Goal: Task Accomplishment & Management: Manage account settings

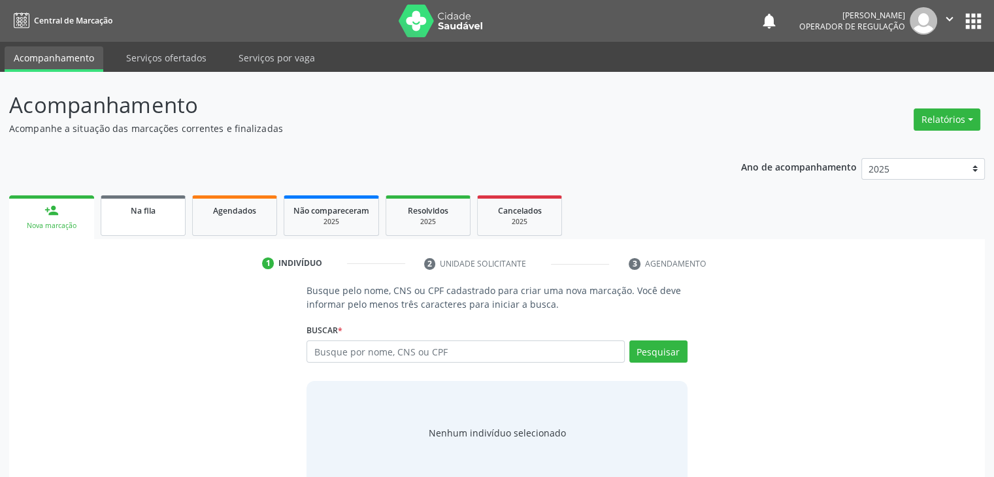
click at [166, 229] on link "Na fila" at bounding box center [143, 215] width 85 height 41
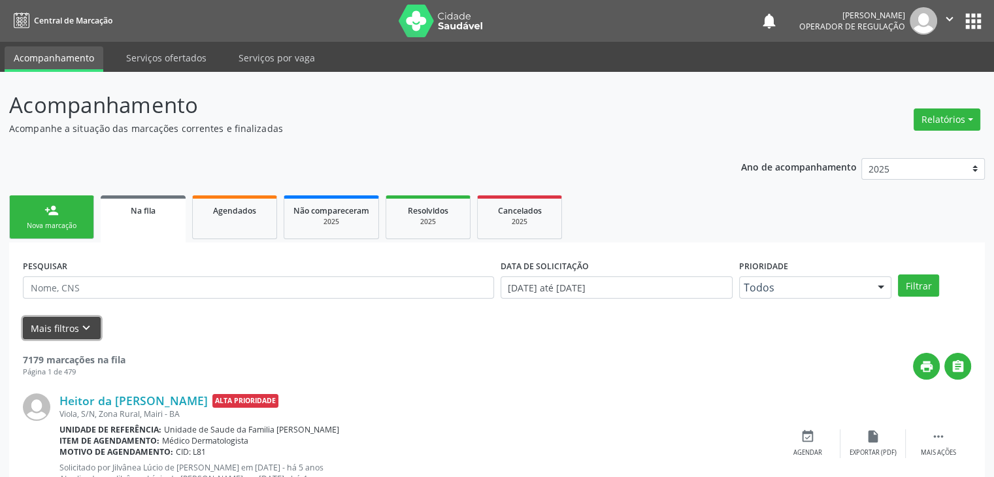
click at [81, 319] on button "Mais filtros keyboard_arrow_down" at bounding box center [62, 328] width 78 height 23
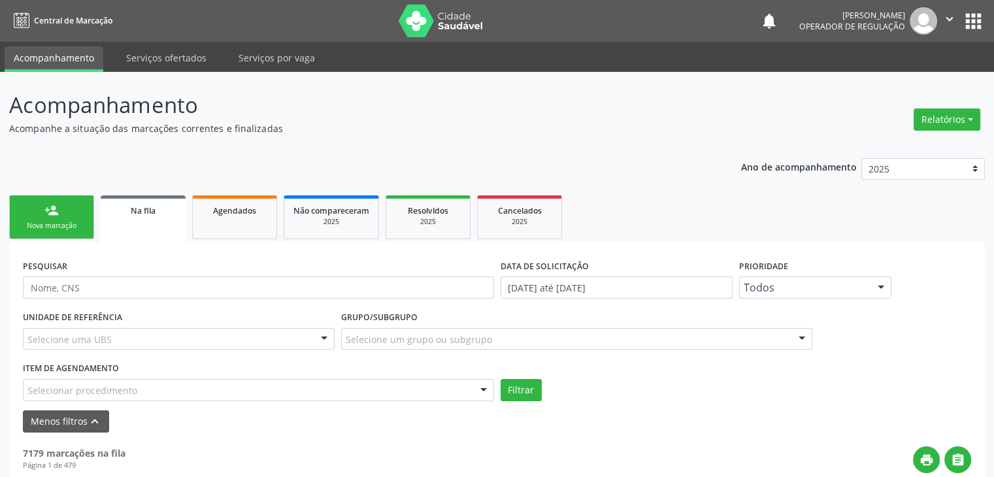
click at [199, 322] on div "UNIDADE DE REFERÊNCIA Selecione uma UBS Todas as UBS Unidade de Saude da Famili…" at bounding box center [179, 333] width 318 height 51
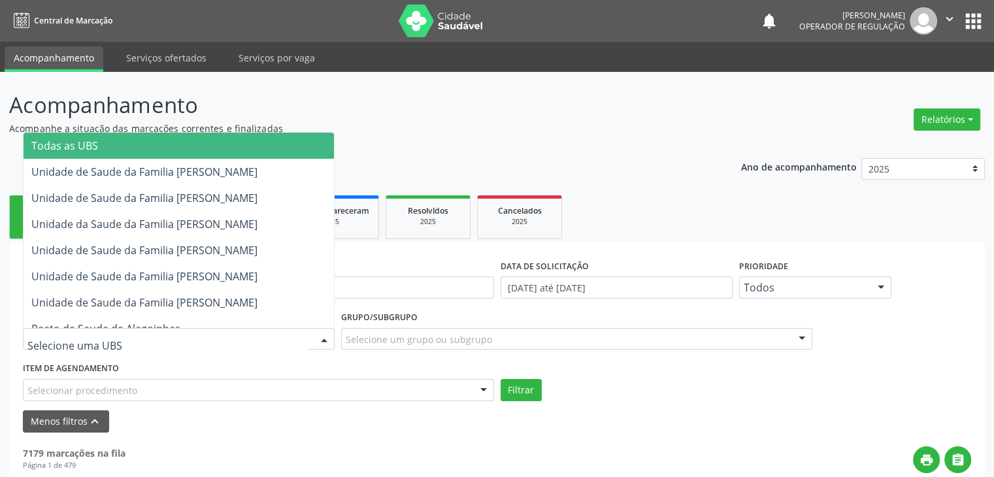
click at [192, 340] on div at bounding box center [179, 339] width 312 height 22
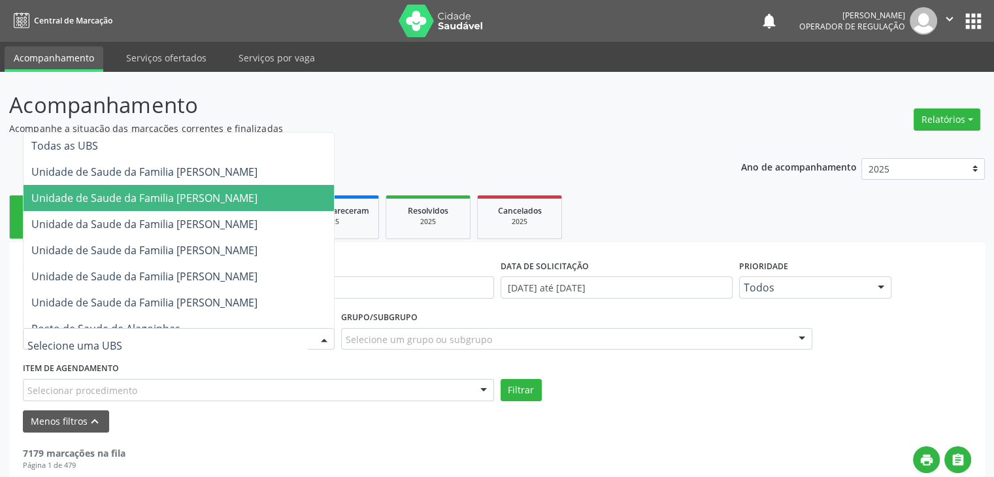
click at [186, 197] on span "Unidade de Saude da Familia [PERSON_NAME]" at bounding box center [144, 198] width 226 height 14
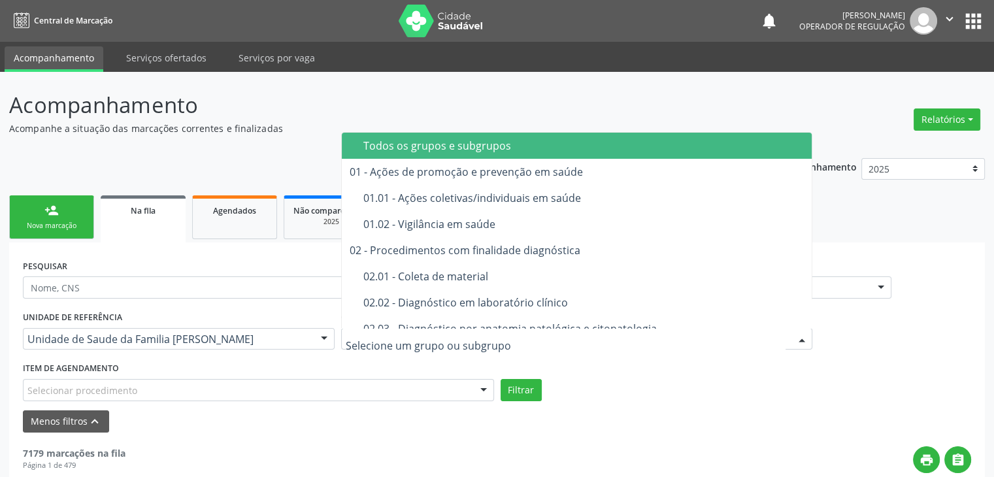
click at [431, 330] on div at bounding box center [576, 339] width 471 height 22
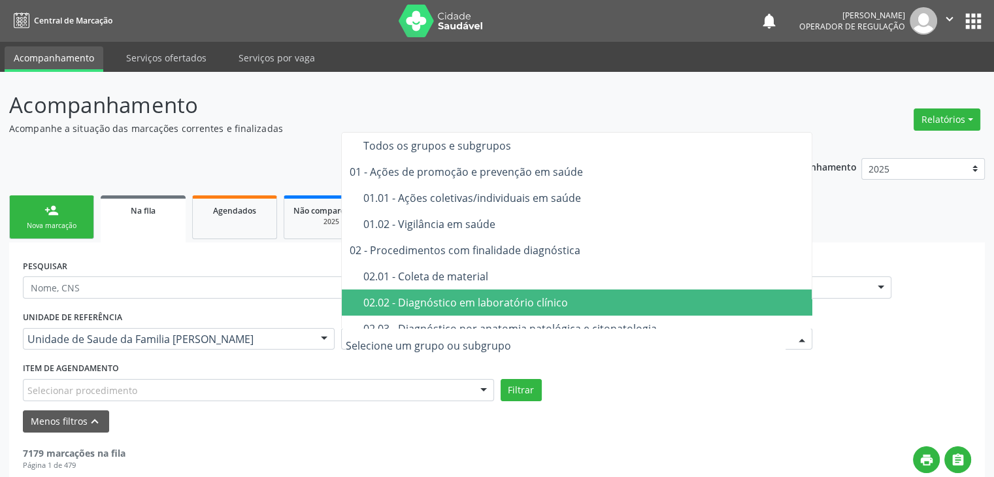
click at [445, 292] on span "02.02 - Diagnóstico em laboratório clínico" at bounding box center [577, 303] width 471 height 26
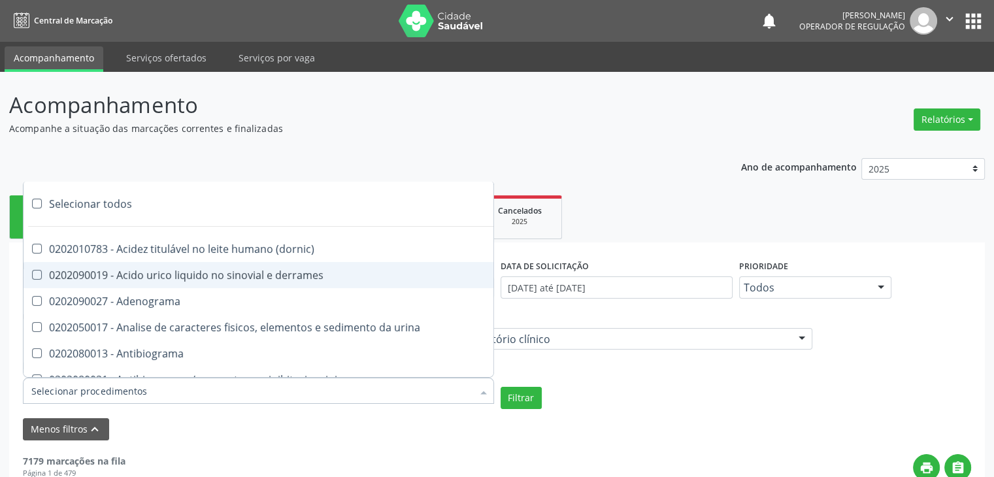
click at [55, 212] on div "Selecionar todos" at bounding box center [380, 204] width 712 height 26
checkbox input "true"
checkbox \(dornic\) "true"
checkbox derrames "true"
checkbox Adenograma "true"
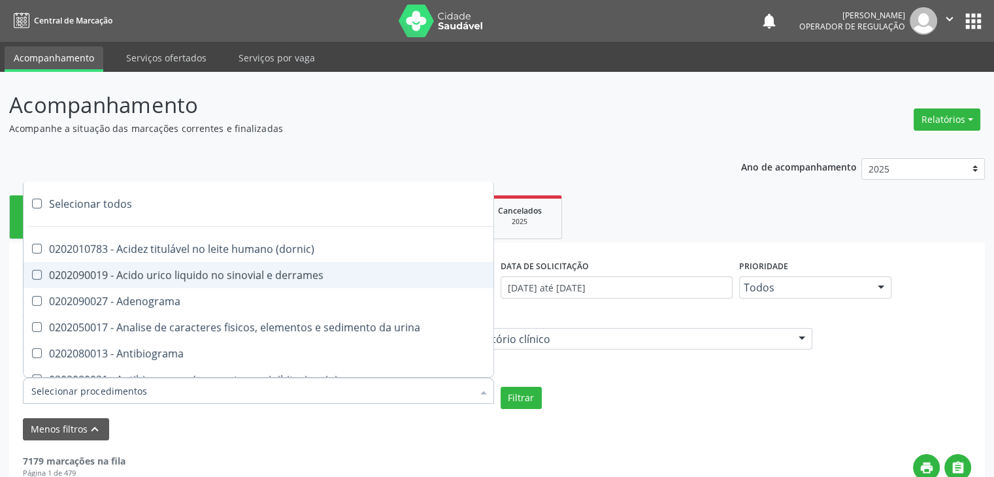
checkbox urina "true"
checkbox Antibiograma "true"
checkbox minima "true"
checkbox micobacterias "true"
checkbox blot "true"
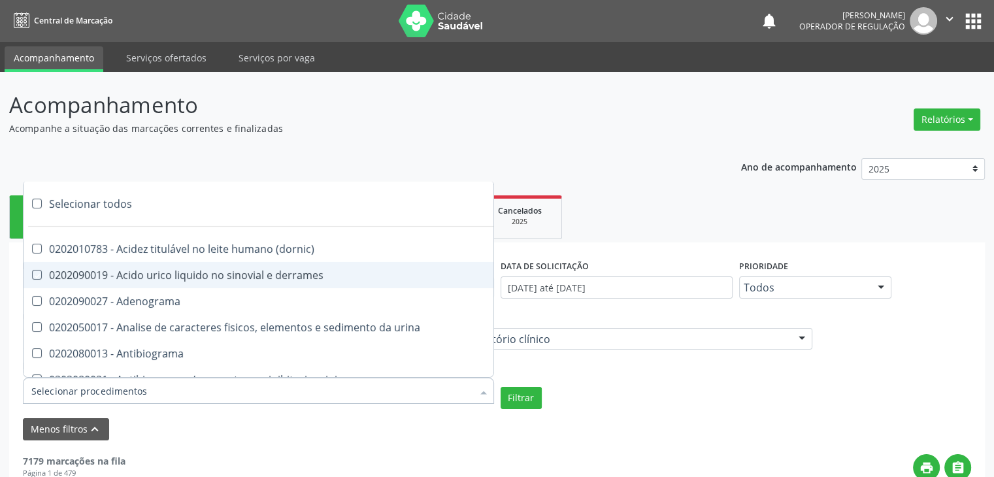
checkbox mlpa "true"
checkbox \(hanseniase\) "true"
checkbox \(controle\) "true"
checkbox \(diagnóstica\) "true"
checkbox \(gram\) "true"
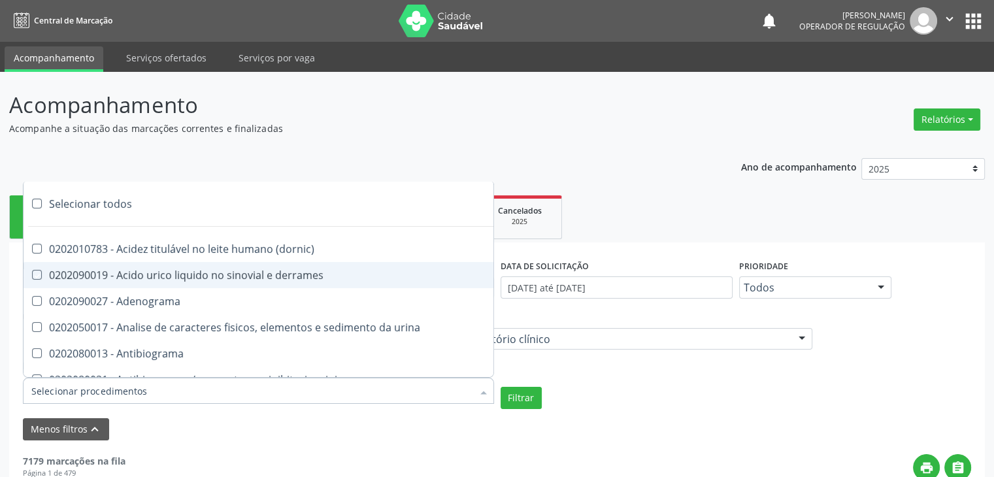
checkbox clamidia "true"
checkbox herpesvirus "true"
checkbox hematologica "true"
checkbox creatinina "true"
checkbox fosfato "true"
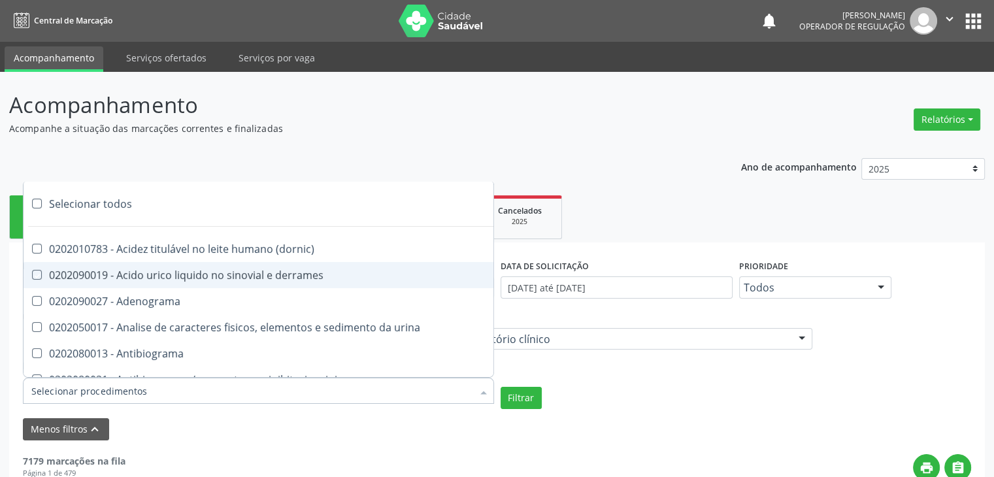
checkbox ureia "true"
checkbox osmolar "true"
checkbox addis "true"
checkbox b "true"
checkbox cd4\/cd8 "true"
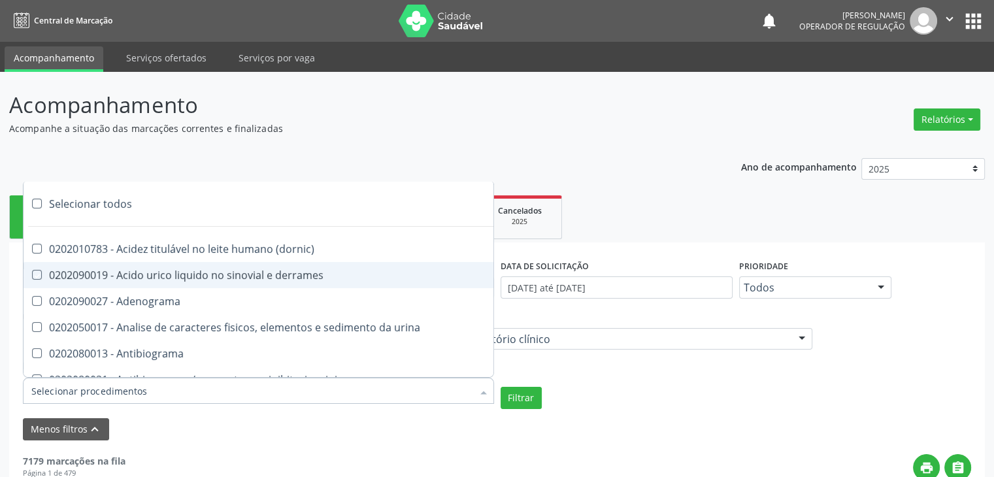
checkbox totais "true"
checkbox plaquetas "true"
checkbox reticulocitos "true"
checkbox liquor "true"
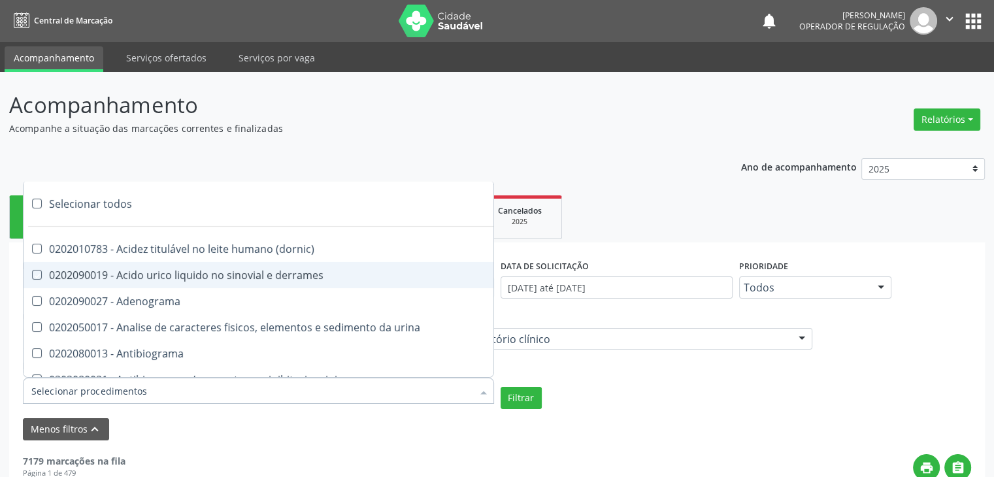
checkbox identificacao "true"
checkbox \(pos-pasteurização\) "true"
checkbox herpesvirus "true"
checkbox baar "true"
checkbox anaerobicas "true"
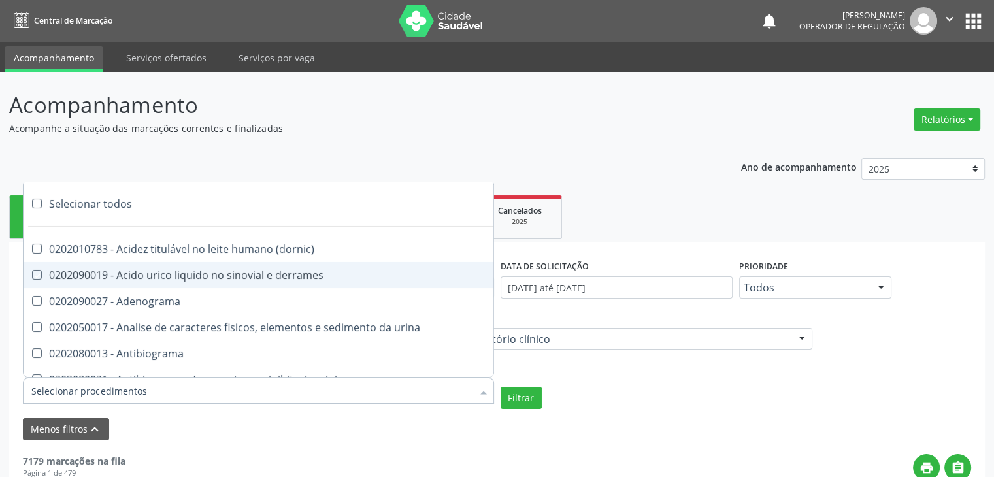
checkbox fungos "true"
checkbox \(qualitativo\) "true"
checkbox tardio\) "true"
checkbox \(qualitativo\) "true"
checkbox \(confirmatorio\) "true"
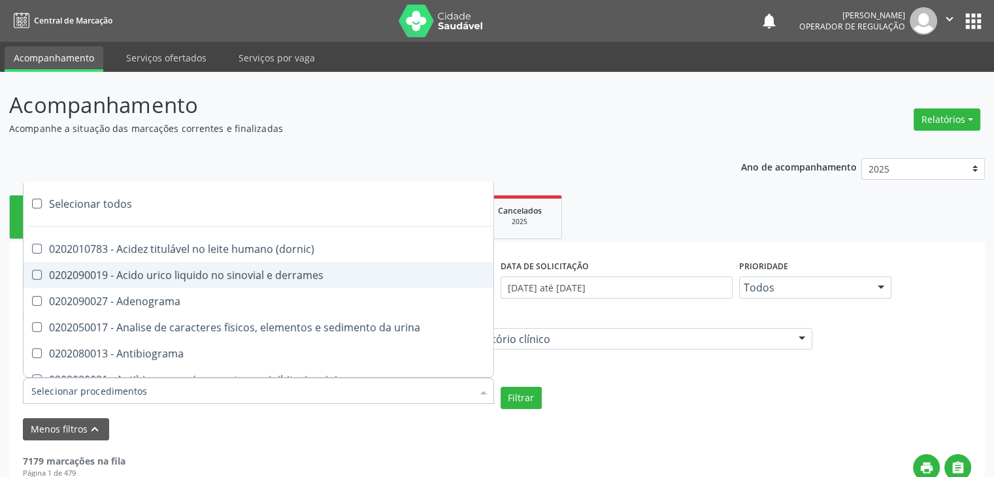
checkbox \(confirmatorio\) "true"
checkbox molecular "true"
checkbox htlv-1 "true"
checkbox biotinidase "true"
checkbox congênita "true"
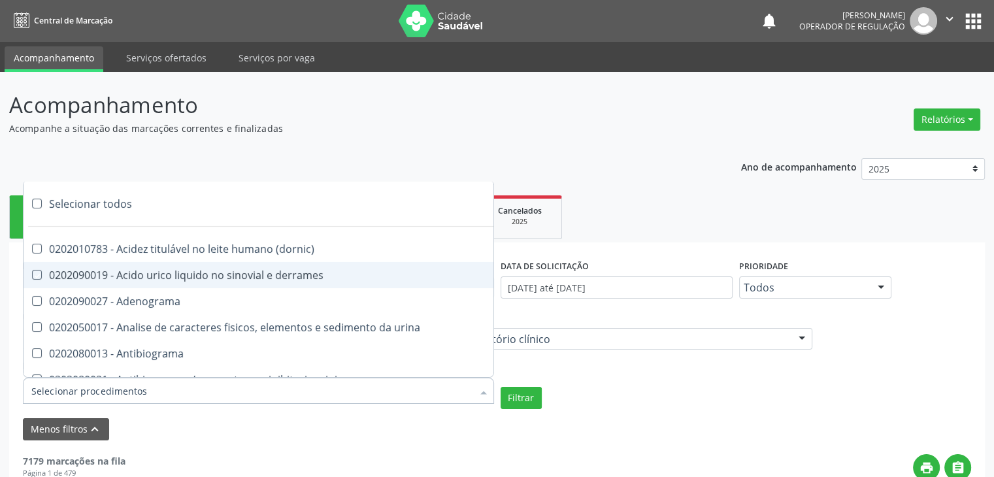
checkbox antiplaquetarios "true"
checkbox ferro "true"
checkbox bandas\) "true"
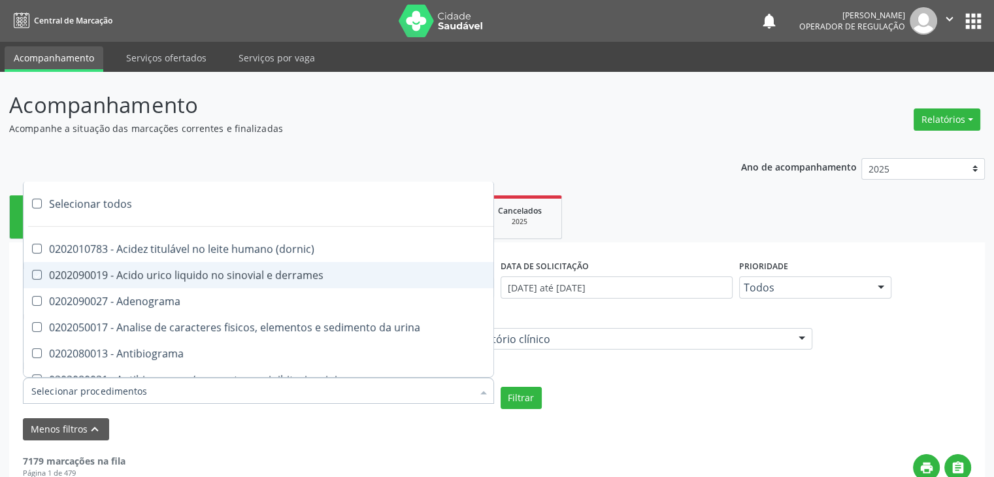
checkbox \(ch50\) "true"
checkbox aminoacidos "true"
checkbox globular "true"
checkbox dosagens\) "true"
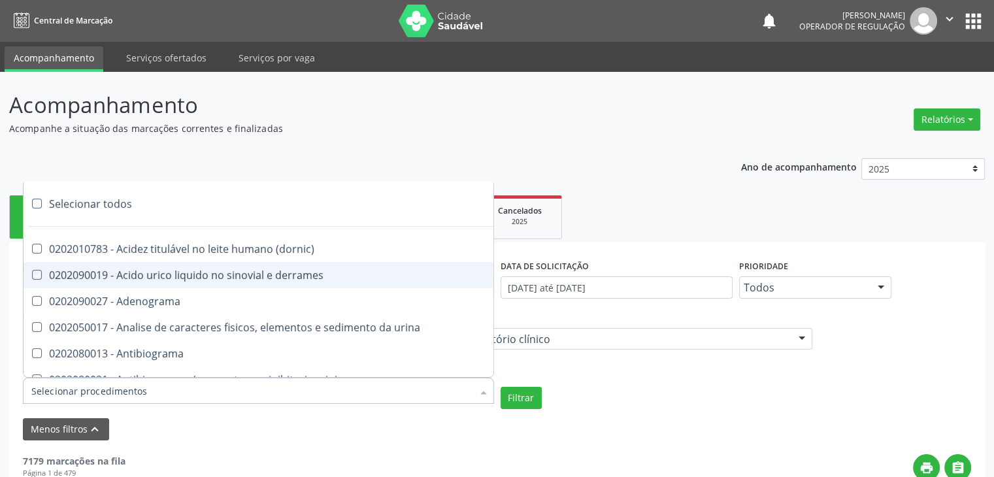
checkbox dosagens\) "true"
checkbox \(cada\) "true"
checkbox reumatoide "true"
checkbox amniotico "true"
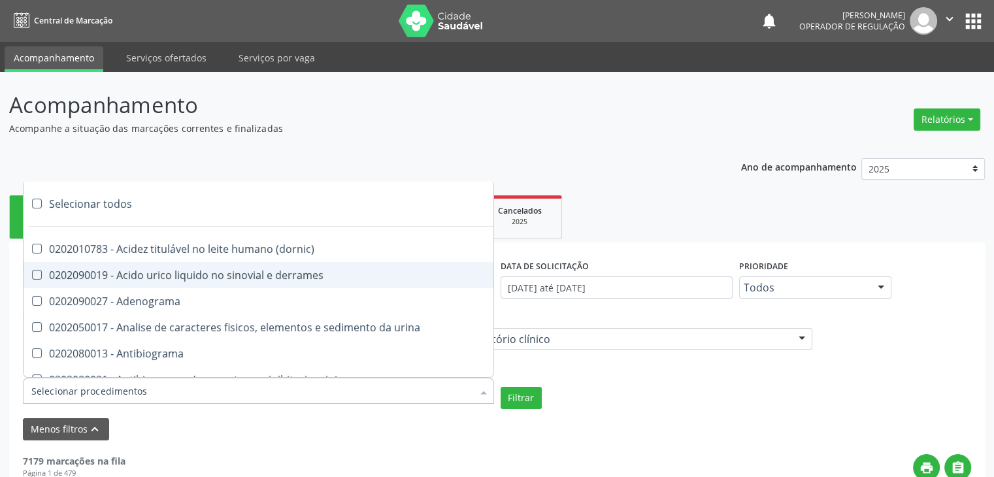
checkbox livre "true"
checkbox osmolalidade "true"
checkbox osmolaridade "true"
checkbox t3 "true"
checkbox sulfo-hemoglobina "true"
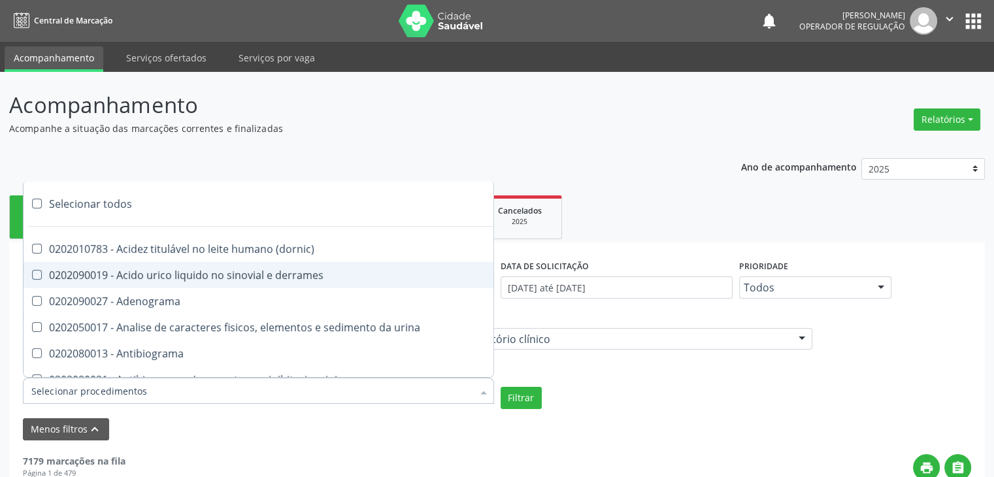
checkbox reverso "true"
checkbox coagulacao "true"
checkbox euglobulina "true"
checkbox -duke "true"
checkbox ivy "true"
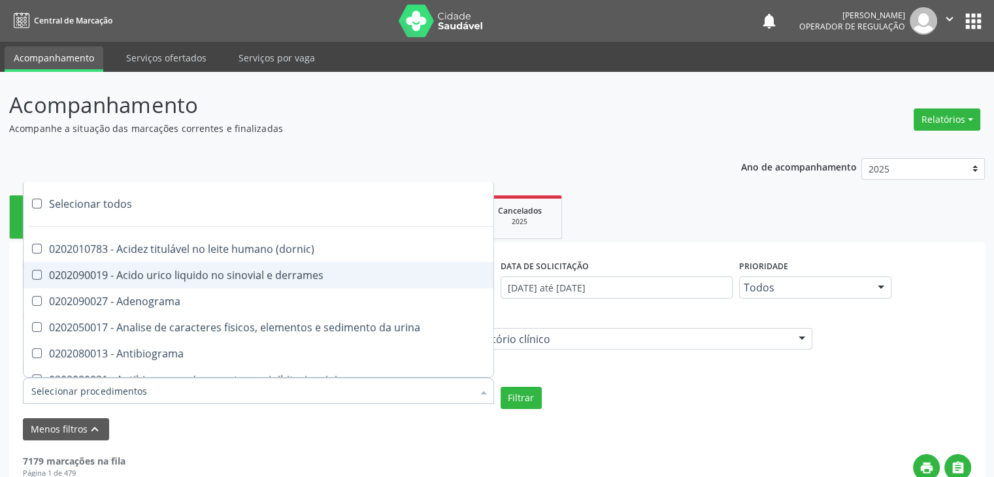
checkbox hemacias "true"
checkbox trombina "true"
checkbox ativada\) "true"
checkbox \(tap\) "true"
checkbox \(vhs\) "true"
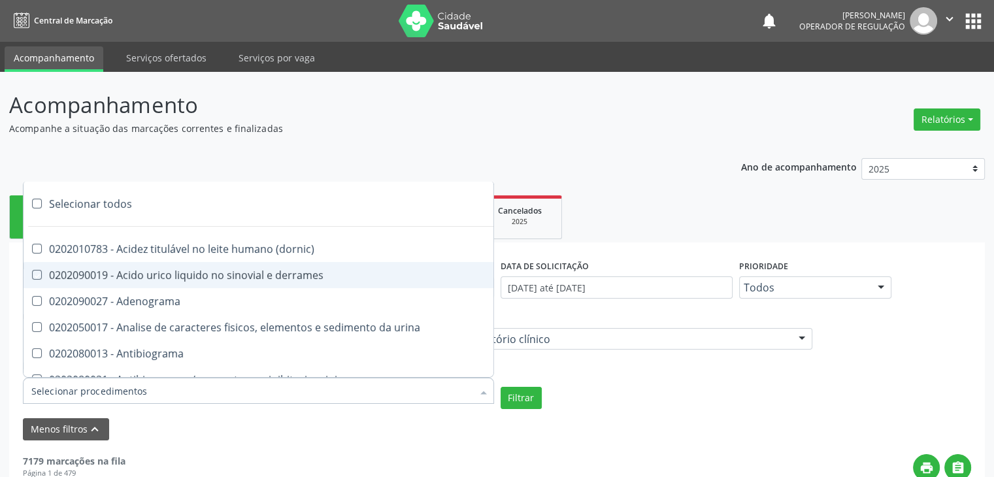
checkbox abo "true"
checkbox reativa "true"
checkbox ordenhado "true"
checkbox pezinho\) "true"
checkbox complemento "true"
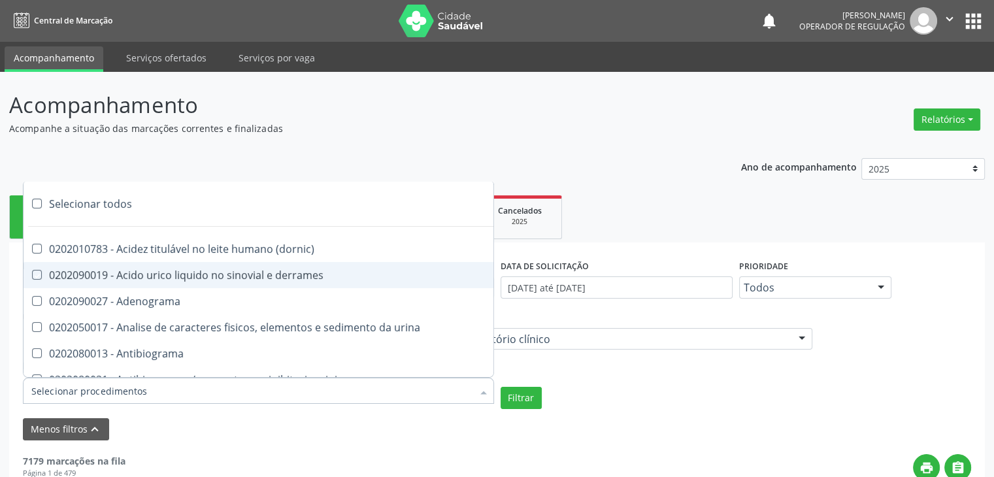
checkbox pezinho\) "true"
checkbox 17-alfa-hidroxiprogesterona "true"
checkbox totais "true"
checkbox 17-hidroxicorticosteroides "true"
checkbox d "true"
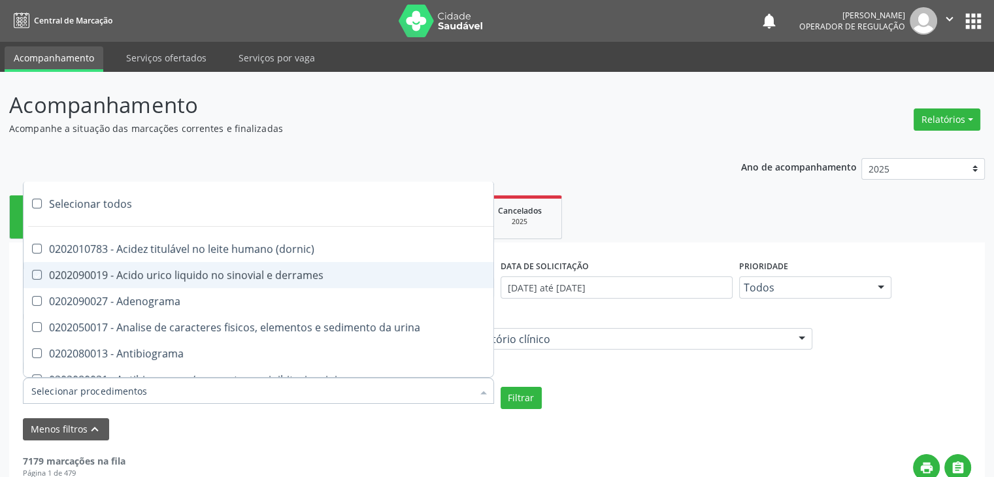
checkbox 5-nucleotidase "true"
checkbox acetona "true"
checkbox \(serotonina\) "true"
checkbox ascorbico "true"
checkbox delta-aminolevulinico "true"
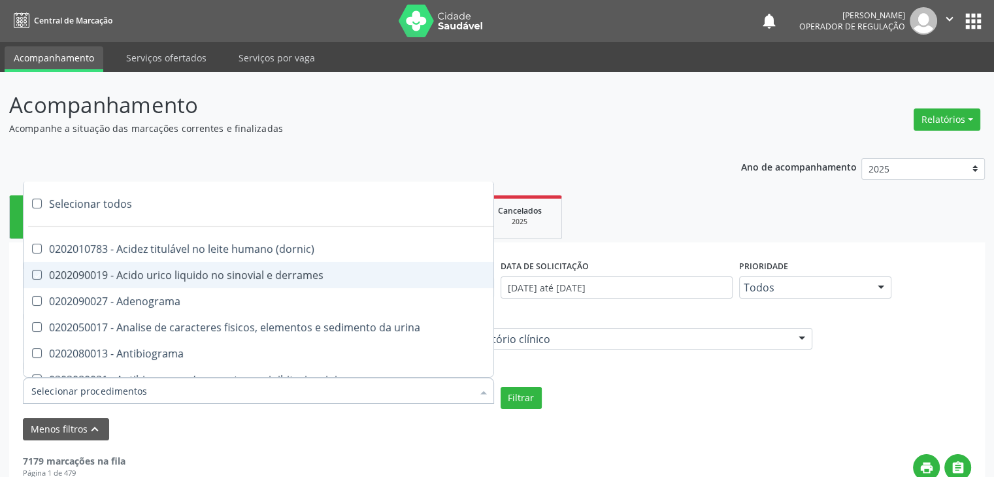
checkbox hipurico "true"
checkbox mandelico "true"
checkbox metil-hipurico "true"
checkbox urico "true"
checkbox valproico "true"
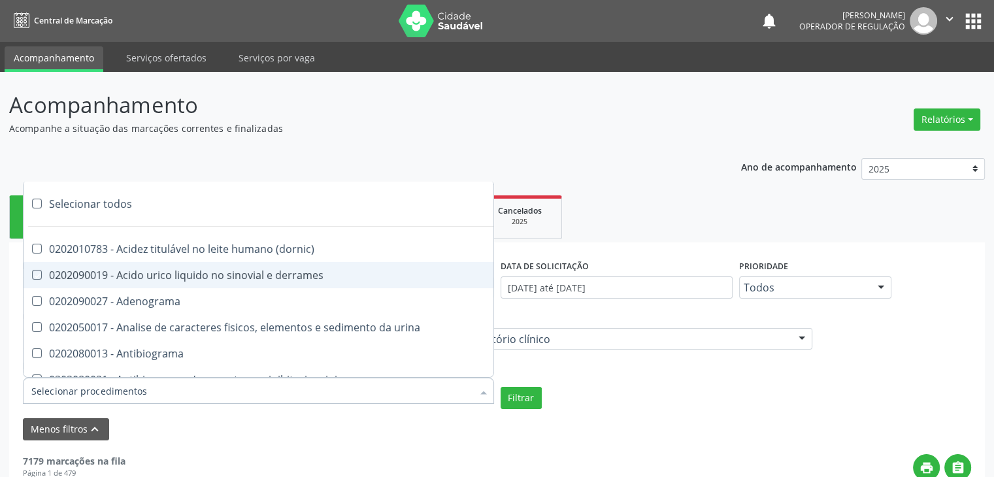
checkbox vanilmandelico "true"
checkbox \(acth\) "true"
checkbox ala-desidratase "true"
checkbox etilico "true"
checkbox aldolase "true"
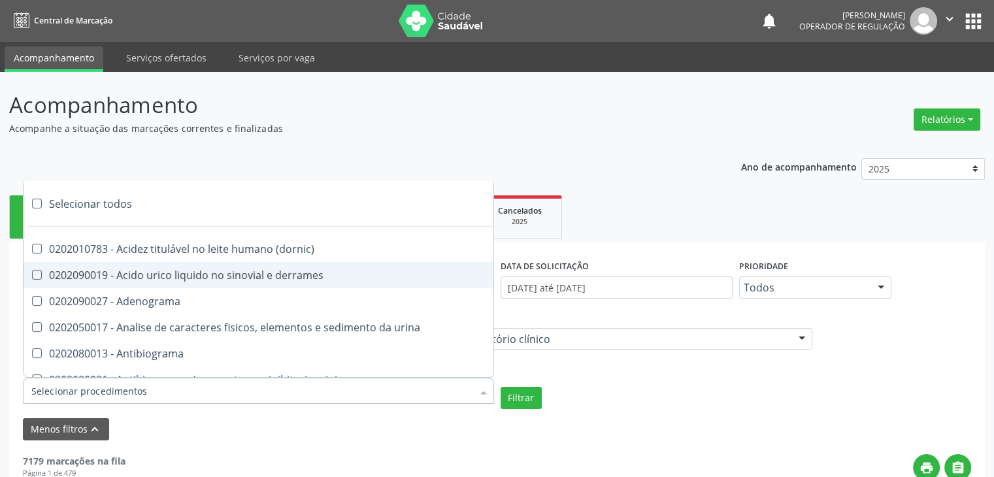
checkbox aldosterona "true"
checkbox alfa-1-antitripsina "true"
checkbox acida "true"
checkbox alfa-2-macroglobulina "true"
checkbox alfa-fetoproteina "true"
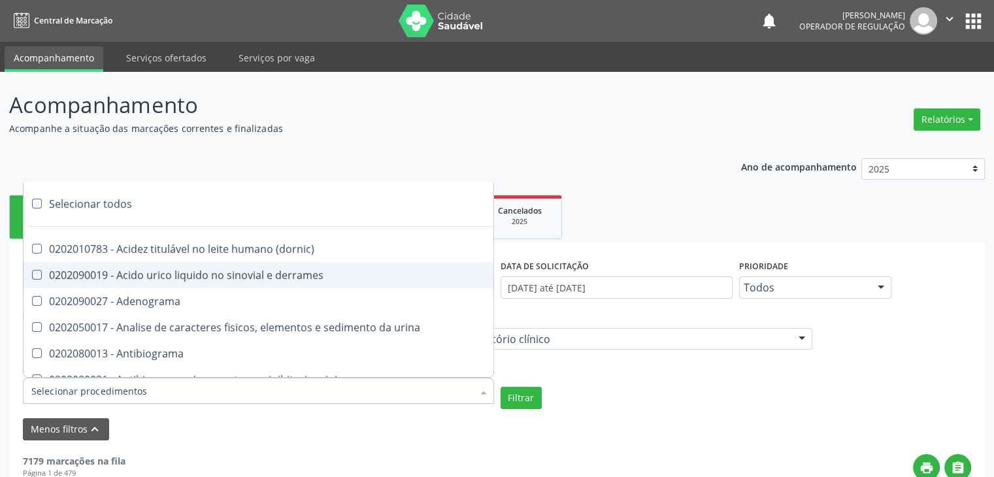
checkbox aluminio "true"
checkbox amilase "true"
checkbox aminoglicosideos "true"
checkbox amonia "true"
checkbox ciclico "true"
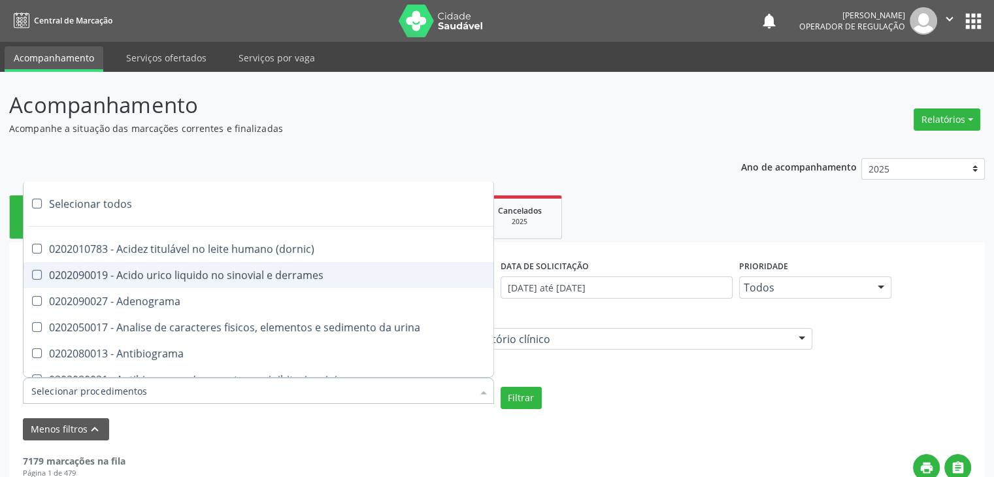
checkbox androstenediona "true"
checkbox anfetaminas "true"
checkbox circulante "true"
checkbox iga "true"
checkbox triciclicos "true"
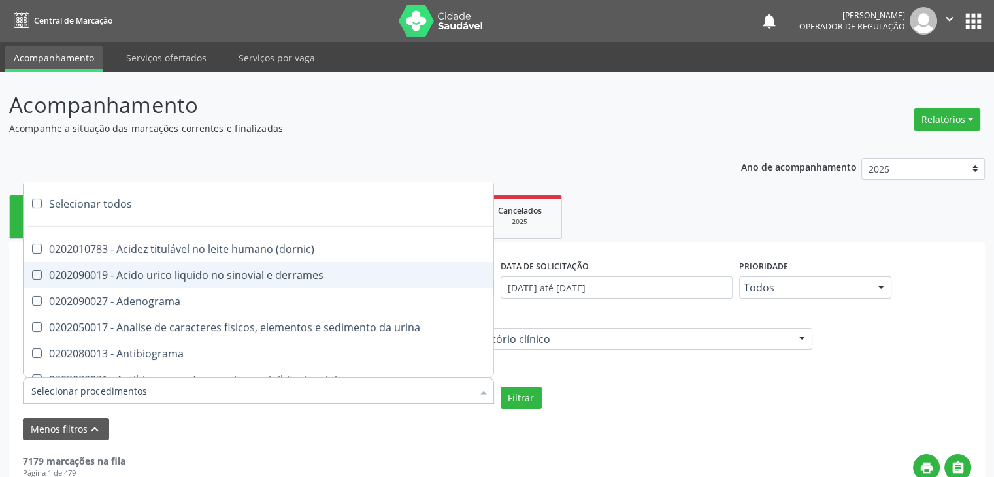
checkbox \(psa\) "true"
checkbox iii "true"
checkbox barbituratos "true"
checkbox benzodiazepinicos "true"
checkbox beta-2-microglobulina "true"
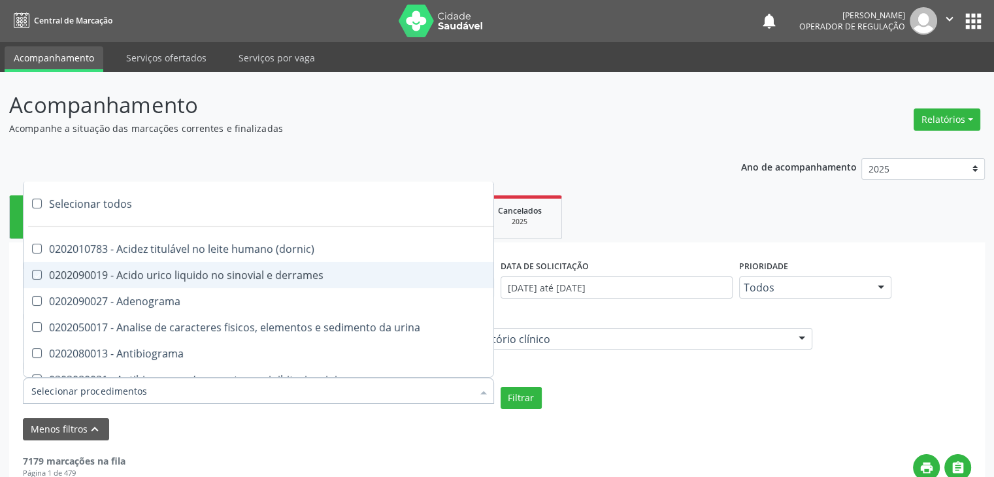
checkbox fracoes "true"
checkbox cadmio "true"
checkbox calcio "true"
checkbox ionizavel "true"
checkbox calcitonina "true"
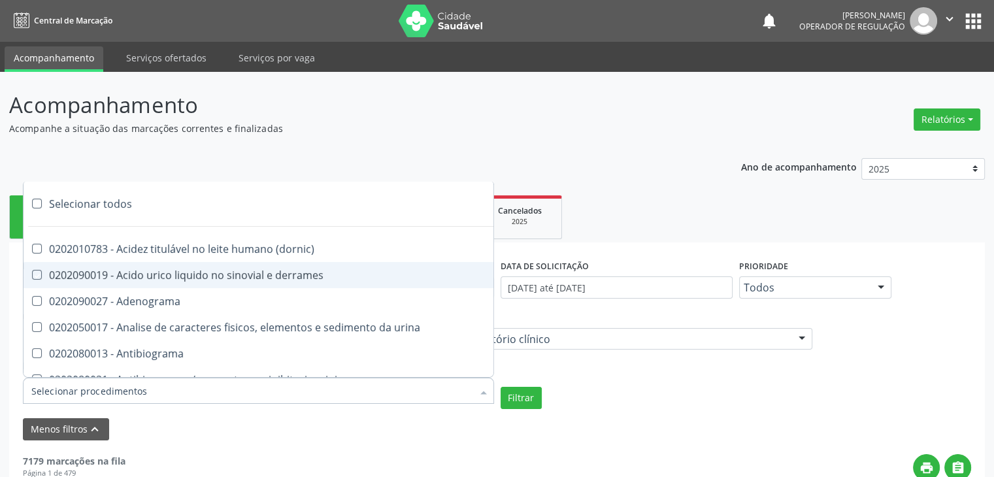
checkbox carbamazepina "true"
checkbox carboxi-hemoglobina "true"
checkbox caroteno "true"
checkbox catecolaminas "true"
checkbox chumbo "true"
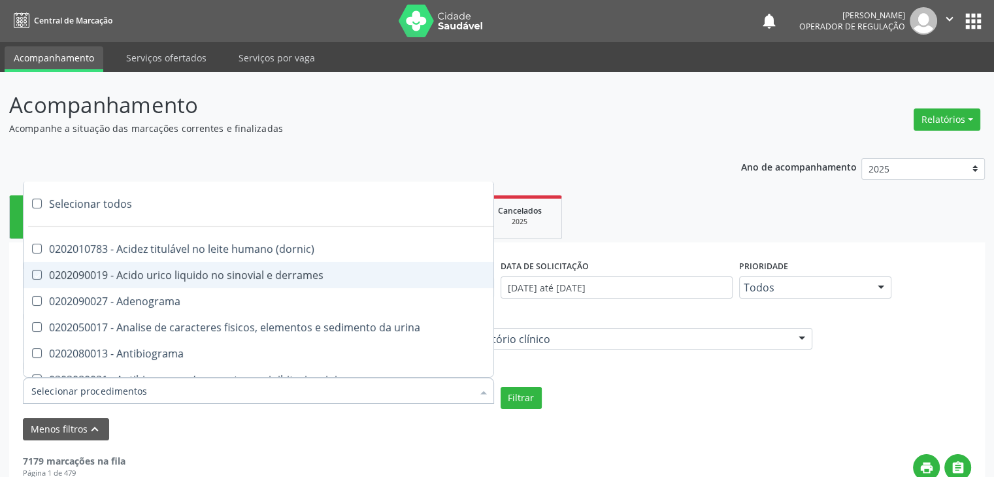
checkbox ciclosporina "true"
checkbox citrato "true"
checkbox cloreto "true"
checkbox suor "true"
checkbox cobre "true"
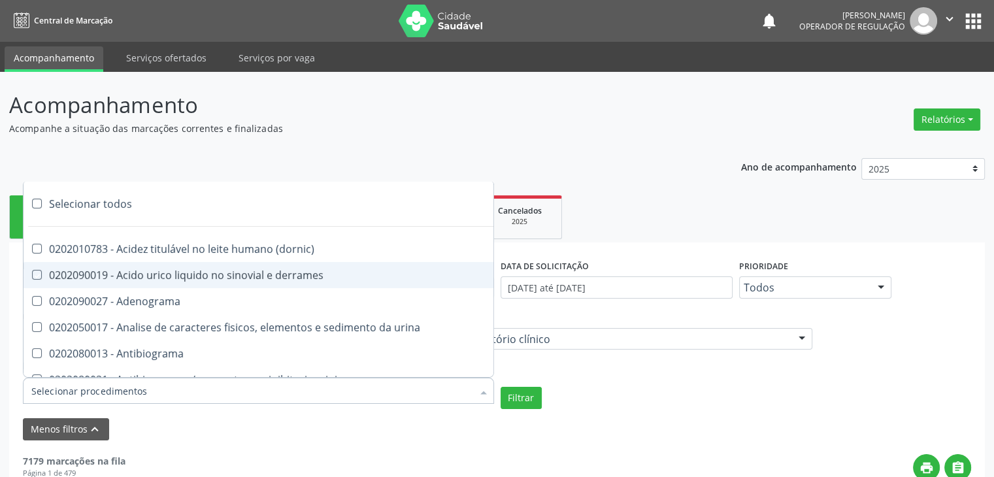
checkbox hdl "true"
checkbox ldl "true"
checkbox colinesterase "true"
checkbox c3 "true"
checkbox c4 "true"
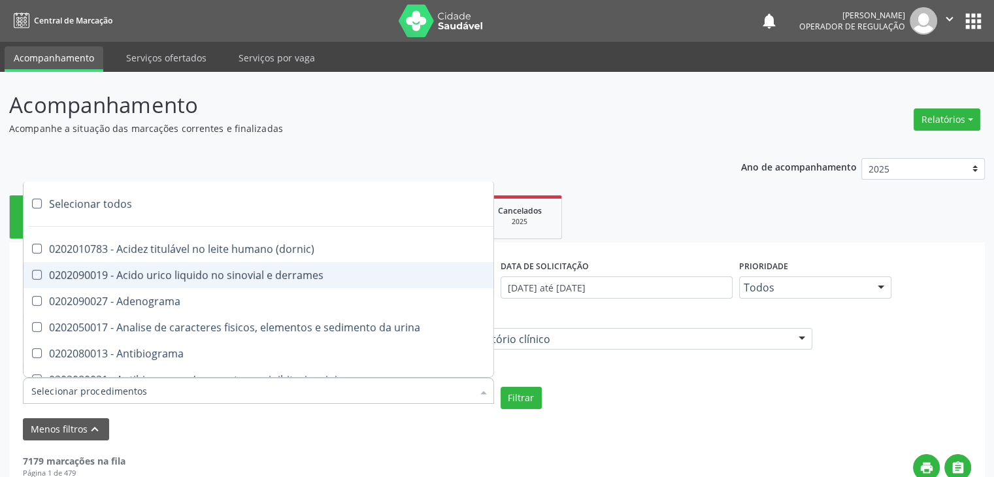
checkbox cortisol "true"
checkbox creatinina "true"
checkbox amniotico "true"
checkbox \(cpk\) "true"
checkbox crioaglutinina "true"
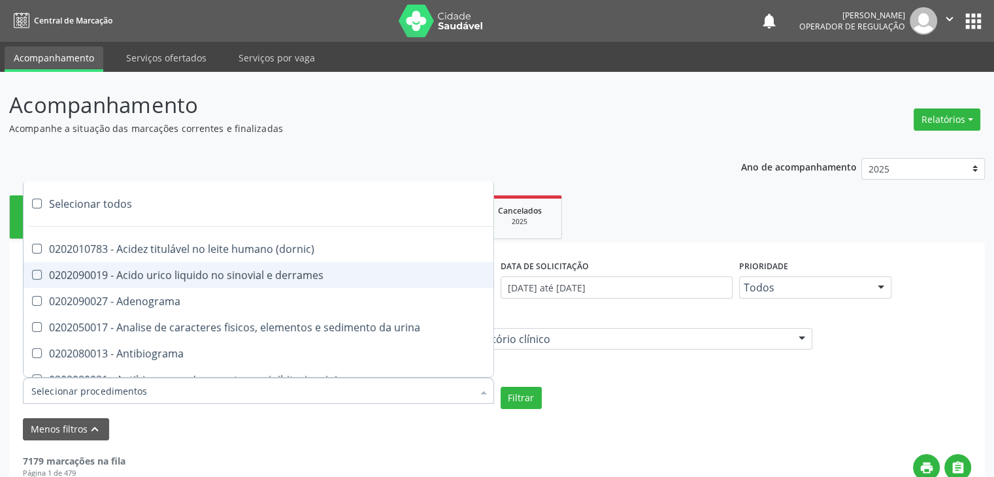
checkbox \(dhea\) "true"
checkbox alfa-hidroxibutirica "true"
checkbox glutamica "true"
checkbox latica "true"
checkbox fracionadas\) "true"
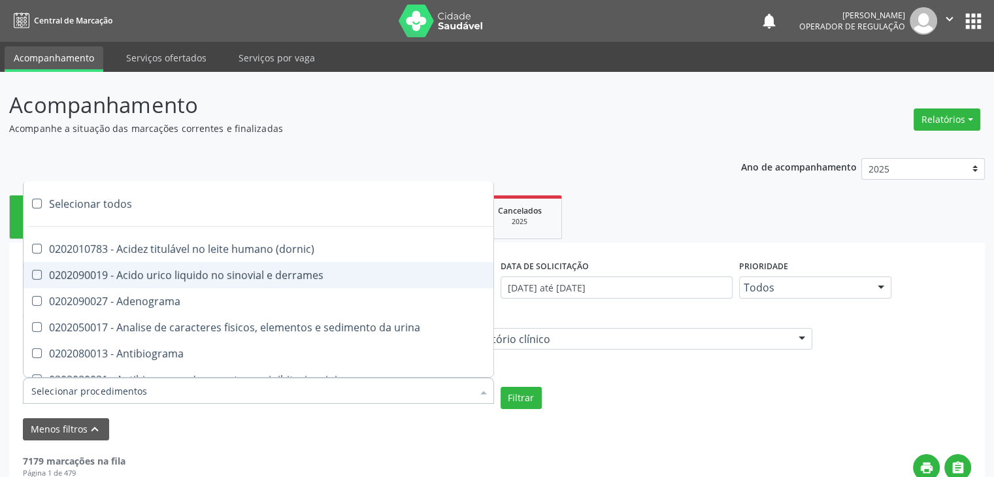
checkbox digitoxina\) "true"
checkbox \(dht\) "true"
checkbox fecal "true"
checkbox estradiol "true"
checkbox estriol "true"
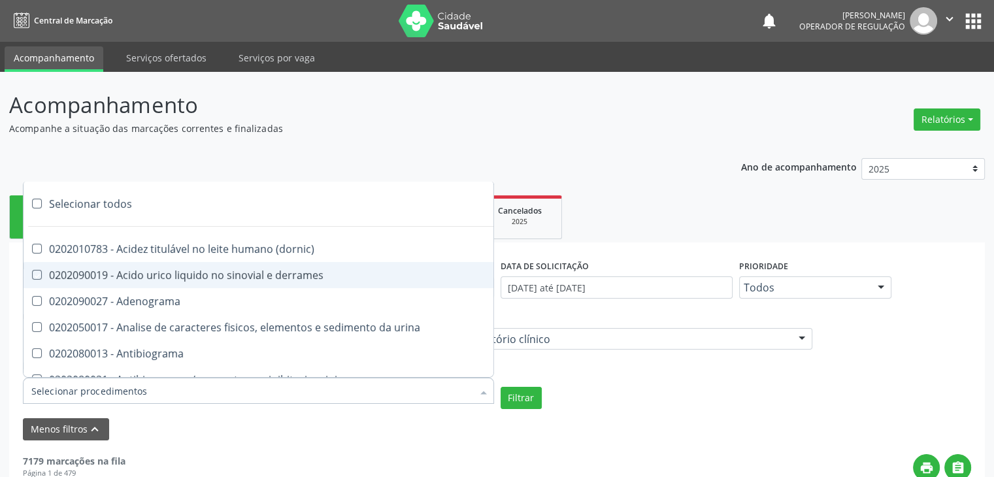
checkbox estrona "true"
checkbox etossuximida "true"
checkbox ii "true"
checkbox ix "true"
checkbox v "true"
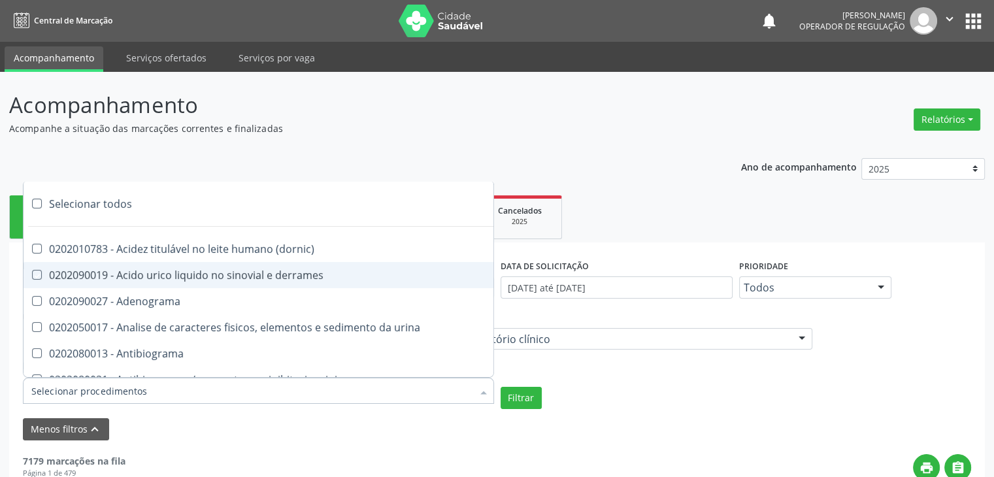
checkbox vii "true"
checkbox viii "true"
checkbox \(inibidor\) "true"
checkbox \(antigeno\) "true"
checkbox x "true"
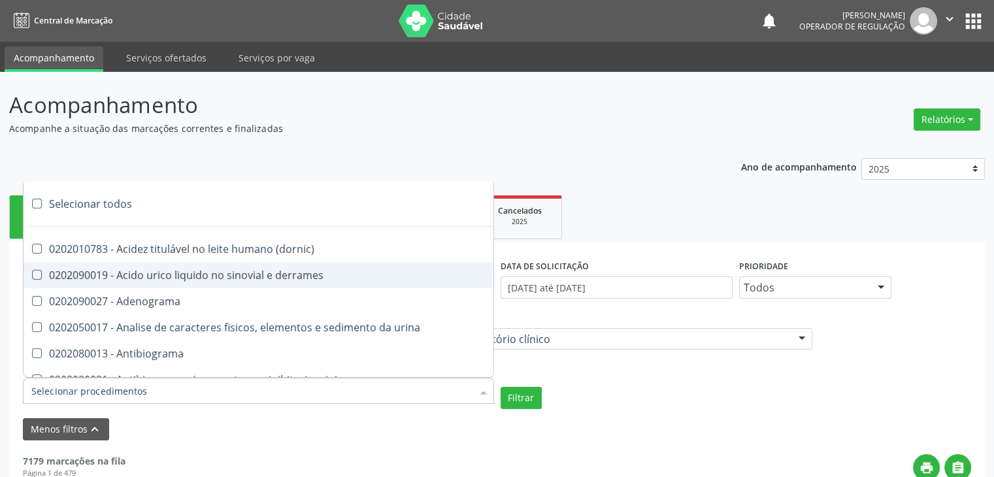
checkbox xi "true"
checkbox xii "true"
checkbox xiii "true"
checkbox tardio\) "true"
checkbox t4 "true"
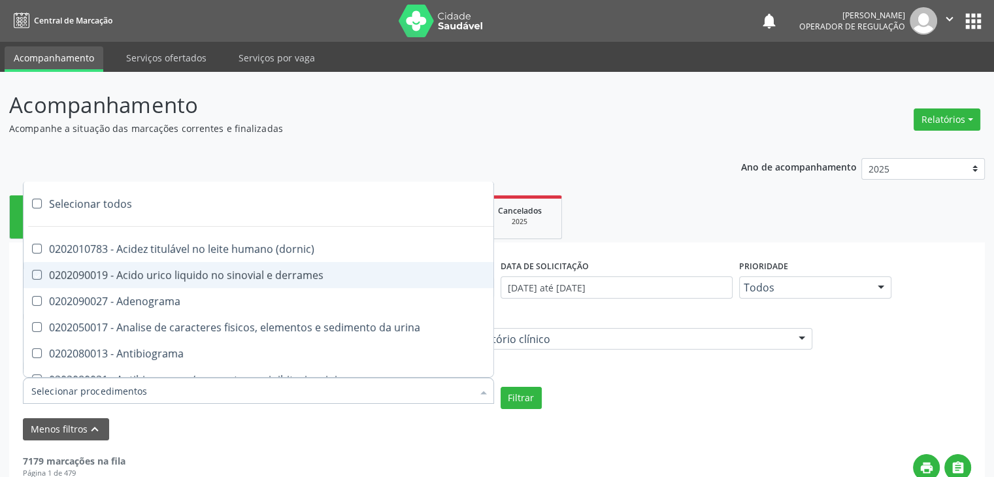
checkbox pezinho\) "true"
checkbox fenitoina "true"
checkbox fenol "true"
checkbox ferritina "true"
checkbox serico "true"
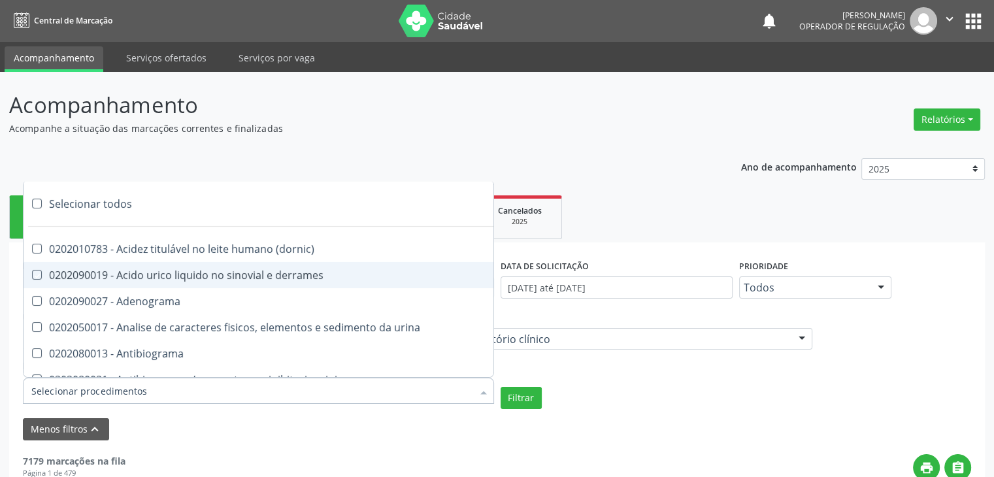
checkbox fibrinogenio "true"
checkbox folato "true"
checkbox formaldeido "true"
checkbox total "true"
checkbox alcalina "true"
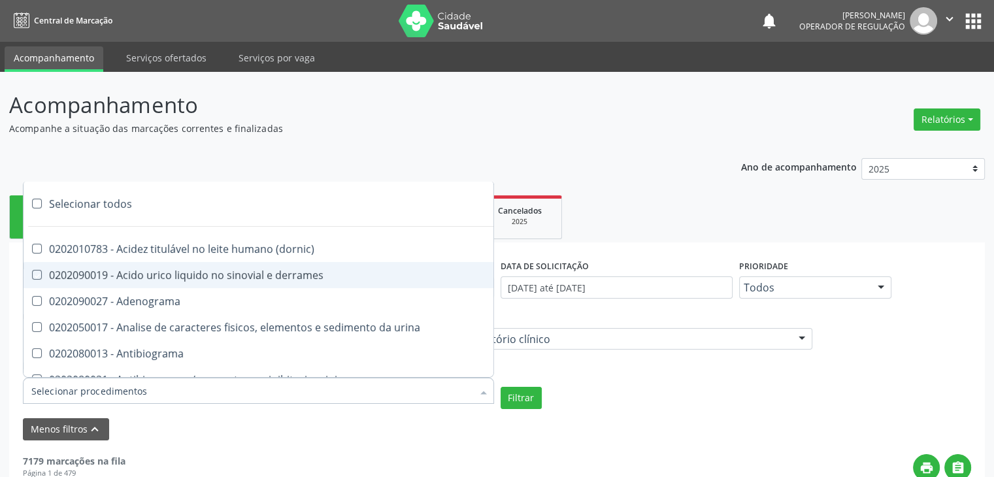
checkbox esperma "true"
checkbox fosforo "true"
checkbox acida "true"
checkbox frutose "true"
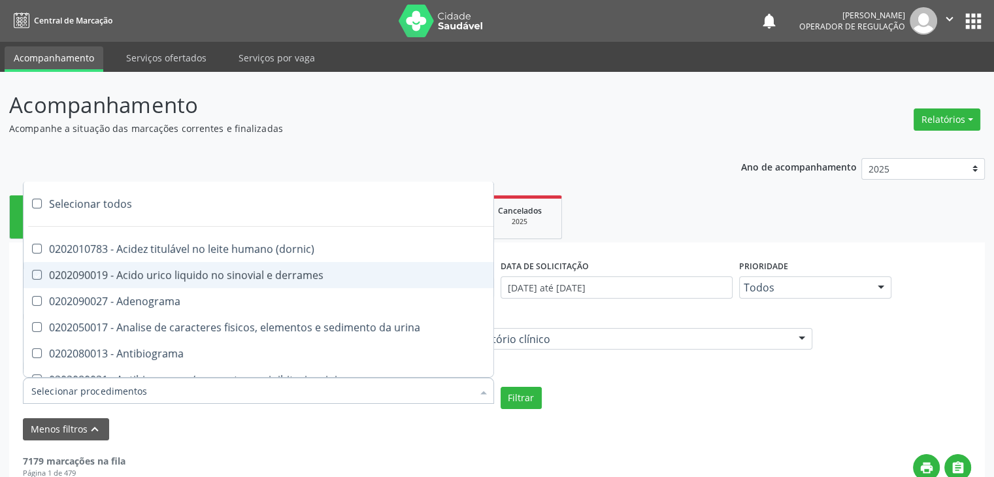
checkbox esperma "true"
checkbox galactose "true"
checkbox gt\) "true"
checkbox gastrina "true"
checkbox glicose "true"
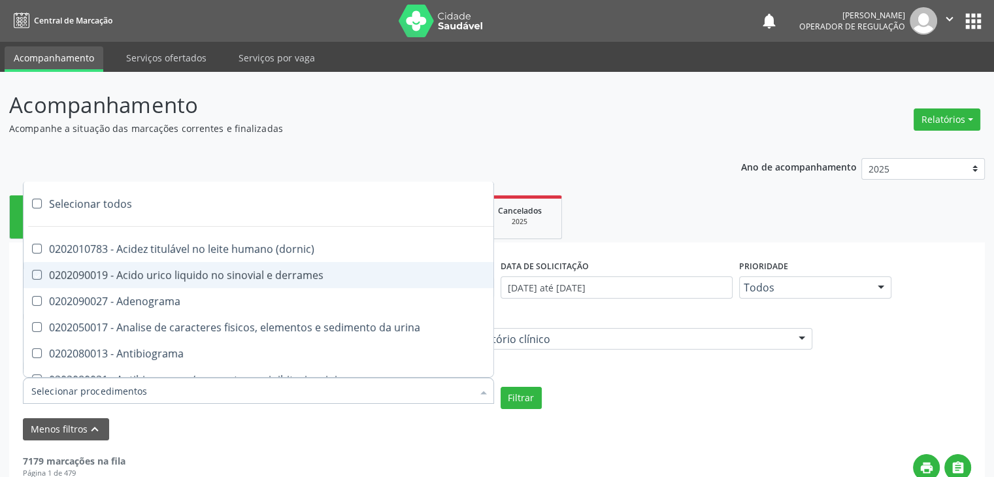
checkbox derrames "true"
checkbox desidrogenase "true"
checkbox tiroxina "true"
checkbox hcg\) "true"
checkbox fecal "true"
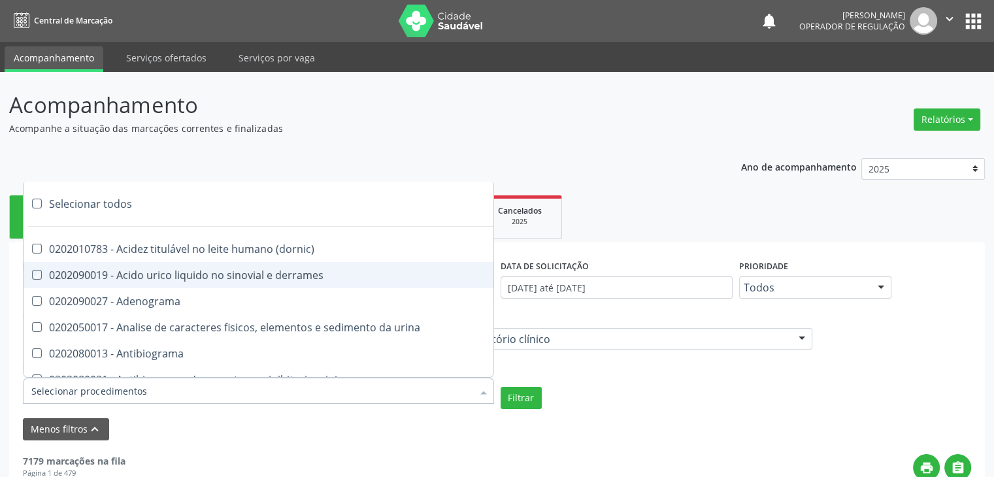
checkbox haptoglobina "true"
checkbox hemoglobina "true"
checkbox 37oc "true"
checkbox fetal "true"
checkbox glicosilada "true"
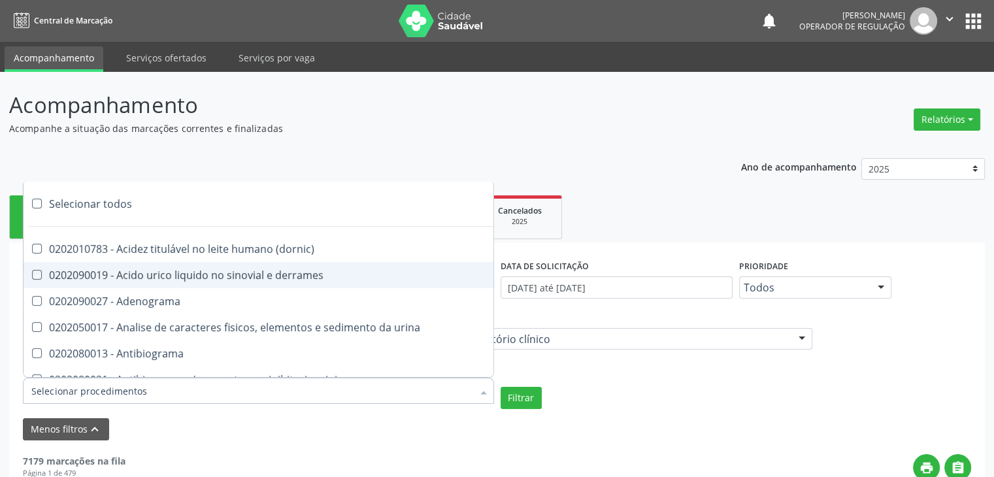
checkbox hemossiderina "true"
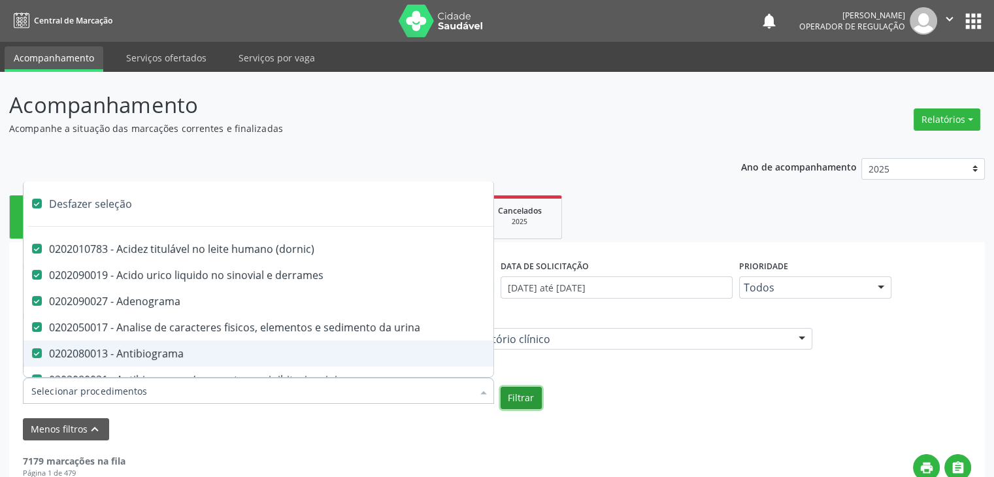
click at [529, 395] on button "Filtrar" at bounding box center [521, 398] width 41 height 22
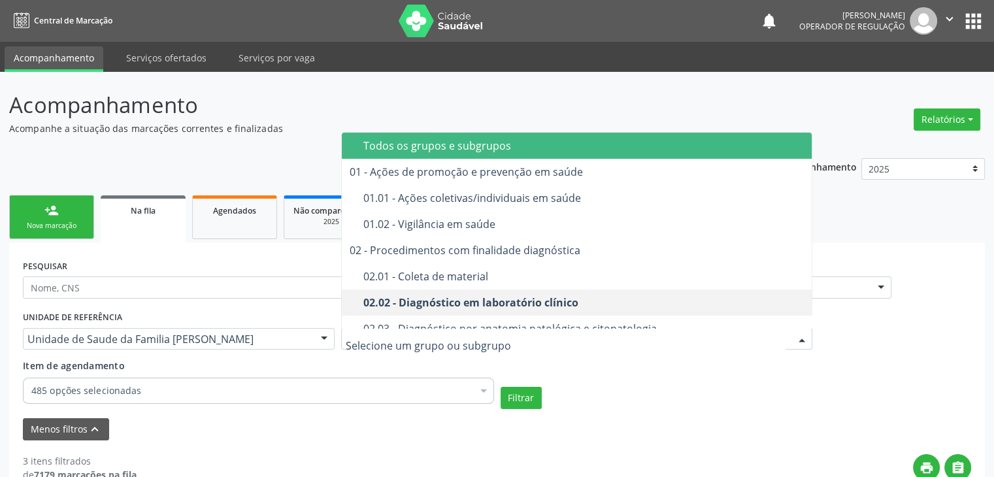
click at [449, 146] on div "Todos os grupos e subgrupos" at bounding box center [584, 146] width 442 height 10
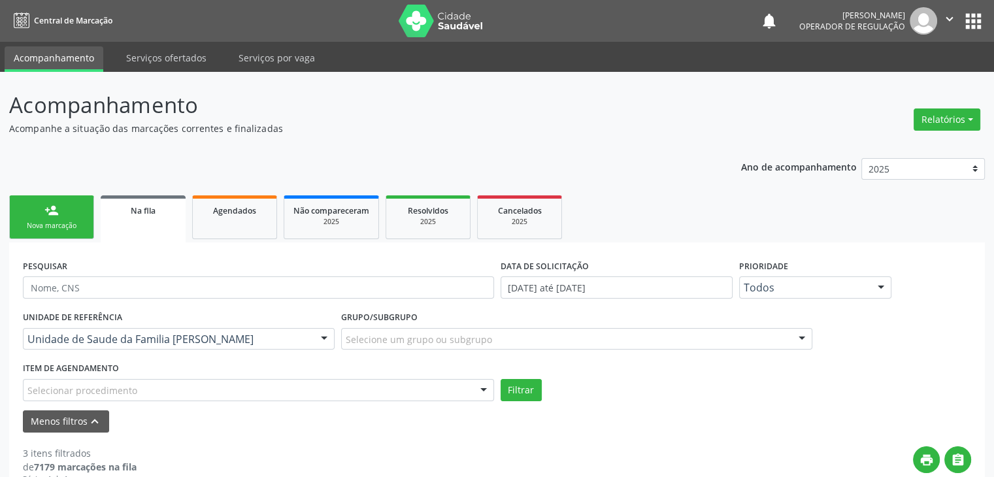
click at [269, 396] on div "Selecionar procedimento" at bounding box center [258, 390] width 471 height 22
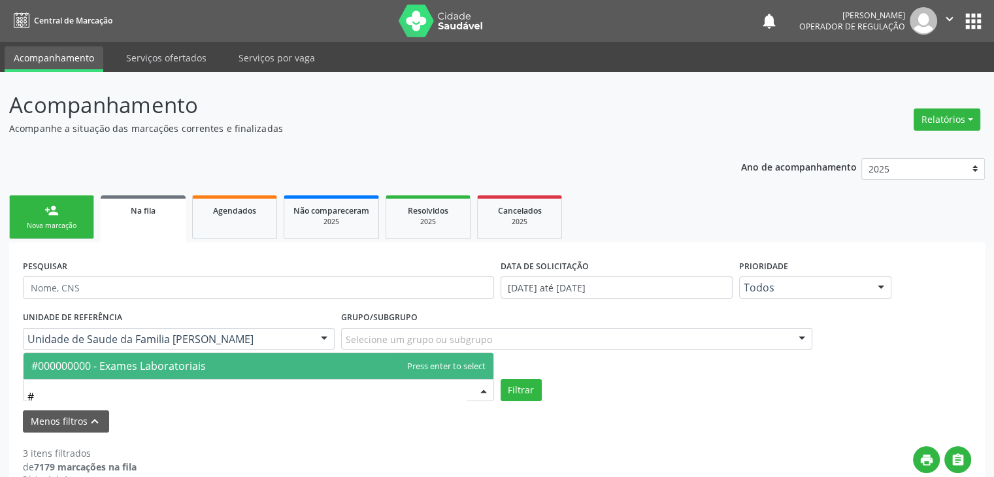
click at [178, 375] on span "#000000000 - Exames Laboratoriais" at bounding box center [259, 366] width 470 height 26
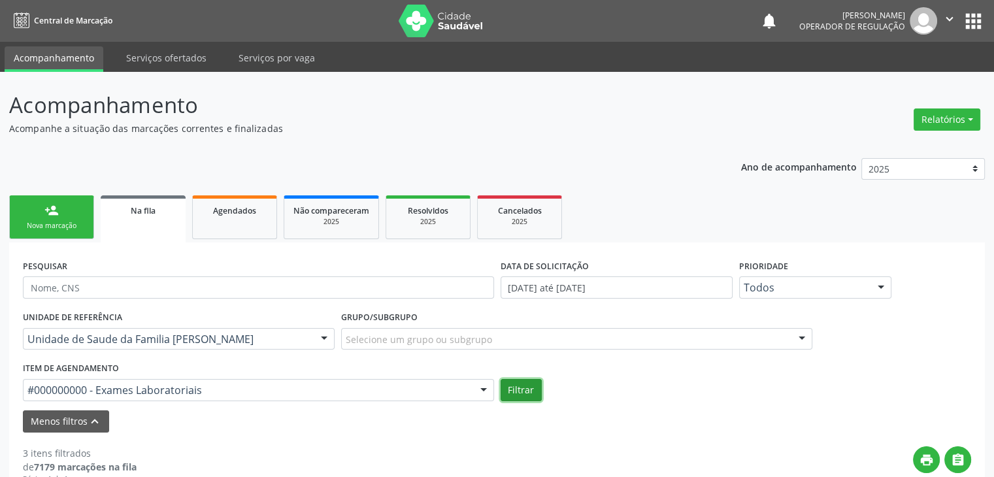
click at [531, 389] on button "Filtrar" at bounding box center [521, 390] width 41 height 22
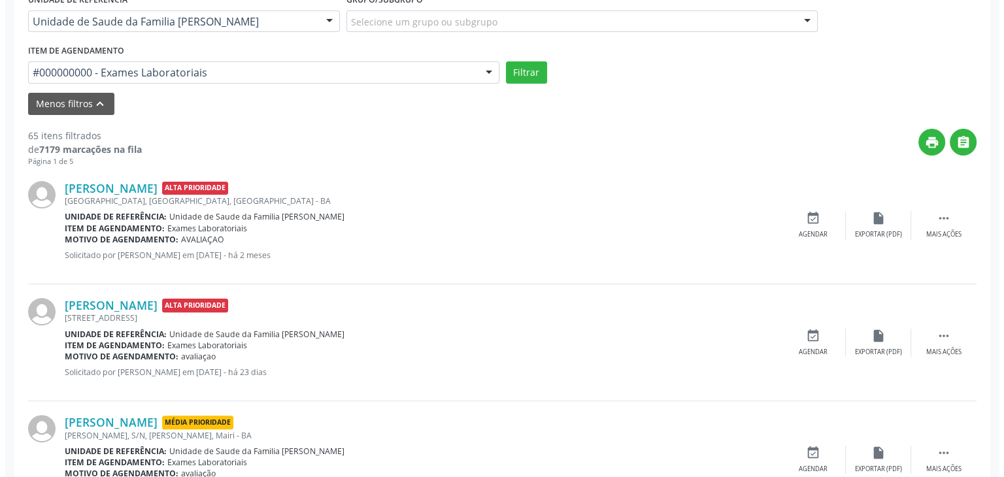
scroll to position [645, 0]
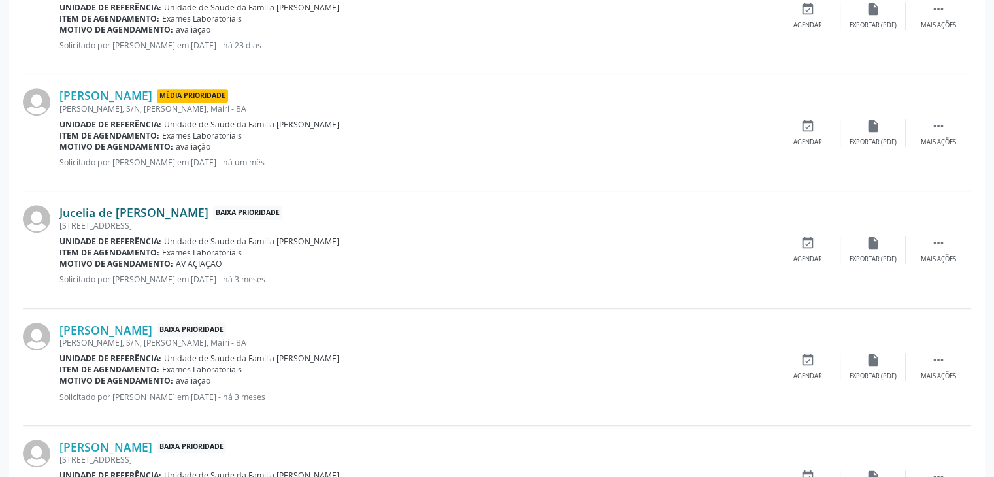
click at [146, 212] on link "Jucelia de Jesus Oliveira Santana" at bounding box center [133, 212] width 149 height 14
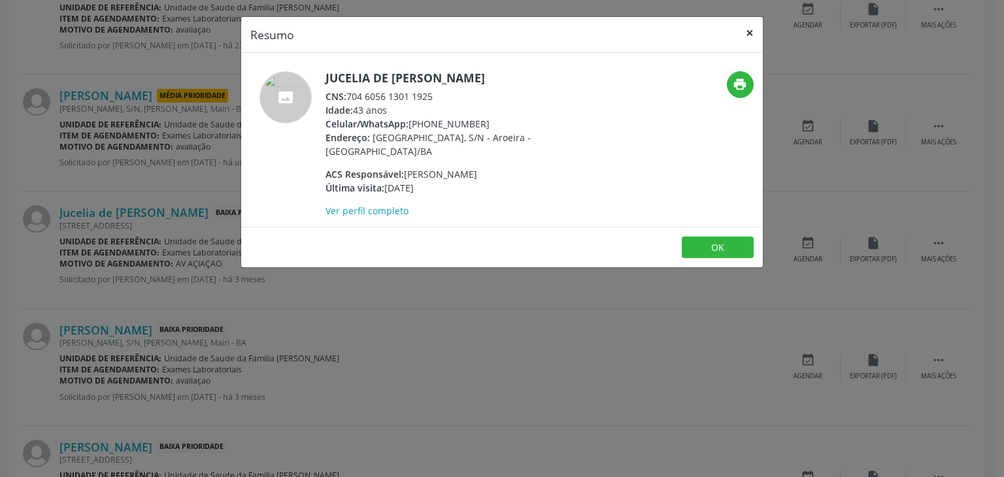
click at [743, 31] on button "×" at bounding box center [750, 33] width 26 height 32
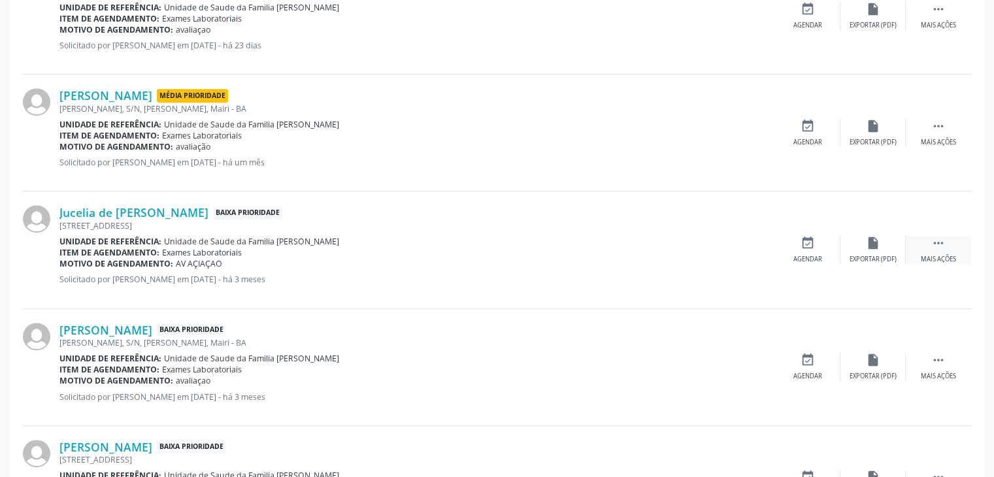
click at [936, 239] on icon "" at bounding box center [939, 243] width 14 height 14
click at [797, 249] on div "cancel Cancelar" at bounding box center [807, 250] width 65 height 28
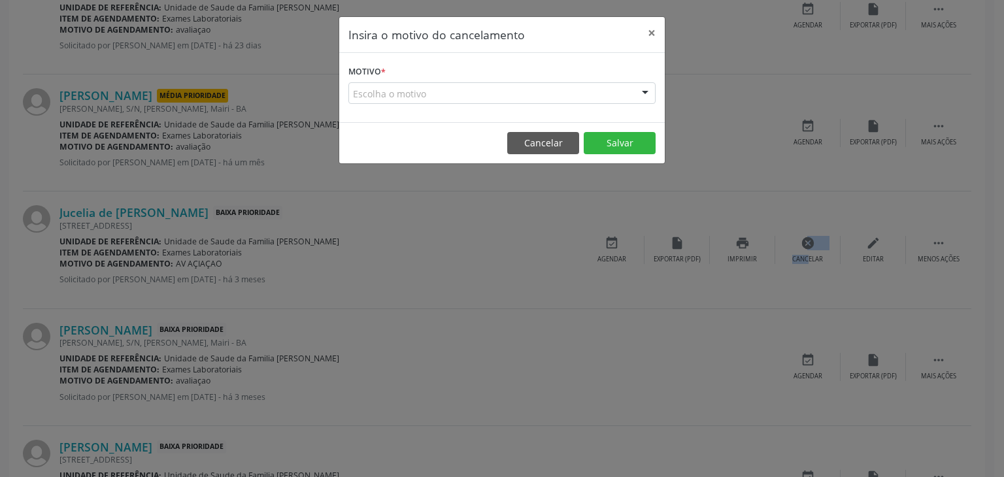
click at [384, 92] on div "Escolha o motivo" at bounding box center [501, 93] width 307 height 22
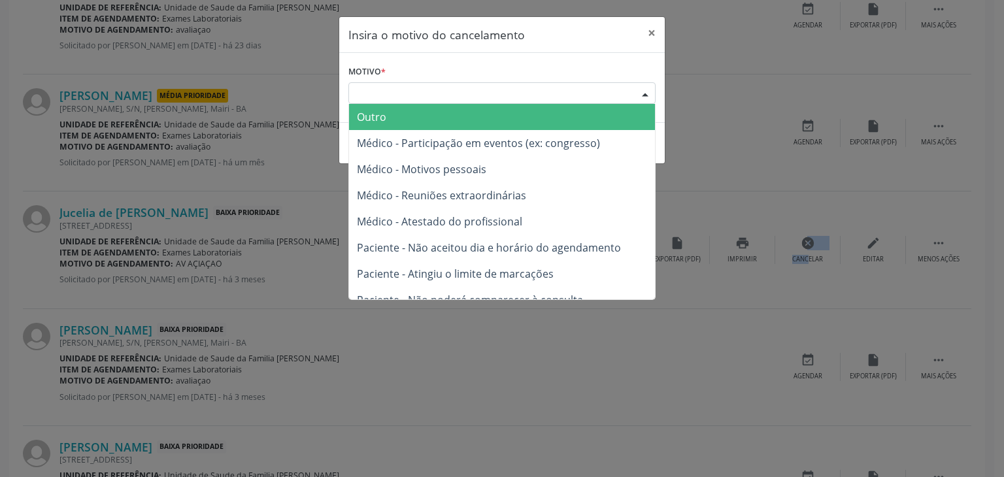
click at [379, 118] on span "Outro" at bounding box center [371, 117] width 29 height 14
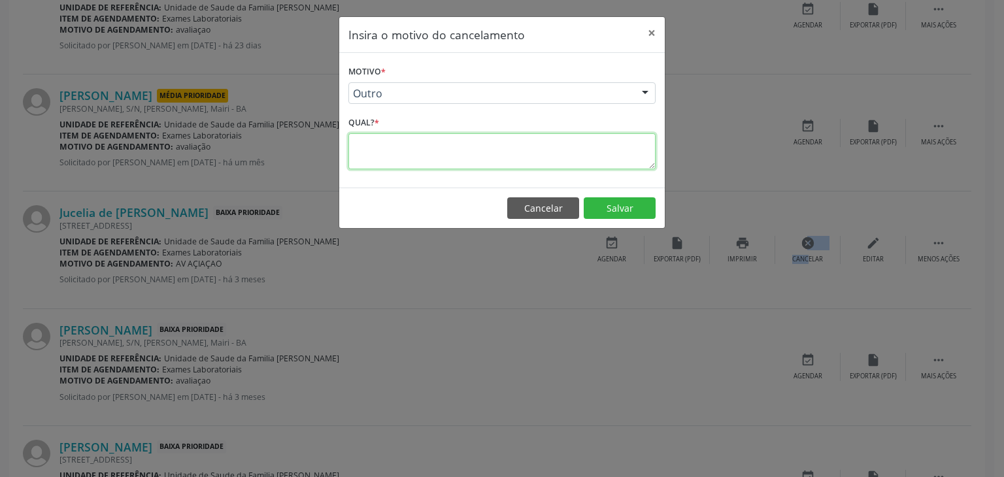
click at [389, 165] on textarea at bounding box center [501, 151] width 307 height 36
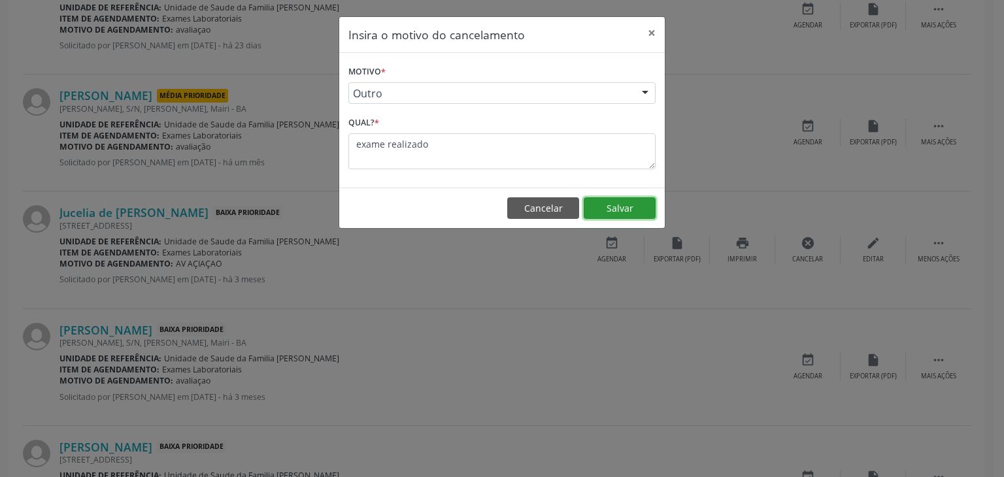
click at [619, 212] on button "Salvar" at bounding box center [620, 208] width 72 height 22
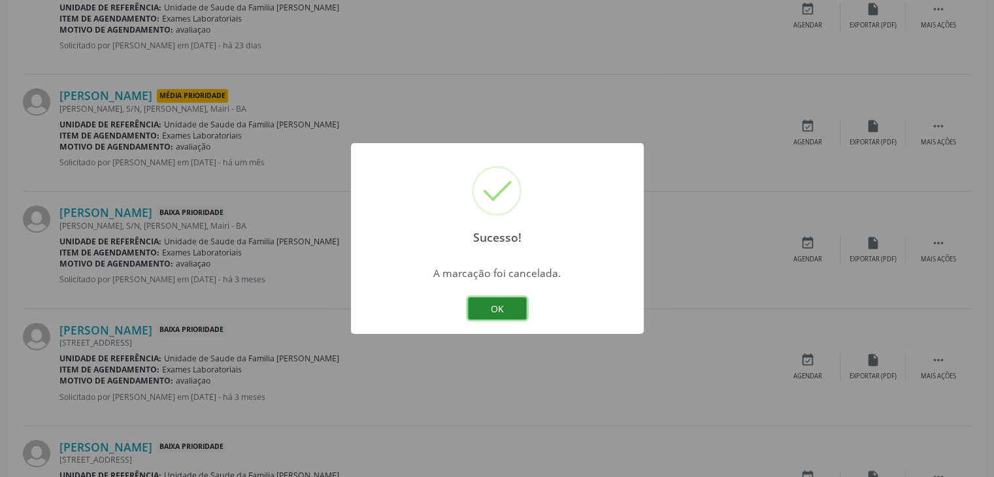
click at [496, 303] on button "OK" at bounding box center [497, 308] width 59 height 22
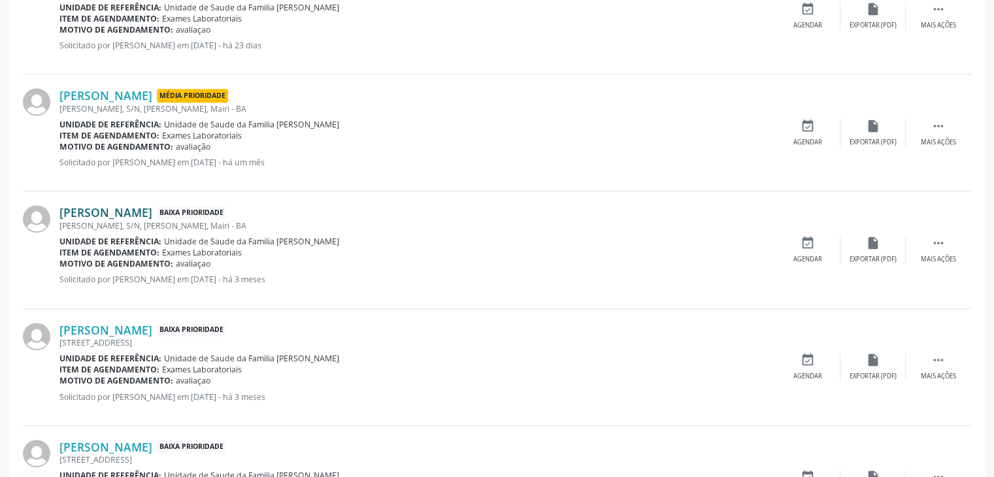
click at [84, 207] on link "Júlio Souza Zito" at bounding box center [105, 212] width 93 height 14
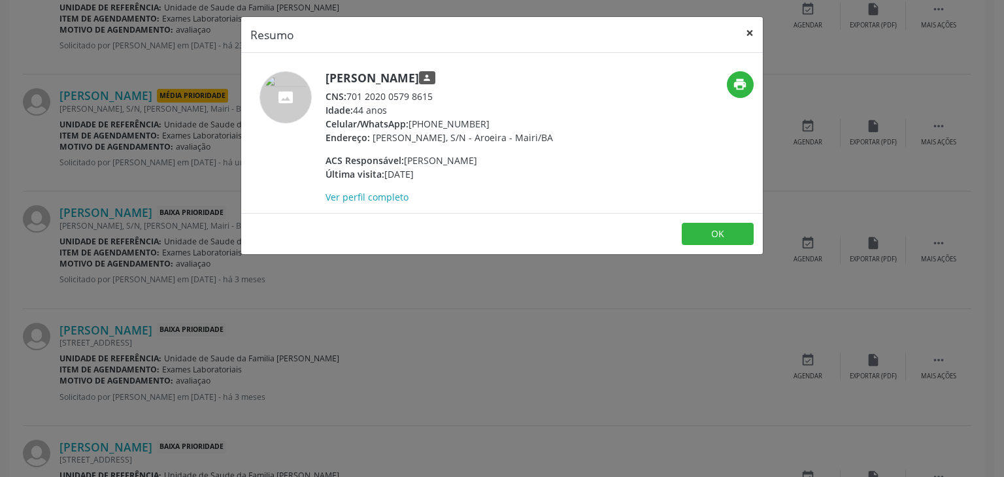
click at [747, 29] on button "×" at bounding box center [750, 33] width 26 height 32
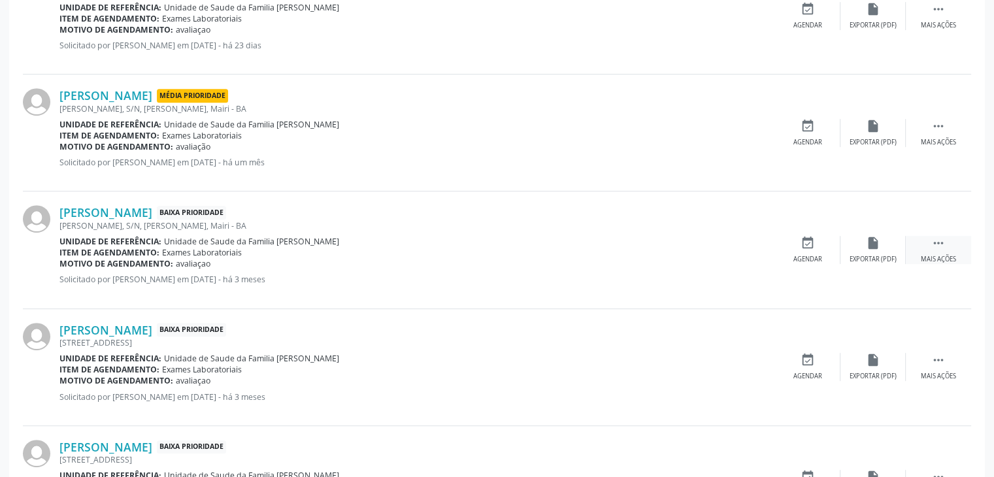
click at [928, 252] on div " Mais ações" at bounding box center [938, 250] width 65 height 28
click at [786, 240] on div "cancel Cancelar" at bounding box center [807, 250] width 65 height 28
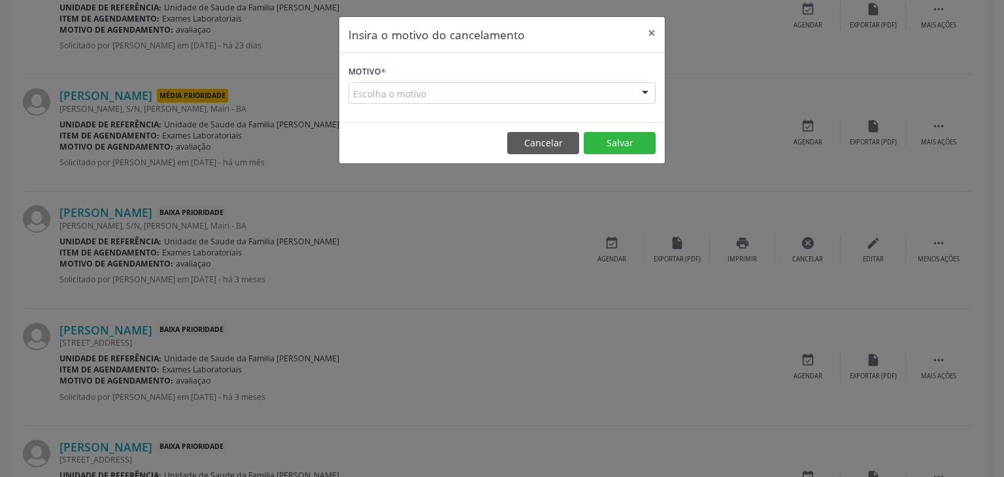
click at [402, 78] on form "Motivo * Escolha o motivo Outro Médico - Participação em eventos (ex: congresso…" at bounding box center [501, 83] width 307 height 42
click at [400, 85] on div "Escolha o motivo" at bounding box center [501, 93] width 307 height 22
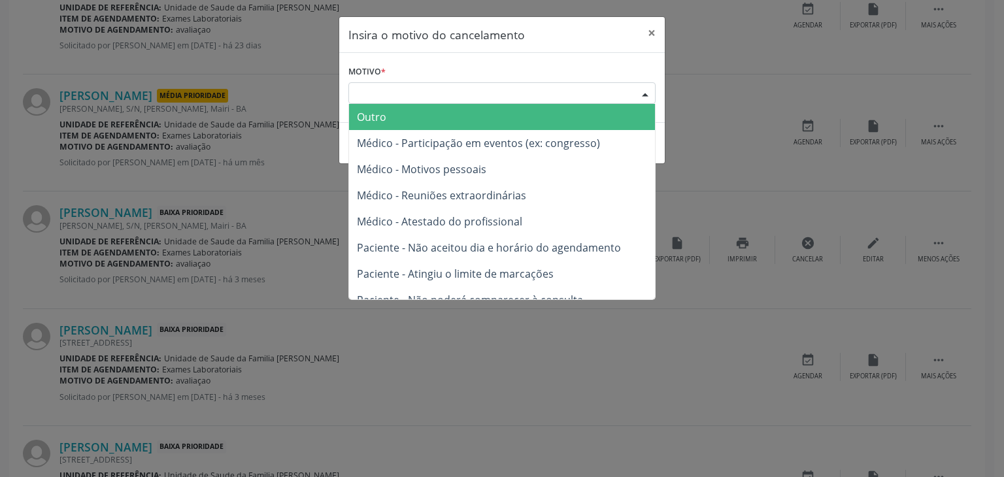
click at [390, 114] on span "Outro" at bounding box center [502, 117] width 306 height 26
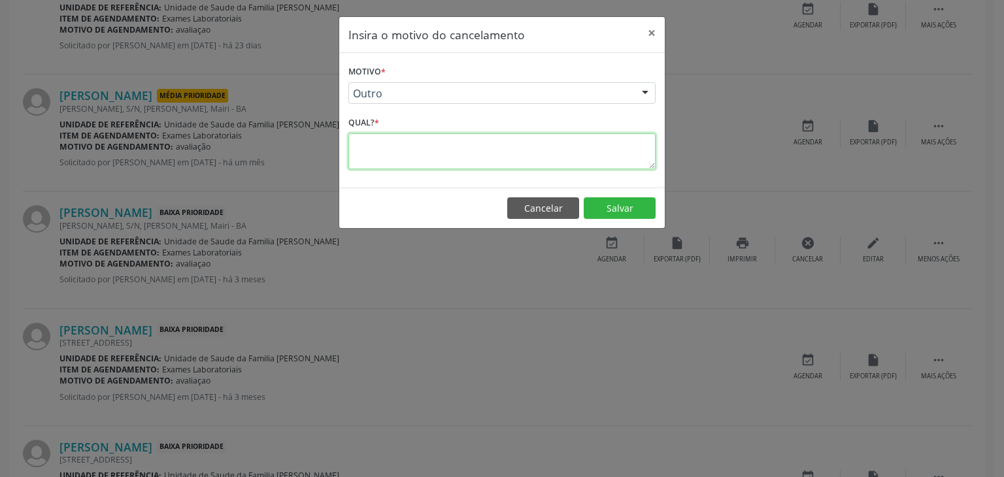
click at [394, 142] on textarea at bounding box center [501, 151] width 307 height 36
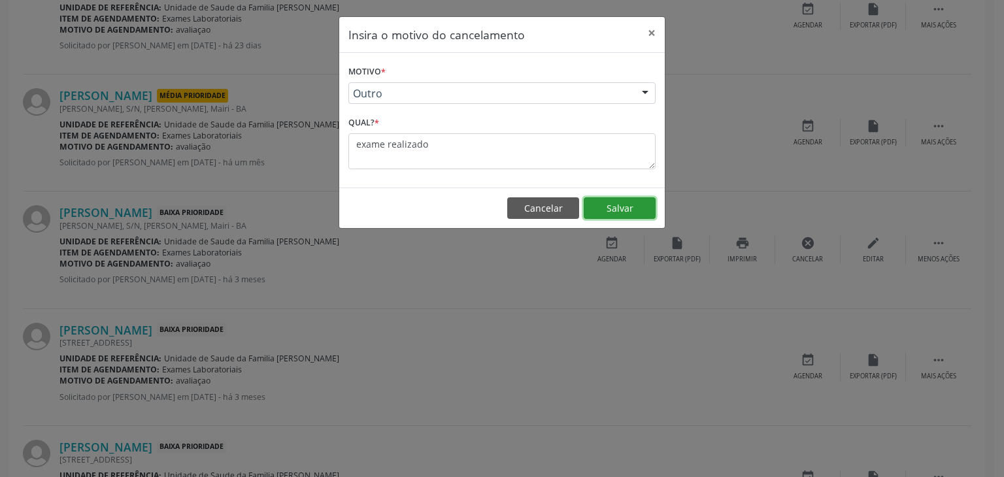
click at [621, 211] on button "Salvar" at bounding box center [620, 208] width 72 height 22
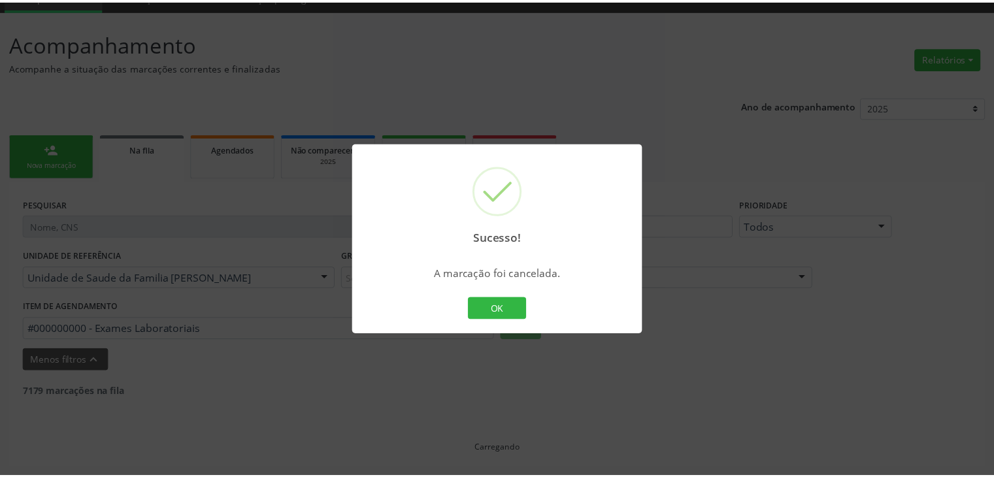
scroll to position [61, 0]
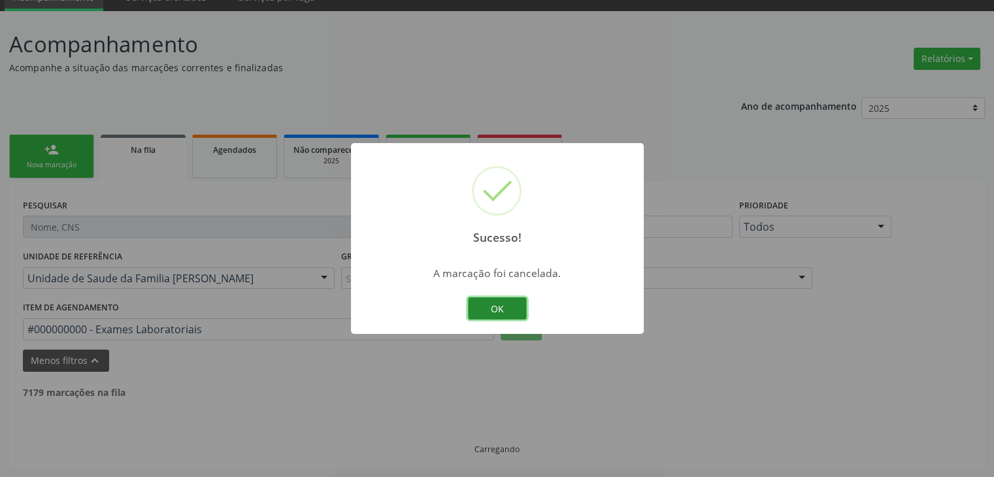
click at [484, 307] on button "OK" at bounding box center [497, 308] width 59 height 22
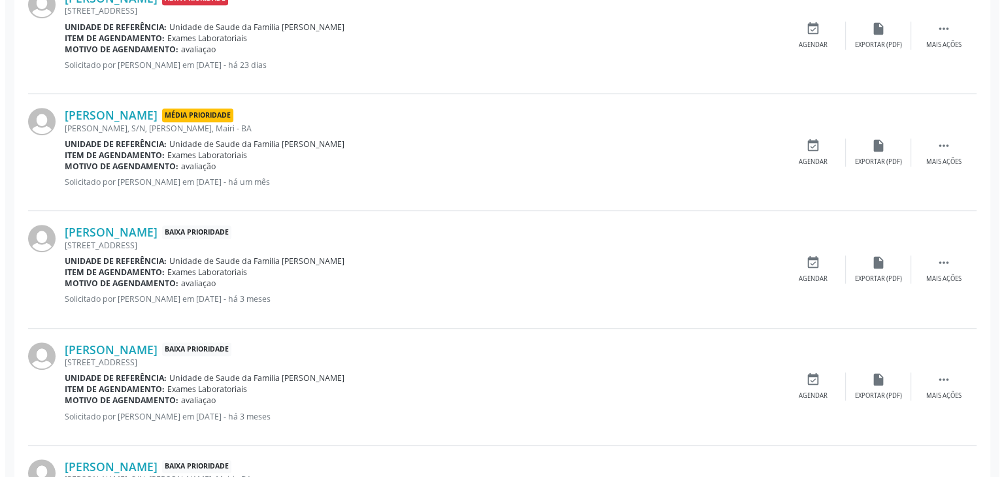
scroll to position [715, 0]
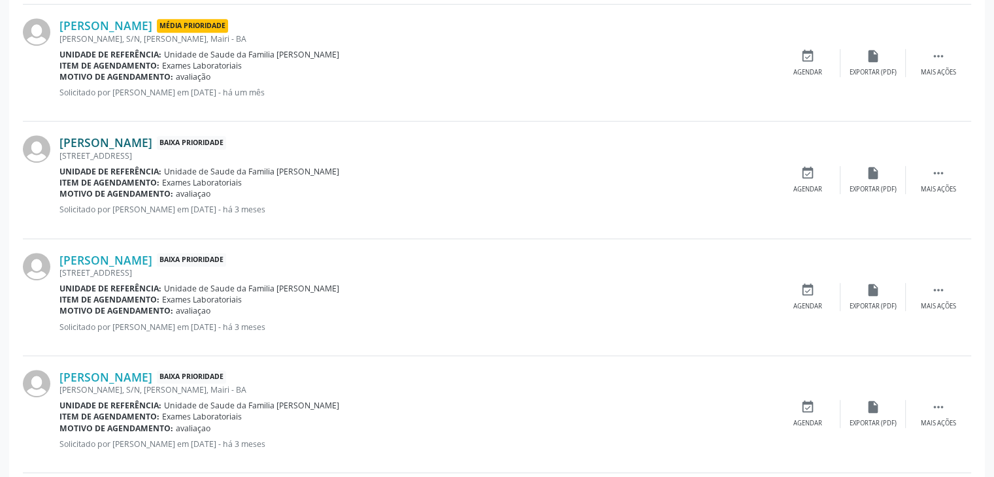
click at [79, 135] on link "Jelma Araujo de Almeida" at bounding box center [105, 142] width 93 height 14
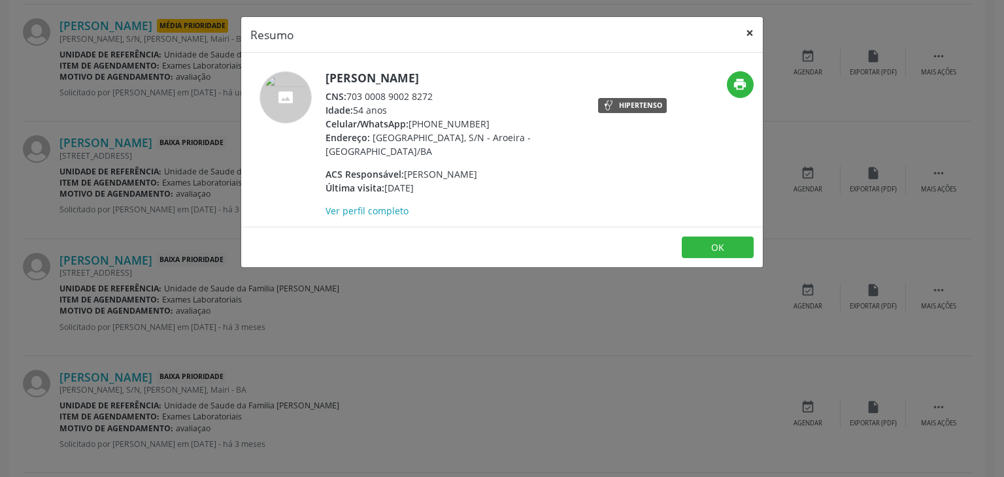
click at [750, 39] on button "×" at bounding box center [750, 33] width 26 height 32
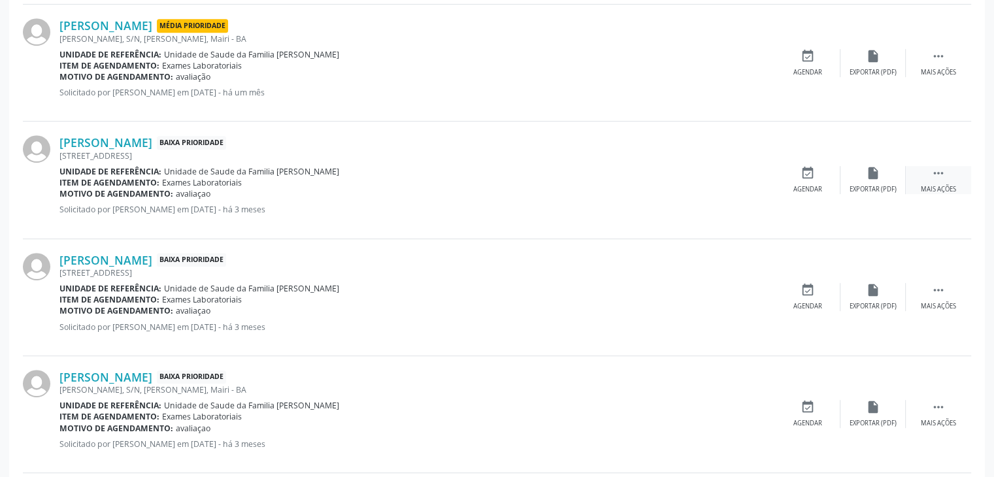
click at [928, 177] on div " Mais ações" at bounding box center [938, 180] width 65 height 28
click at [812, 175] on icon "cancel" at bounding box center [808, 173] width 14 height 14
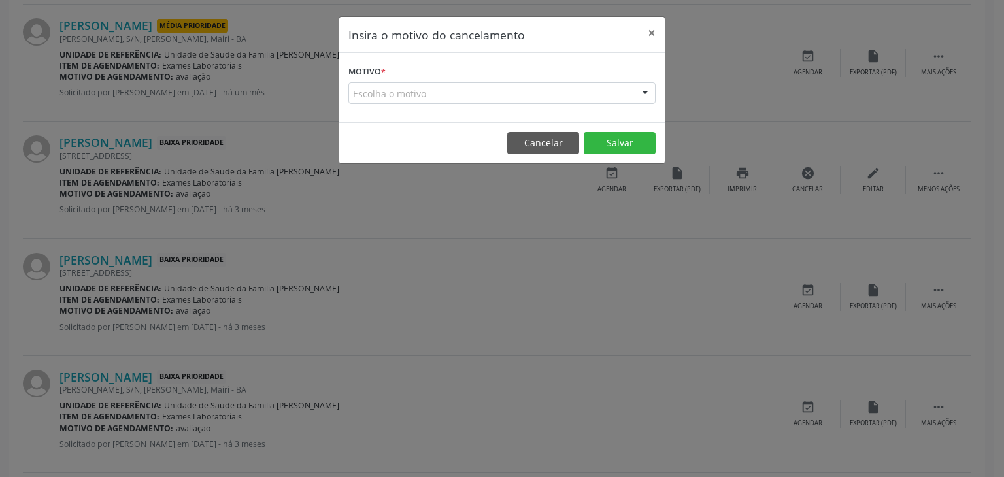
click at [506, 99] on div "Escolha o motivo" at bounding box center [501, 93] width 307 height 22
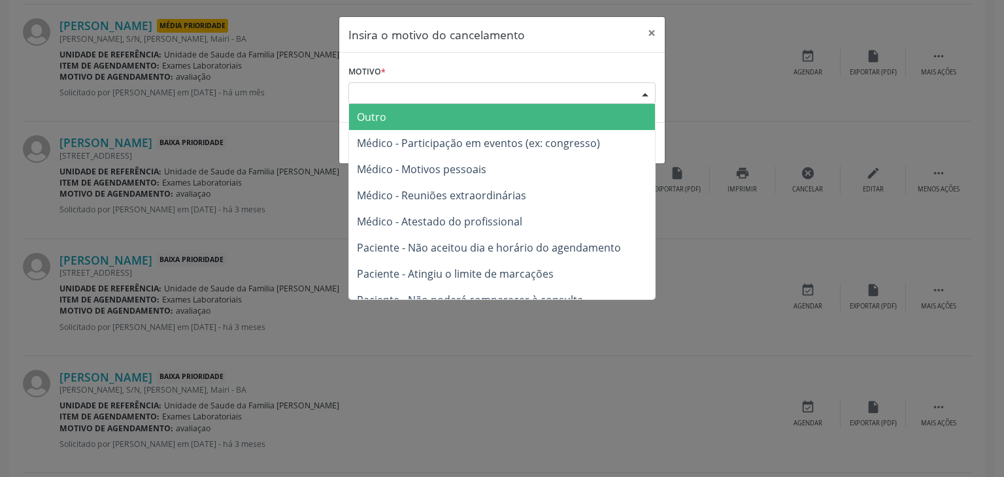
click at [443, 122] on span "Outro" at bounding box center [502, 117] width 306 height 26
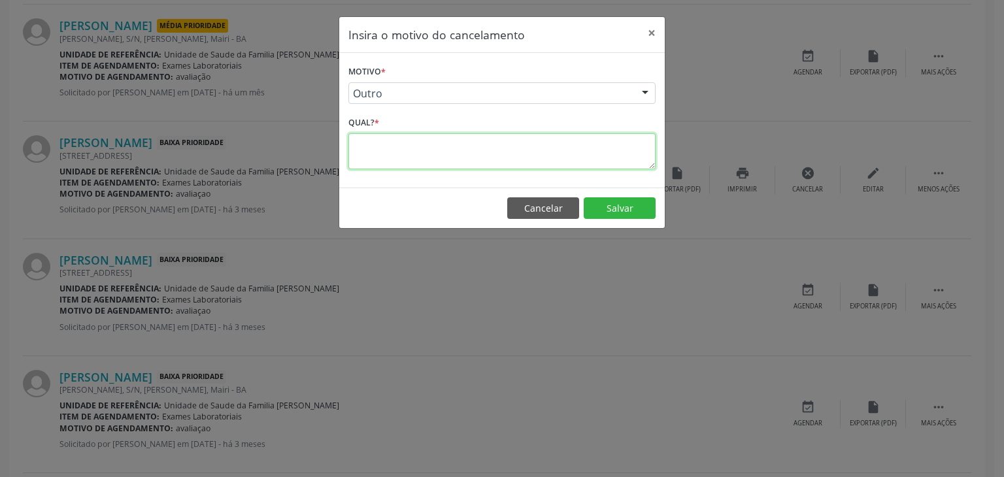
click at [417, 154] on textarea at bounding box center [501, 151] width 307 height 36
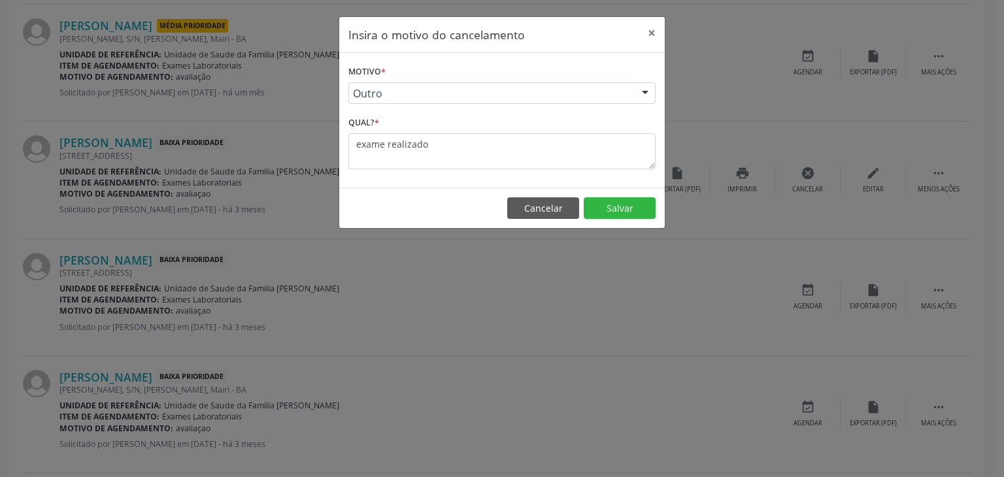
click at [612, 194] on footer "Cancelar Salvar" at bounding box center [502, 208] width 326 height 41
click at [612, 202] on button "Salvar" at bounding box center [620, 208] width 72 height 22
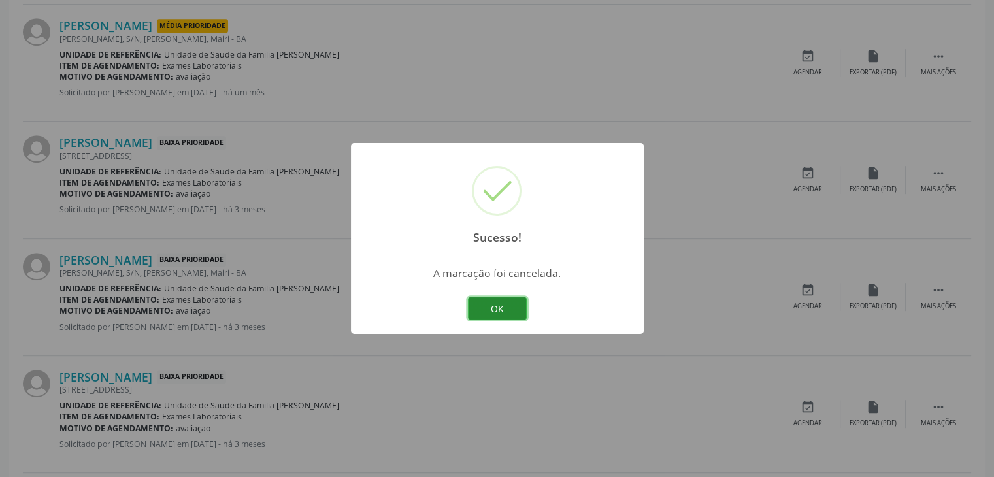
click at [493, 299] on button "OK" at bounding box center [497, 308] width 59 height 22
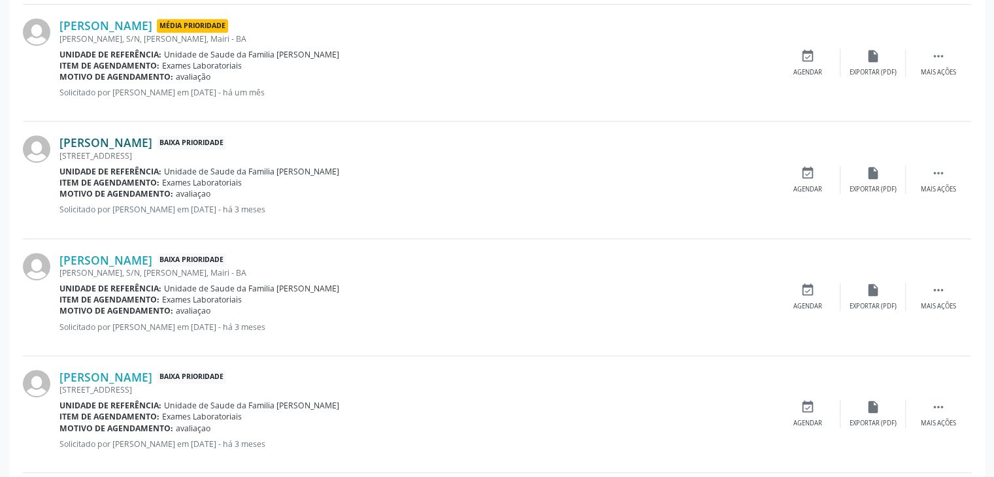
click at [71, 139] on link "Valfredo Alves Santos" at bounding box center [105, 142] width 93 height 14
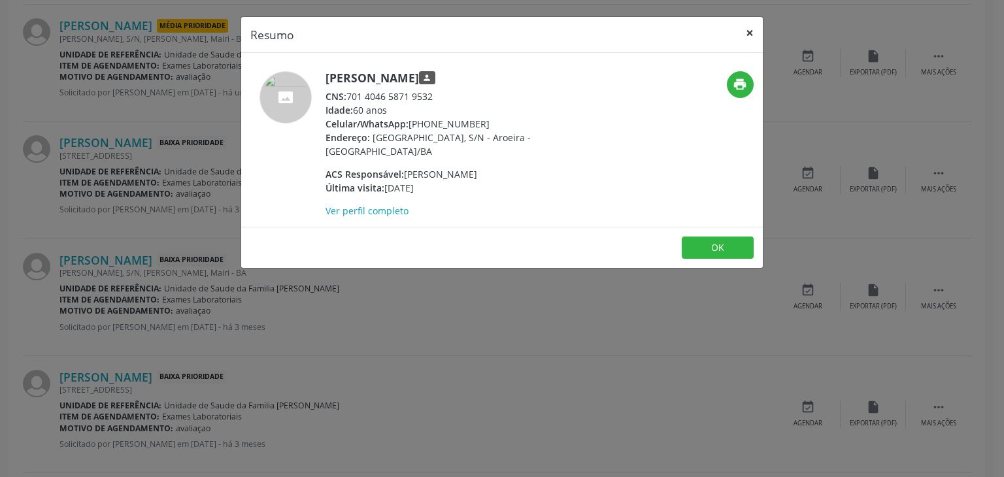
click at [749, 36] on button "×" at bounding box center [750, 33] width 26 height 32
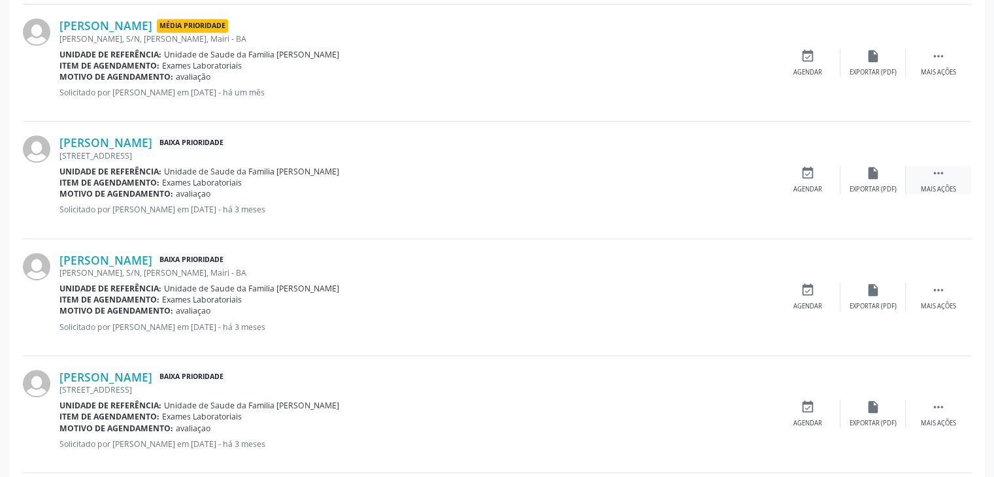
click at [928, 185] on div "Mais ações" at bounding box center [938, 189] width 35 height 9
click at [808, 177] on icon "cancel" at bounding box center [808, 173] width 14 height 14
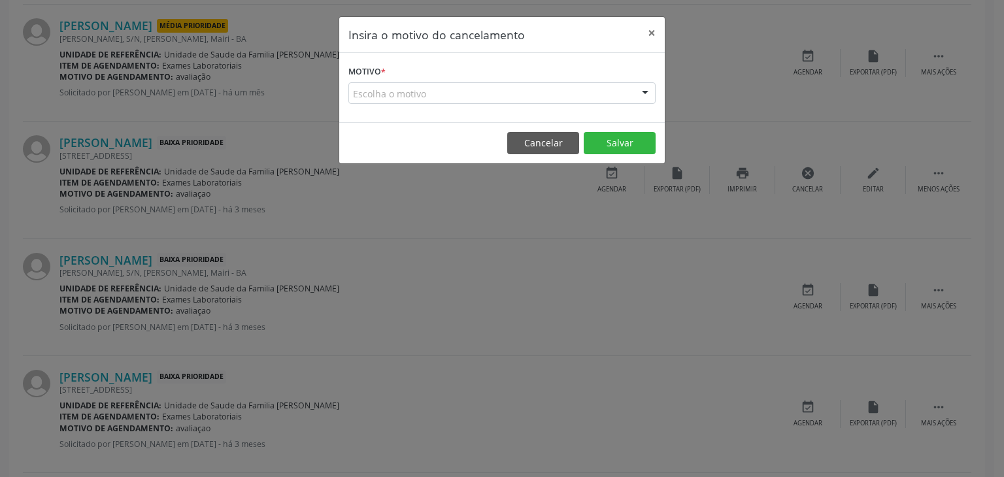
click at [442, 97] on div "Escolha o motivo" at bounding box center [501, 93] width 307 height 22
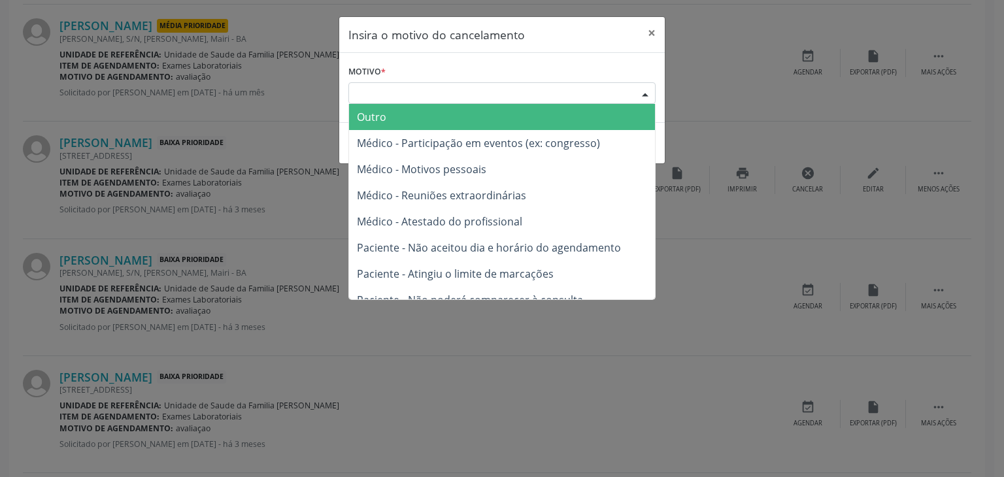
click at [430, 105] on span "Outro" at bounding box center [502, 117] width 306 height 26
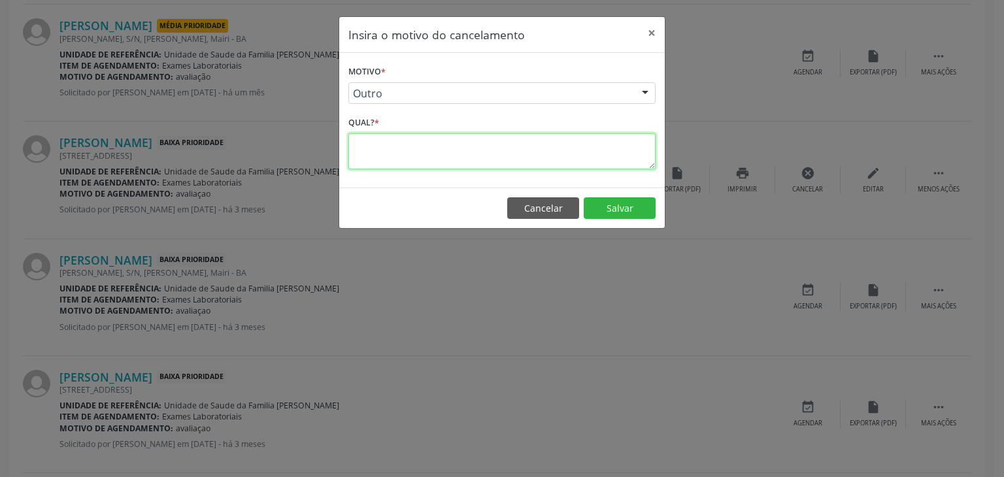
click at [410, 144] on textarea at bounding box center [501, 151] width 307 height 36
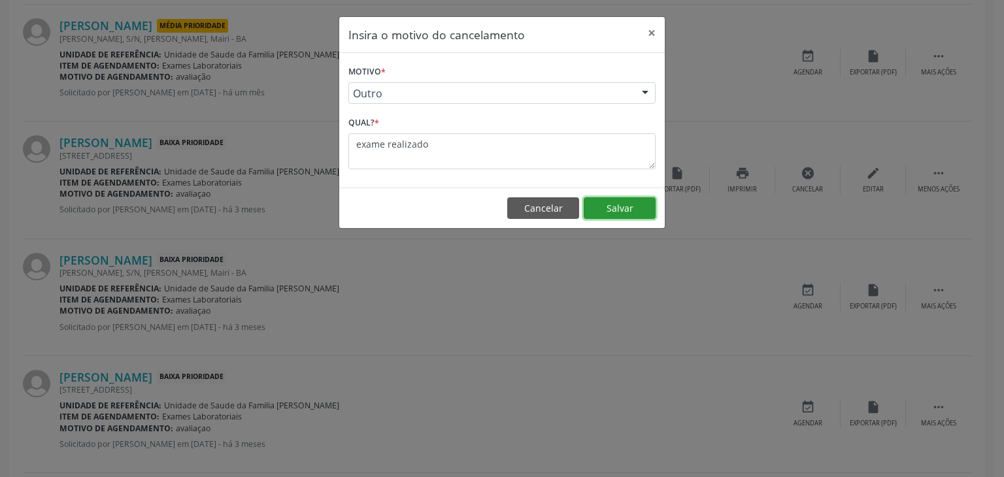
click at [634, 211] on button "Salvar" at bounding box center [620, 208] width 72 height 22
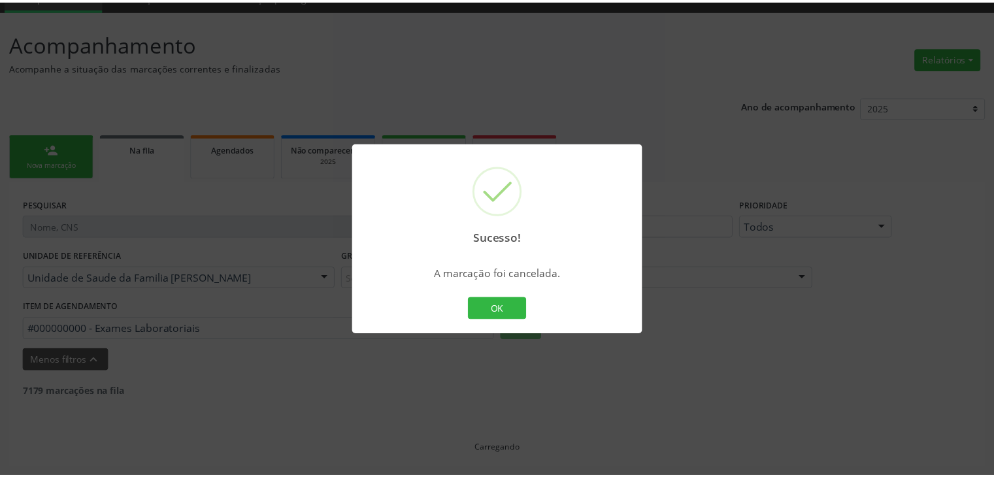
scroll to position [61, 0]
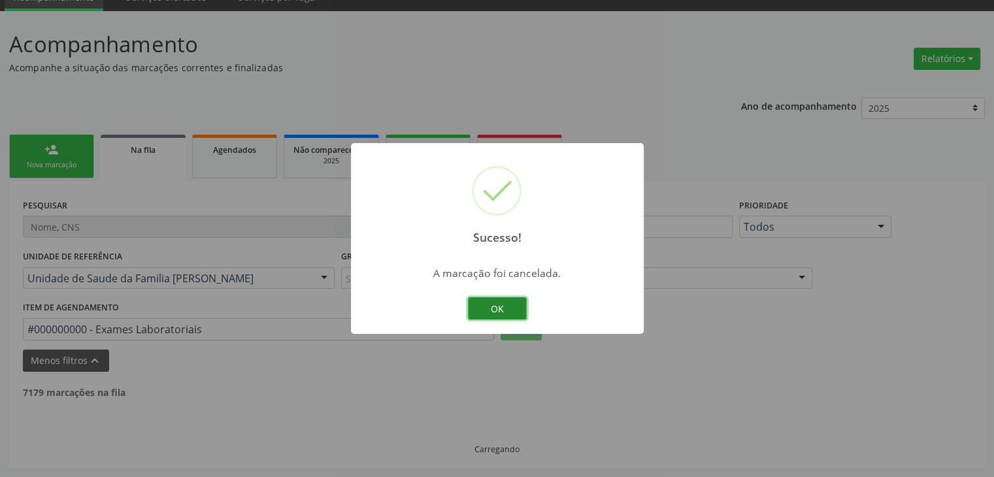
click at [484, 310] on button "OK" at bounding box center [497, 308] width 59 height 22
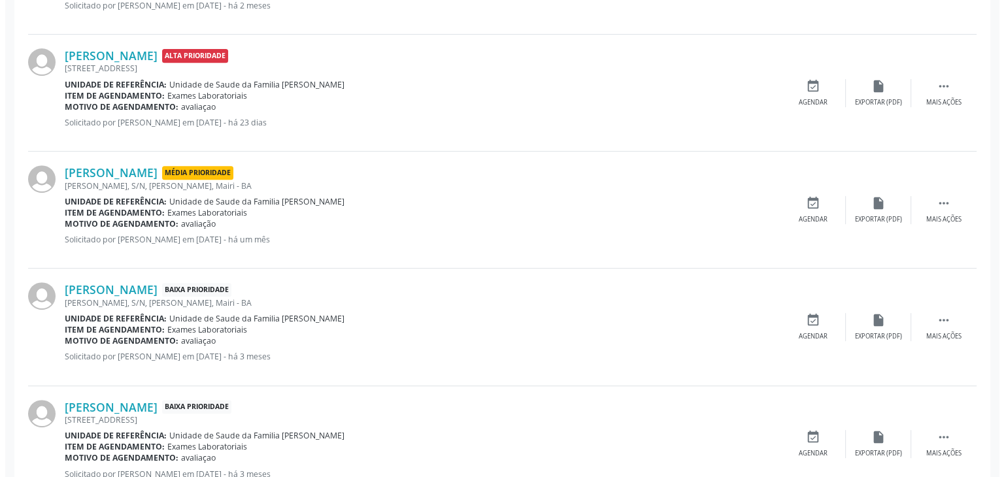
scroll to position [584, 0]
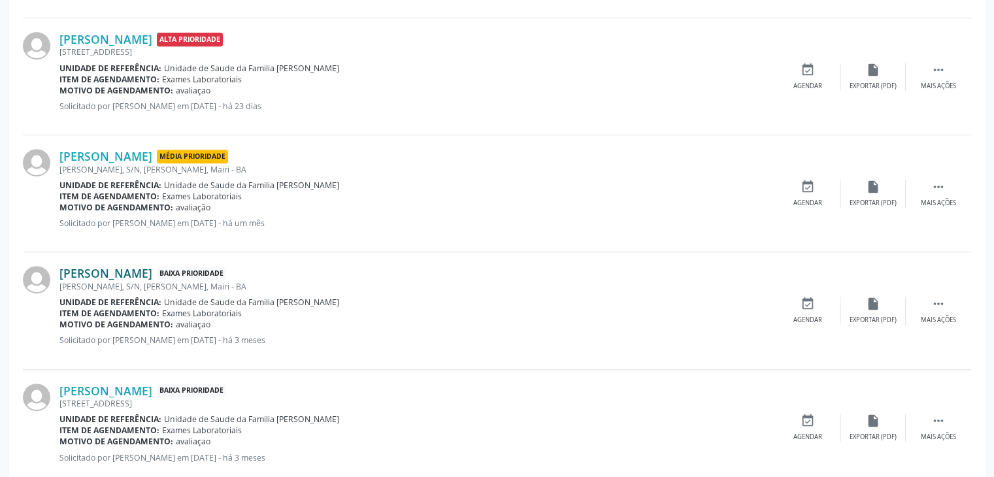
click at [106, 273] on link "Claudio Roberto Gomes de Oliveira" at bounding box center [105, 273] width 93 height 14
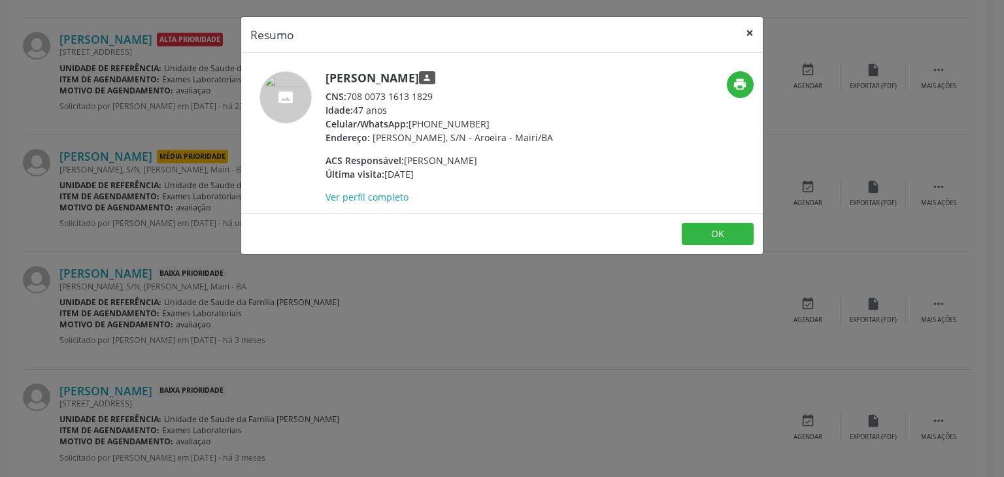
click at [749, 34] on button "×" at bounding box center [750, 33] width 26 height 32
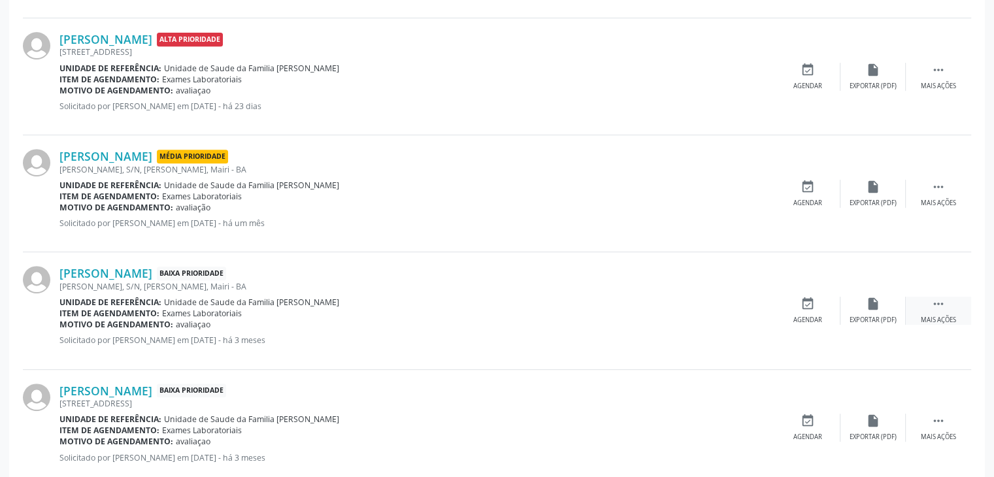
click at [928, 313] on div " Mais ações" at bounding box center [938, 311] width 65 height 28
click at [818, 307] on div "cancel Cancelar" at bounding box center [807, 311] width 65 height 28
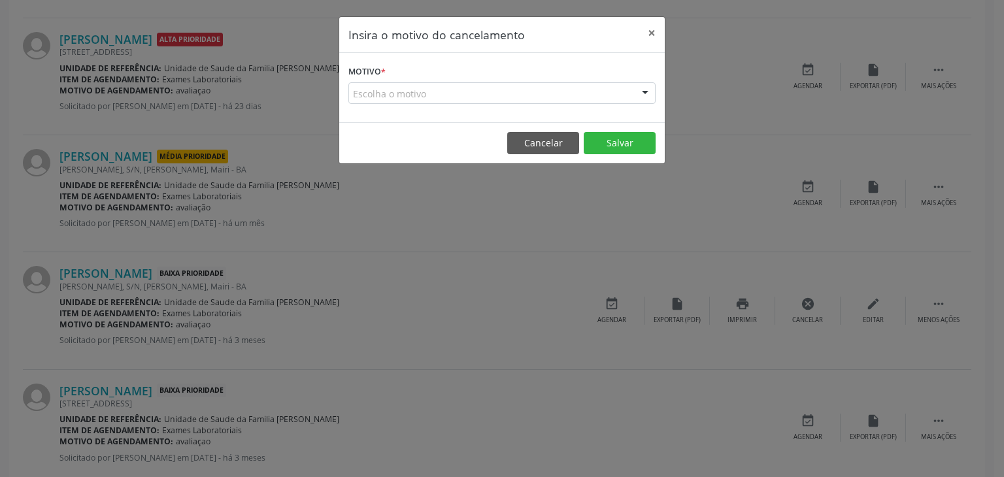
click at [379, 102] on div "Escolha o motivo" at bounding box center [501, 93] width 307 height 22
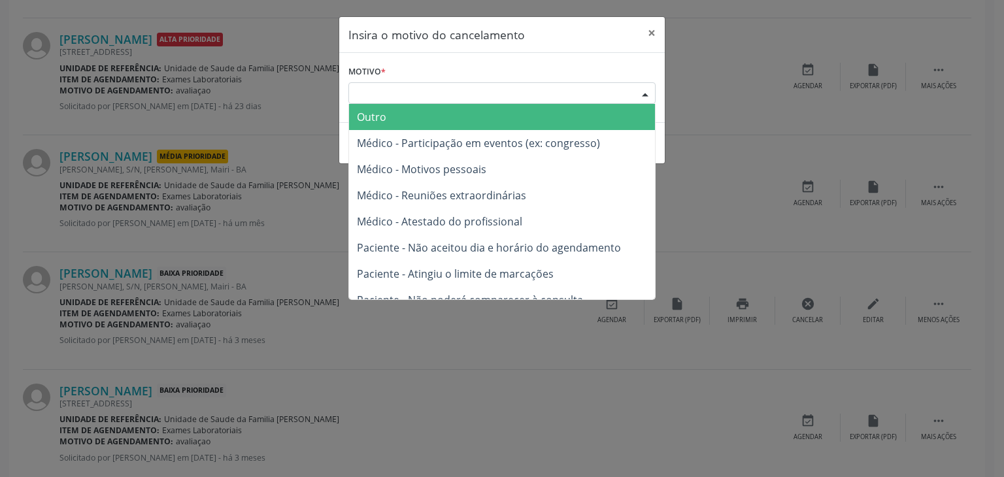
click at [379, 108] on span "Outro" at bounding box center [502, 117] width 306 height 26
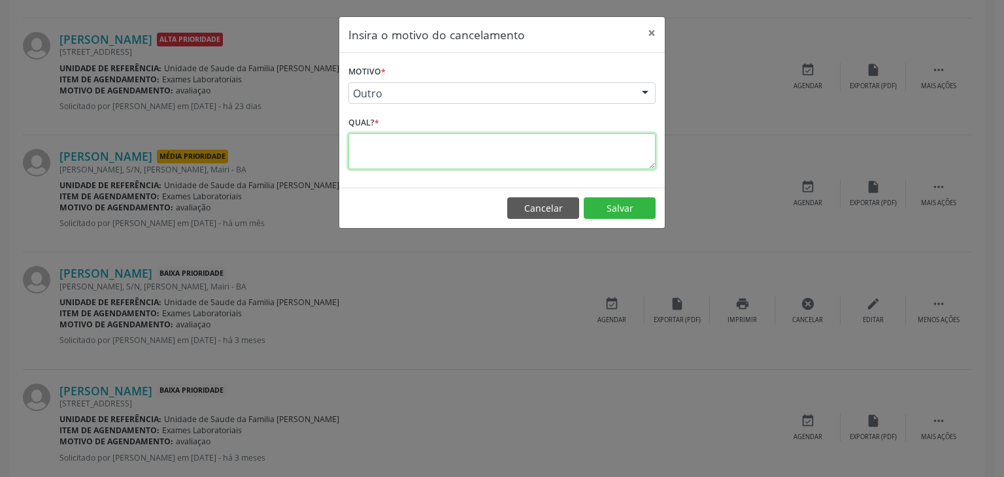
click at [378, 147] on textarea at bounding box center [501, 151] width 307 height 36
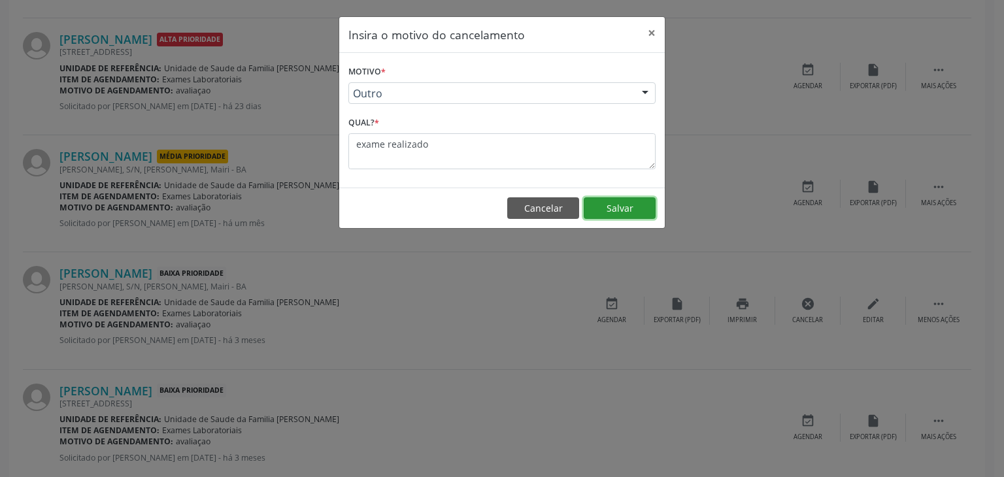
click at [605, 207] on button "Salvar" at bounding box center [620, 208] width 72 height 22
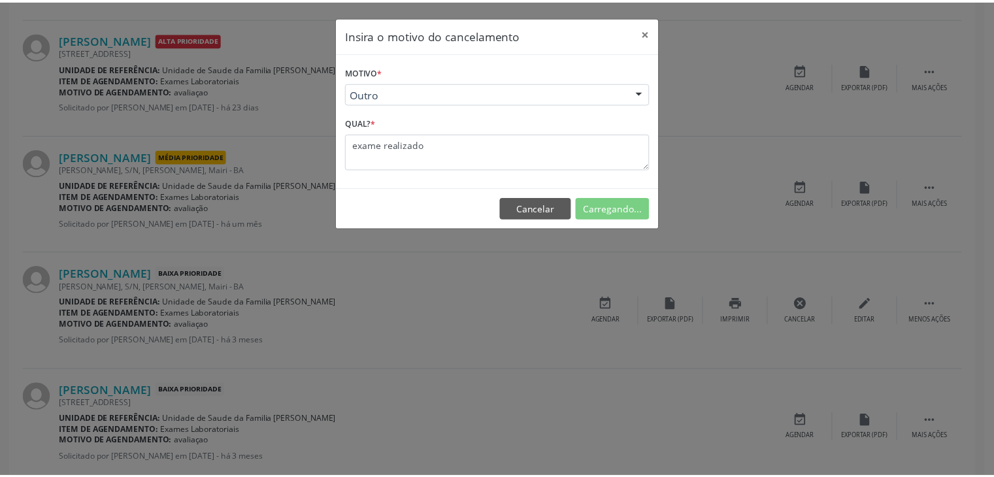
scroll to position [61, 0]
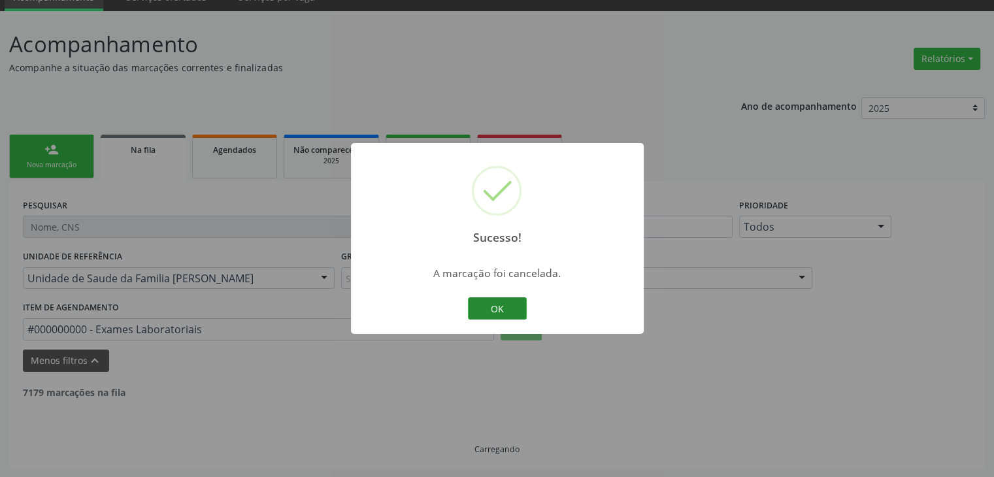
click at [488, 309] on button "OK" at bounding box center [497, 308] width 59 height 22
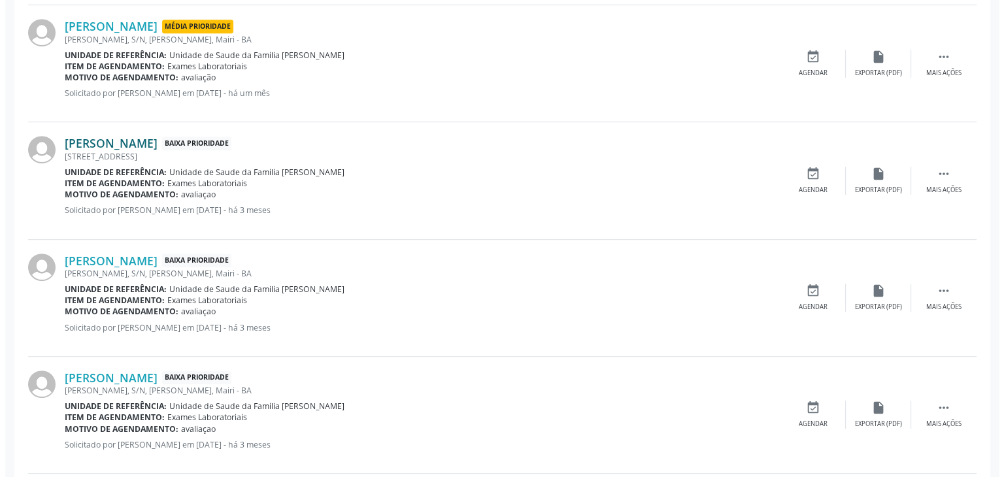
scroll to position [715, 0]
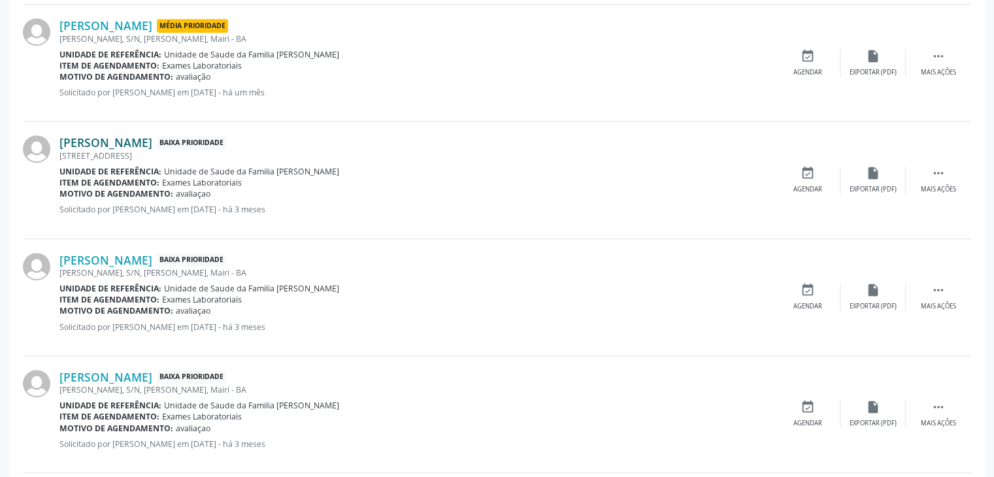
click at [84, 137] on link "Guilherme Alves Oliveira" at bounding box center [105, 142] width 93 height 14
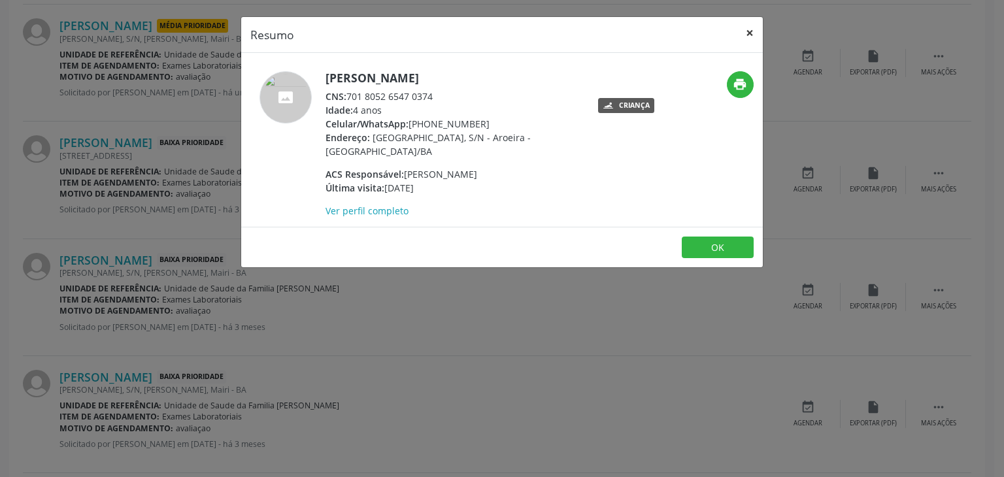
click at [747, 36] on button "×" at bounding box center [750, 33] width 26 height 32
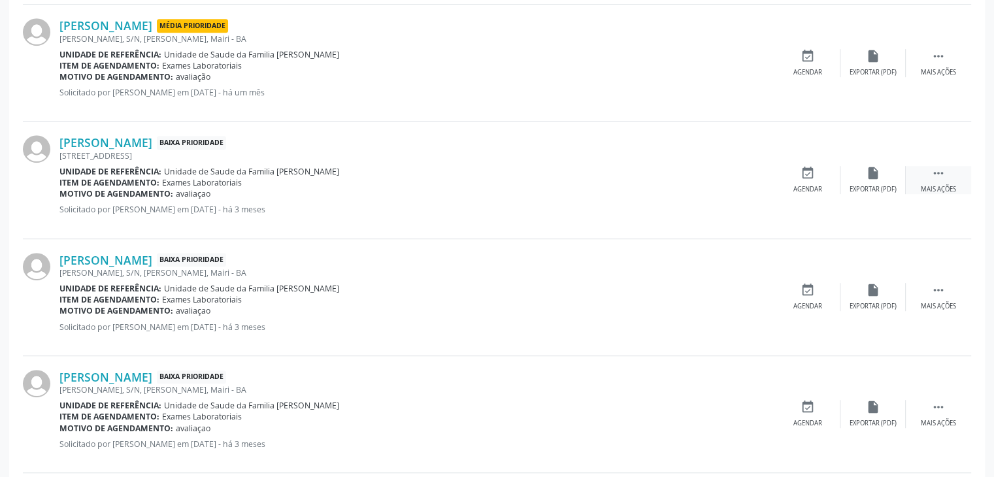
click at [955, 177] on div " Mais ações" at bounding box center [938, 180] width 65 height 28
click at [812, 185] on div "Cancelar" at bounding box center [807, 189] width 31 height 9
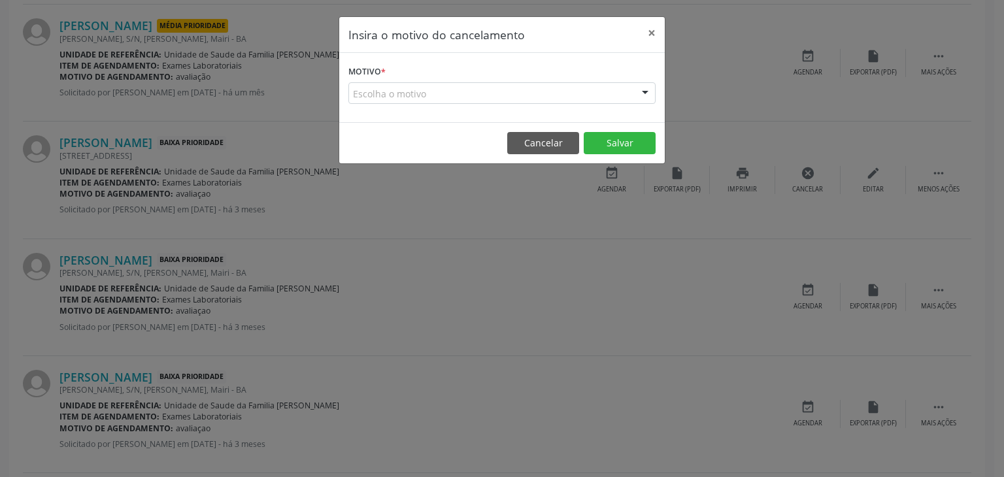
click at [437, 93] on div "Escolha o motivo" at bounding box center [501, 93] width 307 height 22
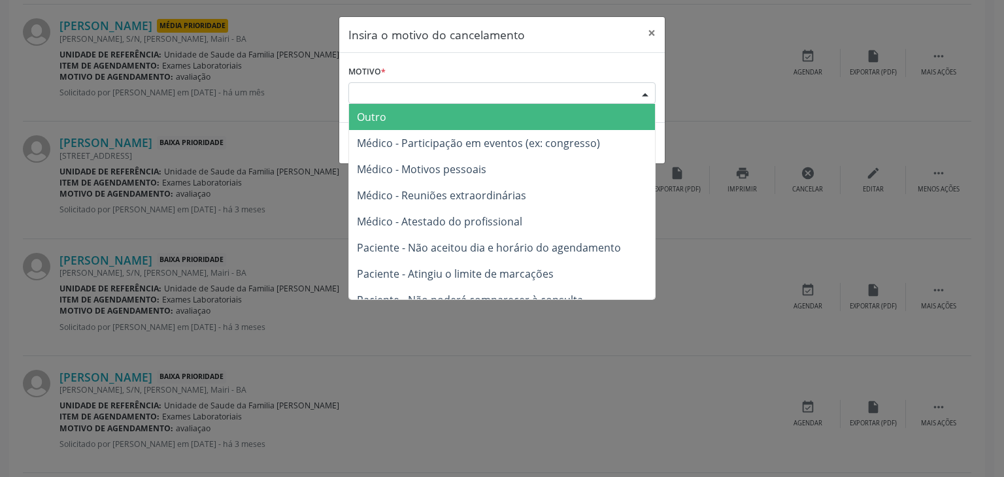
click at [390, 118] on span "Outro" at bounding box center [502, 117] width 306 height 26
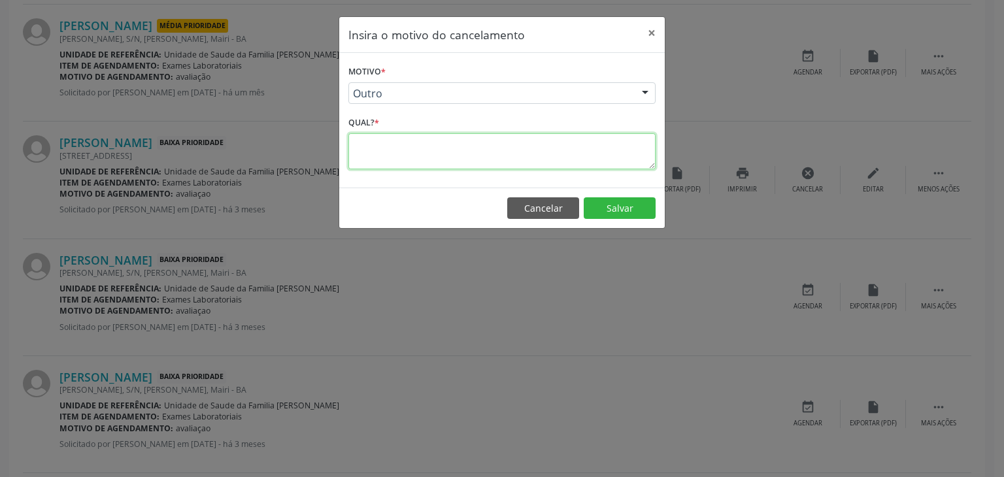
click at [387, 133] on textarea at bounding box center [501, 151] width 307 height 36
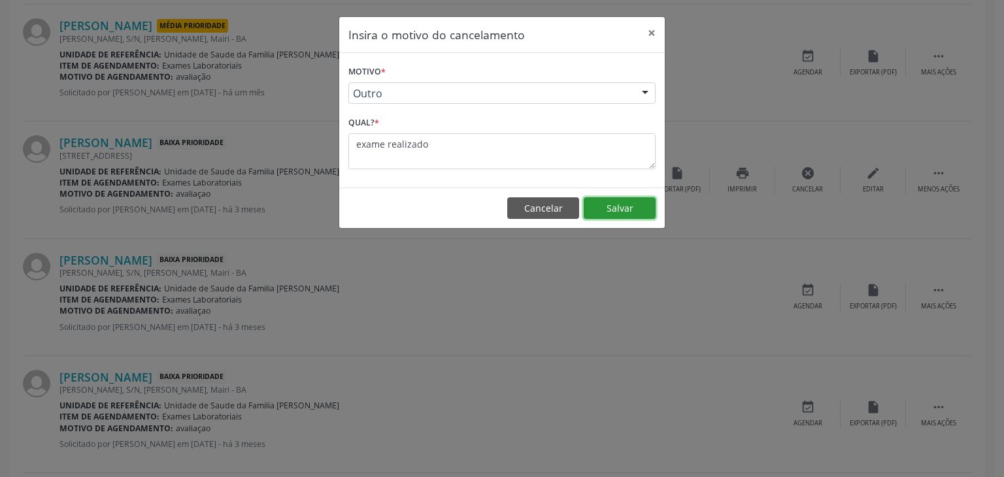
click at [626, 210] on button "Salvar" at bounding box center [620, 208] width 72 height 22
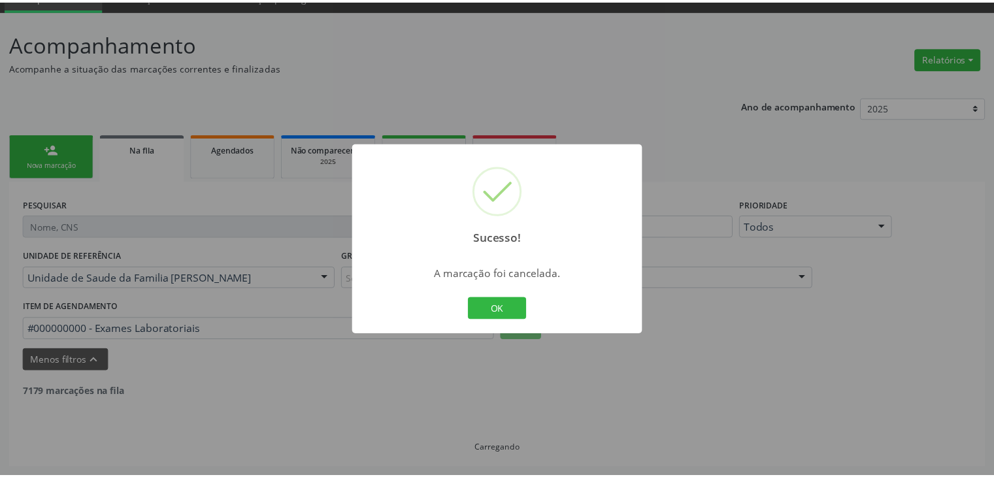
scroll to position [61, 0]
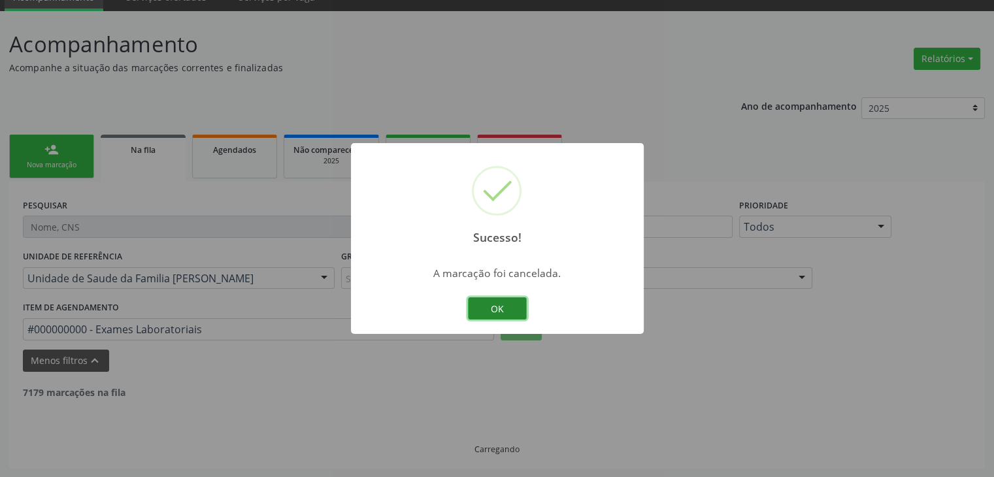
click at [507, 311] on button "OK" at bounding box center [497, 308] width 59 height 22
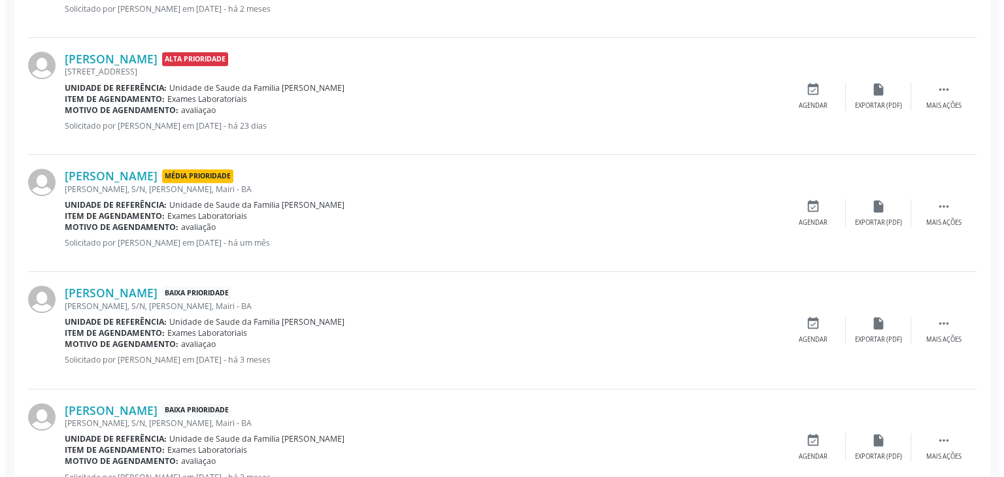
scroll to position [715, 0]
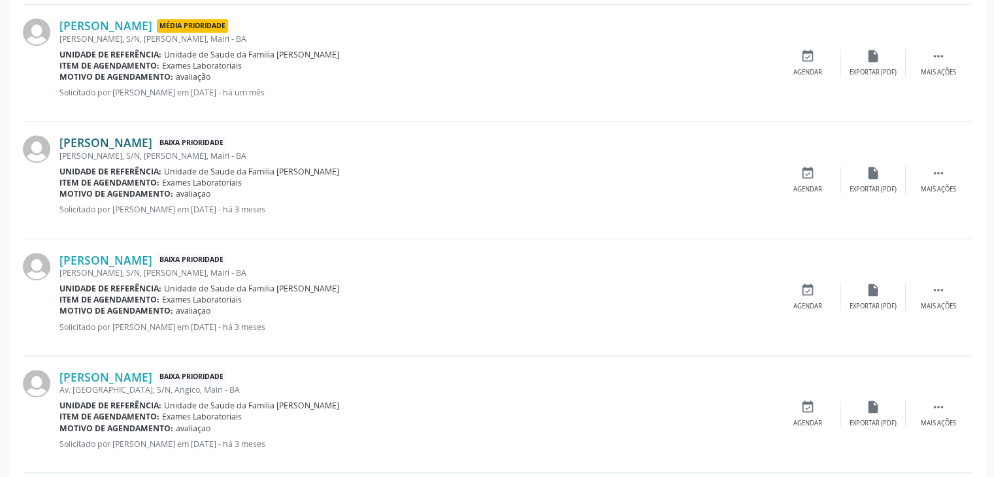
click at [118, 144] on link "João Lucas Pezan Zito" at bounding box center [105, 142] width 93 height 14
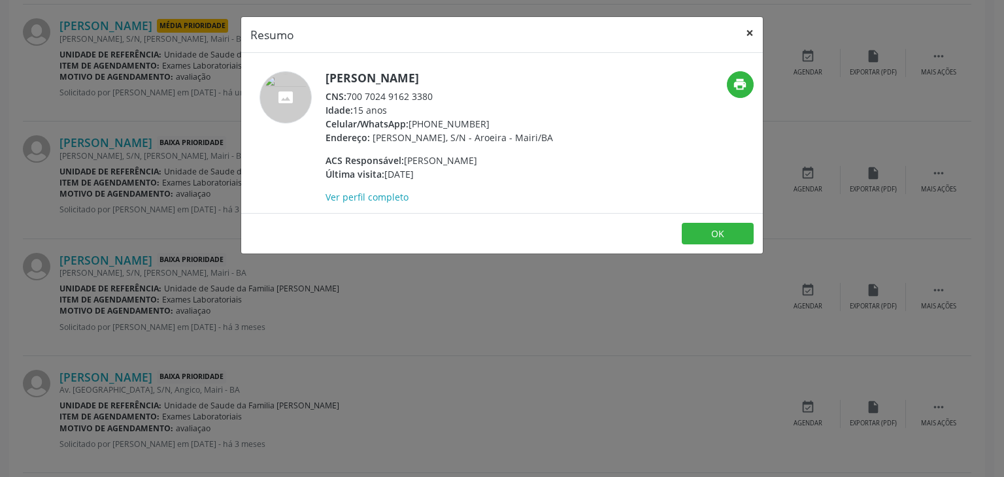
click at [747, 39] on button "×" at bounding box center [750, 33] width 26 height 32
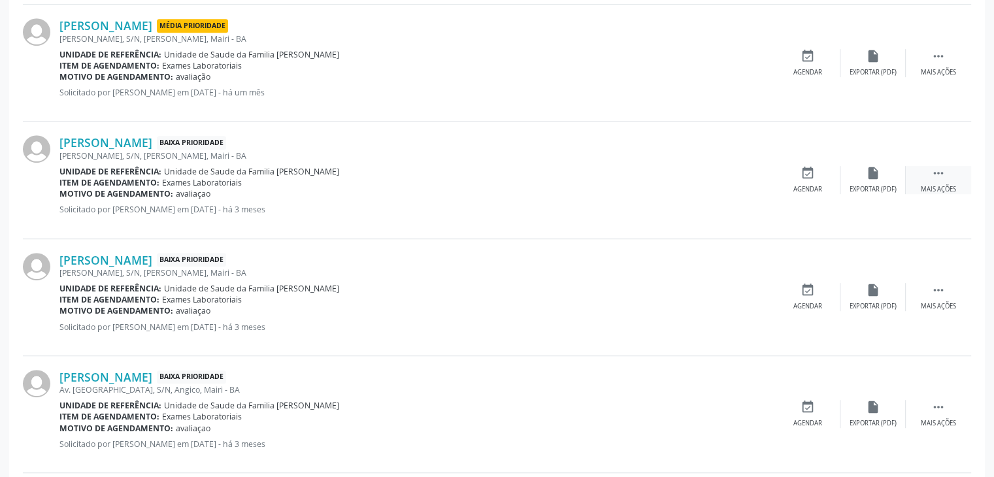
click at [921, 176] on div " Mais ações" at bounding box center [938, 180] width 65 height 28
click at [820, 177] on div "cancel Cancelar" at bounding box center [807, 180] width 65 height 28
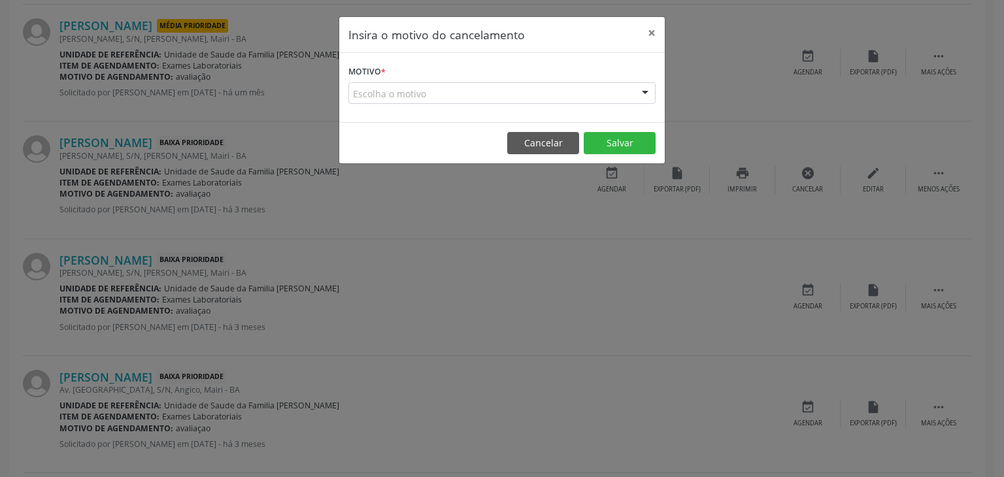
click at [429, 97] on div "Escolha o motivo" at bounding box center [501, 93] width 307 height 22
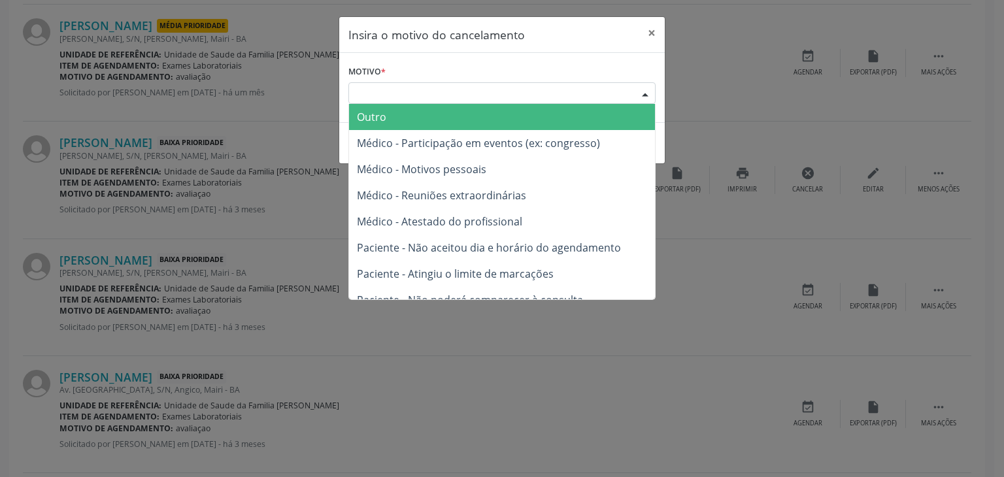
click at [396, 116] on span "Outro" at bounding box center [502, 117] width 306 height 26
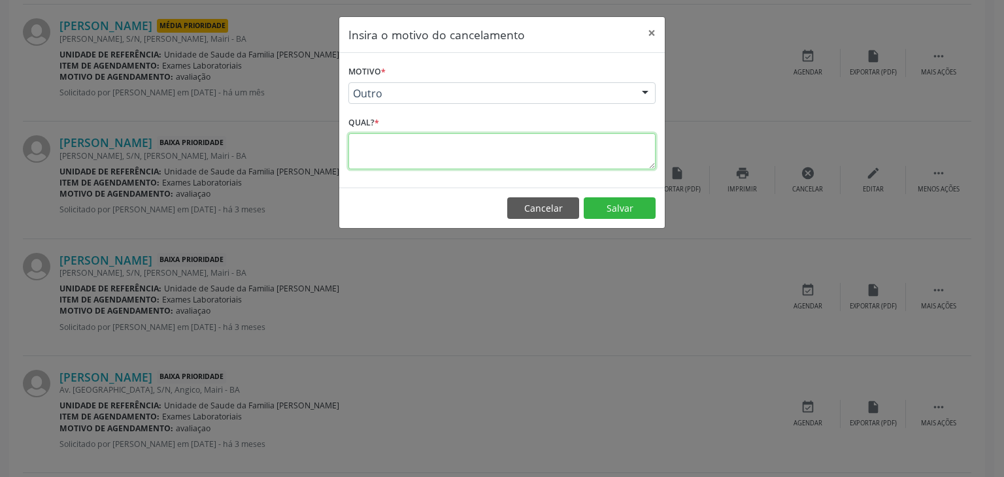
click at [370, 147] on textarea at bounding box center [501, 151] width 307 height 36
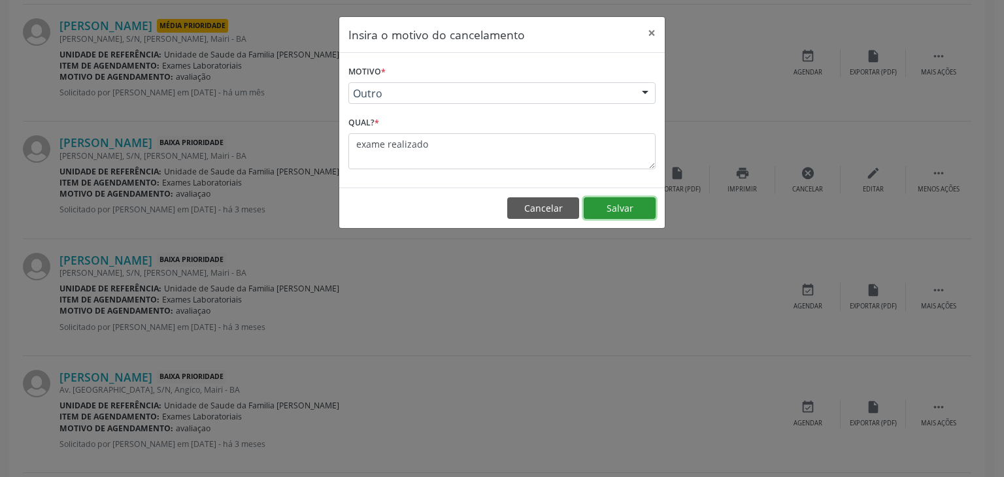
click at [631, 209] on button "Salvar" at bounding box center [620, 208] width 72 height 22
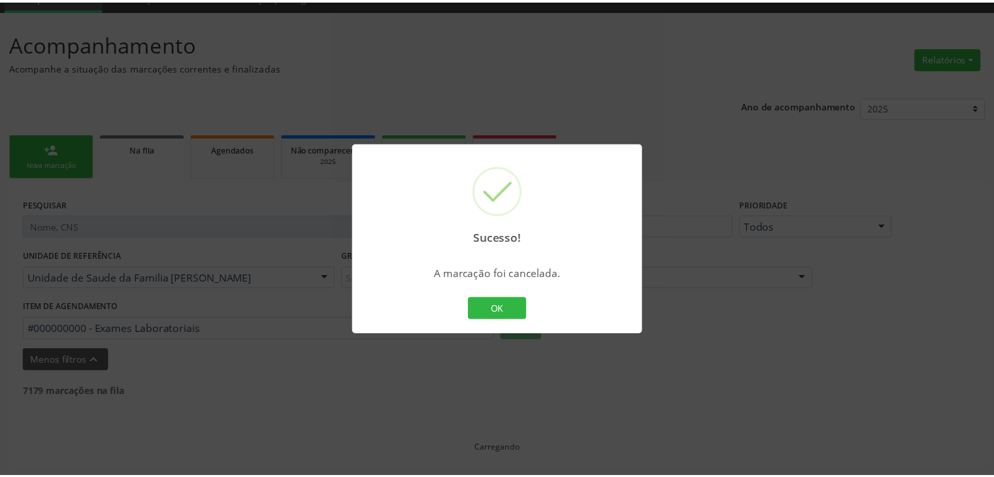
scroll to position [61, 0]
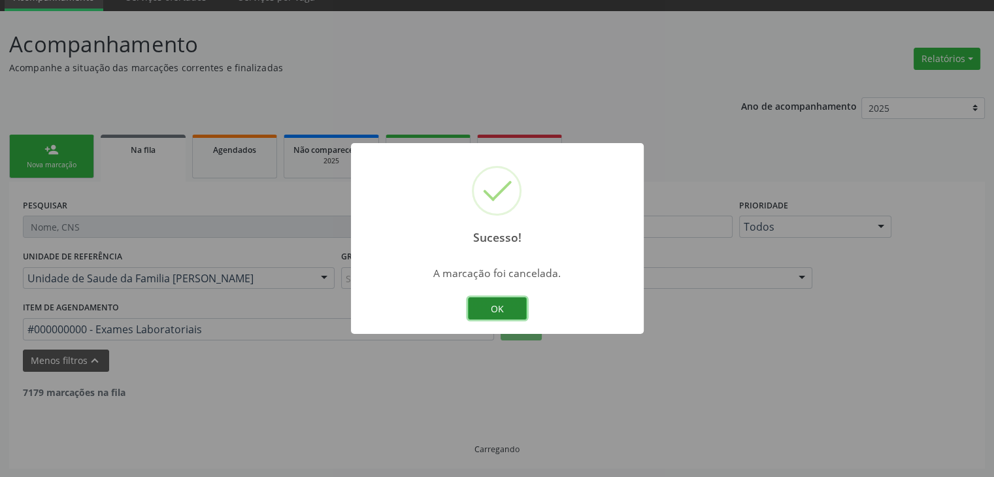
click at [496, 307] on button "OK" at bounding box center [497, 308] width 59 height 22
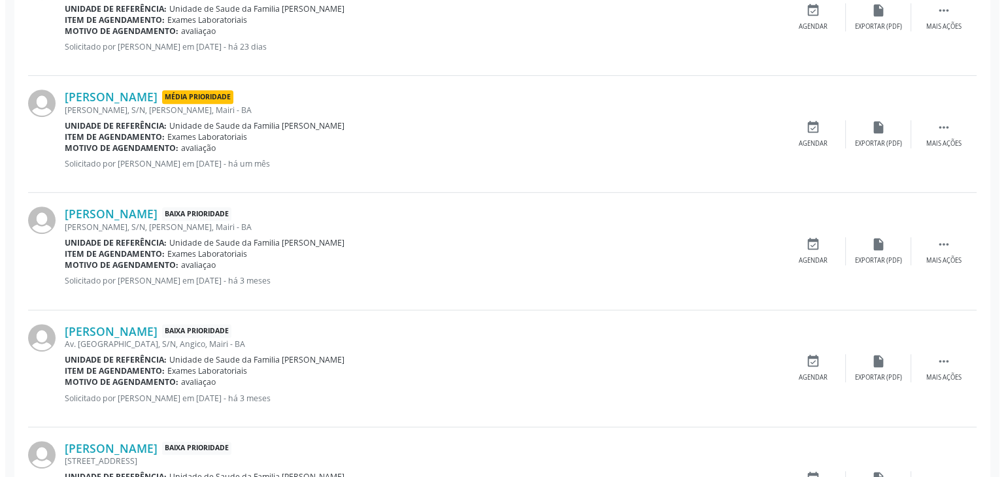
scroll to position [649, 0]
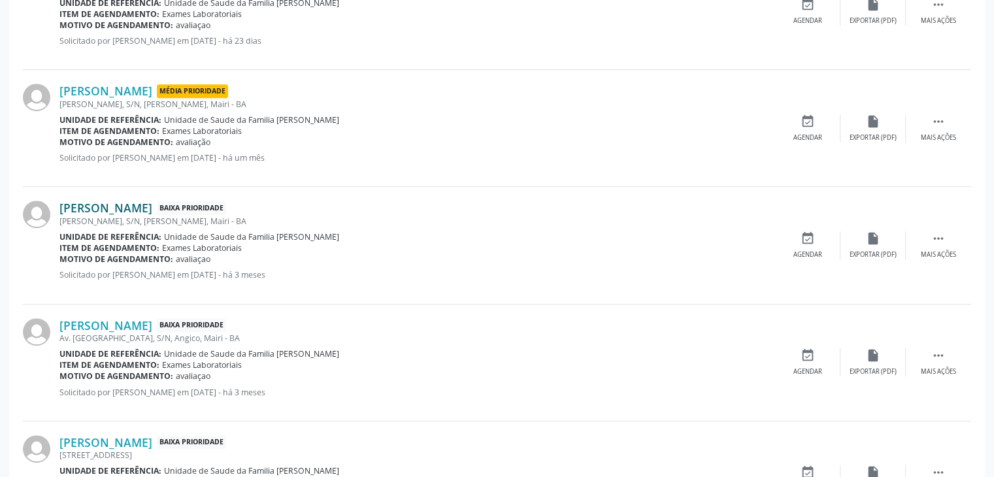
click at [152, 205] on link "Fabiele Oliveira da Silva" at bounding box center [105, 208] width 93 height 14
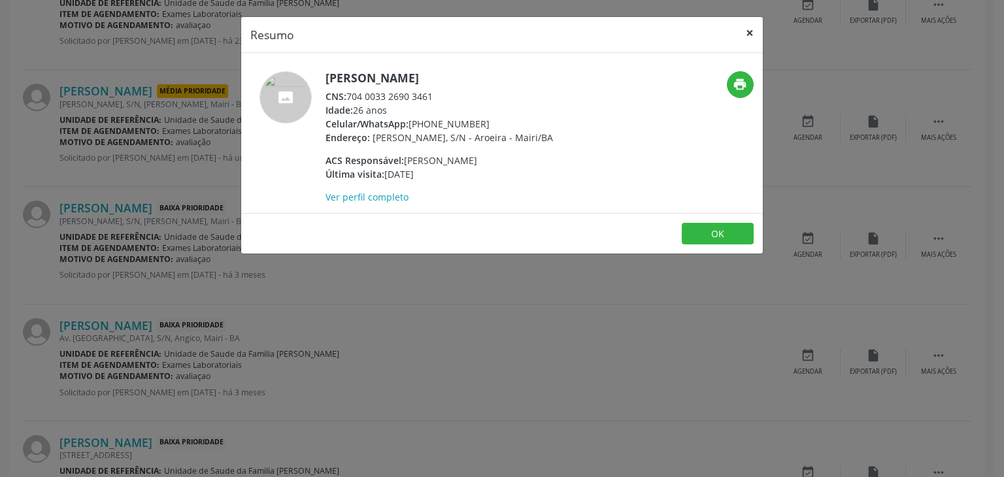
click at [742, 35] on button "×" at bounding box center [750, 33] width 26 height 32
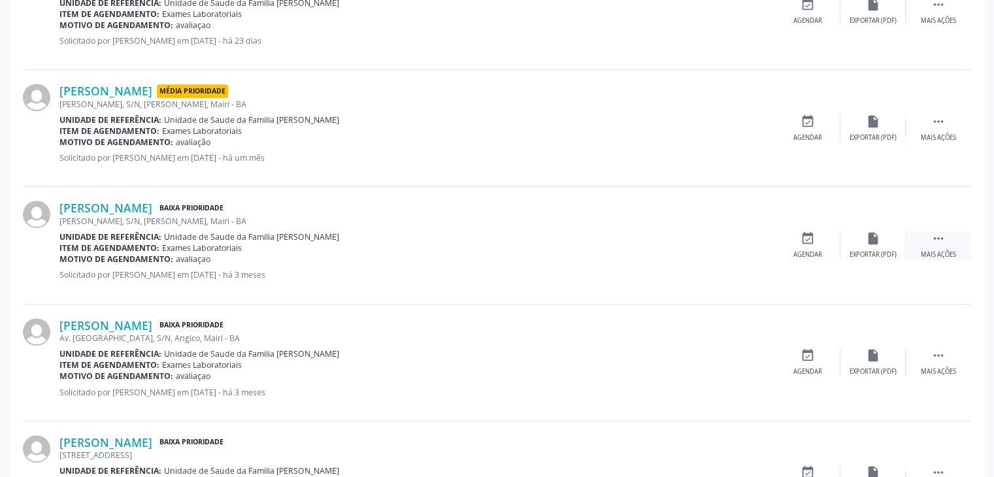
click at [922, 240] on div " Mais ações" at bounding box center [938, 245] width 65 height 28
click at [826, 238] on div "cancel Cancelar" at bounding box center [807, 245] width 65 height 28
click at [820, 238] on div "cancel Cancelar" at bounding box center [807, 245] width 65 height 28
click at [800, 254] on div "Cancelar" at bounding box center [807, 254] width 31 height 9
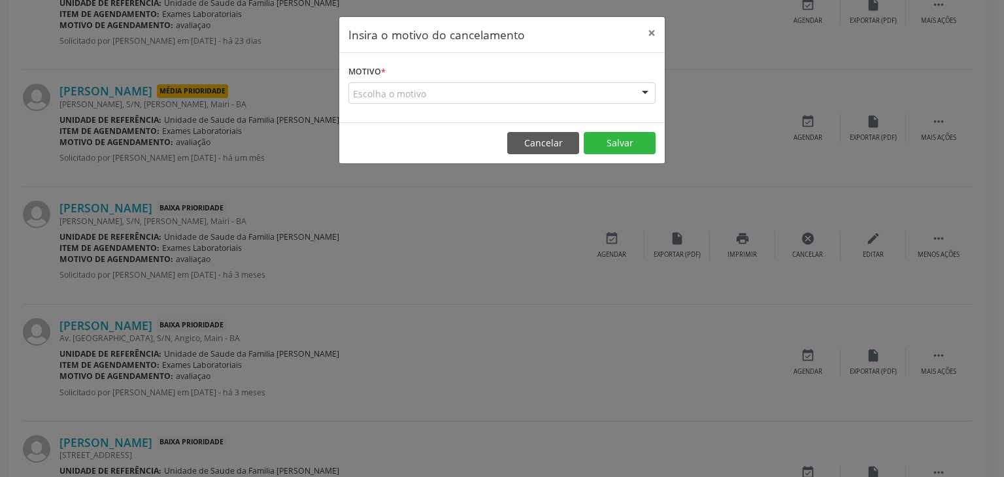
click at [447, 92] on div "Escolha o motivo" at bounding box center [501, 93] width 307 height 22
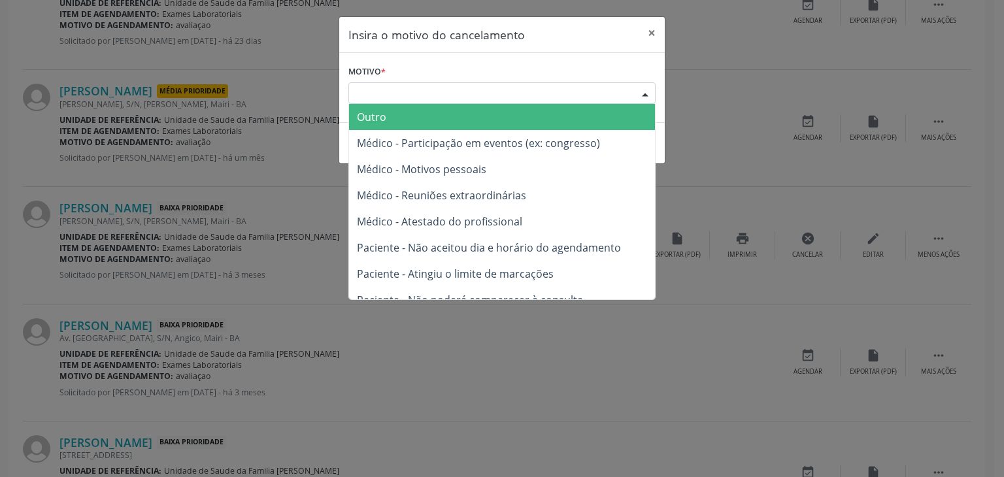
click at [406, 127] on span "Outro" at bounding box center [502, 117] width 306 height 26
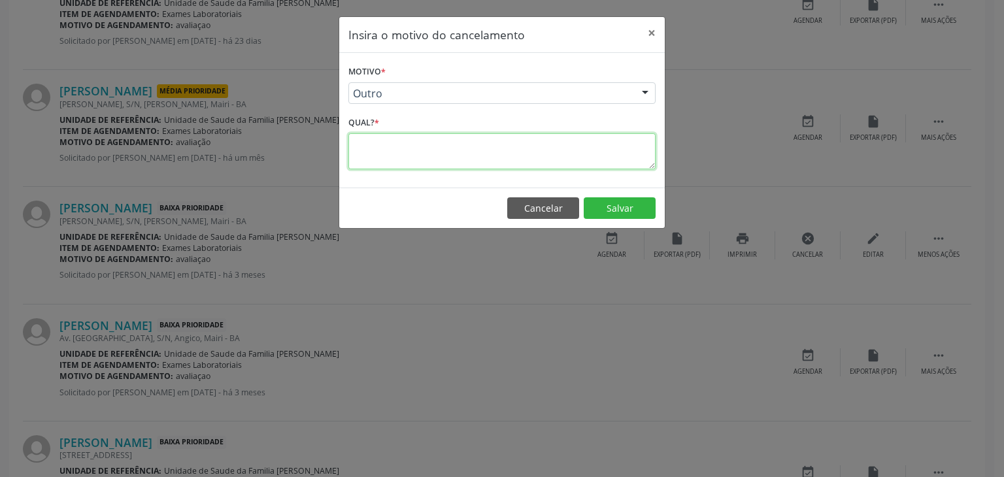
click at [363, 154] on textarea at bounding box center [501, 151] width 307 height 36
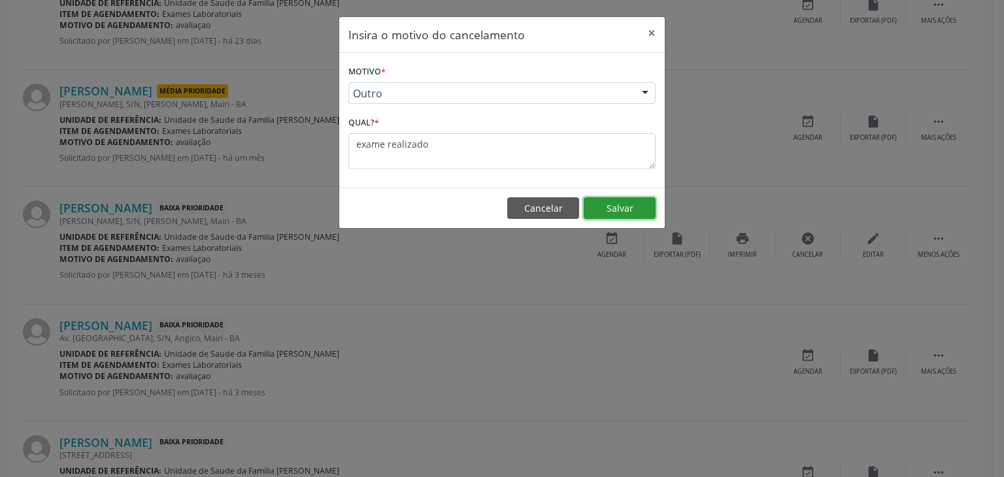
click at [640, 203] on button "Salvar" at bounding box center [620, 208] width 72 height 22
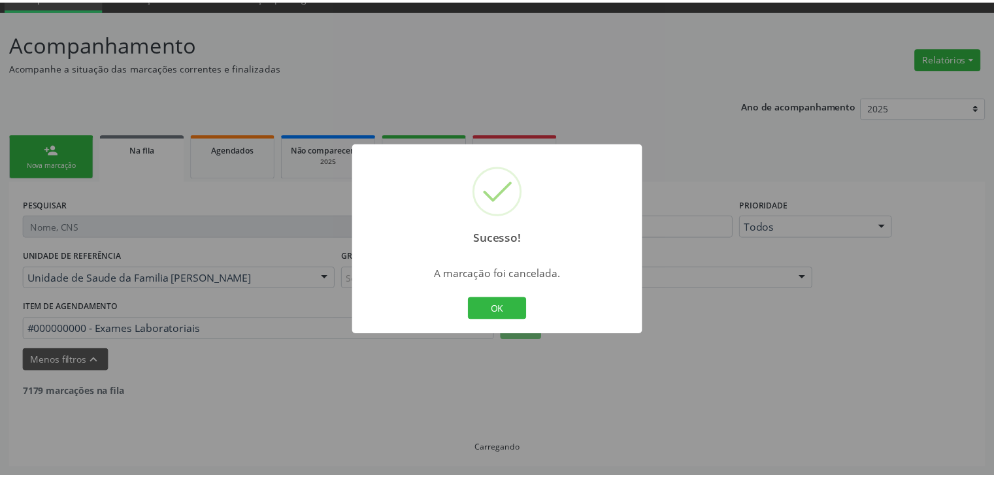
scroll to position [61, 0]
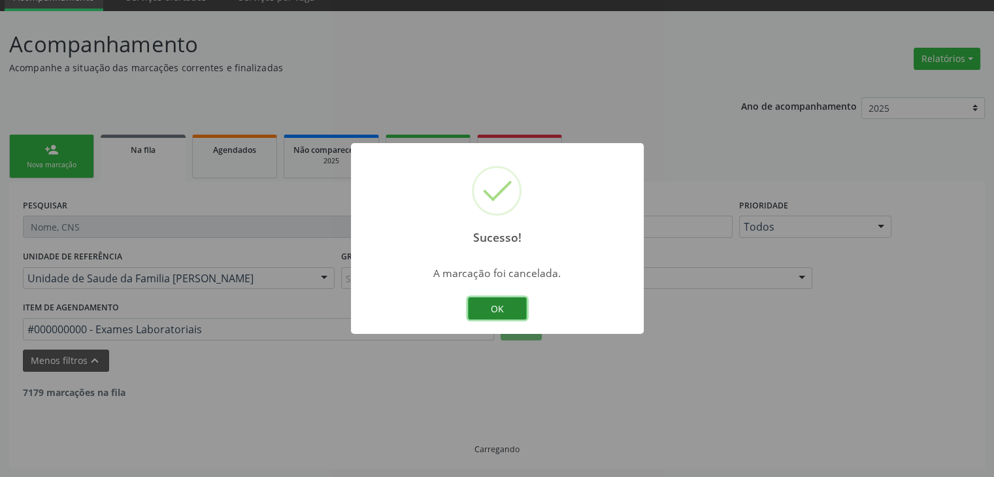
click at [507, 314] on button "OK" at bounding box center [497, 308] width 59 height 22
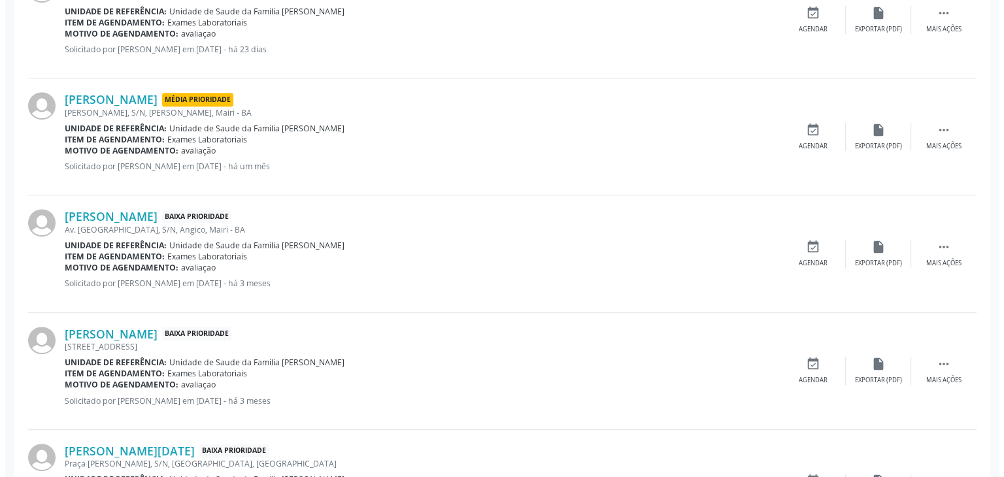
scroll to position [649, 0]
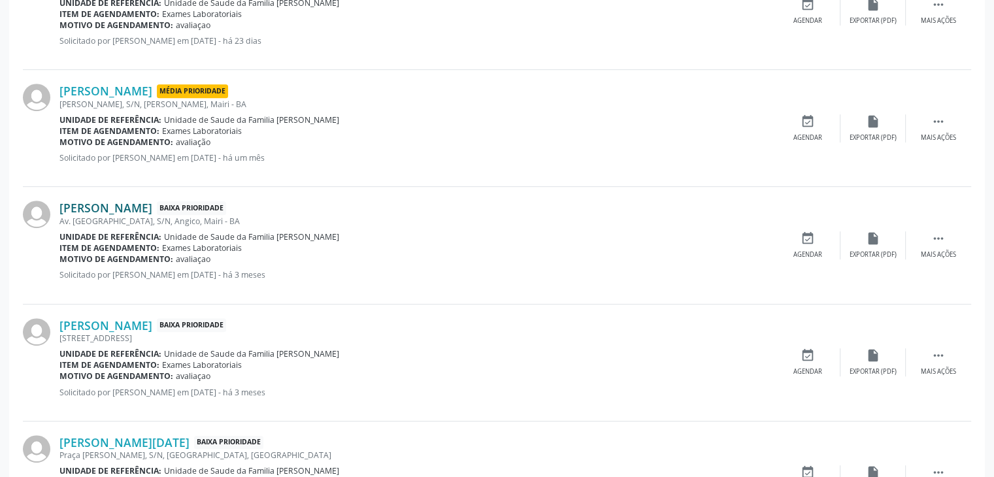
click at [95, 210] on link "Jose Bispo dos Santos" at bounding box center [105, 208] width 93 height 14
click at [81, 207] on link "Jose Bispo dos Santos" at bounding box center [105, 208] width 93 height 14
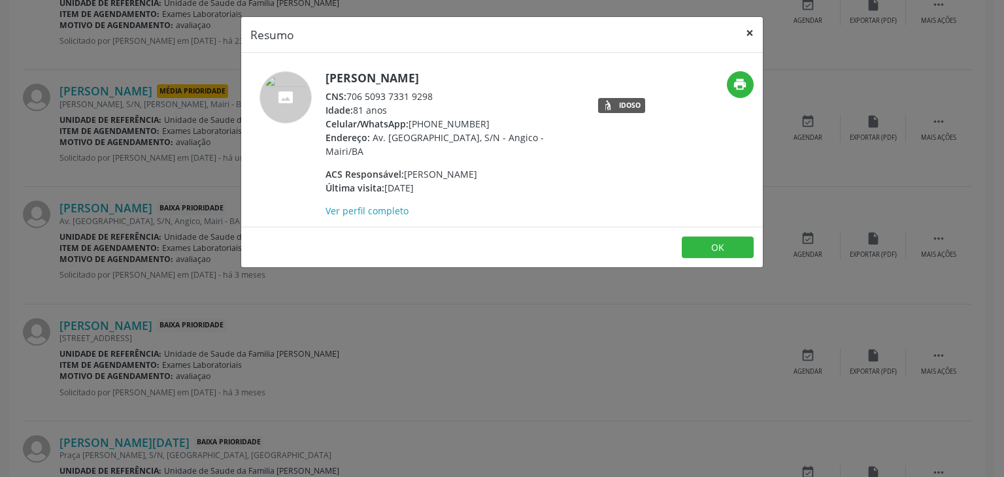
click at [758, 39] on button "×" at bounding box center [750, 33] width 26 height 32
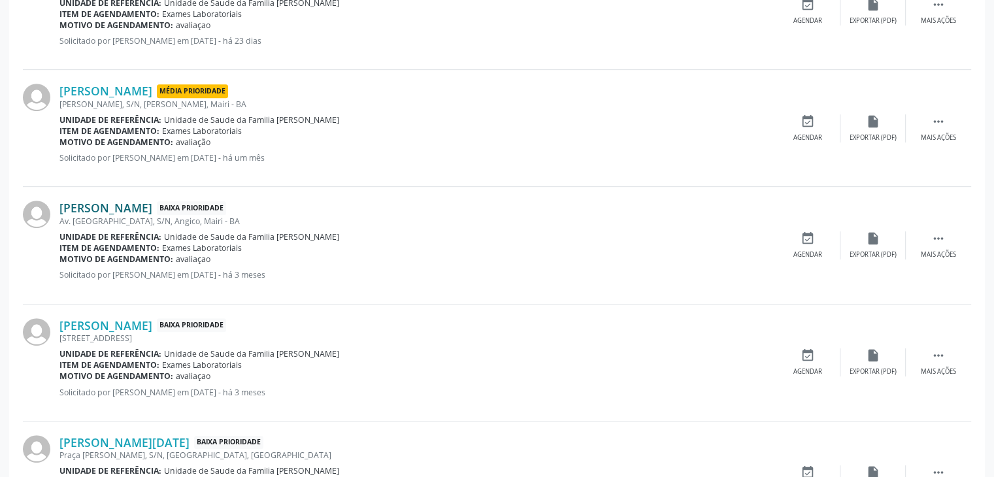
click at [125, 211] on link "Jose Bispo dos Santos" at bounding box center [105, 208] width 93 height 14
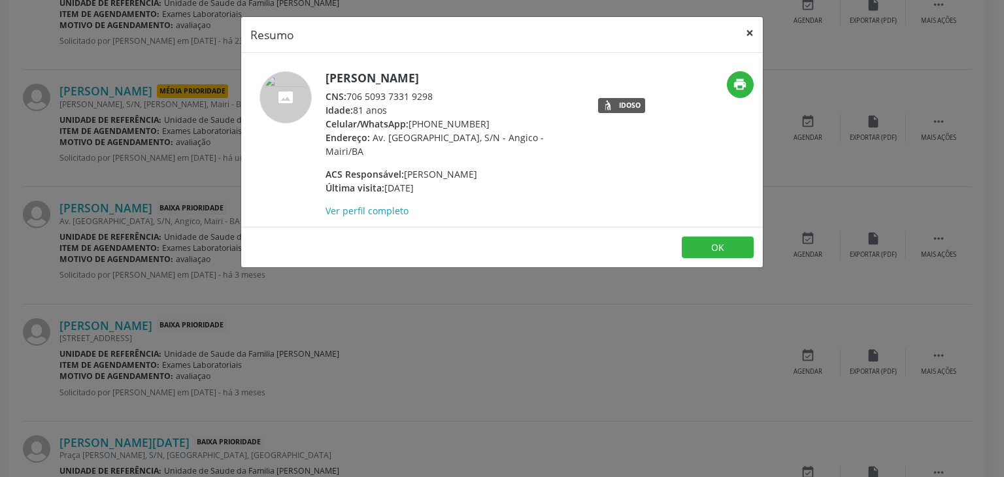
click at [743, 30] on button "×" at bounding box center [750, 33] width 26 height 32
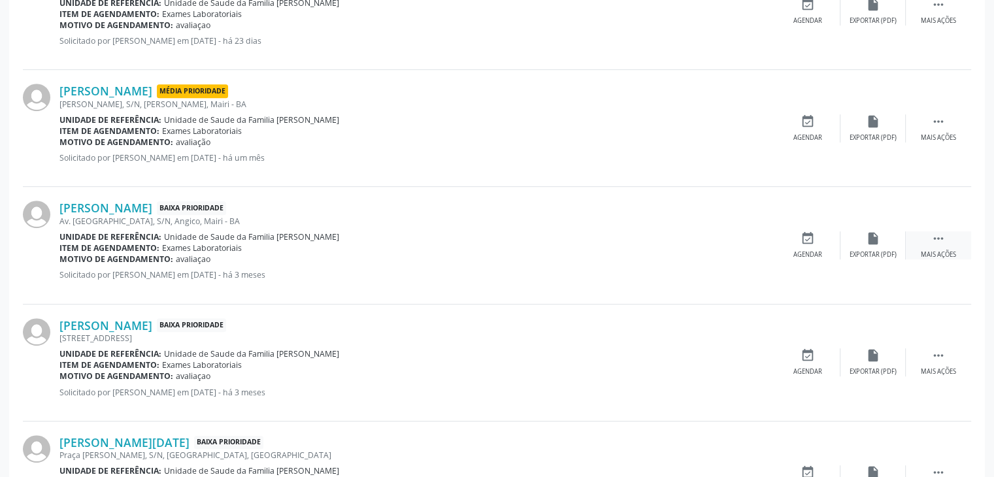
click at [935, 231] on icon "" at bounding box center [939, 238] width 14 height 14
click at [801, 244] on div "cancel Cancelar" at bounding box center [807, 245] width 65 height 28
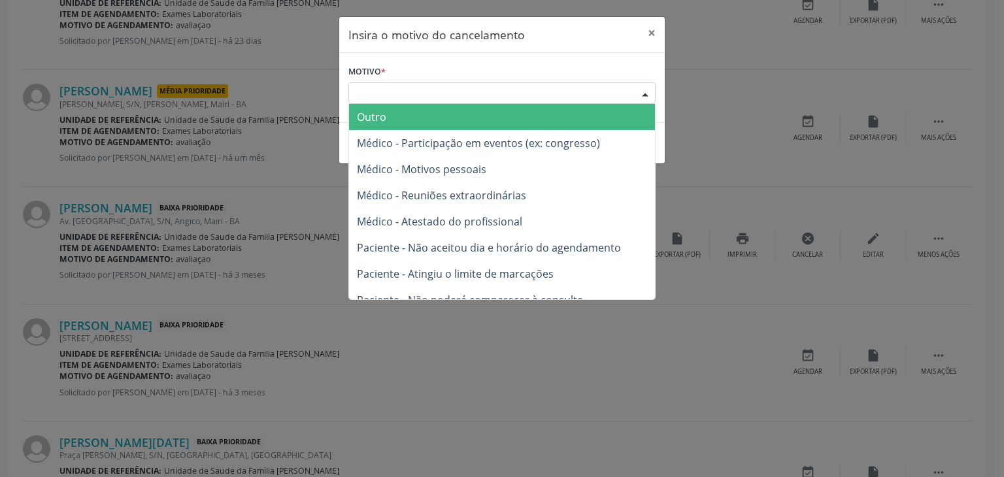
click at [466, 99] on div "Escolha o motivo" at bounding box center [501, 93] width 307 height 22
click at [407, 116] on span "Outro" at bounding box center [502, 117] width 306 height 26
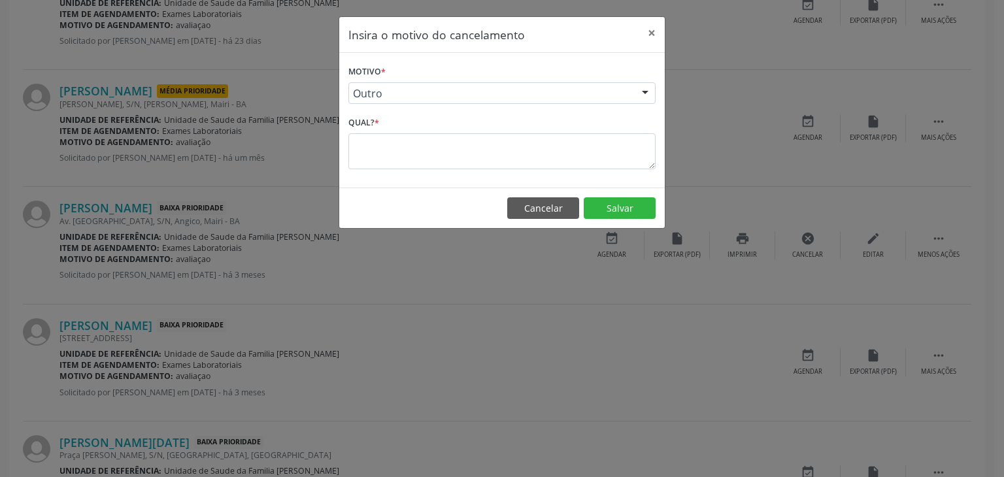
click at [399, 131] on div "Qual? *" at bounding box center [501, 141] width 307 height 56
click at [393, 143] on textarea at bounding box center [501, 151] width 307 height 36
click at [611, 205] on button "Salvar" at bounding box center [620, 208] width 72 height 22
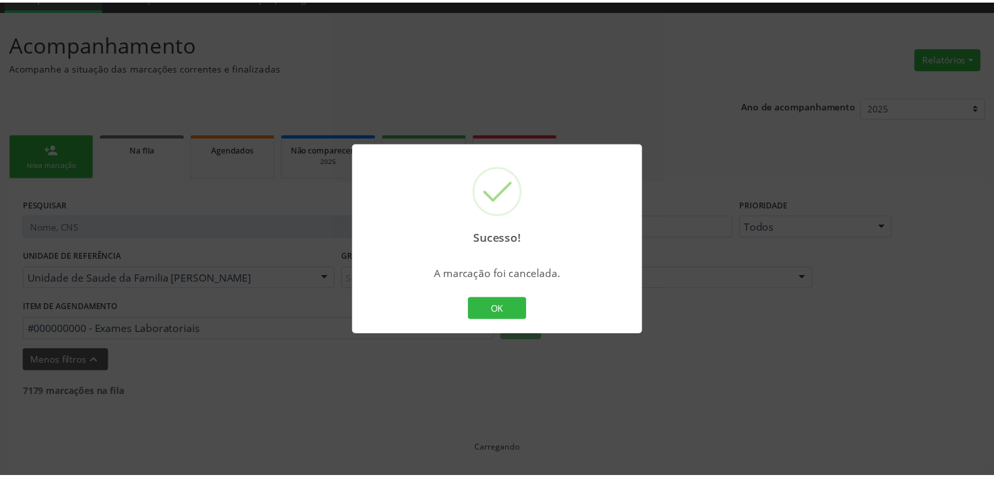
scroll to position [61, 0]
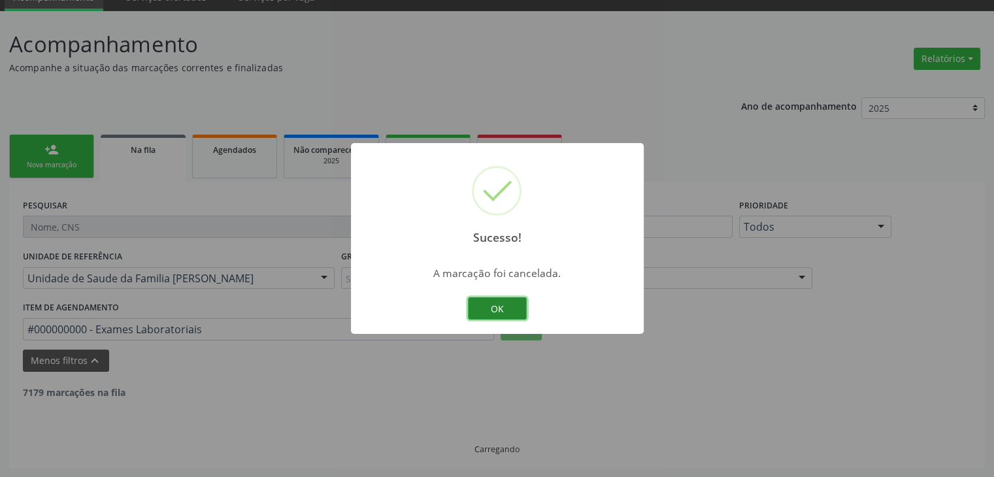
click at [487, 318] on button "OK" at bounding box center [497, 308] width 59 height 22
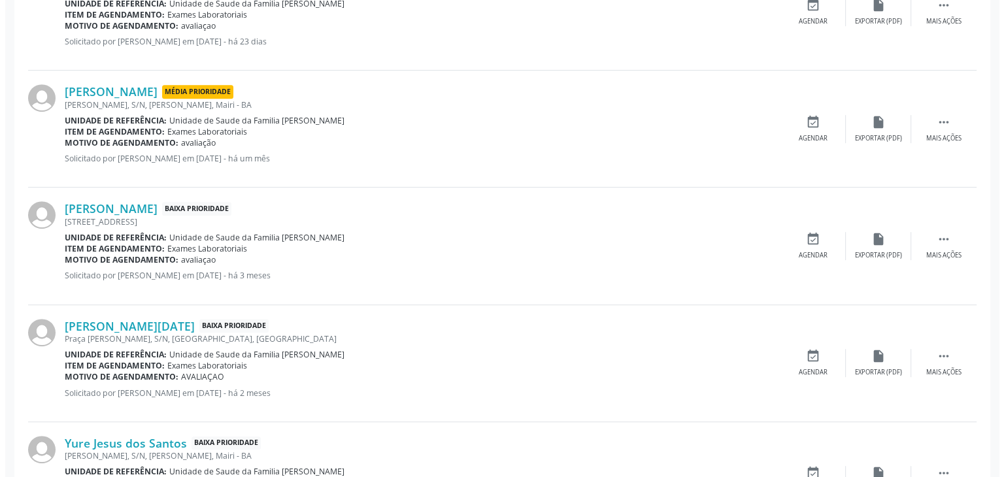
scroll to position [584, 0]
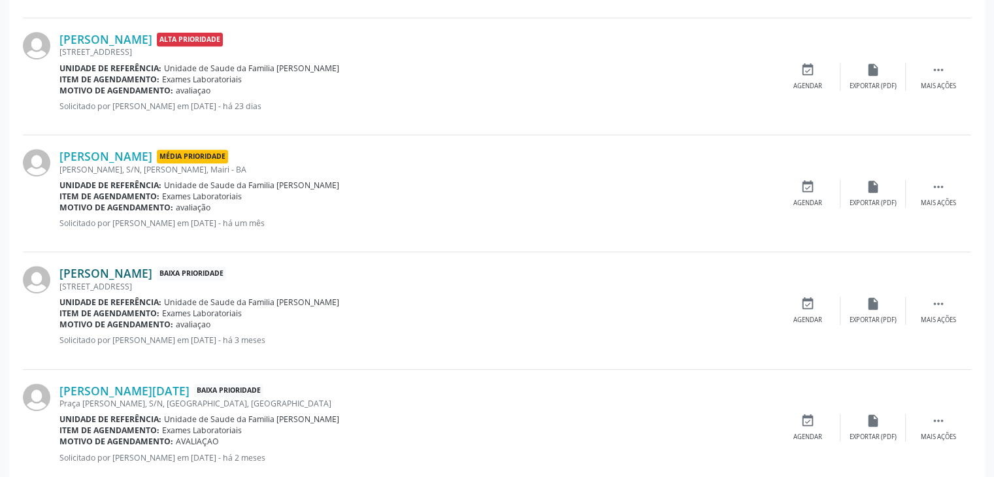
click at [120, 269] on link "Derison Silva Souza" at bounding box center [105, 273] width 93 height 14
click at [118, 273] on link "Derison Silva Souza" at bounding box center [105, 273] width 93 height 14
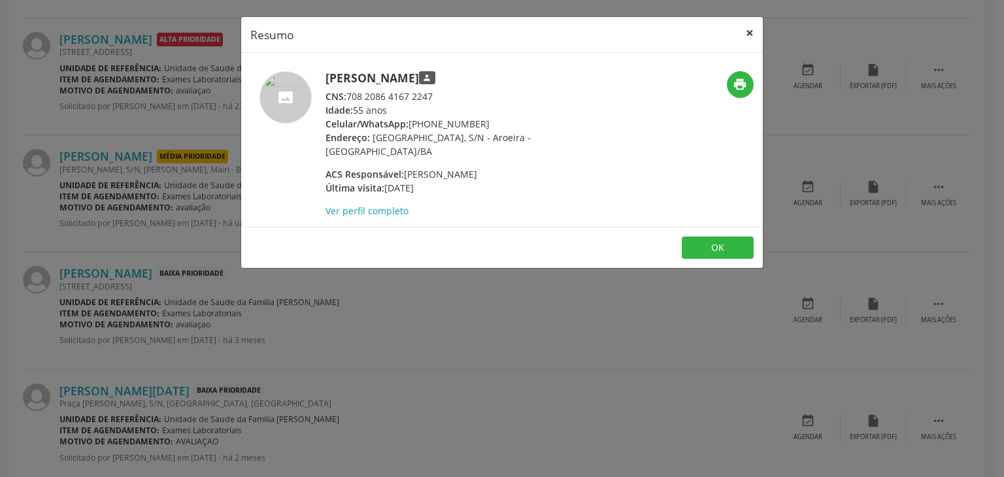
click at [752, 33] on button "×" at bounding box center [750, 33] width 26 height 32
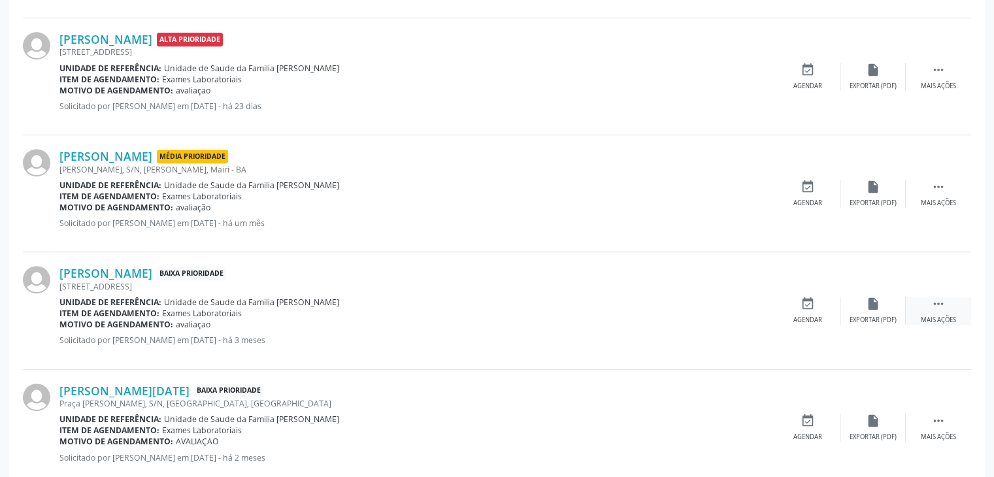
click at [927, 316] on div "Mais ações" at bounding box center [938, 320] width 35 height 9
click at [815, 316] on div "Cancelar" at bounding box center [807, 320] width 31 height 9
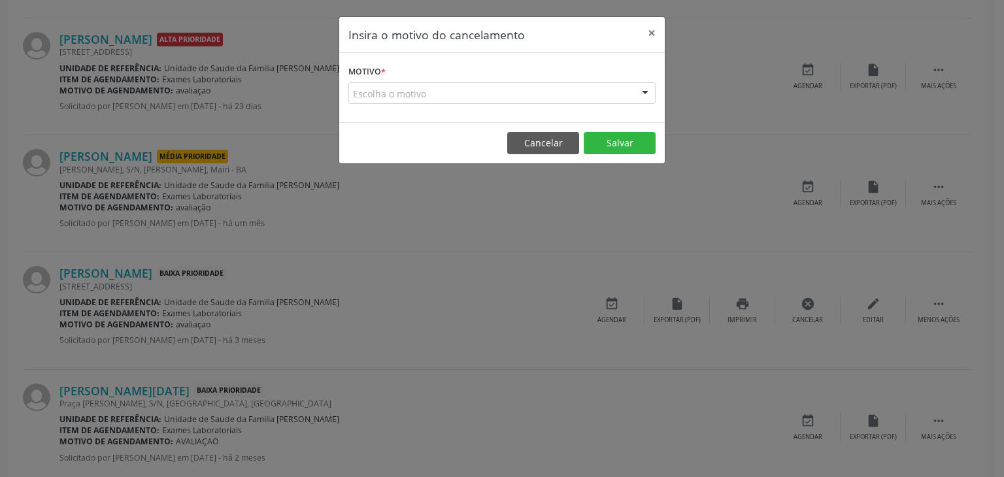
click at [389, 90] on div "Escolha o motivo" at bounding box center [501, 93] width 307 height 22
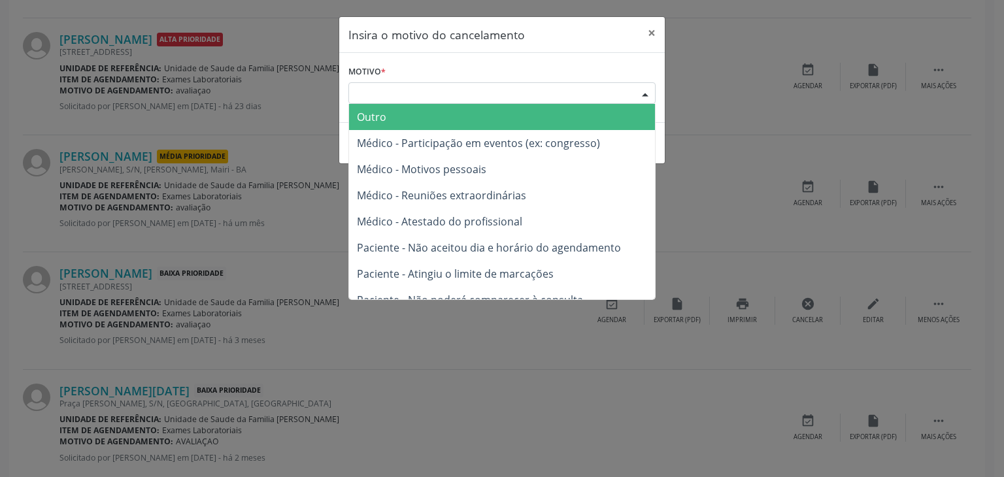
click at [385, 113] on span "Outro" at bounding box center [371, 117] width 29 height 14
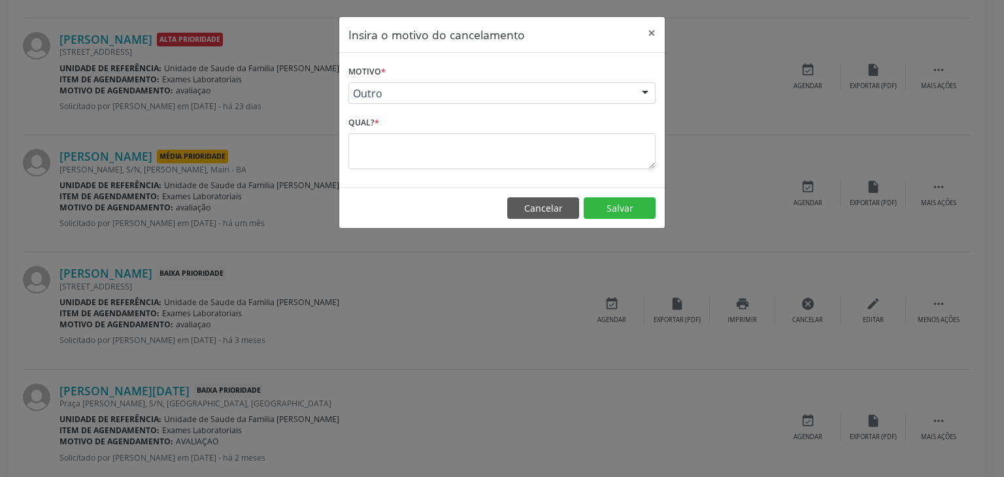
click at [398, 131] on div "Qual? *" at bounding box center [501, 141] width 307 height 56
click at [395, 148] on textarea at bounding box center [501, 151] width 307 height 36
click at [609, 209] on button "Salvar" at bounding box center [620, 208] width 72 height 22
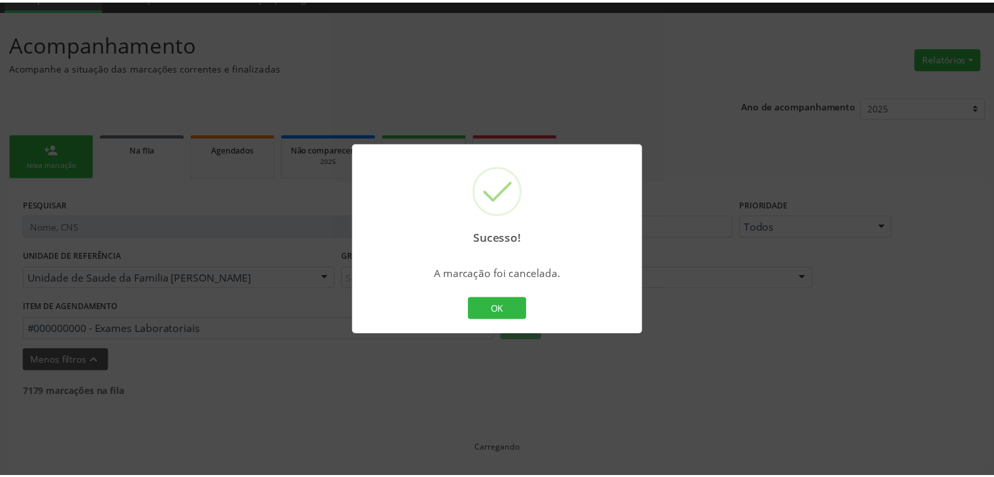
scroll to position [61, 0]
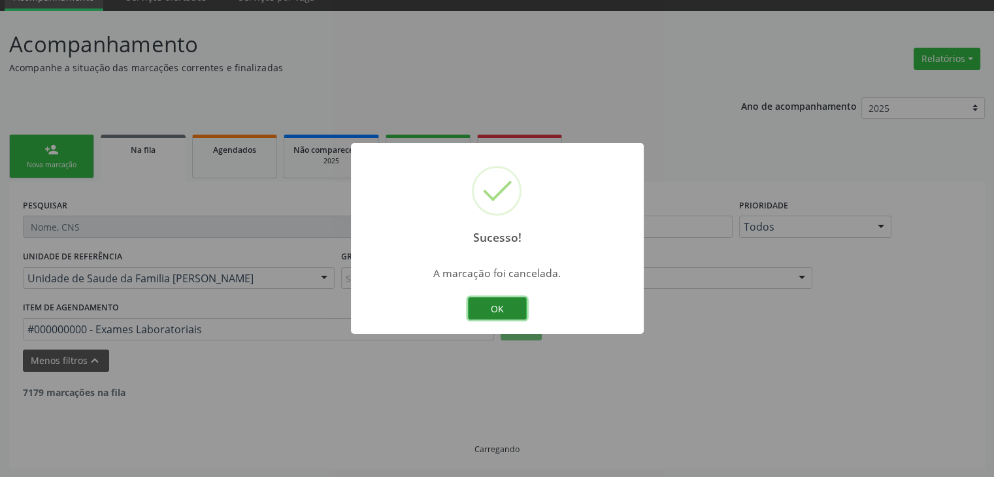
click at [507, 318] on button "OK" at bounding box center [497, 308] width 59 height 22
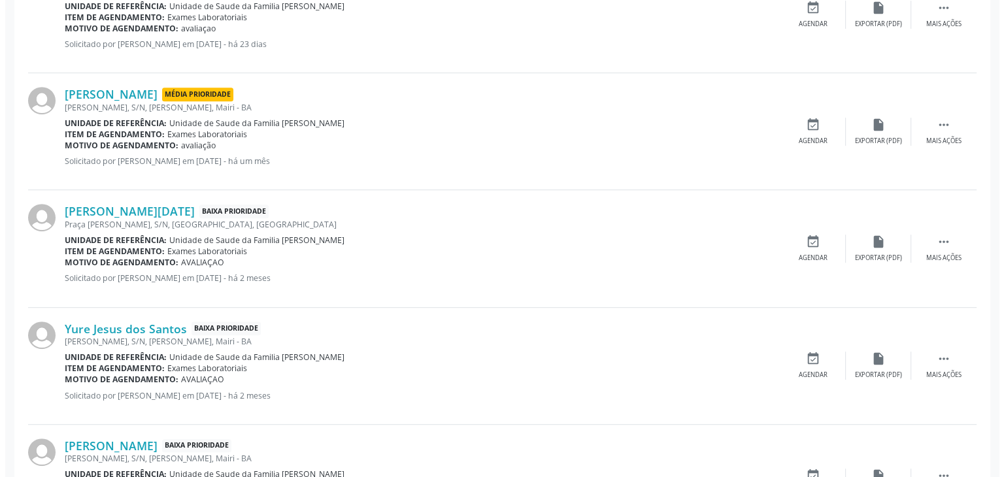
scroll to position [649, 0]
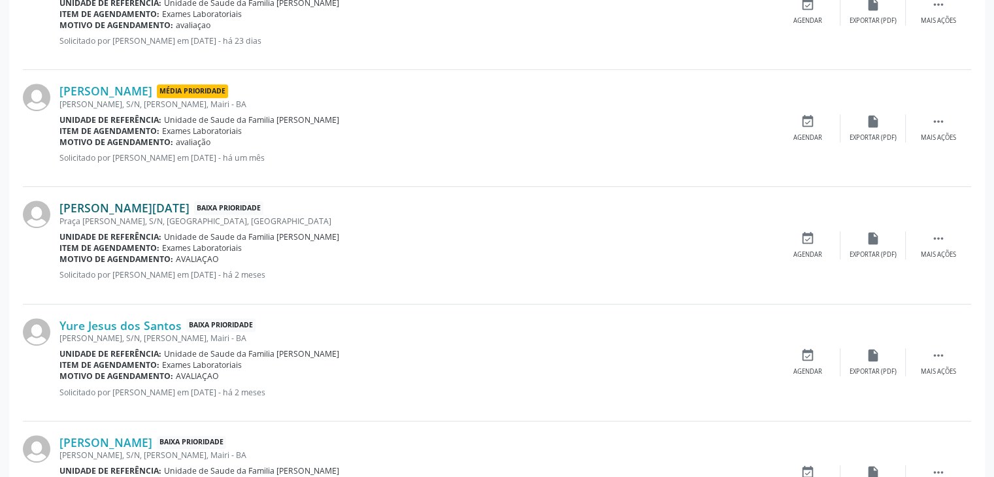
click at [86, 209] on link "Maria Lucia Alves Santos" at bounding box center [124, 208] width 130 height 14
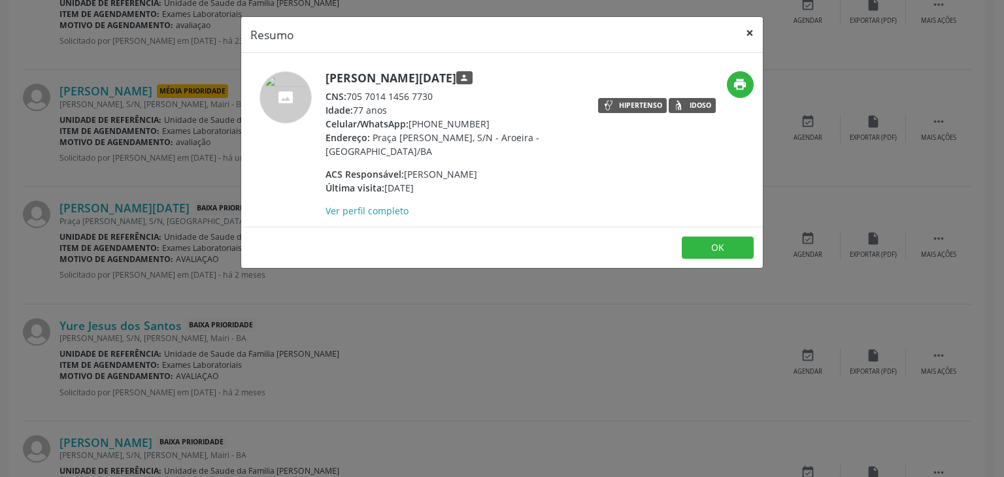
click at [762, 31] on button "×" at bounding box center [750, 33] width 26 height 32
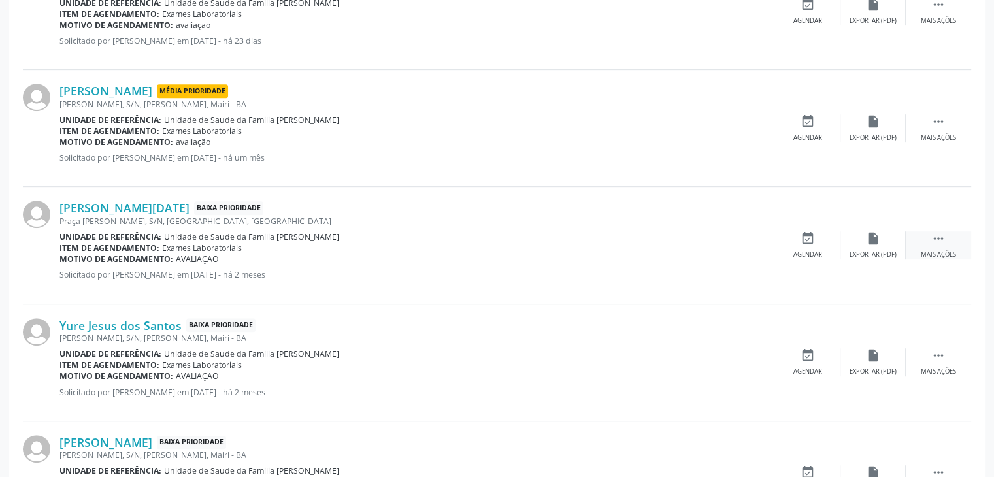
click at [945, 231] on icon "" at bounding box center [939, 238] width 14 height 14
click at [782, 249] on div "cancel Cancelar" at bounding box center [807, 245] width 65 height 28
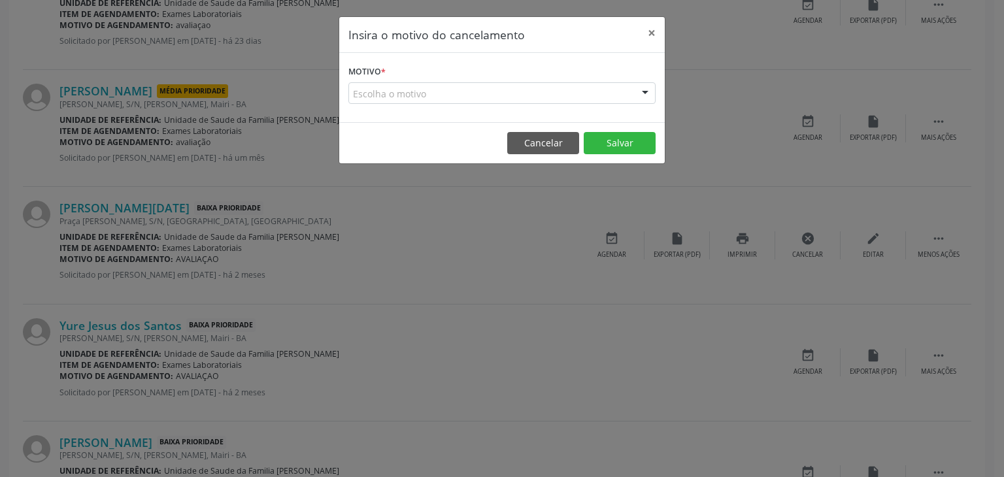
click at [415, 90] on div "Escolha o motivo" at bounding box center [501, 93] width 307 height 22
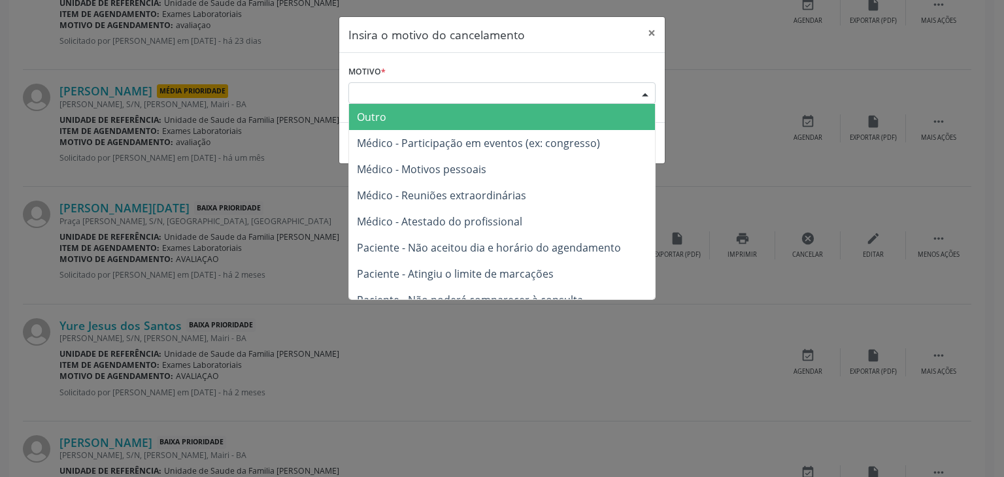
click at [385, 113] on span "Outro" at bounding box center [371, 117] width 29 height 14
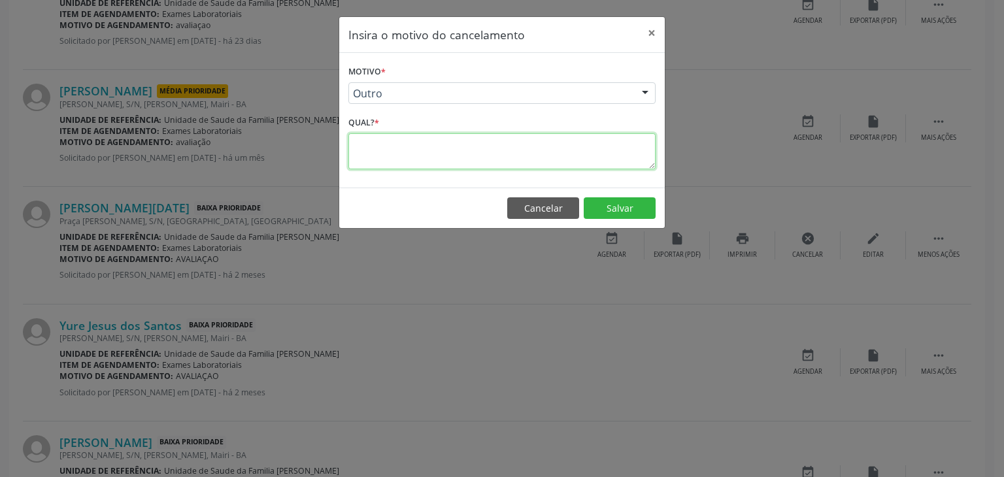
click at [384, 148] on textarea at bounding box center [501, 151] width 307 height 36
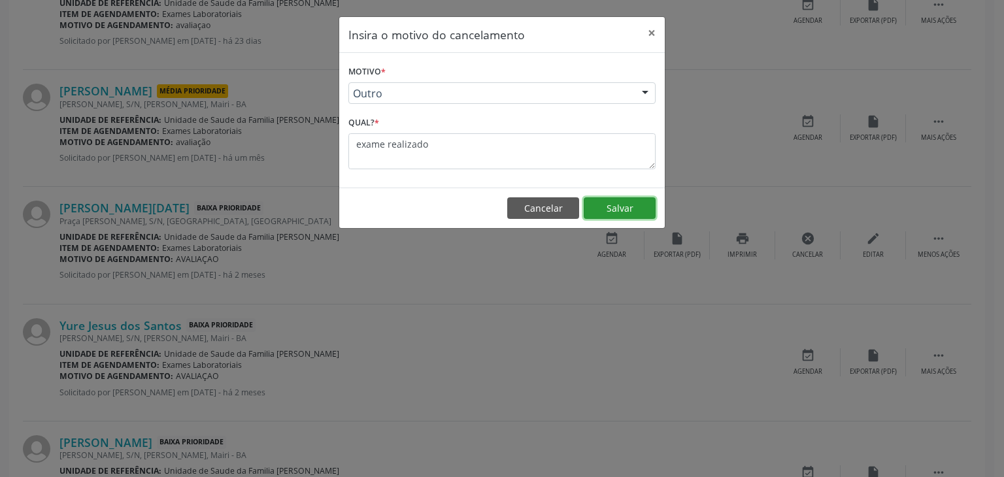
click at [621, 211] on button "Salvar" at bounding box center [620, 208] width 72 height 22
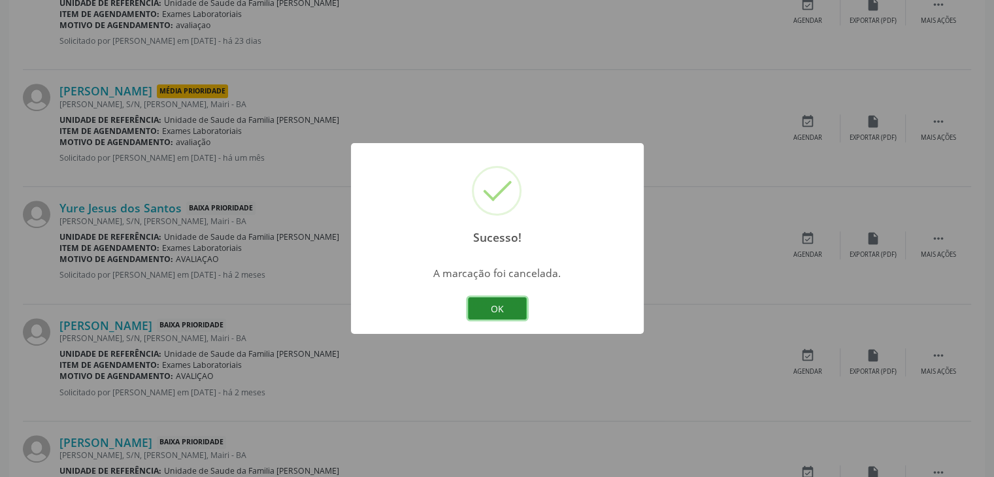
click at [484, 298] on button "OK" at bounding box center [497, 308] width 59 height 22
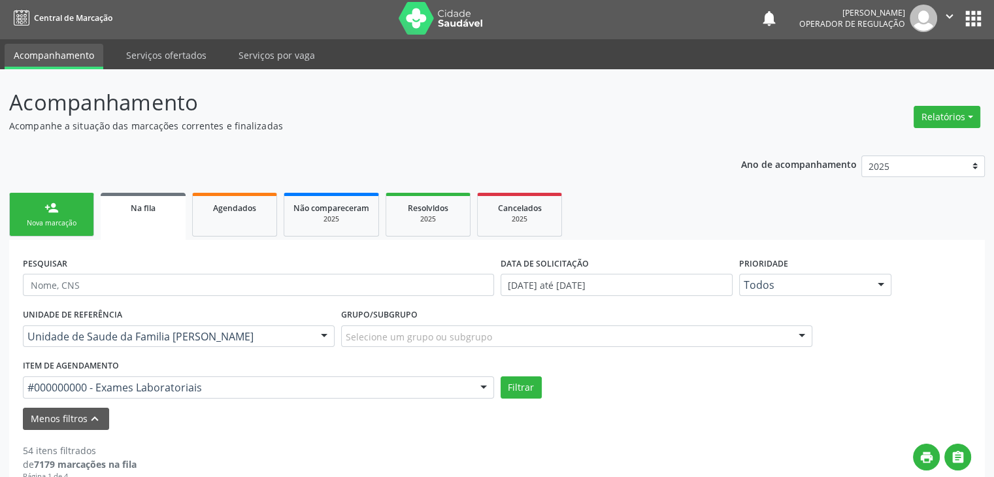
scroll to position [0, 0]
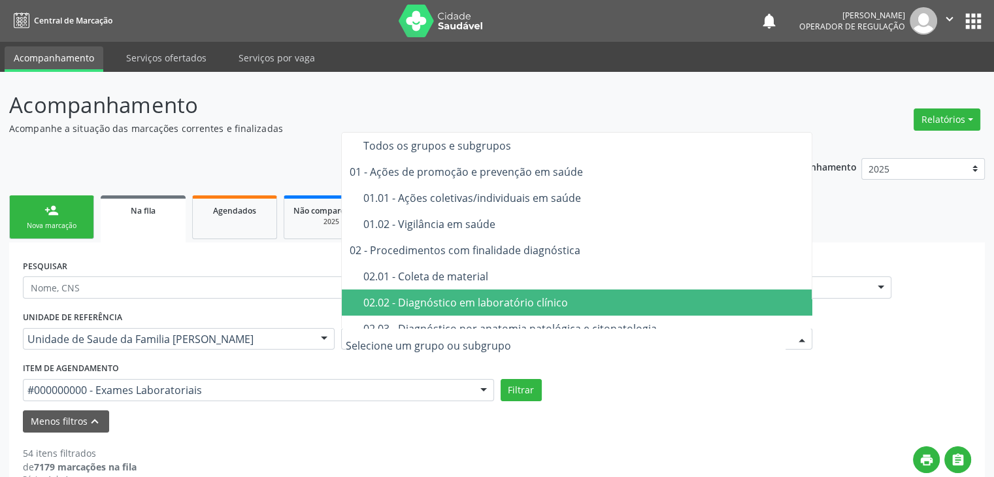
click at [418, 297] on div "02.02 - Diagnóstico em laboratório clínico" at bounding box center [584, 302] width 442 height 10
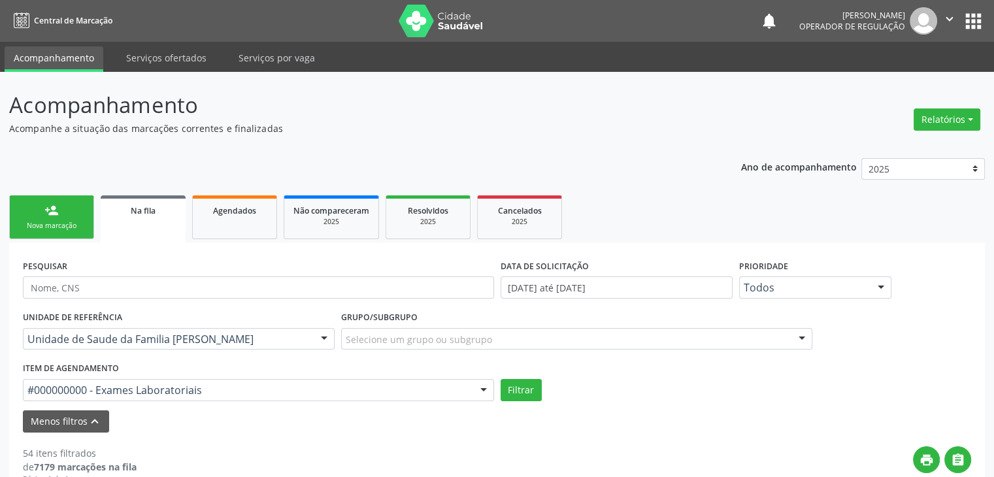
click at [27, 390] on input "text" at bounding box center [27, 397] width 0 height 26
click at [586, 382] on div "Filtrar" at bounding box center [736, 390] width 478 height 22
click at [550, 341] on div "Selecione um grupo ou subgrupo" at bounding box center [576, 339] width 471 height 22
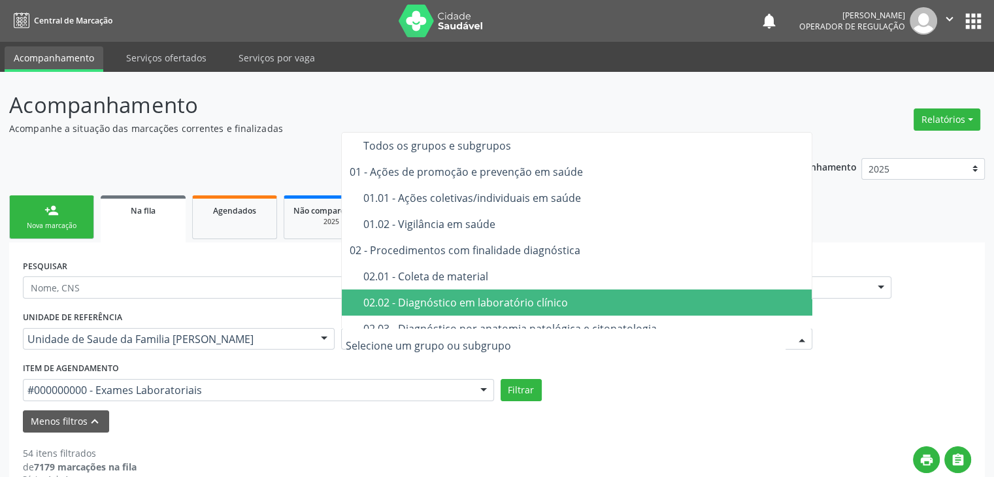
click at [521, 304] on div "02.02 - Diagnóstico em laboratório clínico" at bounding box center [584, 302] width 442 height 10
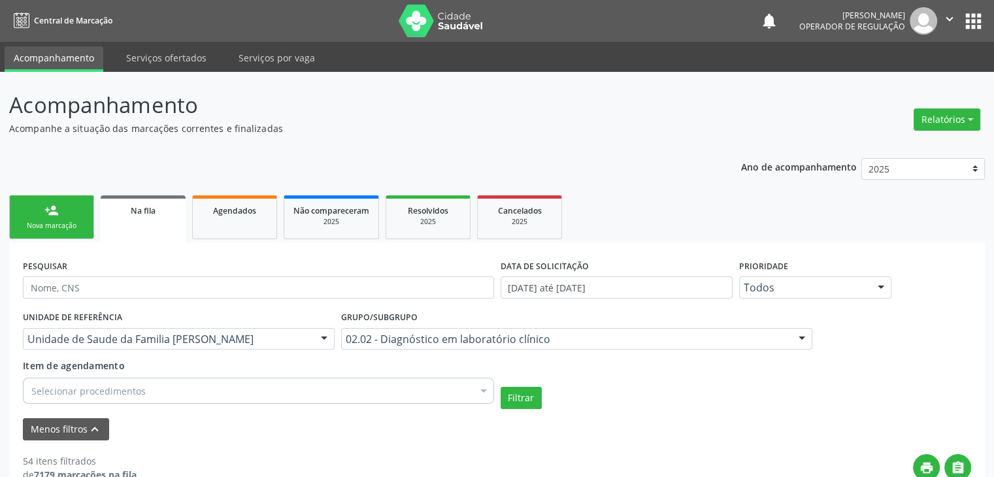
click at [262, 393] on div "Selecionar procedimentos" at bounding box center [258, 391] width 471 height 26
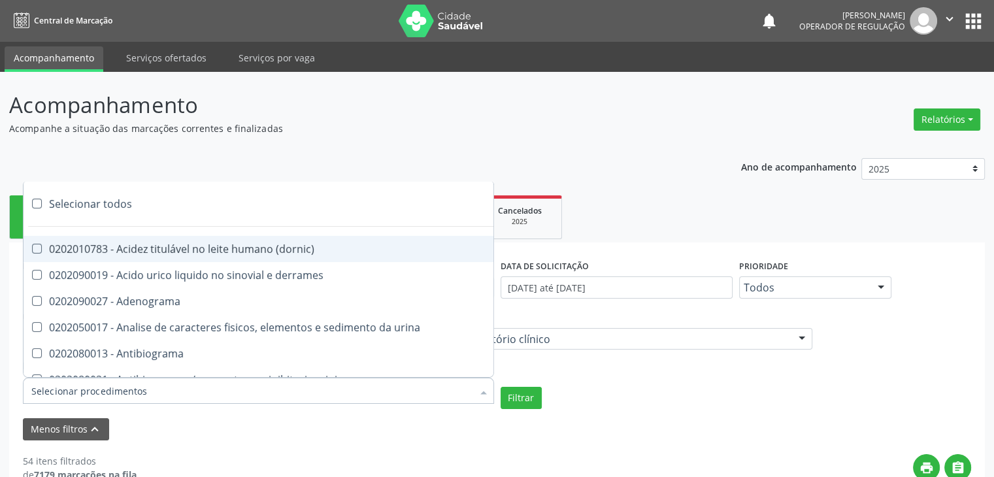
click at [113, 205] on div "Selecionar todos" at bounding box center [380, 204] width 712 height 26
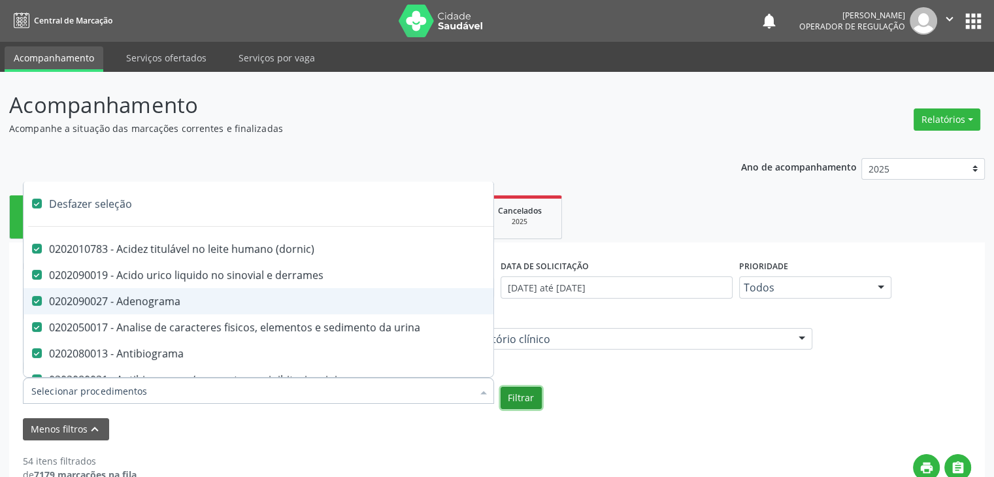
click at [526, 401] on button "Filtrar" at bounding box center [521, 398] width 41 height 22
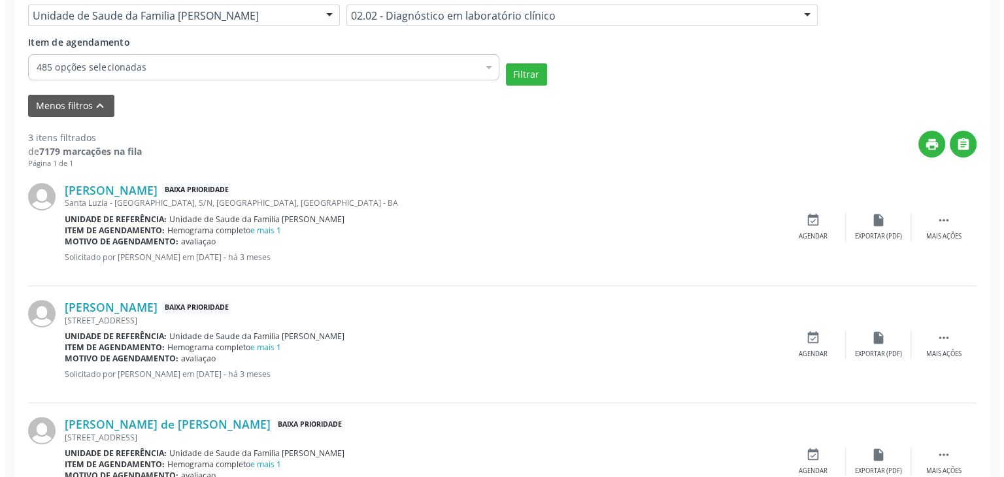
scroll to position [327, 0]
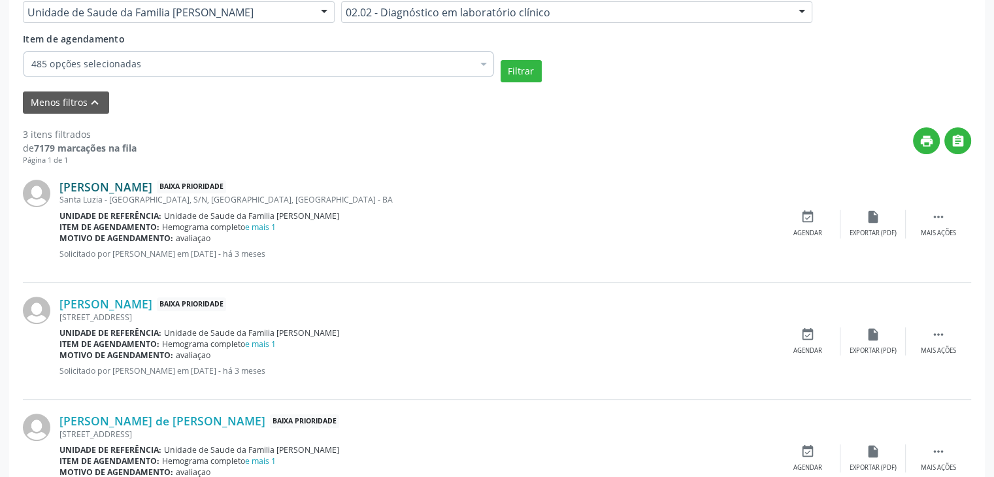
click at [124, 184] on link "Flavia Martins Gomes" at bounding box center [105, 187] width 93 height 14
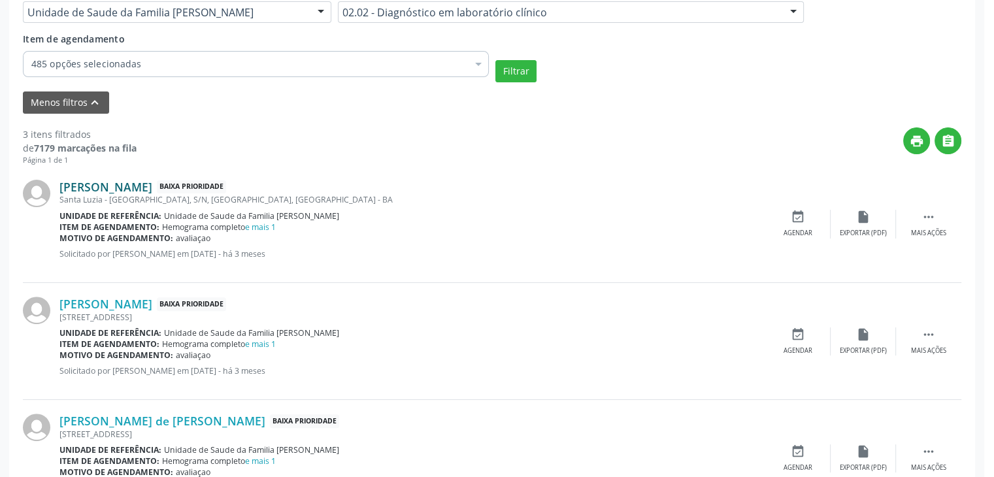
click at [124, 184] on div "Resumo × Carregando OK" at bounding box center [497, 238] width 994 height 477
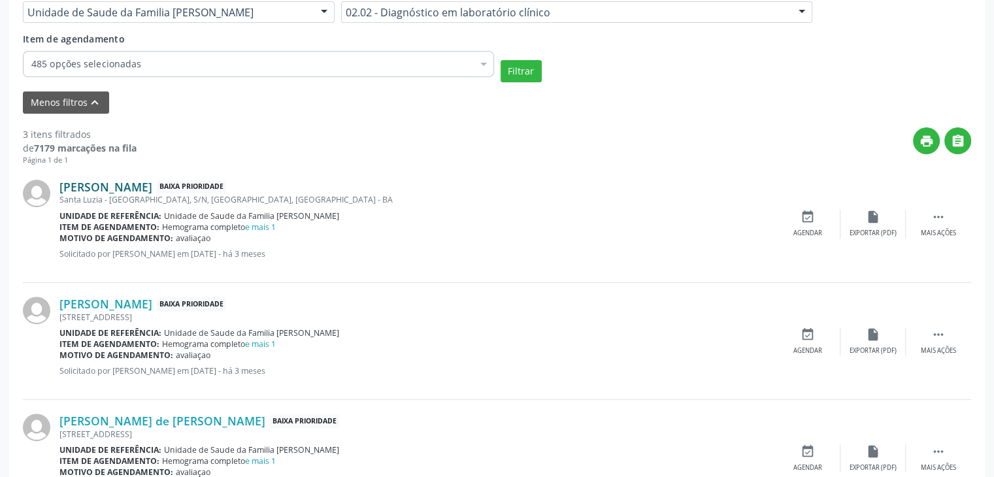
click at [146, 182] on link "Flavia Martins Gomes" at bounding box center [105, 187] width 93 height 14
click at [118, 185] on link "Flavia Martins Gomes" at bounding box center [105, 187] width 93 height 14
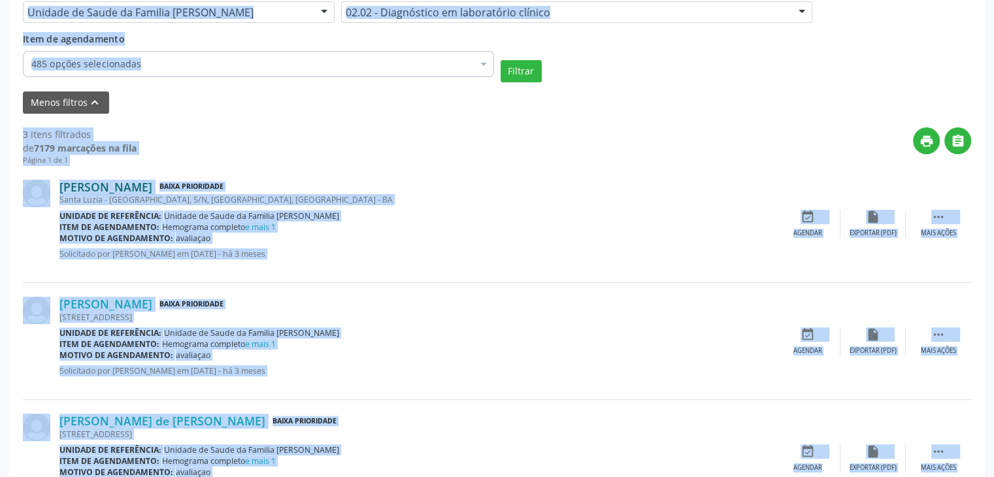
click at [122, 191] on link "Flavia Martins Gomes" at bounding box center [105, 187] width 93 height 14
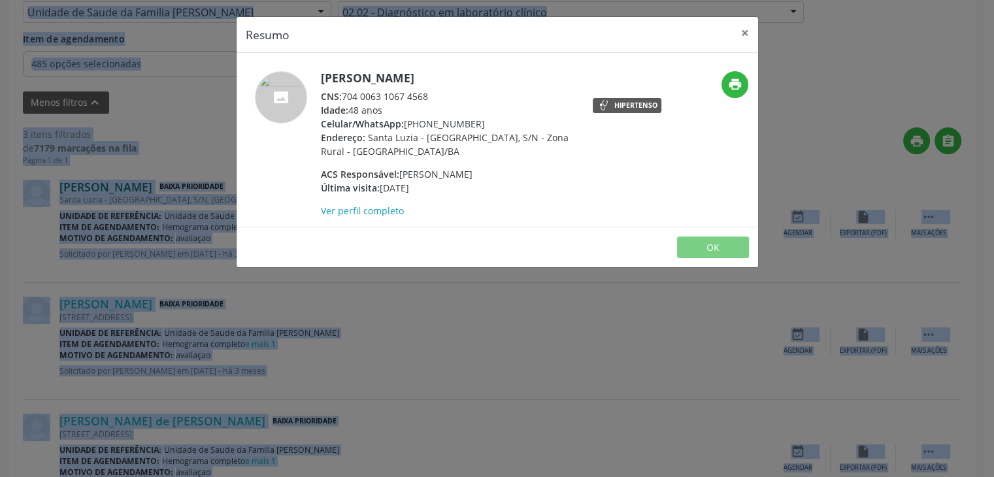
click at [122, 191] on div "Resumo × Flavia Martins Gomes CNS: 704 0063 1067 4568 Idade: 48 anos Celular/Wh…" at bounding box center [497, 238] width 994 height 477
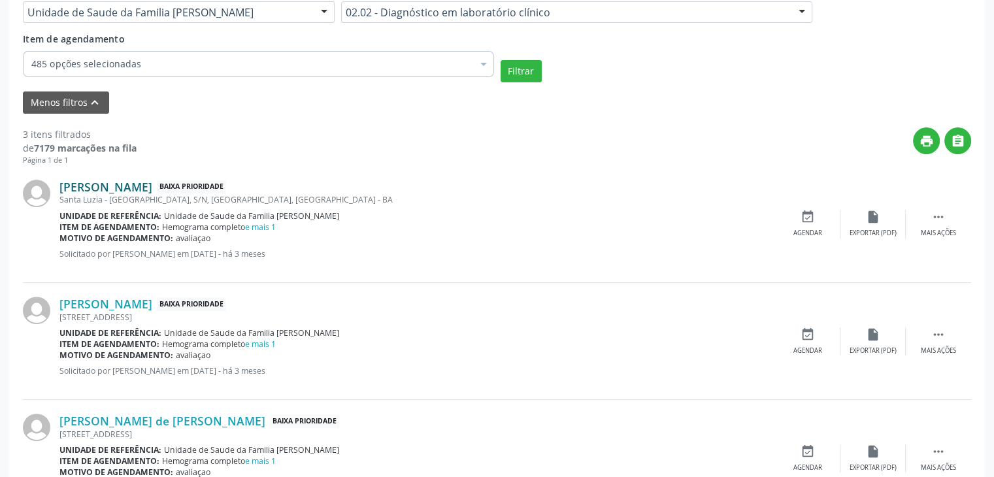
click at [122, 191] on link "Flavia Martins Gomes" at bounding box center [105, 187] width 93 height 14
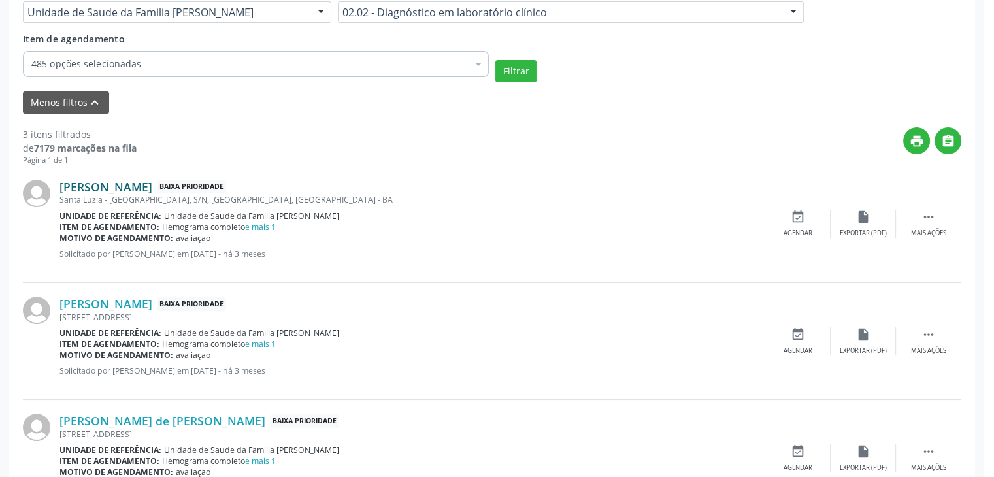
click at [122, 191] on div "Resumo × Flavia Martins Gomes CNS: 704 0063 1067 4568 Idade: 48 anos Celular/Wh…" at bounding box center [497, 238] width 994 height 477
click at [122, 191] on div "Resumo × Flavia Martins Gomes CNS: 704 0063 1067 4568 Idade: 48 anos Celular/Wh…" at bounding box center [502, 238] width 1004 height 477
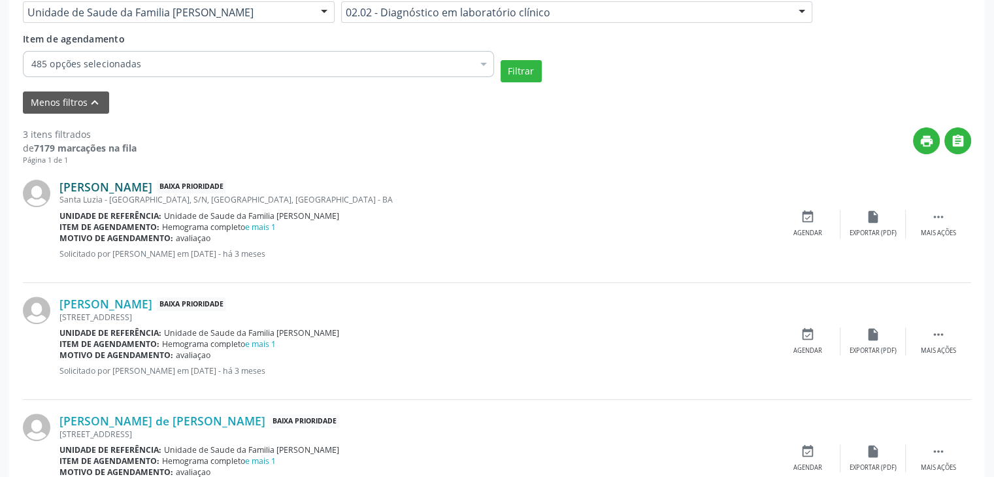
click at [84, 184] on link "Flavia Martins Gomes" at bounding box center [105, 187] width 93 height 14
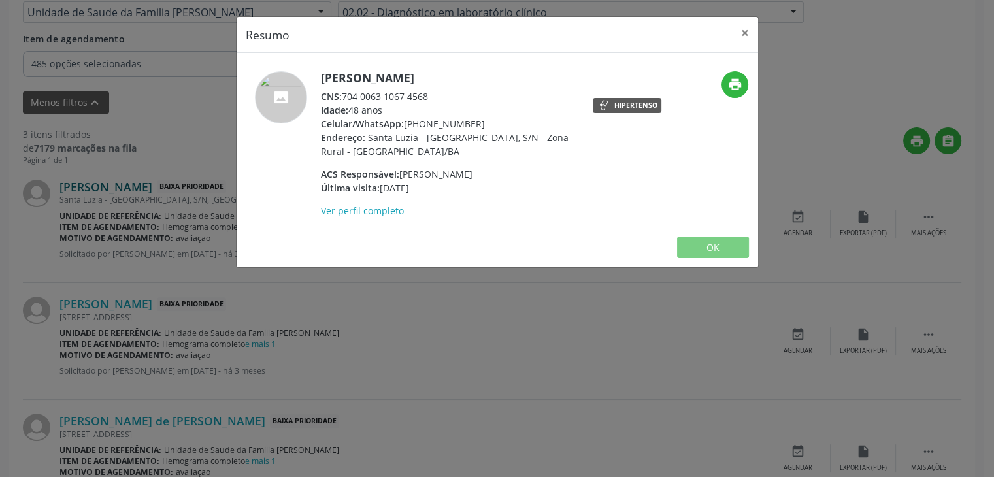
click at [84, 184] on div "Resumo × Flavia Martins Gomes CNS: 704 0063 1067 4568 Idade: 48 anos Celular/Wh…" at bounding box center [497, 238] width 994 height 477
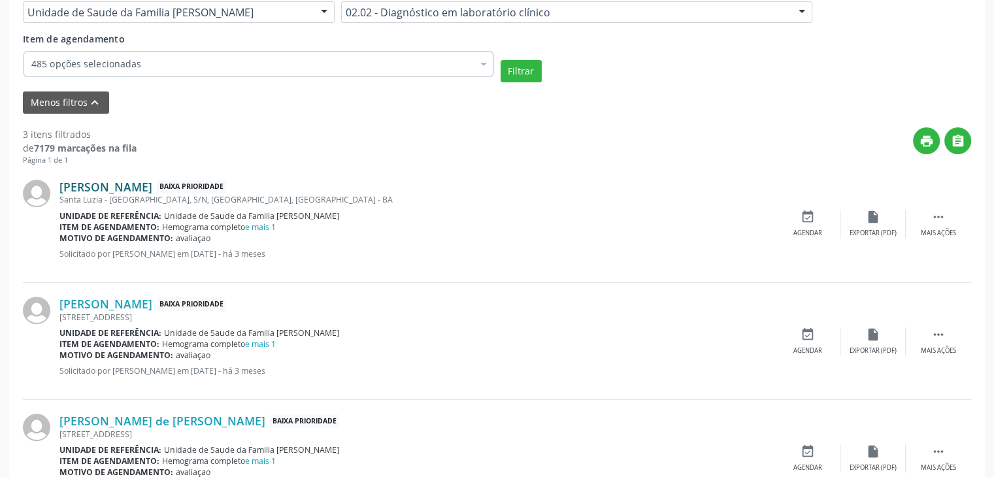
click at [84, 184] on link "Flavia Martins Gomes" at bounding box center [105, 187] width 93 height 14
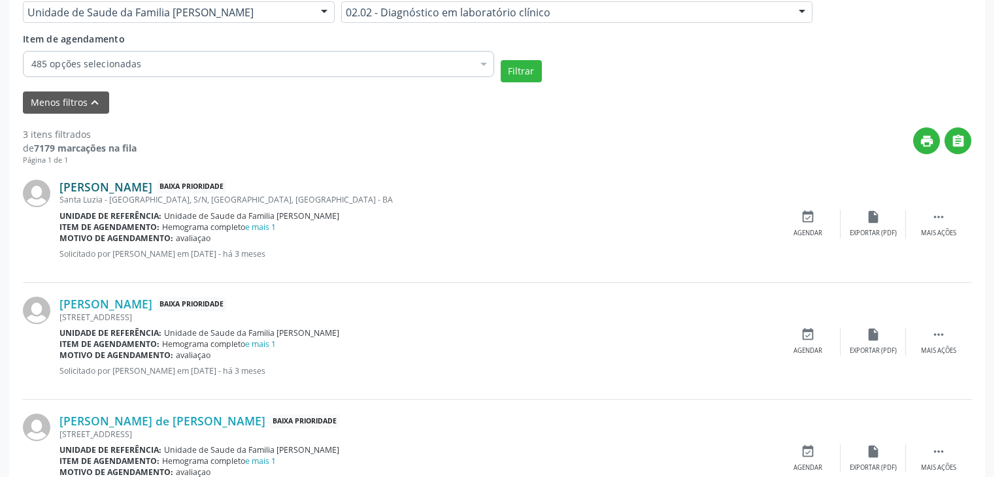
click at [84, 184] on div "Resumo × Flavia Martins Gomes CNS: 704 0063 1067 4568 Idade: 48 anos Celular/Wh…" at bounding box center [502, 238] width 1004 height 477
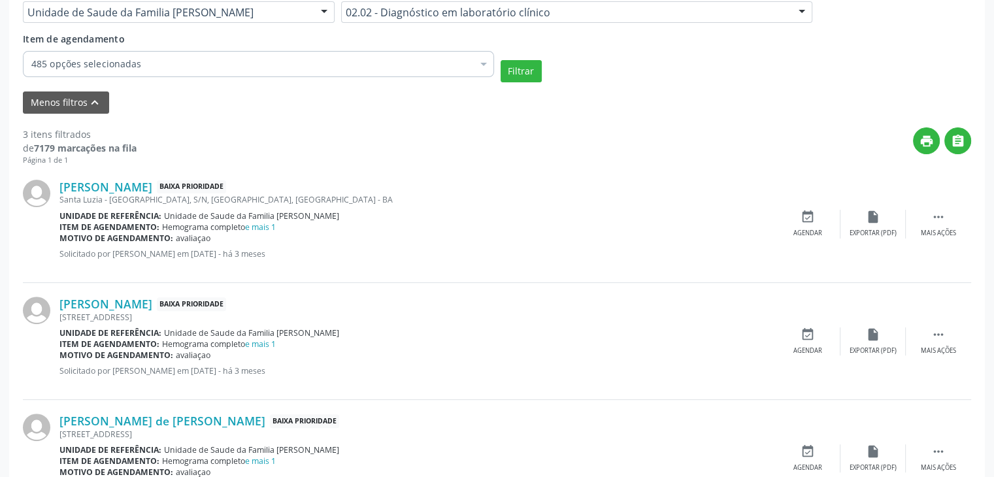
click at [581, 196] on div "Santa Luzia - Edna, S/N, Zona Rural, Mairi - BA" at bounding box center [417, 199] width 716 height 11
click at [90, 184] on link "Flavia Martins Gomes" at bounding box center [105, 187] width 93 height 14
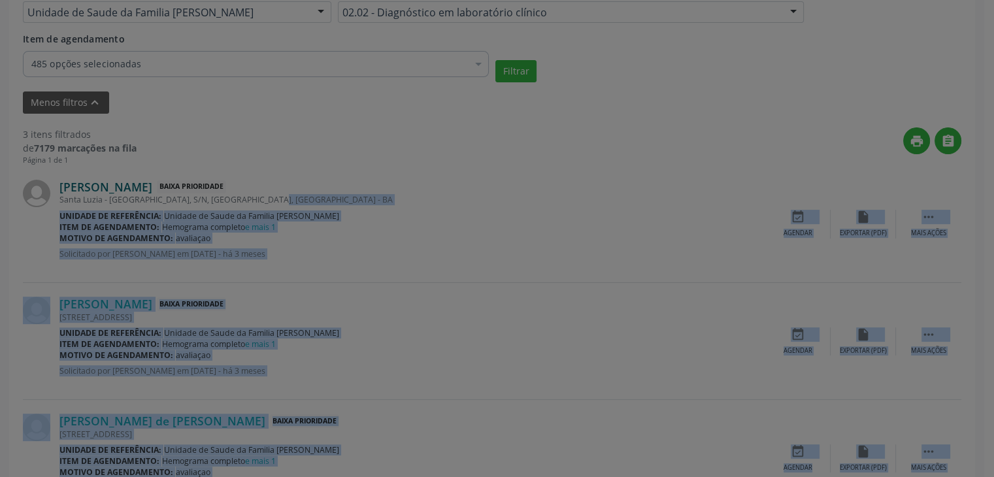
click at [90, 184] on div "Resumo × Flavia Martins Gomes CNS: 704 0063 1067 4568 Idade: 48 anos Celular/Wh…" at bounding box center [497, 238] width 994 height 477
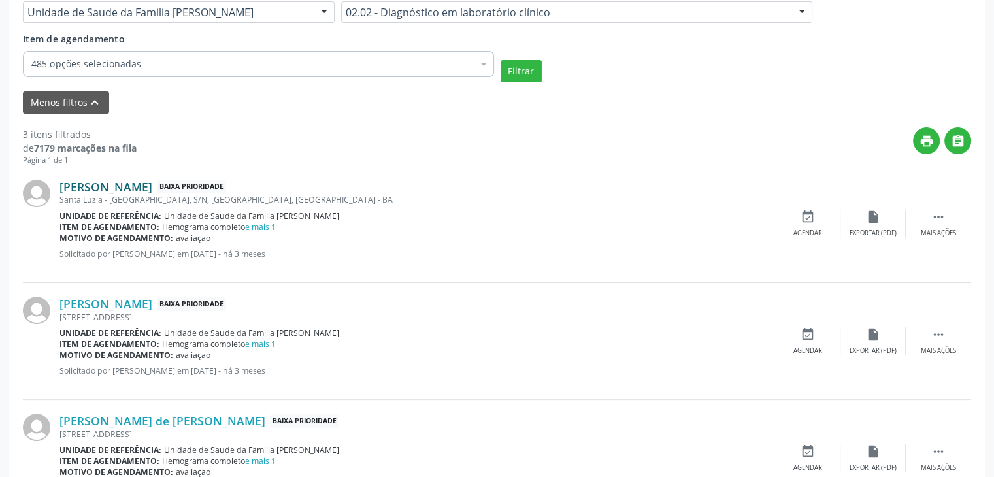
click at [90, 184] on link "Flavia Martins Gomes" at bounding box center [105, 187] width 93 height 14
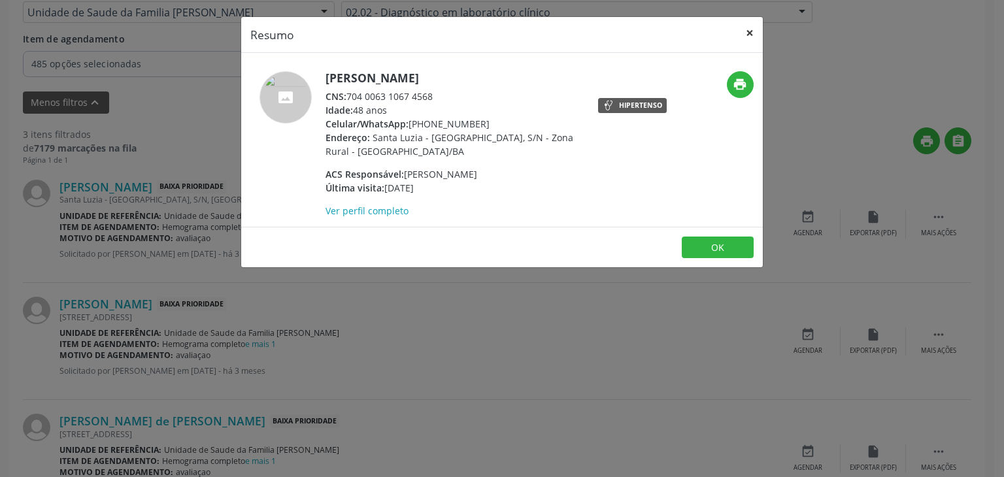
click at [754, 36] on button "×" at bounding box center [750, 33] width 26 height 32
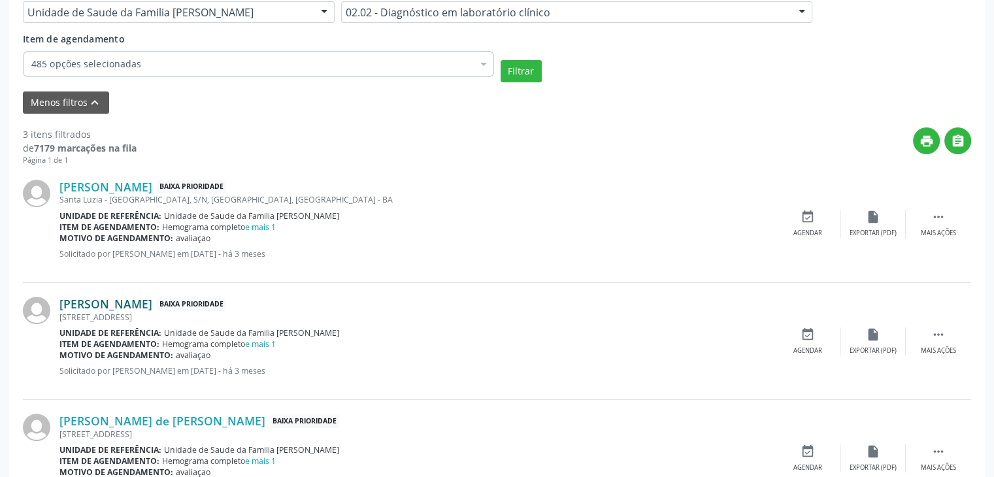
click at [99, 302] on link "Telma de Souza Jesus" at bounding box center [105, 304] width 93 height 14
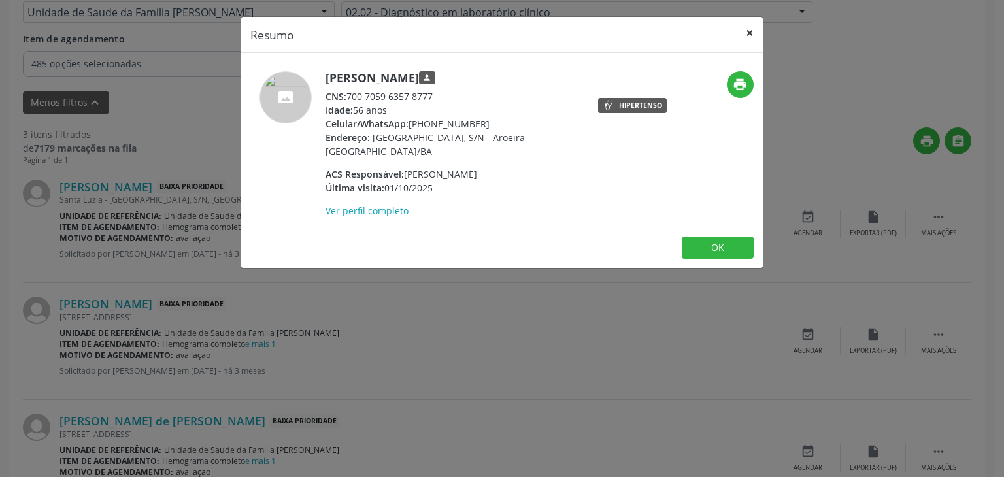
click at [754, 35] on button "×" at bounding box center [750, 33] width 26 height 32
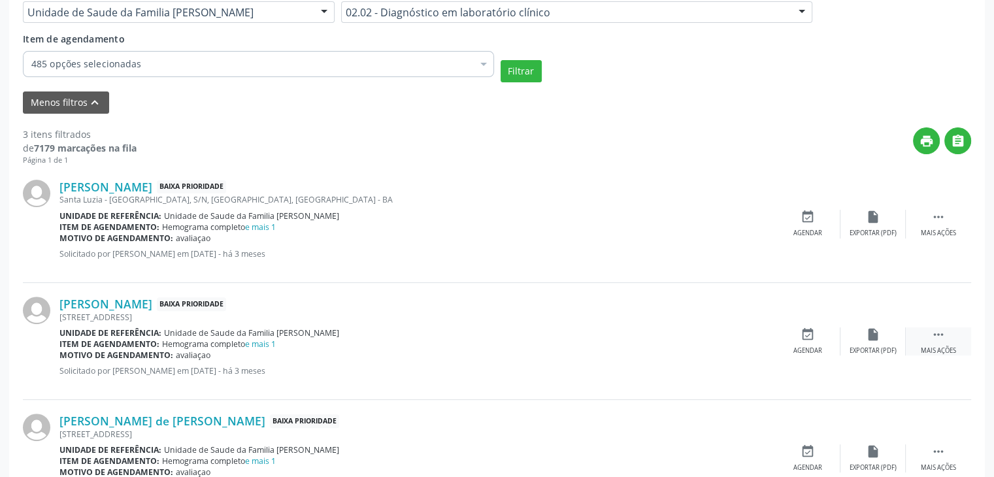
click at [936, 339] on icon "" at bounding box center [939, 335] width 14 height 14
click at [791, 333] on div "cancel Cancelar" at bounding box center [807, 342] width 65 height 28
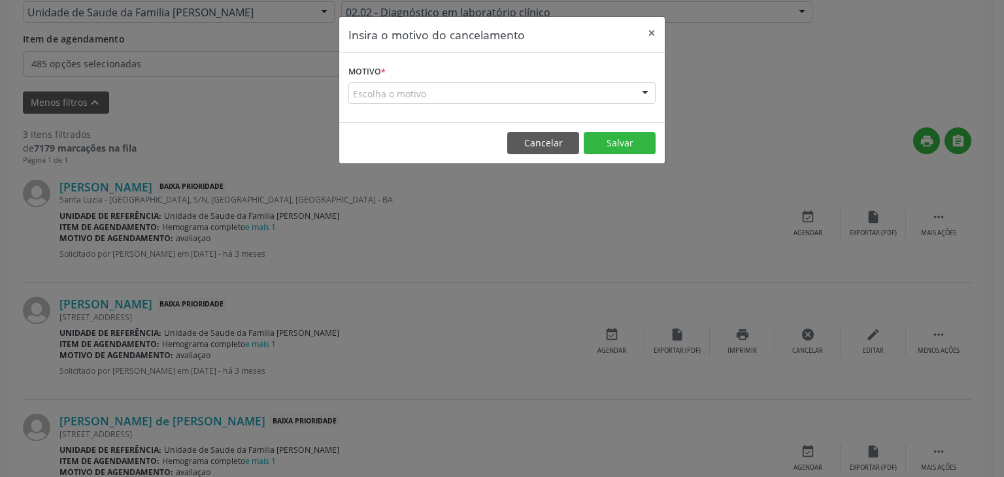
click at [403, 90] on div "Escolha o motivo" at bounding box center [501, 93] width 307 height 22
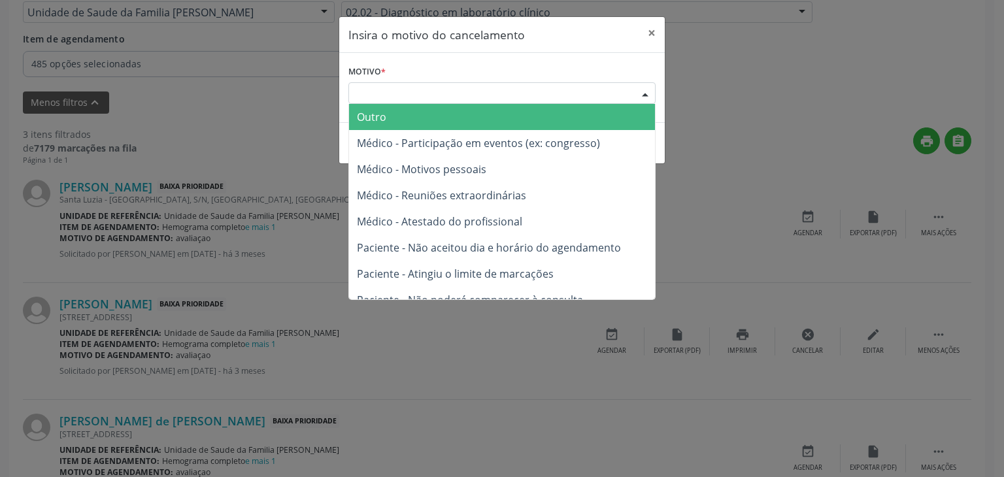
click at [384, 110] on span "Outro" at bounding box center [371, 117] width 29 height 14
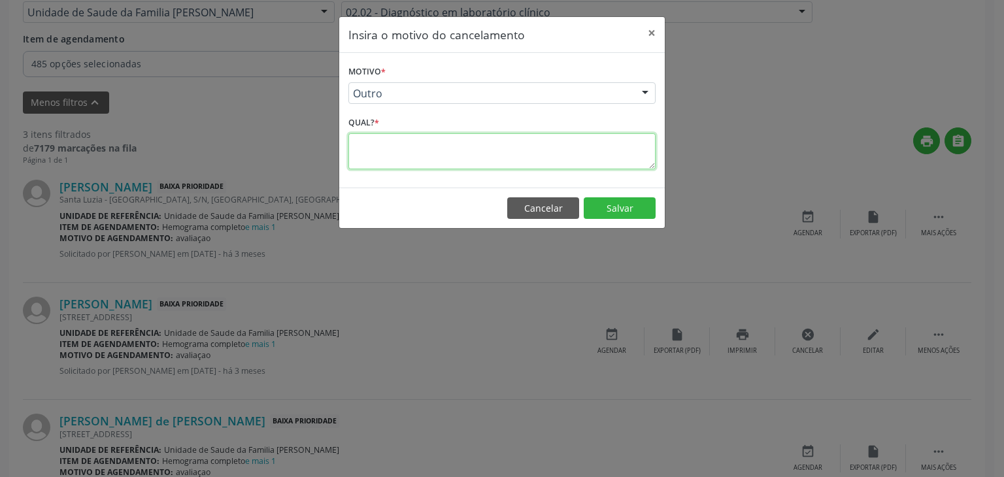
click at [382, 164] on textarea at bounding box center [501, 151] width 307 height 36
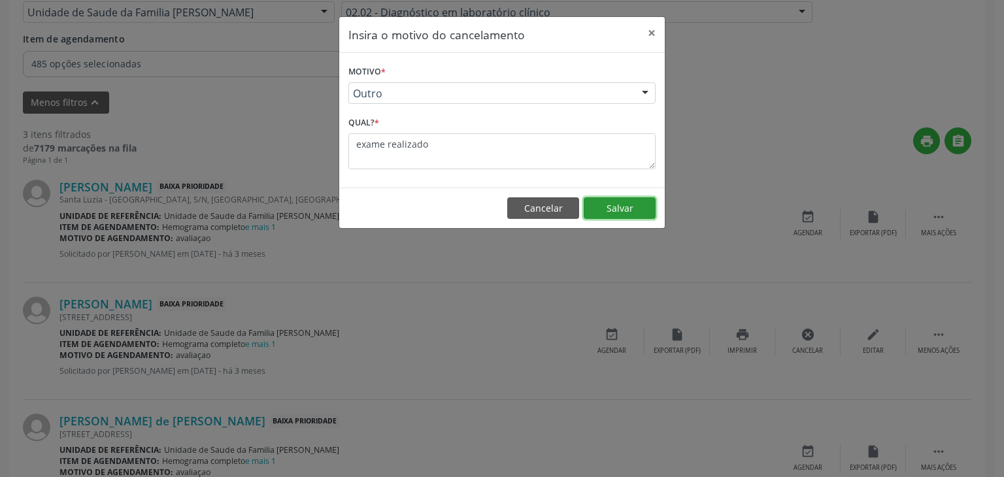
click at [614, 201] on button "Salvar" at bounding box center [620, 208] width 72 height 22
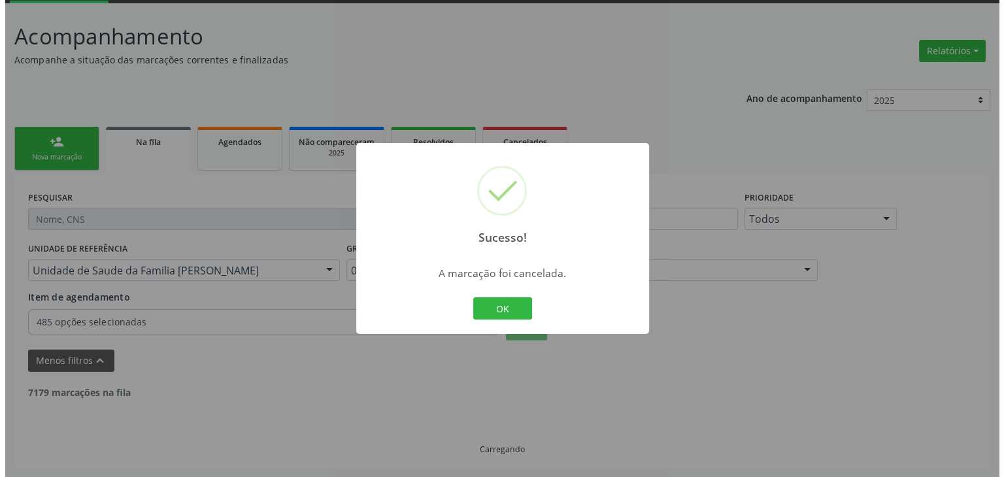
scroll to position [271, 0]
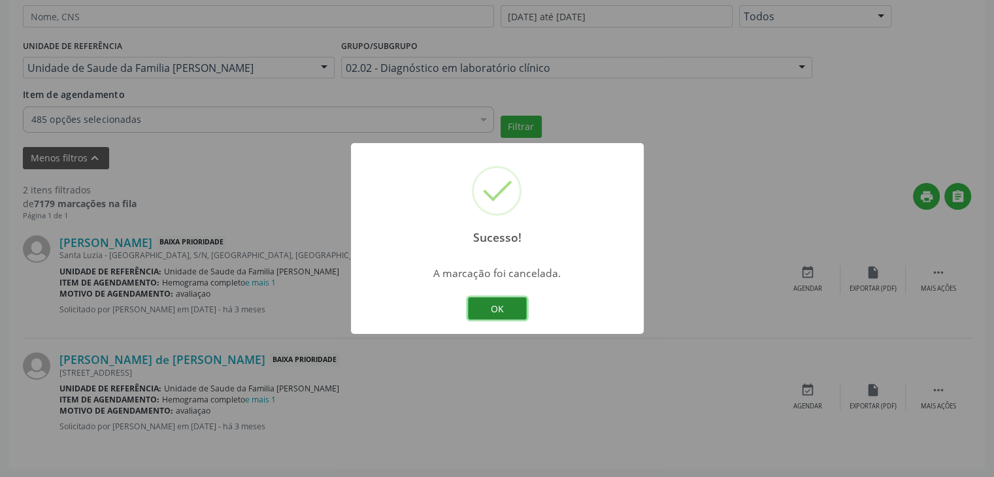
click at [497, 309] on button "OK" at bounding box center [497, 308] width 59 height 22
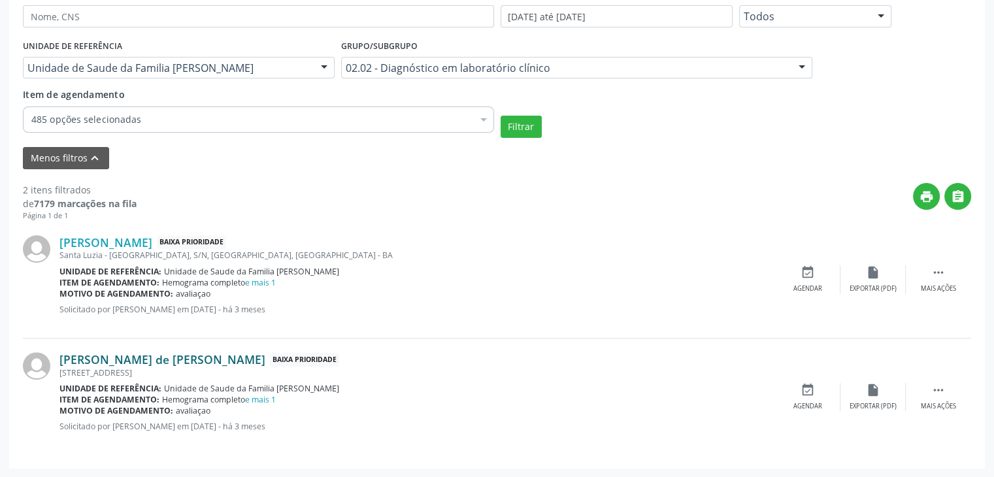
click at [137, 356] on link "Izabel Souza de Jesus" at bounding box center [162, 359] width 206 height 14
click at [86, 352] on link "Izabel Souza de Jesus" at bounding box center [162, 359] width 206 height 14
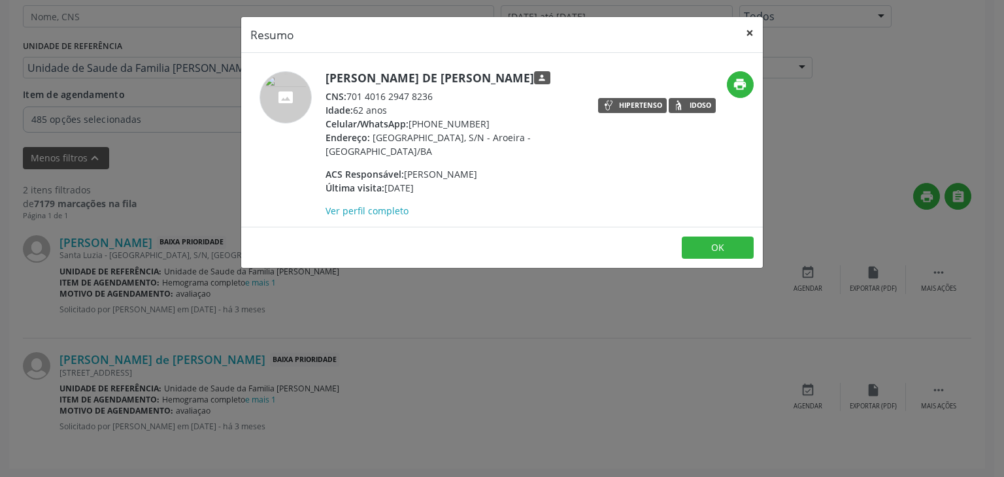
click at [750, 26] on button "×" at bounding box center [750, 33] width 26 height 32
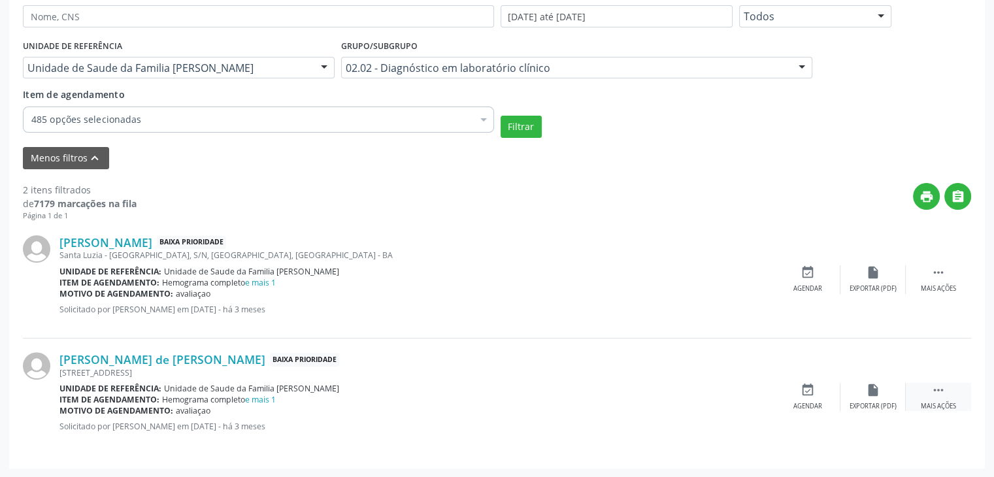
click at [931, 406] on div "Mais ações" at bounding box center [938, 406] width 35 height 9
click at [822, 402] on div "Cancelar" at bounding box center [807, 406] width 31 height 9
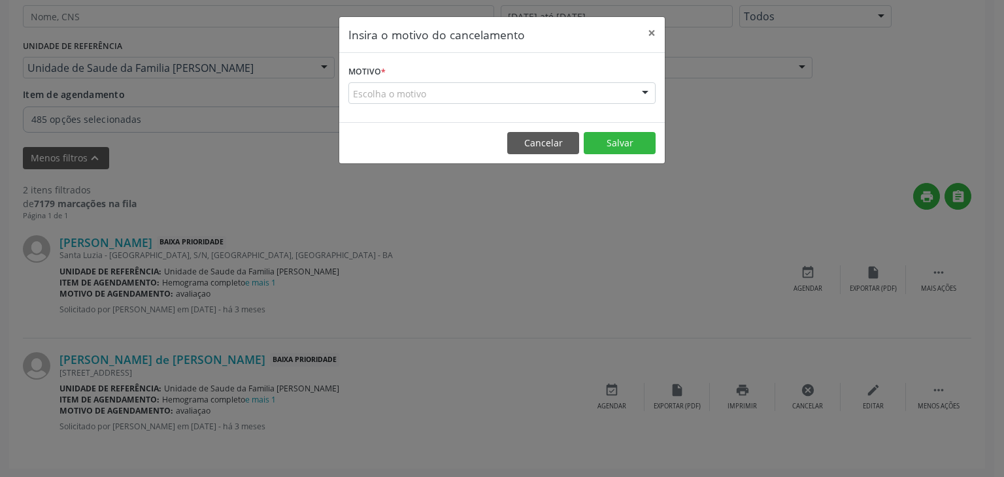
click at [430, 97] on div "Escolha o motivo" at bounding box center [501, 93] width 307 height 22
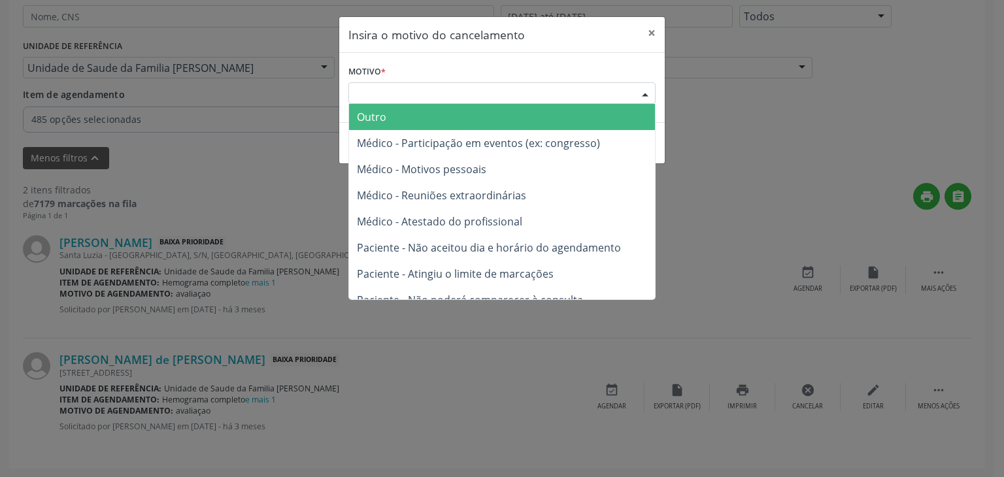
click at [390, 118] on span "Outro" at bounding box center [502, 117] width 306 height 26
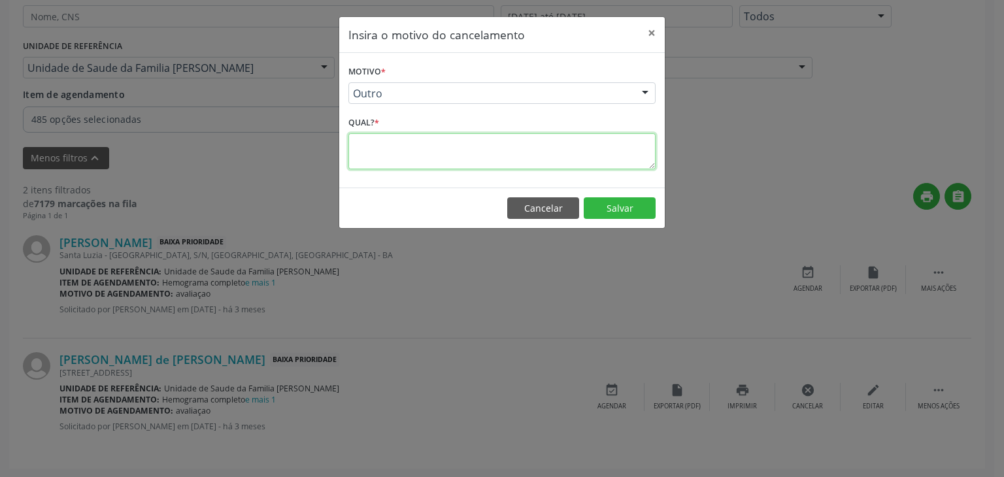
click at [393, 158] on textarea at bounding box center [501, 151] width 307 height 36
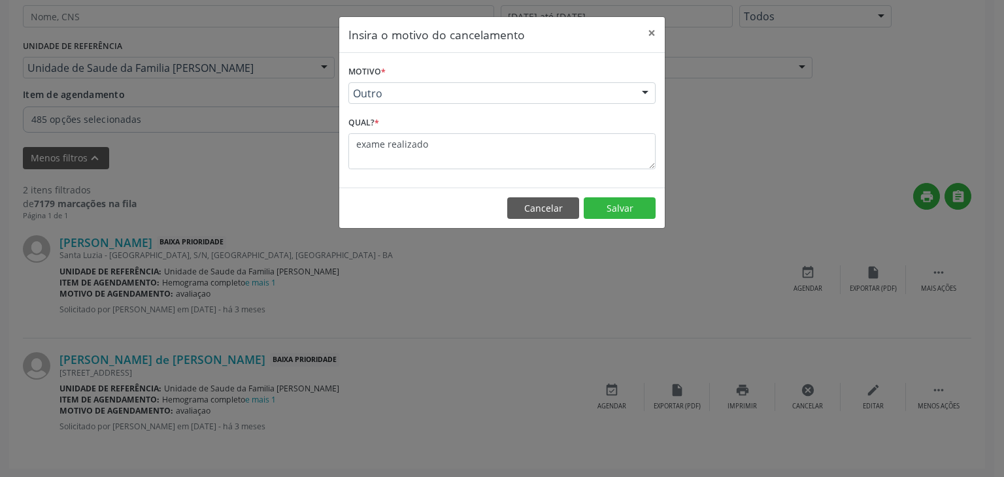
click at [594, 220] on footer "Cancelar Salvar" at bounding box center [502, 208] width 326 height 41
click at [614, 199] on button "Salvar" at bounding box center [620, 208] width 72 height 22
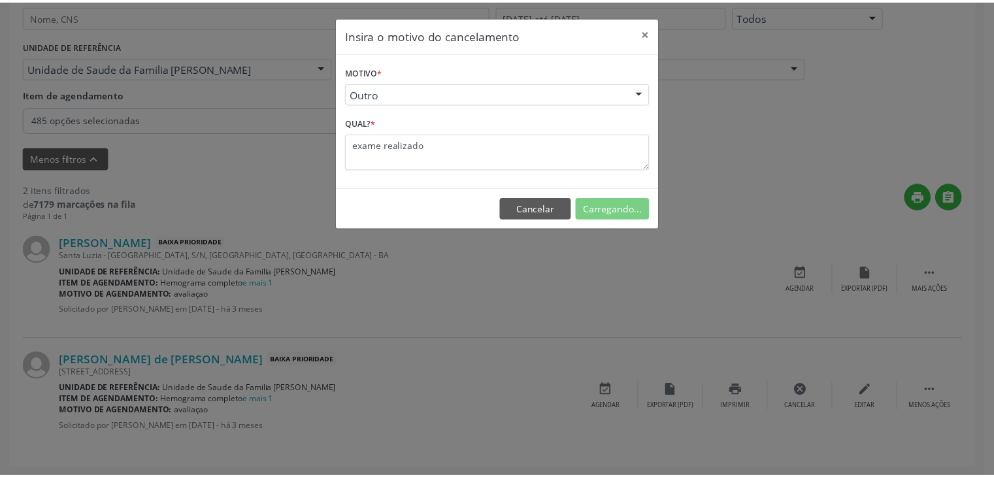
scroll to position [69, 0]
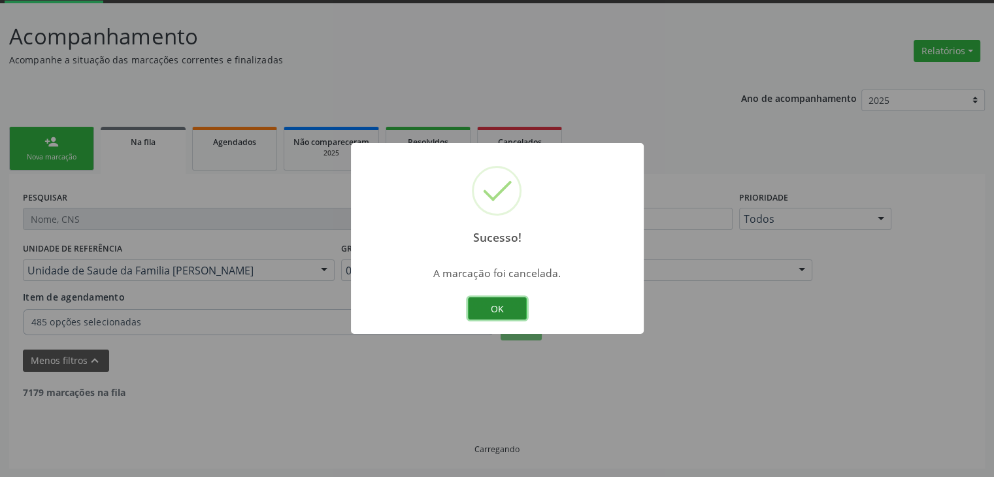
click at [486, 311] on button "OK" at bounding box center [497, 308] width 59 height 22
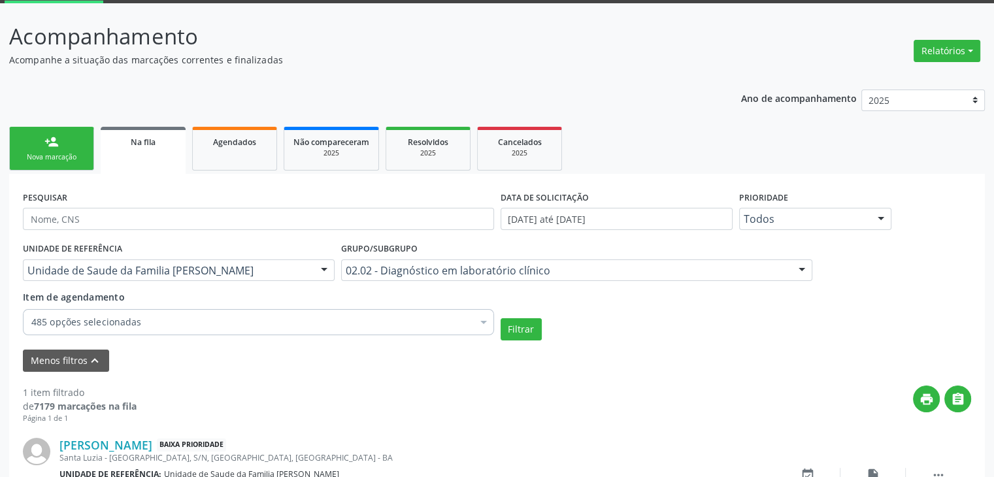
scroll to position [154, 0]
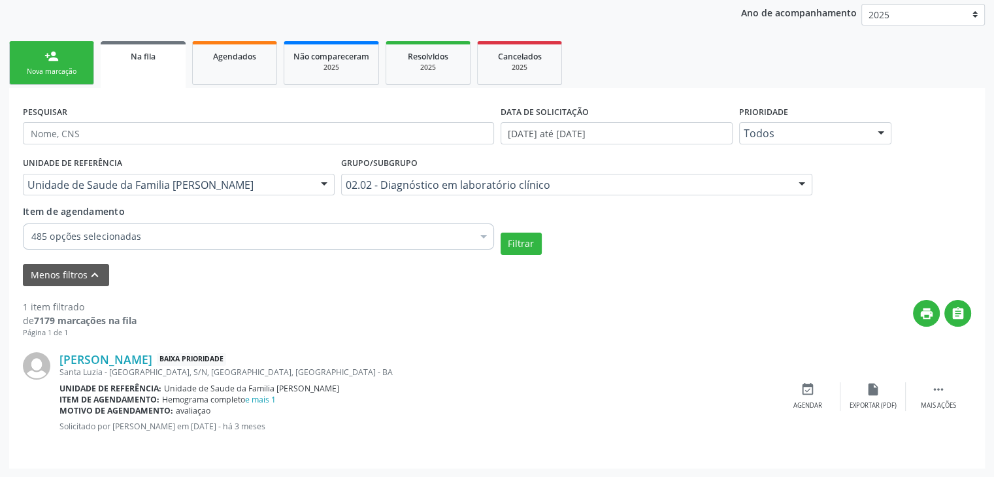
click at [526, 169] on div "Grupo/Subgrupo 02.02 - Diagnóstico em laboratório clínico Todos os grupos e sub…" at bounding box center [576, 175] width 471 height 42
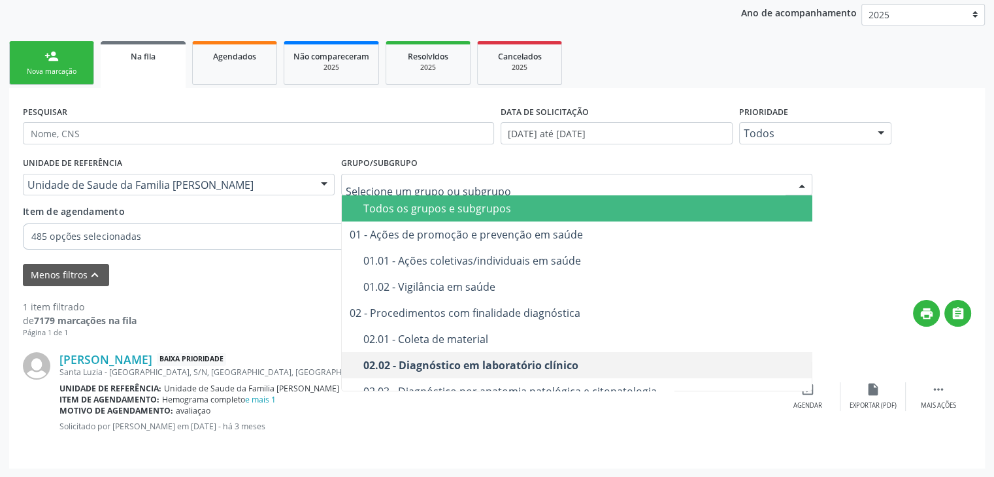
click at [467, 210] on div "Todos os grupos e subgrupos" at bounding box center [584, 208] width 442 height 10
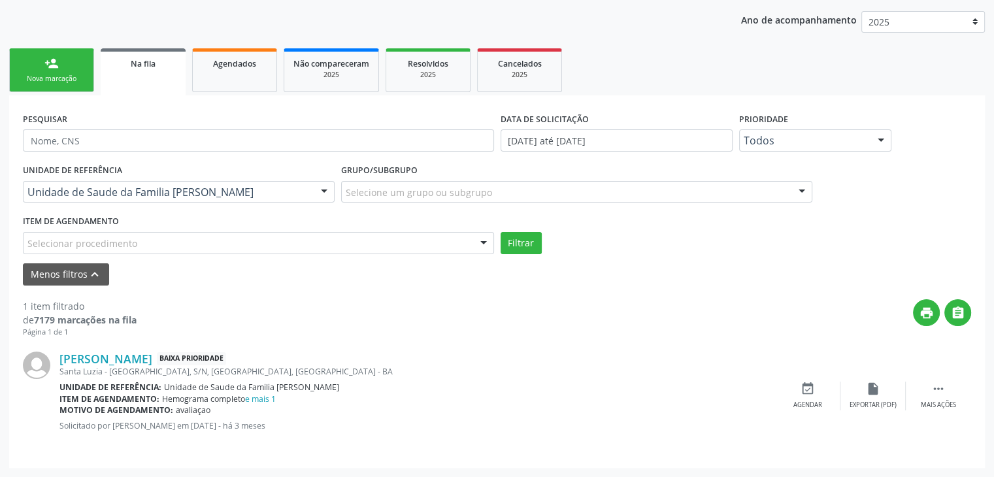
scroll to position [146, 0]
click at [171, 249] on div "Selecionar procedimento" at bounding box center [258, 244] width 471 height 22
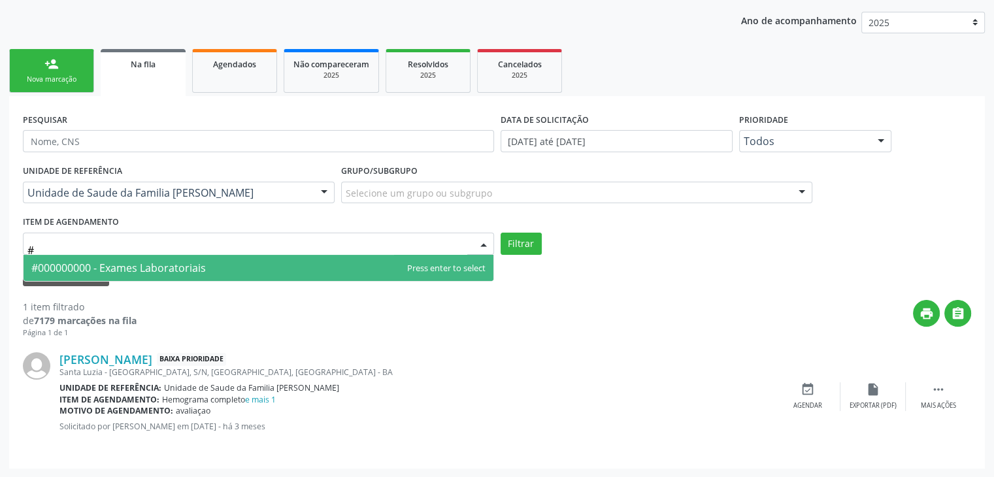
click at [165, 269] on span "#000000000 - Exames Laboratoriais" at bounding box center [118, 268] width 175 height 14
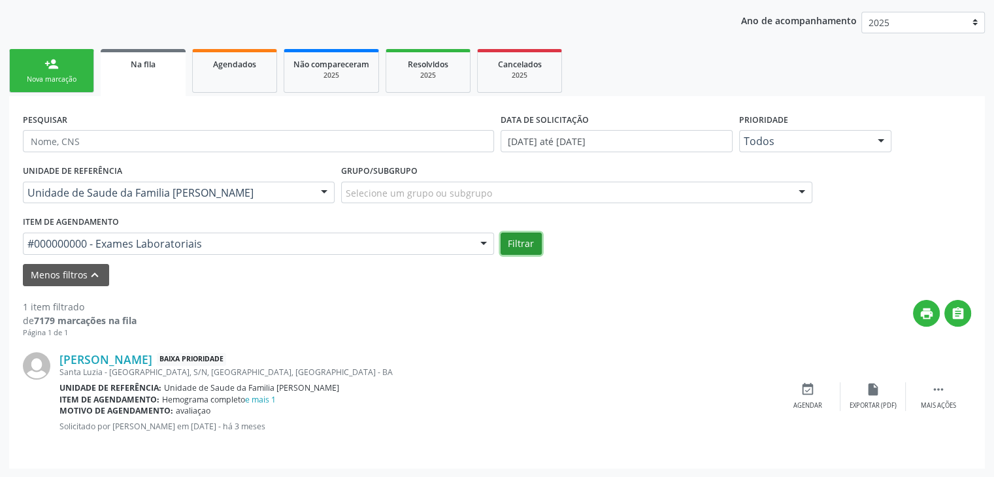
click at [527, 246] on button "Filtrar" at bounding box center [521, 244] width 41 height 22
click at [527, 203] on div "Grupo/Subgrupo Selecione um grupo ou subgrupo Todos os grupos e subgrupos 01 - …" at bounding box center [576, 182] width 471 height 42
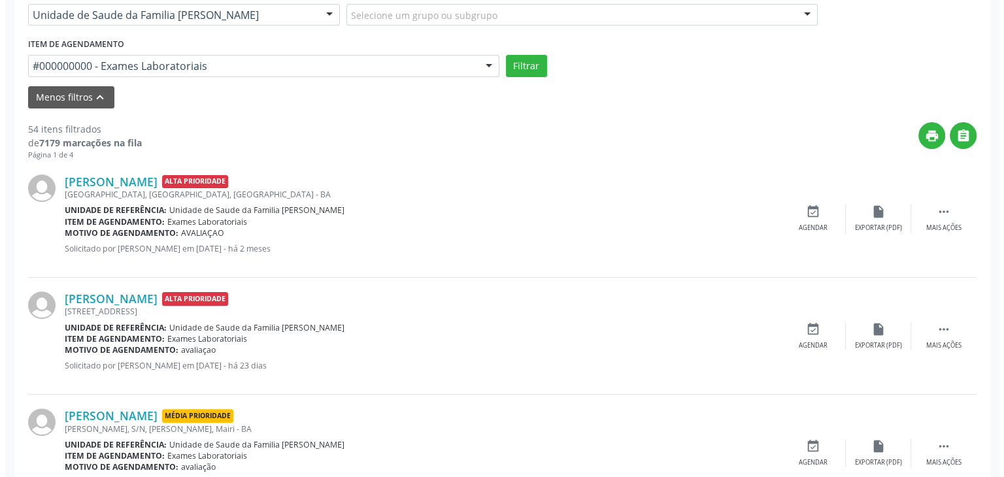
scroll to position [277, 0]
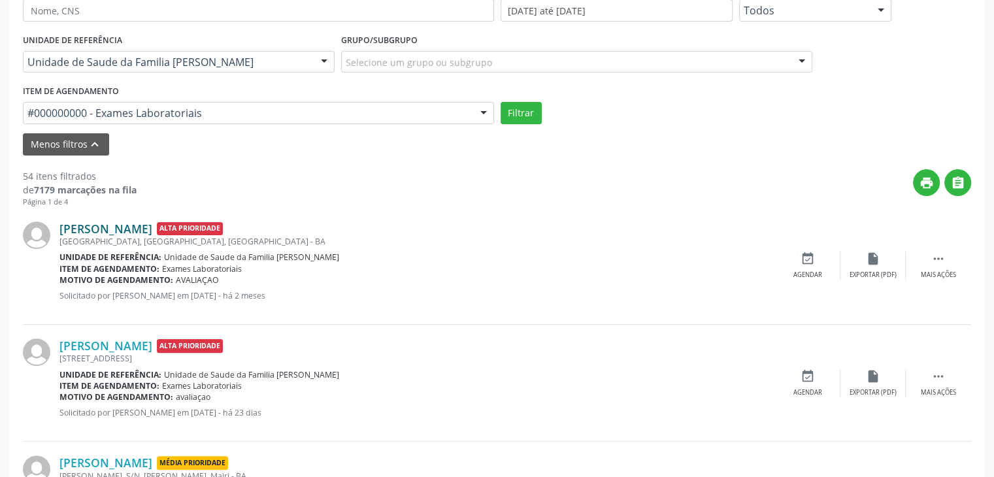
click at [94, 223] on link "Ademario de Oliveira" at bounding box center [105, 229] width 93 height 14
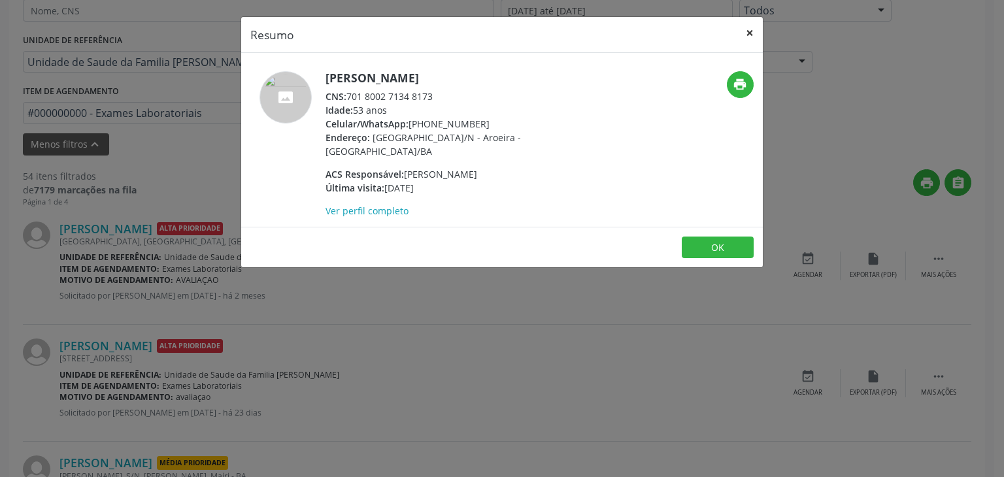
click at [747, 35] on button "×" at bounding box center [750, 33] width 26 height 32
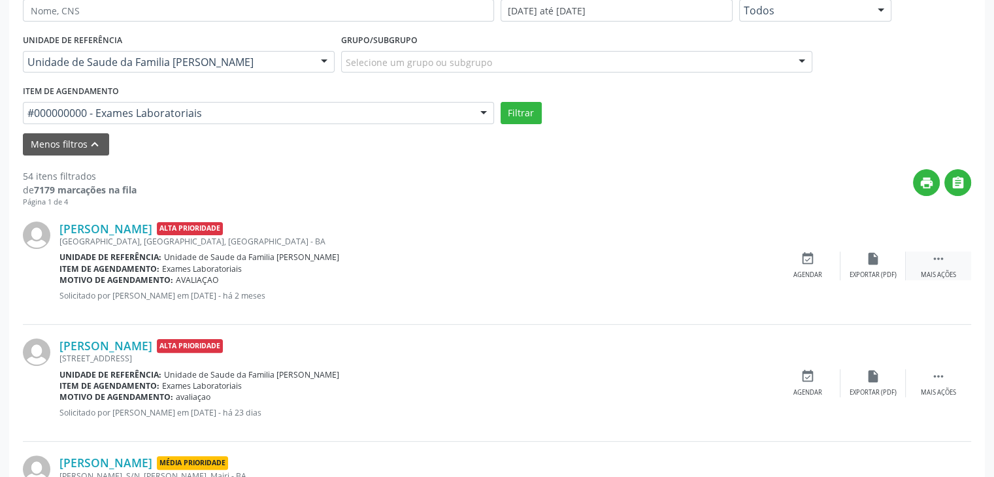
click at [926, 267] on div " Mais ações" at bounding box center [938, 266] width 65 height 28
click at [794, 263] on div "cancel Cancelar" at bounding box center [807, 266] width 65 height 28
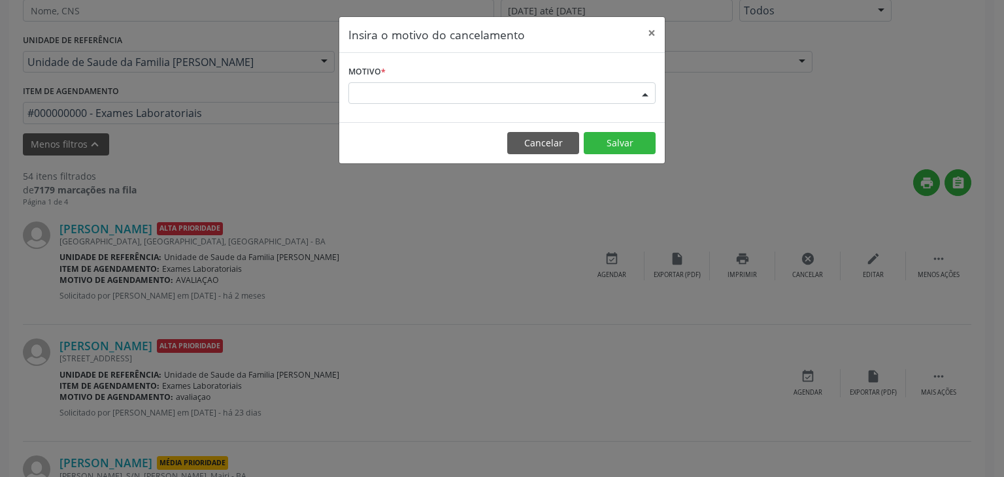
click at [390, 102] on div "Escolha o motivo" at bounding box center [501, 93] width 307 height 22
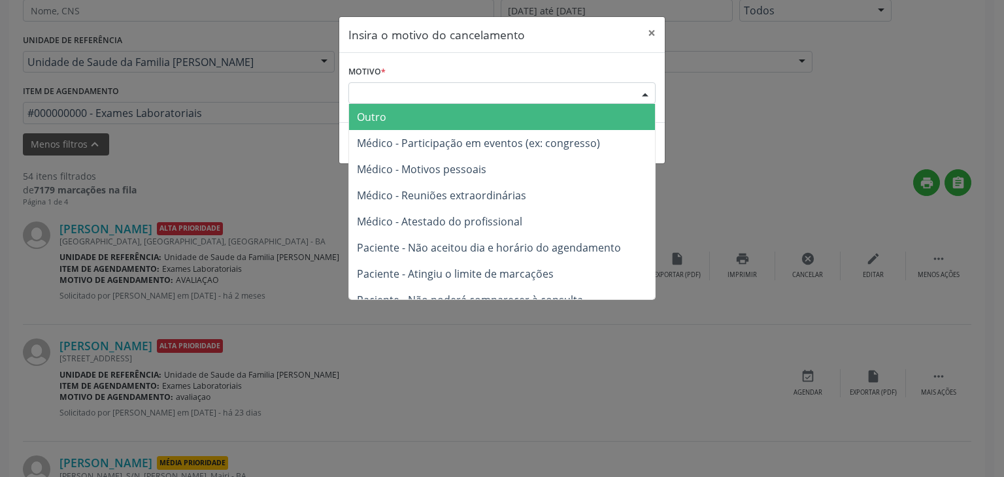
click at [381, 129] on span "Outro" at bounding box center [502, 117] width 306 height 26
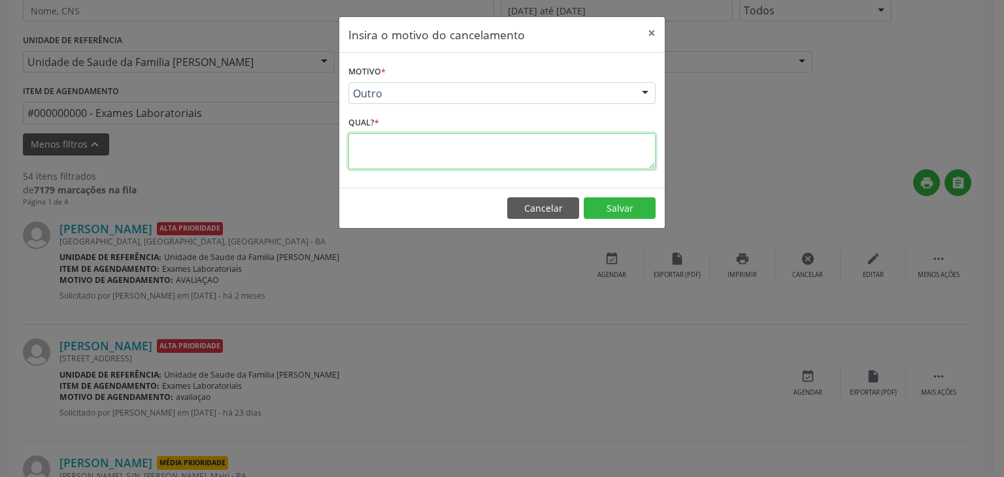
click at [369, 148] on textarea at bounding box center [501, 151] width 307 height 36
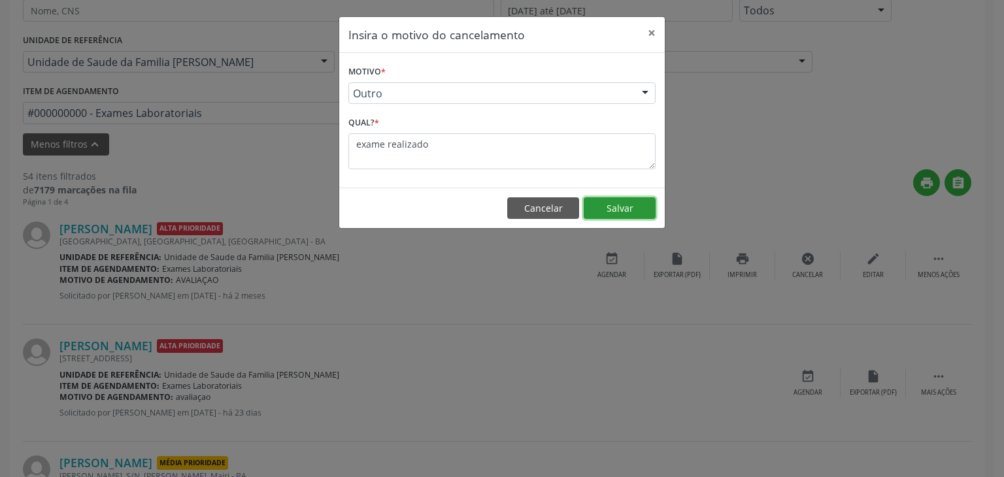
click at [617, 212] on button "Salvar" at bounding box center [620, 208] width 72 height 22
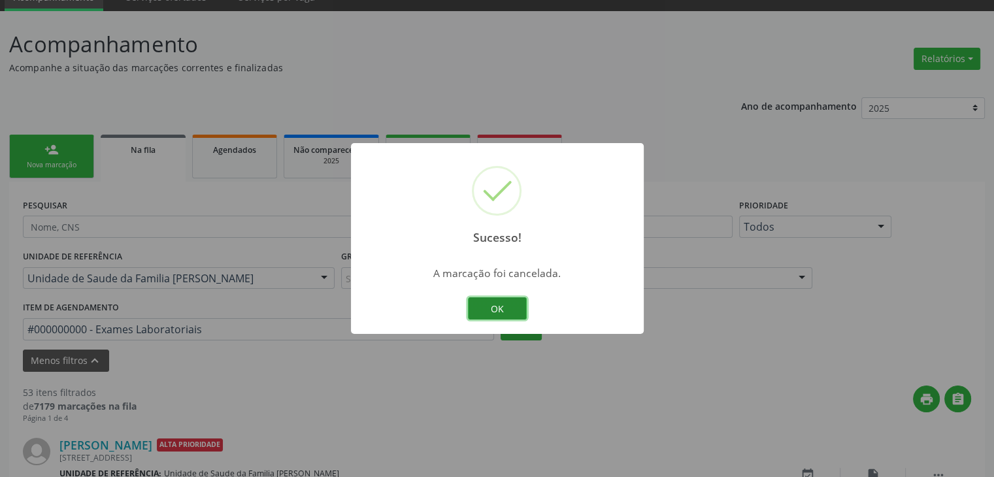
click at [479, 319] on button "OK" at bounding box center [497, 308] width 59 height 22
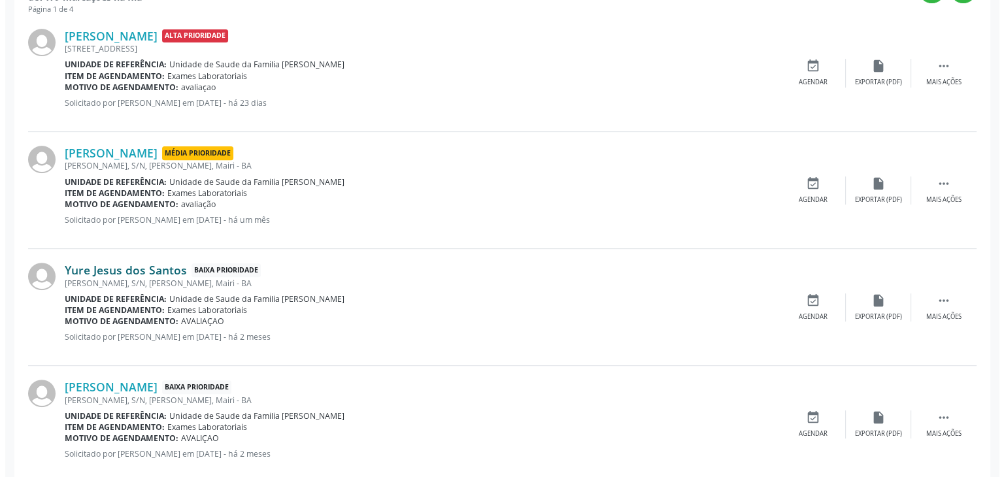
scroll to position [473, 0]
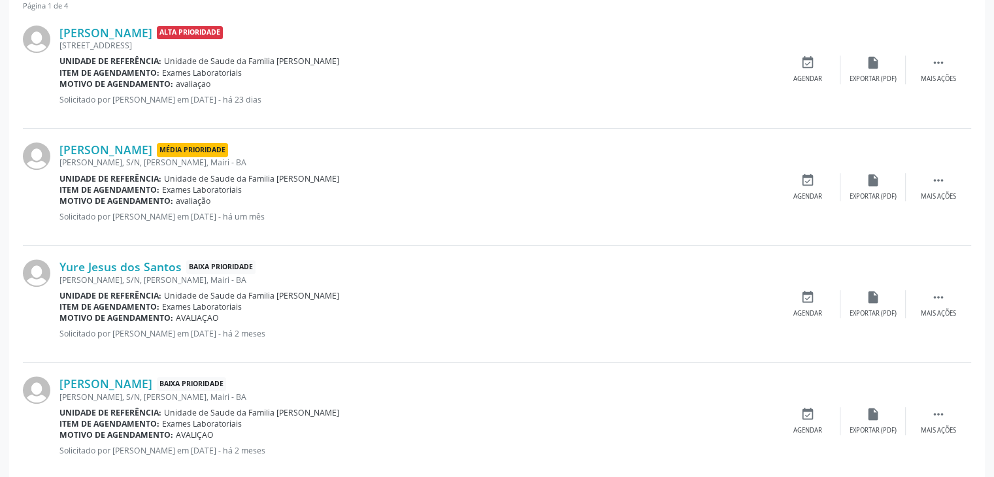
click at [100, 257] on div "Yure Jesus dos Santos Baixa Prioridade José Fernandes, S/N, Aroeira, Mairi - BA…" at bounding box center [497, 304] width 949 height 117
click at [105, 260] on link "Yure Jesus dos Santos" at bounding box center [120, 267] width 122 height 14
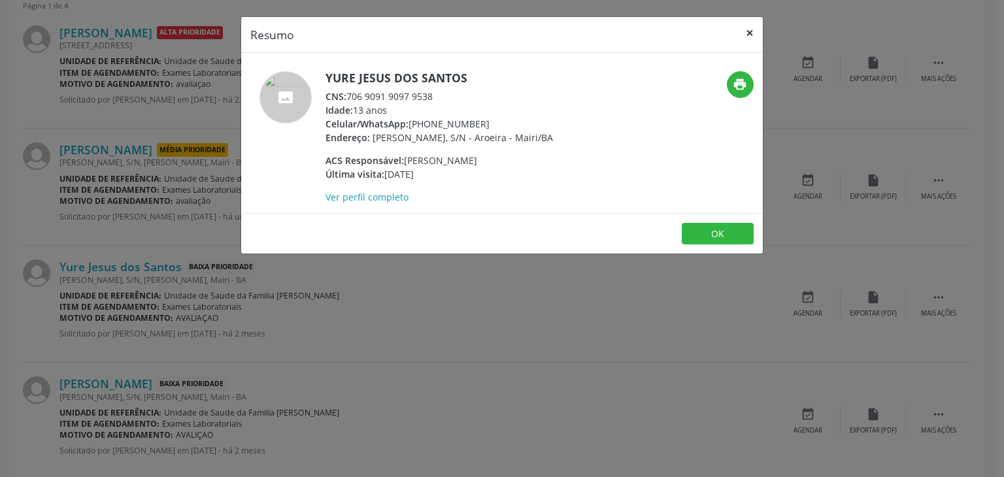
click at [755, 22] on button "×" at bounding box center [750, 33] width 26 height 32
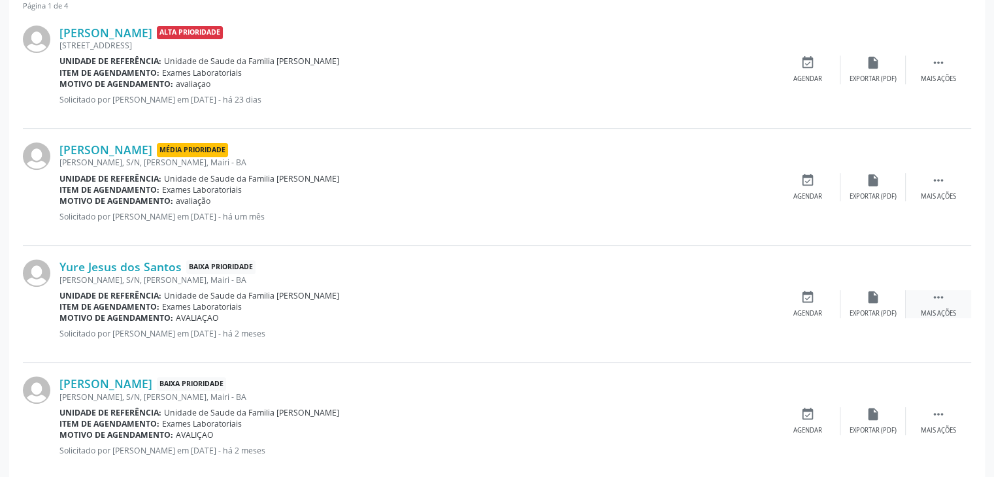
click at [919, 311] on div " Mais ações" at bounding box center [938, 304] width 65 height 28
click at [821, 306] on div "cancel Cancelar" at bounding box center [807, 304] width 65 height 28
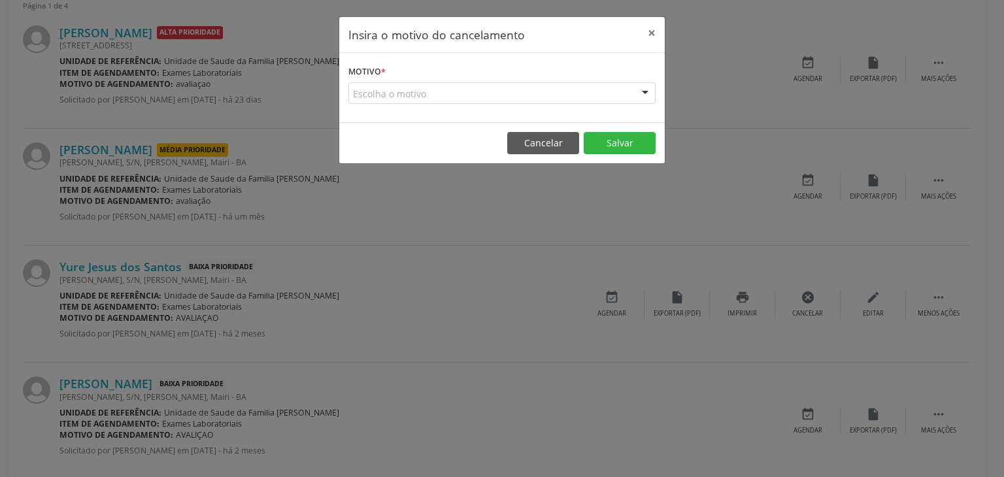
click at [366, 93] on div "Escolha o motivo" at bounding box center [501, 93] width 307 height 22
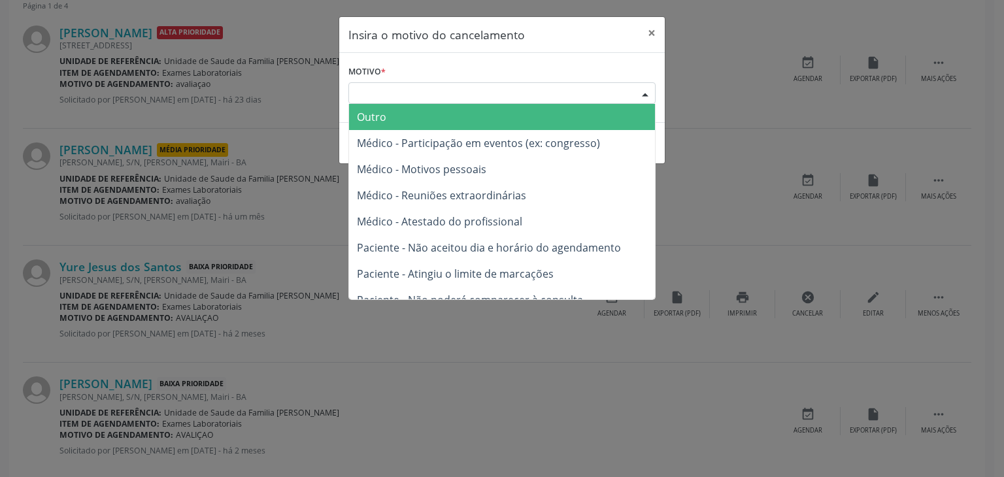
click at [367, 96] on div "Escolha o motivo" at bounding box center [501, 93] width 307 height 22
click at [370, 117] on span "Outro" at bounding box center [371, 117] width 29 height 14
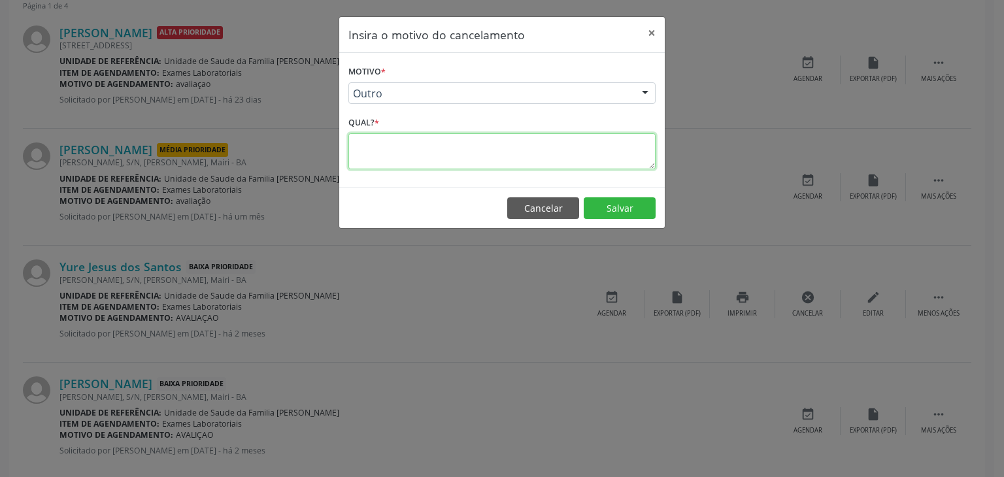
click at [384, 161] on textarea at bounding box center [501, 151] width 307 height 36
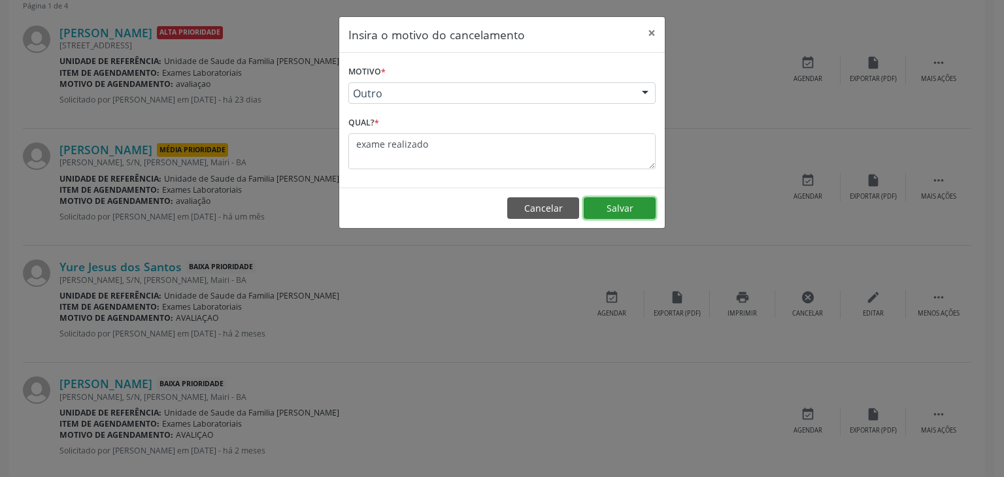
click at [606, 206] on button "Salvar" at bounding box center [620, 208] width 72 height 22
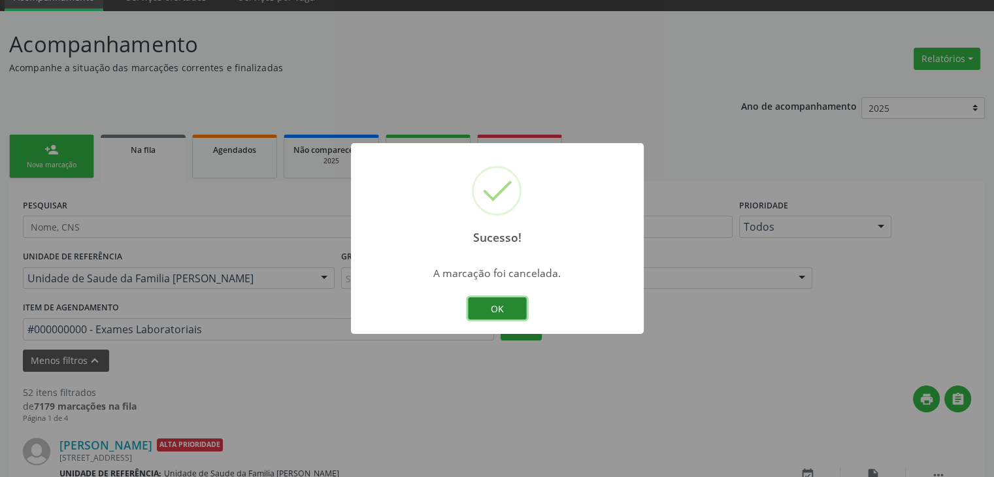
click at [501, 317] on button "OK" at bounding box center [497, 308] width 59 height 22
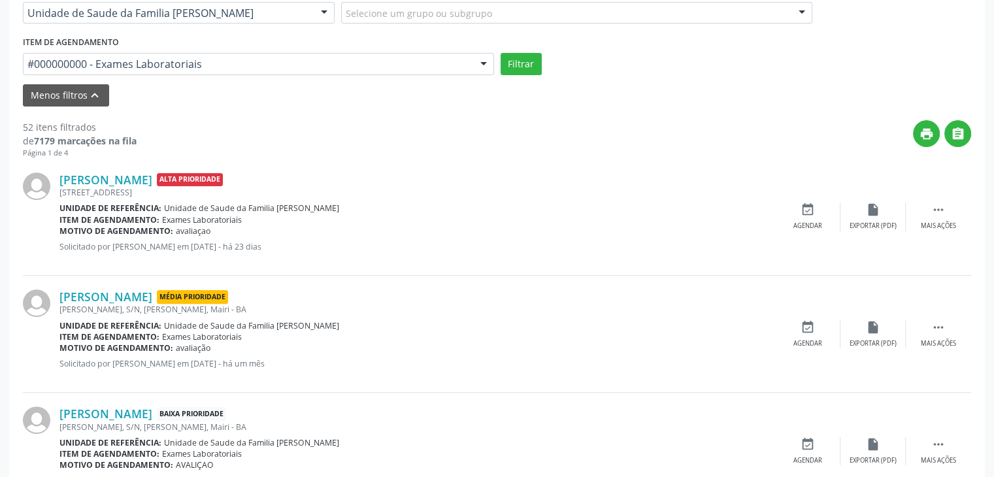
scroll to position [146, 0]
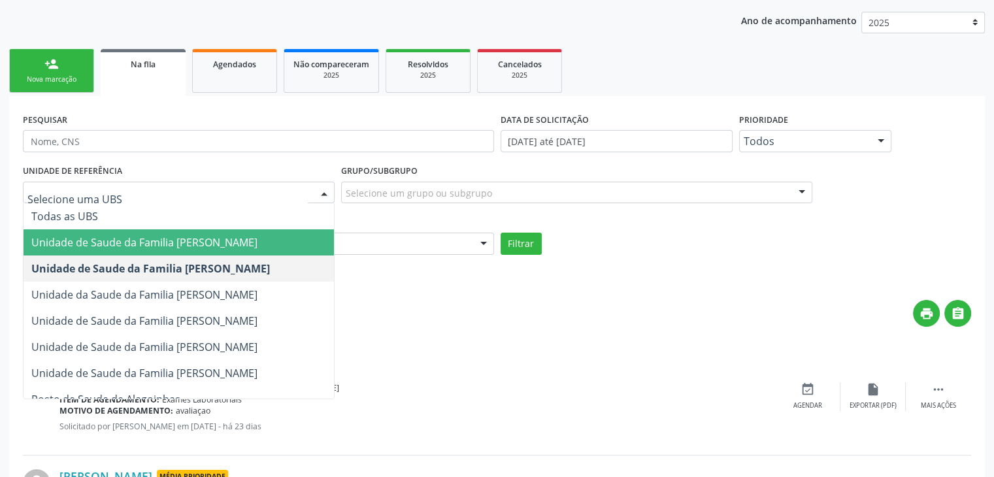
click at [209, 244] on span "Unidade de Saude da Familia [PERSON_NAME]" at bounding box center [144, 242] width 226 height 14
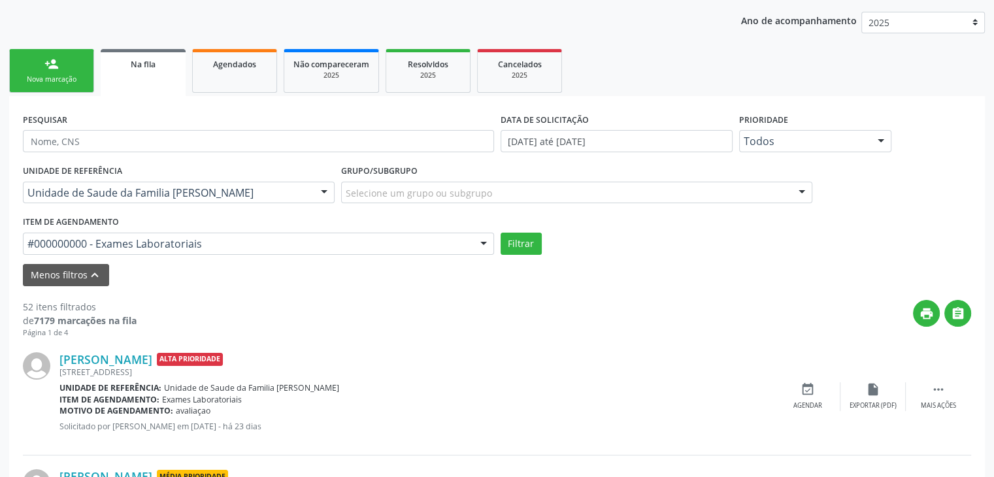
click at [453, 200] on div "Selecione um grupo ou subgrupo" at bounding box center [576, 193] width 471 height 22
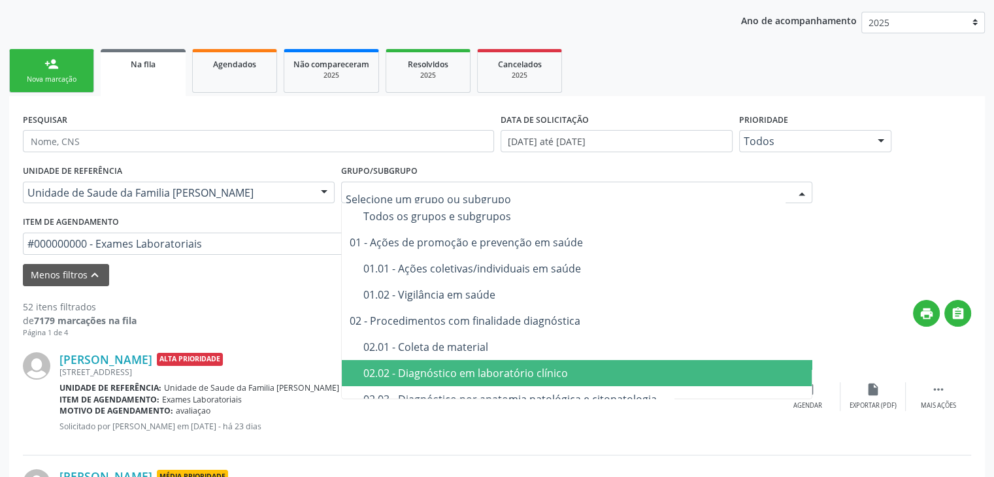
click at [456, 375] on div "02.02 - Diagnóstico em laboratório clínico" at bounding box center [584, 373] width 442 height 10
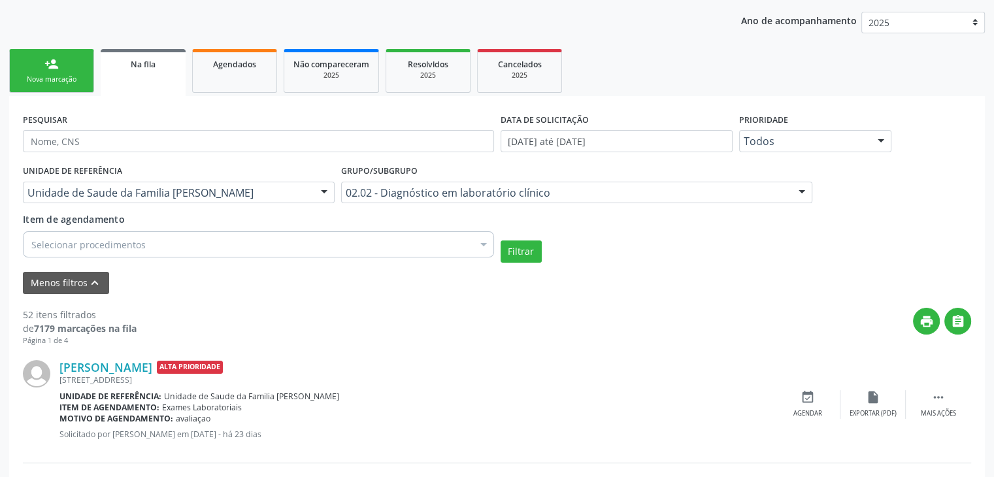
click at [290, 244] on div "Selecionar procedimentos" at bounding box center [258, 244] width 471 height 26
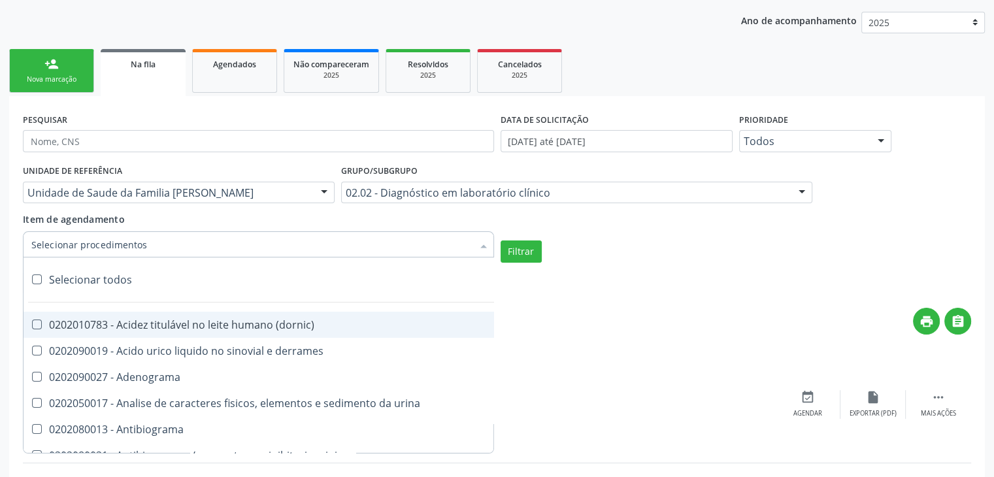
click at [105, 277] on div "Selecionar todos" at bounding box center [380, 280] width 712 height 26
click at [531, 249] on button "Filtrar" at bounding box center [521, 252] width 41 height 22
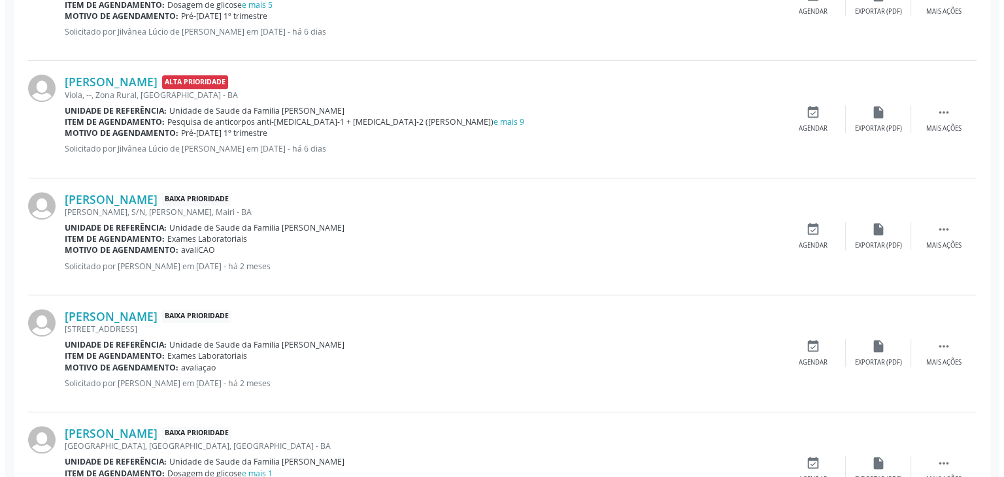
scroll to position [669, 0]
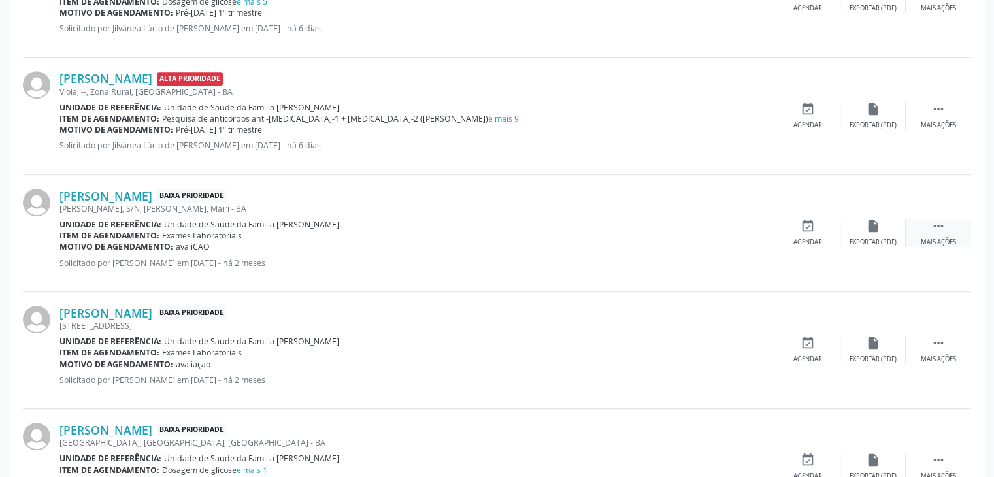
click at [941, 229] on icon "" at bounding box center [939, 226] width 14 height 14
click at [821, 231] on div "cancel Cancelar" at bounding box center [807, 233] width 65 height 28
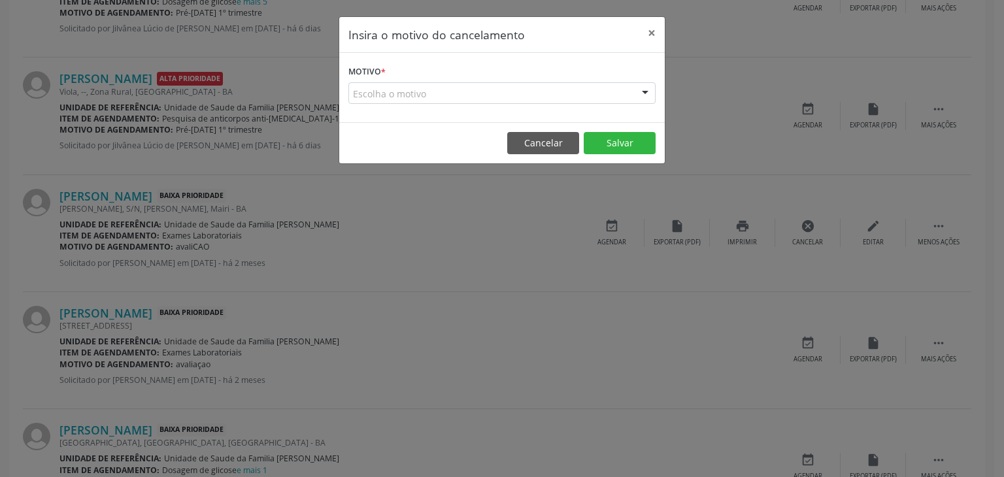
click at [375, 93] on div "Escolha o motivo" at bounding box center [501, 93] width 307 height 22
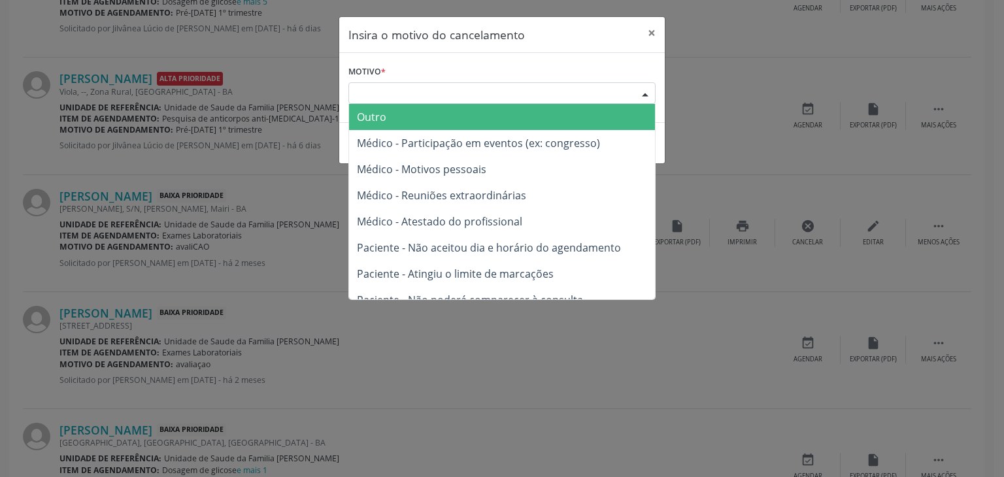
click at [375, 107] on span "Outro" at bounding box center [502, 117] width 306 height 26
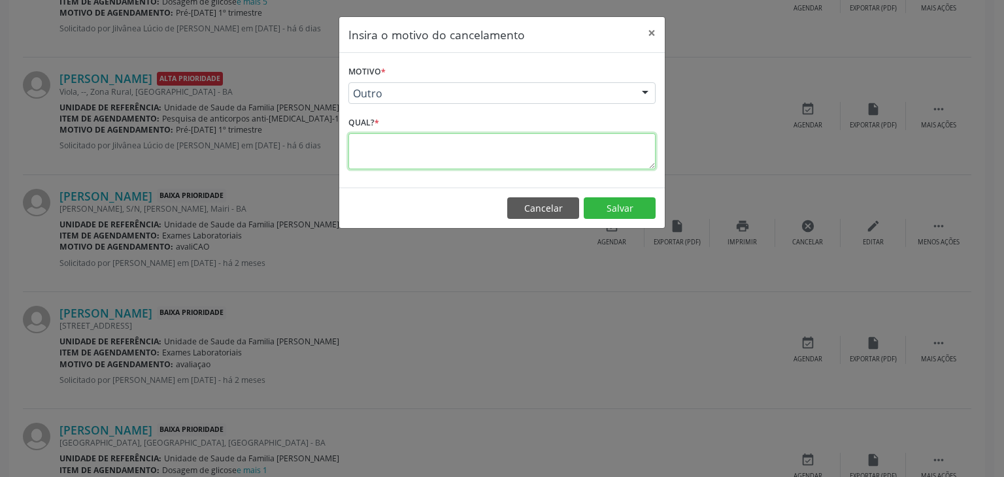
click at [365, 144] on textarea at bounding box center [501, 151] width 307 height 36
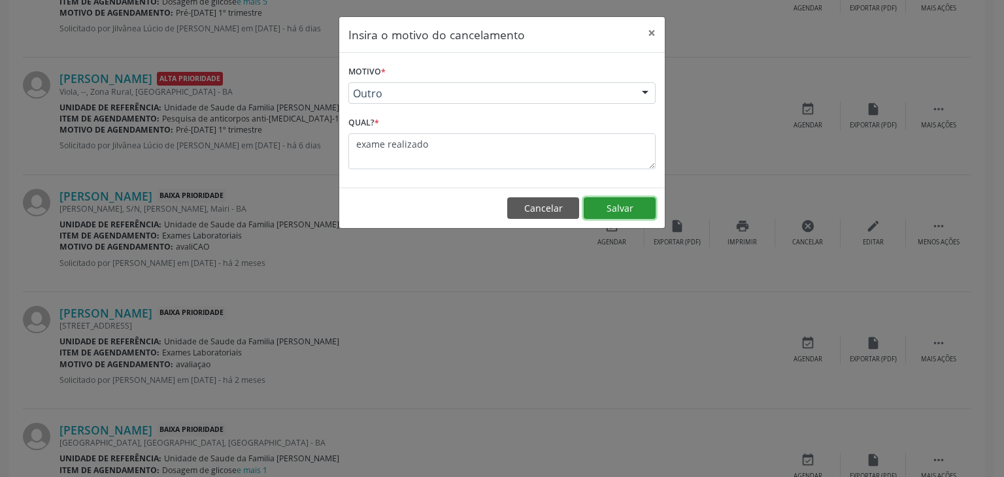
click at [609, 212] on button "Salvar" at bounding box center [620, 208] width 72 height 22
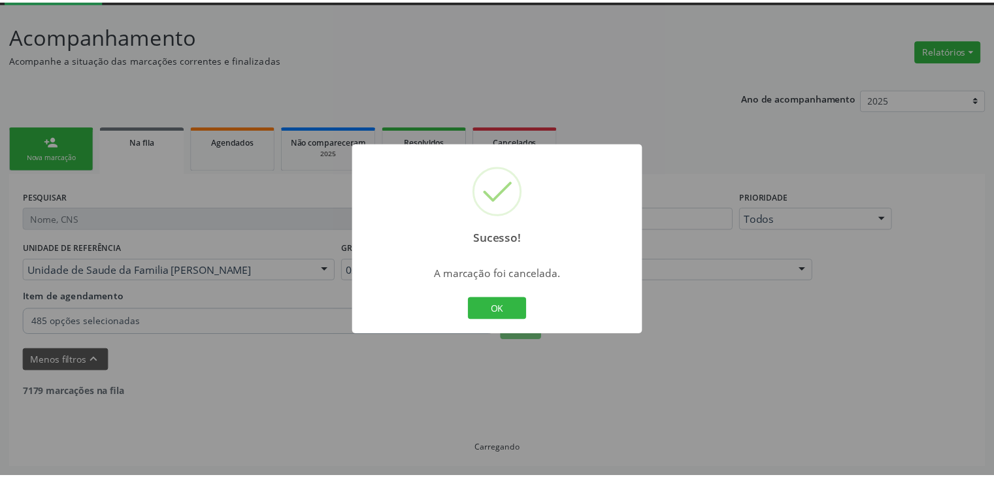
scroll to position [69, 0]
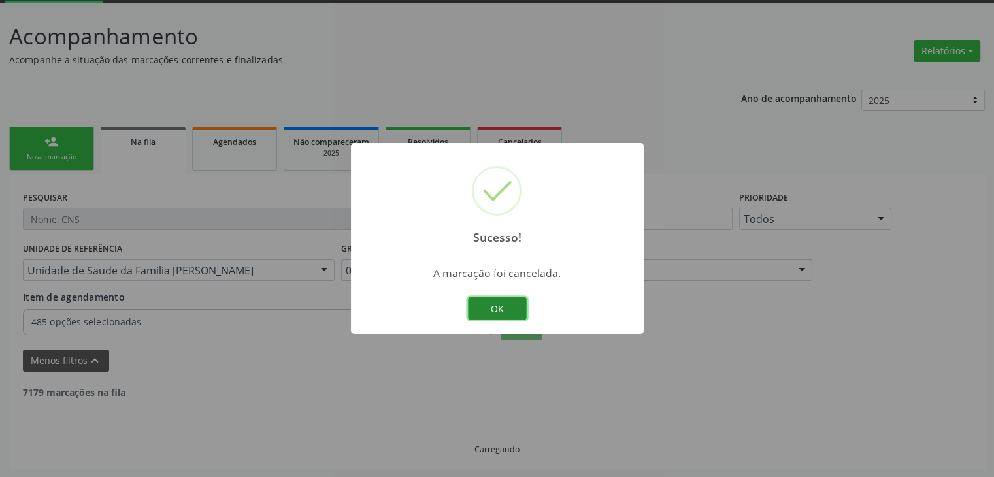
click at [492, 314] on button "OK" at bounding box center [497, 308] width 59 height 22
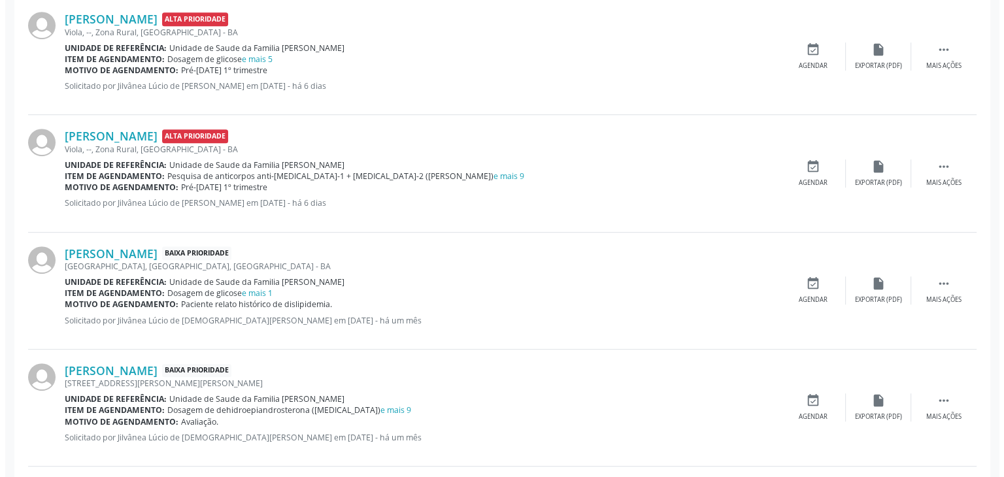
scroll to position [615, 0]
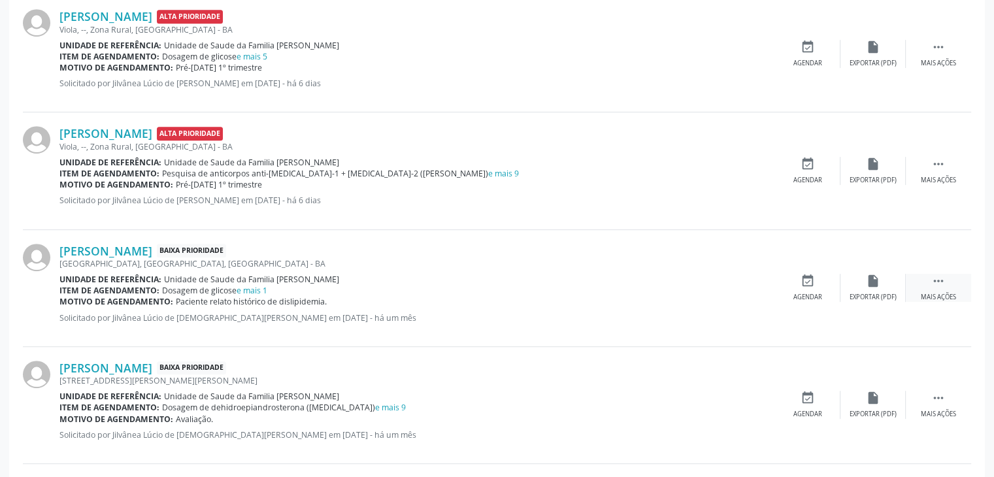
click at [937, 282] on icon "" at bounding box center [939, 281] width 14 height 14
click at [796, 293] on div "Cancelar" at bounding box center [807, 297] width 31 height 9
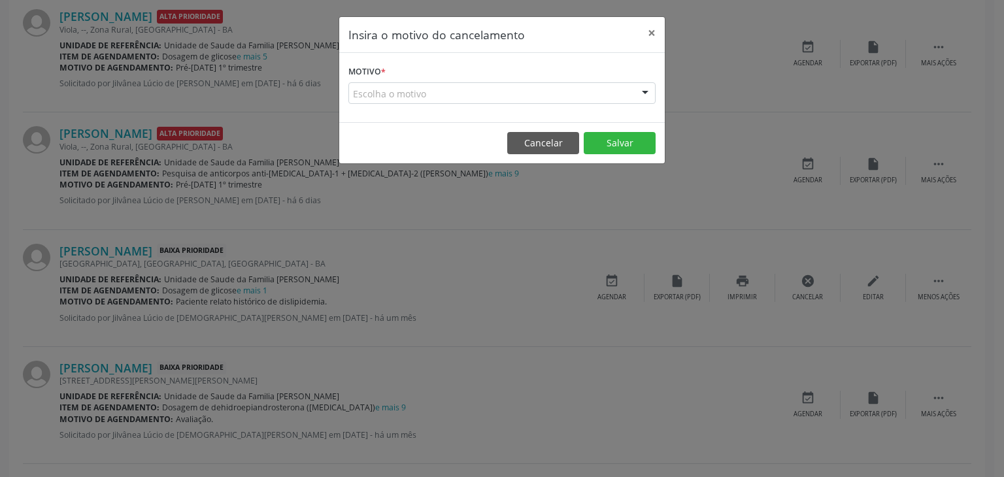
click at [476, 98] on div "Escolha o motivo" at bounding box center [501, 93] width 307 height 22
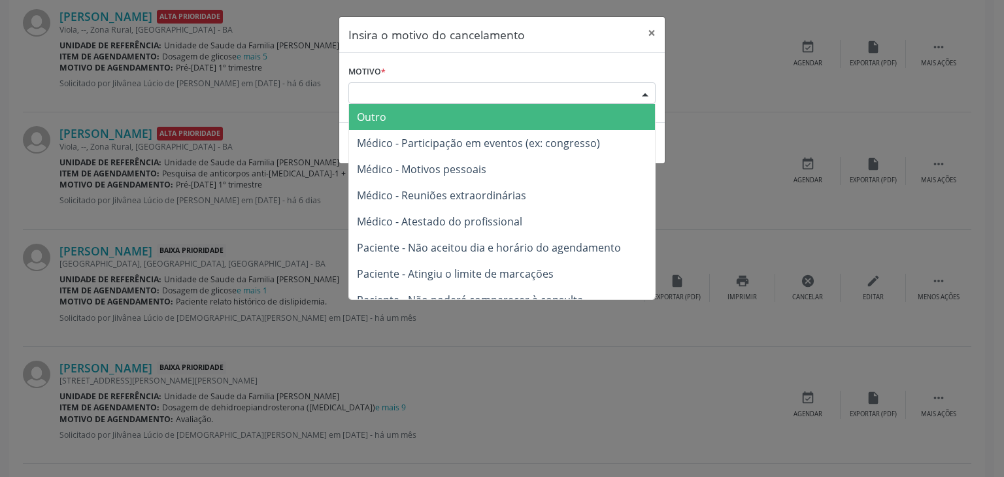
click at [428, 124] on span "Outro" at bounding box center [502, 117] width 306 height 26
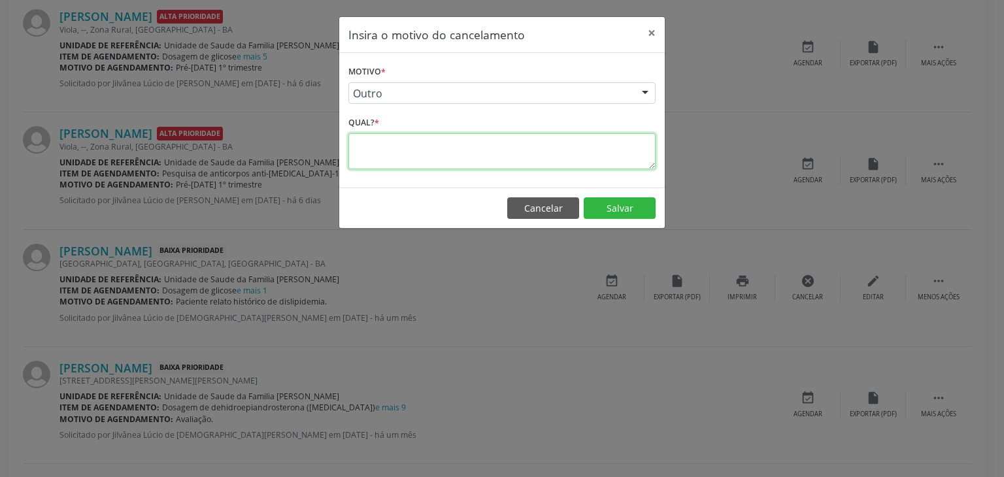
click at [395, 148] on textarea at bounding box center [501, 151] width 307 height 36
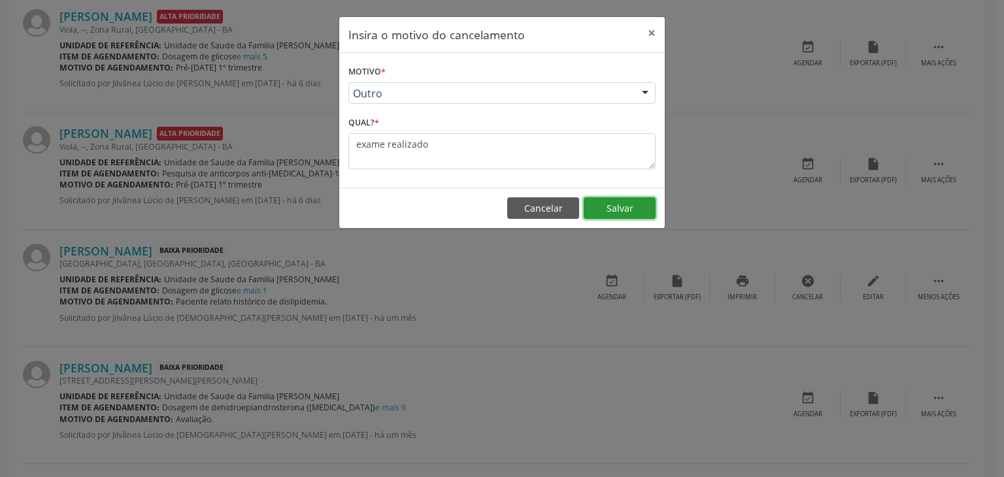
click at [641, 205] on button "Salvar" at bounding box center [620, 208] width 72 height 22
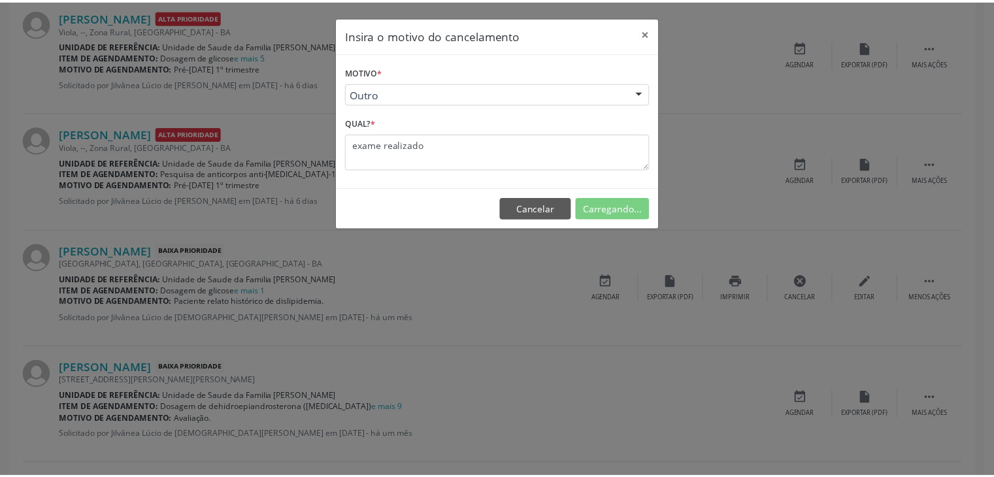
scroll to position [69, 0]
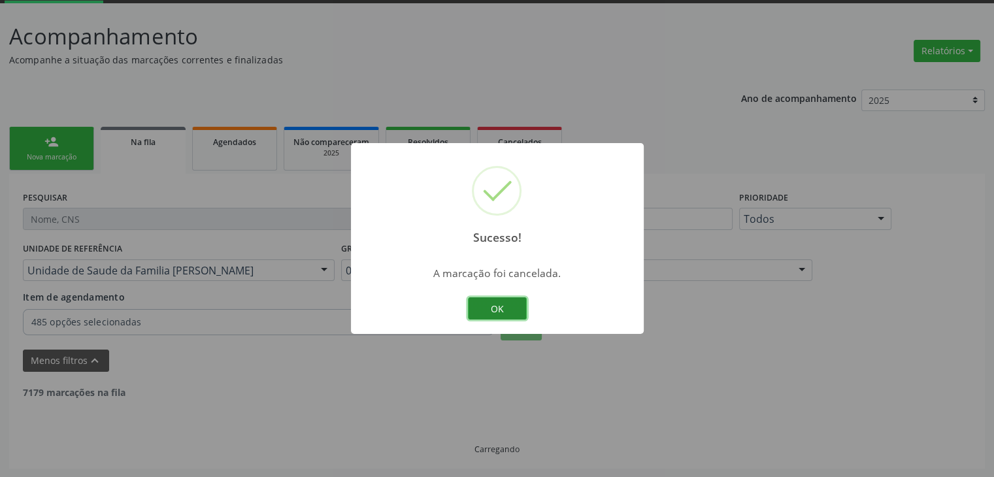
click at [490, 316] on button "OK" at bounding box center [497, 308] width 59 height 22
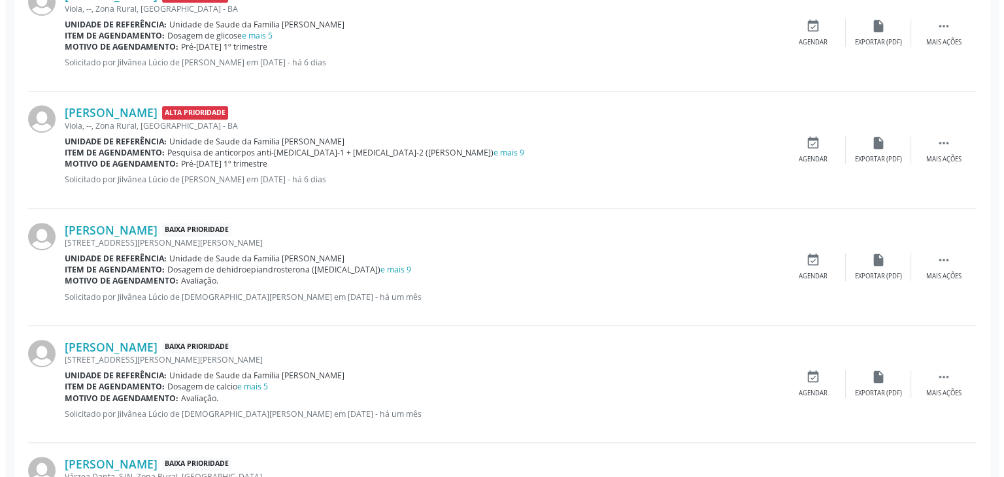
scroll to position [657, 0]
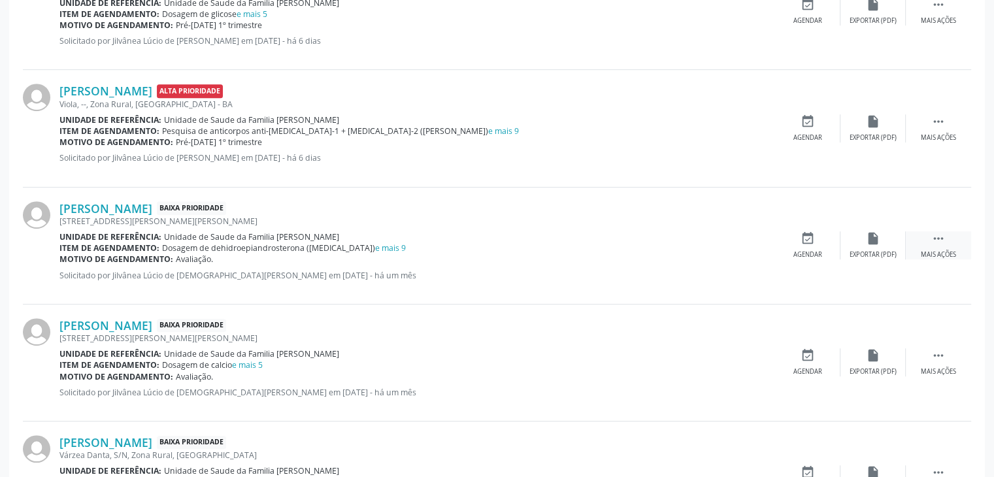
drag, startPoint x: 943, startPoint y: 244, endPoint x: 936, endPoint y: 244, distance: 6.6
click at [944, 244] on div " Mais ações" at bounding box center [938, 245] width 65 height 28
click at [796, 265] on div "Suzanete Araujo Barreiros Baixa Prioridade Rua Alexandre Rocha Rios, 183, Angic…" at bounding box center [497, 246] width 949 height 117
click at [801, 254] on div "Cancelar" at bounding box center [807, 254] width 31 height 9
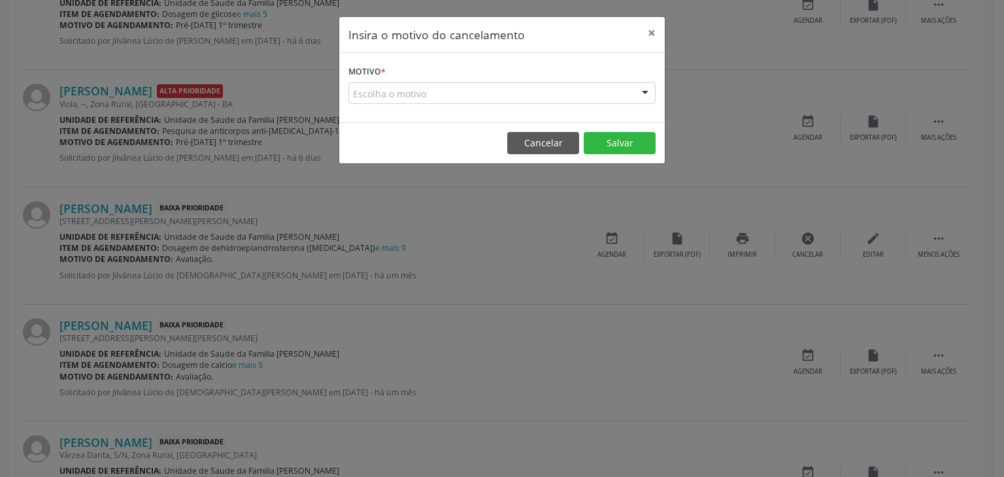
click at [418, 95] on div "Escolha o motivo" at bounding box center [501, 93] width 307 height 22
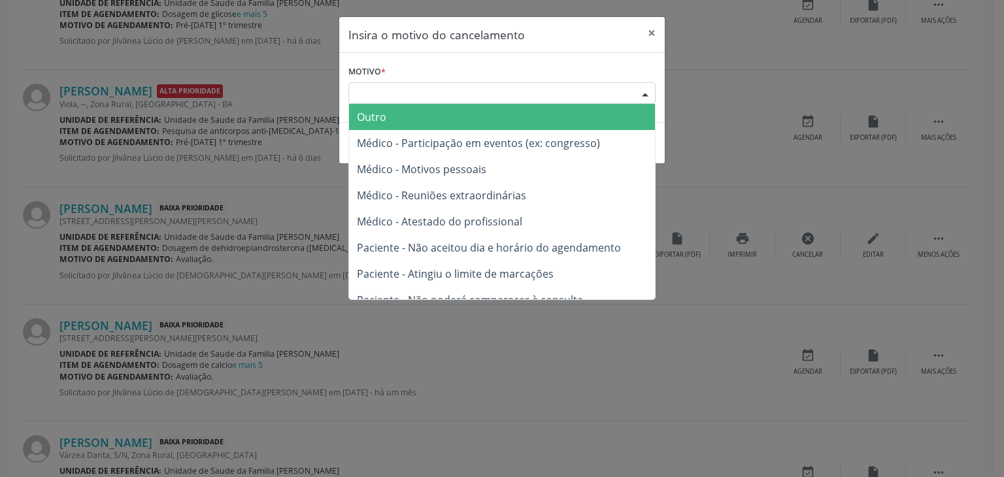
click at [416, 118] on span "Outro" at bounding box center [502, 117] width 306 height 26
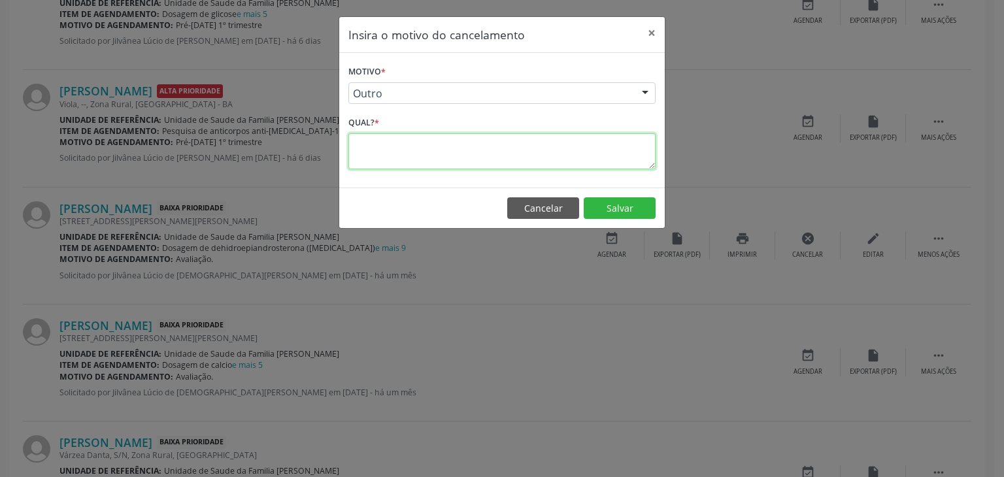
click at [405, 160] on textarea at bounding box center [501, 151] width 307 height 36
drag, startPoint x: 446, startPoint y: 148, endPoint x: 356, endPoint y: 149, distance: 90.2
click at [356, 149] on textarea "EXAME REALIZADO" at bounding box center [501, 151] width 307 height 36
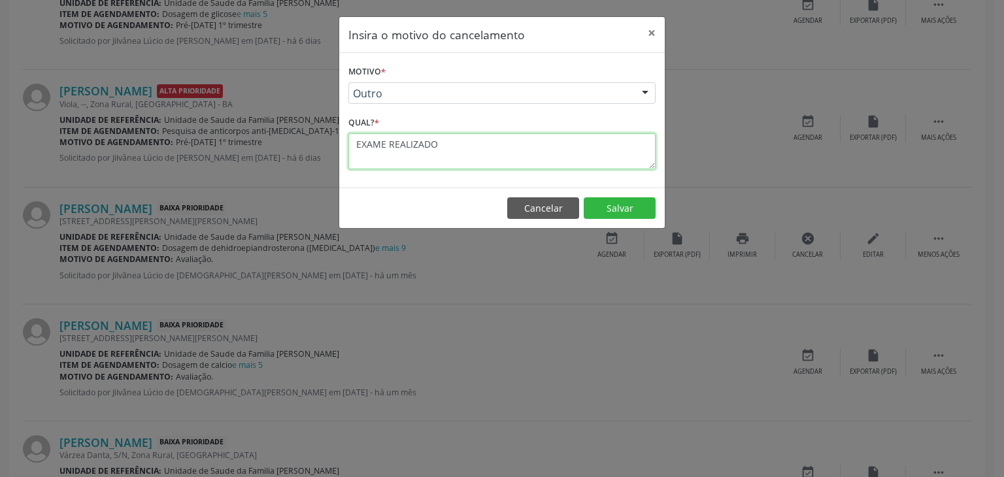
drag, startPoint x: 356, startPoint y: 149, endPoint x: 363, endPoint y: 149, distance: 7.8
click at [357, 149] on textarea "EXAME REALIZADO" at bounding box center [501, 151] width 307 height 36
click at [392, 149] on textarea "EXAME REALIZADO" at bounding box center [501, 151] width 307 height 36
click at [399, 149] on textarea "EXAME REALIZADO" at bounding box center [501, 151] width 307 height 36
click at [424, 149] on textarea "EXAME REALIZADO" at bounding box center [501, 151] width 307 height 36
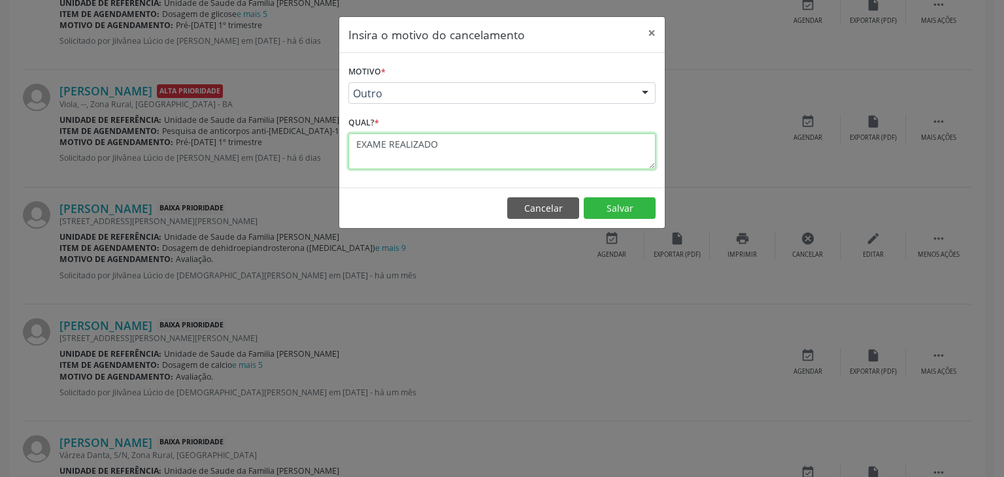
click at [424, 149] on textarea "EXAME REALIZADO" at bounding box center [501, 151] width 307 height 36
click at [472, 152] on textarea "EXAME REALIZADO" at bounding box center [501, 151] width 307 height 36
drag, startPoint x: 456, startPoint y: 146, endPoint x: 345, endPoint y: 138, distance: 110.8
click at [345, 138] on div "Motivo * Outro Outro Médico - Participação em eventos (ex: congresso) Médico - …" at bounding box center [502, 120] width 326 height 135
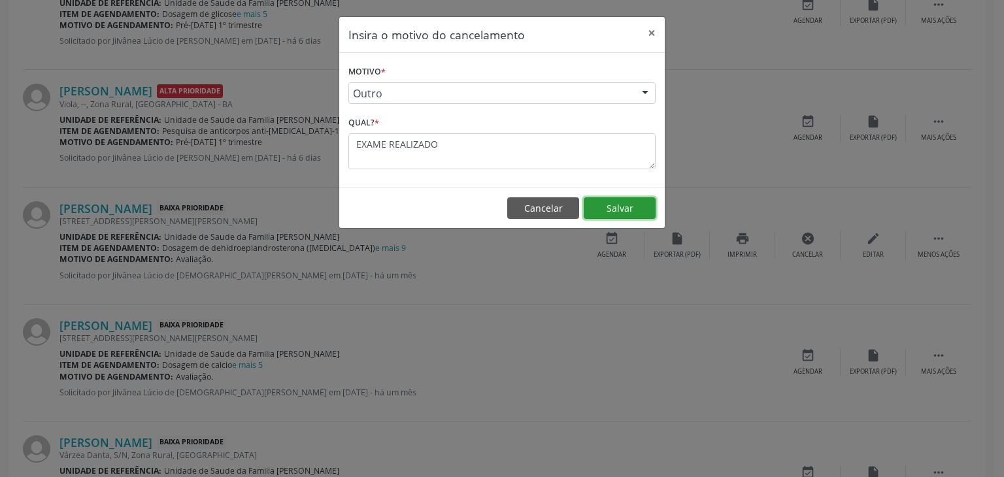
click at [630, 205] on button "Salvar" at bounding box center [620, 208] width 72 height 22
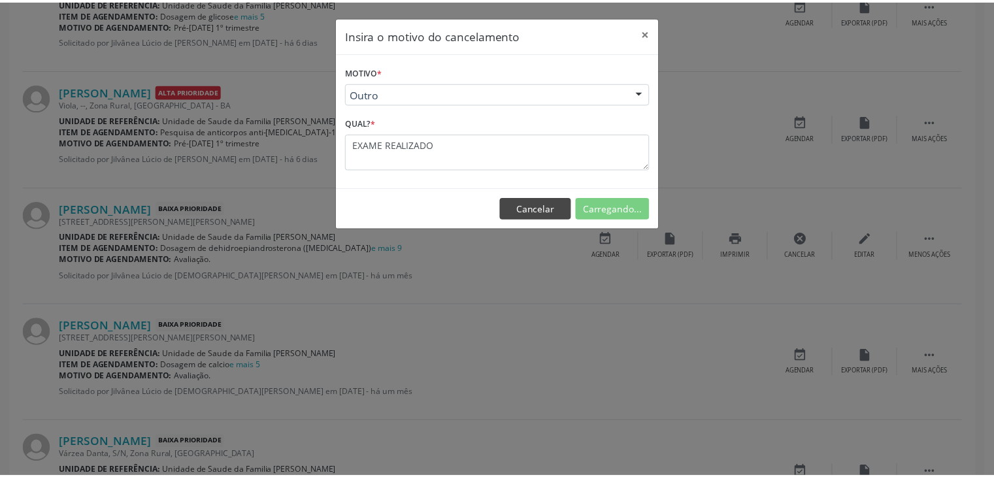
scroll to position [69, 0]
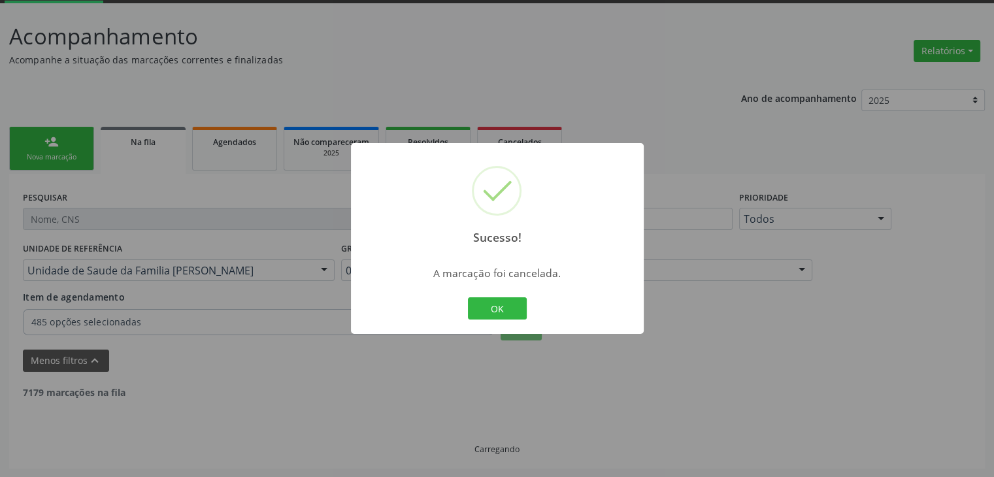
click at [479, 320] on div "OK Cancel" at bounding box center [497, 308] width 65 height 27
click at [482, 314] on button "OK" at bounding box center [497, 308] width 59 height 22
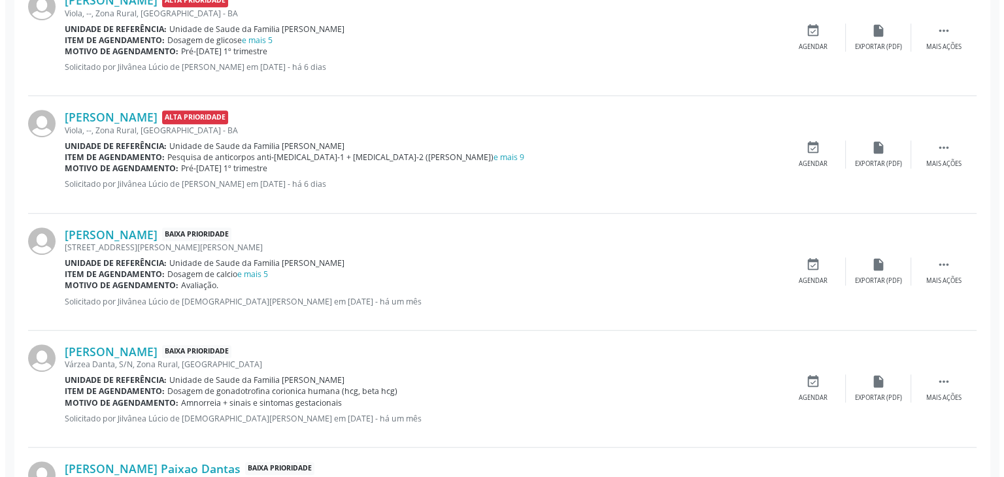
scroll to position [657, 0]
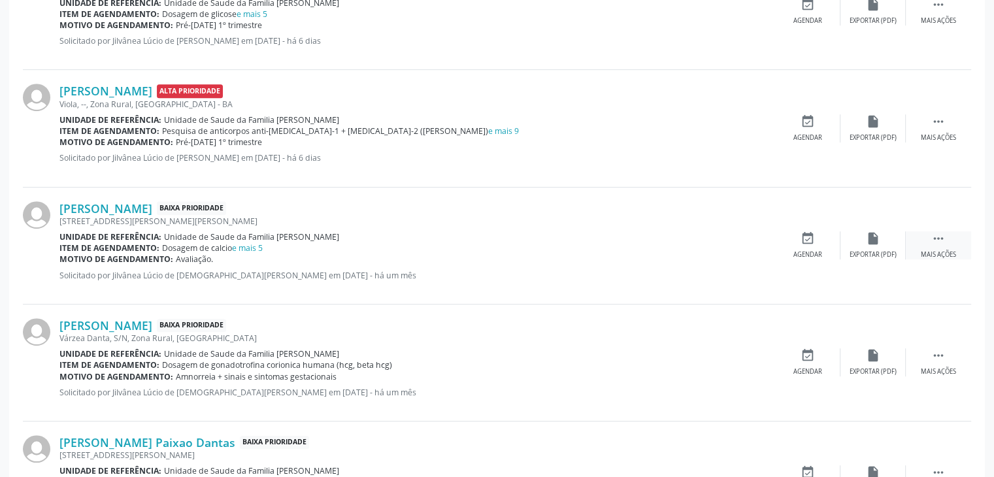
click at [922, 244] on div " Mais ações" at bounding box center [938, 245] width 65 height 28
click at [826, 242] on div "cancel Cancelar" at bounding box center [807, 245] width 65 height 28
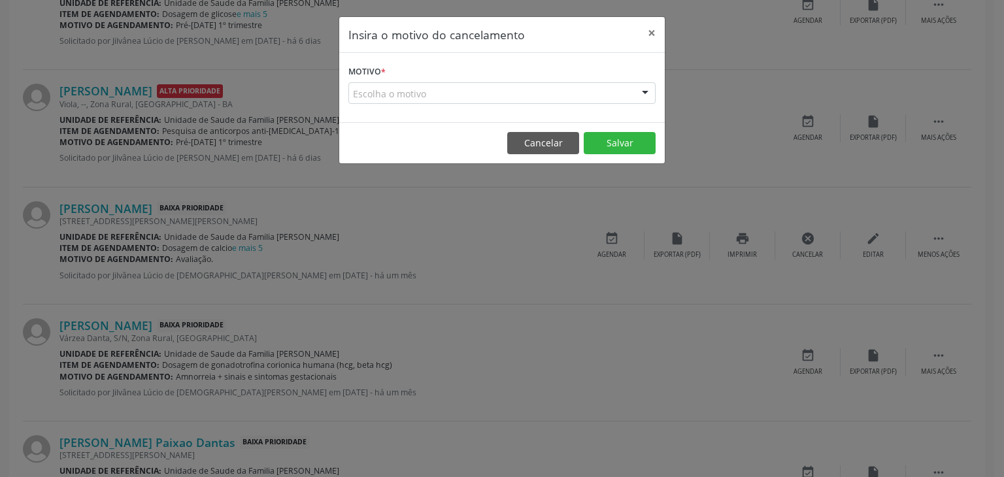
click at [411, 92] on div "Escolha o motivo" at bounding box center [501, 93] width 307 height 22
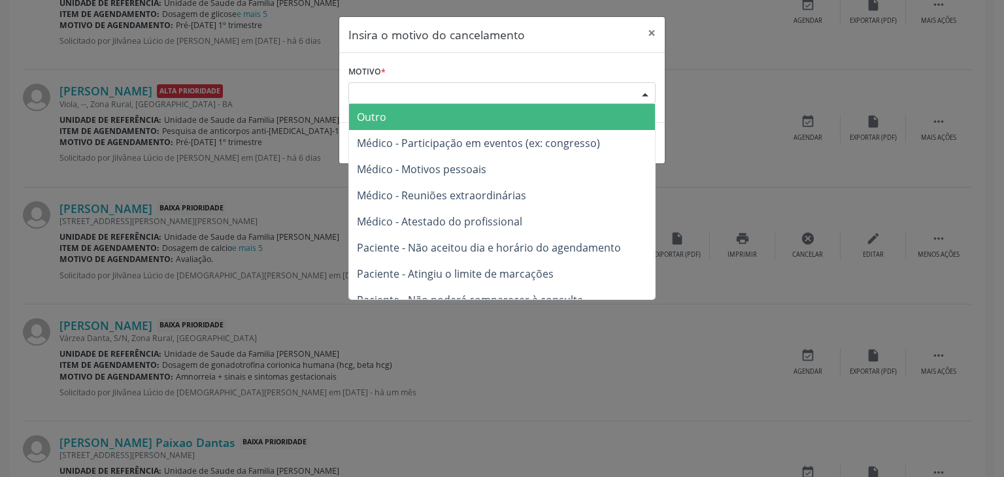
click at [388, 115] on span "Outro" at bounding box center [502, 117] width 306 height 26
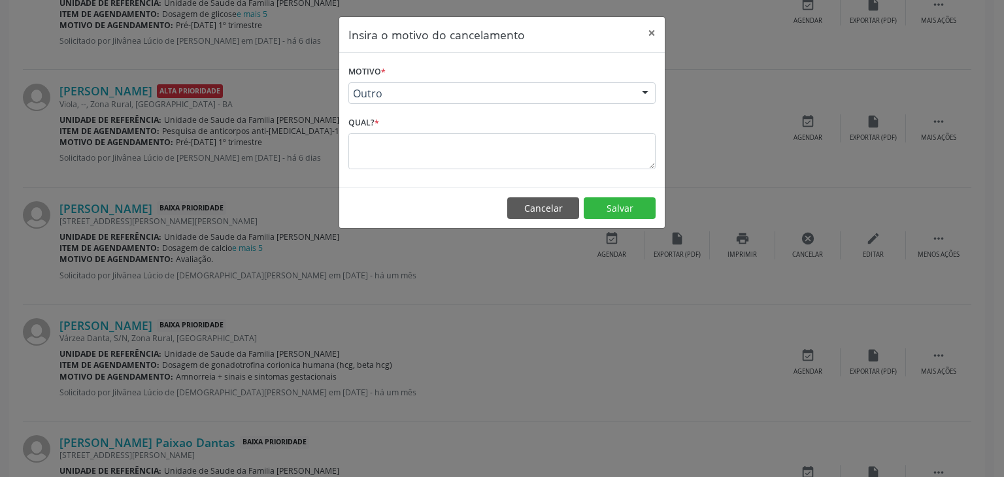
click at [388, 115] on span "Outro" at bounding box center [502, 117] width 306 height 26
click at [384, 160] on textarea at bounding box center [501, 151] width 307 height 36
paste textarea "EXAME REALIZADO"
click at [607, 199] on button "Salvar" at bounding box center [620, 208] width 72 height 22
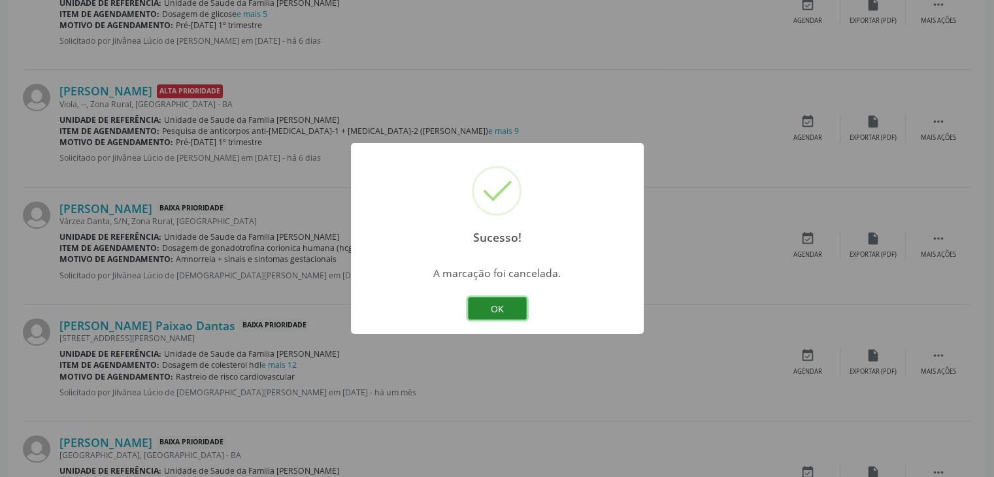
click at [489, 299] on button "OK" at bounding box center [497, 308] width 59 height 22
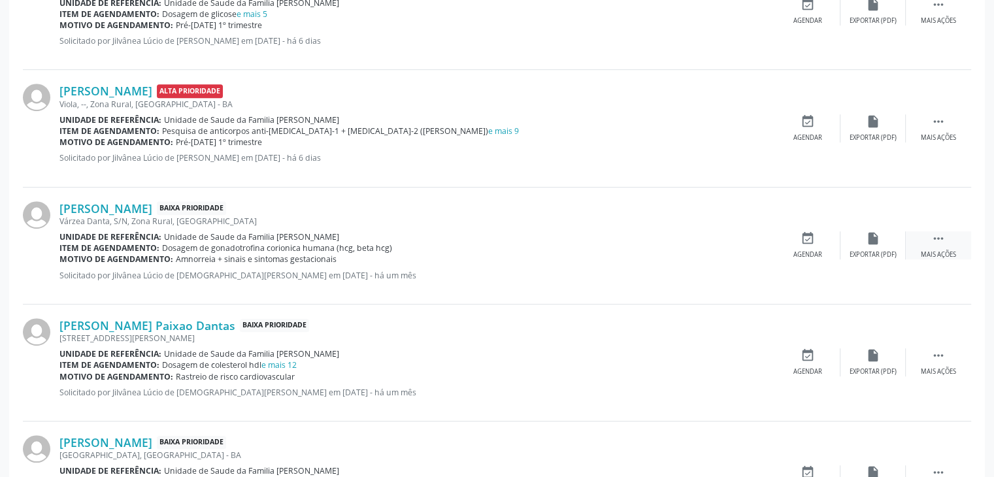
click at [926, 240] on div " Mais ações" at bounding box center [938, 245] width 65 height 28
click at [790, 247] on div "cancel Cancelar" at bounding box center [807, 245] width 65 height 28
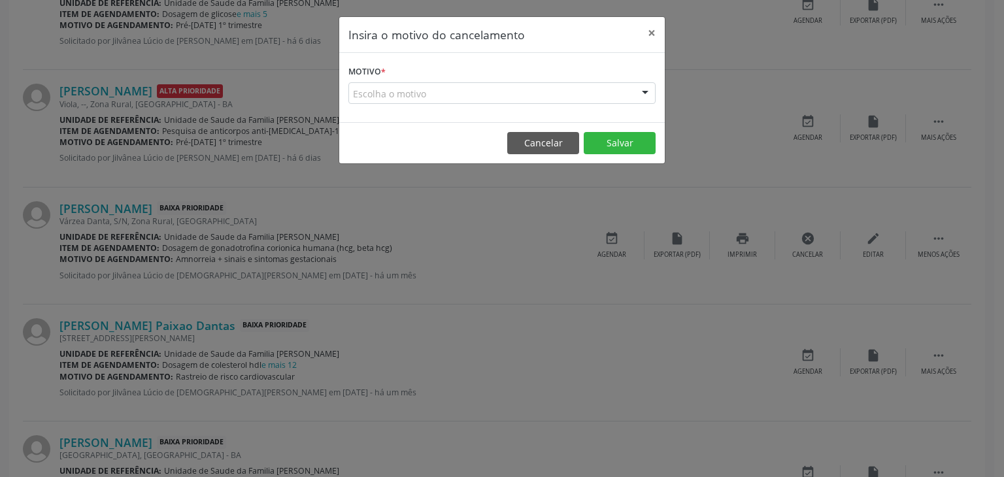
click at [384, 86] on div "Escolha o motivo" at bounding box center [501, 93] width 307 height 22
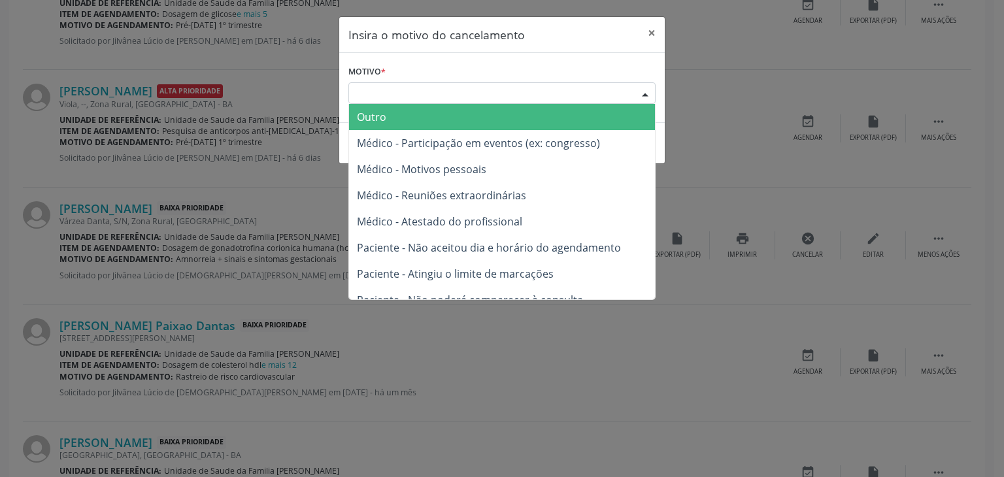
click at [388, 109] on span "Outro" at bounding box center [502, 117] width 306 height 26
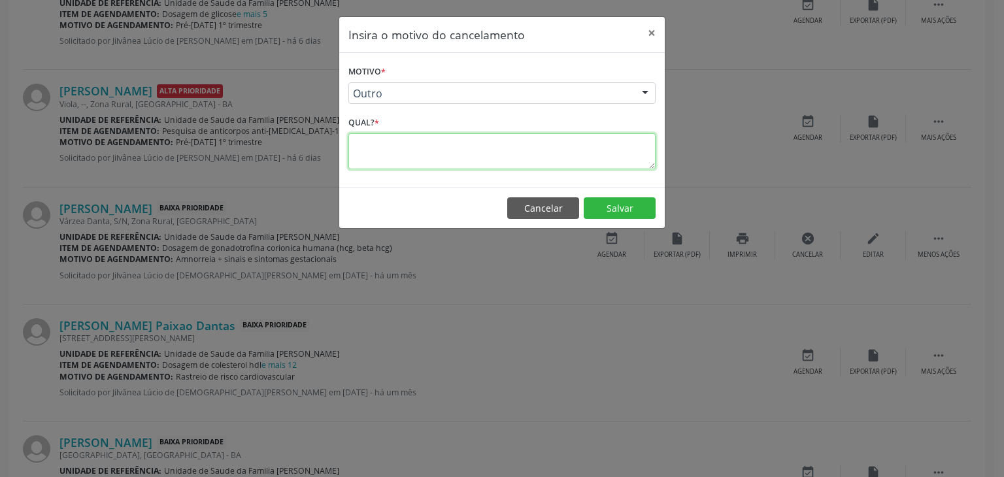
click at [378, 146] on textarea at bounding box center [501, 151] width 307 height 36
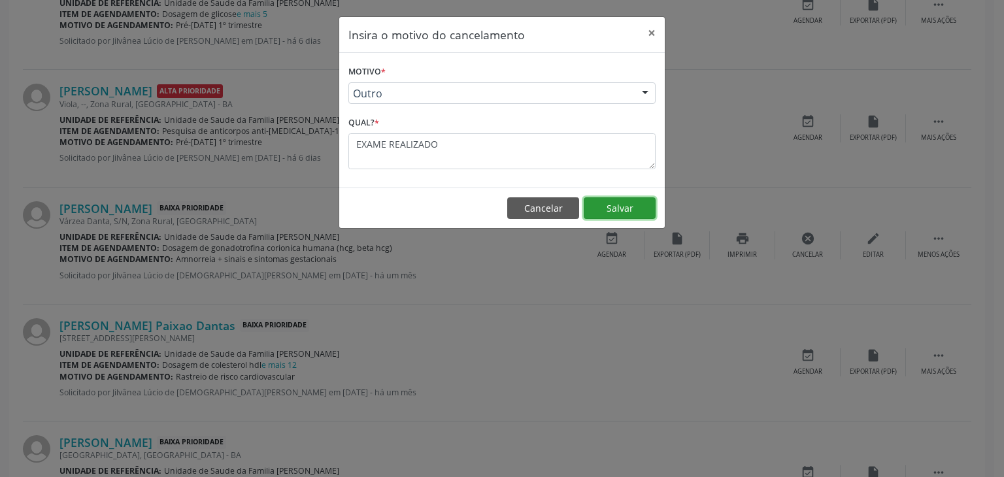
click at [630, 208] on button "Salvar" at bounding box center [620, 208] width 72 height 22
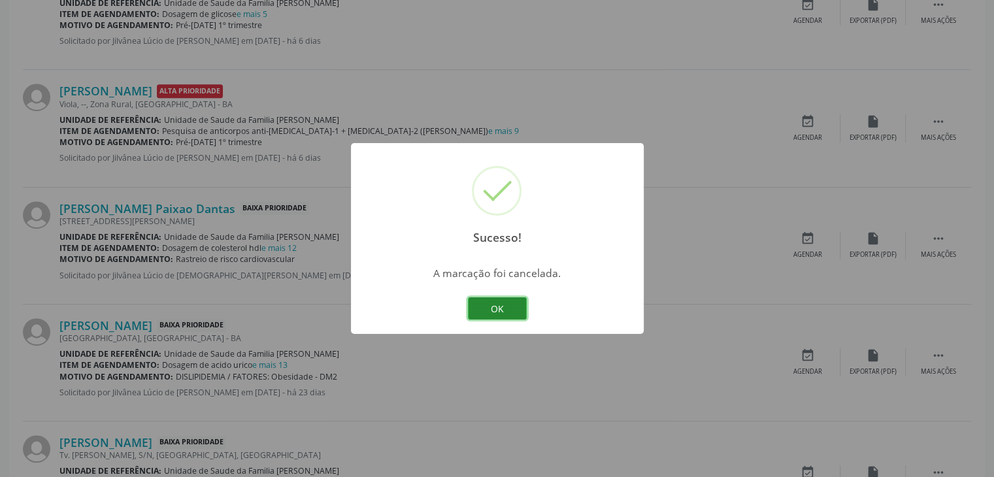
click at [509, 315] on button "OK" at bounding box center [497, 308] width 59 height 22
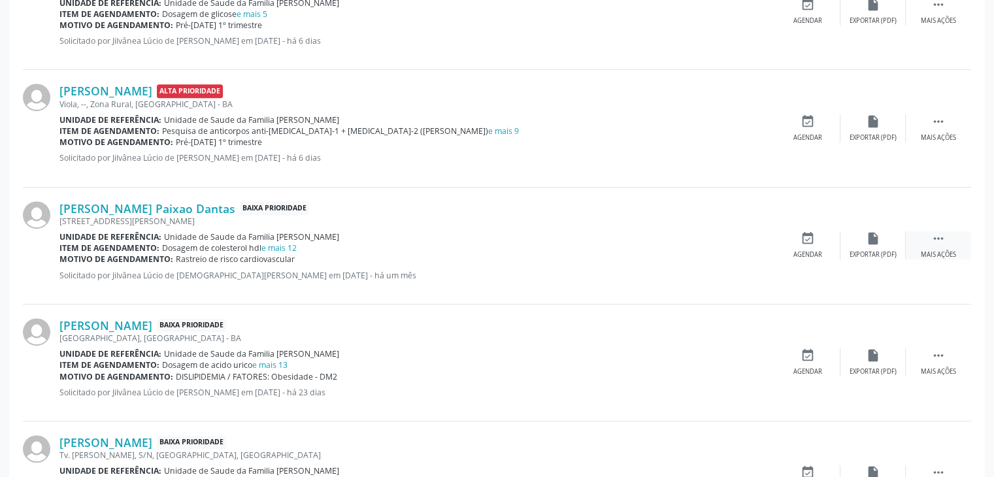
click at [945, 254] on div "Mais ações" at bounding box center [938, 254] width 35 height 9
click at [805, 238] on icon "cancel" at bounding box center [808, 238] width 14 height 14
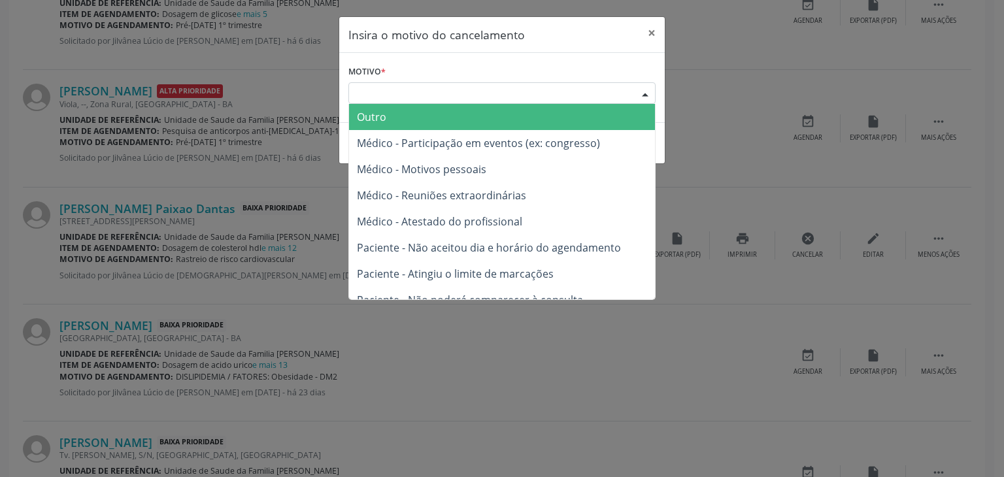
click at [411, 103] on div "Escolha o motivo" at bounding box center [501, 93] width 307 height 22
click at [387, 126] on span "Outro" at bounding box center [502, 117] width 306 height 26
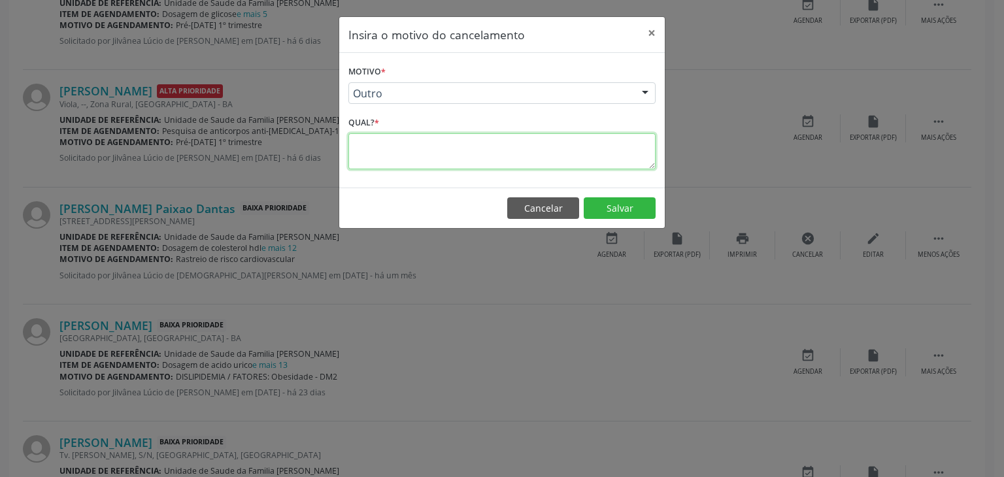
click at [384, 143] on textarea at bounding box center [501, 151] width 307 height 36
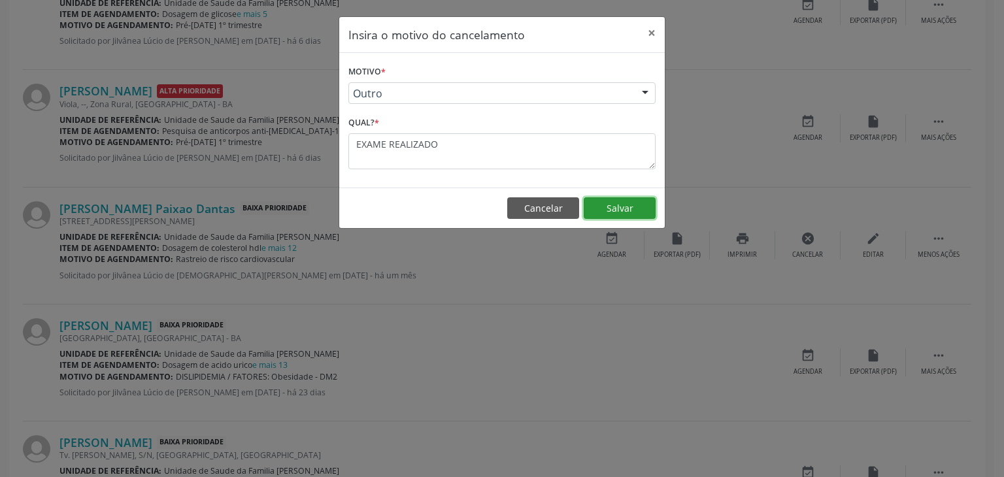
click at [605, 201] on button "Salvar" at bounding box center [620, 208] width 72 height 22
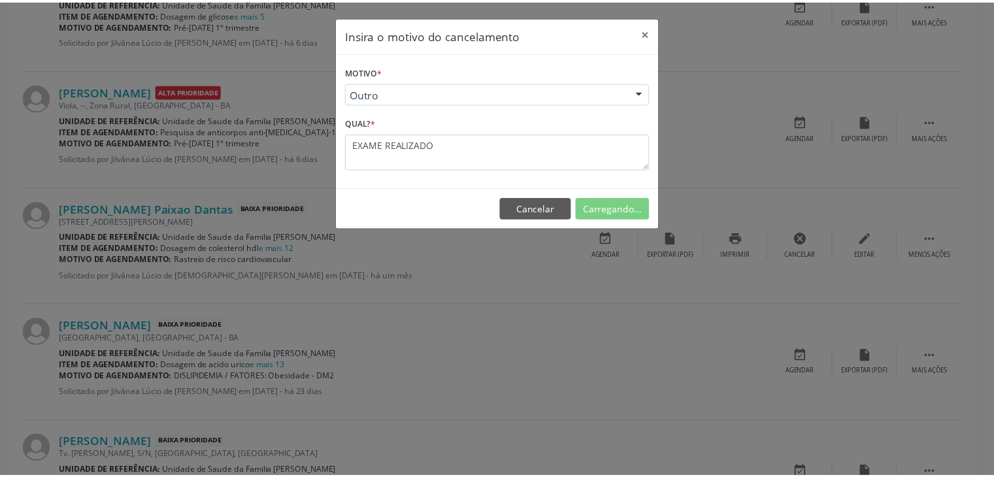
scroll to position [69, 0]
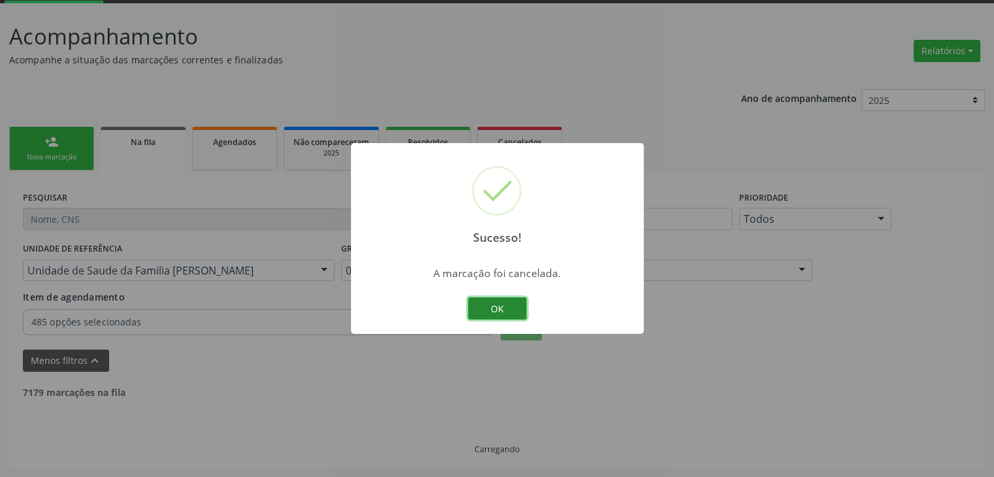
click at [492, 309] on button "OK" at bounding box center [497, 308] width 59 height 22
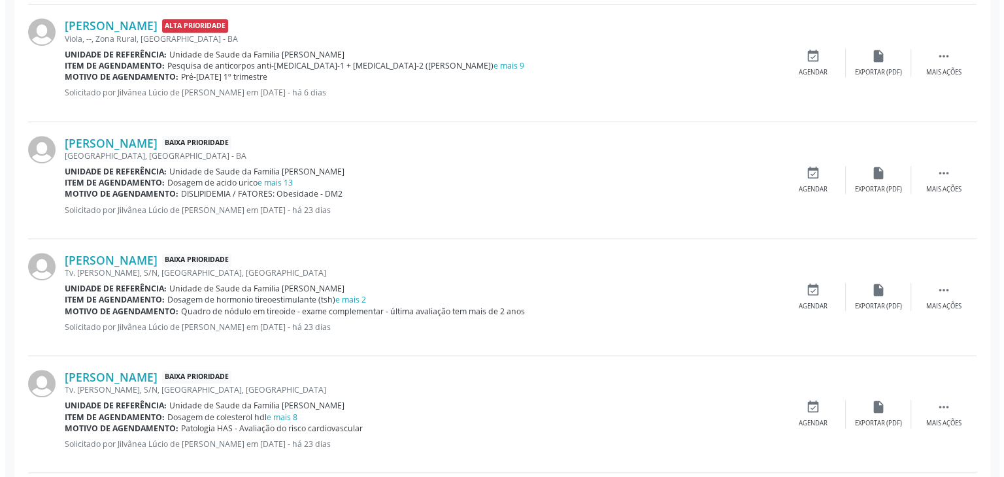
scroll to position [788, 0]
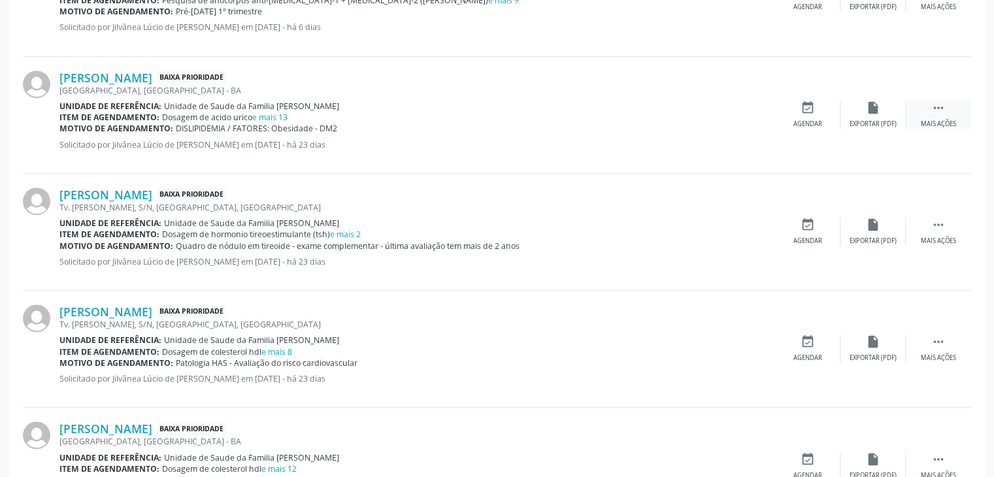
click at [949, 120] on div "Mais ações" at bounding box center [938, 124] width 35 height 9
click at [926, 108] on div " Mais ações" at bounding box center [938, 115] width 65 height 28
click at [816, 120] on div "Cancelar" at bounding box center [807, 124] width 31 height 9
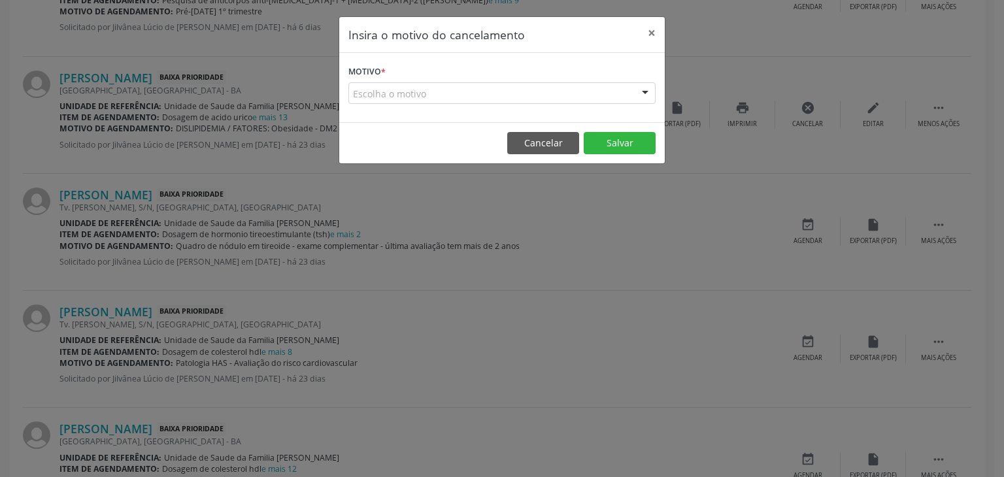
click at [417, 98] on div "Escolha o motivo" at bounding box center [501, 93] width 307 height 22
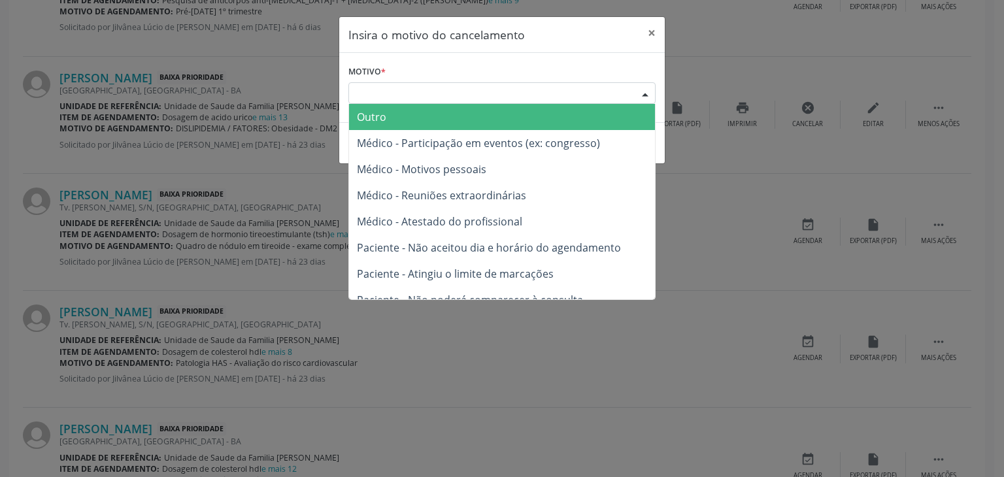
click at [401, 112] on span "Outro" at bounding box center [502, 117] width 306 height 26
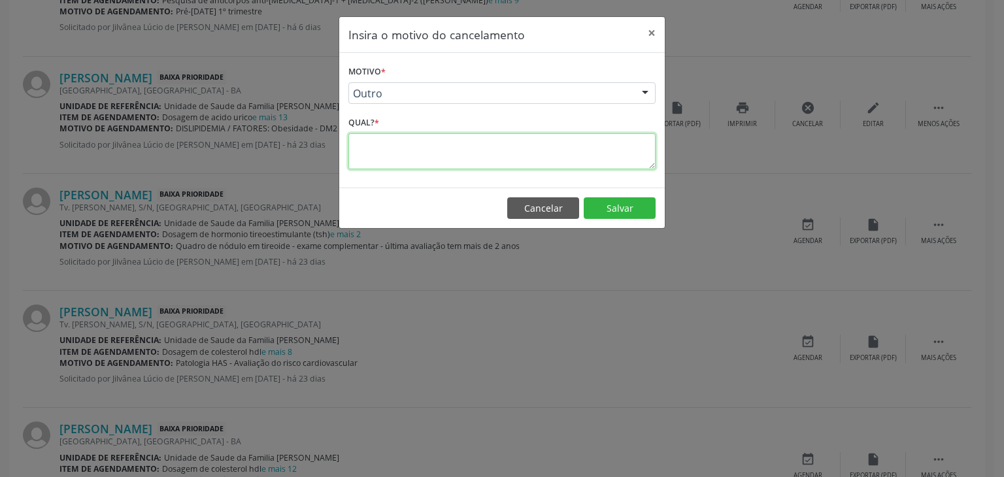
click at [405, 144] on textarea at bounding box center [501, 151] width 307 height 36
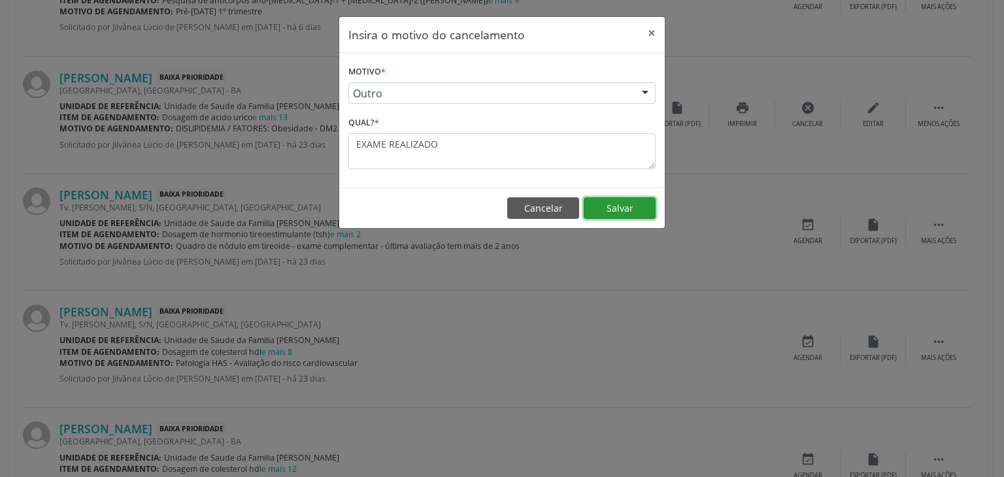
click at [609, 210] on button "Salvar" at bounding box center [620, 208] width 72 height 22
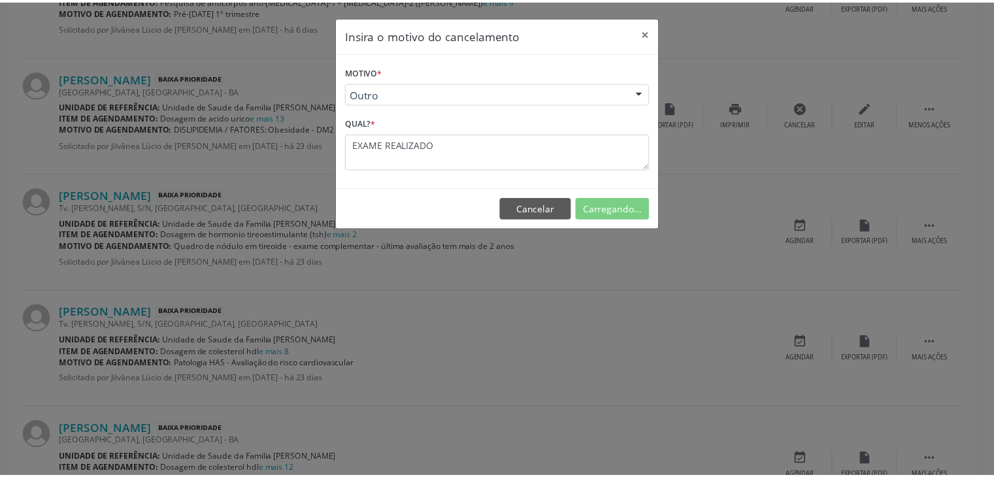
scroll to position [69, 0]
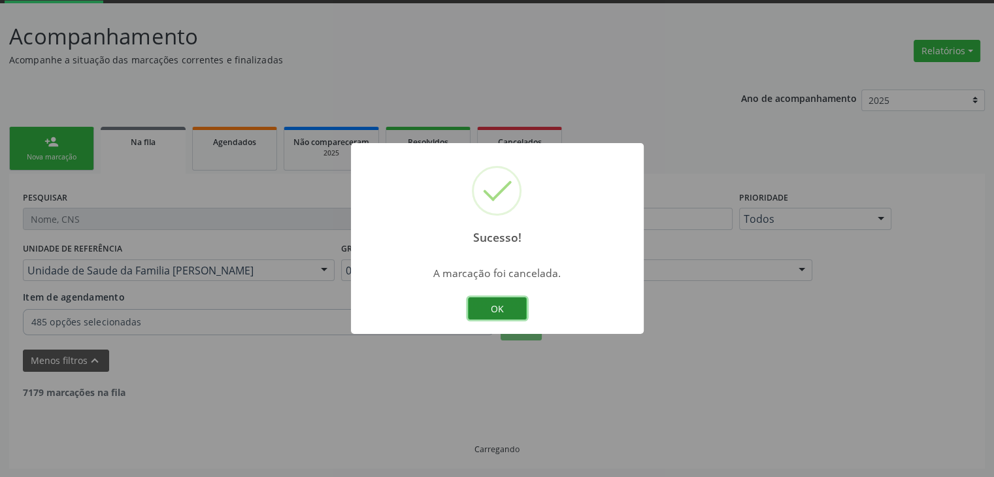
click at [476, 307] on button "OK" at bounding box center [497, 308] width 59 height 22
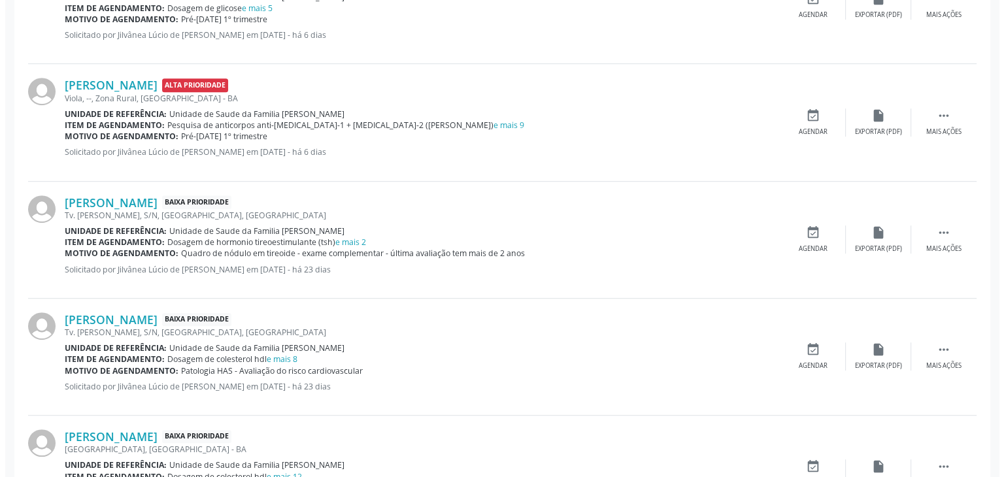
scroll to position [722, 0]
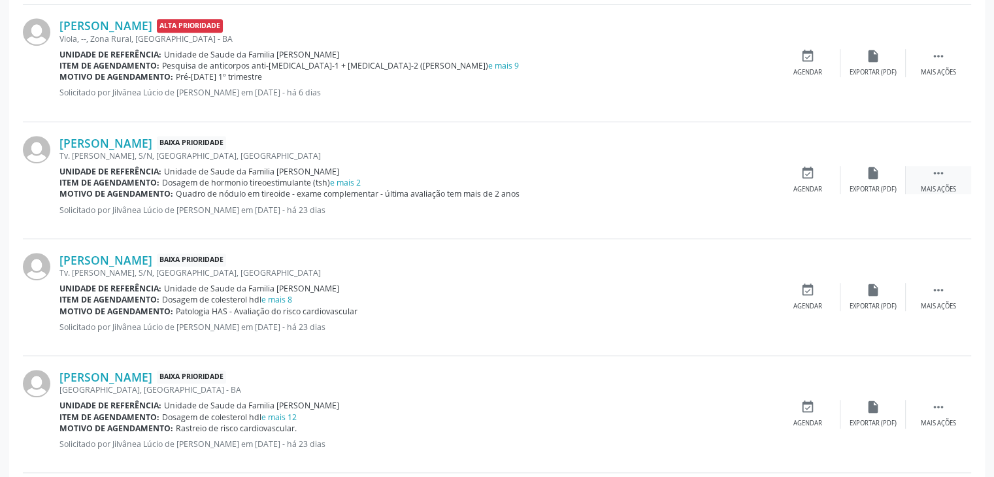
click at [928, 185] on div "Mais ações" at bounding box center [938, 189] width 35 height 9
click at [811, 176] on icon "cancel" at bounding box center [808, 173] width 14 height 14
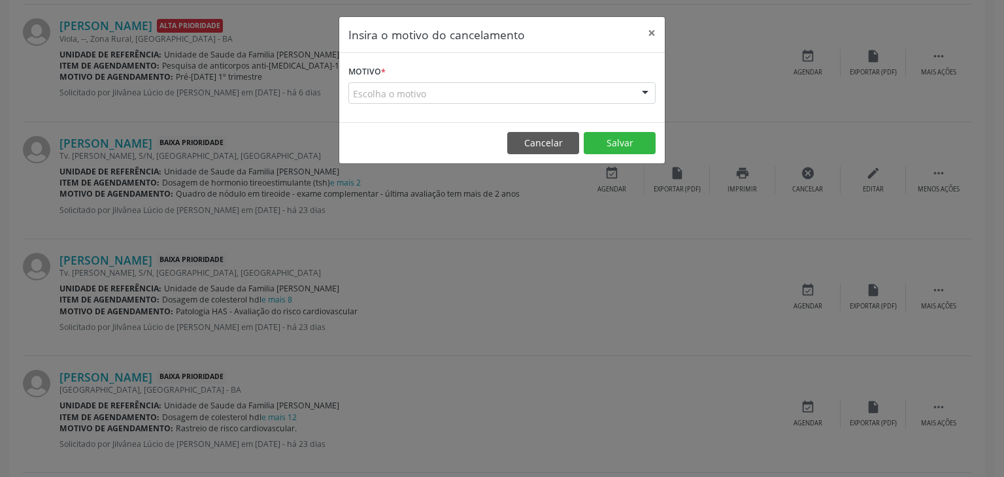
click at [388, 92] on div "Escolha o motivo" at bounding box center [501, 93] width 307 height 22
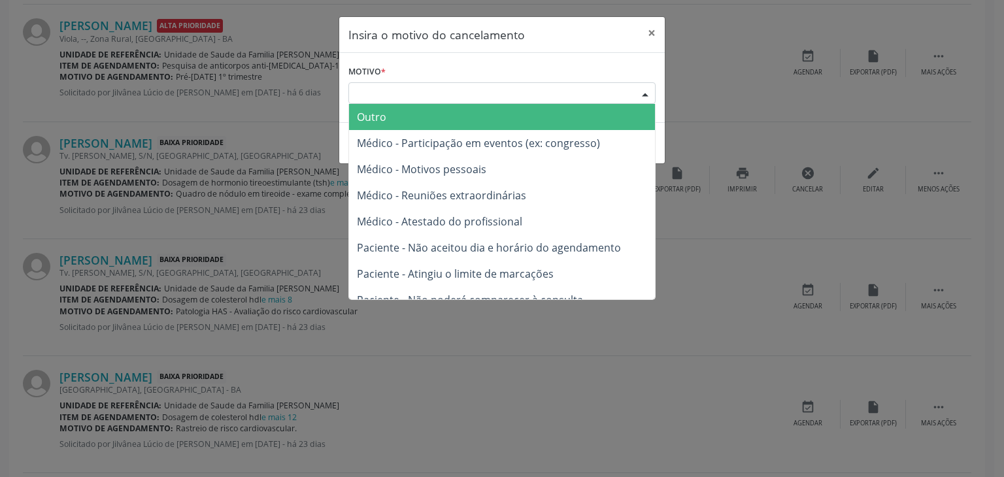
click at [377, 108] on span "Outro" at bounding box center [502, 117] width 306 height 26
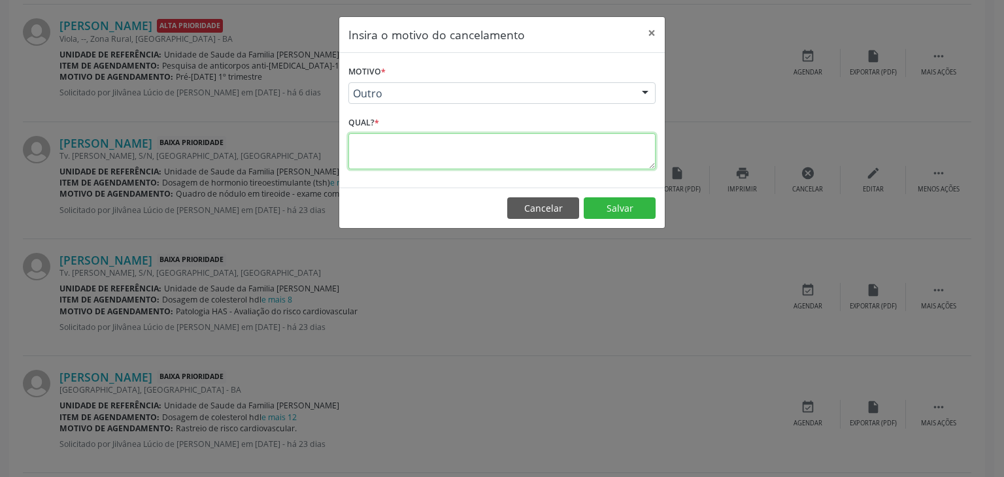
click at [380, 163] on textarea at bounding box center [501, 151] width 307 height 36
paste textarea "EXAME REALIZADO"
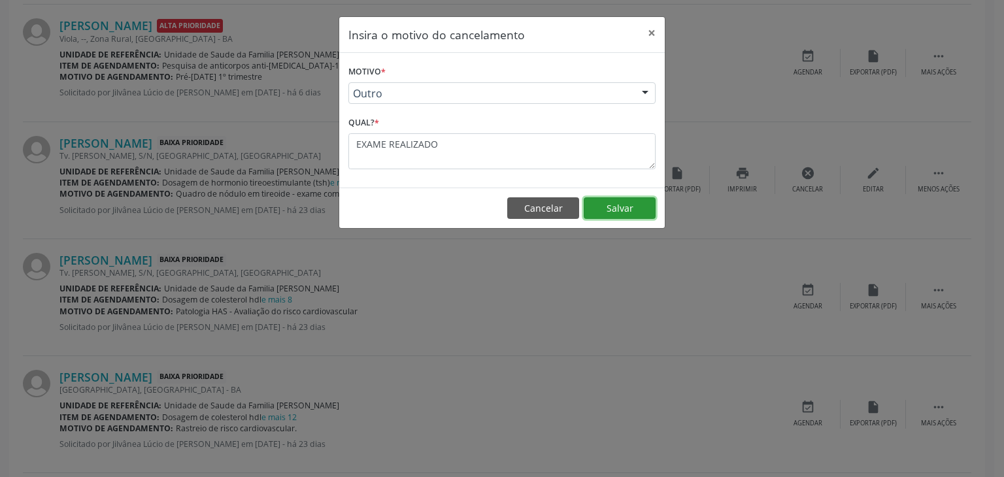
click at [600, 207] on button "Salvar" at bounding box center [620, 208] width 72 height 22
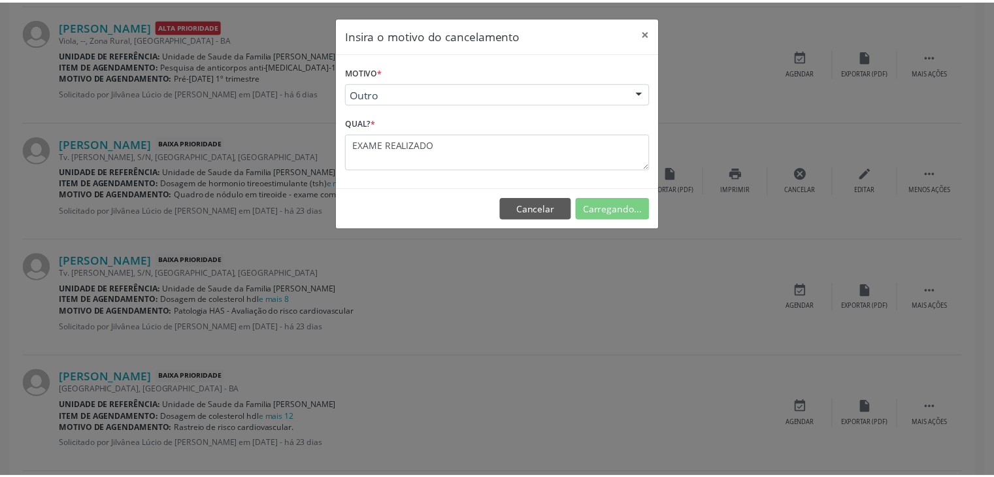
scroll to position [69, 0]
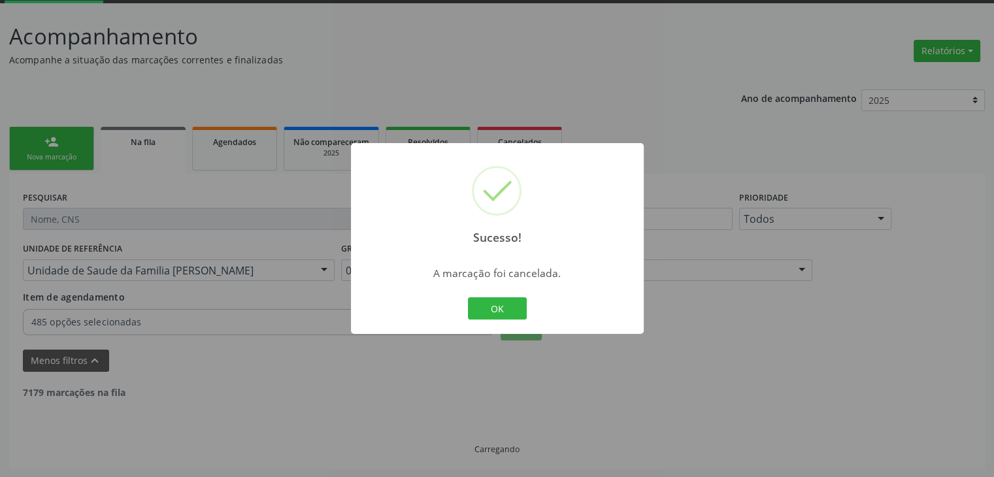
click at [489, 320] on div "OK Cancel" at bounding box center [497, 308] width 65 height 27
click at [489, 318] on button "OK" at bounding box center [497, 308] width 59 height 22
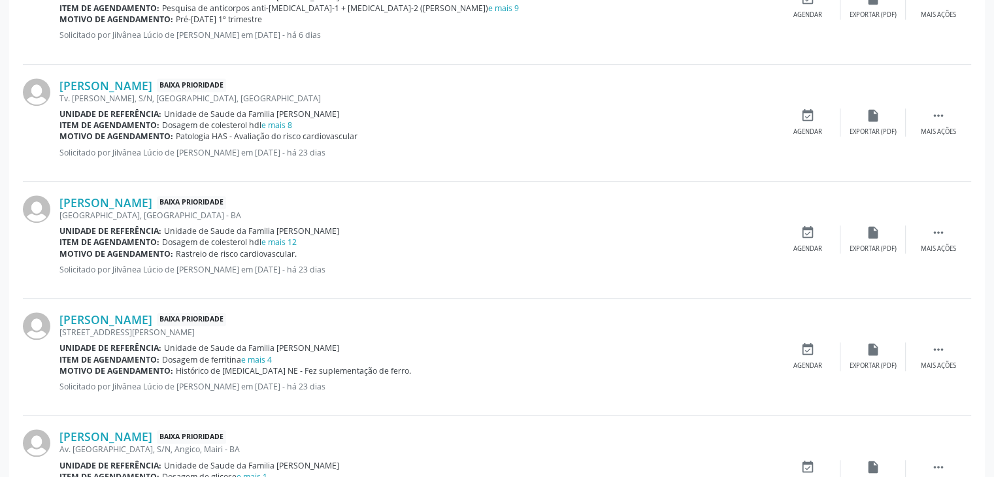
scroll to position [788, 0]
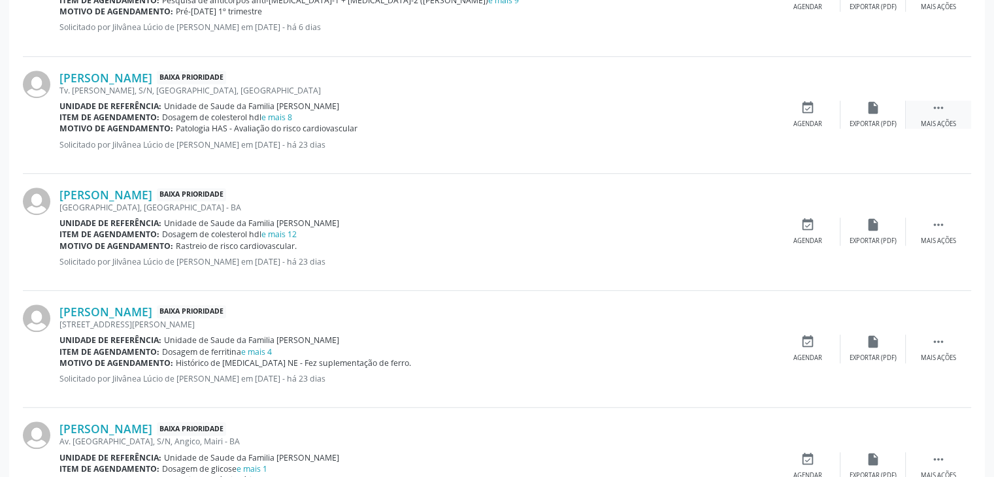
click at [947, 102] on div " Mais ações" at bounding box center [938, 115] width 65 height 28
click at [842, 120] on div "edit Editar" at bounding box center [873, 115] width 65 height 28
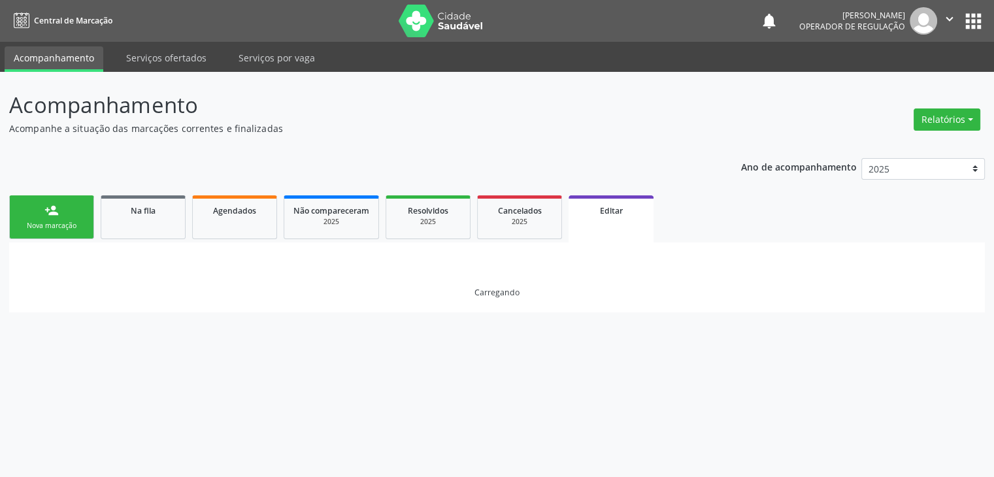
scroll to position [0, 0]
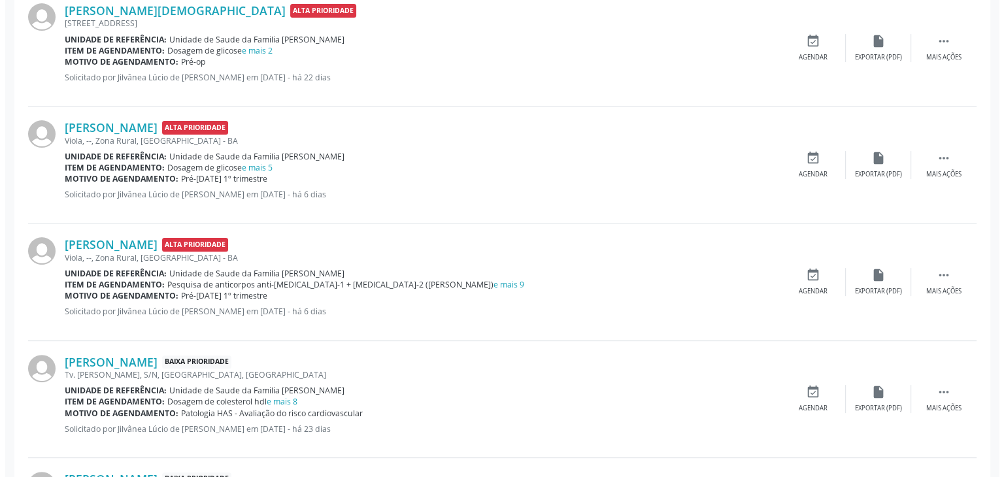
scroll to position [458, 0]
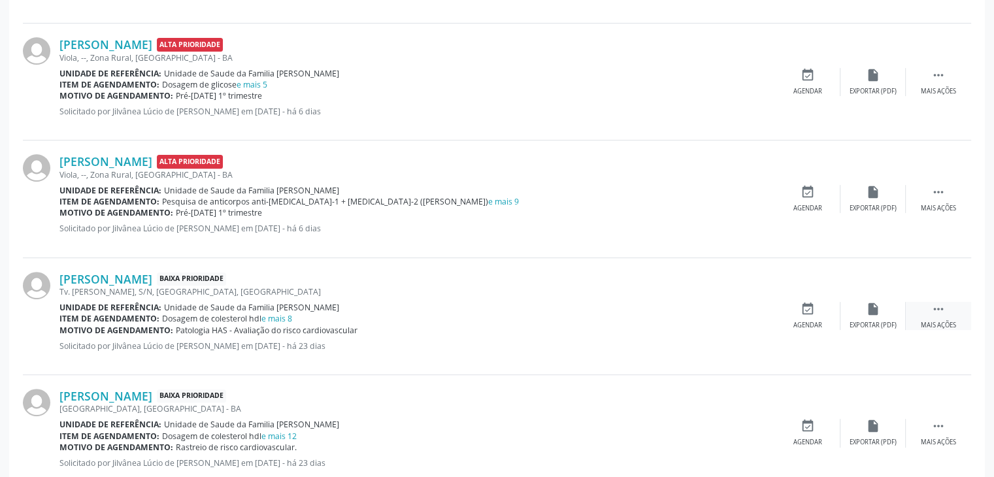
drag, startPoint x: 936, startPoint y: 322, endPoint x: 928, endPoint y: 322, distance: 8.5
click at [936, 322] on div "Mais ações" at bounding box center [938, 325] width 35 height 9
click at [823, 324] on div "cancel Cancelar" at bounding box center [807, 316] width 65 height 28
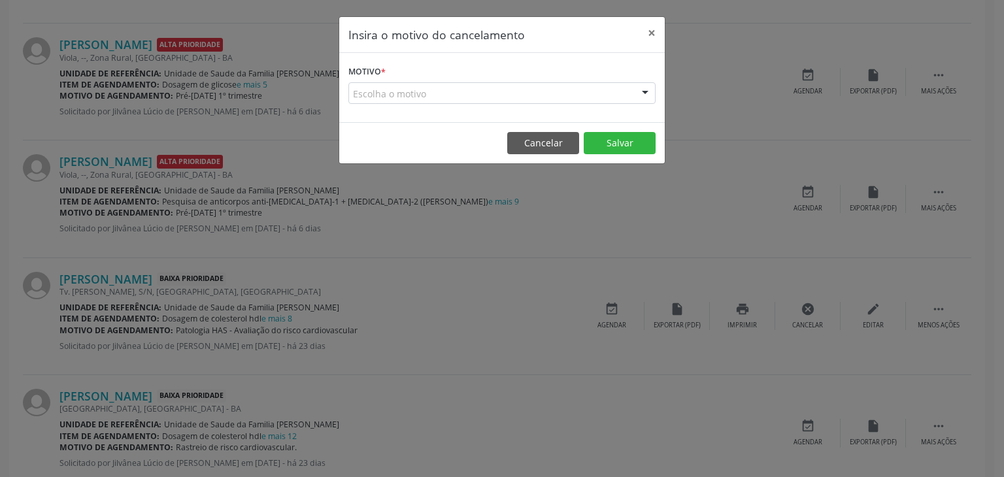
click at [356, 97] on div "Escolha o motivo" at bounding box center [501, 93] width 307 height 22
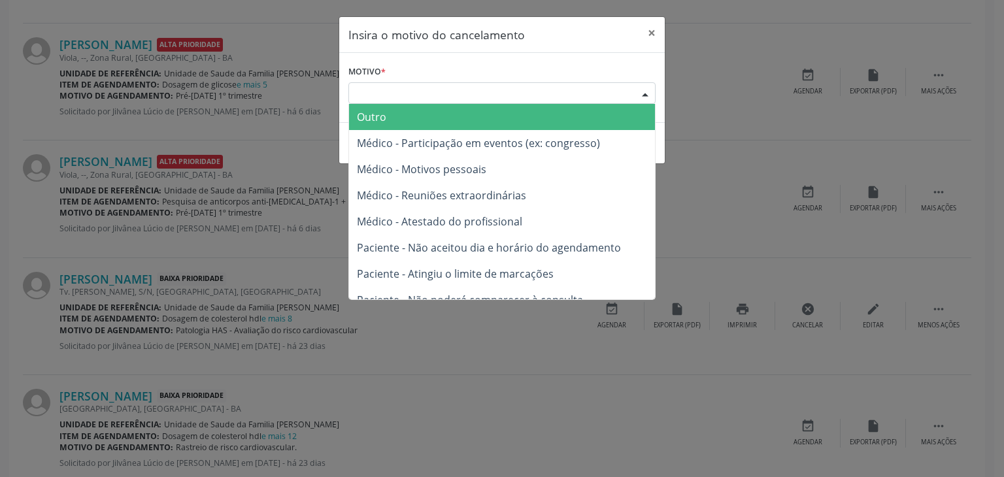
click at [381, 118] on span "Outro" at bounding box center [371, 117] width 29 height 14
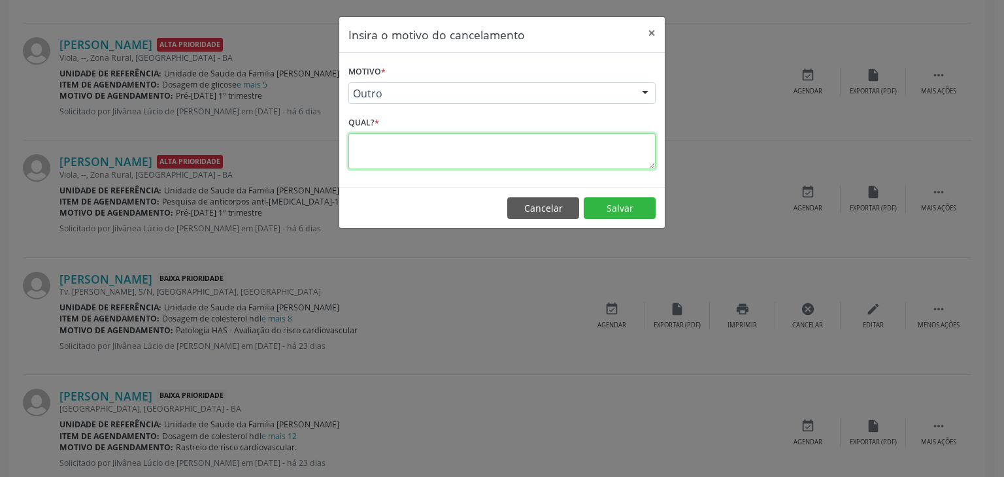
click at [373, 145] on textarea at bounding box center [501, 151] width 307 height 36
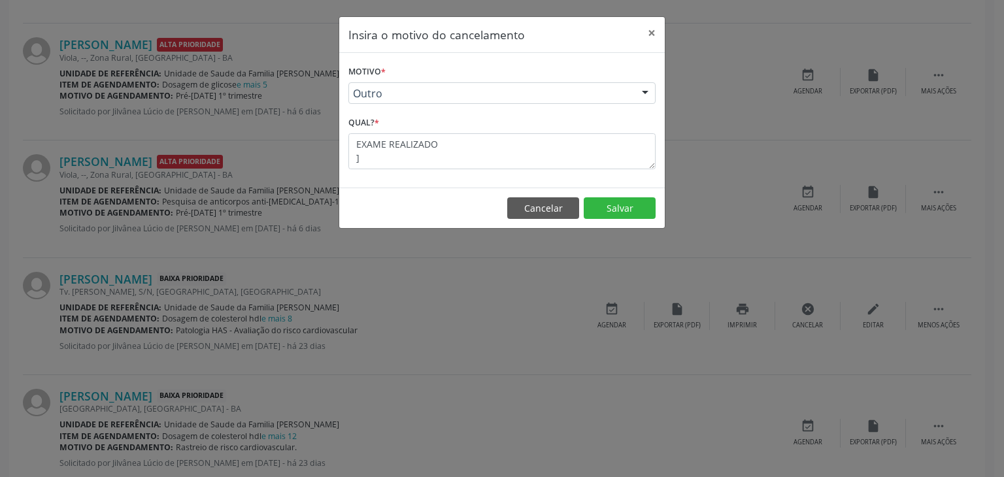
click at [620, 218] on footer "Cancelar Salvar" at bounding box center [502, 208] width 326 height 41
click at [618, 211] on button "Salvar" at bounding box center [620, 208] width 72 height 22
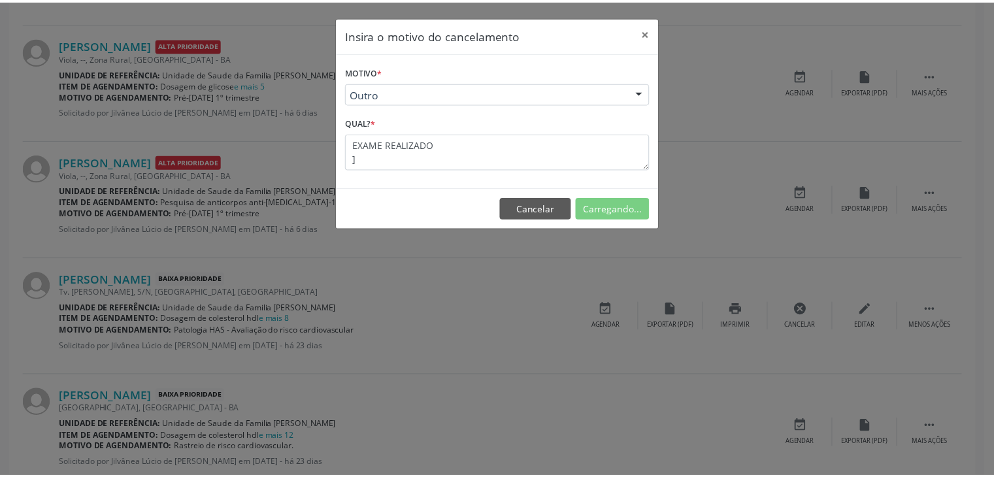
scroll to position [0, 0]
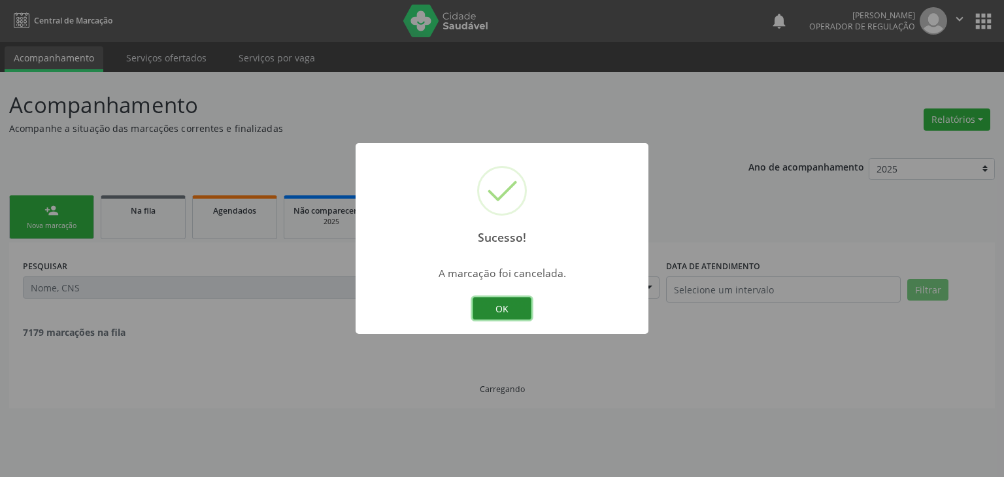
click at [486, 312] on button "OK" at bounding box center [502, 308] width 59 height 22
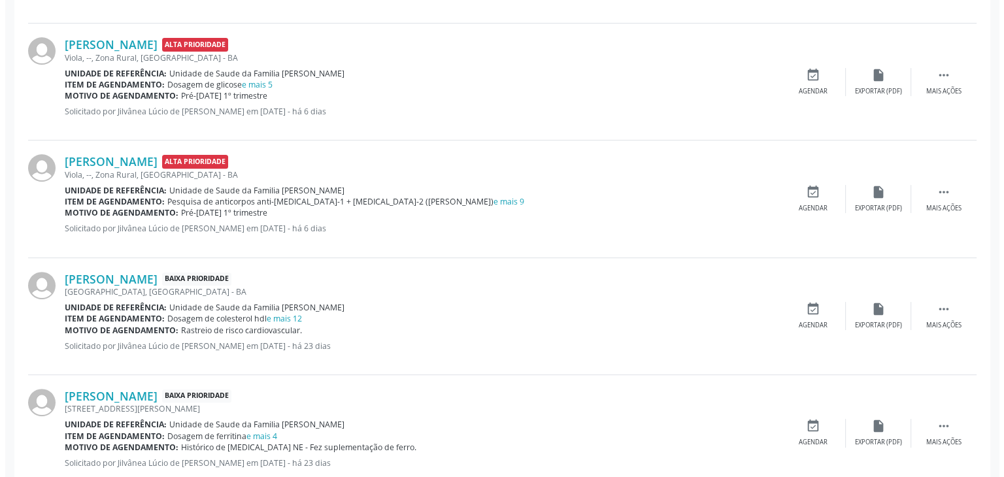
scroll to position [458, 0]
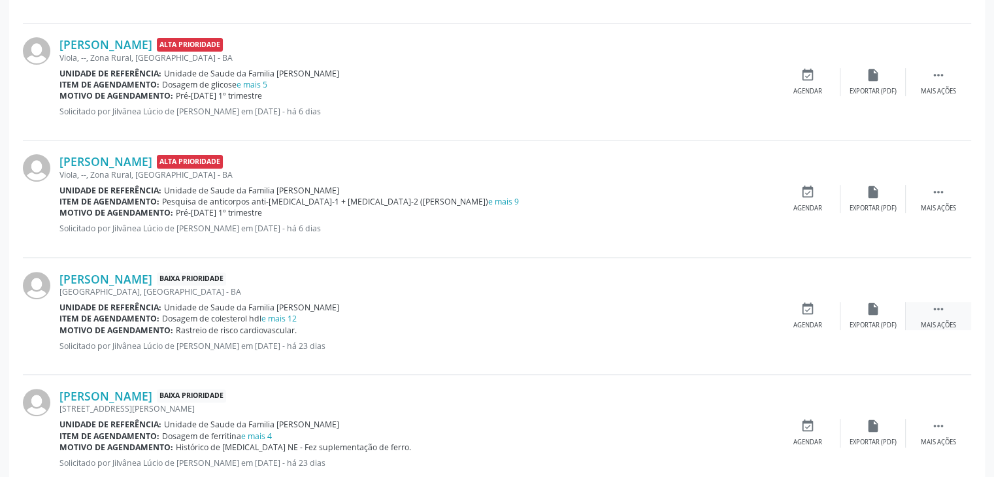
click at [969, 316] on div " Mais ações" at bounding box center [938, 316] width 65 height 28
click at [794, 302] on div "cancel Cancelar" at bounding box center [807, 316] width 65 height 28
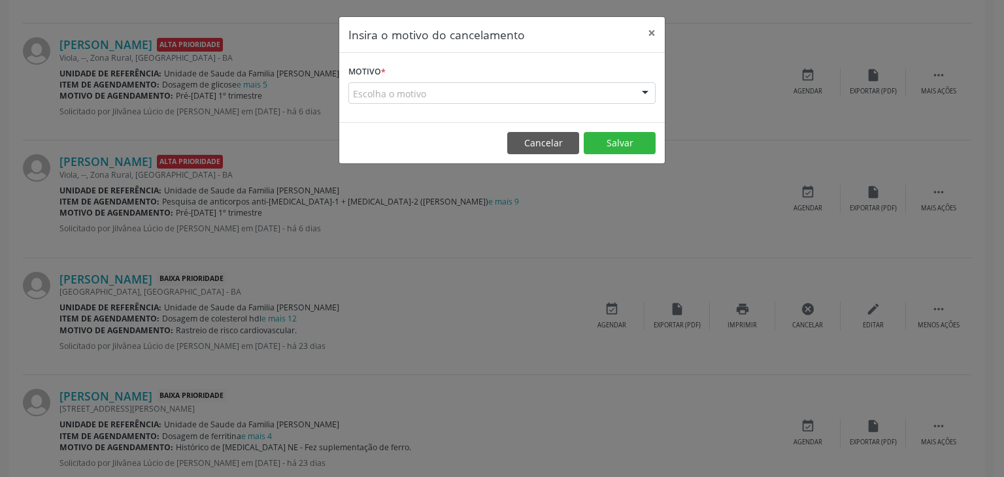
click at [482, 95] on div "Escolha o motivo" at bounding box center [501, 93] width 307 height 22
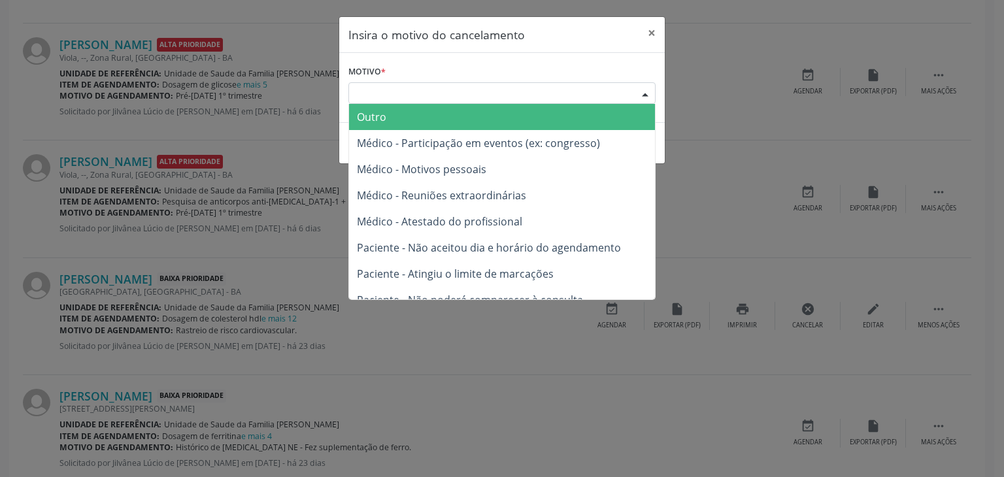
click at [428, 110] on span "Outro" at bounding box center [502, 117] width 306 height 26
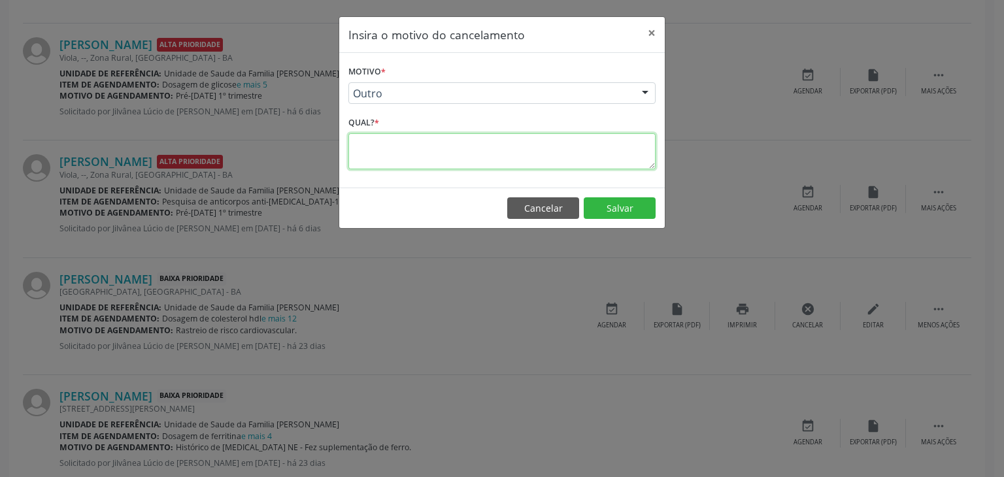
click at [408, 152] on textarea at bounding box center [501, 151] width 307 height 36
paste textarea "EXAME REALIZADO"
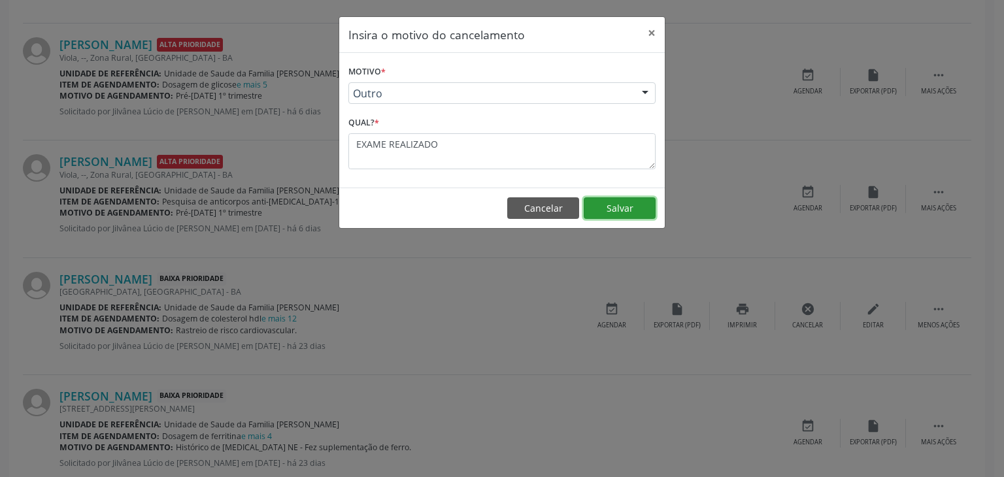
click at [613, 207] on button "Salvar" at bounding box center [620, 208] width 72 height 22
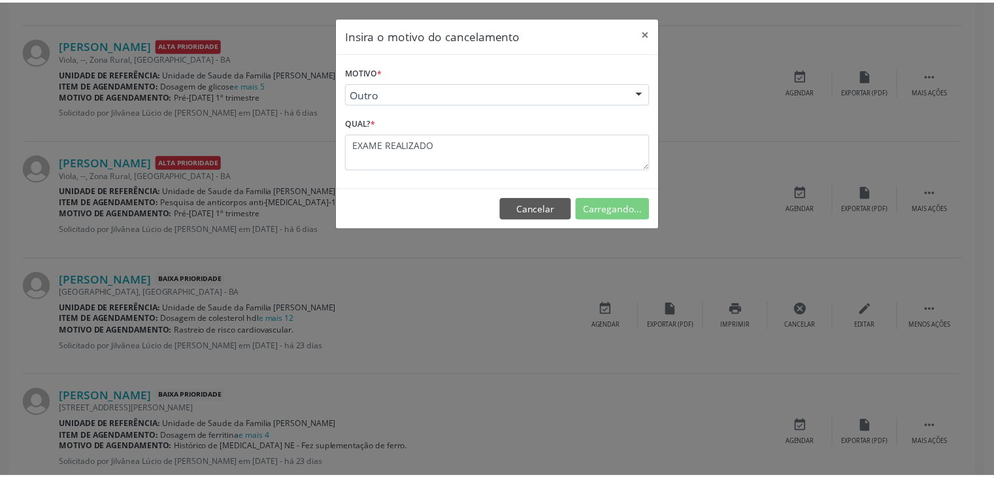
scroll to position [0, 0]
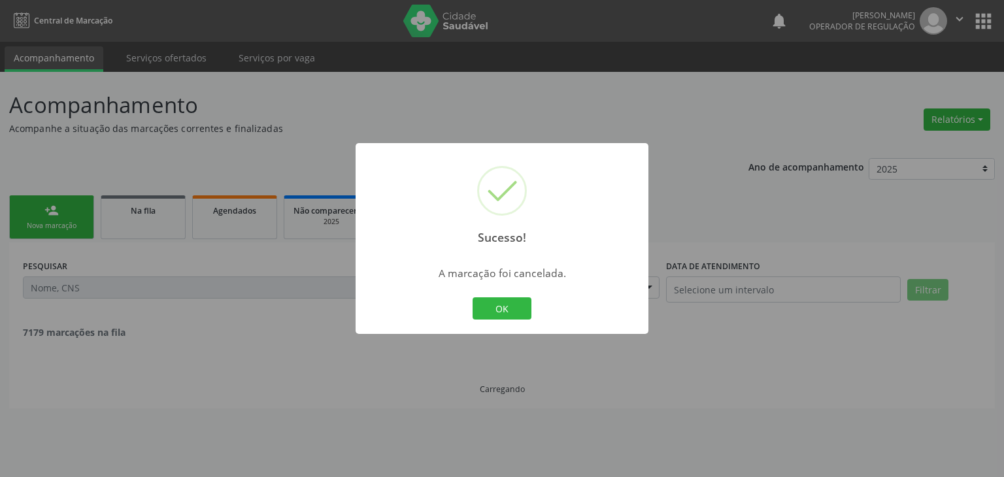
click at [533, 311] on div "Sucesso! × A marcação foi cancelada. OK Cancel" at bounding box center [502, 238] width 293 height 191
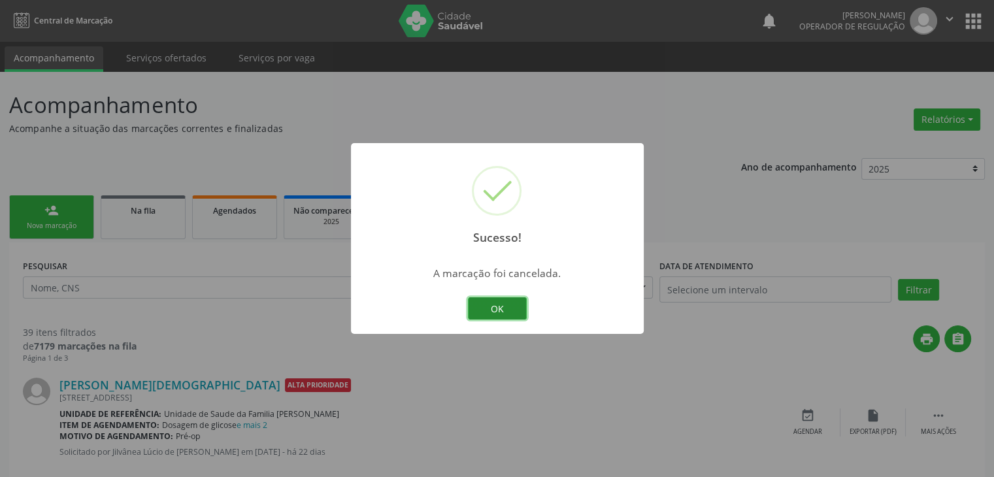
click at [520, 312] on button "OK" at bounding box center [497, 308] width 59 height 22
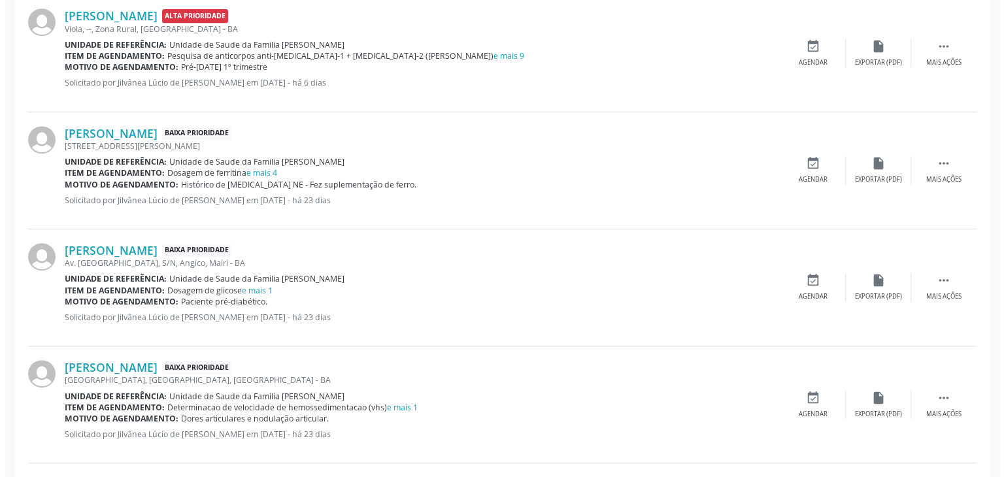
scroll to position [523, 0]
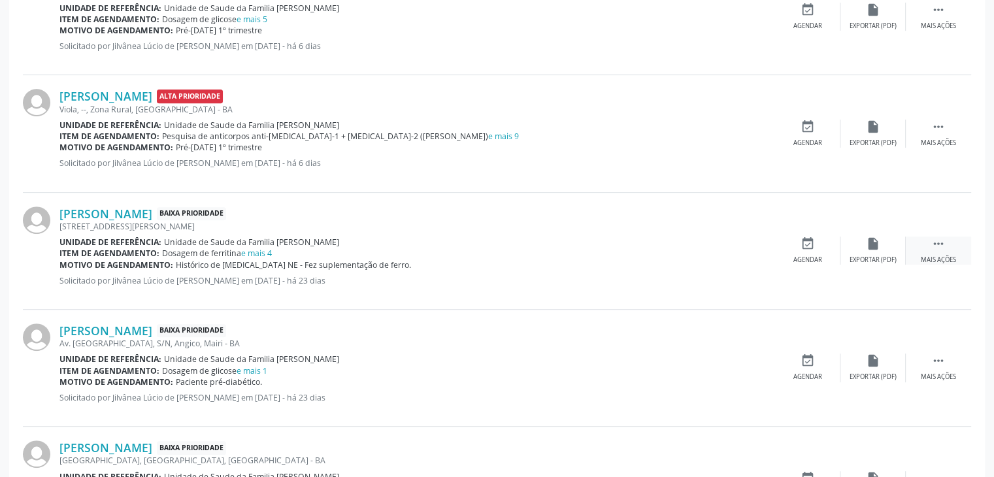
click at [934, 246] on icon "" at bounding box center [939, 244] width 14 height 14
click at [801, 248] on icon "cancel" at bounding box center [808, 244] width 14 height 14
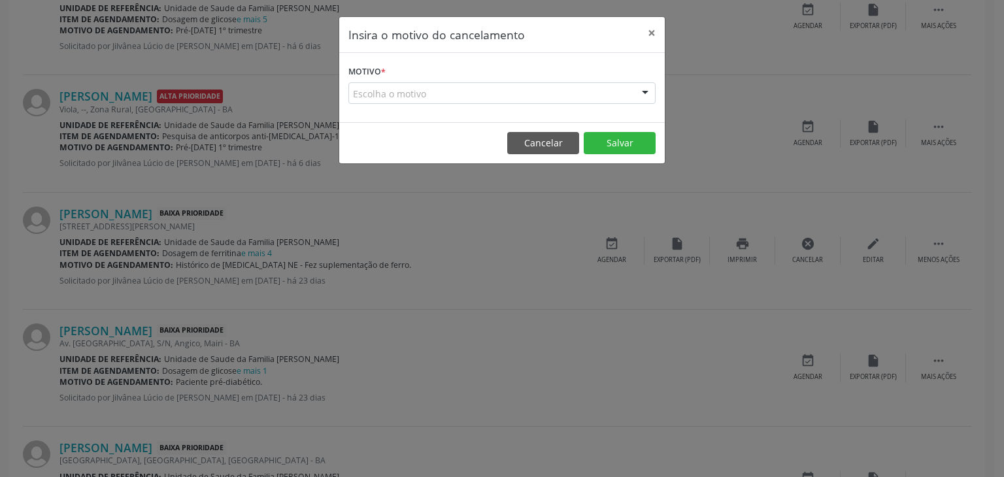
click at [421, 103] on div "Escolha o motivo" at bounding box center [501, 93] width 307 height 22
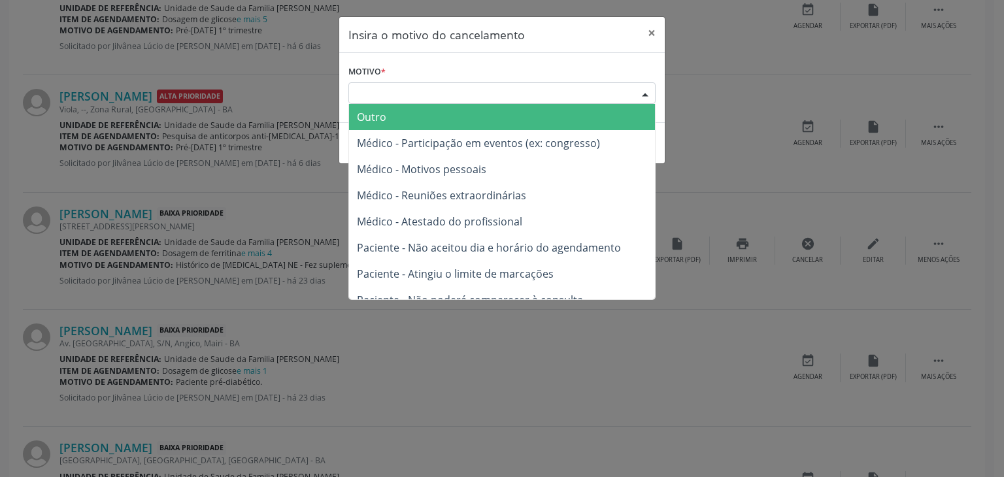
click at [413, 107] on span "Outro" at bounding box center [502, 117] width 306 height 26
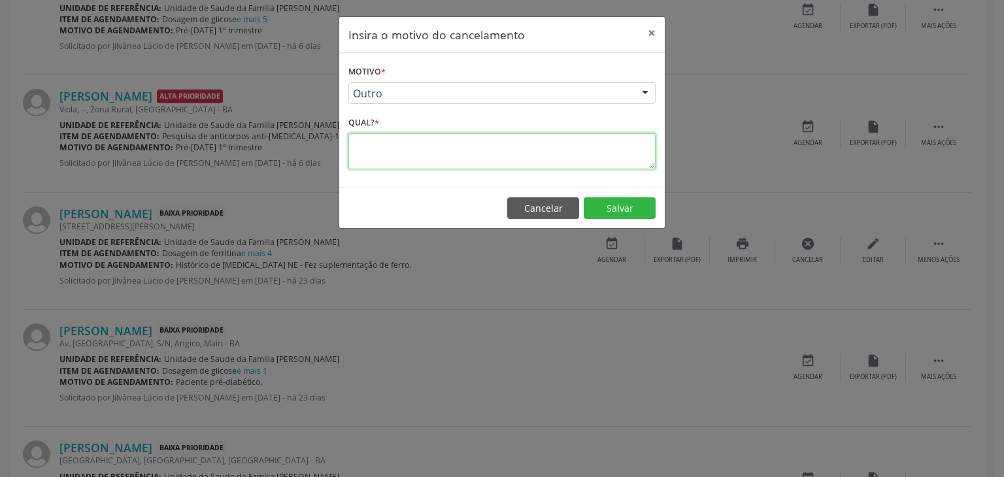
click at [407, 145] on textarea at bounding box center [501, 151] width 307 height 36
paste textarea "EXAME REALIZADO"
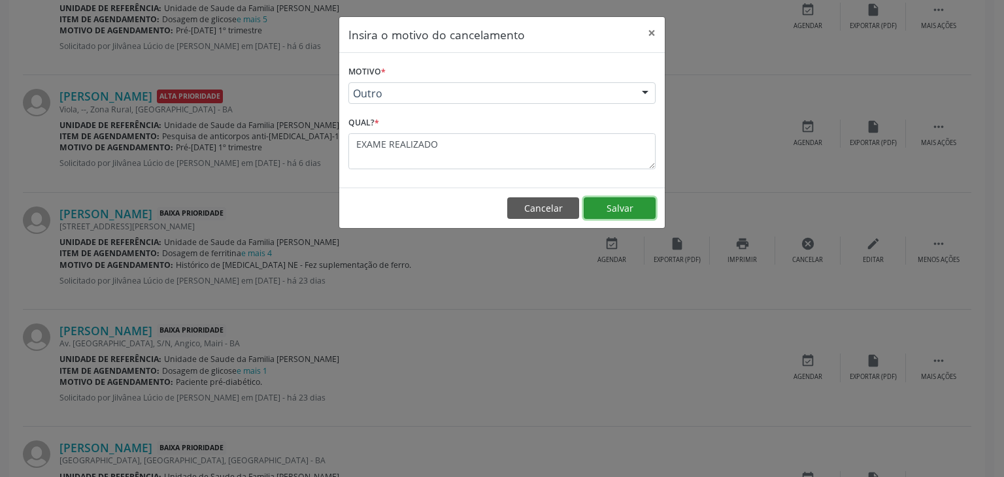
click at [617, 202] on button "Salvar" at bounding box center [620, 208] width 72 height 22
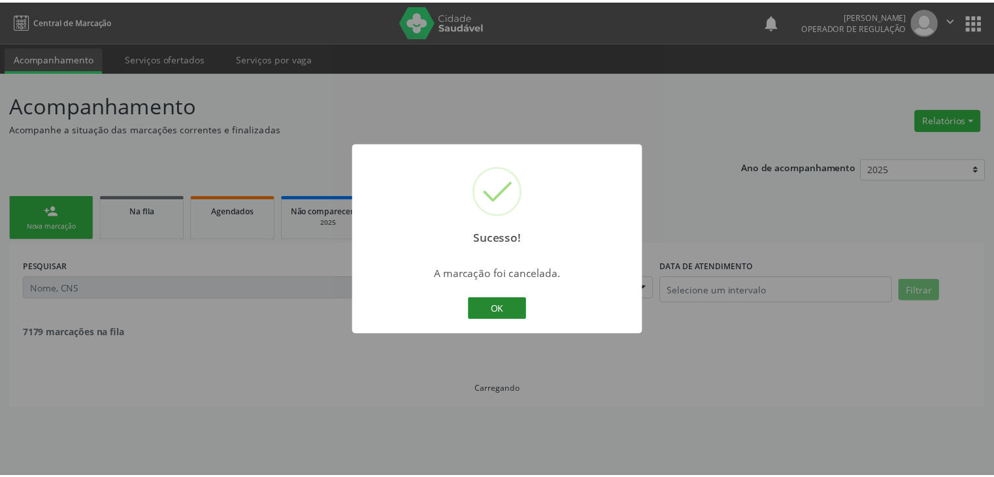
scroll to position [0, 0]
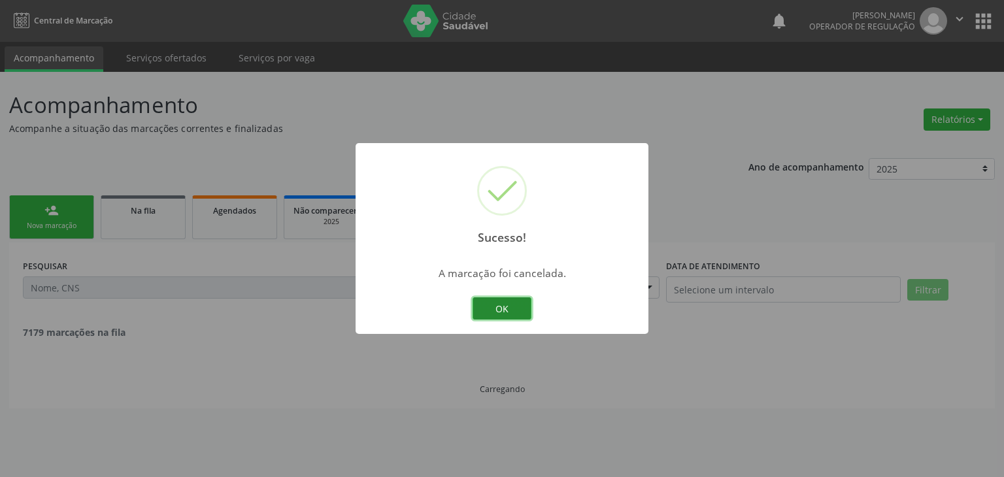
click at [499, 307] on button "OK" at bounding box center [502, 308] width 59 height 22
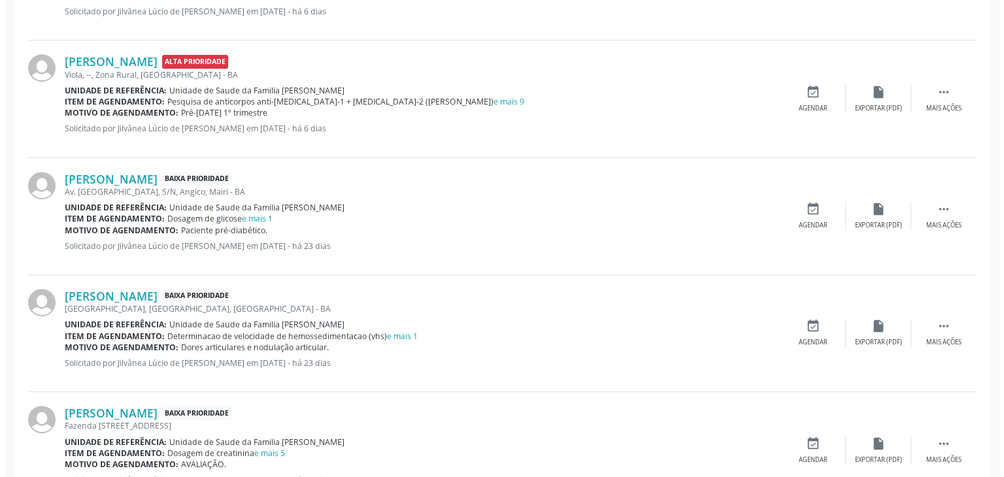
scroll to position [588, 0]
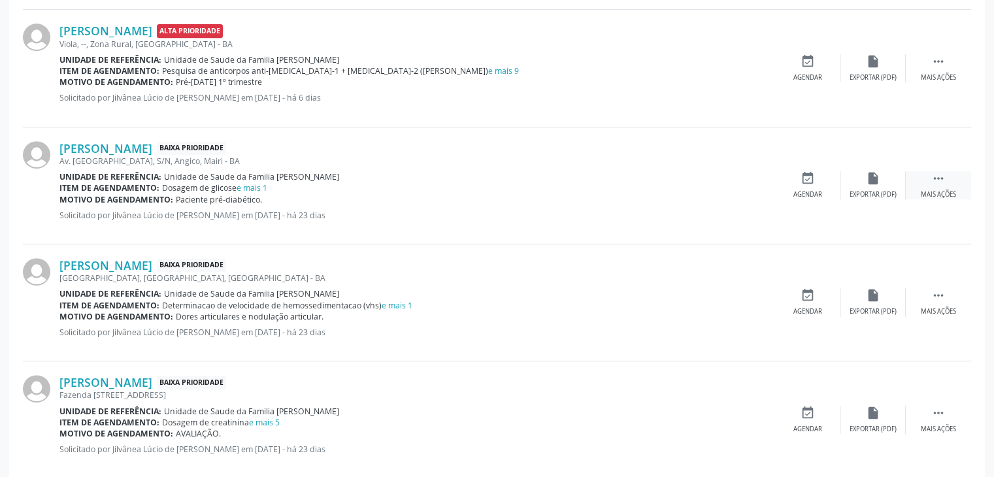
click at [917, 178] on div " Mais ações" at bounding box center [938, 185] width 65 height 28
click at [813, 176] on icon "cancel" at bounding box center [808, 178] width 14 height 14
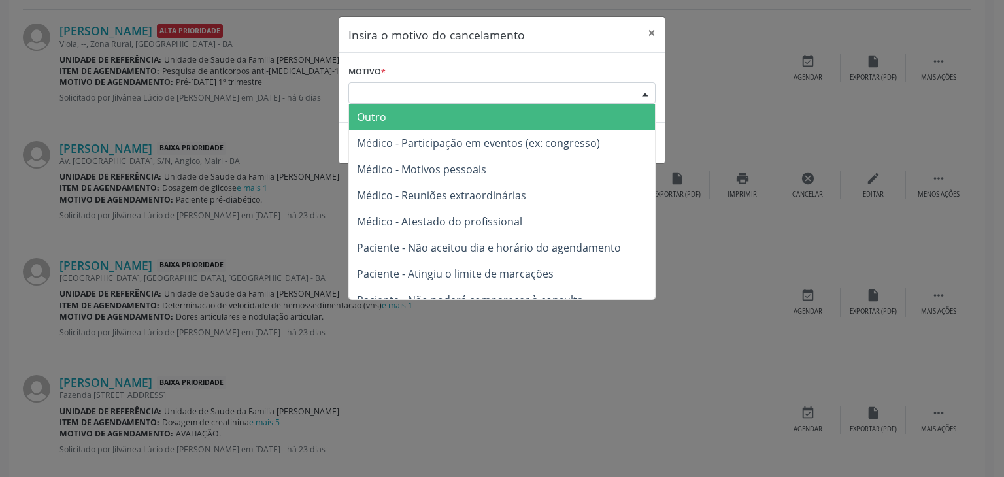
click at [499, 93] on div "Escolha o motivo" at bounding box center [501, 93] width 307 height 22
click at [406, 109] on span "Outro" at bounding box center [502, 117] width 306 height 26
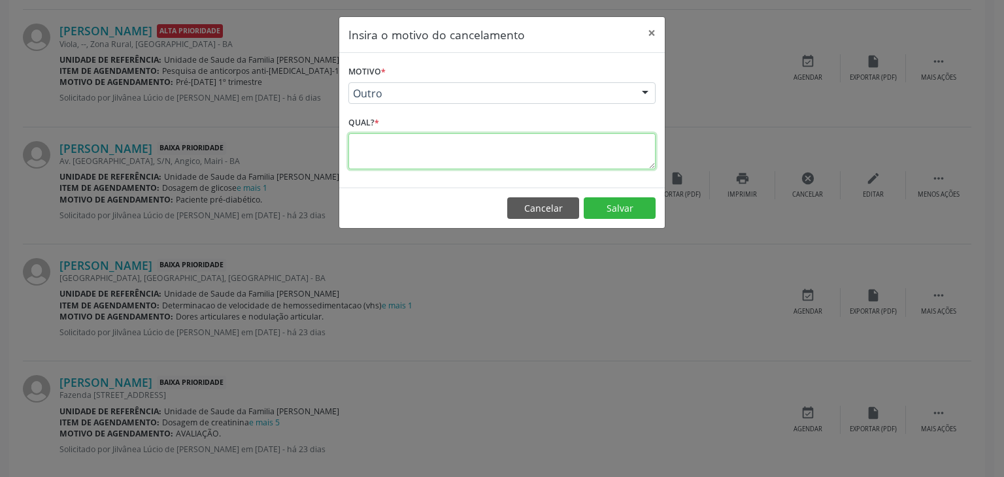
click at [373, 144] on textarea at bounding box center [501, 151] width 307 height 36
paste textarea "EXAME REALIZADO"
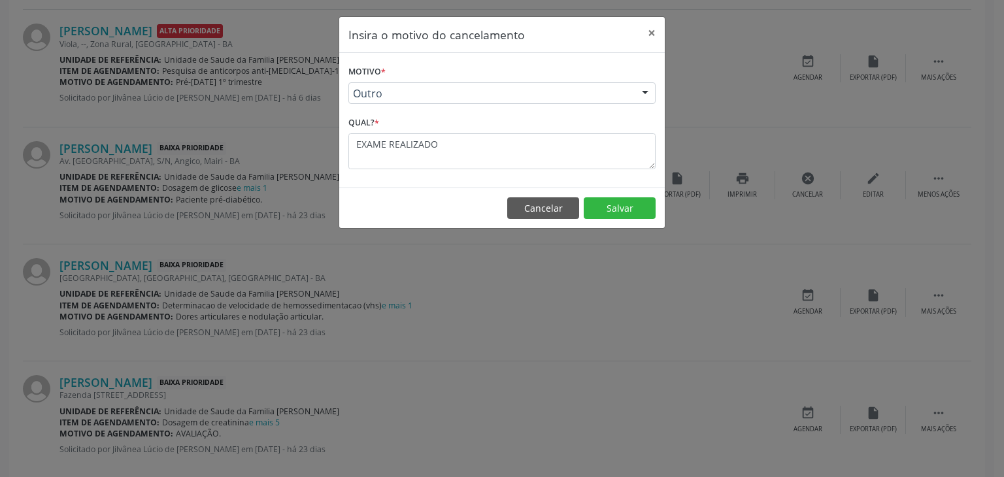
click at [618, 218] on footer "Cancelar Salvar" at bounding box center [502, 208] width 326 height 41
drag, startPoint x: 617, startPoint y: 216, endPoint x: 622, endPoint y: 202, distance: 15.3
click at [618, 211] on button "Salvar" at bounding box center [620, 208] width 72 height 22
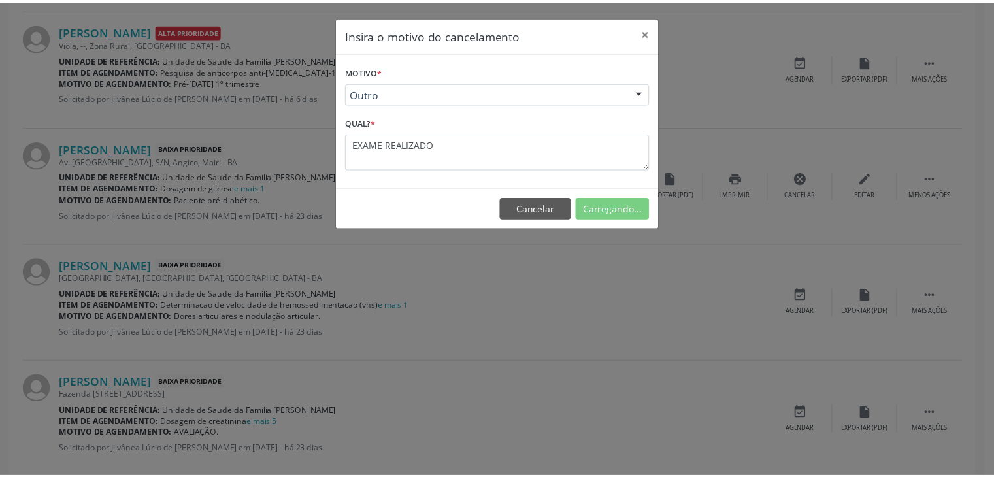
scroll to position [0, 0]
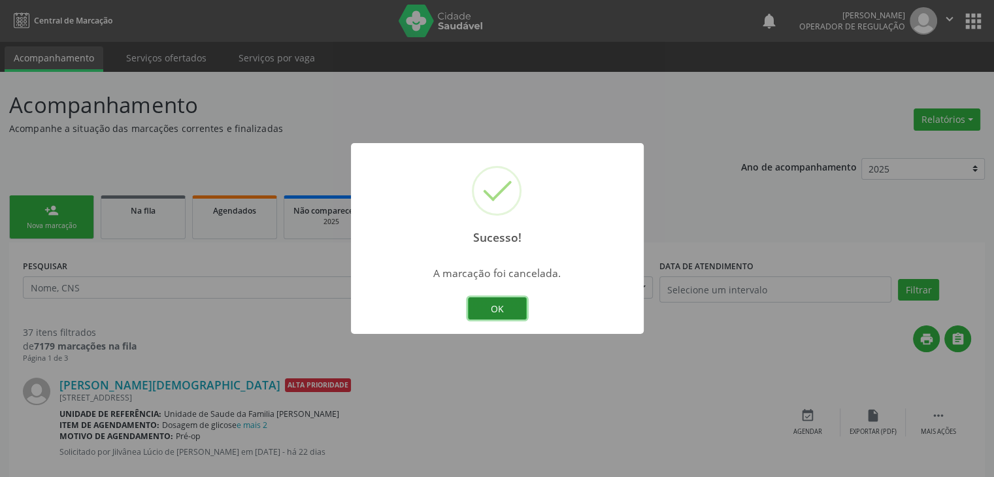
click at [485, 301] on button "OK" at bounding box center [497, 308] width 59 height 22
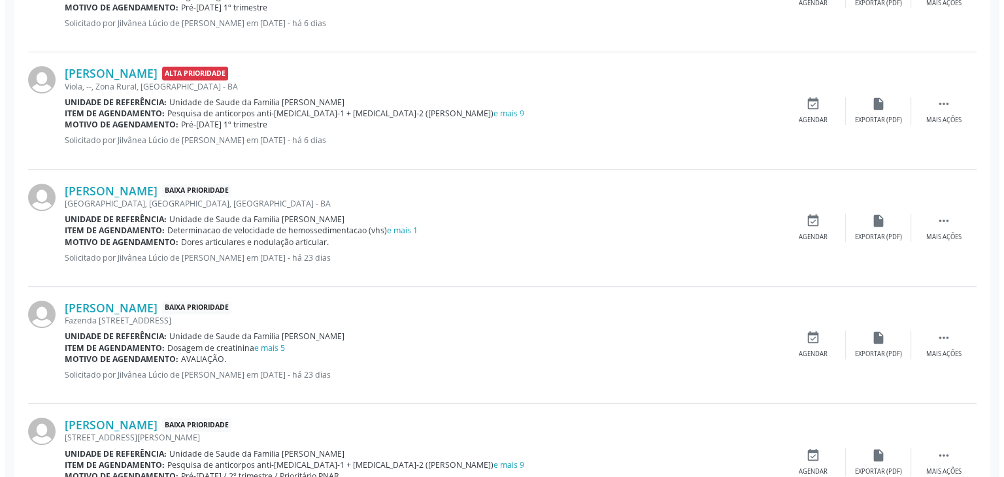
scroll to position [523, 0]
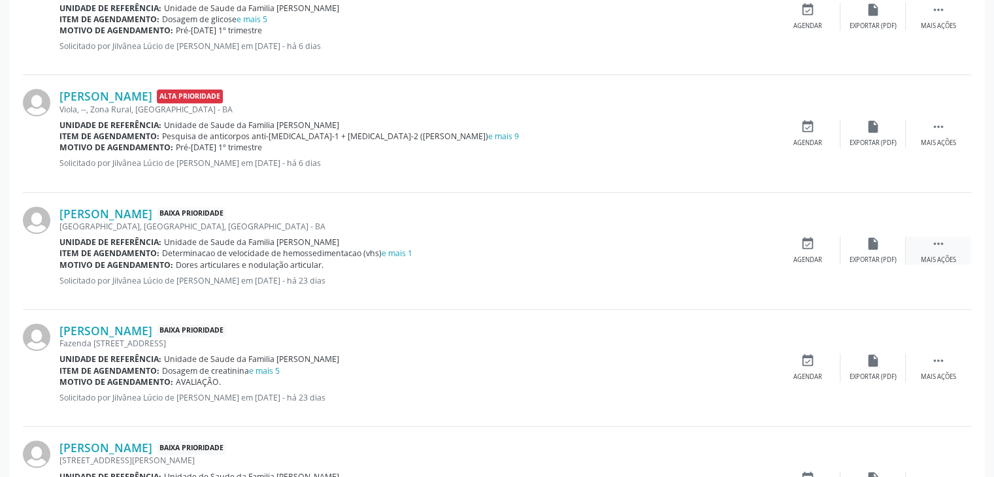
click at [942, 243] on icon "" at bounding box center [939, 244] width 14 height 14
click at [815, 250] on div "cancel Cancelar" at bounding box center [807, 251] width 65 height 28
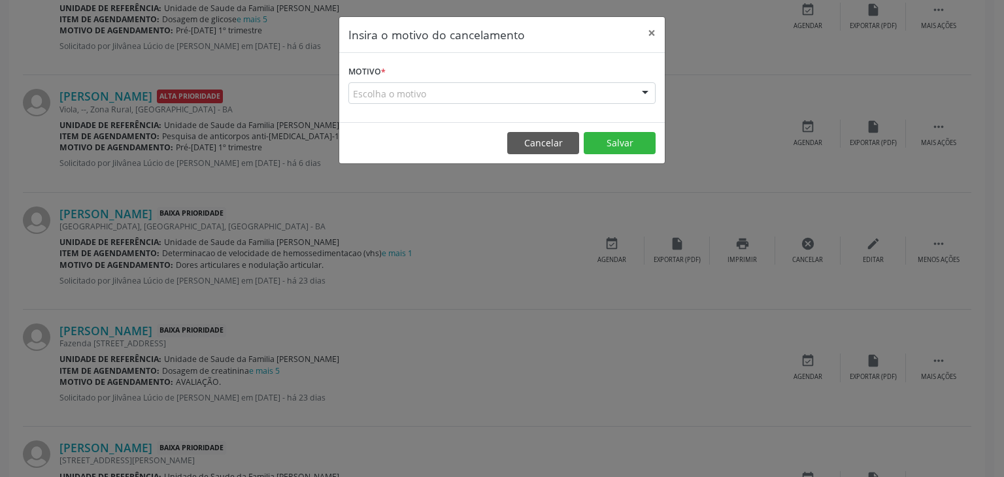
click at [441, 97] on div "Escolha o motivo" at bounding box center [501, 93] width 307 height 22
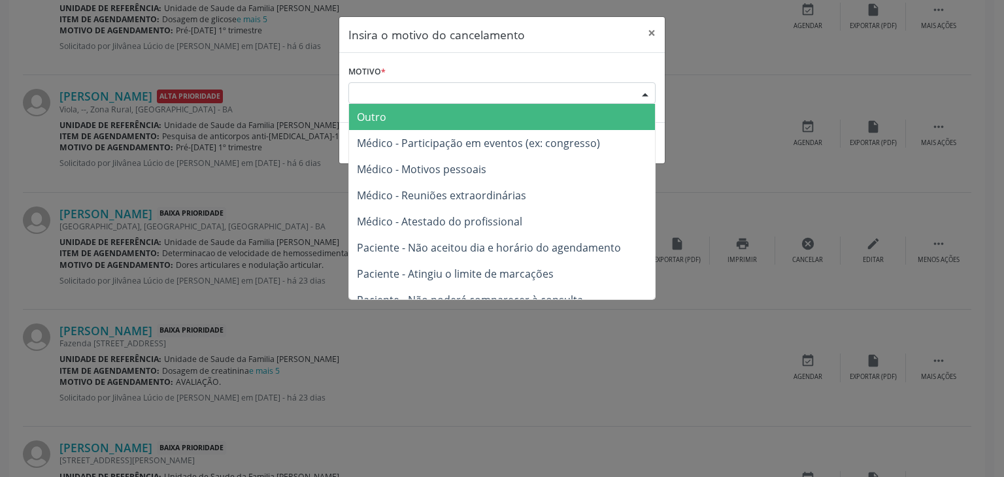
click at [394, 110] on span "Outro" at bounding box center [502, 117] width 306 height 26
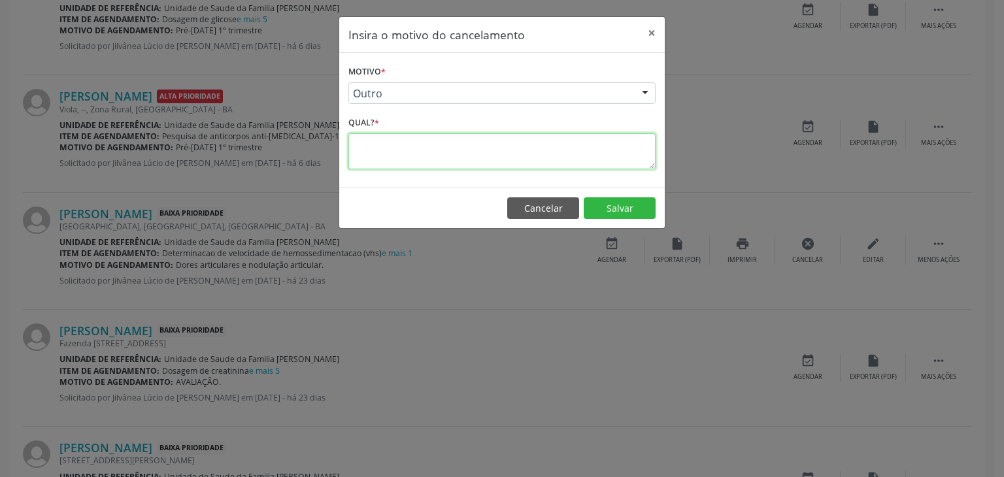
click at [379, 152] on textarea at bounding box center [501, 151] width 307 height 36
paste textarea "EXAME REALIZADO"
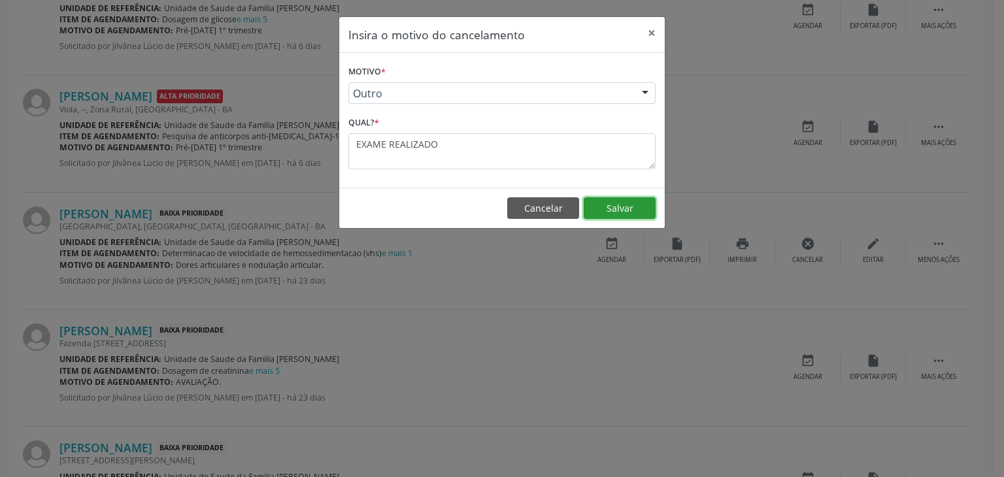
click at [649, 215] on button "Salvar" at bounding box center [620, 208] width 72 height 22
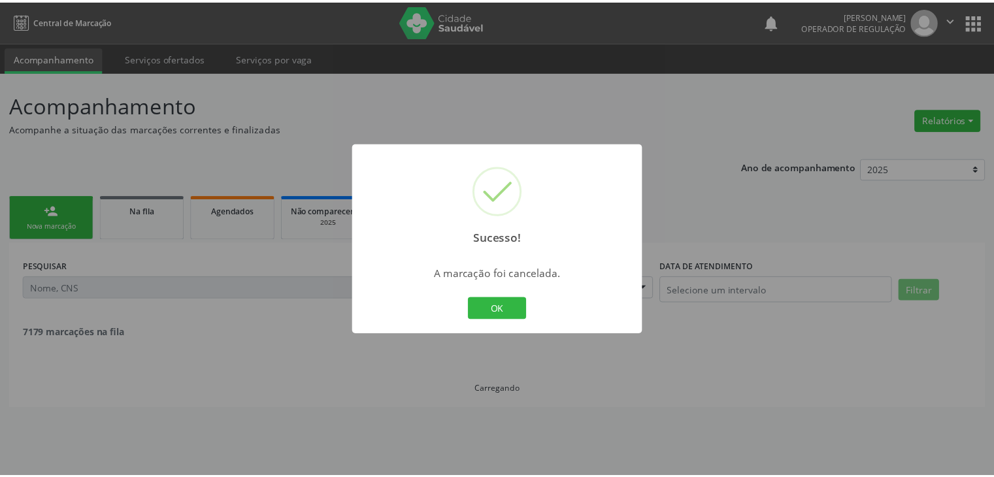
scroll to position [0, 0]
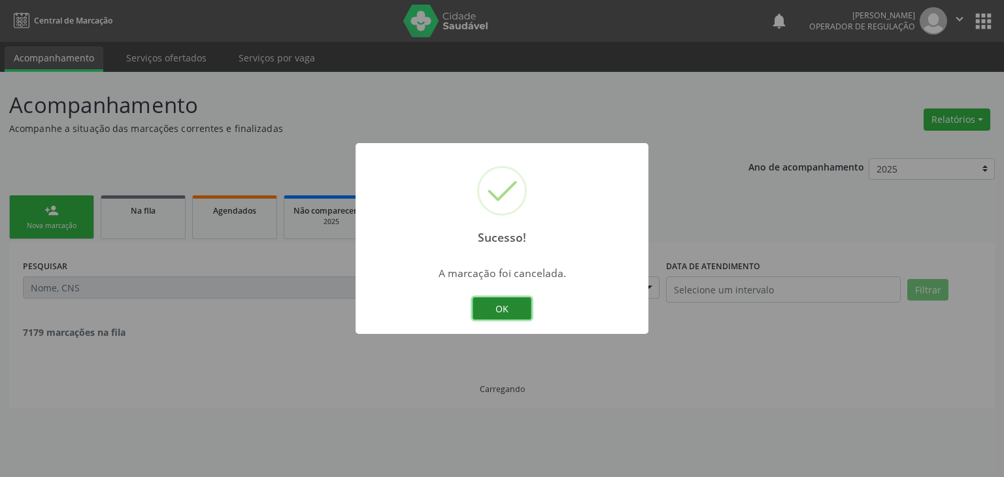
click at [492, 299] on button "OK" at bounding box center [502, 308] width 59 height 22
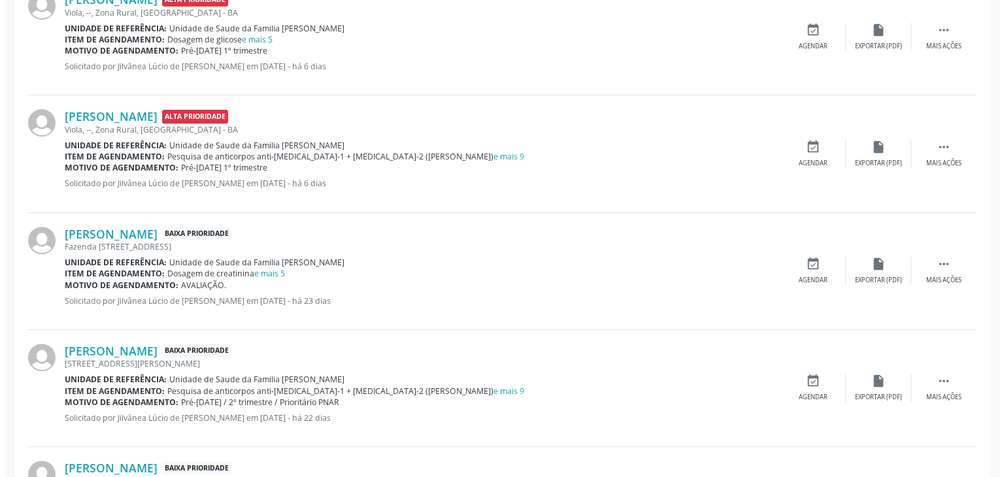
scroll to position [588, 0]
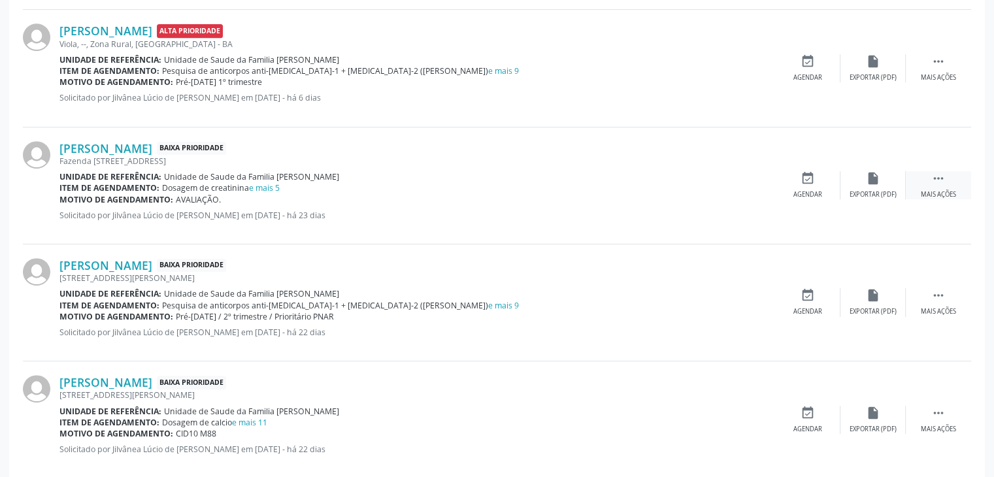
click at [944, 171] on icon "" at bounding box center [939, 178] width 14 height 14
click at [815, 190] on div "Cancelar" at bounding box center [807, 194] width 31 height 9
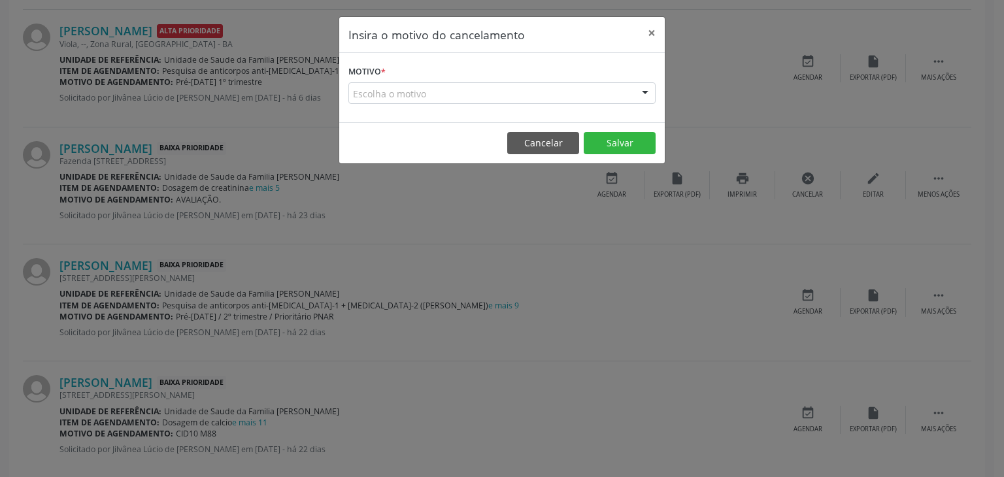
click at [383, 79] on label "Motivo *" at bounding box center [366, 72] width 37 height 20
click at [384, 86] on div "Escolha o motivo" at bounding box center [501, 93] width 307 height 22
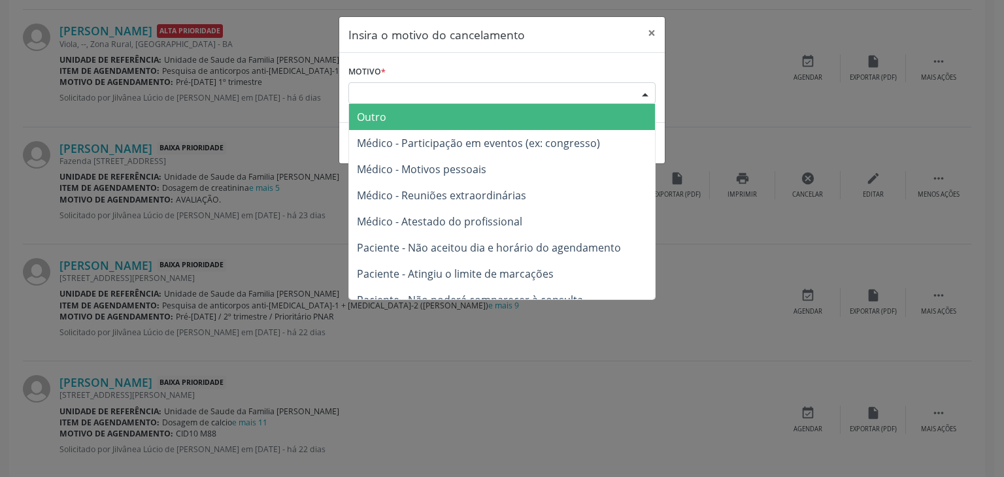
click at [367, 113] on span "Outro" at bounding box center [371, 117] width 29 height 14
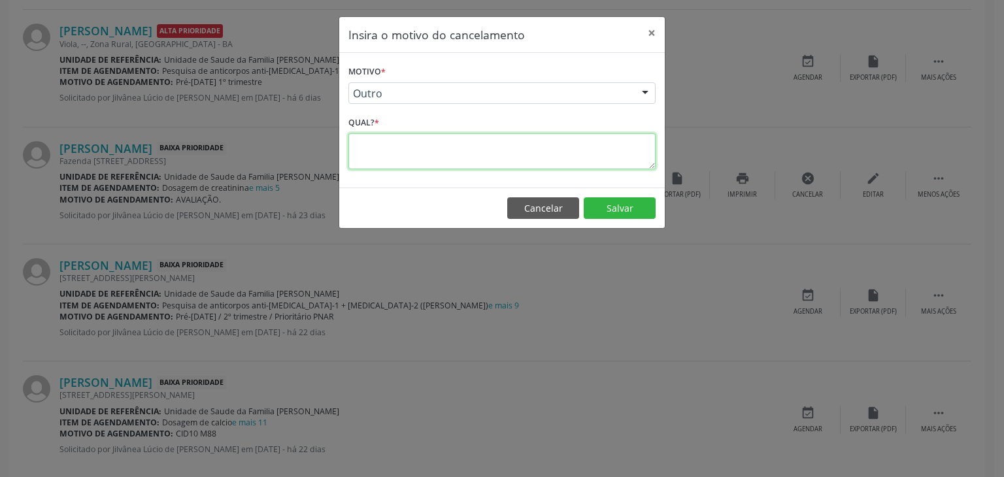
click at [550, 150] on textarea at bounding box center [501, 151] width 307 height 36
paste textarea "EXAME REALIZADO"
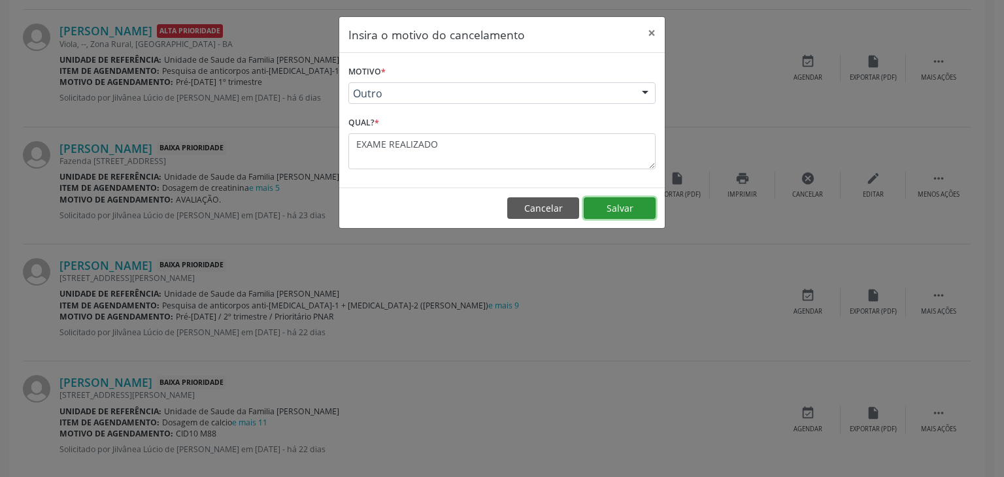
click at [630, 214] on button "Salvar" at bounding box center [620, 208] width 72 height 22
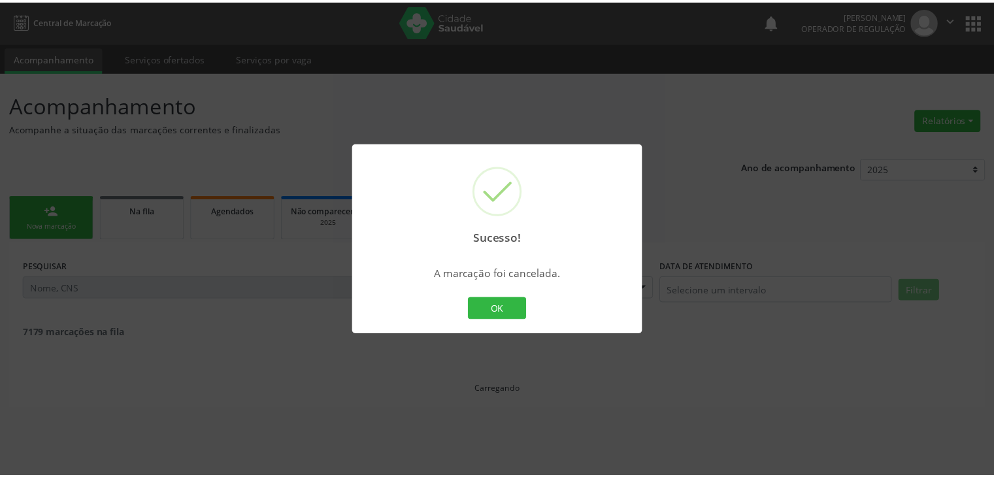
scroll to position [0, 0]
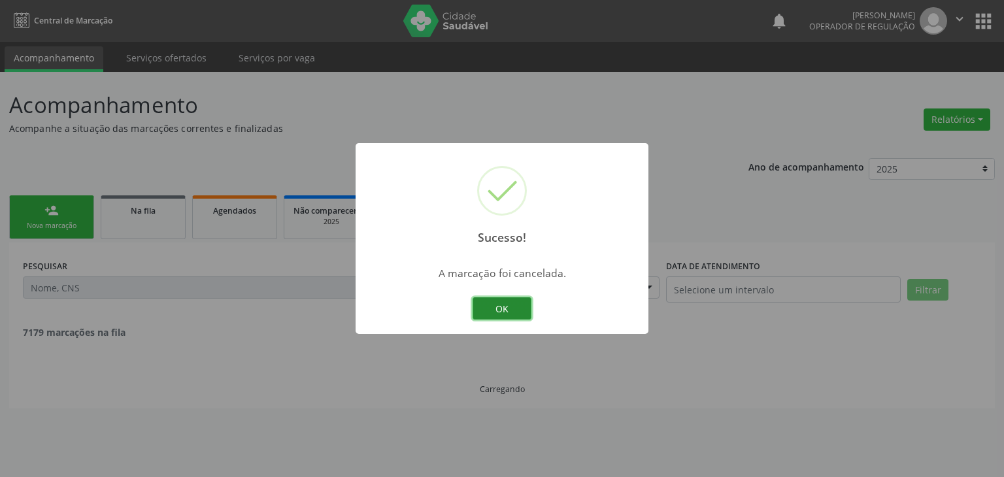
click at [507, 311] on button "OK" at bounding box center [502, 308] width 59 height 22
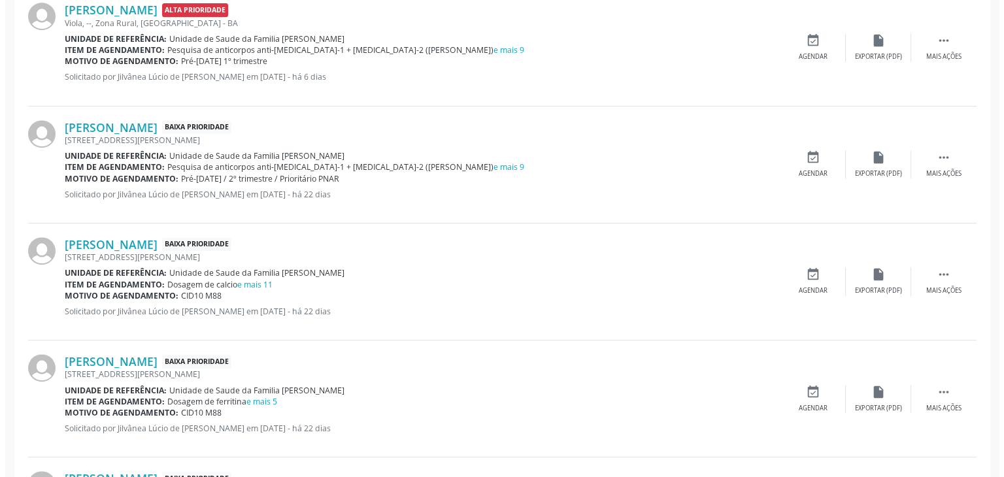
scroll to position [588, 0]
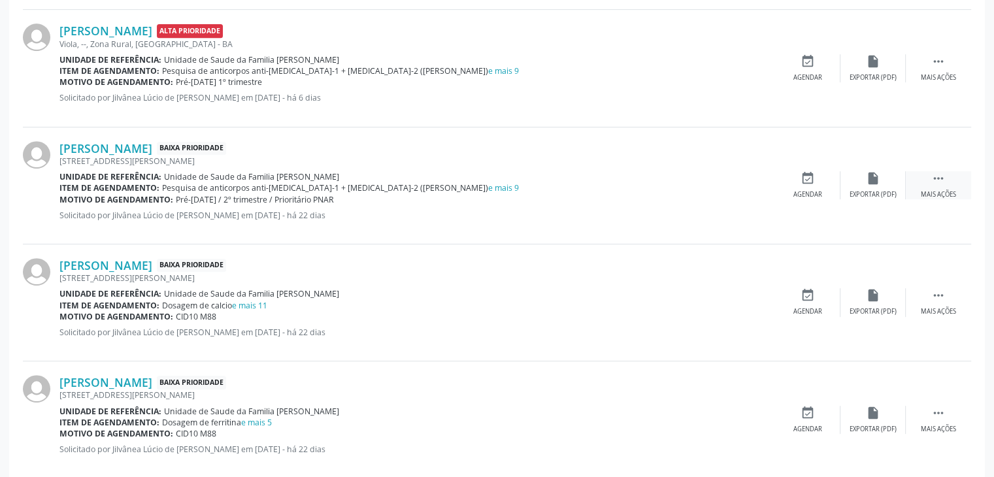
click at [926, 178] on div " Mais ações" at bounding box center [938, 185] width 65 height 28
click at [818, 191] on div "Cancelar" at bounding box center [807, 194] width 31 height 9
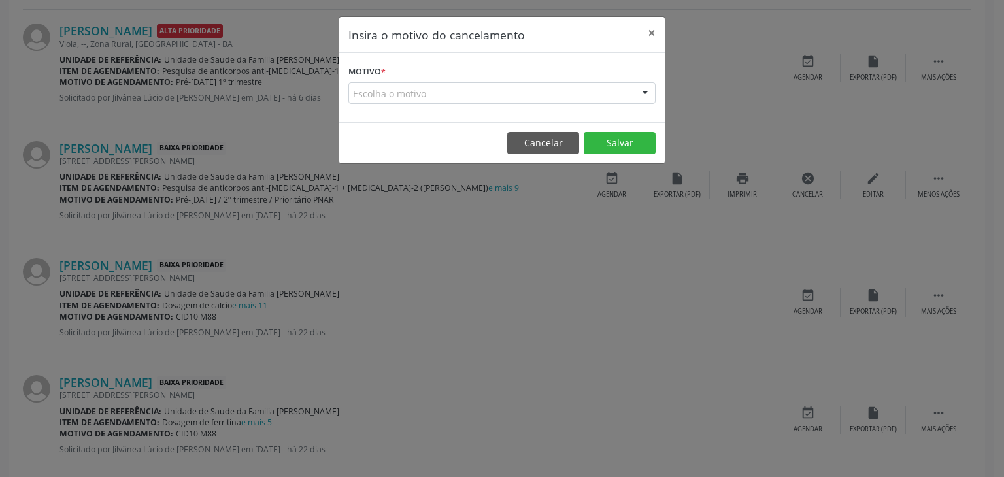
click at [431, 97] on div "Escolha o motivo" at bounding box center [501, 93] width 307 height 22
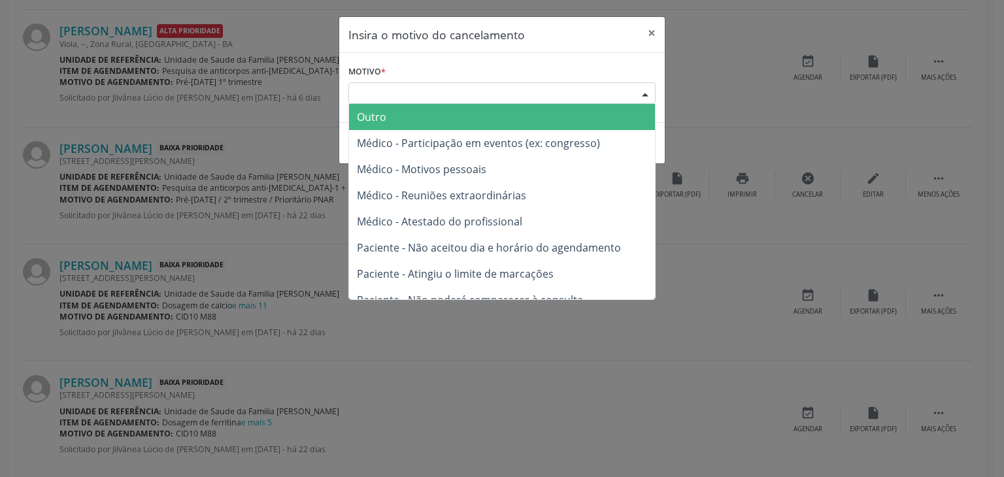
click at [361, 136] on span "Médico - Participação em eventos (ex: congresso)" at bounding box center [478, 143] width 243 height 14
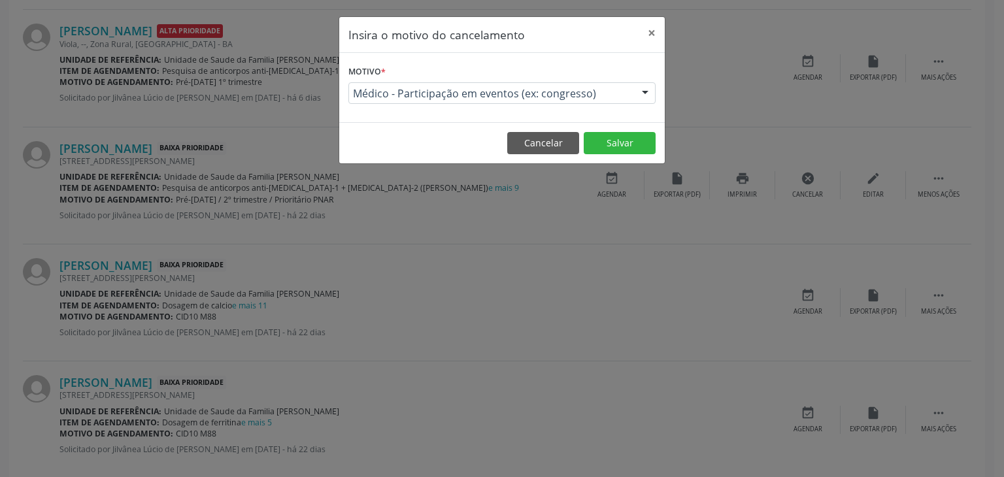
click at [395, 93] on span "Médico - Participação em eventos (ex: congresso)" at bounding box center [491, 93] width 276 height 13
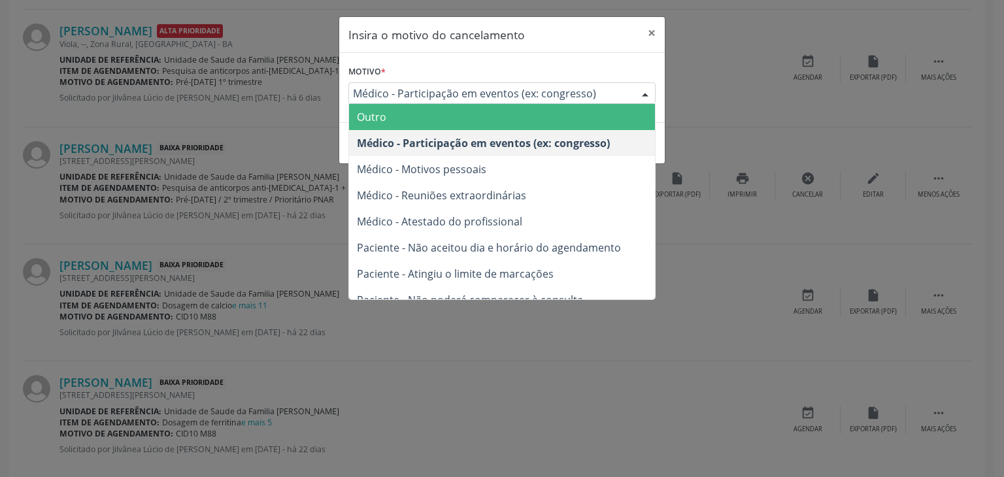
click at [382, 122] on span "Outro" at bounding box center [371, 117] width 29 height 14
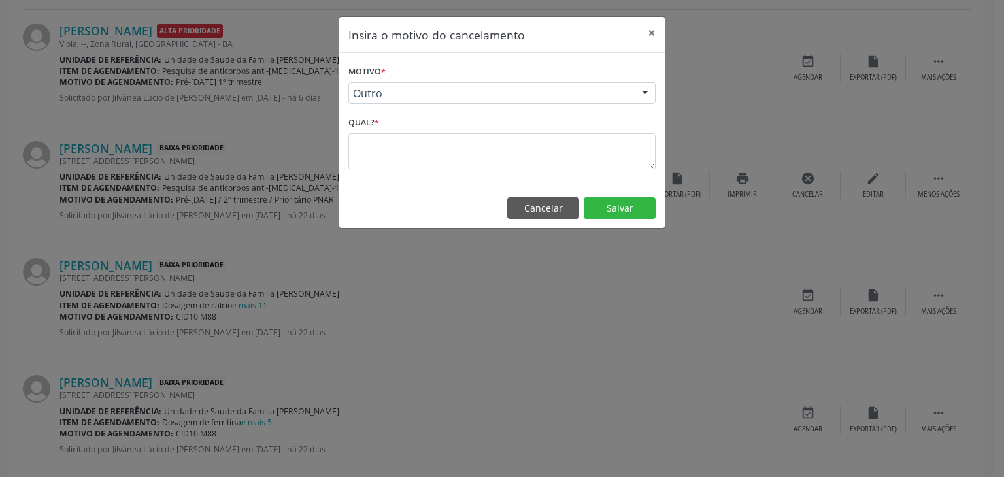
click at [392, 128] on div "Qual? *" at bounding box center [501, 141] width 307 height 56
click at [392, 141] on textarea at bounding box center [501, 151] width 307 height 36
paste textarea "EXAME REALIZADO"
click at [648, 216] on button "Salvar" at bounding box center [620, 208] width 72 height 22
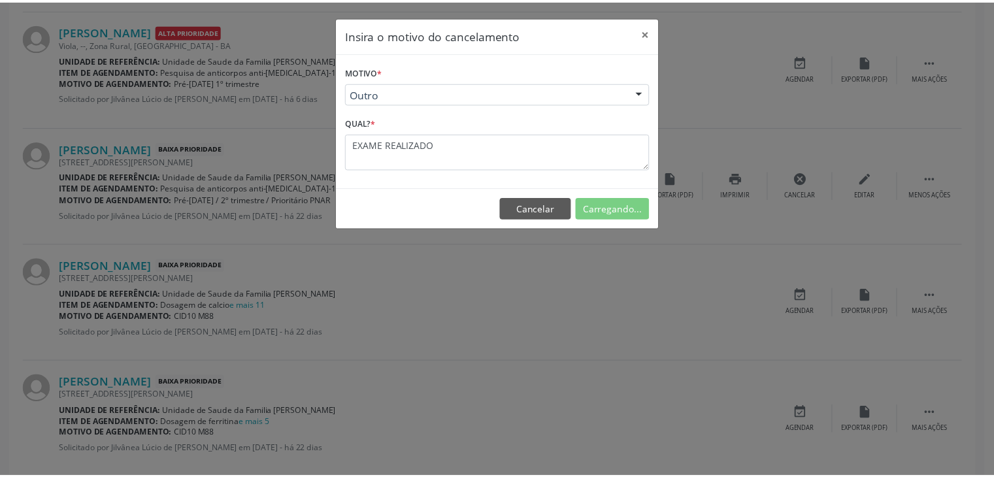
scroll to position [0, 0]
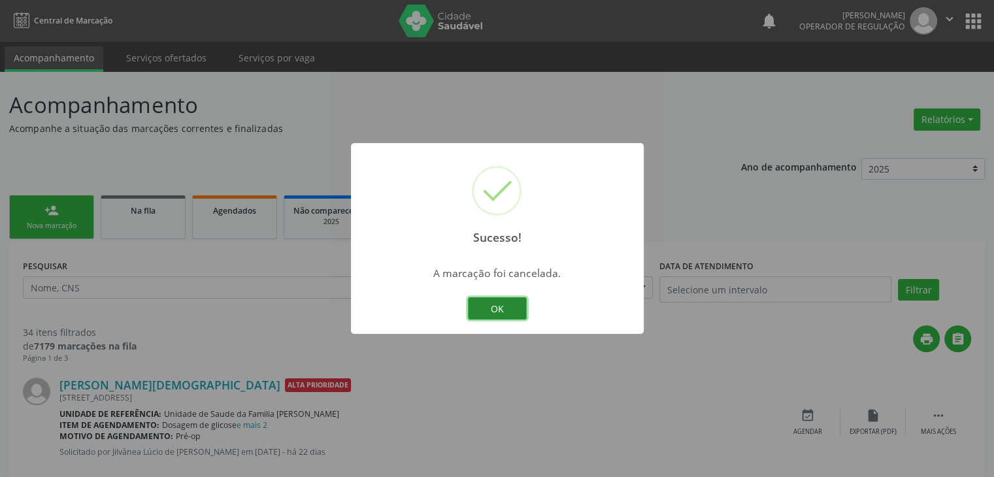
click at [513, 303] on button "OK" at bounding box center [497, 308] width 59 height 22
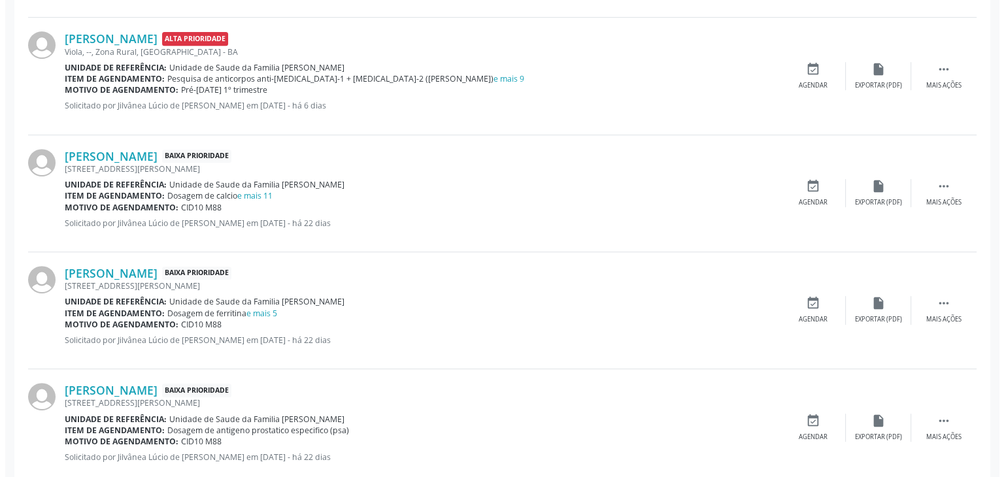
scroll to position [588, 0]
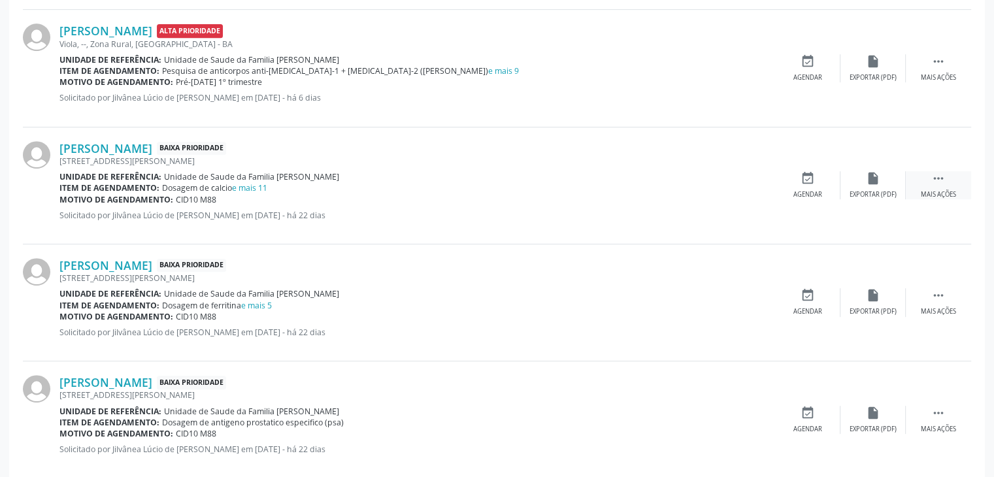
click at [941, 177] on icon "" at bounding box center [939, 178] width 14 height 14
click at [824, 190] on div "cancel Cancelar" at bounding box center [807, 185] width 65 height 28
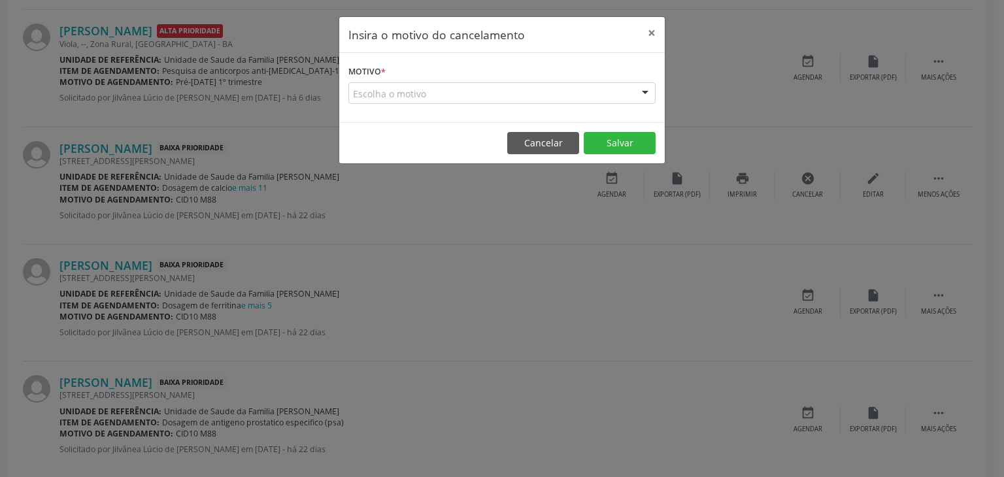
click at [511, 95] on div "Escolha o motivo" at bounding box center [501, 93] width 307 height 22
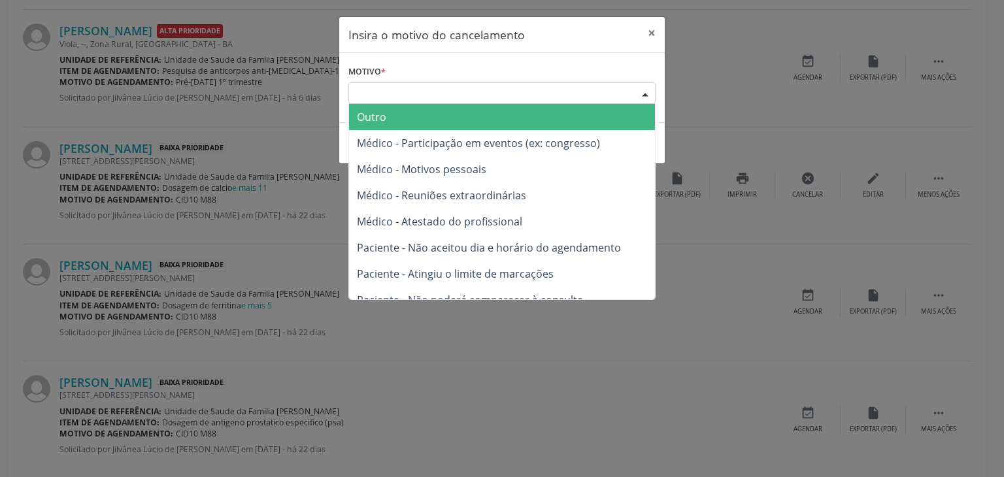
click at [418, 112] on span "Outro" at bounding box center [502, 117] width 306 height 26
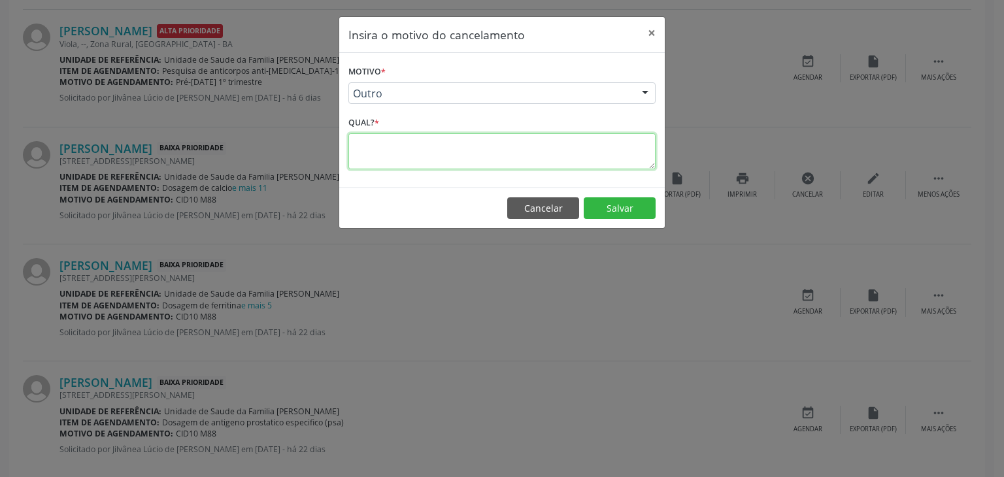
click at [411, 146] on textarea at bounding box center [501, 151] width 307 height 36
paste textarea "EXAME REALIZADO"
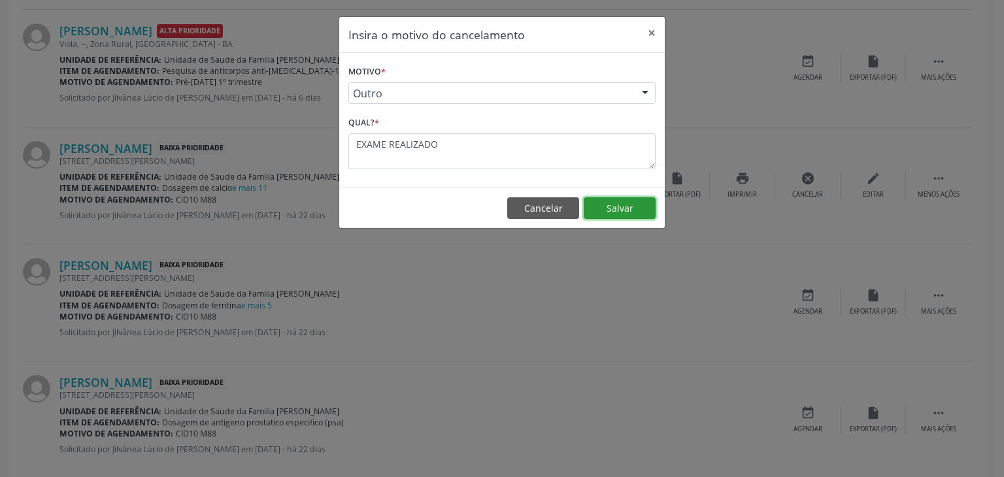
click at [607, 205] on button "Salvar" at bounding box center [620, 208] width 72 height 22
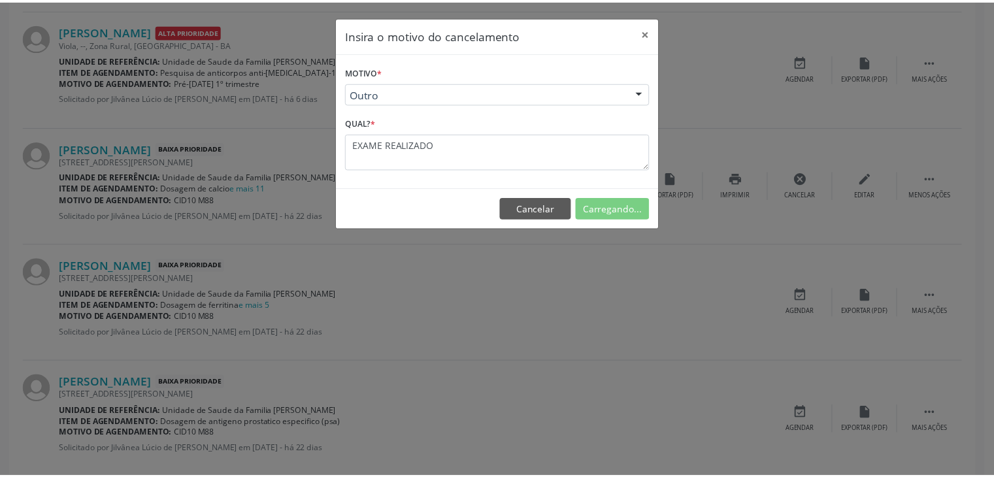
scroll to position [0, 0]
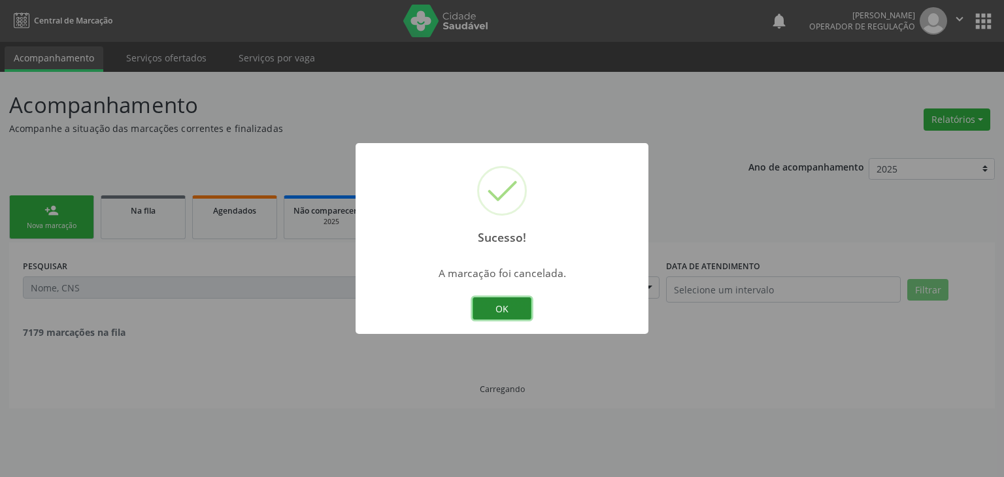
click at [479, 314] on button "OK" at bounding box center [502, 308] width 59 height 22
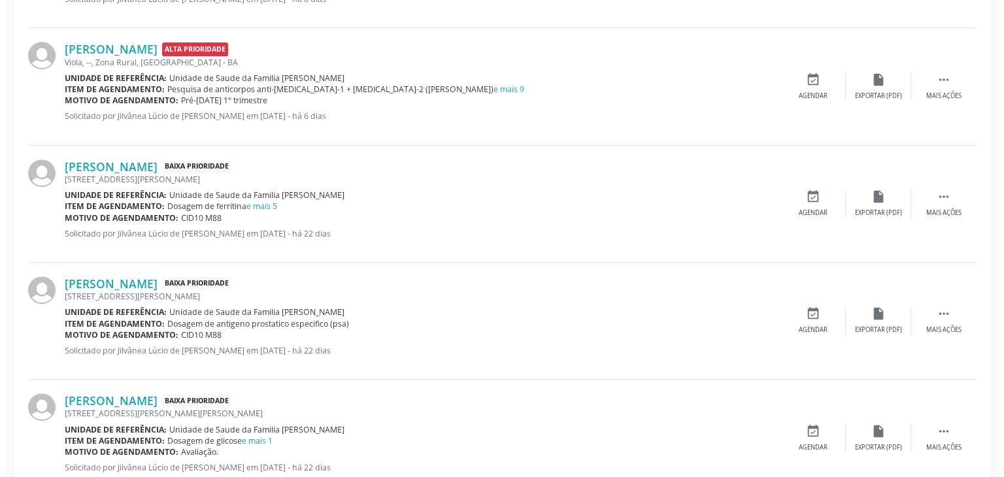
scroll to position [588, 0]
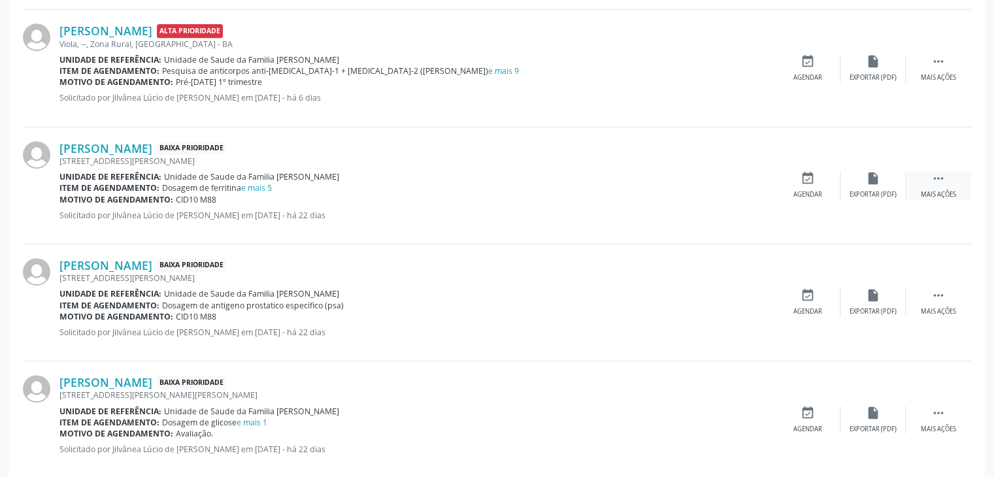
click at [933, 175] on icon "" at bounding box center [939, 178] width 14 height 14
click at [831, 179] on div "cancel Cancelar" at bounding box center [807, 185] width 65 height 28
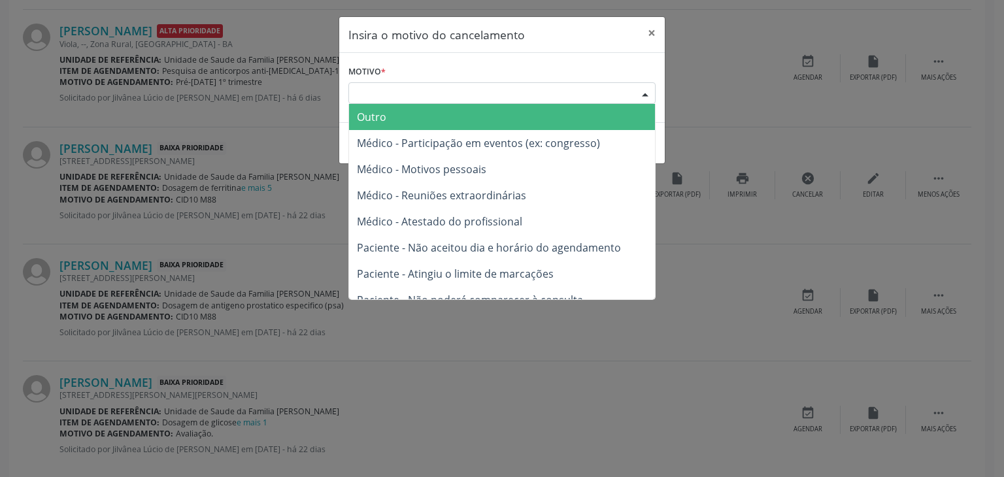
click at [420, 86] on div "Escolha o motivo" at bounding box center [501, 93] width 307 height 22
click at [392, 118] on span "Outro" at bounding box center [502, 117] width 306 height 26
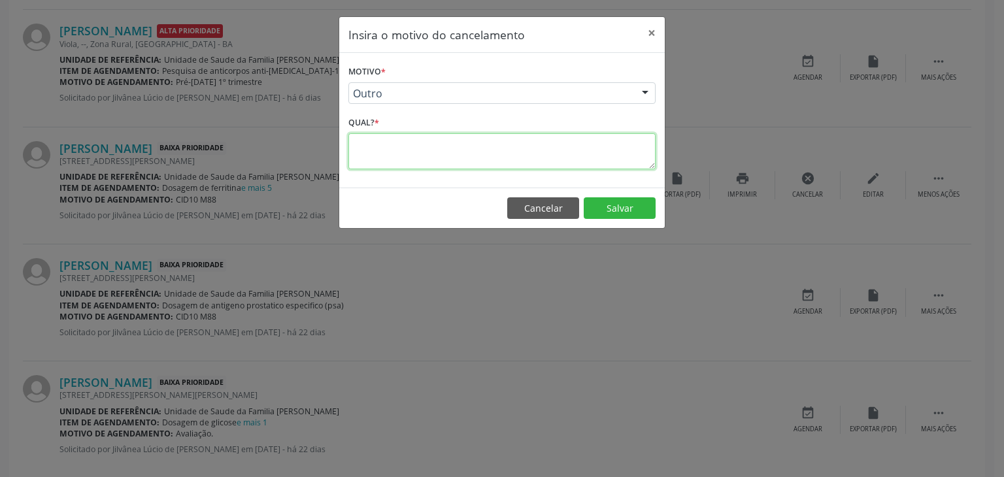
click at [387, 150] on textarea at bounding box center [501, 151] width 307 height 36
paste textarea "EXAME REALIZADO"
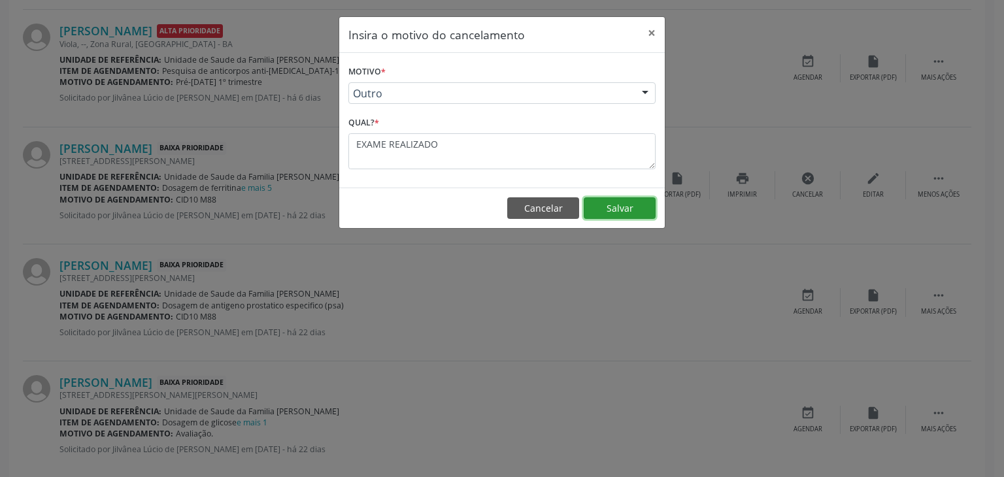
click at [632, 214] on button "Salvar" at bounding box center [620, 208] width 72 height 22
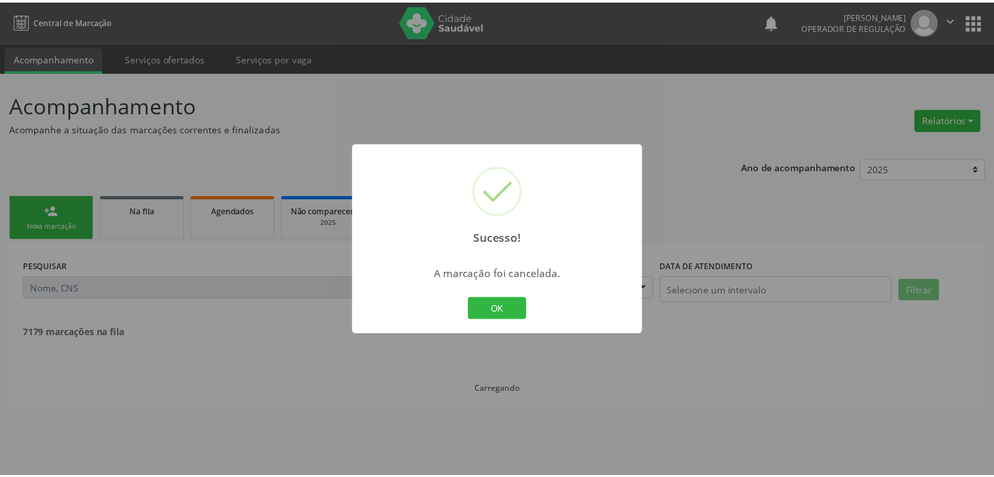
scroll to position [0, 0]
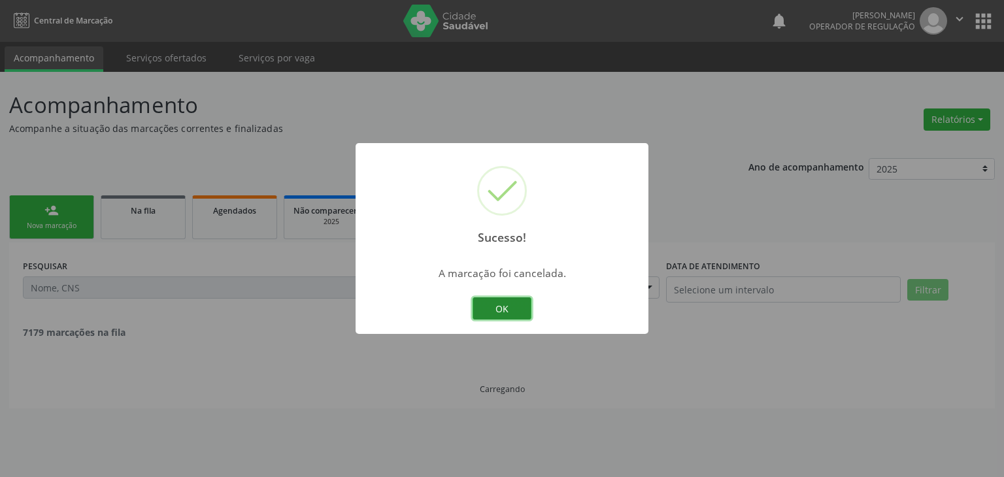
click at [488, 300] on button "OK" at bounding box center [502, 308] width 59 height 22
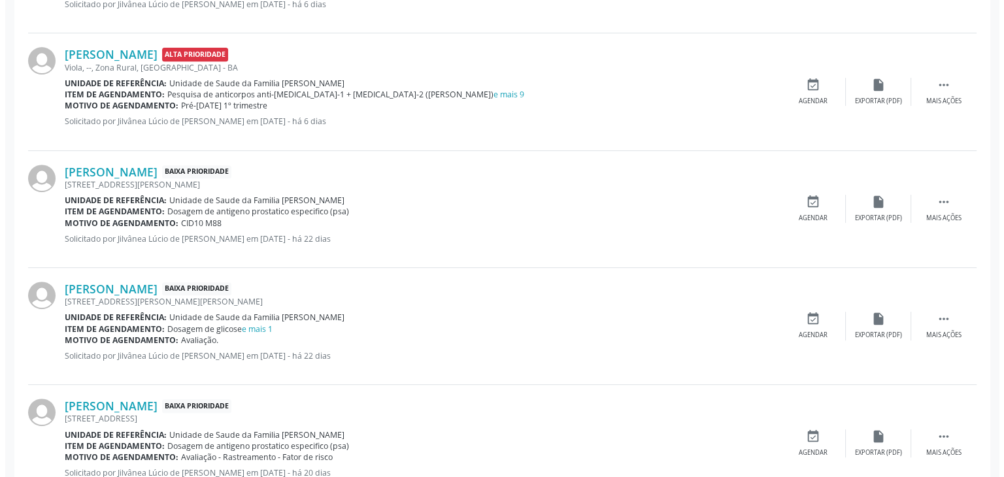
scroll to position [588, 0]
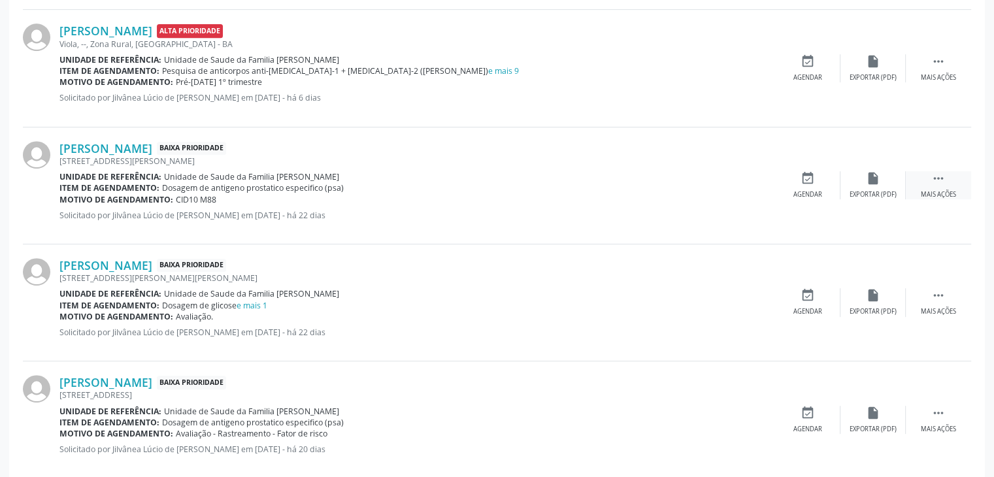
click at [931, 191] on div "Mais ações" at bounding box center [938, 194] width 35 height 9
click at [830, 203] on div "Antonio Oliveira do Nascimento Baixa Prioridade Rua Floriano Peixoto, S/N, Cent…" at bounding box center [497, 185] width 949 height 117
click at [823, 192] on div "cancel Cancelar" at bounding box center [807, 185] width 65 height 28
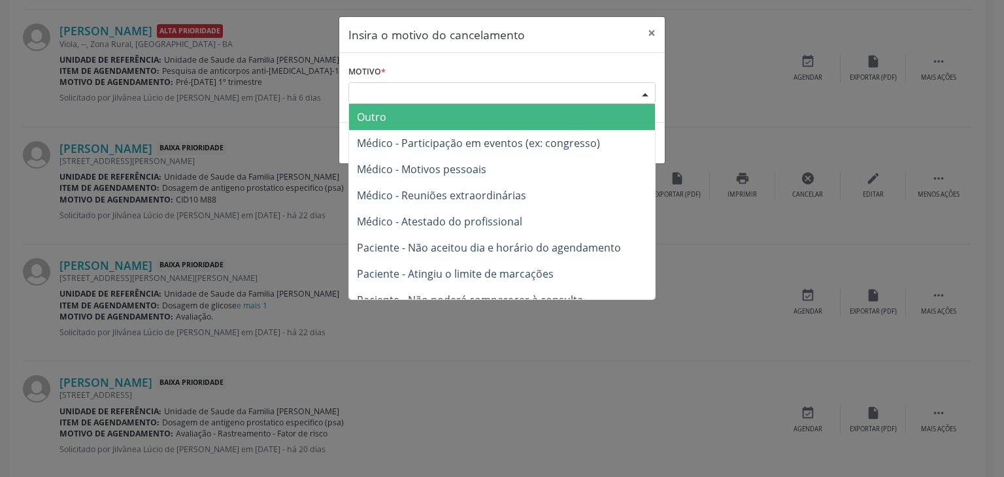
click at [480, 102] on div "Escolha o motivo" at bounding box center [501, 93] width 307 height 22
click at [380, 109] on span "Outro" at bounding box center [502, 117] width 306 height 26
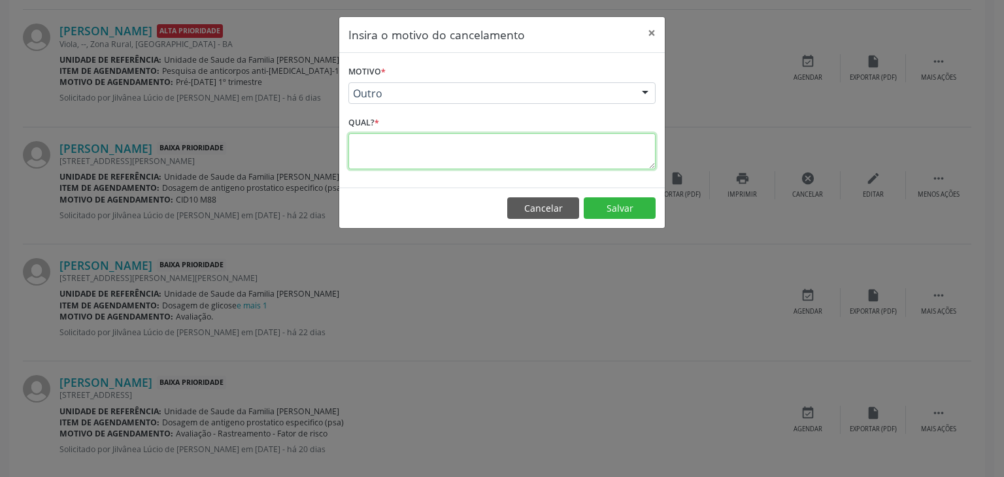
click at [368, 140] on textarea at bounding box center [501, 151] width 307 height 36
paste textarea "EXAME REALIZADO"
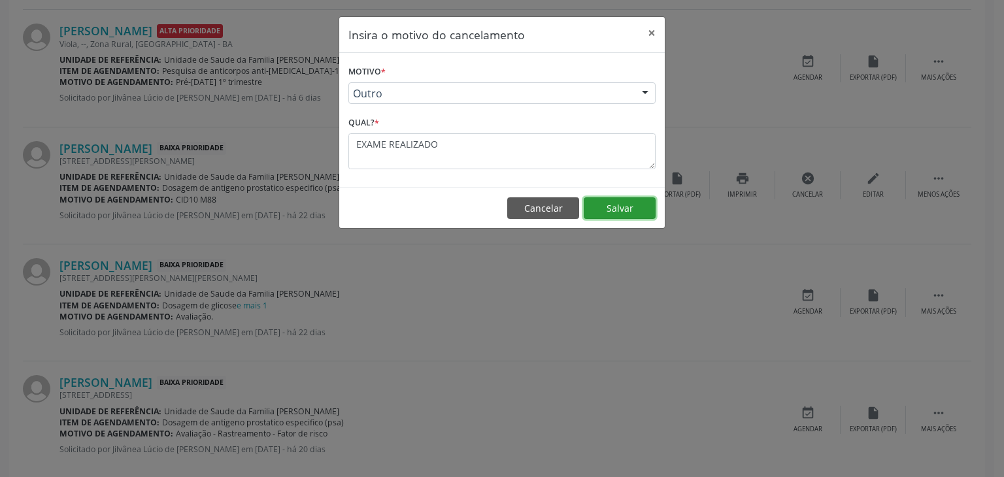
click at [630, 197] on button "Salvar" at bounding box center [620, 208] width 72 height 22
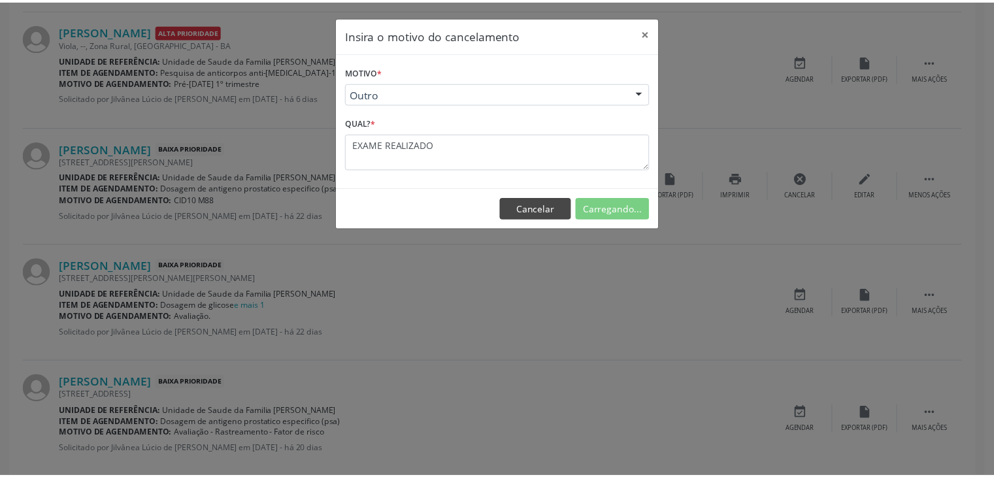
scroll to position [0, 0]
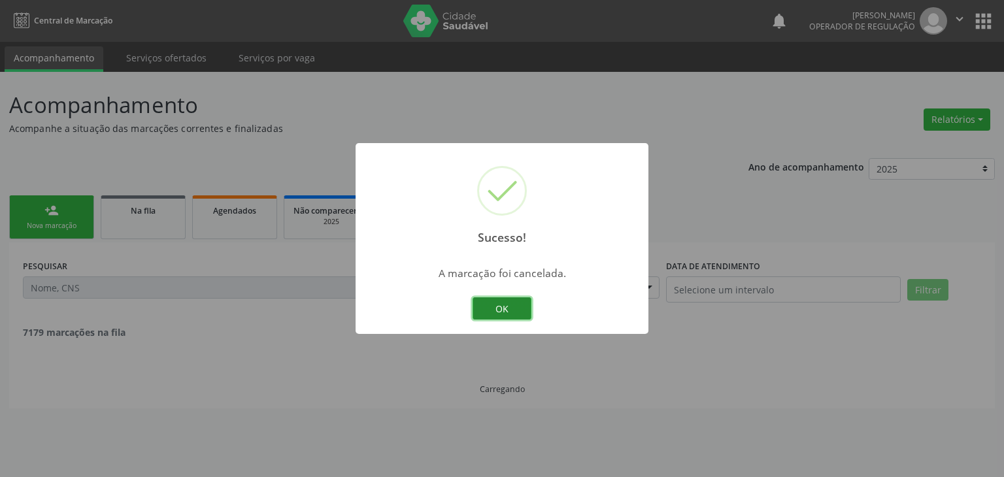
click at [507, 311] on button "OK" at bounding box center [502, 308] width 59 height 22
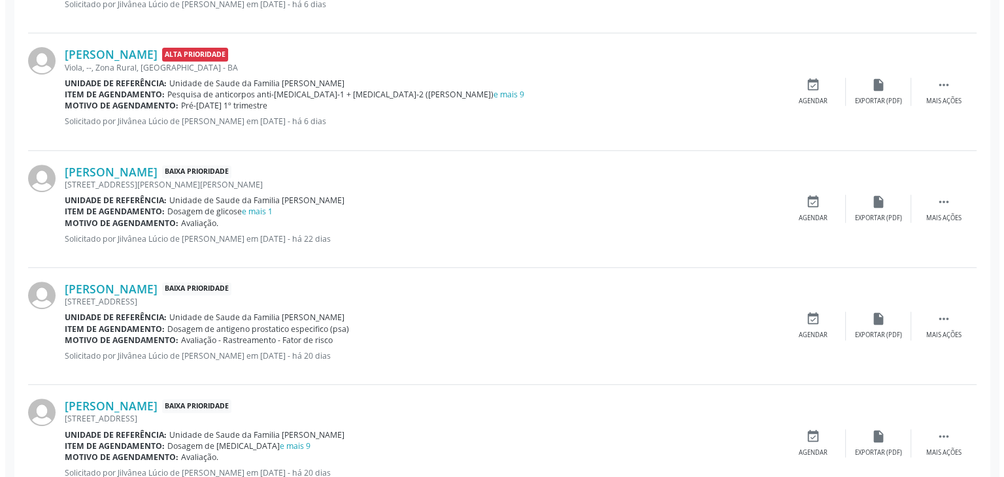
scroll to position [588, 0]
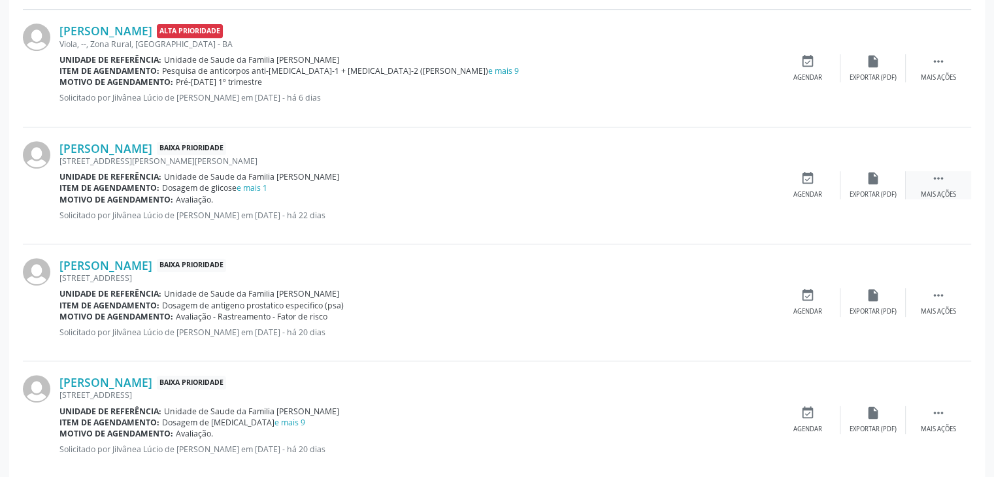
click at [917, 192] on div " Mais ações" at bounding box center [938, 185] width 65 height 28
click at [803, 181] on icon "cancel" at bounding box center [808, 178] width 14 height 14
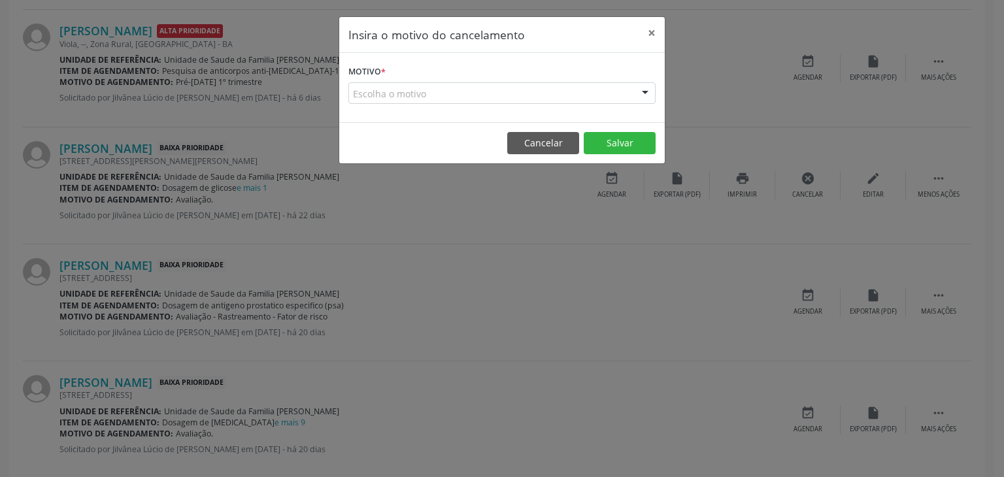
click at [381, 80] on label "Motivo *" at bounding box center [366, 72] width 37 height 20
click at [379, 80] on label "Motivo *" at bounding box center [366, 72] width 37 height 20
click at [373, 100] on div "Escolha o motivo" at bounding box center [501, 93] width 307 height 22
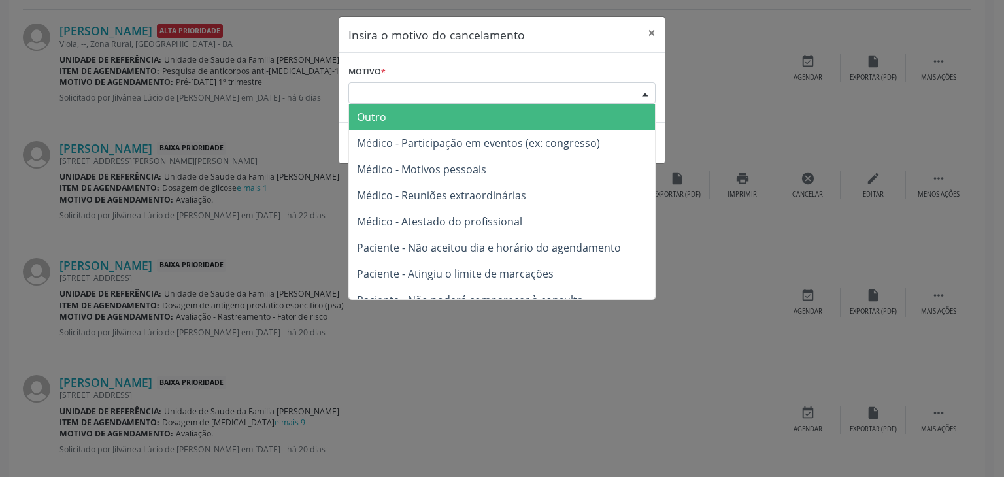
click at [371, 122] on span "Outro" at bounding box center [371, 117] width 29 height 14
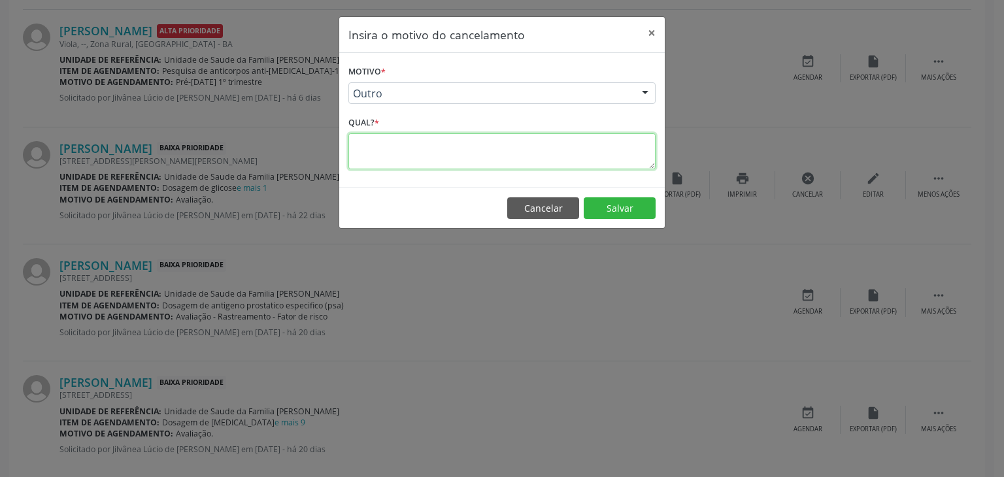
click at [374, 146] on textarea at bounding box center [501, 151] width 307 height 36
paste textarea "EXAME REALIZADO"
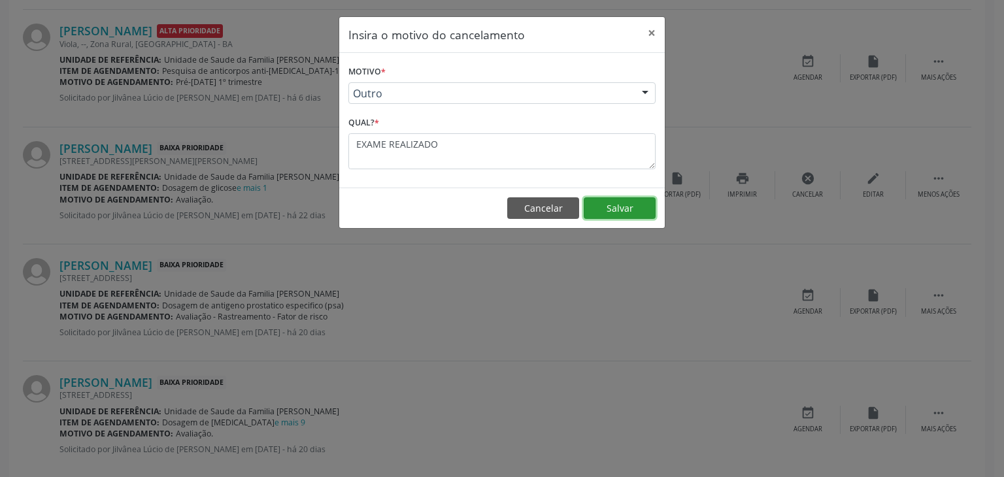
click at [612, 201] on button "Salvar" at bounding box center [620, 208] width 72 height 22
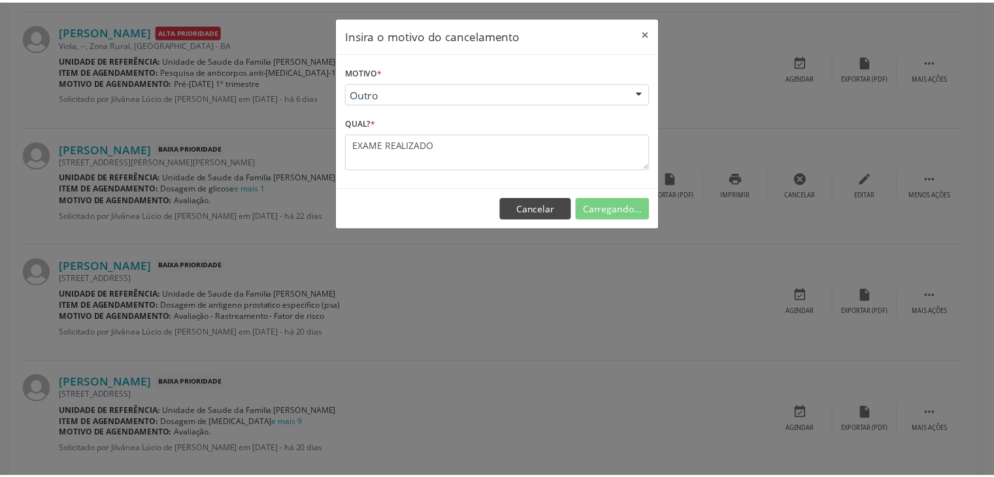
scroll to position [0, 0]
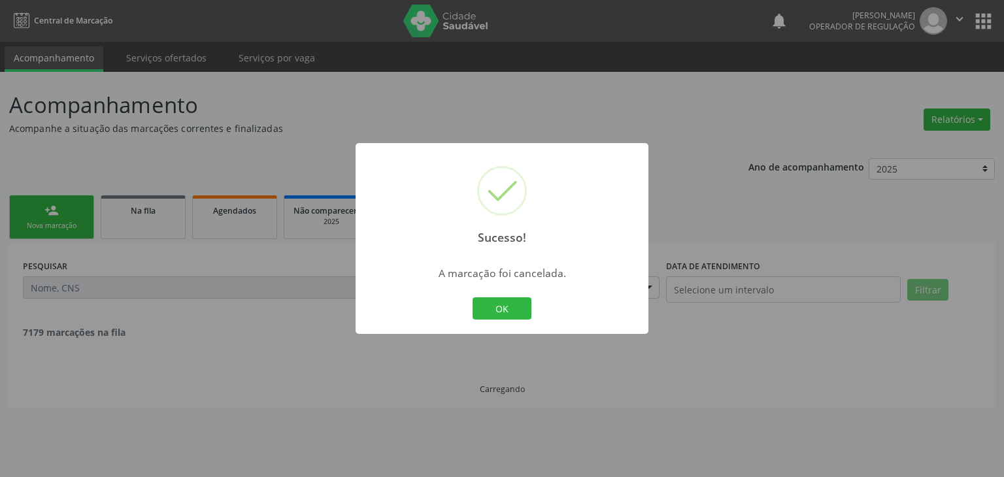
click at [497, 294] on div "Sucesso! × A marcação foi cancelada. OK Cancel" at bounding box center [502, 238] width 293 height 191
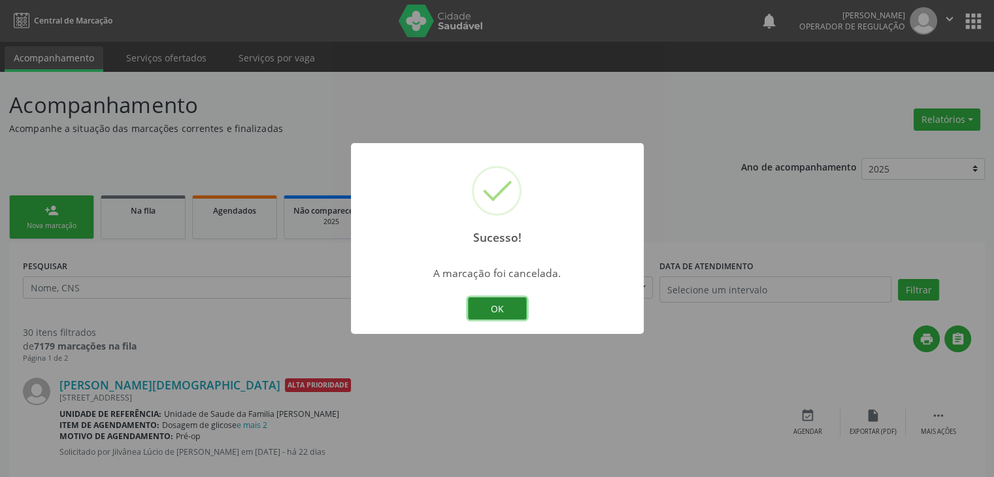
click at [490, 312] on button "OK" at bounding box center [497, 308] width 59 height 22
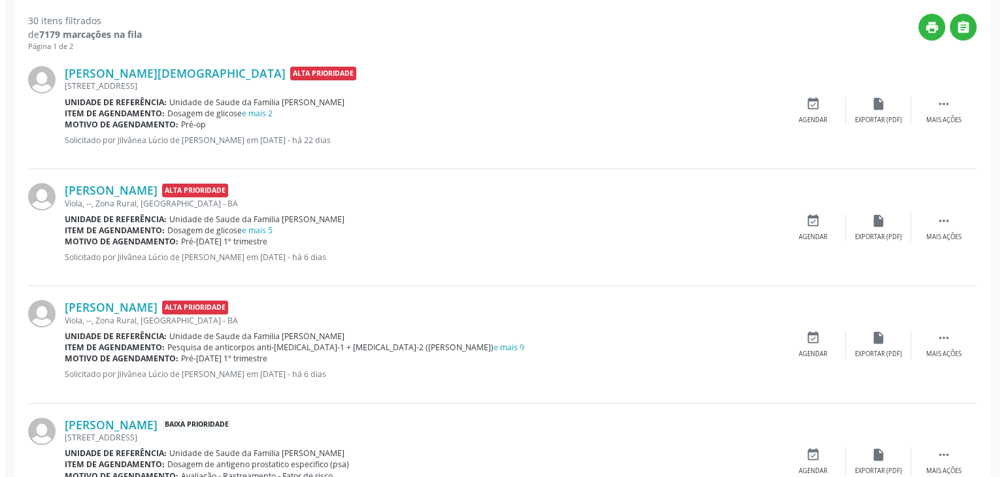
scroll to position [290, 0]
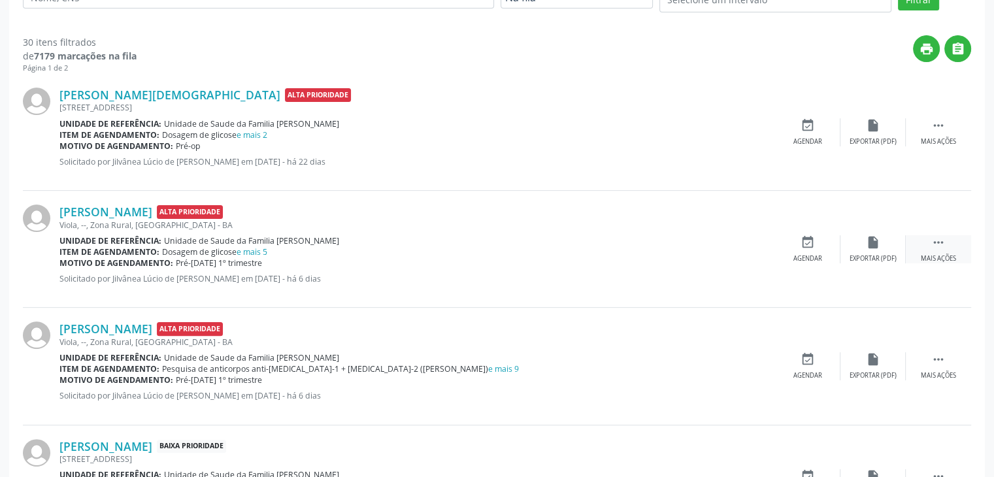
click at [954, 250] on div " Mais ações" at bounding box center [938, 249] width 65 height 28
click at [822, 246] on div "cancel Cancelar" at bounding box center [807, 249] width 65 height 28
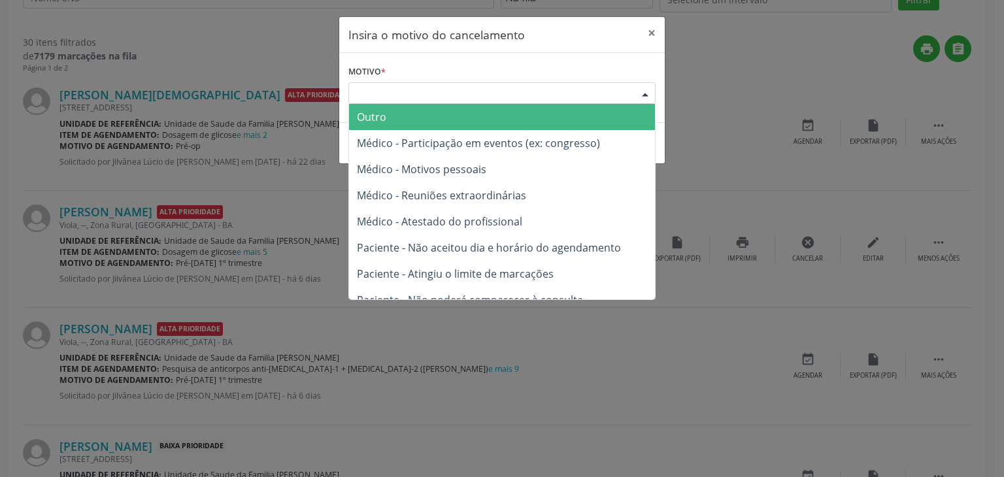
click at [409, 93] on div "Escolha o motivo" at bounding box center [501, 93] width 307 height 22
click at [373, 116] on span "Outro" at bounding box center [371, 117] width 29 height 14
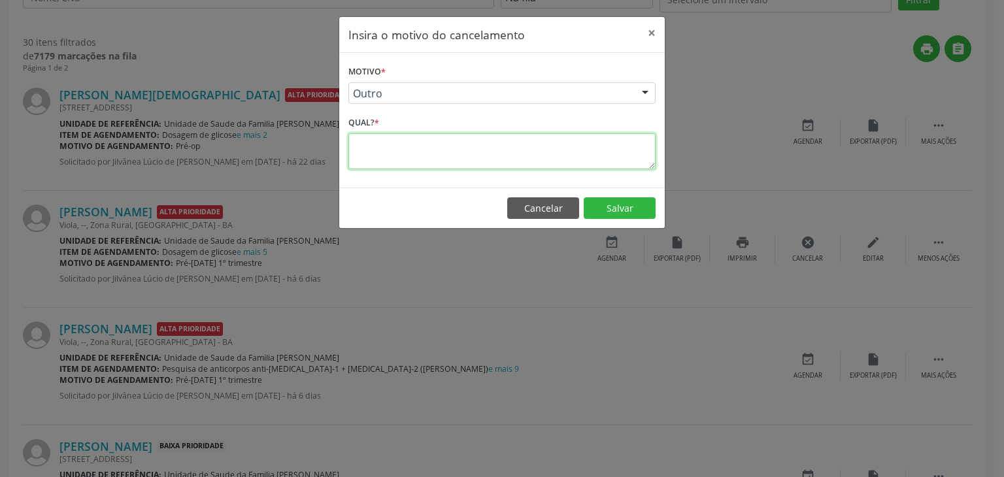
click at [384, 137] on textarea at bounding box center [501, 151] width 307 height 36
paste textarea "EXAME REALIZADO"
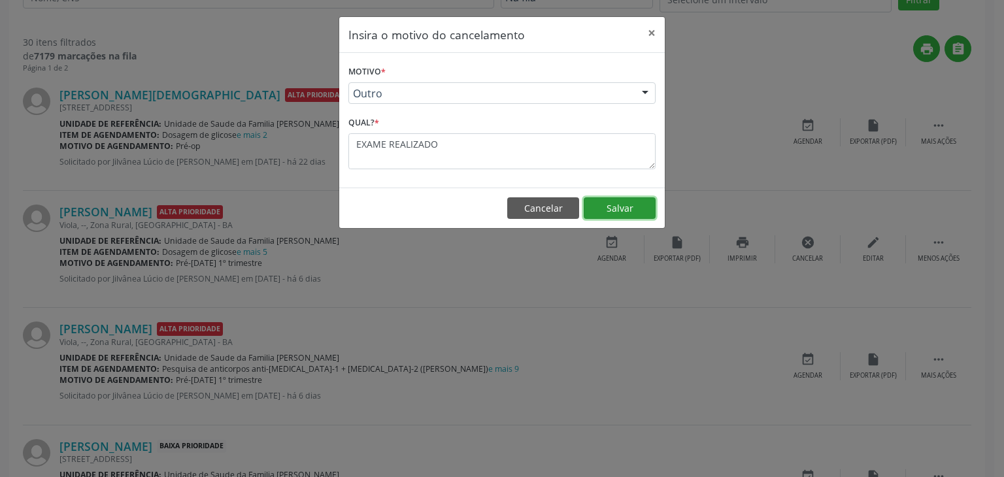
click at [615, 198] on button "Salvar" at bounding box center [620, 208] width 72 height 22
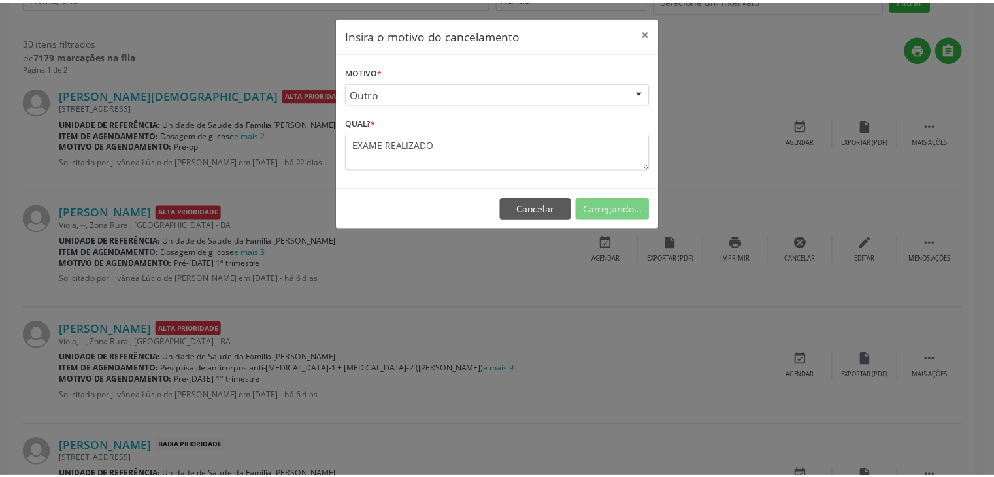
scroll to position [0, 0]
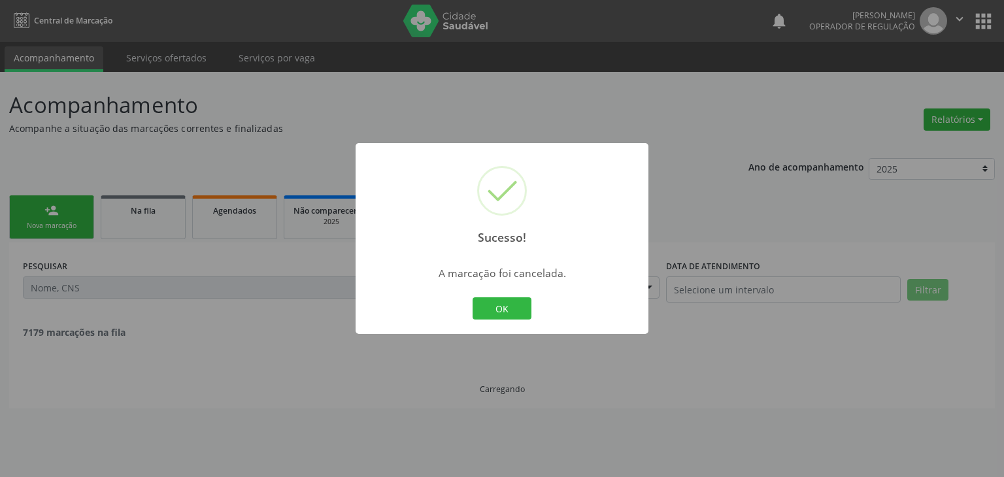
click at [494, 296] on div "OK Cancel" at bounding box center [502, 308] width 65 height 27
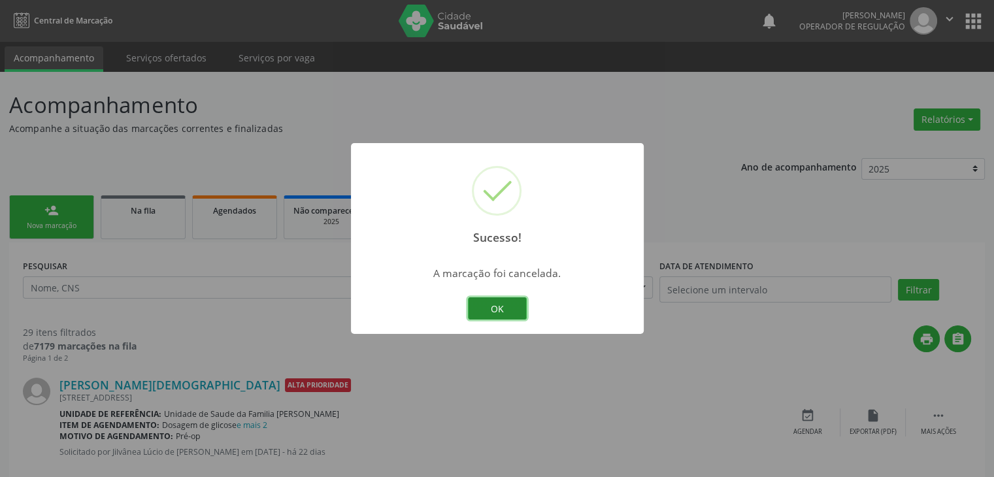
click at [494, 298] on button "OK" at bounding box center [497, 308] width 59 height 22
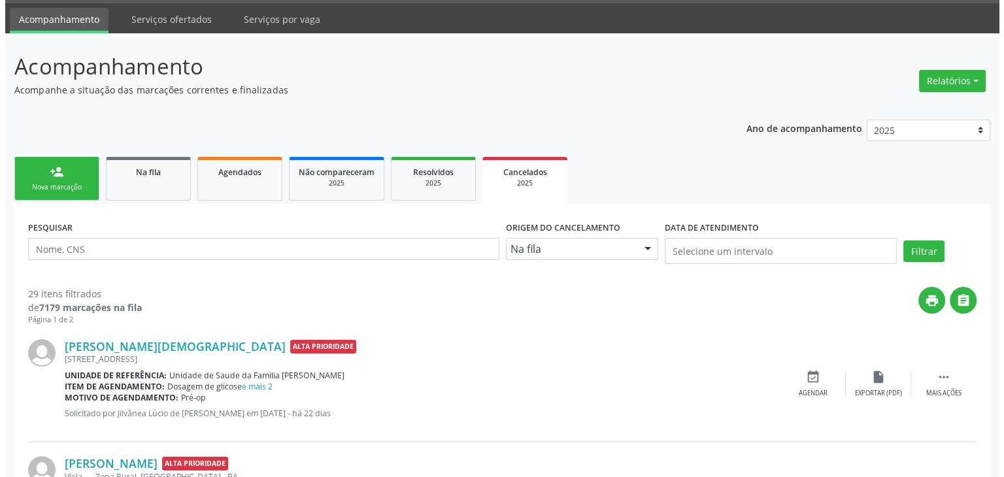
scroll to position [327, 0]
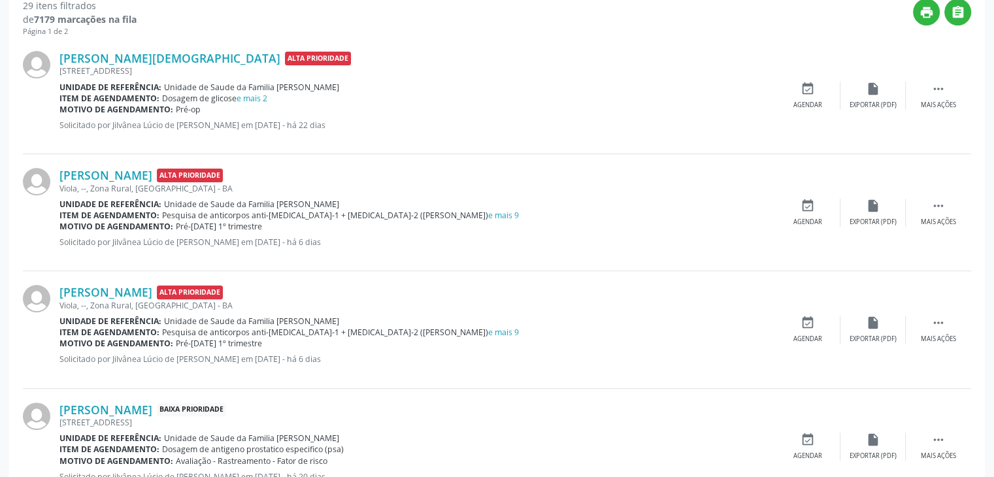
click at [930, 226] on div "Cleidione Silva Paixao Alta Prioridade Viola, --, Zona Rural, Mairi - BA Unidad…" at bounding box center [497, 212] width 949 height 117
click at [932, 222] on div "Mais ações" at bounding box center [938, 222] width 35 height 9
click at [822, 220] on div "Cancelar" at bounding box center [807, 222] width 31 height 9
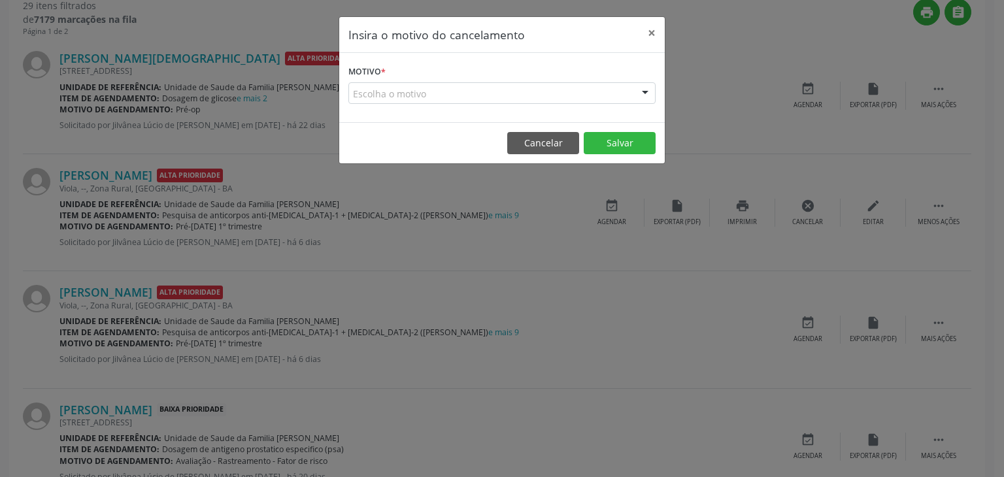
click at [443, 97] on div "Escolha o motivo" at bounding box center [501, 93] width 307 height 22
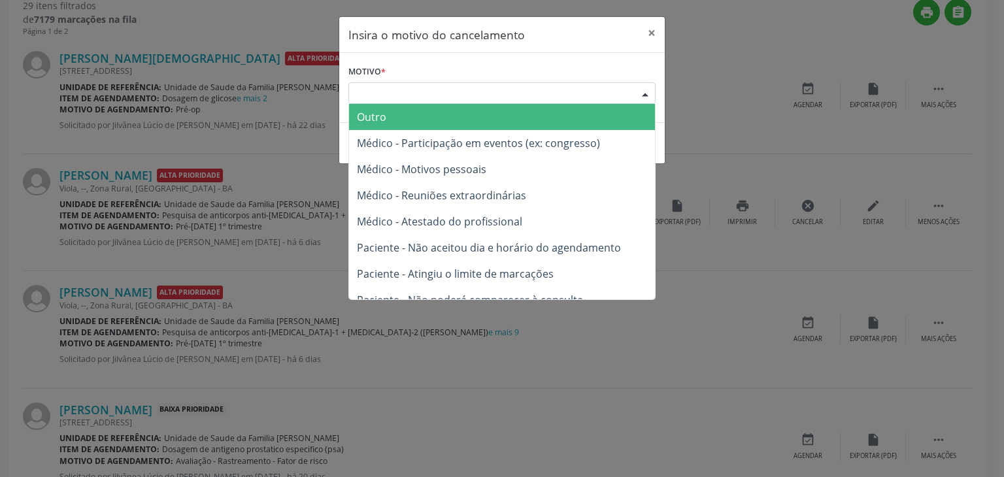
click at [418, 125] on span "Outro" at bounding box center [502, 117] width 306 height 26
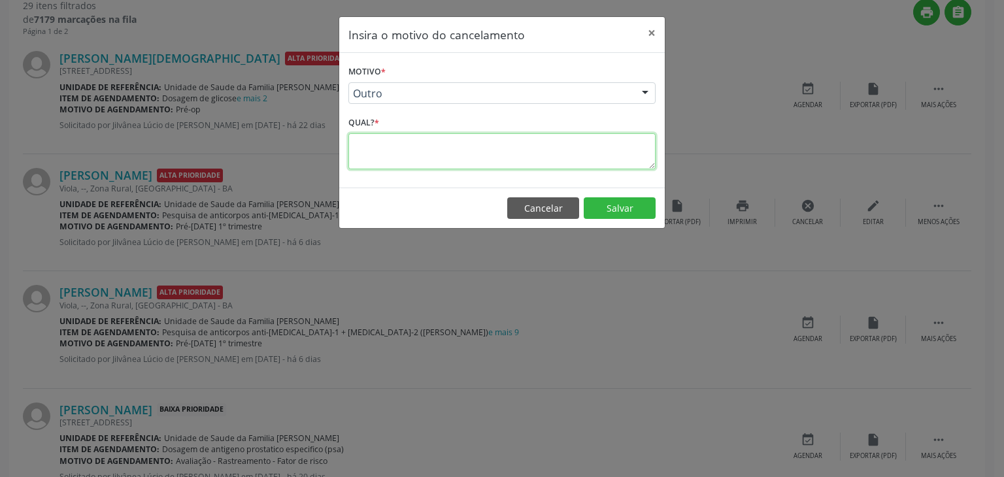
click at [409, 151] on textarea at bounding box center [501, 151] width 307 height 36
paste textarea "EXAME REALIZADO"
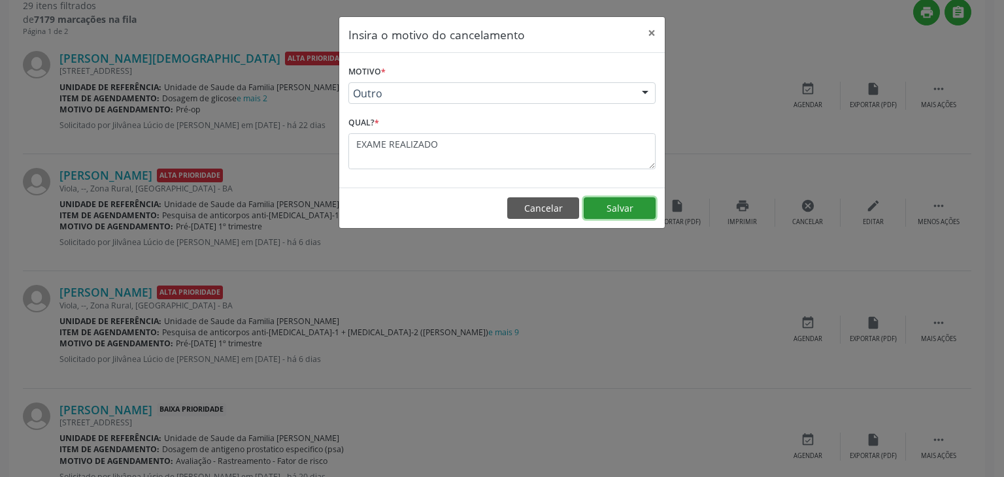
click at [620, 212] on button "Salvar" at bounding box center [620, 208] width 72 height 22
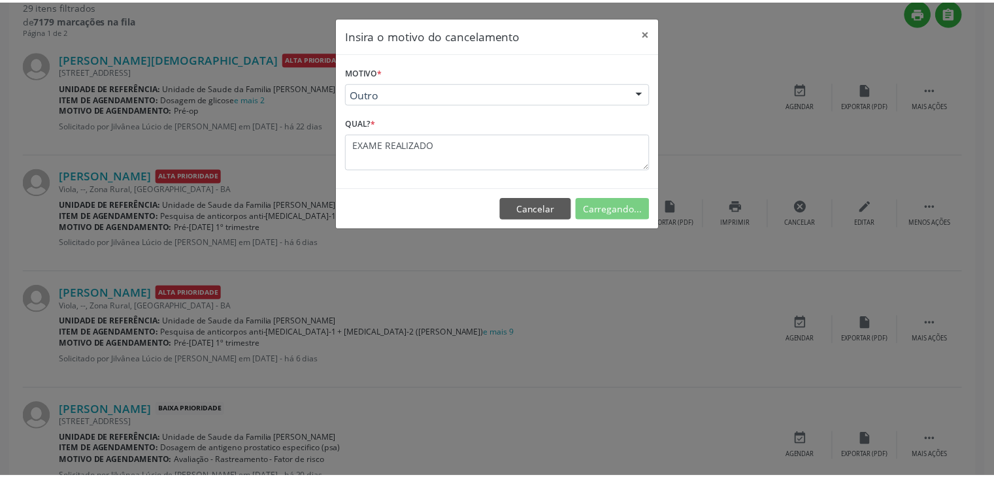
scroll to position [0, 0]
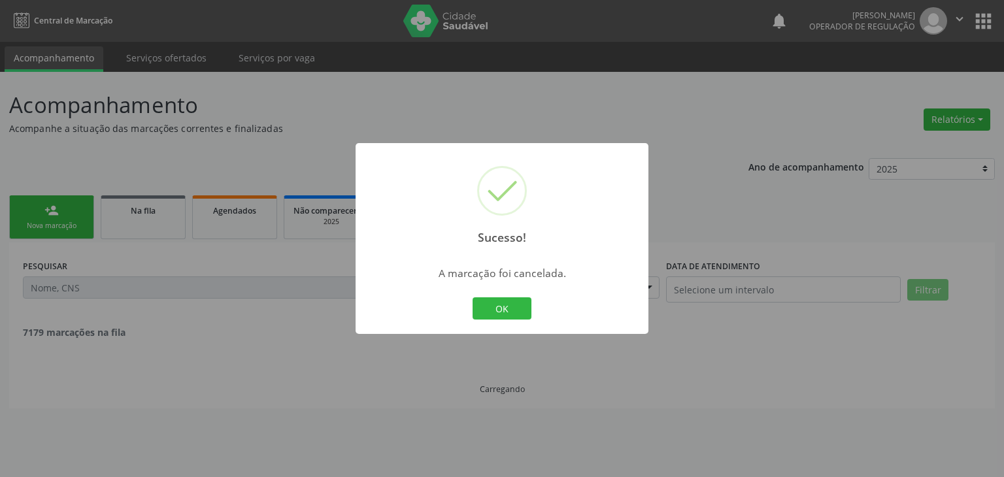
click at [491, 296] on div "OK Cancel" at bounding box center [502, 308] width 65 height 27
click at [491, 308] on button "OK" at bounding box center [502, 308] width 59 height 22
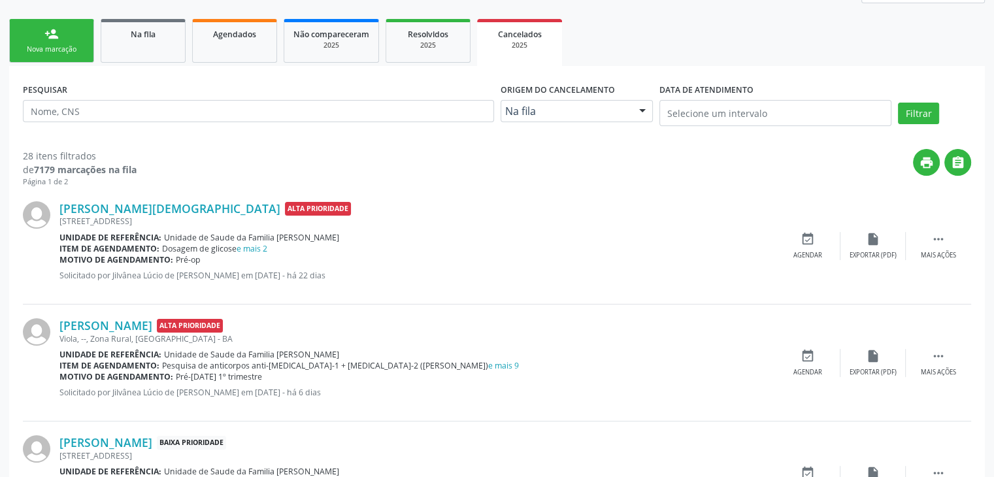
scroll to position [261, 0]
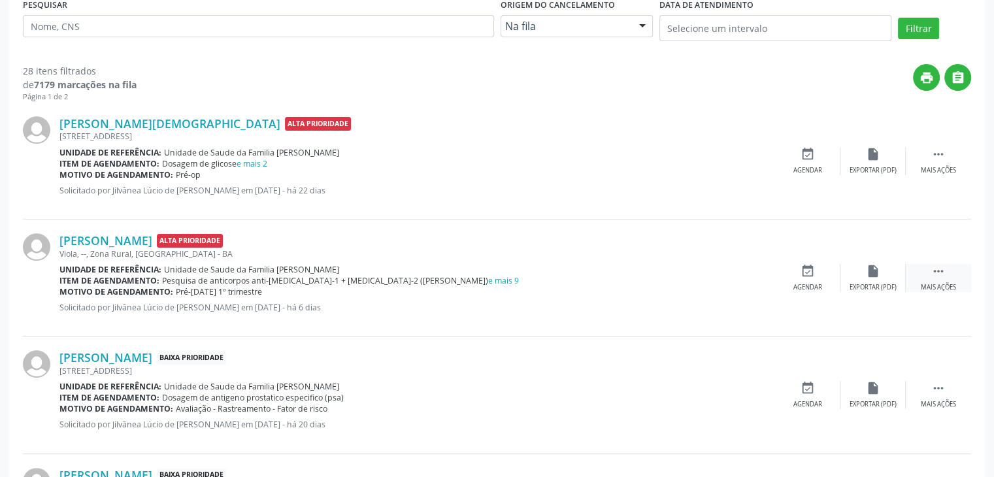
click at [915, 278] on div " Mais ações" at bounding box center [938, 278] width 65 height 28
click at [837, 277] on div "cancel Cancelar" at bounding box center [807, 278] width 65 height 28
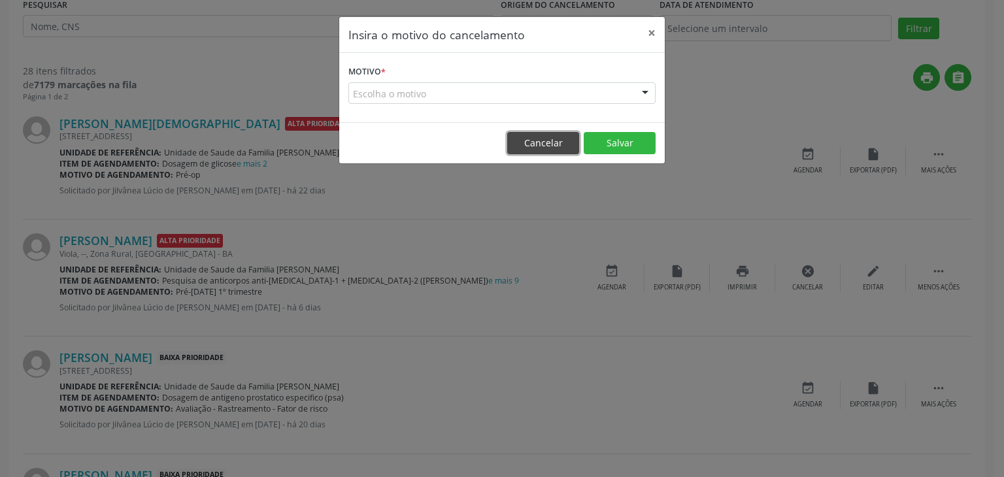
click at [547, 142] on button "Cancelar" at bounding box center [543, 143] width 72 height 22
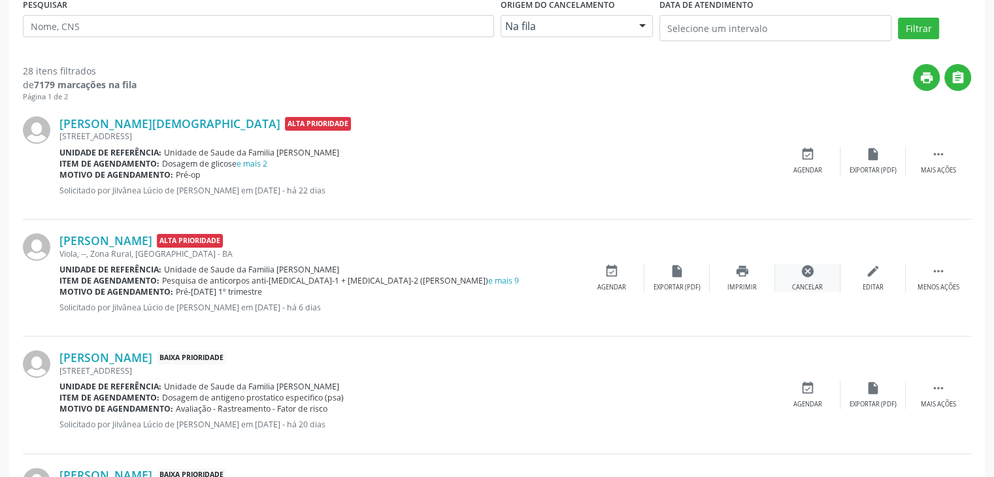
click at [820, 274] on div "cancel Cancelar" at bounding box center [807, 278] width 65 height 28
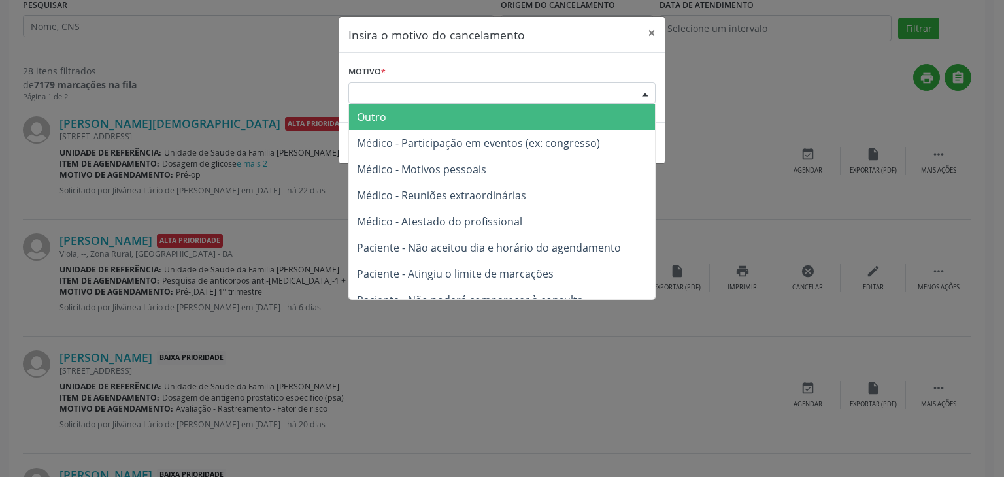
click at [454, 90] on div "Escolha o motivo" at bounding box center [501, 93] width 307 height 22
click at [413, 127] on span "Outro" at bounding box center [502, 117] width 306 height 26
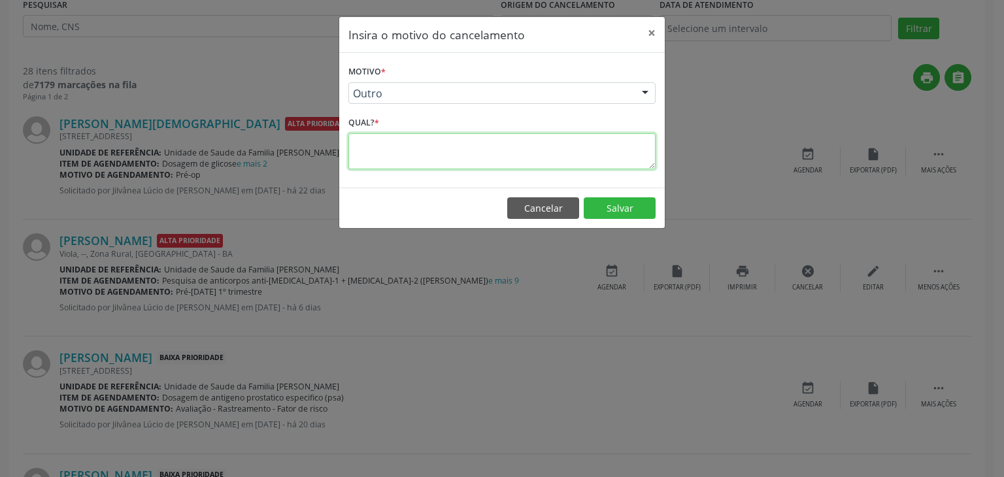
click at [385, 147] on textarea at bounding box center [501, 151] width 307 height 36
paste textarea "EXAME REALIZADO"
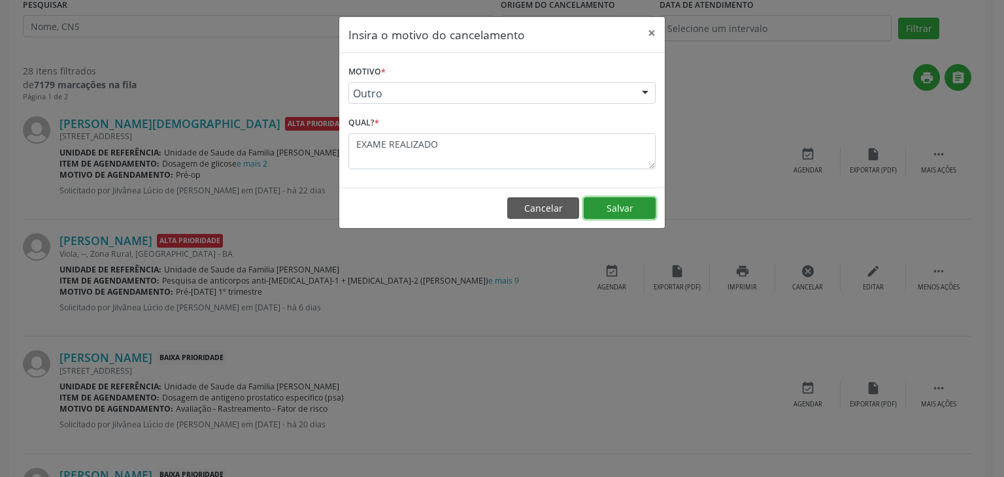
click at [599, 199] on button "Salvar" at bounding box center [620, 208] width 72 height 22
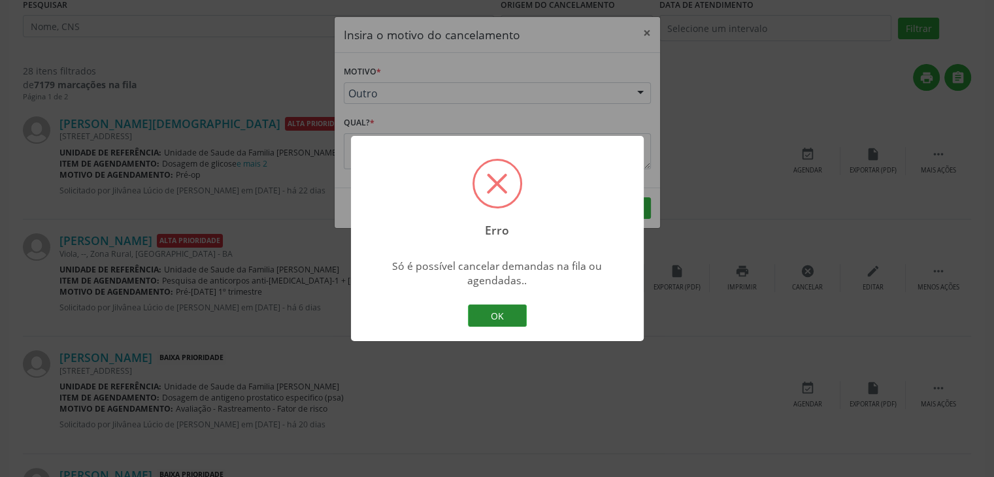
click at [485, 311] on button "OK" at bounding box center [497, 316] width 59 height 22
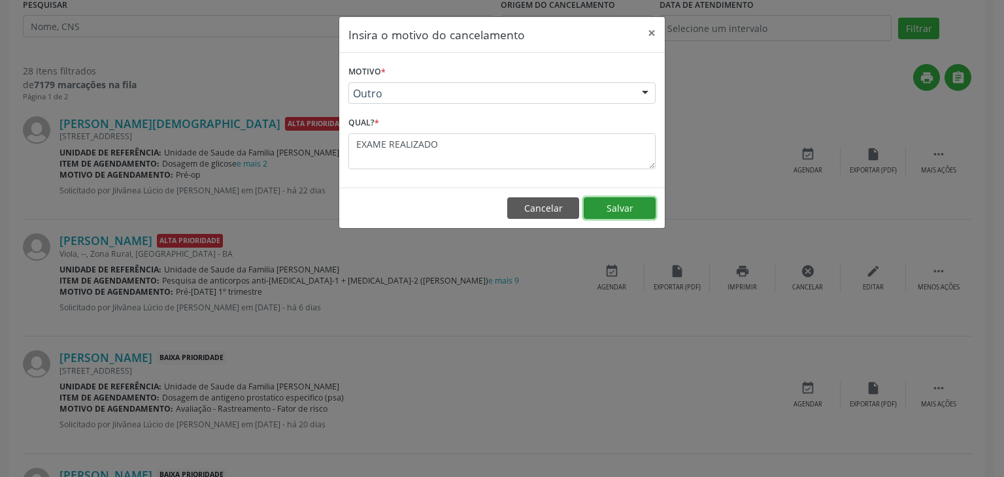
click at [645, 204] on button "Salvar" at bounding box center [620, 208] width 72 height 22
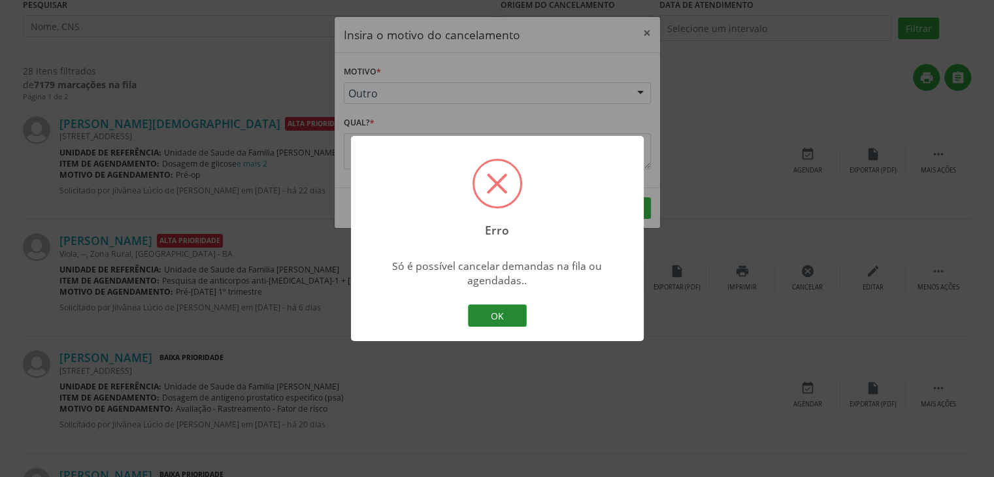
click at [497, 317] on button "OK" at bounding box center [497, 316] width 59 height 22
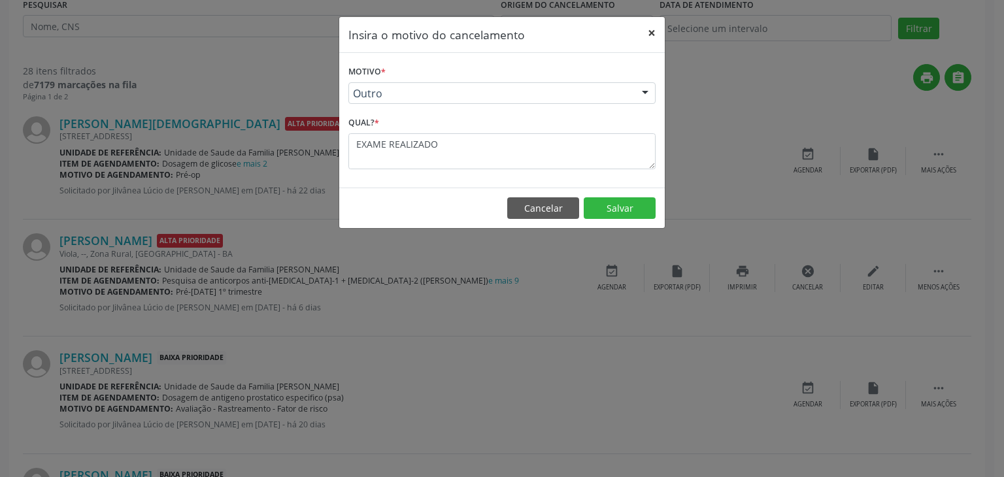
click at [647, 32] on button "×" at bounding box center [652, 33] width 26 height 32
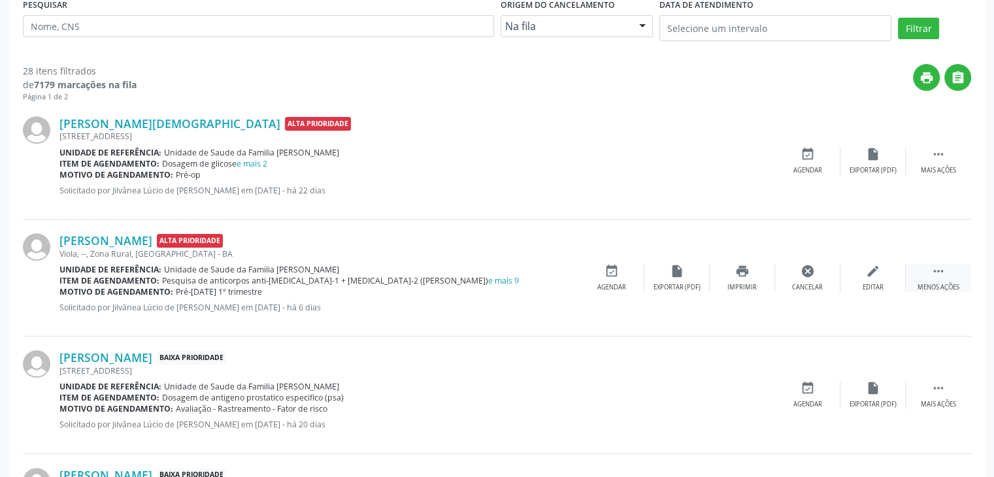
click at [965, 286] on div " Menos ações" at bounding box center [938, 278] width 65 height 28
click at [955, 288] on div "Mais ações" at bounding box center [938, 287] width 35 height 9
click at [800, 280] on div "cancel Cancelar" at bounding box center [807, 278] width 65 height 28
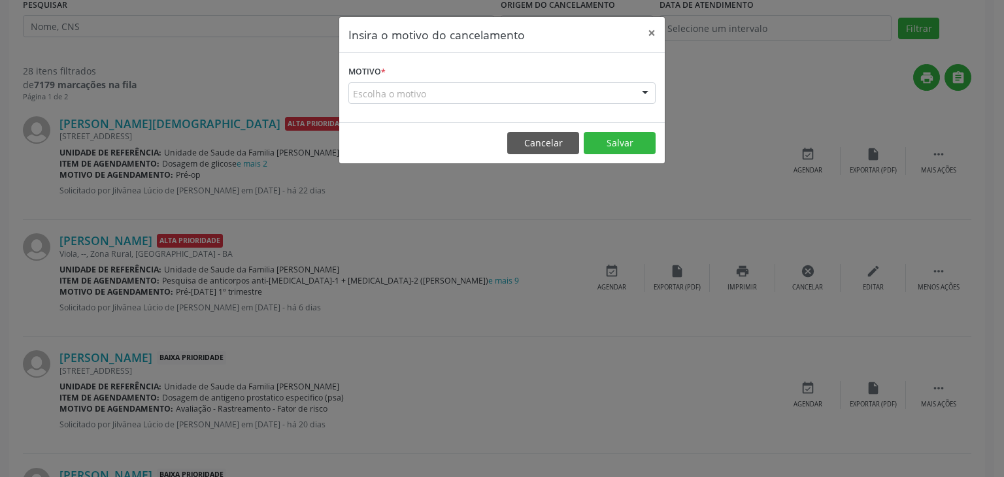
click at [421, 99] on div "Escolha o motivo" at bounding box center [501, 93] width 307 height 22
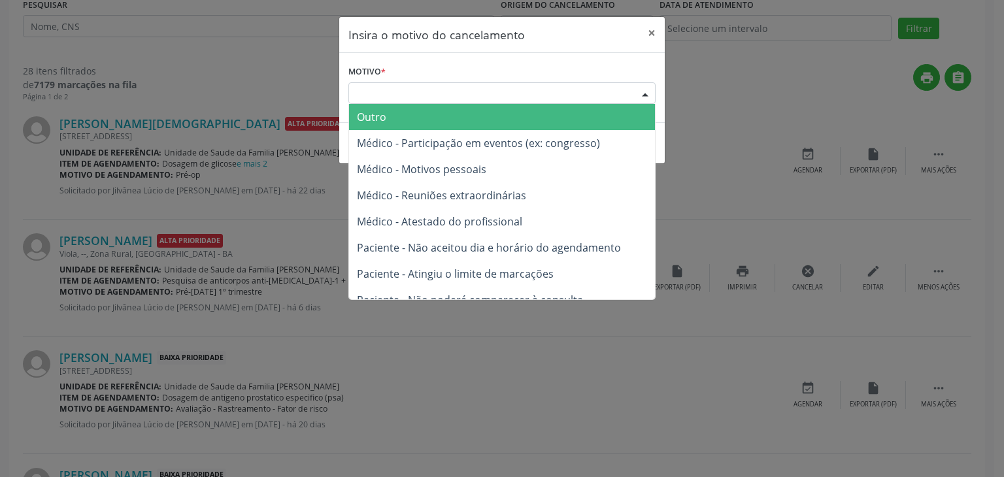
click at [410, 118] on span "Outro" at bounding box center [502, 117] width 306 height 26
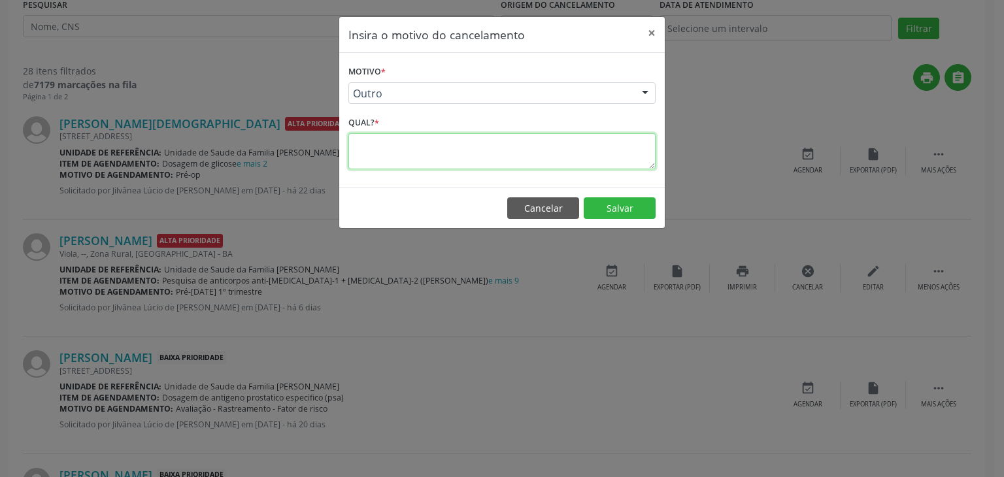
click at [403, 134] on textarea at bounding box center [501, 151] width 307 height 36
paste textarea "EXAME REALIZADO"
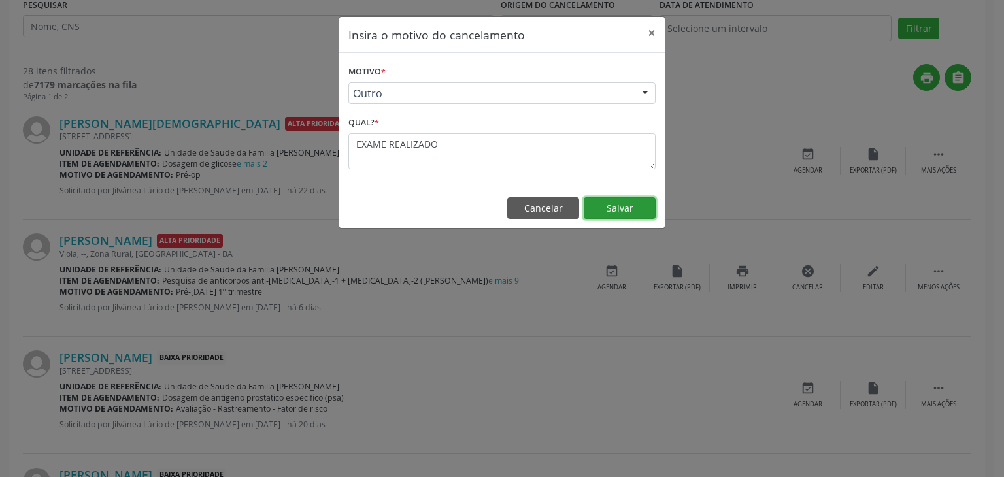
click at [609, 209] on button "Salvar" at bounding box center [620, 208] width 72 height 22
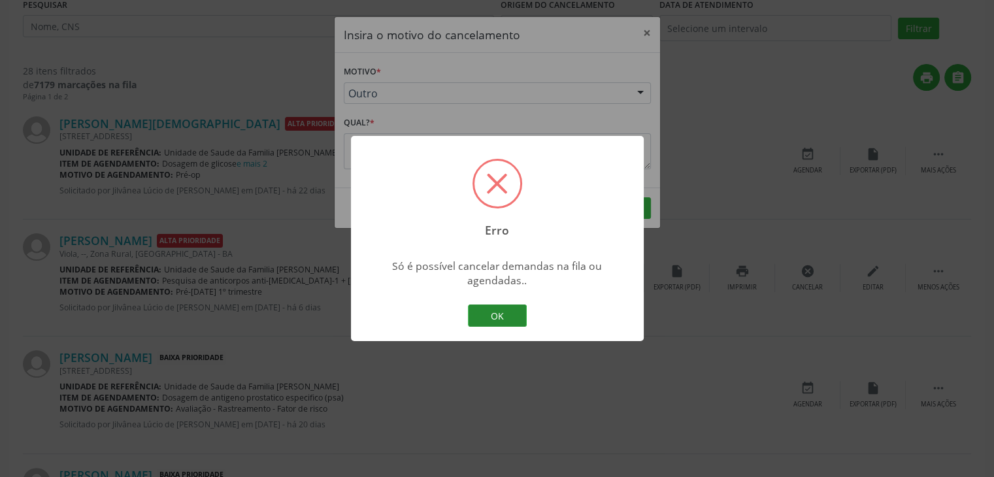
click at [486, 314] on button "OK" at bounding box center [497, 316] width 59 height 22
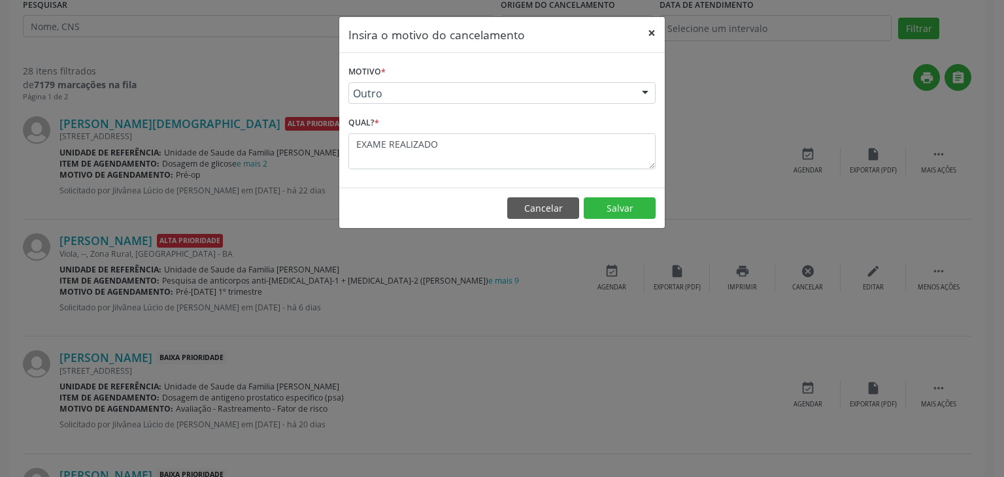
click at [641, 24] on button "×" at bounding box center [652, 33] width 26 height 32
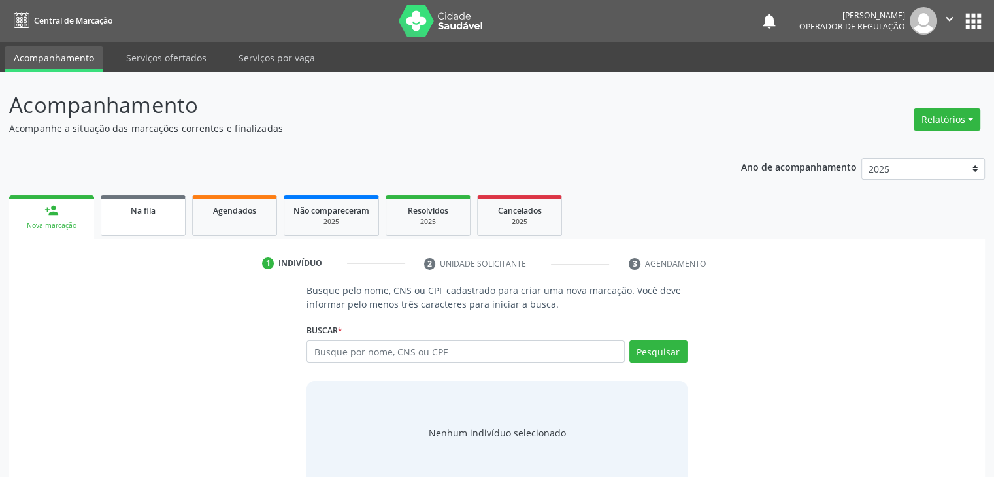
click at [144, 224] on link "Na fila" at bounding box center [143, 215] width 85 height 41
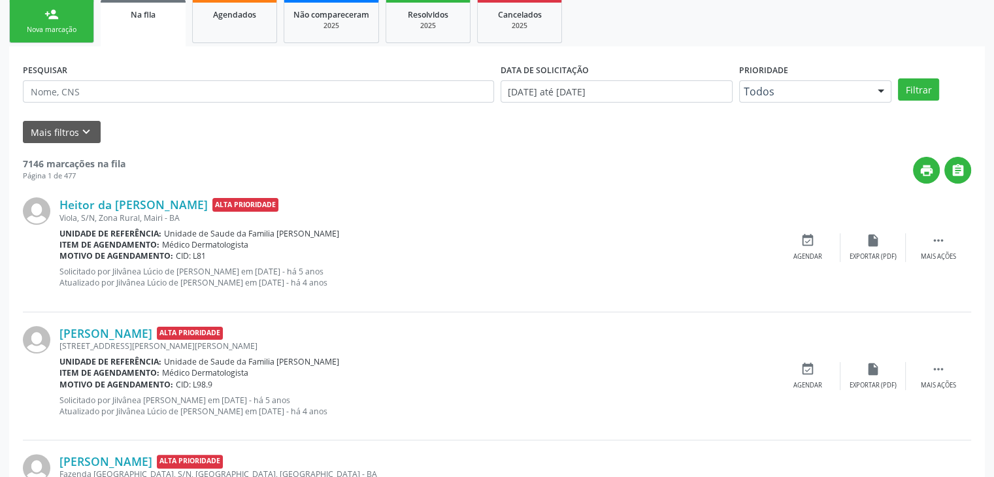
scroll to position [131, 0]
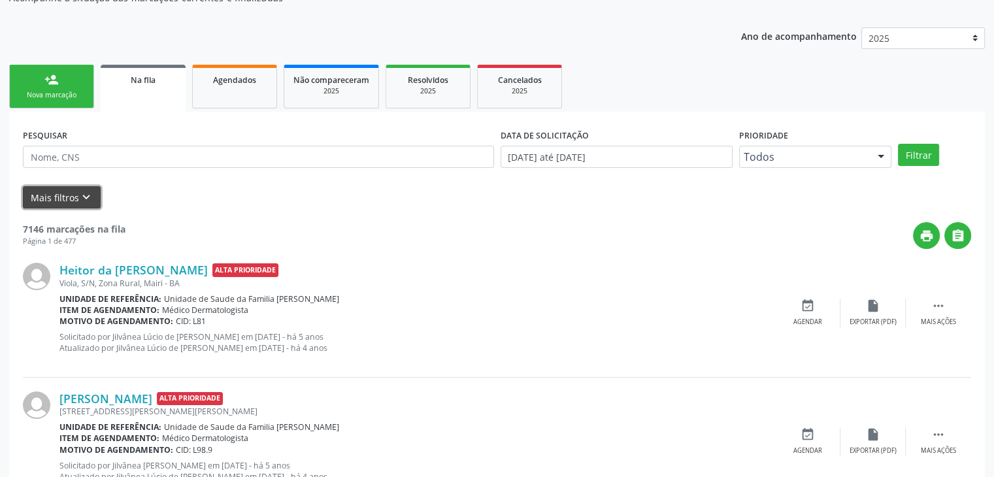
click at [92, 197] on button "Mais filtros keyboard_arrow_down" at bounding box center [62, 197] width 78 height 23
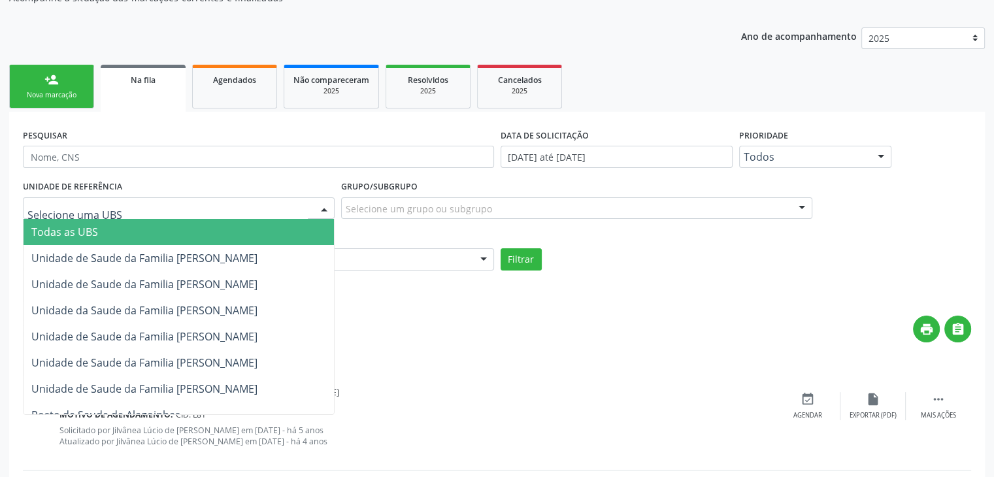
click at [194, 214] on div at bounding box center [179, 208] width 312 height 22
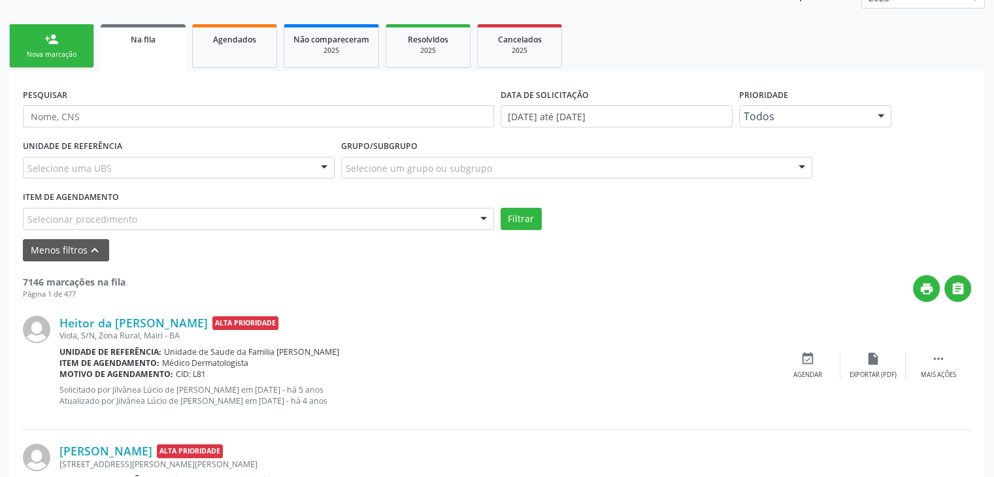
scroll to position [65, 0]
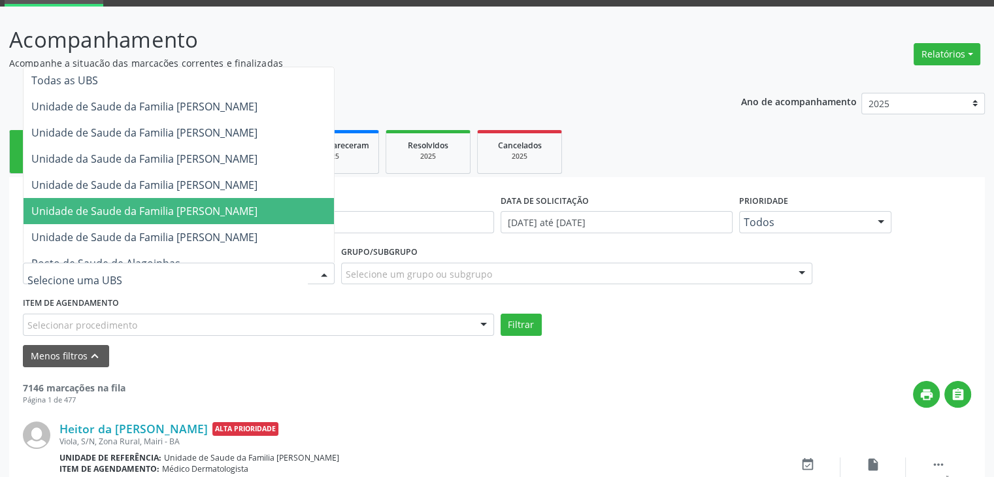
click at [153, 275] on div at bounding box center [179, 274] width 312 height 22
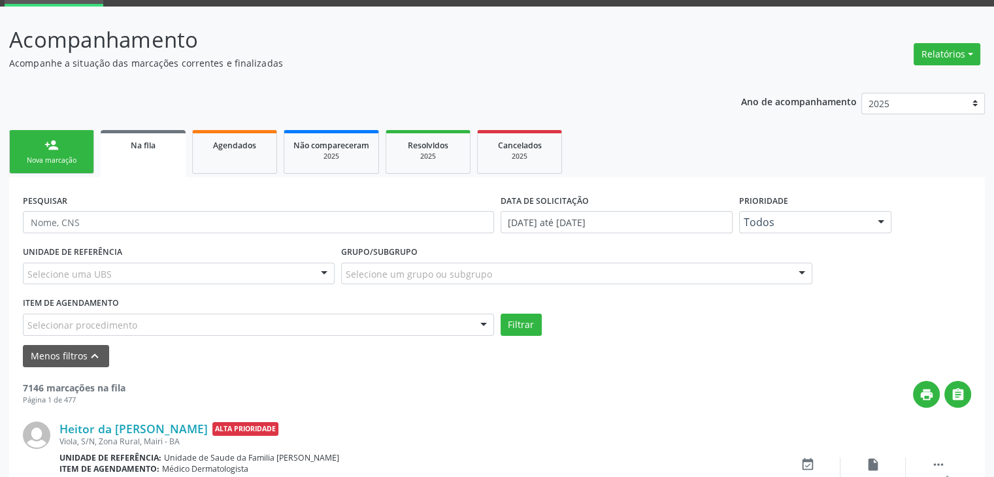
click at [166, 273] on div "Selecione uma UBS" at bounding box center [179, 274] width 312 height 22
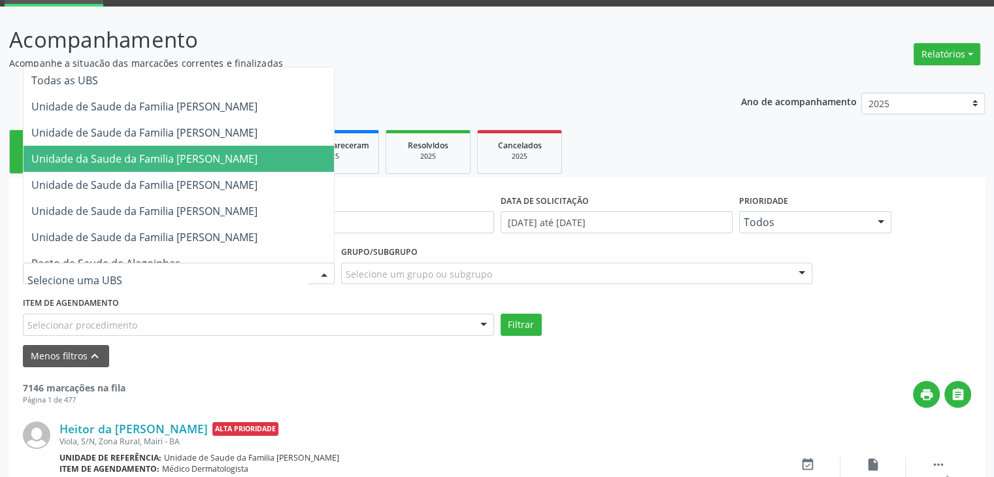
click at [174, 159] on span "Unidade da Saude da Familia [PERSON_NAME]" at bounding box center [144, 159] width 226 height 14
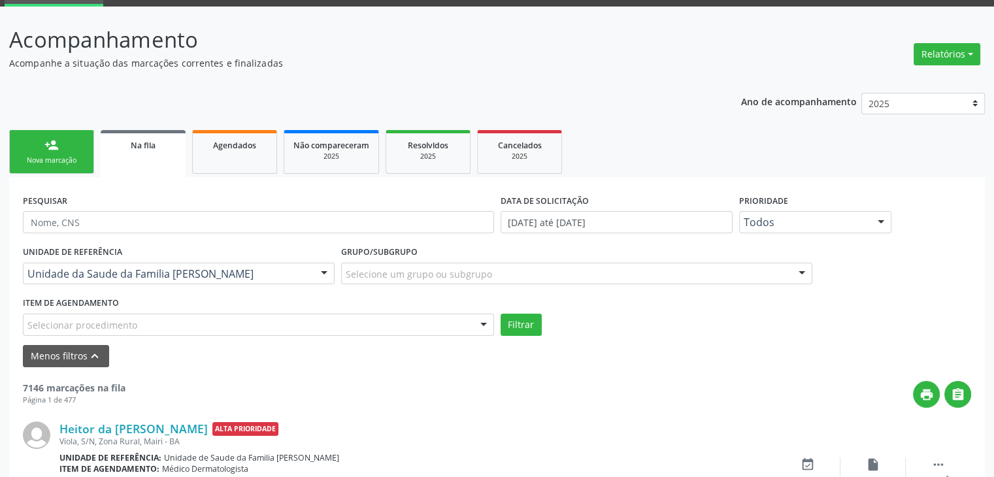
click at [450, 280] on div "Selecione um grupo ou subgrupo" at bounding box center [576, 274] width 471 height 22
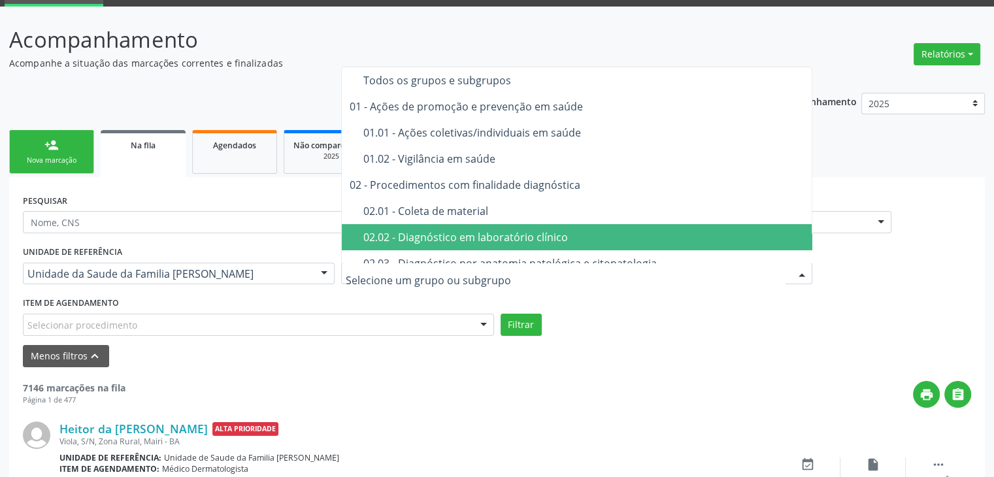
click at [448, 239] on div "02.02 - Diagnóstico em laboratório clínico" at bounding box center [584, 237] width 442 height 10
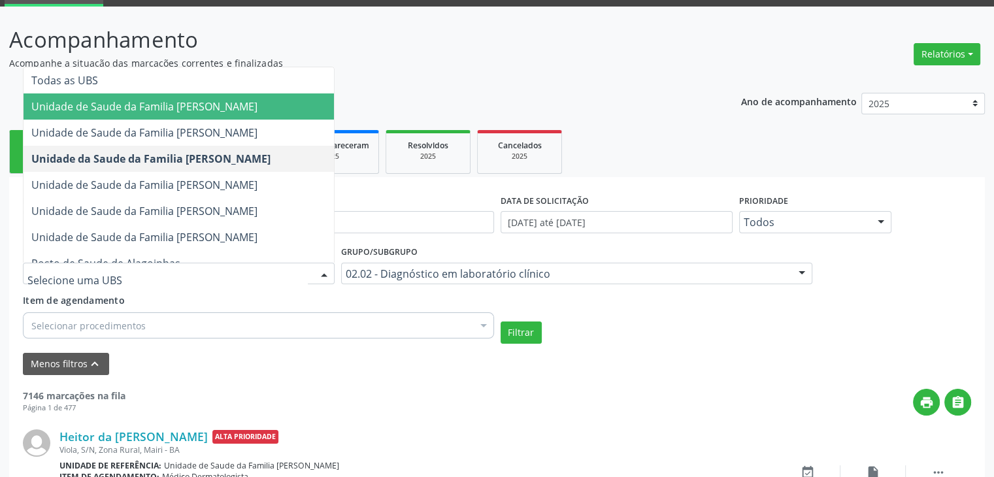
click at [230, 110] on span "Unidade de Saude da Familia [PERSON_NAME]" at bounding box center [144, 106] width 226 height 14
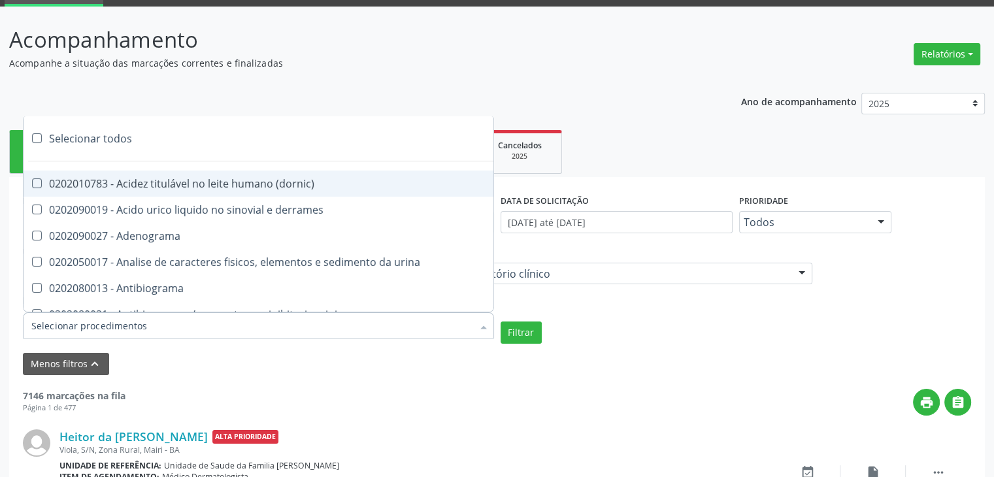
click at [396, 329] on div at bounding box center [258, 325] width 471 height 26
click at [63, 130] on div "Selecionar todos" at bounding box center [380, 139] width 712 height 26
checkbox input "true"
checkbox \(dornic\) "true"
checkbox derrames "true"
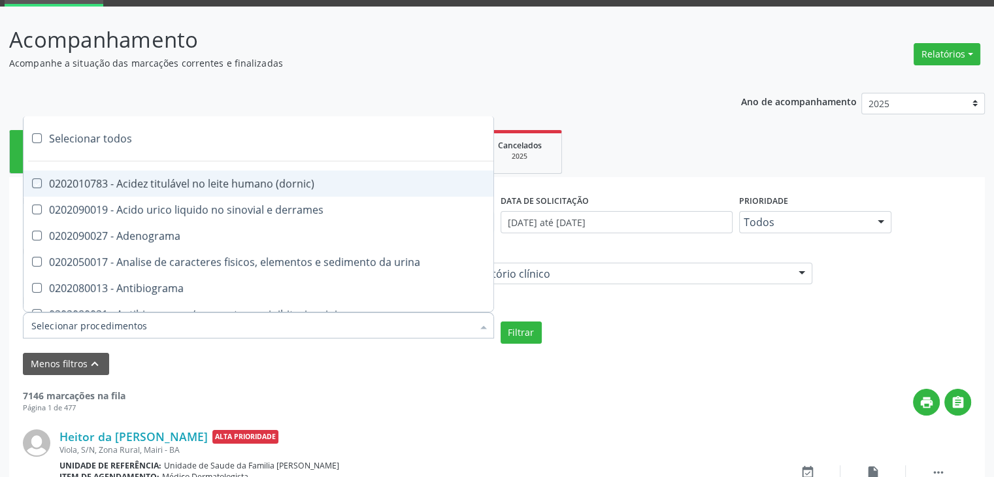
checkbox Adenograma "true"
checkbox urina "true"
checkbox Antibiograma "true"
checkbox minima "true"
checkbox micobacterias "true"
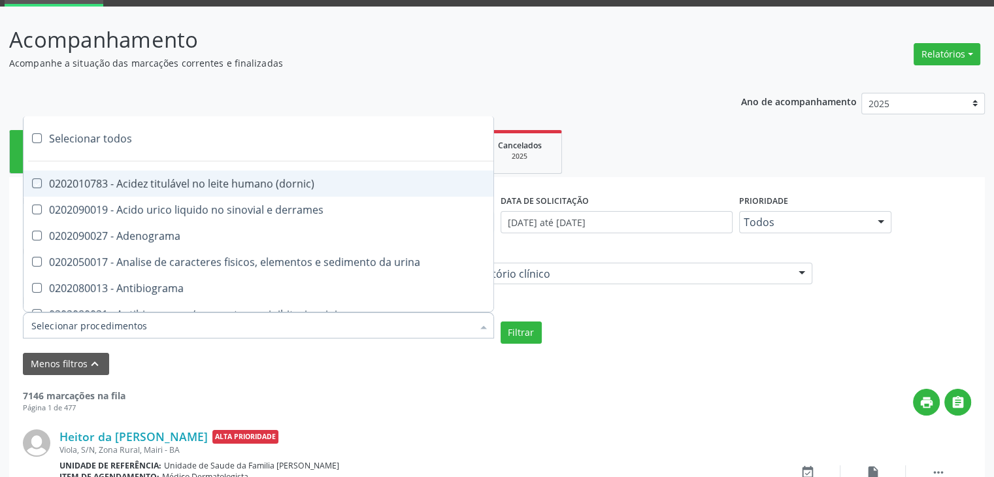
checkbox blot "true"
checkbox mlpa "true"
checkbox \(hanseniase\) "true"
checkbox \(controle\) "true"
checkbox \(diagnóstica\) "true"
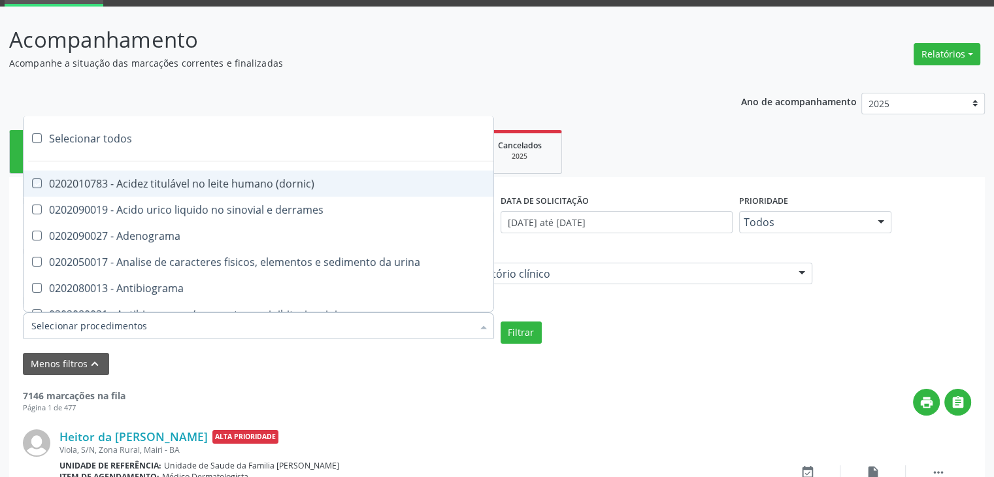
checkbox \(gram\) "true"
checkbox clamidia "true"
checkbox herpesvirus "true"
checkbox hematologica "true"
checkbox creatinina "true"
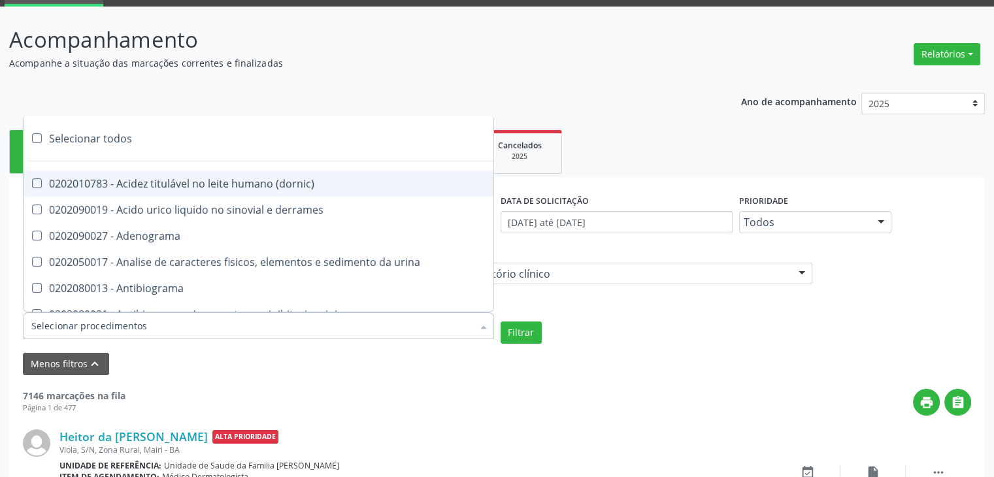
checkbox fosfato "true"
checkbox ureia "true"
checkbox osmolar "true"
checkbox addis "true"
checkbox b "true"
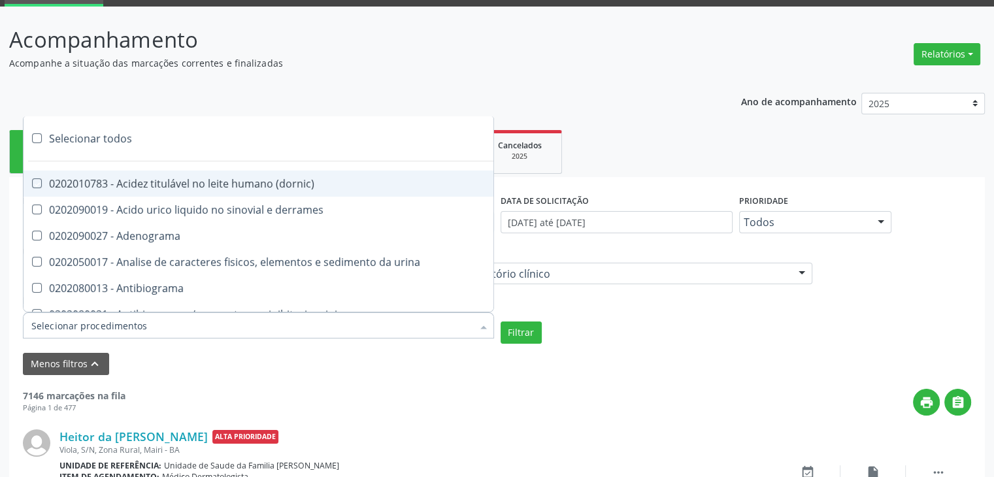
checkbox cd4\/cd8 "true"
checkbox totais "true"
checkbox plaquetas "true"
checkbox reticulocitos "true"
checkbox liquor "true"
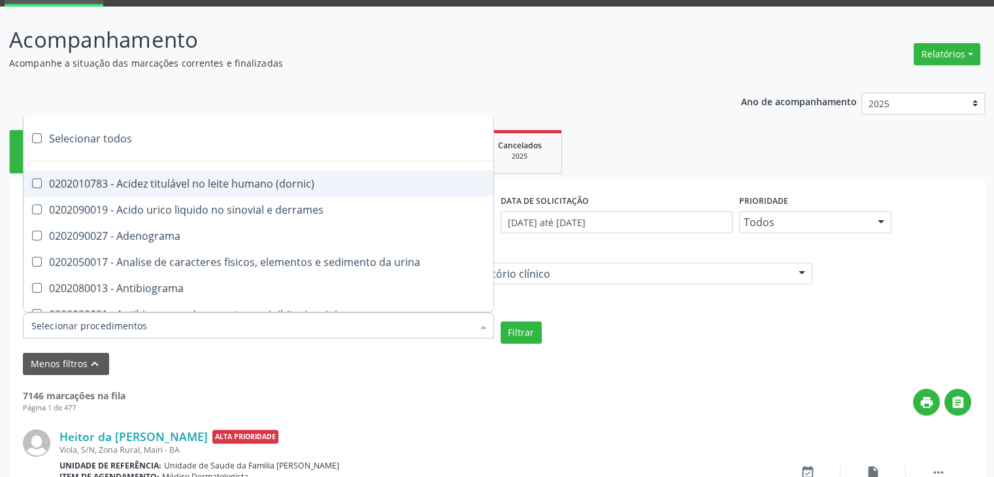
checkbox liquor "true"
checkbox identificacao "true"
checkbox \(pos-pasteurização\) "true"
checkbox herpesvirus "true"
checkbox baar "true"
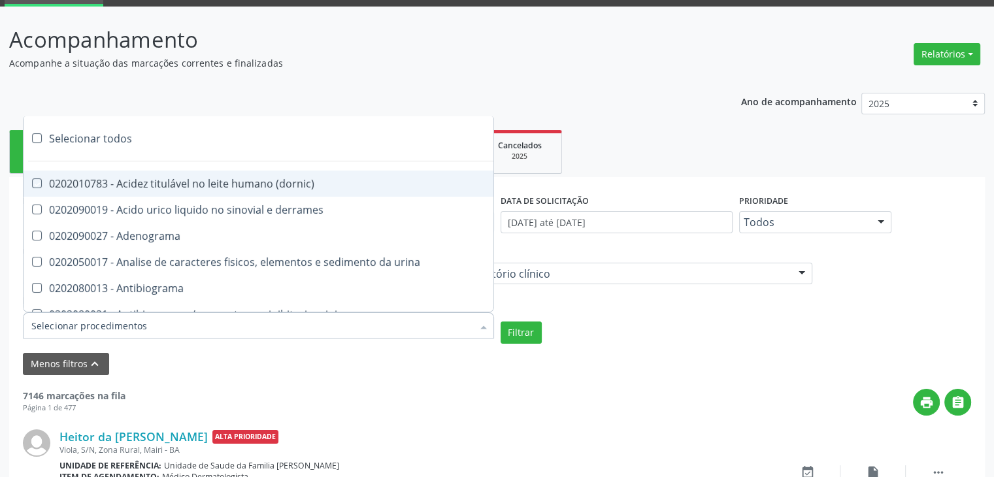
checkbox anaerobicas "true"
checkbox fungos "true"
checkbox \(qualitativo\) "true"
checkbox tardio\) "true"
checkbox \(qualitativo\) "true"
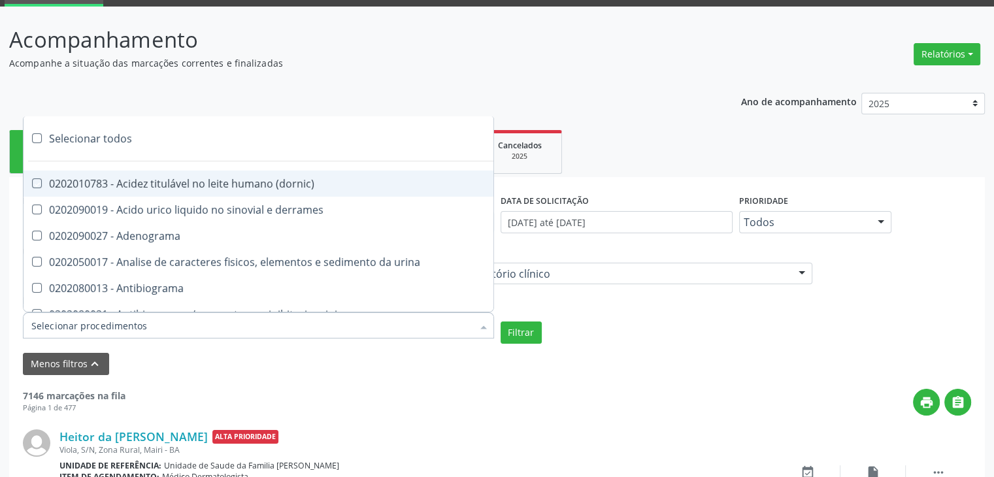
checkbox \(confirmatorio\) "true"
checkbox molecular "true"
checkbox htlv-1 "true"
checkbox biotinidase "true"
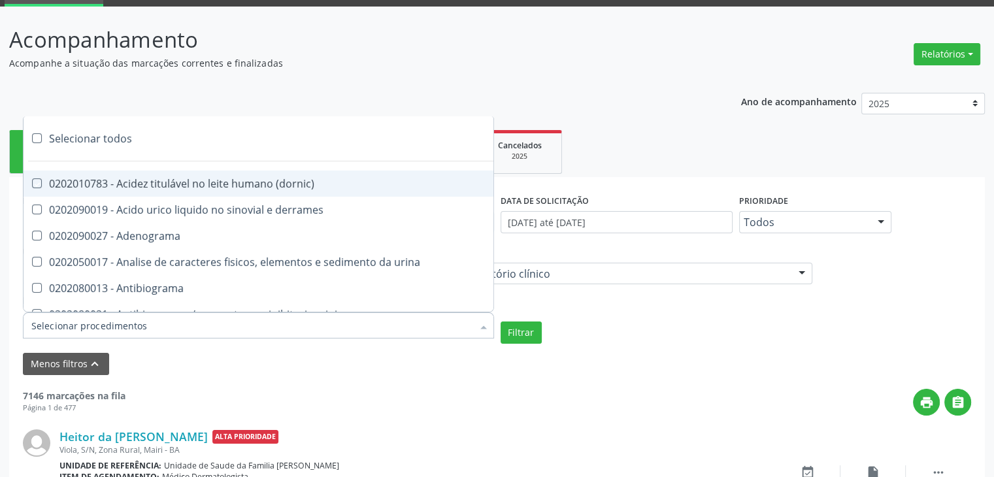
checkbox congênita "true"
checkbox antiplaquetarios "true"
checkbox ferro "true"
checkbox bandas\) "true"
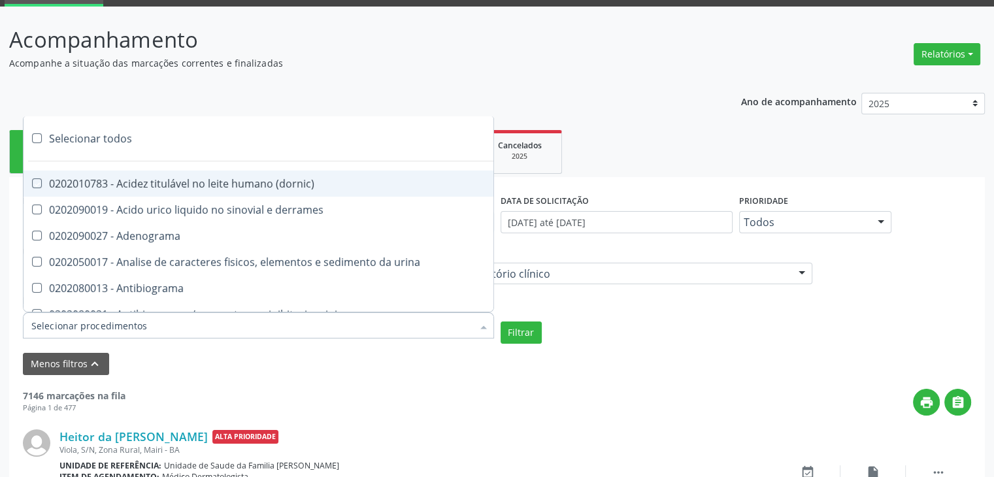
checkbox bandas\) "true"
checkbox \(ch50\) "true"
checkbox aminoacidos "true"
checkbox globular "true"
checkbox dosagens\) "true"
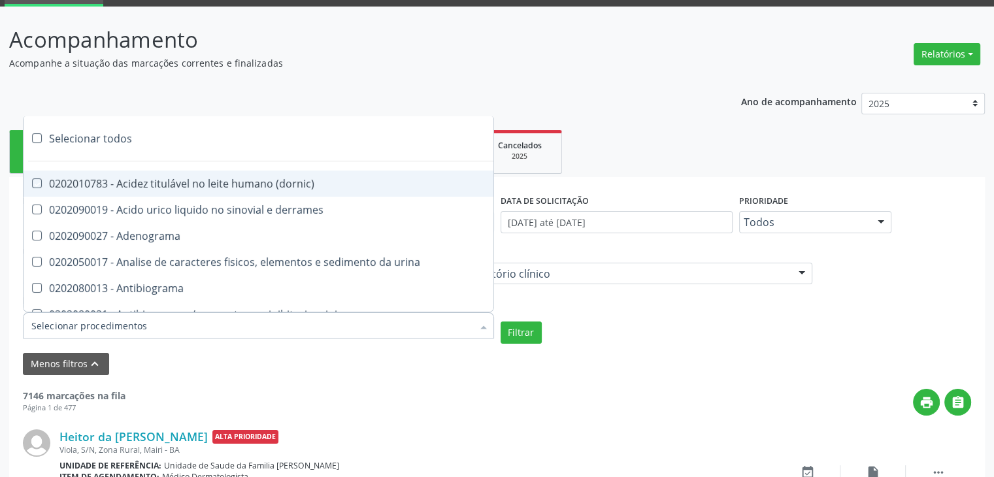
checkbox dosagens\) "true"
checkbox \(cada\) "true"
checkbox reumatoide "true"
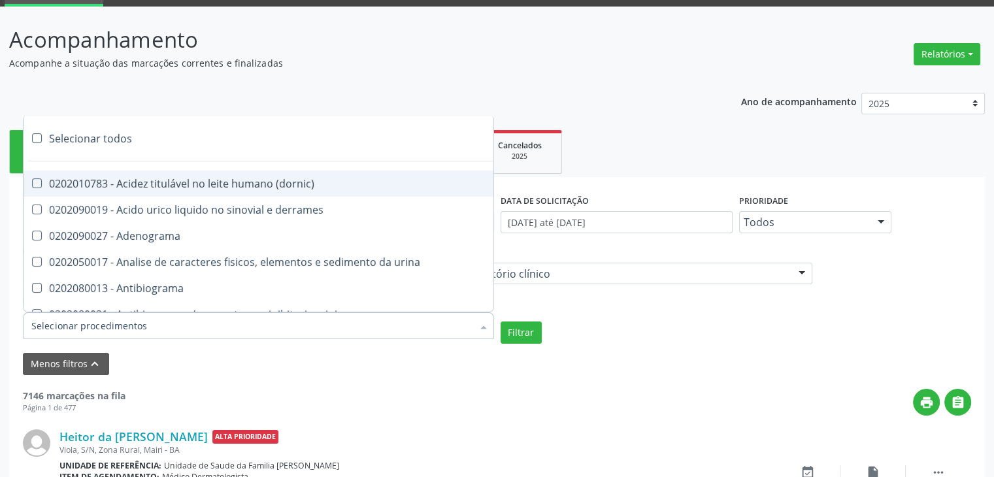
checkbox amniotico "true"
checkbox livre "true"
checkbox osmolalidade "true"
checkbox osmolaridade "true"
checkbox t3 "true"
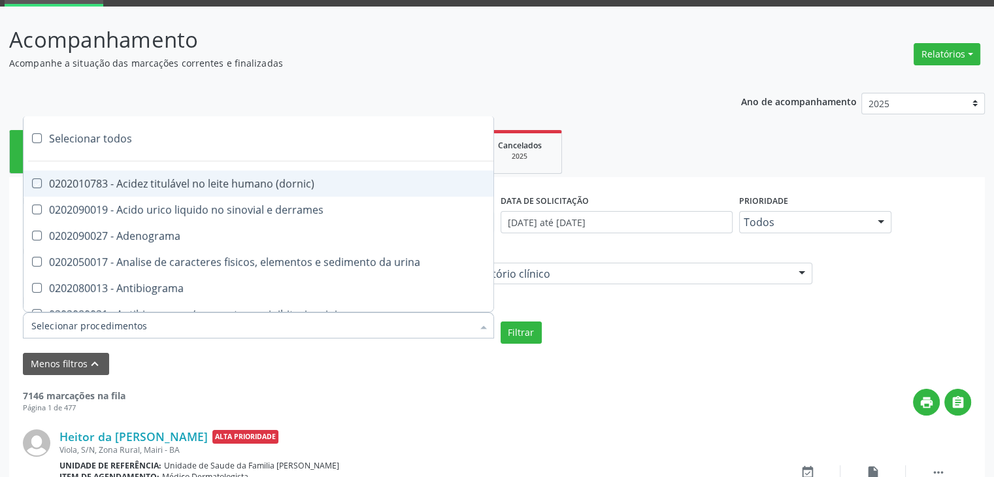
checkbox sulfo-hemoglobina "true"
checkbox reverso "true"
checkbox coagulacao "true"
checkbox euglobulina "true"
checkbox -duke "true"
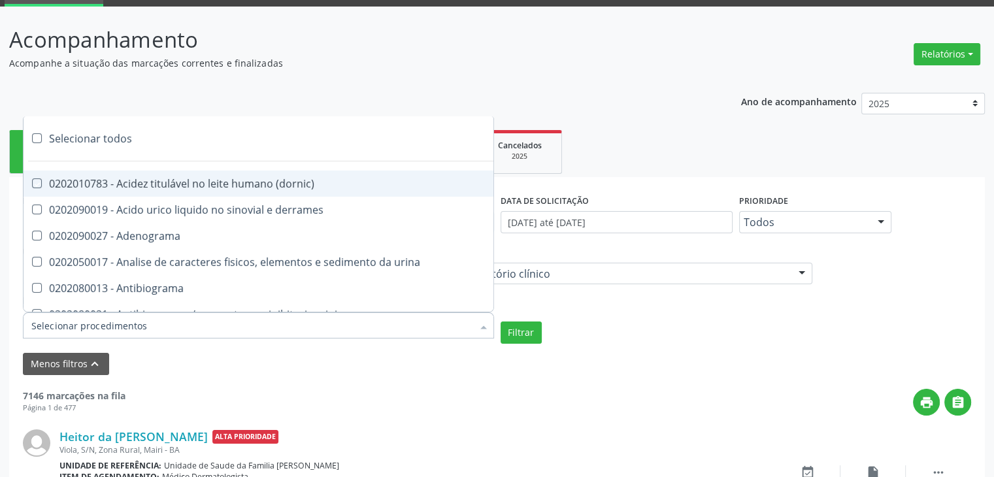
checkbox ivy "true"
checkbox hemacias "true"
checkbox trombina "true"
checkbox ativada\) "true"
checkbox \(tap\) "true"
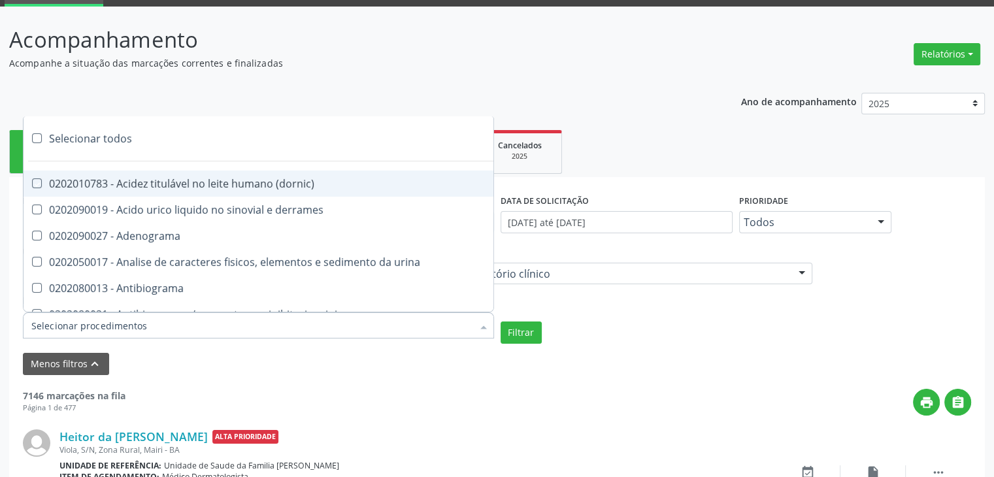
checkbox \(vhs\) "true"
checkbox abo "true"
checkbox reativa "true"
checkbox ordenhado "true"
checkbox pezinho\) "true"
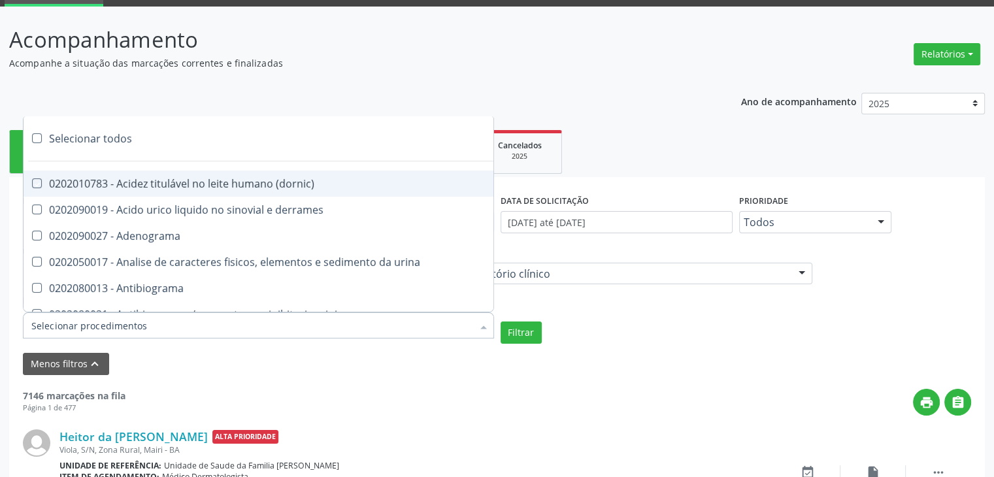
checkbox complemento "true"
checkbox pezinho\) "true"
checkbox 17-alfa-hidroxiprogesterona "true"
checkbox totais "true"
checkbox 17-hidroxicorticosteroides "true"
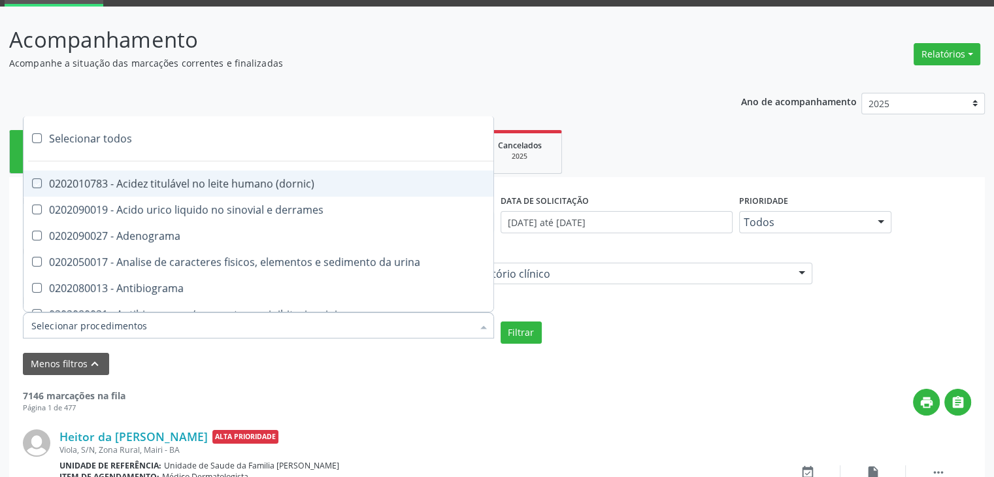
checkbox d "true"
checkbox 5-nucleotidase "true"
checkbox acetona "true"
checkbox \(serotonina\) "true"
checkbox ascorbico "true"
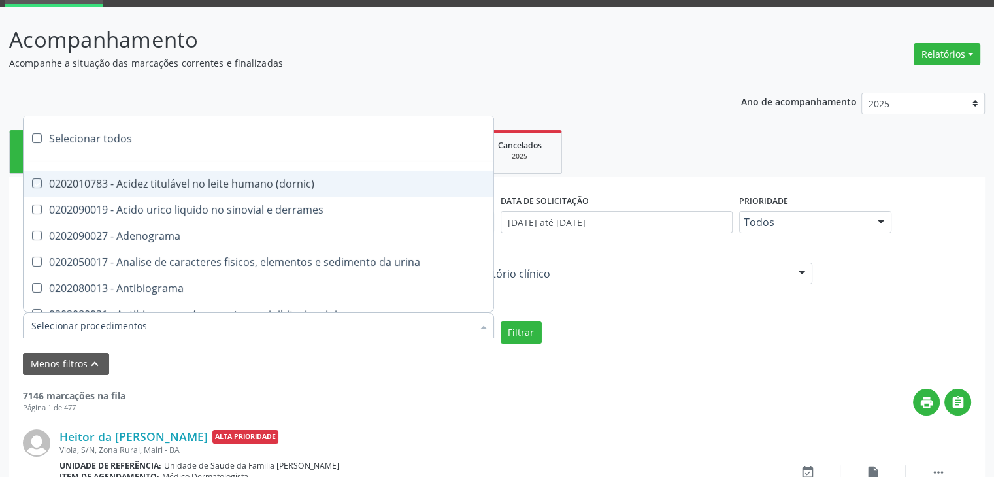
checkbox delta-aminolevulinico "true"
checkbox hipurico "true"
checkbox mandelico "true"
checkbox metil-hipurico "true"
checkbox urico "true"
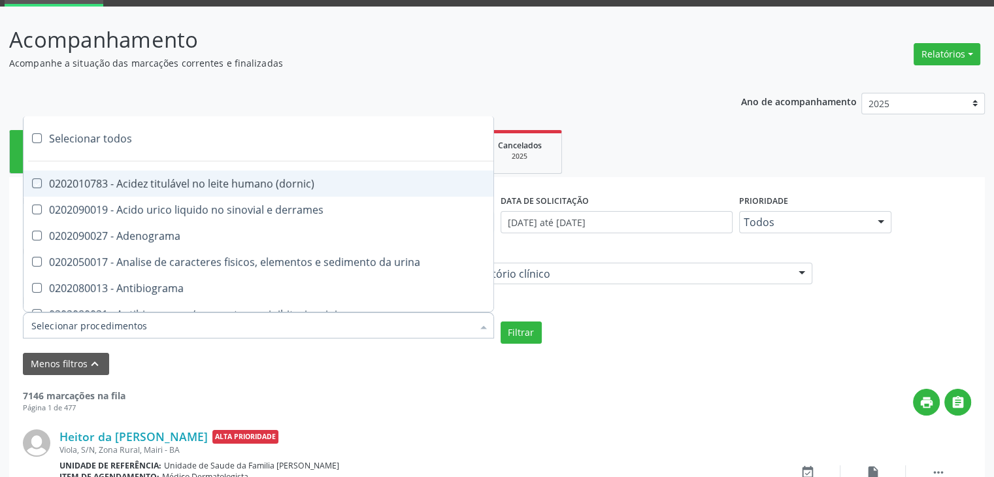
checkbox valproico "true"
checkbox vanilmandelico "true"
checkbox \(acth\) "true"
checkbox ala-desidratase "true"
checkbox etilico "true"
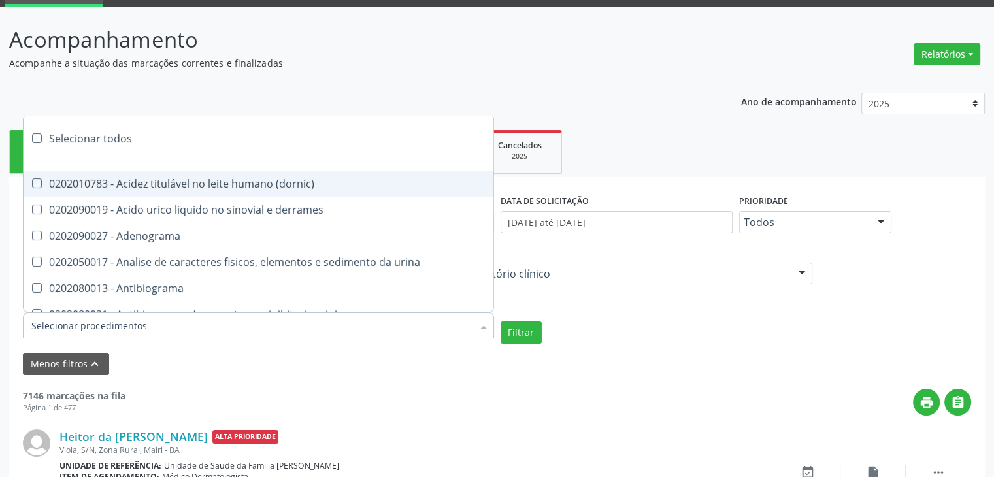
checkbox aldolase "true"
checkbox aldosterona "true"
checkbox alfa-1-antitripsina "true"
checkbox acida "true"
checkbox alfa-2-macroglobulina "true"
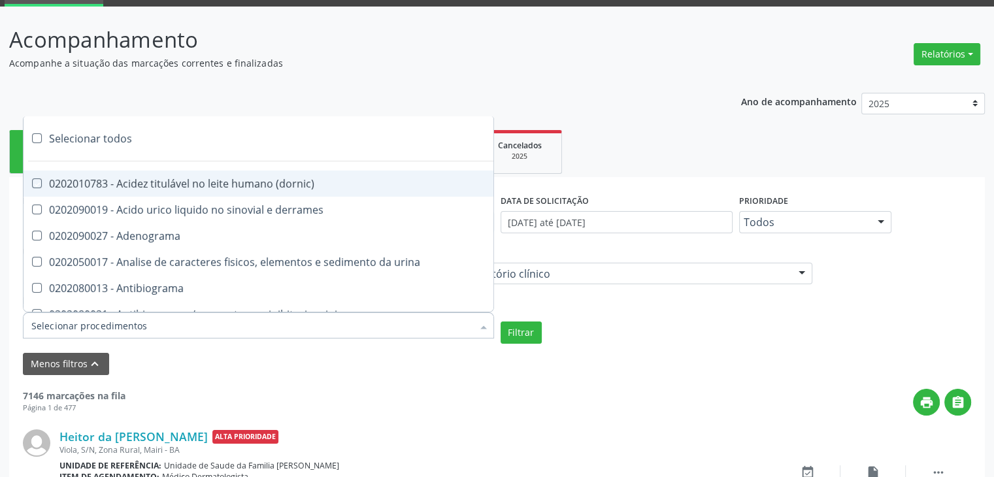
checkbox alfa-fetoproteina "true"
checkbox aluminio "true"
checkbox amilase "true"
checkbox aminoglicosideos "true"
checkbox amonia "true"
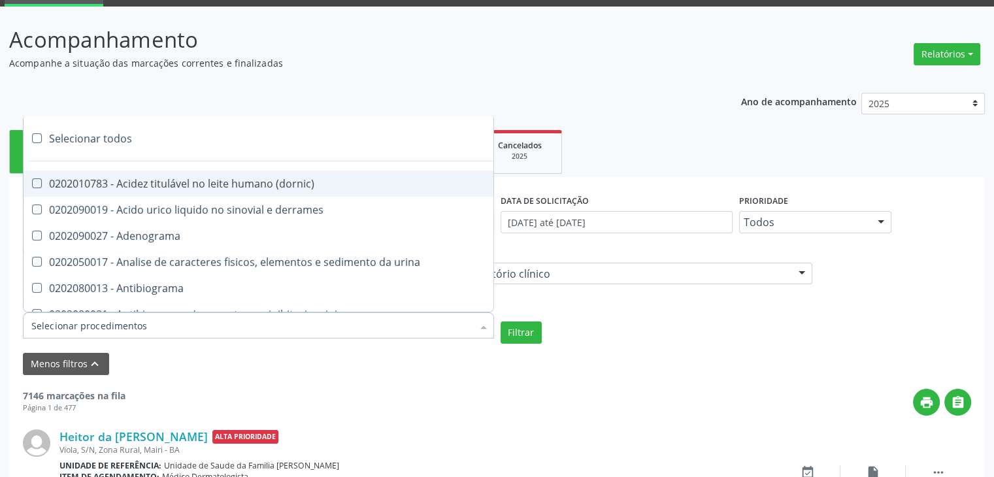
checkbox ciclico "true"
checkbox androstenediona "true"
checkbox anfetaminas "true"
checkbox circulante "true"
checkbox iga "true"
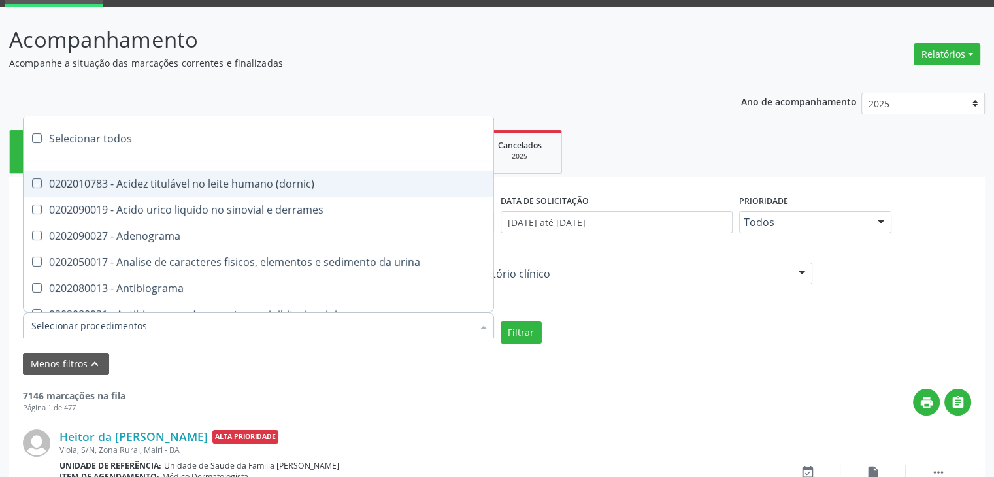
checkbox triciclicos "true"
checkbox \(psa\) "true"
checkbox iii "true"
checkbox barbituratos "true"
checkbox benzodiazepinicos "true"
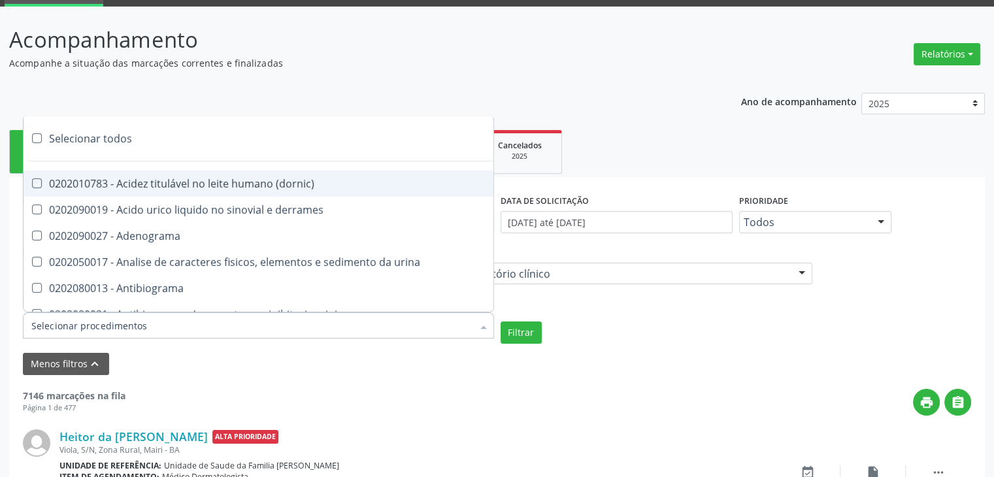
checkbox beta-2-microglobulina "true"
checkbox fracoes "true"
checkbox cadmio "true"
checkbox calcio "true"
checkbox ionizavel "true"
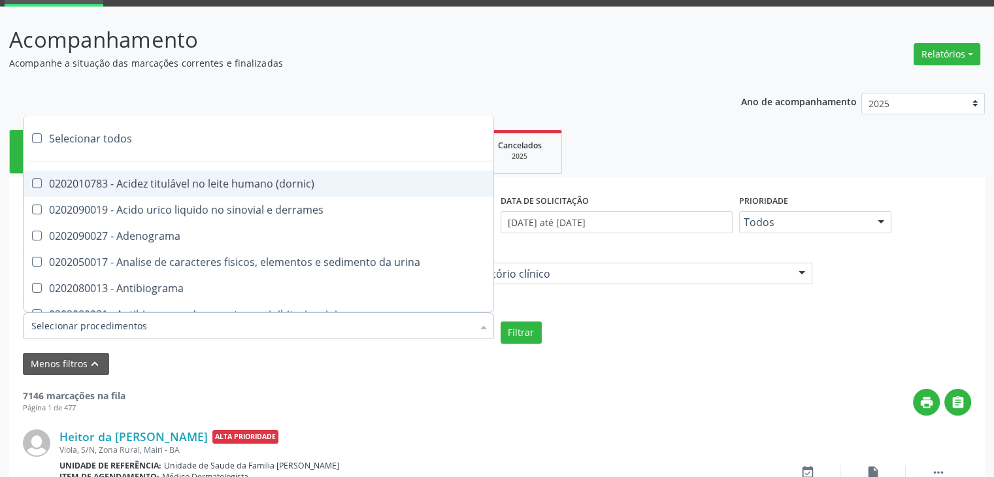
checkbox calcitonina "true"
checkbox carbamazepina "true"
checkbox carboxi-hemoglobina "true"
checkbox caroteno "true"
checkbox catecolaminas "true"
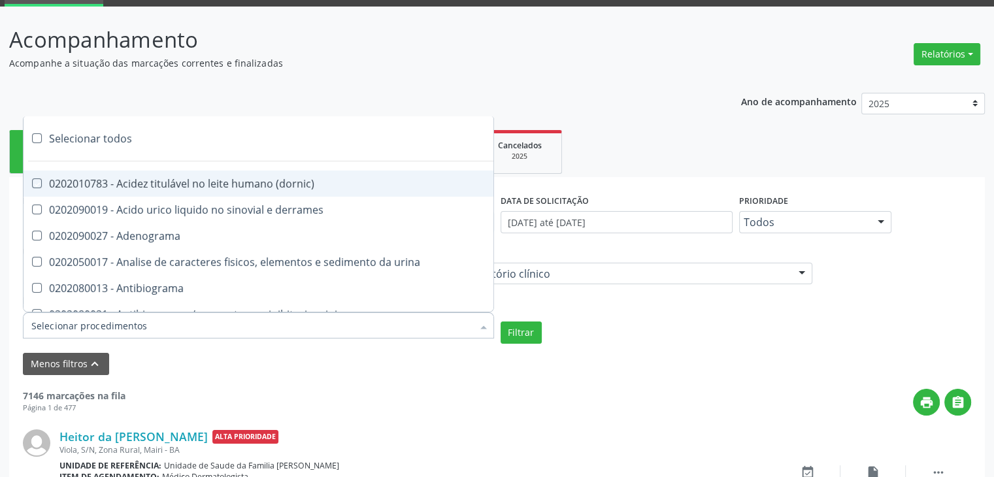
checkbox chumbo "true"
checkbox ciclosporina "true"
checkbox citrato "true"
checkbox cloreto "true"
checkbox suor "true"
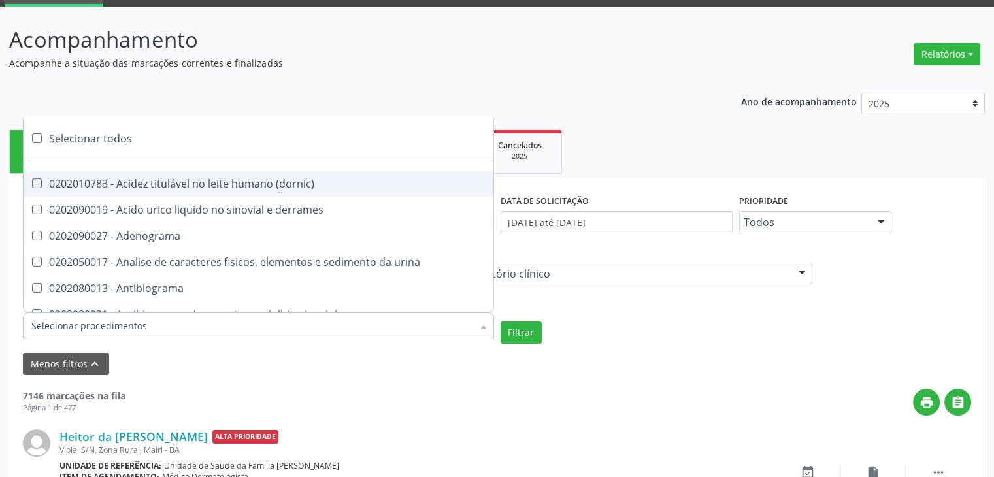
checkbox cobre "true"
checkbox hdl "true"
checkbox ldl "true"
checkbox colinesterase "true"
checkbox c3 "true"
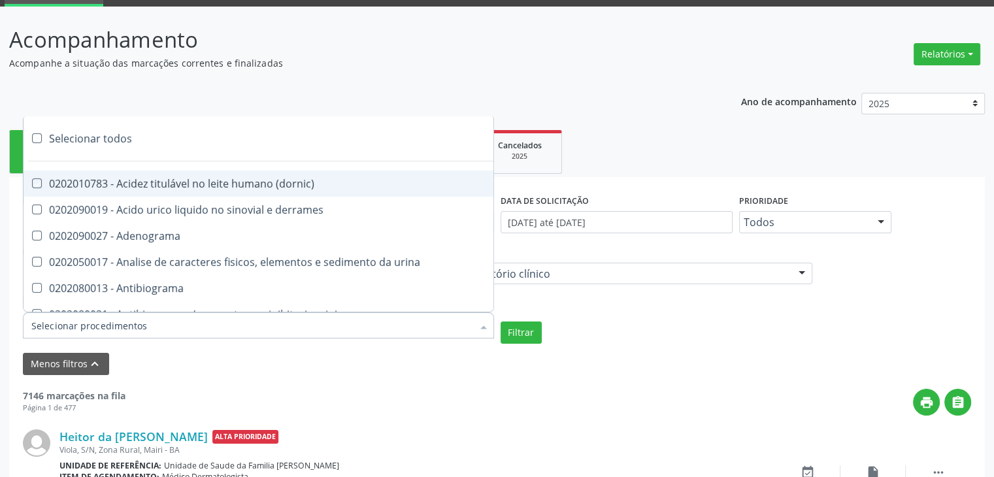
checkbox c4 "true"
checkbox cortisol "true"
checkbox creatinina "true"
checkbox amniotico "true"
checkbox \(cpk\) "true"
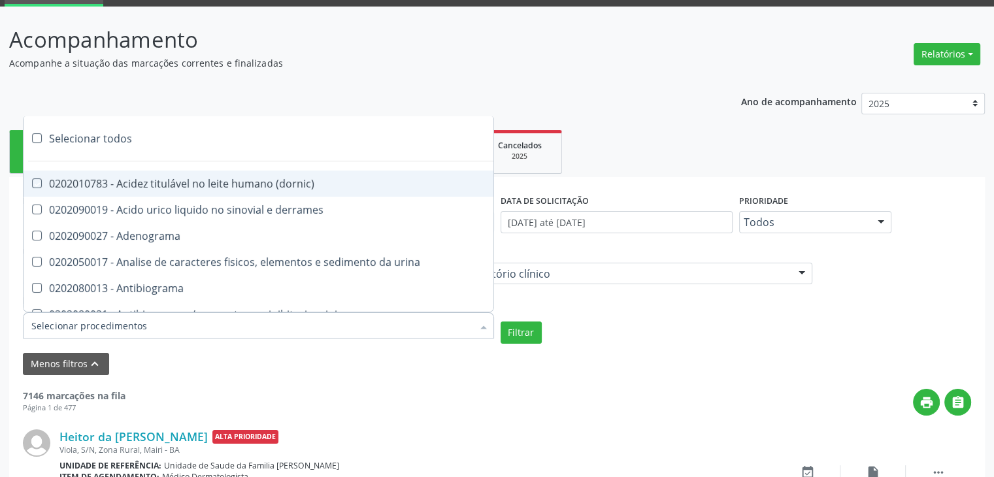
checkbox crioaglutinina "true"
checkbox \(dhea\) "true"
checkbox alfa-hidroxibutirica "true"
checkbox glutamica "true"
checkbox latica "true"
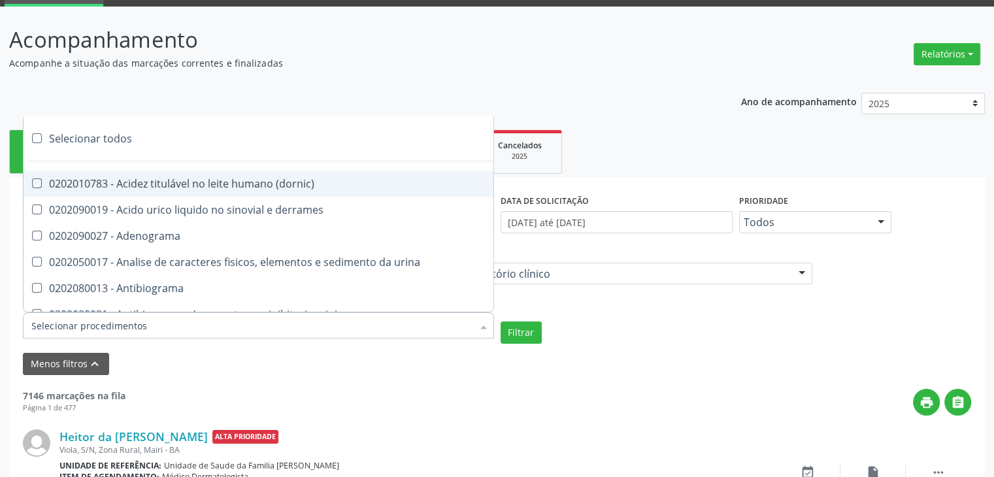
checkbox fracionadas\) "true"
checkbox digitoxina\) "true"
checkbox \(dht\) "true"
checkbox fecal "true"
checkbox estradiol "true"
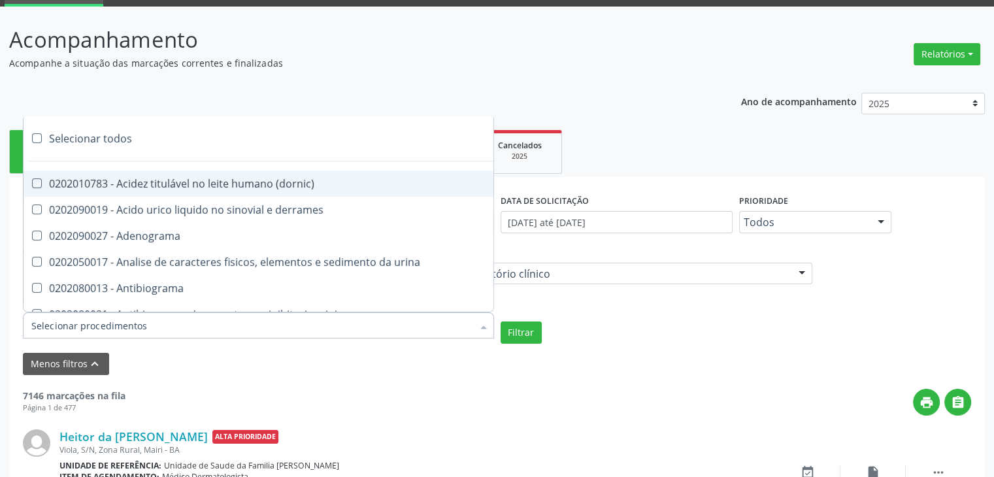
checkbox estriol "true"
checkbox estrona "true"
checkbox etossuximida "true"
checkbox ii "true"
checkbox ix "true"
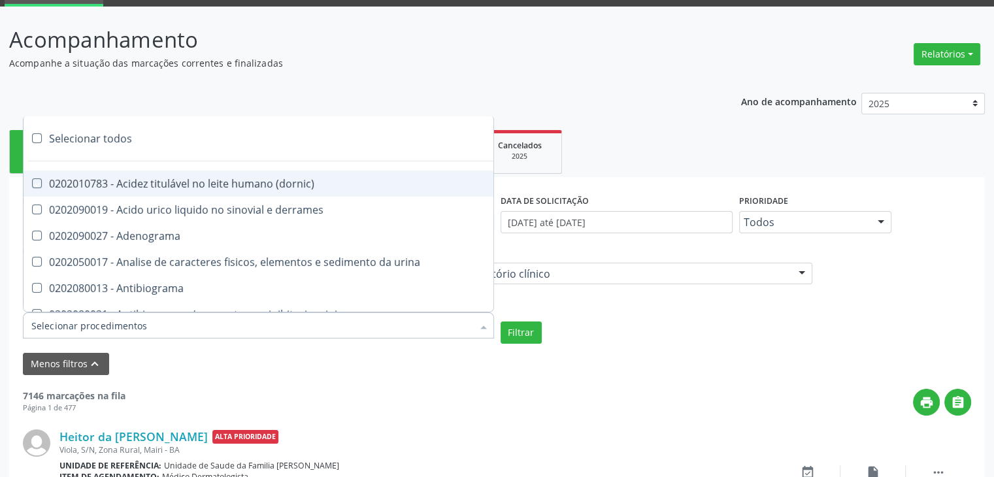
checkbox v "true"
checkbox vii "true"
checkbox viii "true"
checkbox \(inibidor\) "true"
checkbox \(antigeno\) "true"
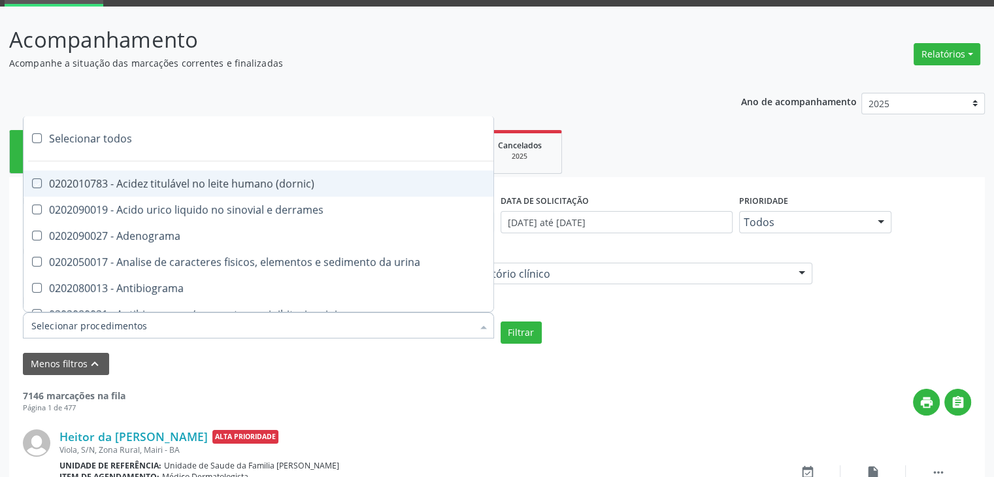
checkbox x "true"
checkbox xi "true"
checkbox xii "true"
checkbox xiii "true"
checkbox tardio\) "true"
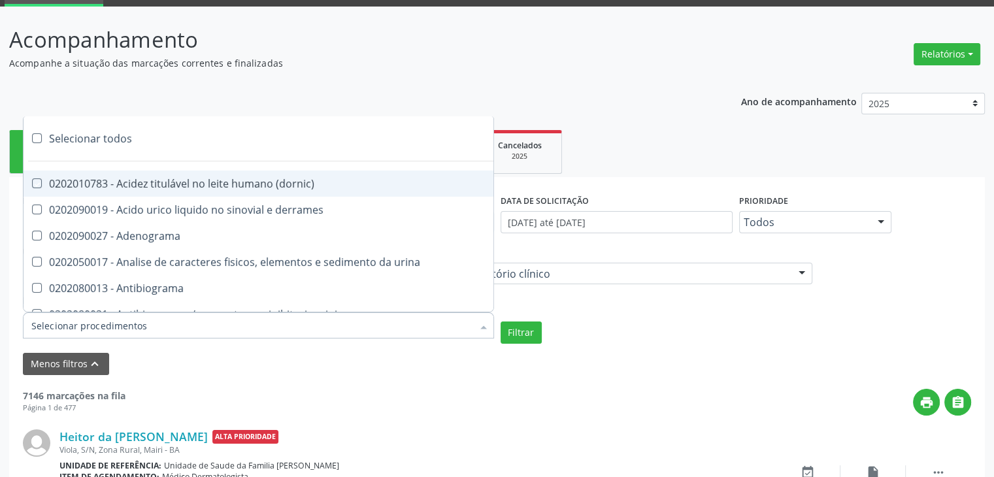
checkbox t4 "true"
checkbox pezinho\) "true"
checkbox fenitoina "true"
checkbox fenol "true"
checkbox ferritina "true"
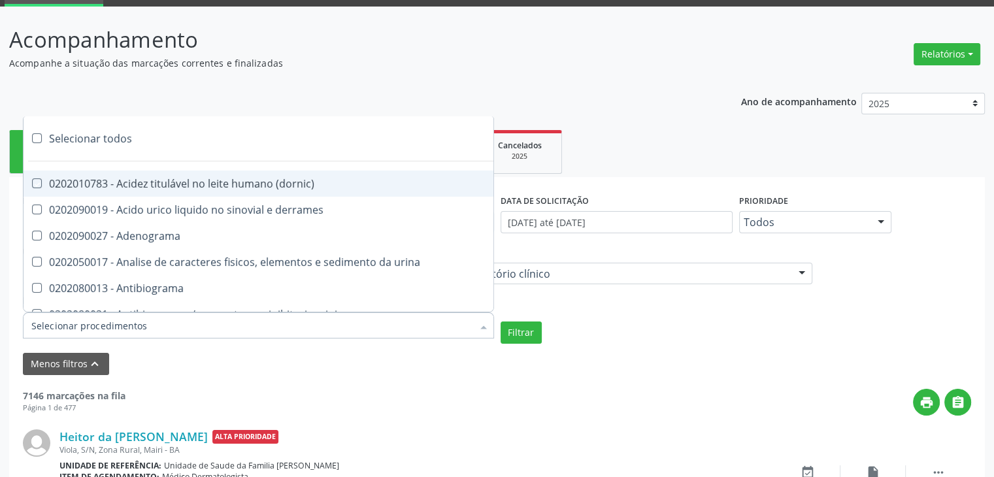
checkbox serico "true"
checkbox fibrinogenio "true"
checkbox folato "true"
checkbox formaldeido "true"
checkbox total "true"
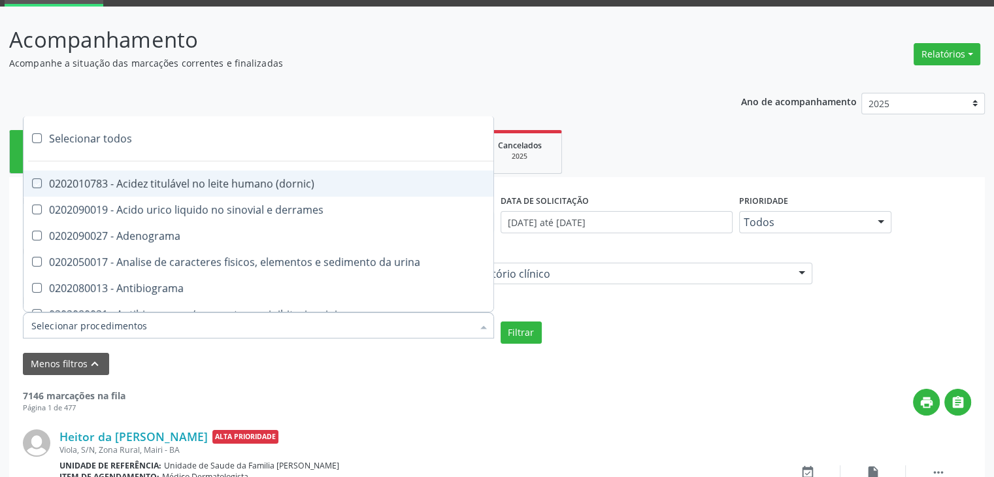
checkbox alcalina "true"
checkbox esperma "true"
checkbox fosforo "true"
checkbox acida "true"
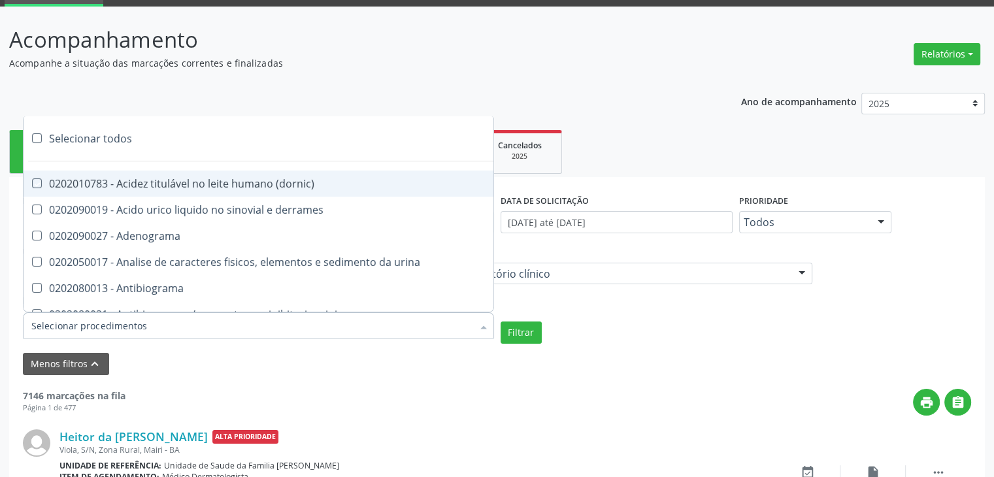
checkbox frutose "true"
checkbox esperma "true"
checkbox galactose "true"
checkbox gt\) "true"
checkbox gastrina "true"
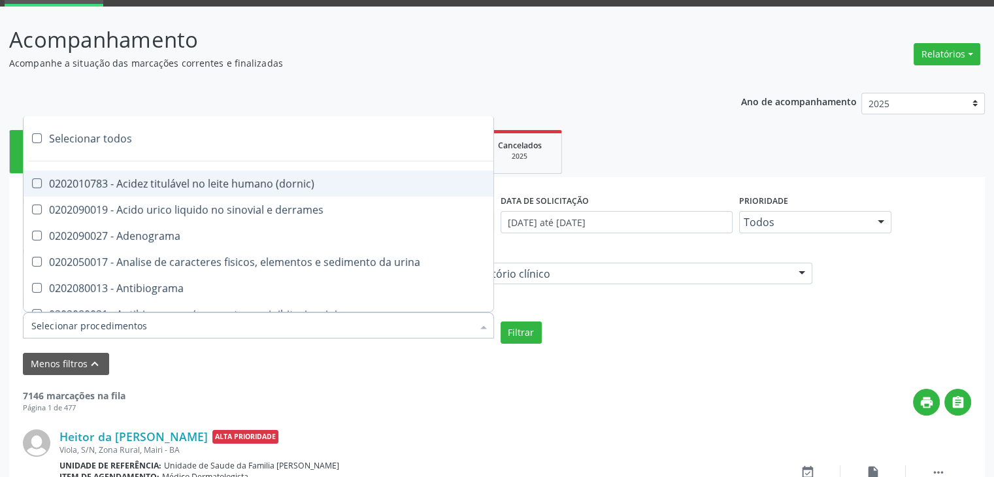
checkbox glicose "true"
checkbox derrames "true"
checkbox desidrogenase "true"
checkbox tiroxina "true"
checkbox hcg\) "true"
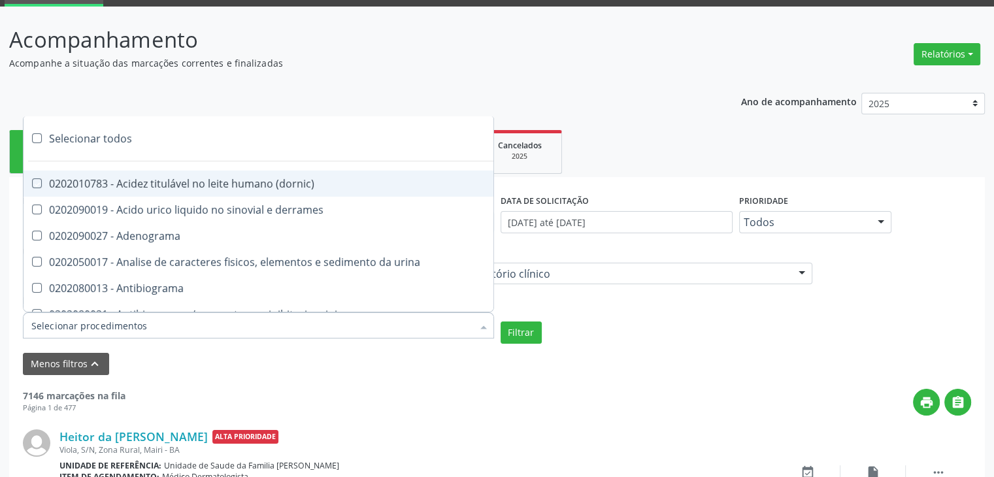
checkbox fecal "true"
checkbox haptoglobina "true"
checkbox hemoglobina "true"
checkbox 37oc "true"
checkbox fetal "true"
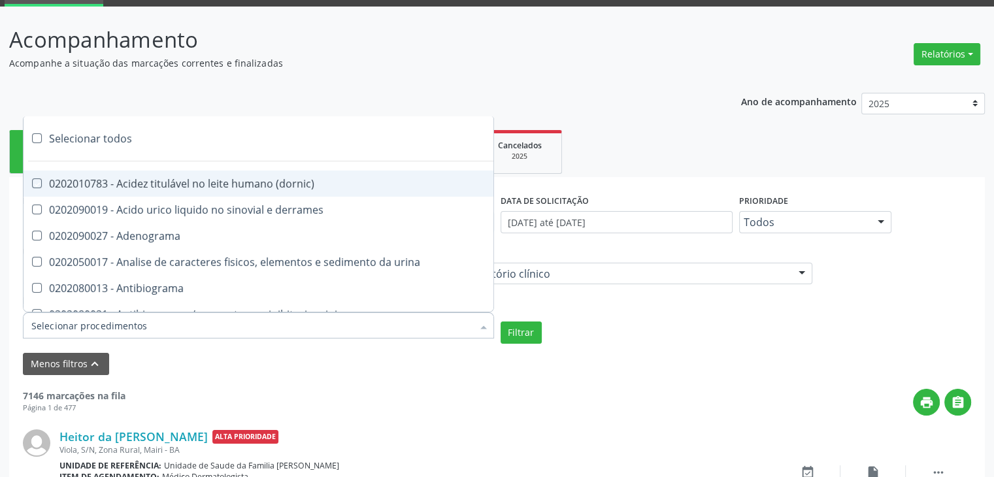
checkbox glicosilada "true"
checkbox hemossiderina "true"
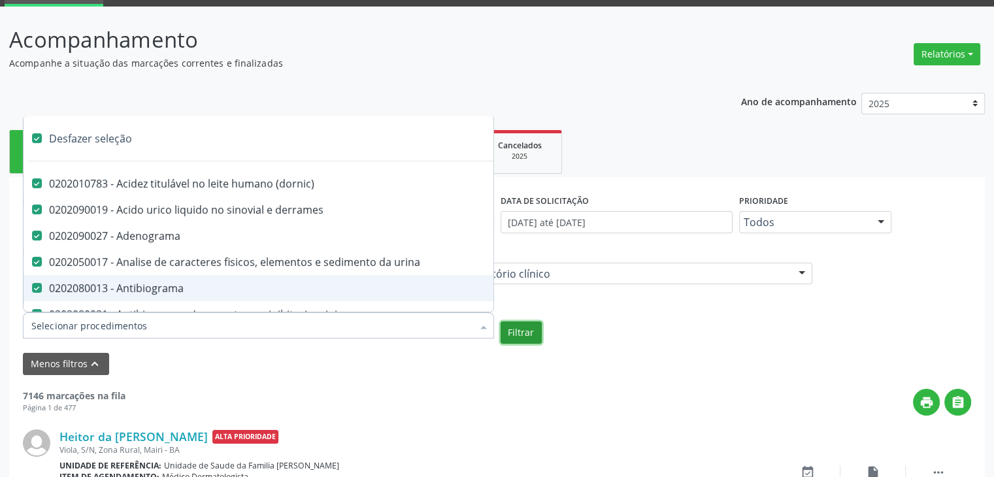
click at [518, 335] on button "Filtrar" at bounding box center [521, 333] width 41 height 22
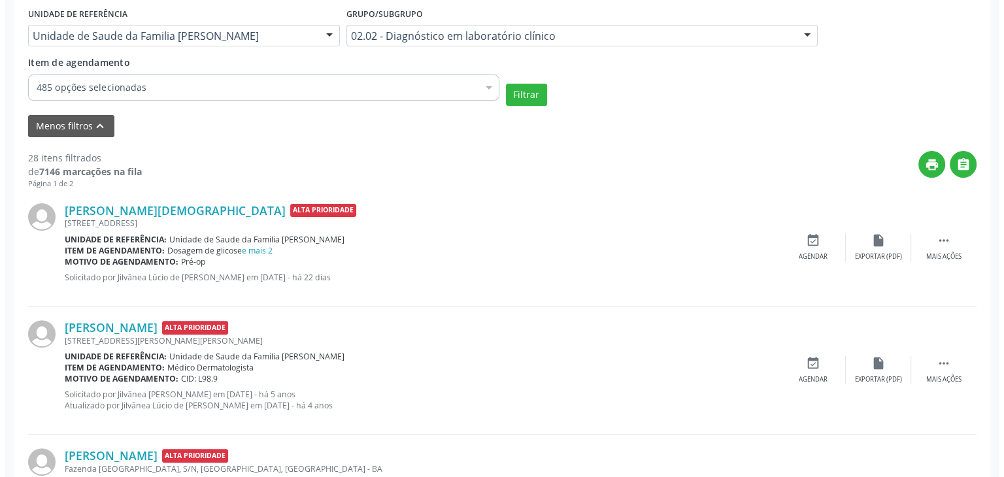
scroll to position [327, 0]
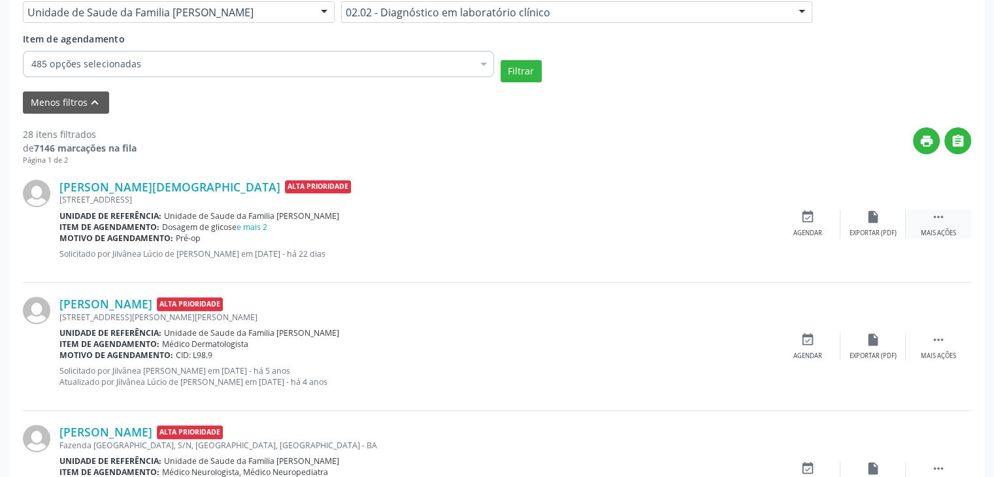
click at [949, 221] on div " Mais ações" at bounding box center [938, 224] width 65 height 28
click at [832, 218] on div "cancel Cancelar" at bounding box center [807, 224] width 65 height 28
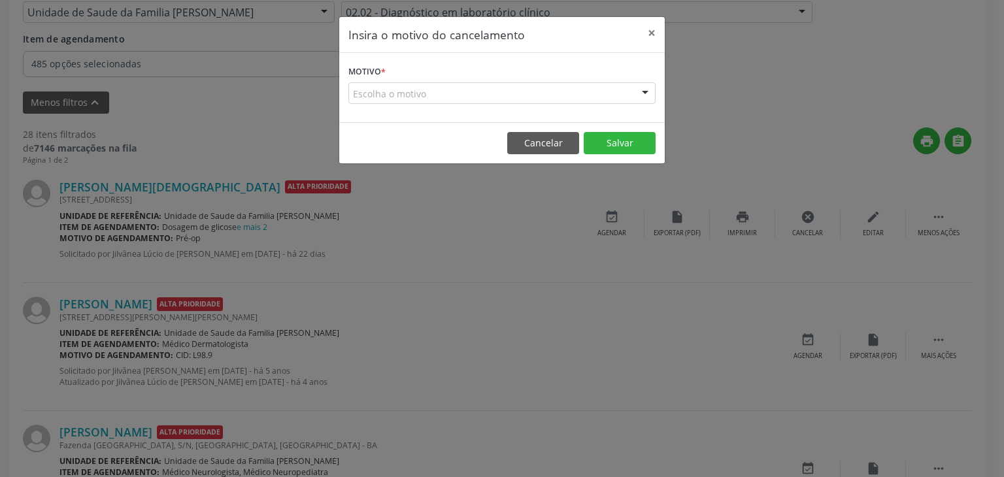
click at [426, 92] on div "Escolha o motivo" at bounding box center [501, 93] width 307 height 22
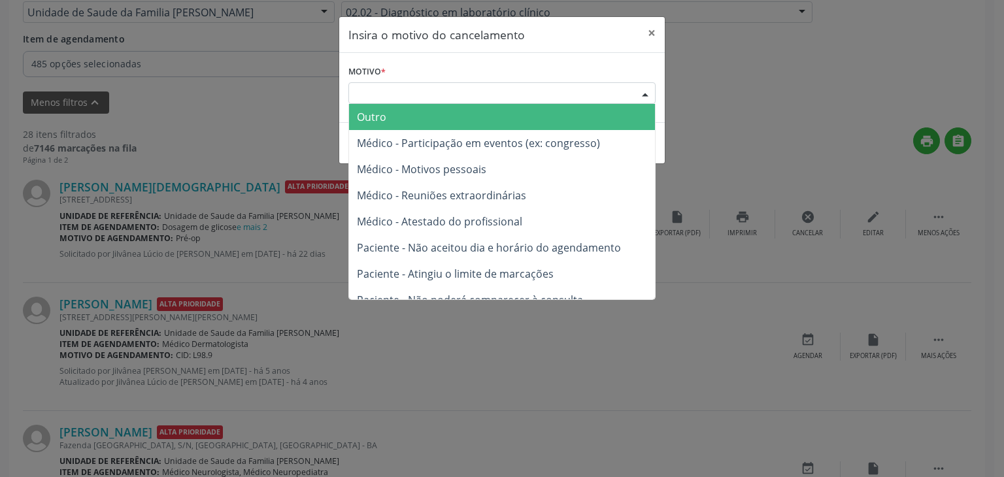
click at [395, 116] on span "Outro" at bounding box center [502, 117] width 306 height 26
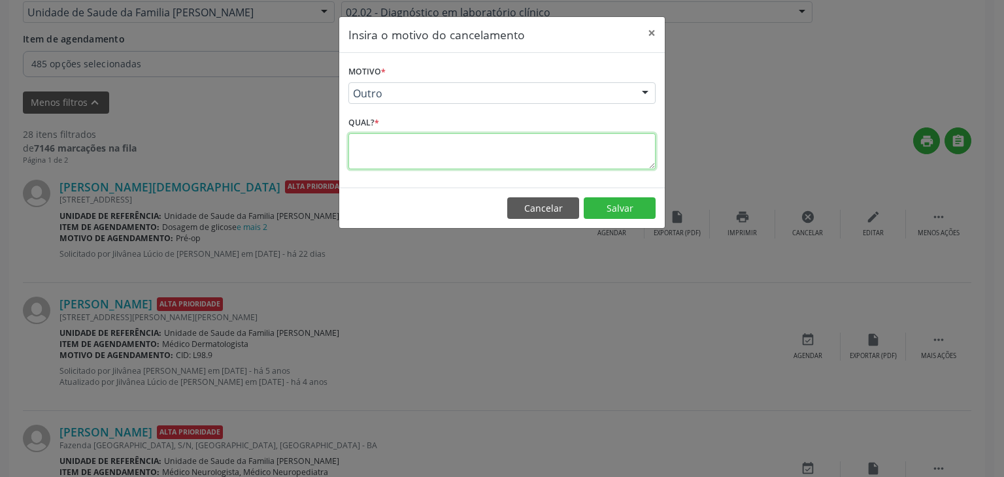
click at [386, 141] on textarea at bounding box center [501, 151] width 307 height 36
paste textarea "EXAME REALIZADO"
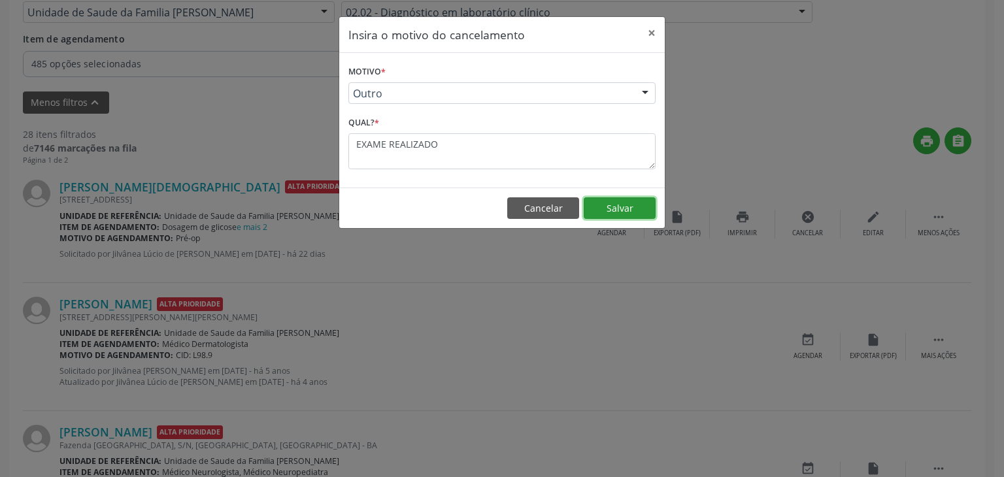
click at [608, 205] on button "Salvar" at bounding box center [620, 208] width 72 height 22
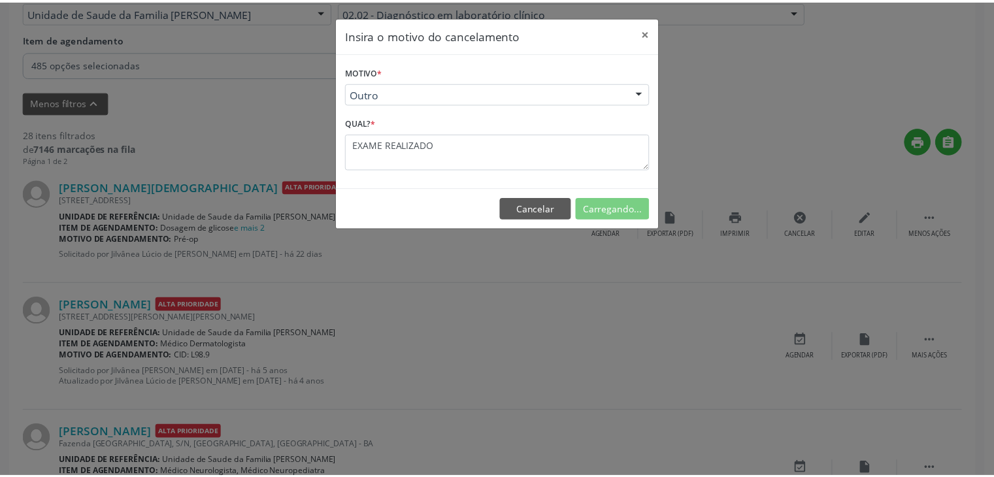
scroll to position [69, 0]
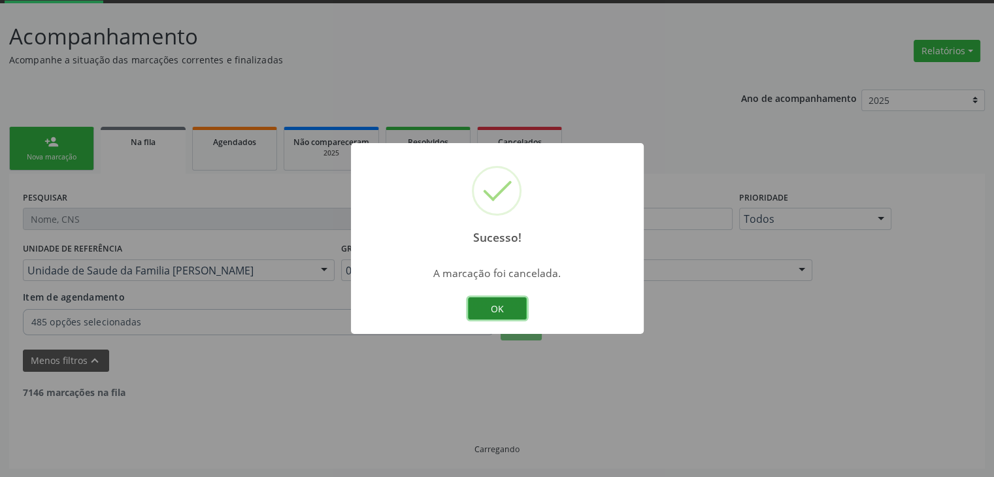
click at [486, 305] on button "OK" at bounding box center [497, 308] width 59 height 22
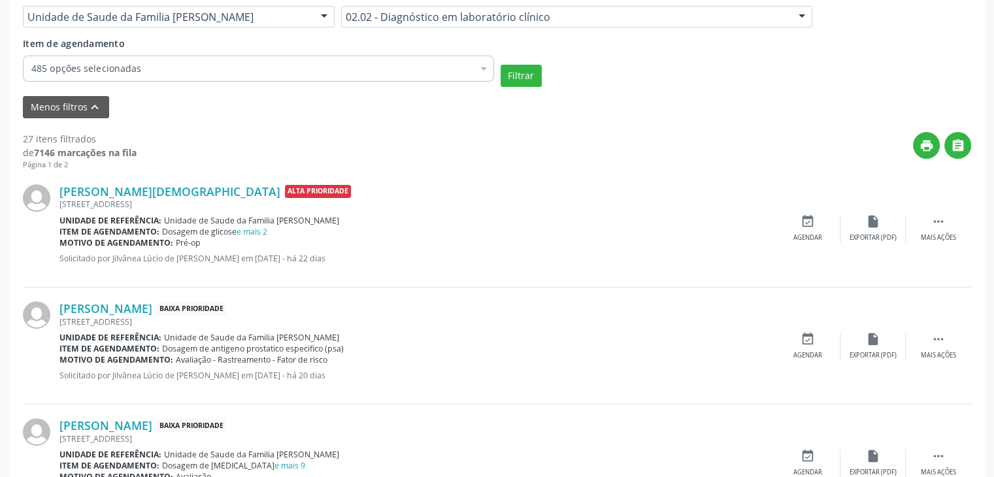
scroll to position [330, 0]
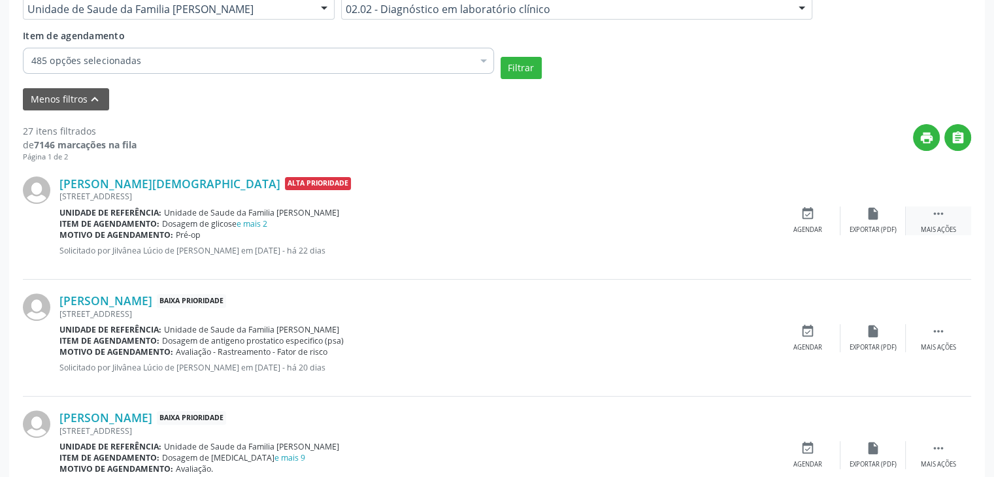
click at [934, 218] on icon "" at bounding box center [939, 214] width 14 height 14
click at [824, 222] on div "cancel Cancelar" at bounding box center [807, 221] width 65 height 28
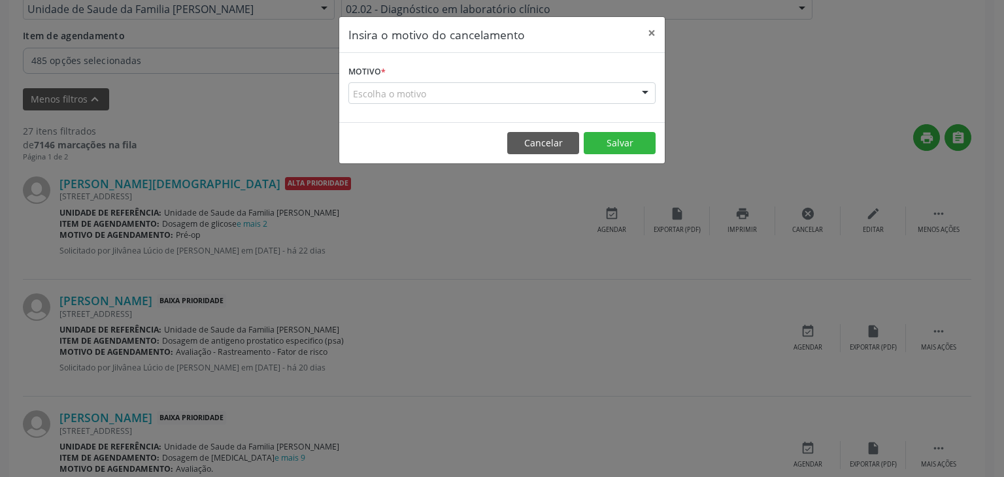
click at [388, 90] on div "Escolha o motivo" at bounding box center [501, 93] width 307 height 22
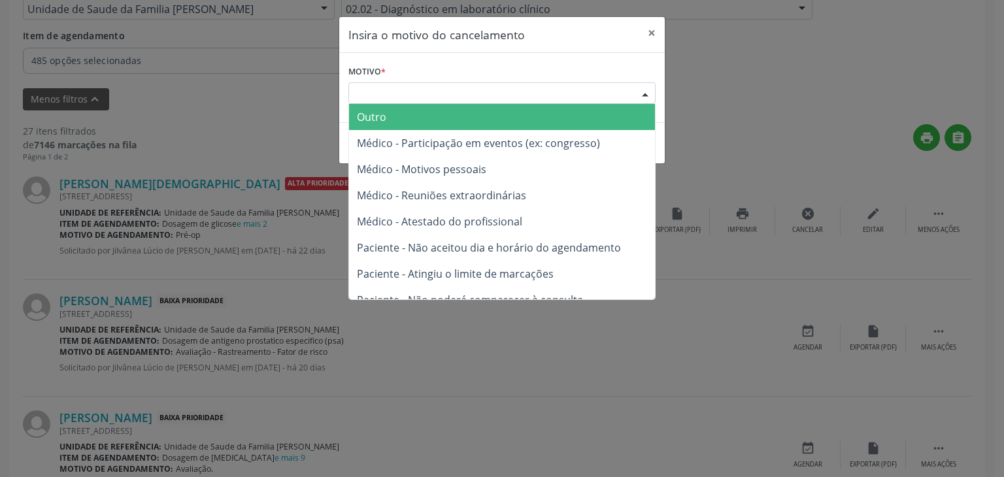
click at [373, 124] on span "Outro" at bounding box center [371, 117] width 29 height 14
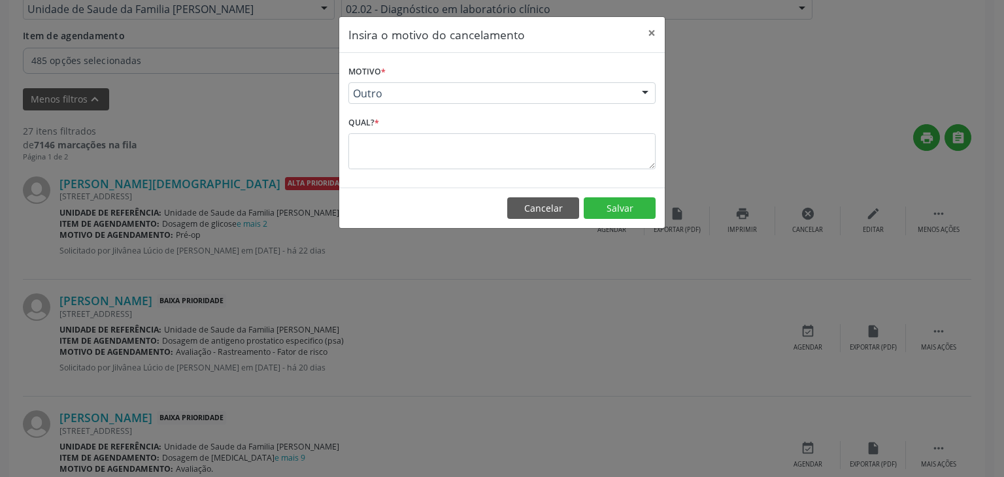
click at [374, 129] on label "Qual? *" at bounding box center [363, 123] width 31 height 20
click at [371, 160] on textarea at bounding box center [501, 151] width 307 height 36
paste textarea "EXAME REALIZADO"
click at [612, 205] on button "Salvar" at bounding box center [620, 208] width 72 height 22
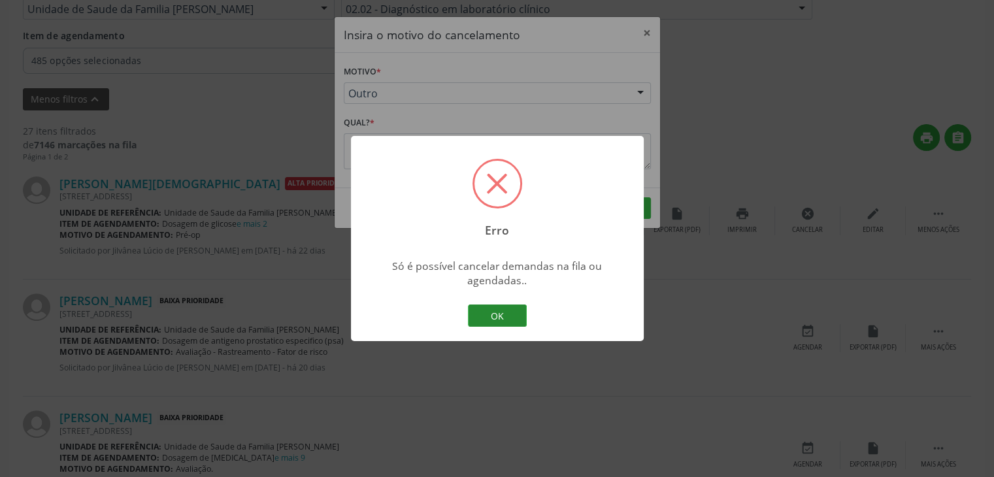
click at [489, 316] on button "OK" at bounding box center [497, 316] width 59 height 22
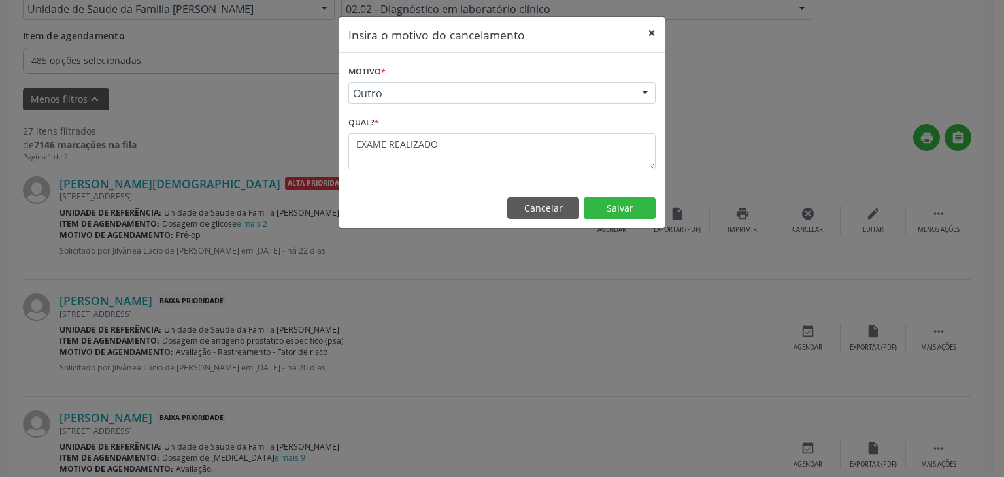
click at [659, 22] on button "×" at bounding box center [652, 33] width 26 height 32
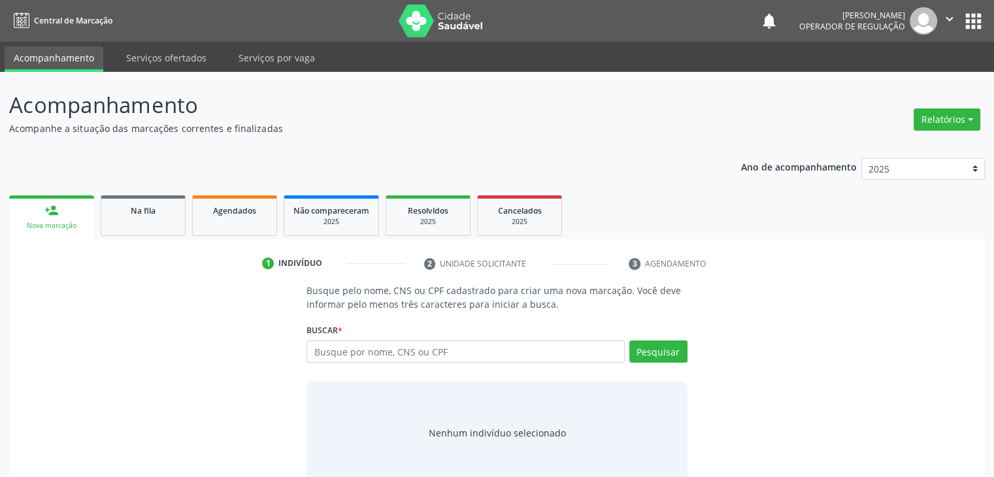
click at [124, 239] on div "1 Indivíduo 2 Unidade solicitante 3 Agendamento Busque pelo nome, CNS ou CPF ca…" at bounding box center [497, 367] width 976 height 256
click at [127, 219] on link "Na fila" at bounding box center [143, 215] width 85 height 41
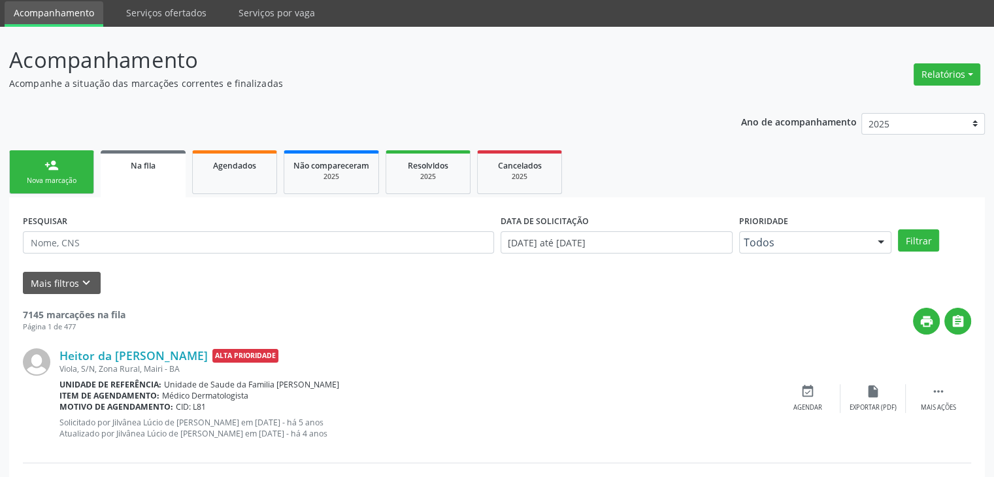
scroll to position [65, 0]
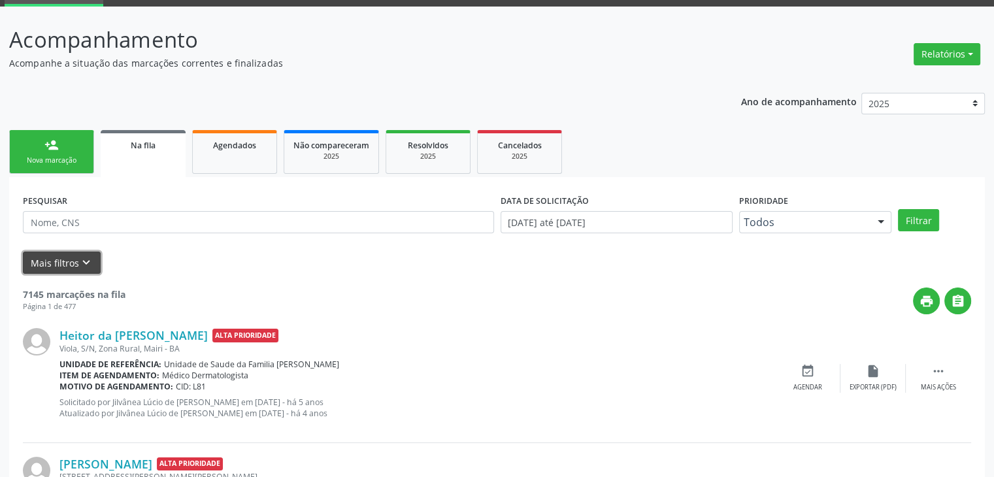
click at [84, 260] on icon "keyboard_arrow_down" at bounding box center [86, 263] width 14 height 14
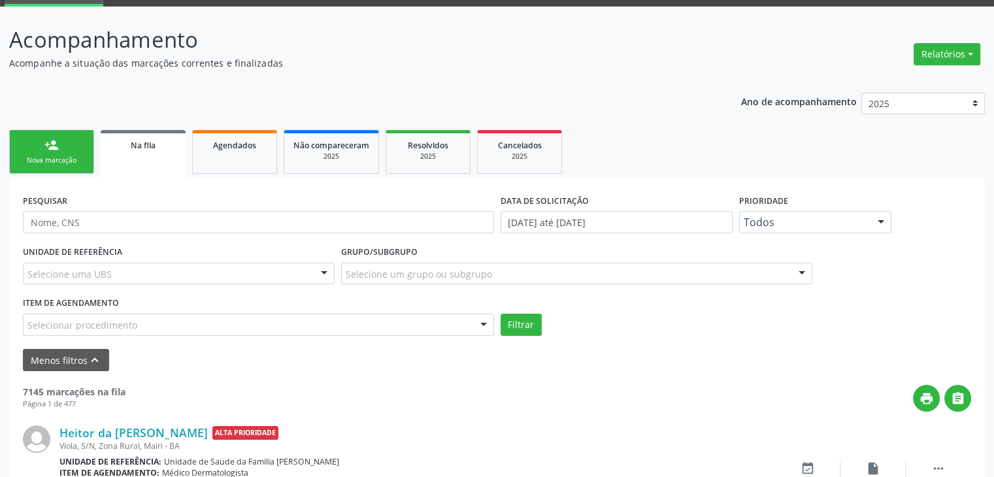
click at [130, 278] on div "Selecione uma UBS" at bounding box center [179, 274] width 312 height 22
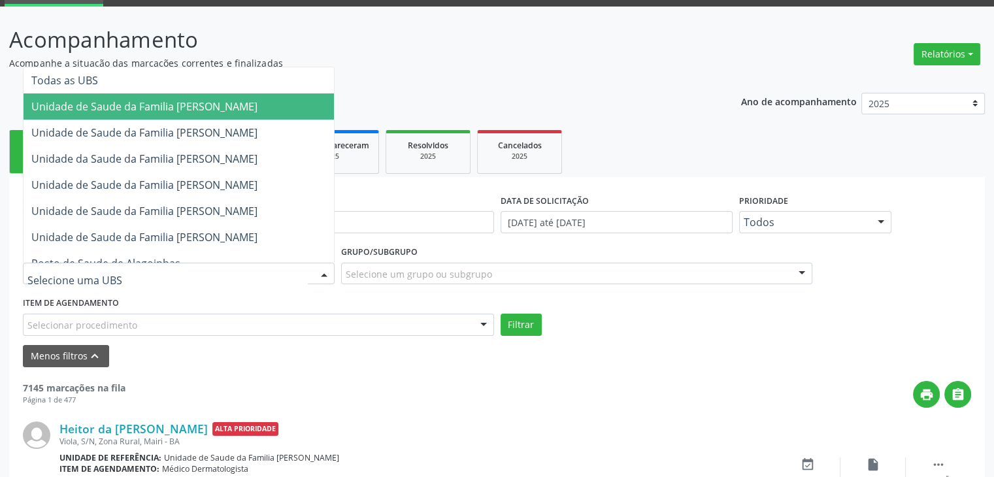
click at [243, 110] on span "Unidade de Saude da Familia [PERSON_NAME]" at bounding box center [144, 106] width 226 height 14
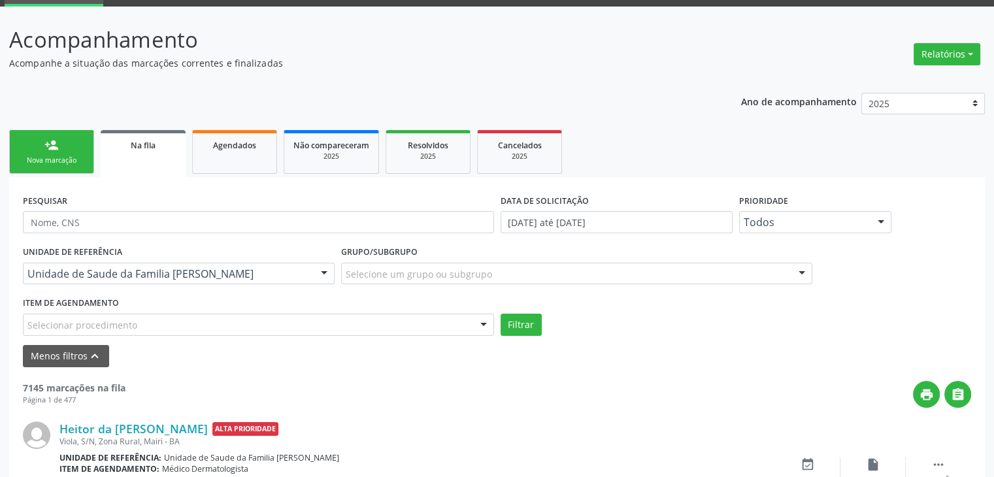
click at [477, 280] on div "Selecione um grupo ou subgrupo" at bounding box center [576, 274] width 471 height 22
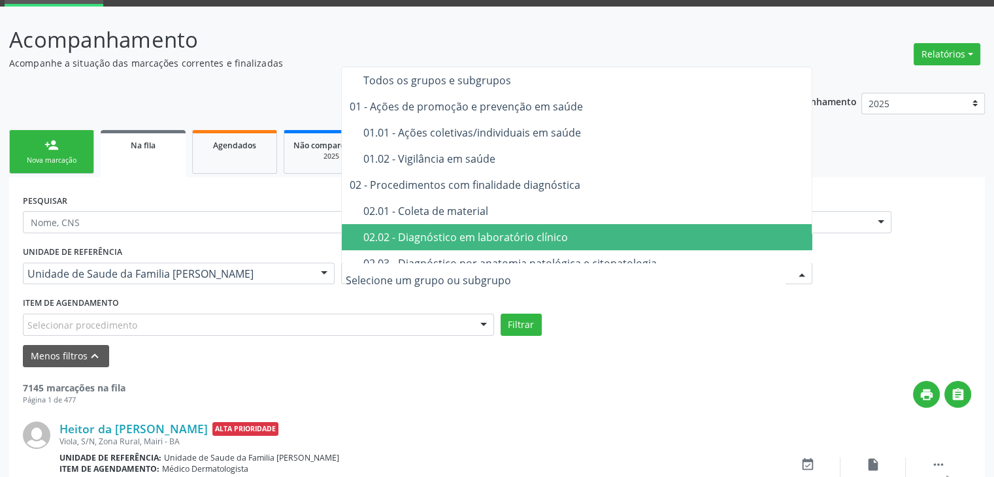
click at [487, 244] on span "02.02 - Diagnóstico em laboratório clínico" at bounding box center [577, 237] width 471 height 26
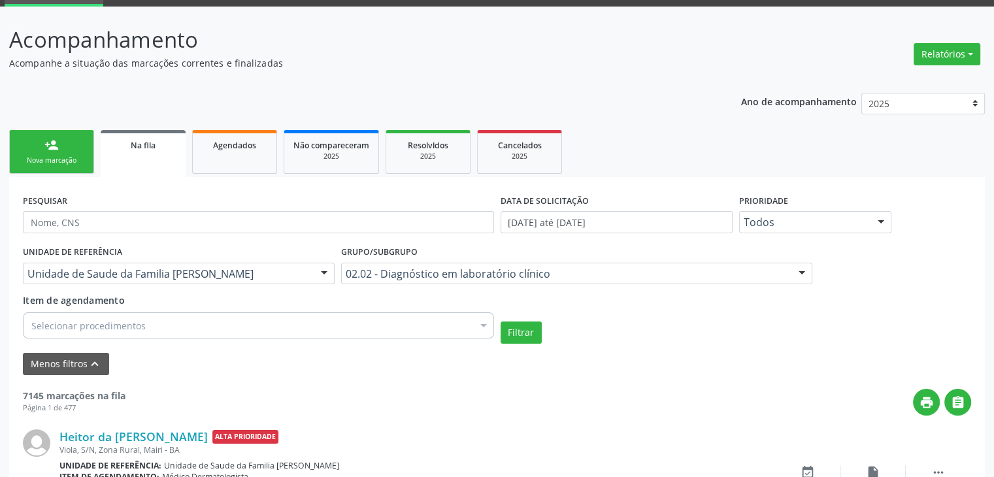
click at [329, 321] on div "Selecionar procedimentos" at bounding box center [258, 325] width 471 height 26
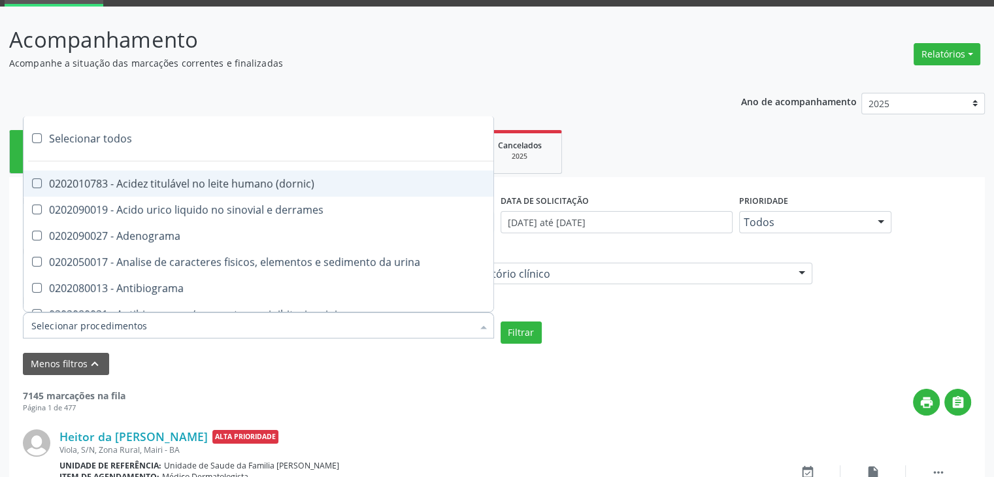
click at [71, 141] on div "Selecionar todos" at bounding box center [380, 139] width 712 height 26
checkbox input "true"
checkbox \(dornic\) "true"
checkbox derrames "true"
checkbox Adenograma "true"
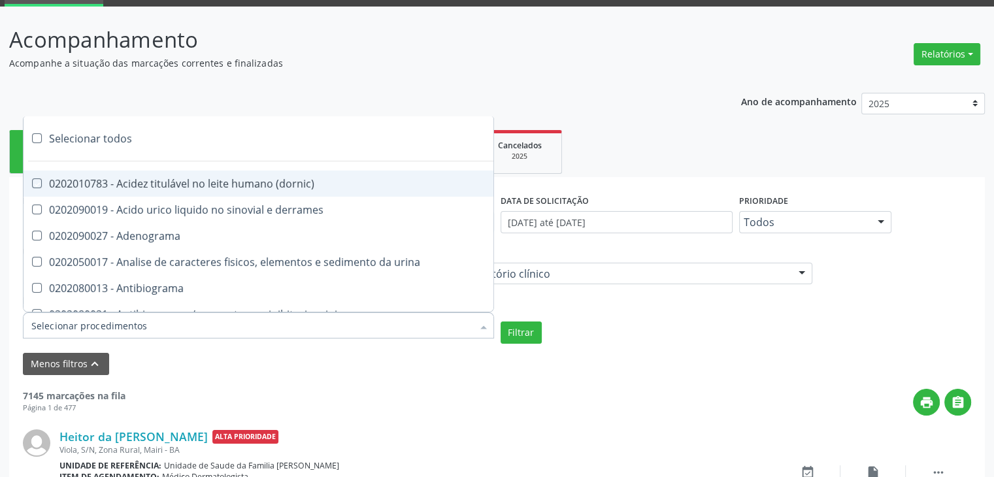
checkbox urina "true"
checkbox Antibiograma "true"
checkbox minima "true"
checkbox micobacterias "true"
checkbox blot "true"
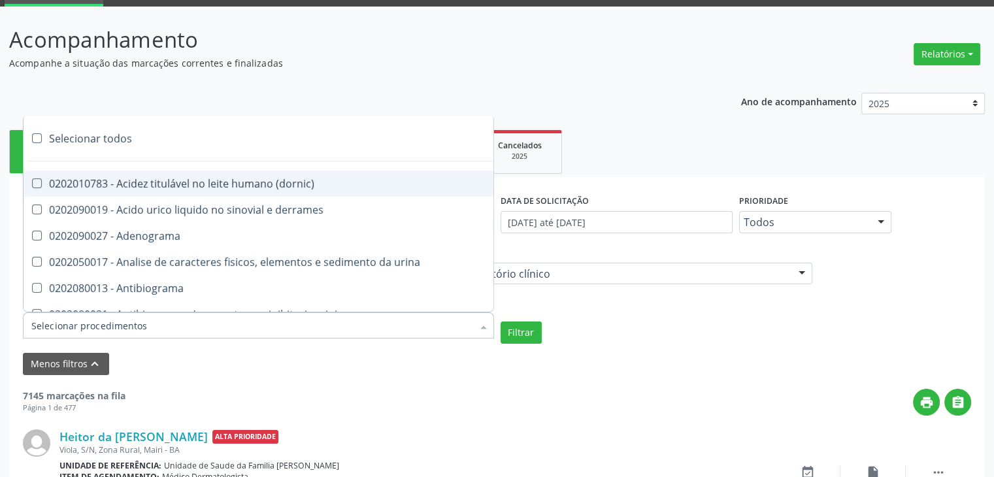
checkbox mlpa "true"
checkbox \(hanseniase\) "true"
checkbox \(controle\) "true"
checkbox \(diagnóstica\) "true"
checkbox \(gram\) "true"
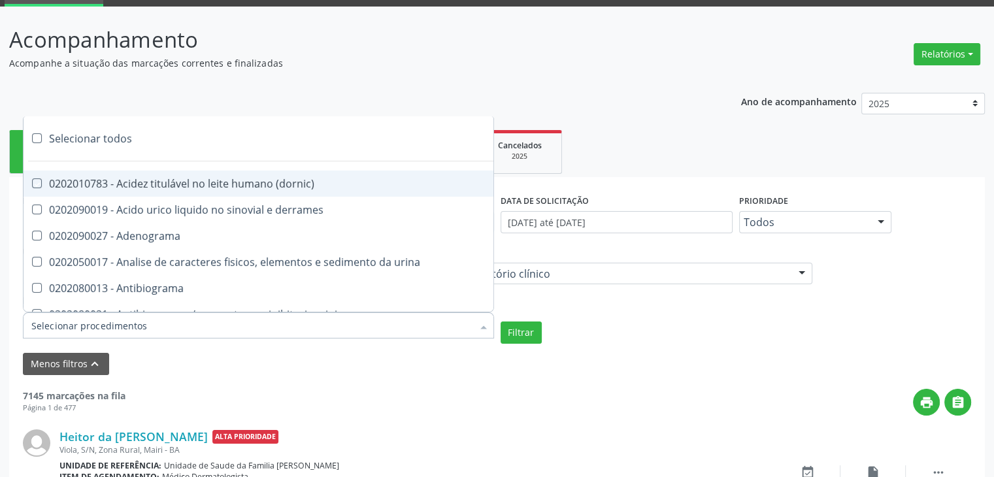
checkbox clamidia "true"
checkbox herpesvirus "true"
checkbox hematologica "true"
checkbox creatinina "true"
checkbox fosfato "true"
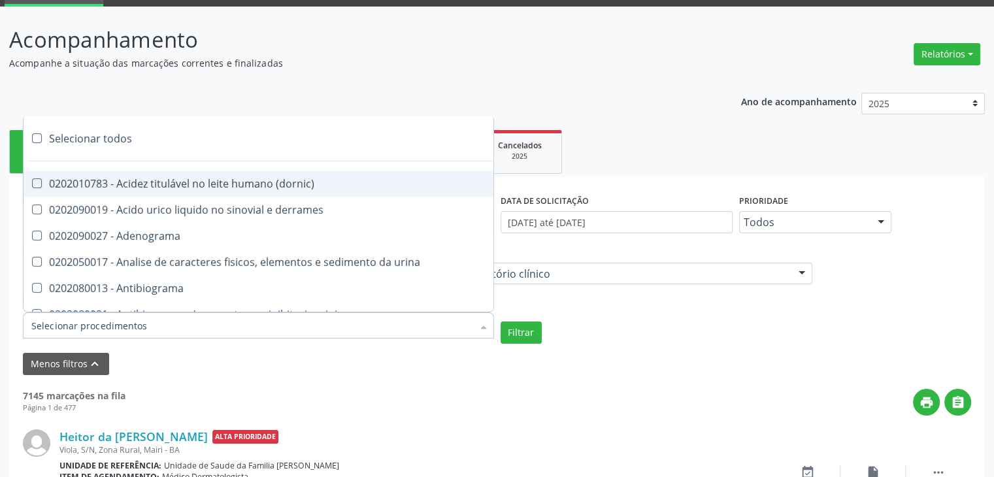
checkbox ureia "true"
checkbox osmolar "true"
checkbox addis "true"
checkbox b "true"
checkbox cd4\/cd8 "true"
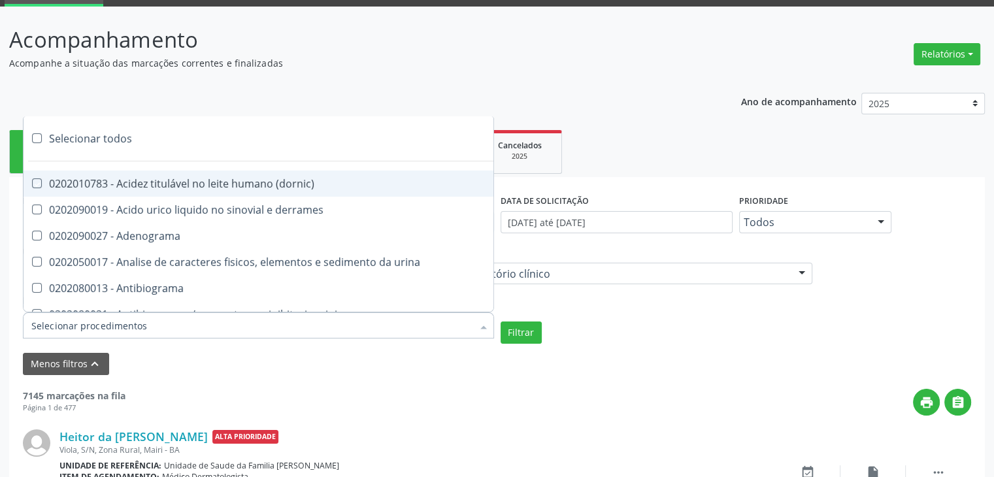
checkbox totais "true"
checkbox plaquetas "true"
checkbox reticulocitos "true"
checkbox liquor "true"
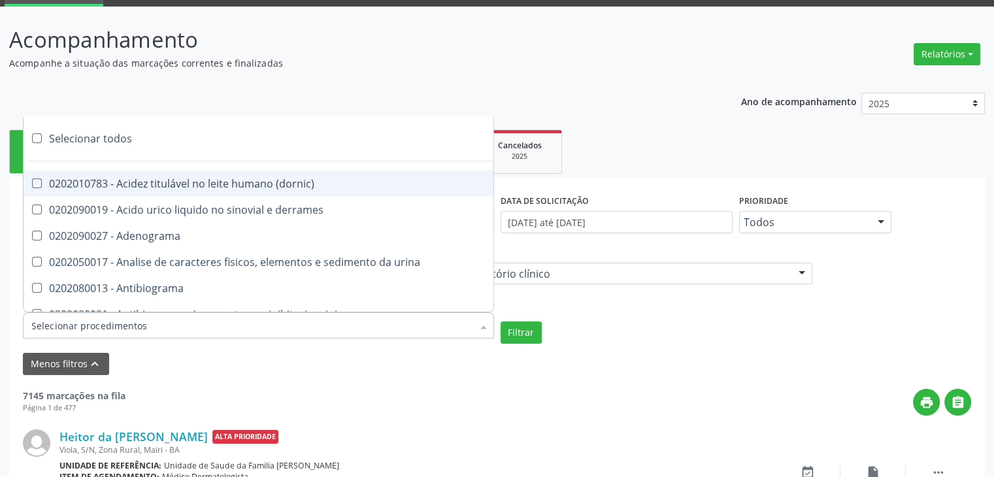
checkbox identificacao "true"
checkbox \(pos-pasteurização\) "true"
checkbox herpesvirus "true"
checkbox baar "true"
checkbox anaerobicas "true"
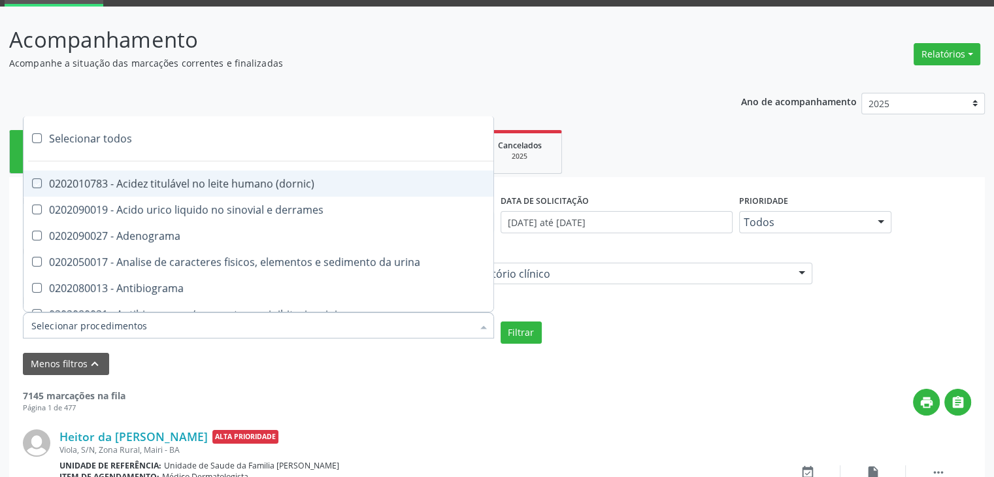
checkbox fungos "true"
checkbox \(qualitativo\) "true"
checkbox tardio\) "true"
checkbox \(qualitativo\) "true"
checkbox \(confirmatorio\) "true"
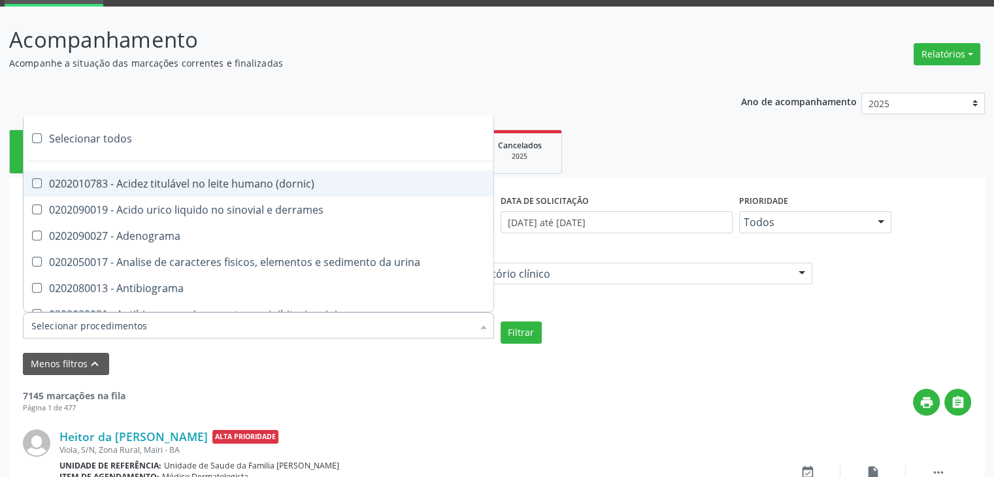
checkbox \(confirmatorio\) "true"
checkbox molecular "true"
checkbox htlv-1 "true"
checkbox biotinidase "true"
checkbox congênita "true"
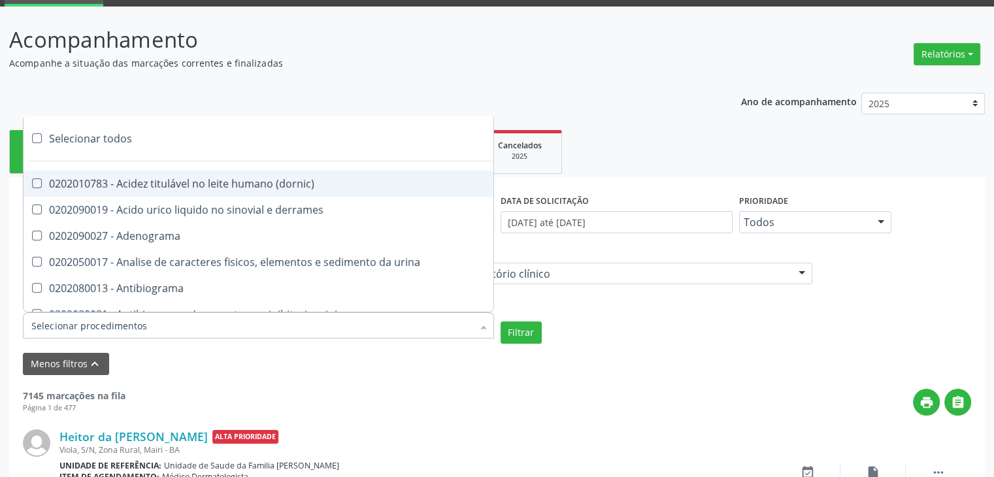
checkbox antiplaquetarios "true"
checkbox ferro "true"
checkbox bandas\) "true"
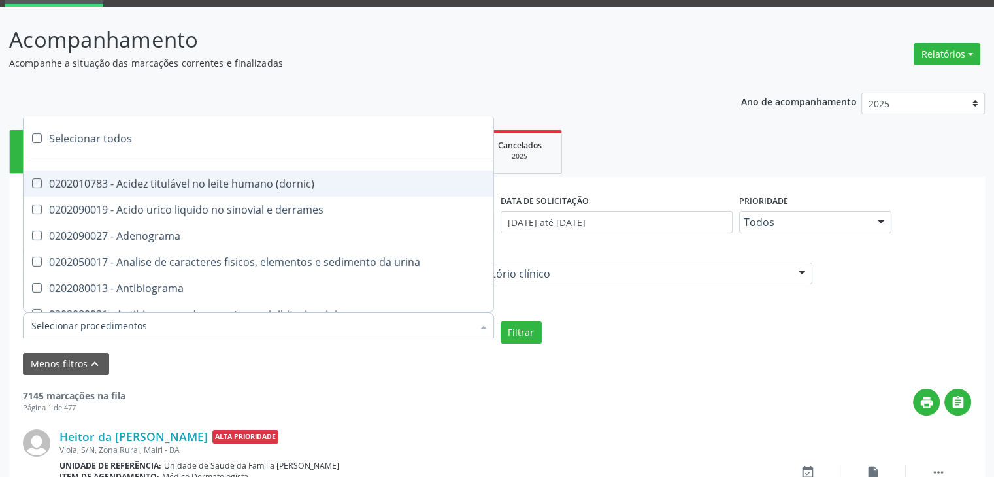
checkbox \(ch50\) "true"
checkbox aminoacidos "true"
checkbox globular "true"
checkbox dosagens\) "true"
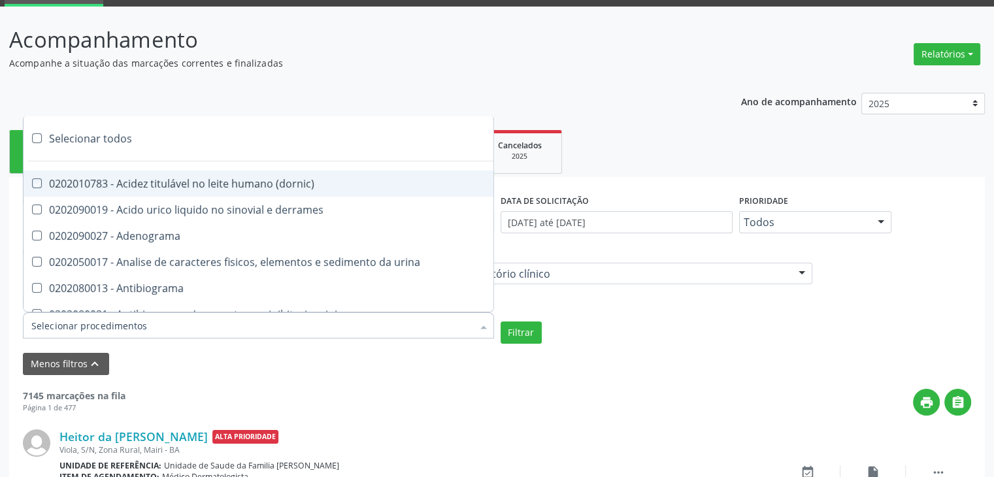
checkbox dosagens\) "true"
checkbox \(cada\) "true"
checkbox reumatoide "true"
checkbox amniotico "true"
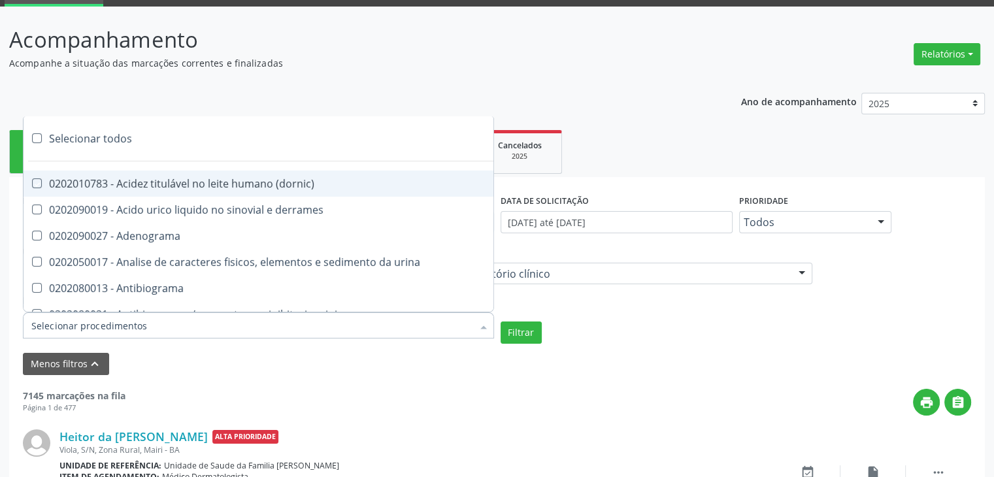
checkbox livre "true"
checkbox osmolalidade "true"
checkbox osmolaridade "true"
checkbox t3 "true"
checkbox sulfo-hemoglobina "true"
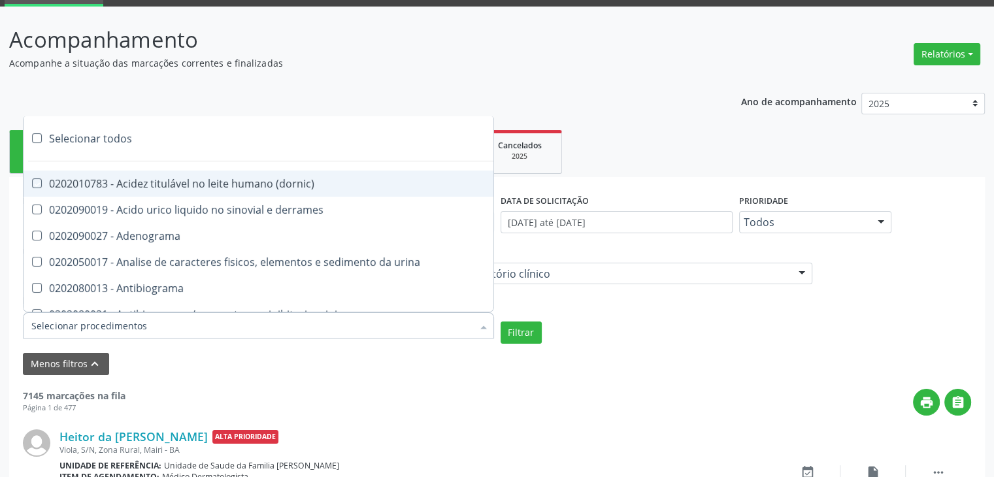
checkbox reverso "true"
checkbox coagulacao "true"
checkbox euglobulina "true"
checkbox -duke "true"
checkbox ivy "true"
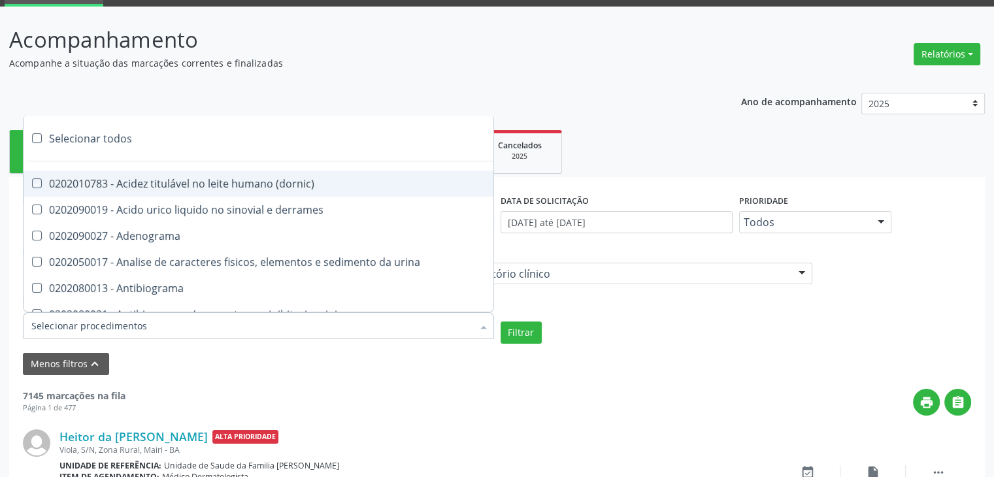
checkbox hemacias "true"
checkbox trombina "true"
checkbox ativada\) "true"
checkbox \(tap\) "true"
checkbox \(vhs\) "true"
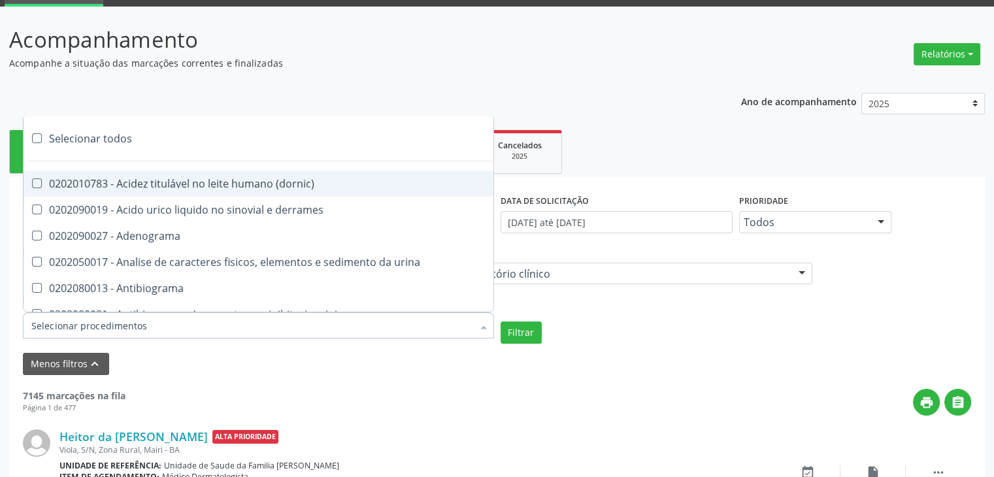
checkbox abo "true"
checkbox reativa "true"
checkbox ordenhado "true"
checkbox pezinho\) "true"
checkbox complemento "true"
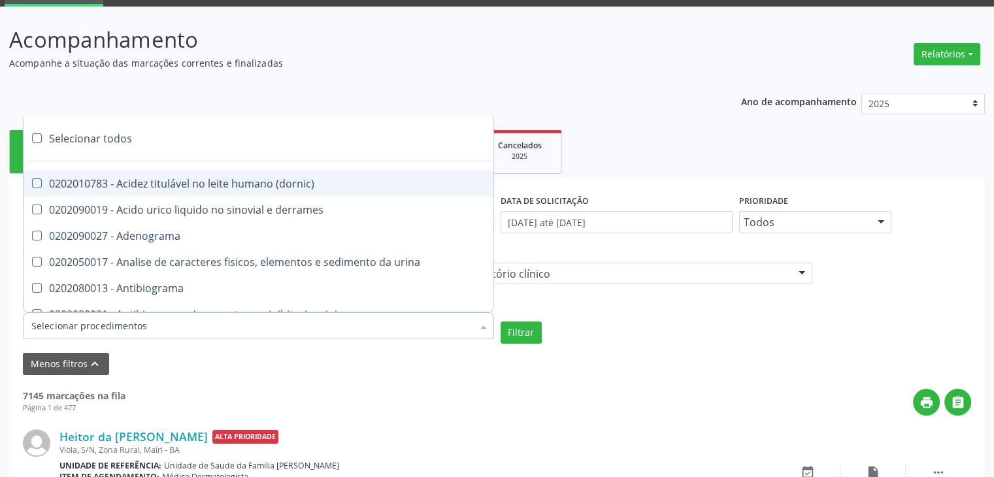
checkbox pezinho\) "true"
checkbox 17-alfa-hidroxiprogesterona "true"
checkbox totais "true"
checkbox 17-hidroxicorticosteroides "true"
checkbox d "true"
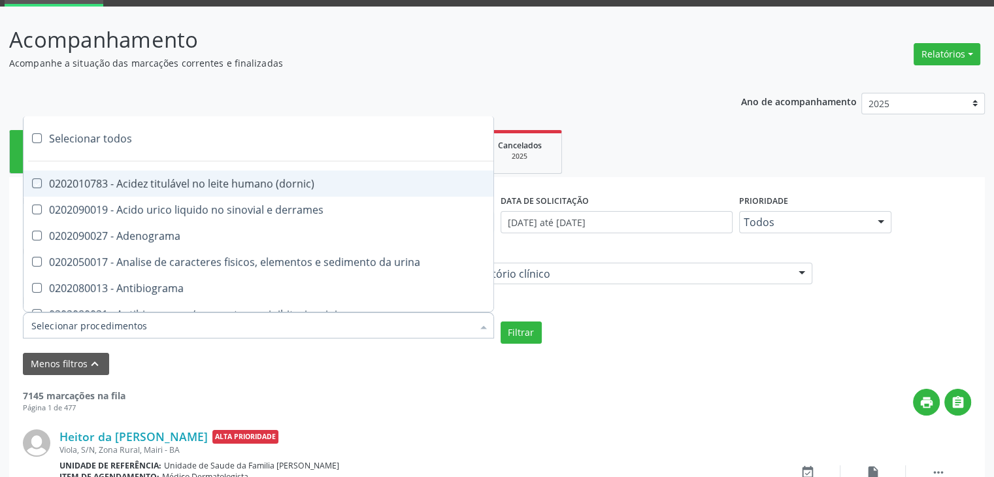
checkbox 5-nucleotidase "true"
checkbox acetona "true"
checkbox \(serotonina\) "true"
checkbox ascorbico "true"
checkbox delta-aminolevulinico "true"
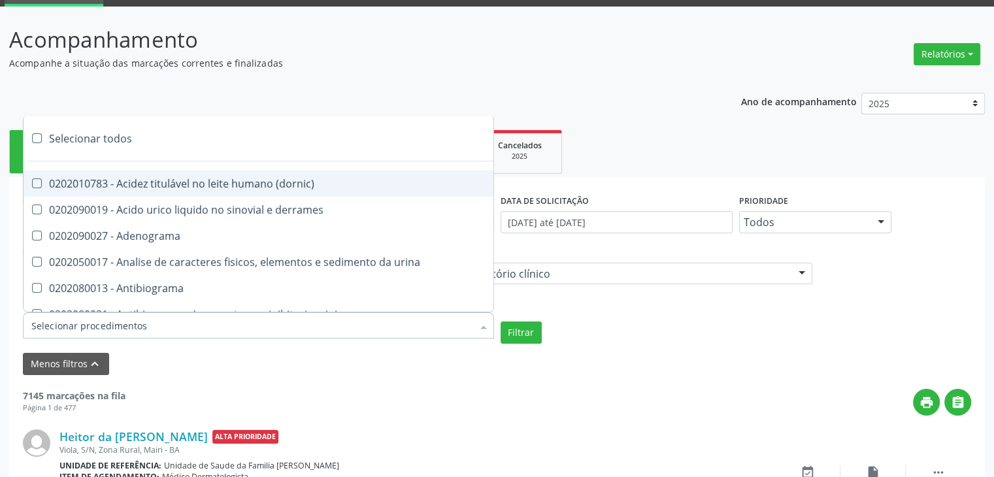
checkbox hipurico "true"
checkbox mandelico "true"
checkbox metil-hipurico "true"
checkbox urico "true"
checkbox valproico "true"
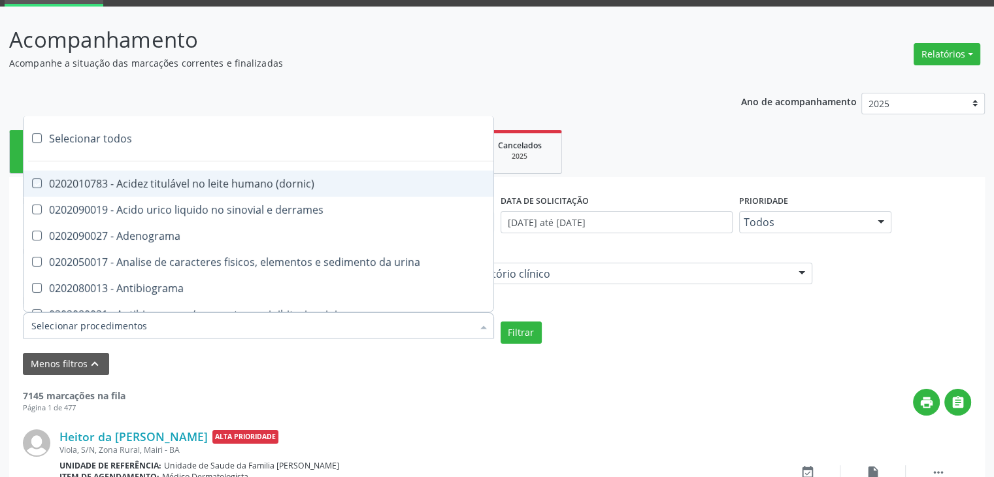
checkbox vanilmandelico "true"
checkbox \(acth\) "true"
checkbox ala-desidratase "true"
checkbox etilico "true"
checkbox aldolase "true"
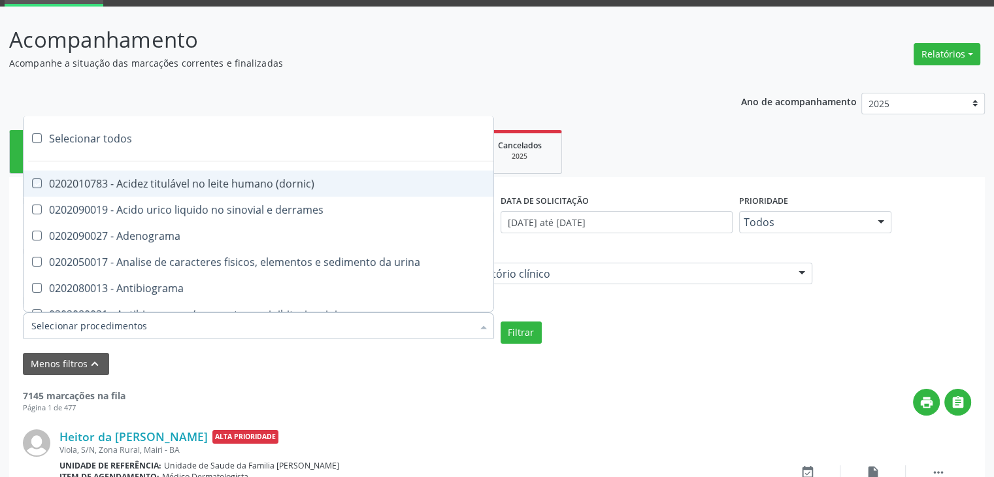
checkbox aldosterona "true"
checkbox alfa-1-antitripsina "true"
checkbox acida "true"
checkbox alfa-2-macroglobulina "true"
checkbox alfa-fetoproteina "true"
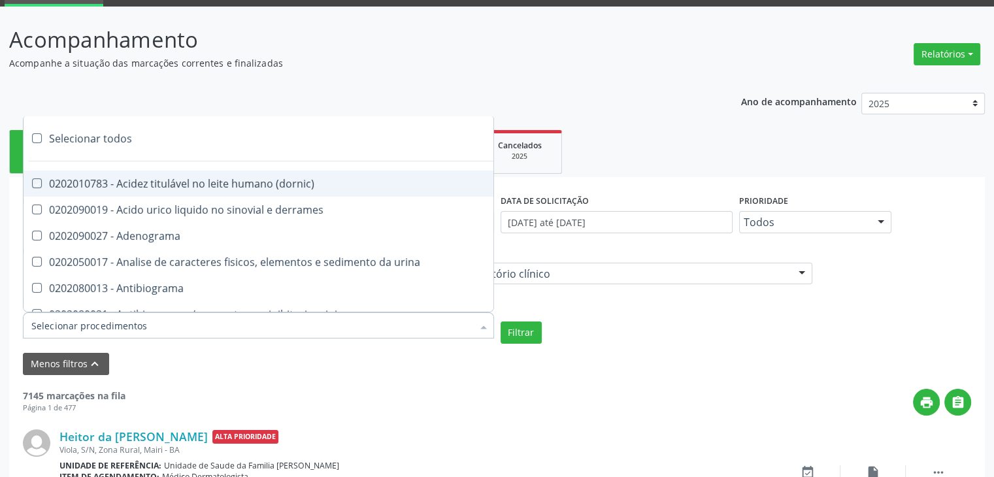
checkbox aluminio "true"
checkbox amilase "true"
checkbox aminoglicosideos "true"
checkbox amonia "true"
checkbox ciclico "true"
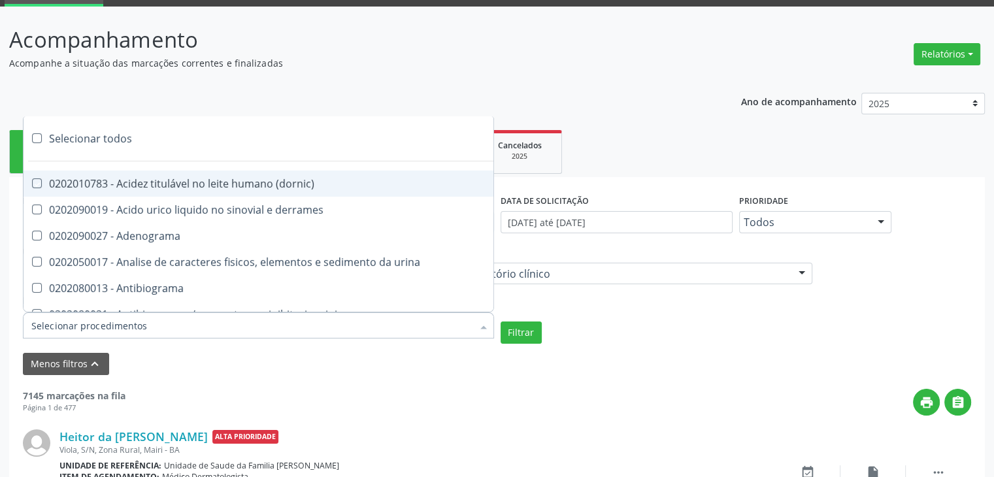
checkbox androstenediona "true"
checkbox anfetaminas "true"
checkbox circulante "true"
checkbox iga "true"
checkbox triciclicos "true"
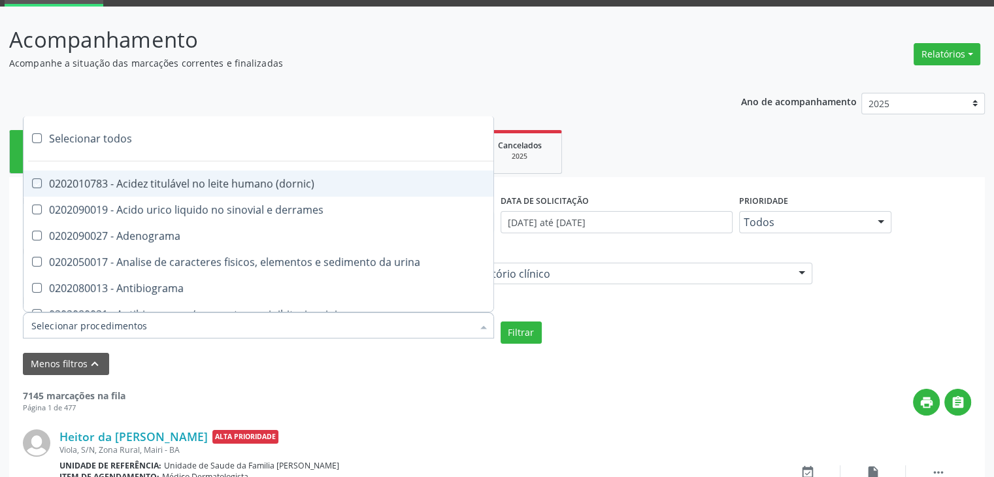
checkbox \(psa\) "true"
checkbox iii "true"
checkbox barbituratos "true"
checkbox benzodiazepinicos "true"
checkbox beta-2-microglobulina "true"
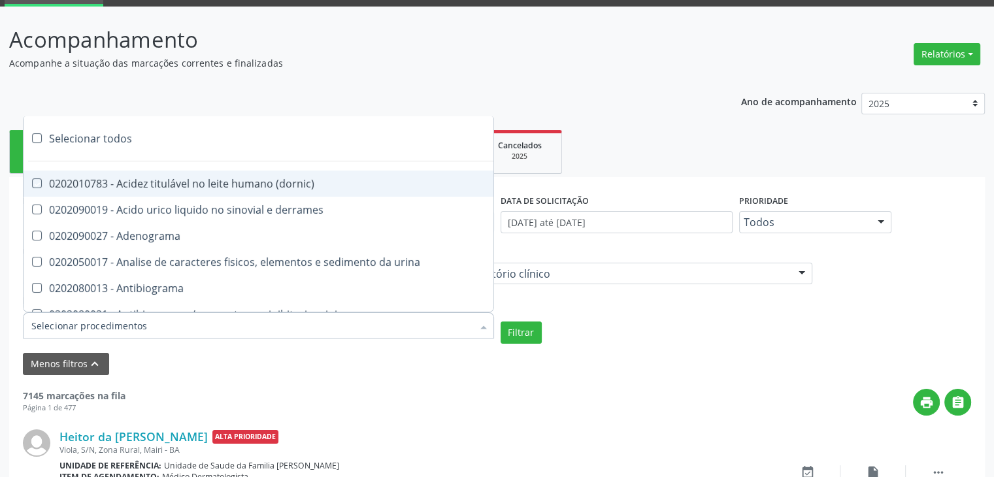
checkbox fracoes "true"
checkbox cadmio "true"
checkbox calcio "true"
checkbox ionizavel "true"
checkbox calcitonina "true"
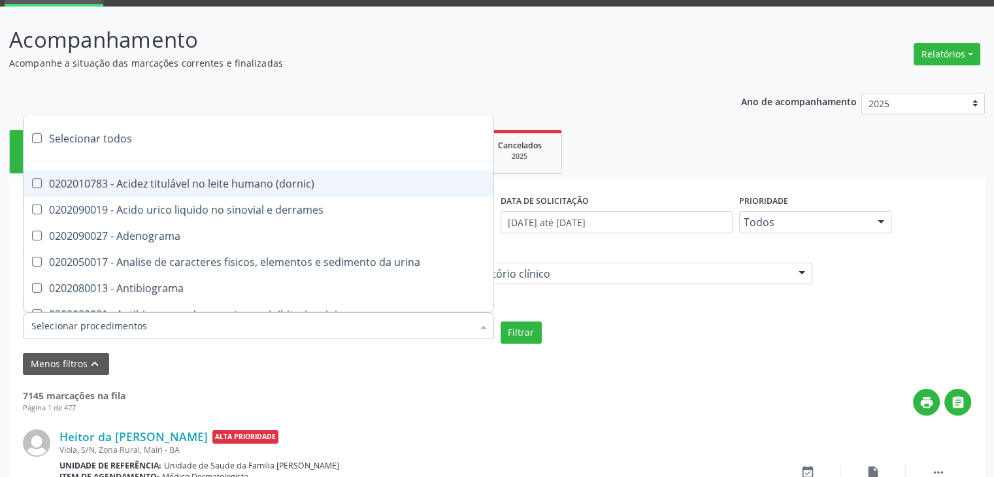
checkbox carbamazepina "true"
checkbox carboxi-hemoglobina "true"
checkbox caroteno "true"
checkbox catecolaminas "true"
checkbox chumbo "true"
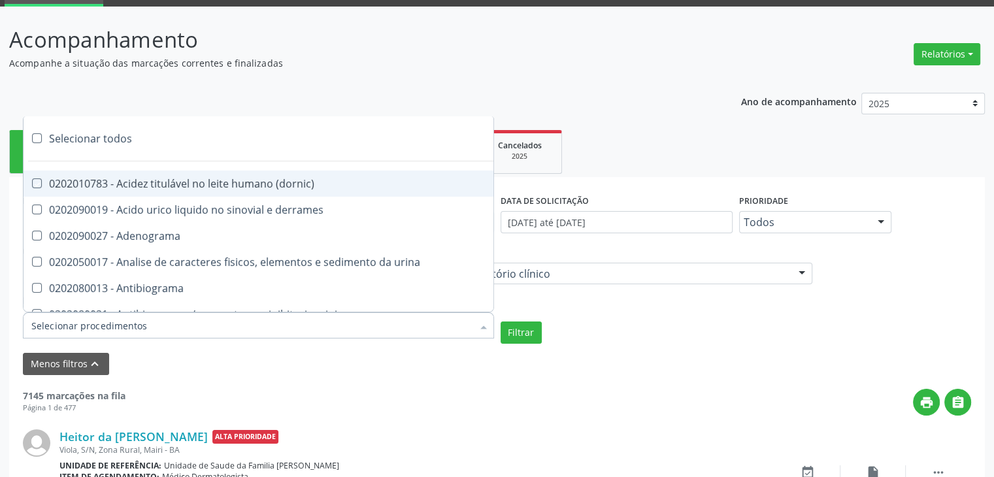
checkbox ciclosporina "true"
checkbox citrato "true"
checkbox cloreto "true"
checkbox suor "true"
checkbox cobre "true"
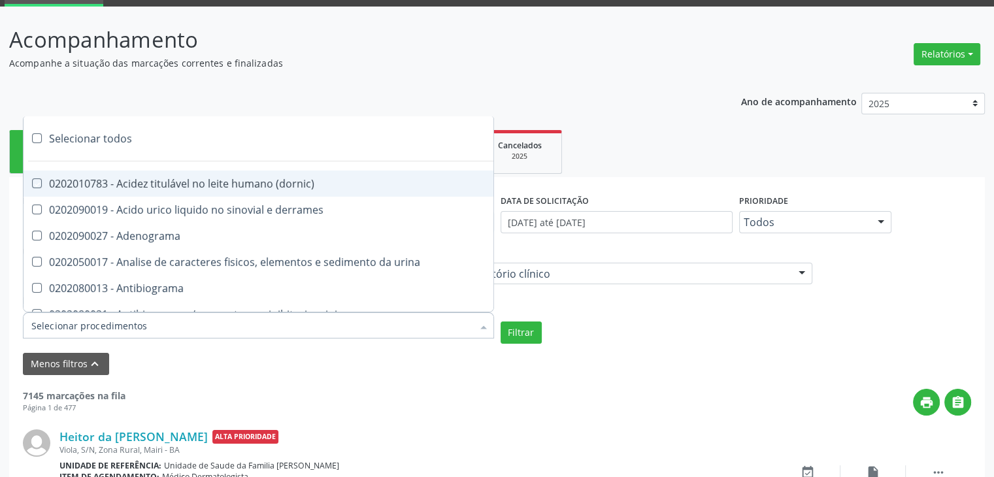
checkbox hdl "true"
checkbox ldl "true"
checkbox colinesterase "true"
checkbox c3 "true"
checkbox c4 "true"
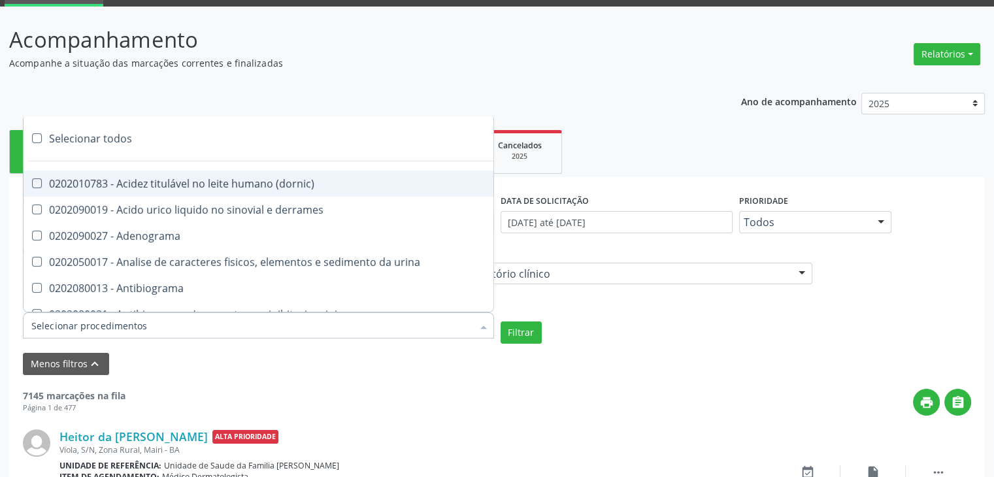
checkbox cortisol "true"
checkbox creatinina "true"
checkbox amniotico "true"
checkbox \(cpk\) "true"
checkbox crioaglutinina "true"
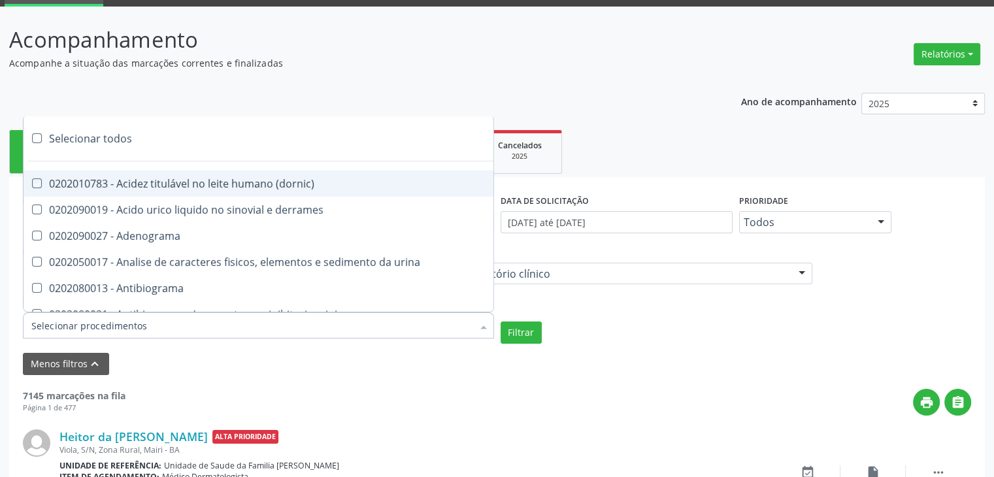
checkbox \(dhea\) "true"
checkbox alfa-hidroxibutirica "true"
checkbox glutamica "true"
checkbox latica "true"
checkbox fracionadas\) "true"
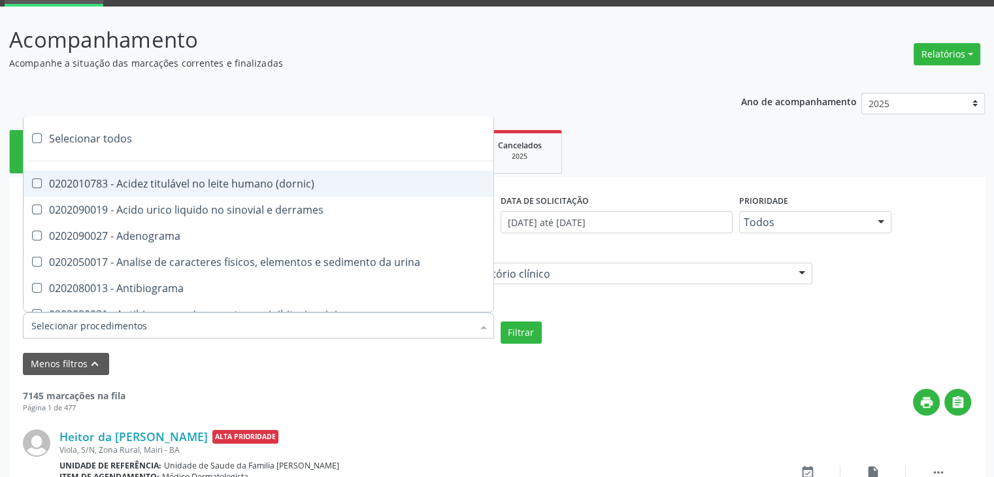
checkbox digitoxina\) "true"
checkbox \(dht\) "true"
checkbox fecal "true"
checkbox estradiol "true"
checkbox estriol "true"
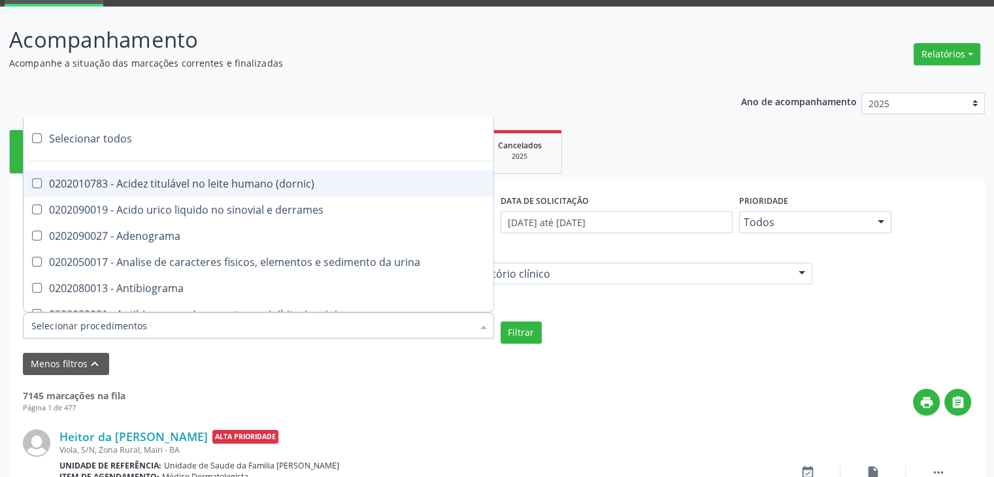
checkbox estrona "true"
checkbox etossuximida "true"
checkbox ii "true"
checkbox ix "true"
checkbox v "true"
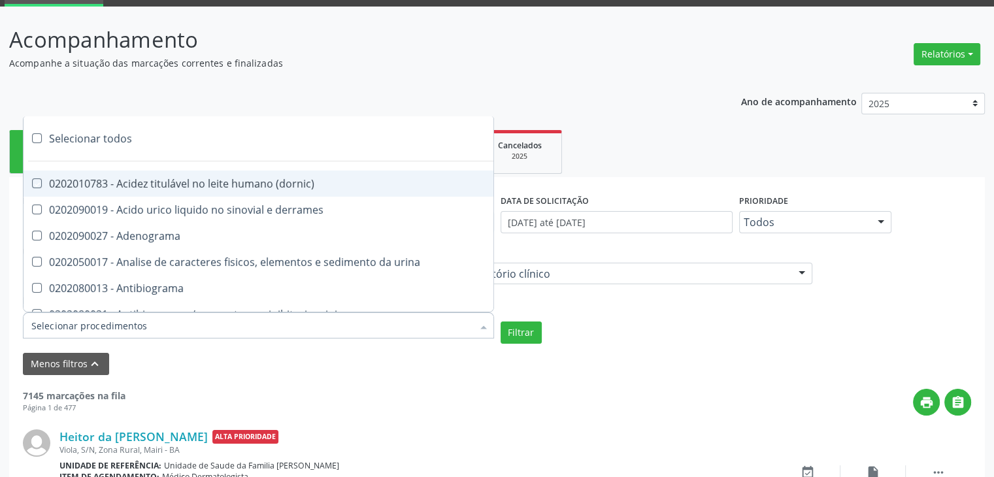
checkbox vii "true"
checkbox viii "true"
checkbox \(inibidor\) "true"
checkbox \(antigeno\) "true"
checkbox x "true"
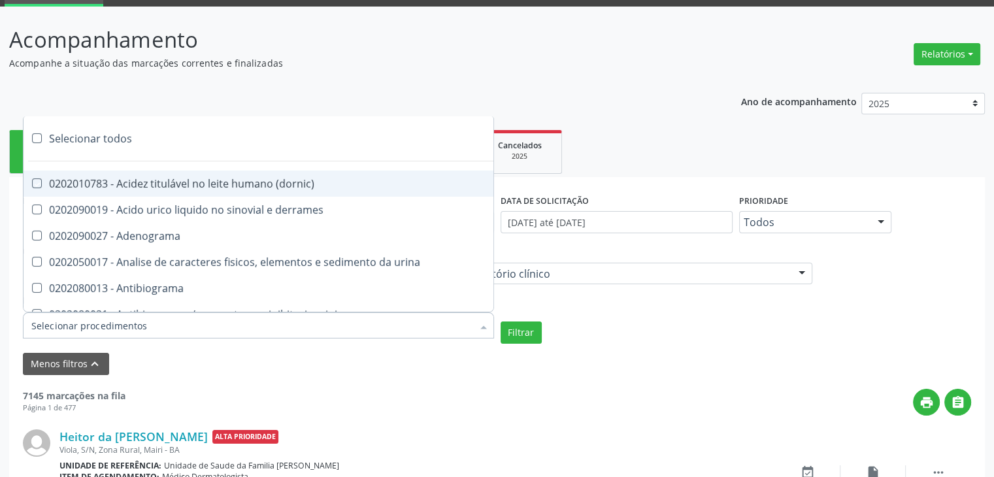
checkbox xi "true"
checkbox xii "true"
checkbox xiii "true"
checkbox tardio\) "true"
checkbox t4 "true"
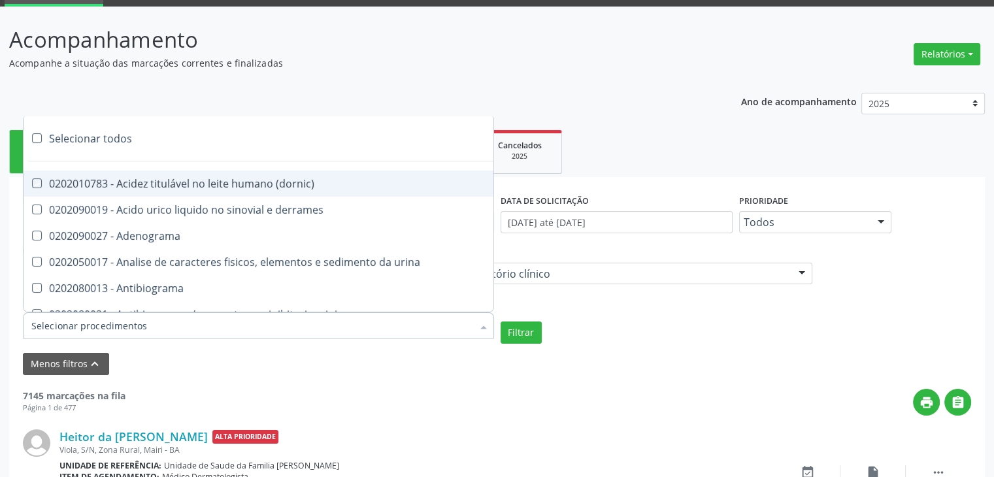
checkbox pezinho\) "true"
checkbox fenitoina "true"
checkbox fenol "true"
checkbox ferritina "true"
checkbox serico "true"
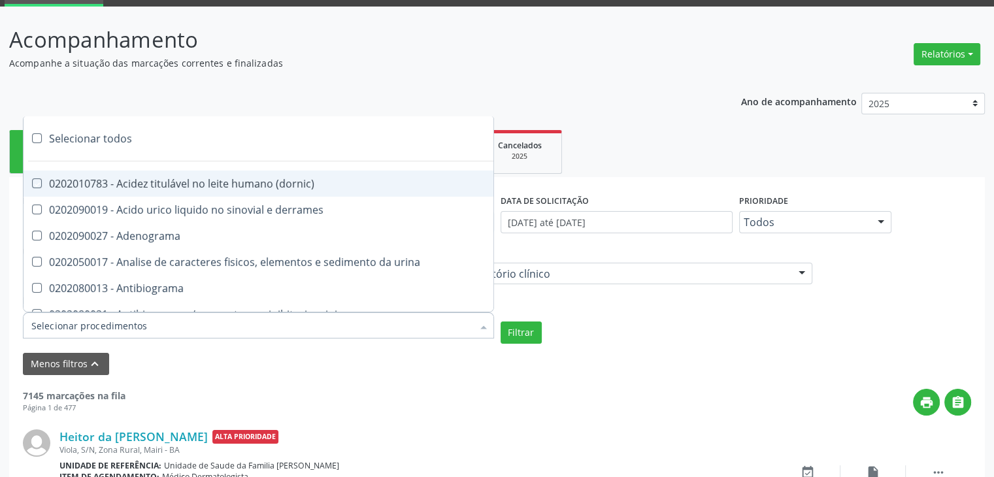
checkbox fibrinogenio "true"
checkbox folato "true"
checkbox formaldeido "true"
checkbox total "true"
checkbox alcalina "true"
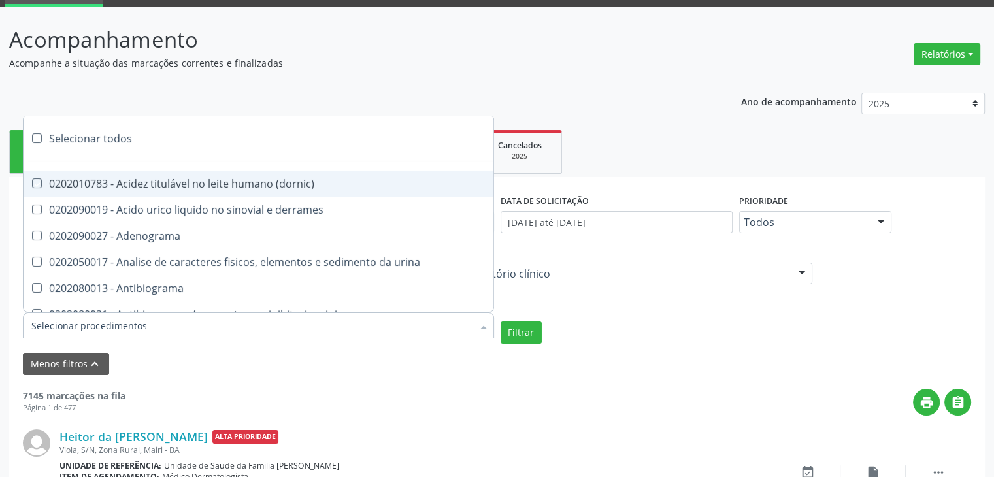
checkbox esperma "true"
checkbox fosforo "true"
checkbox acida "true"
checkbox frutose "true"
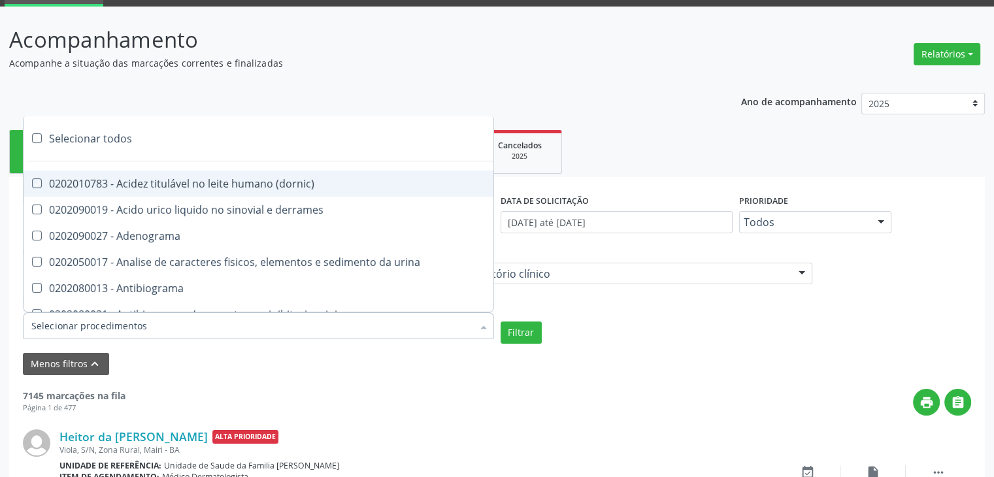
checkbox esperma "true"
checkbox galactose "true"
checkbox gt\) "true"
checkbox gastrina "true"
checkbox glicose "true"
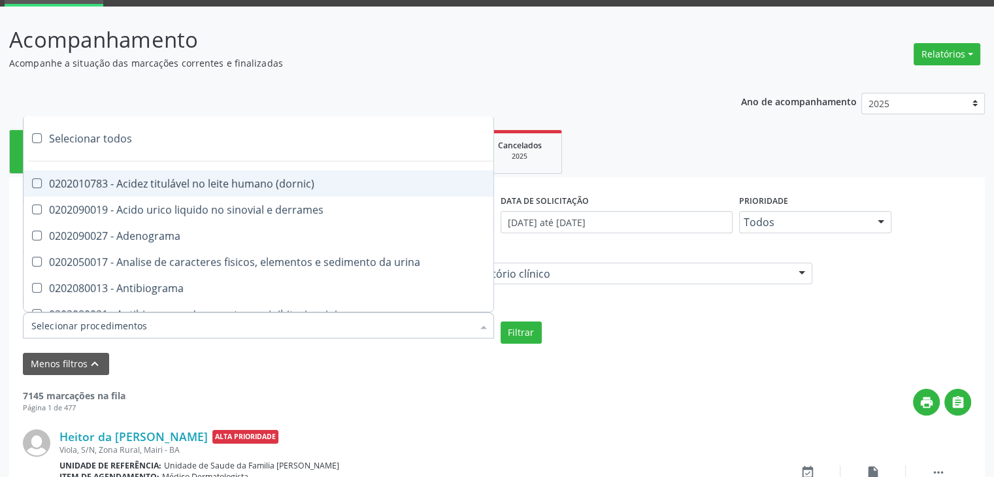
checkbox derrames "true"
checkbox desidrogenase "true"
checkbox tiroxina "true"
checkbox hcg\) "true"
checkbox fecal "true"
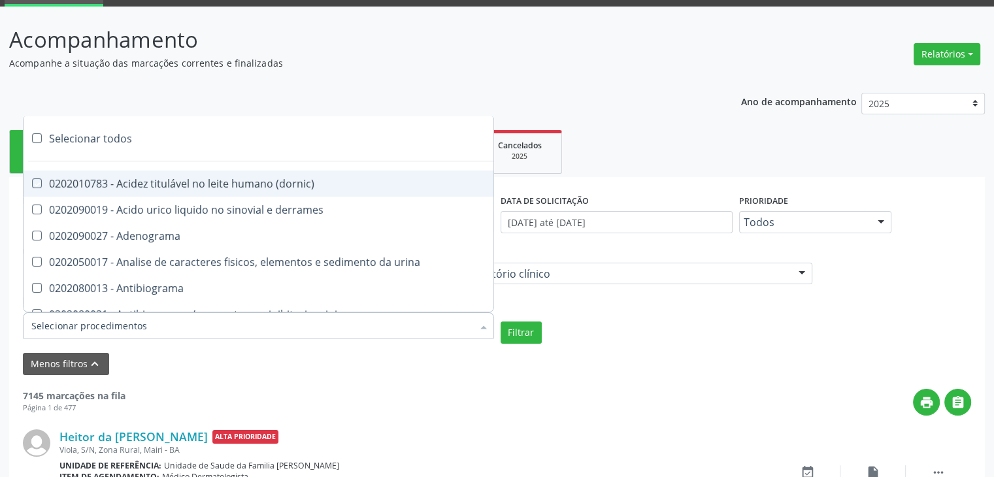
checkbox haptoglobina "true"
checkbox hemoglobina "true"
checkbox 37oc "true"
checkbox fetal "true"
checkbox glicosilada "true"
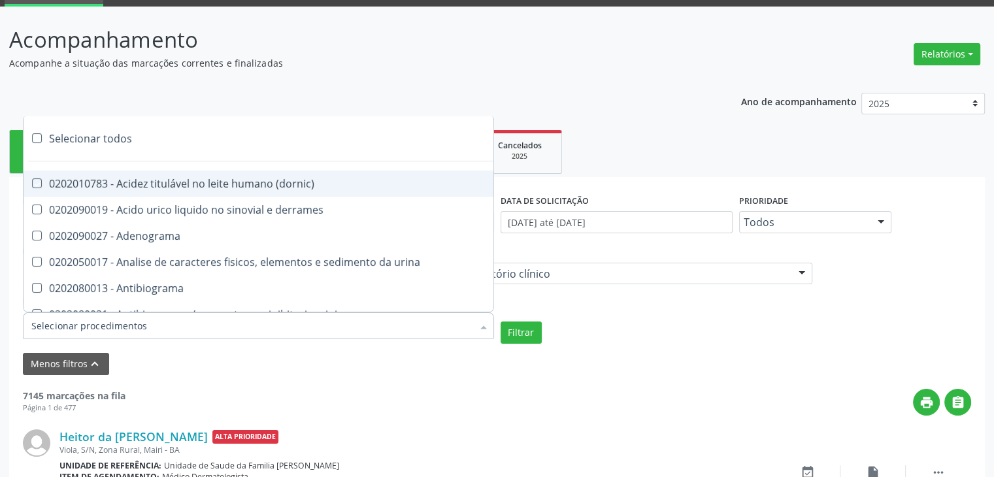
checkbox hemossiderina "true"
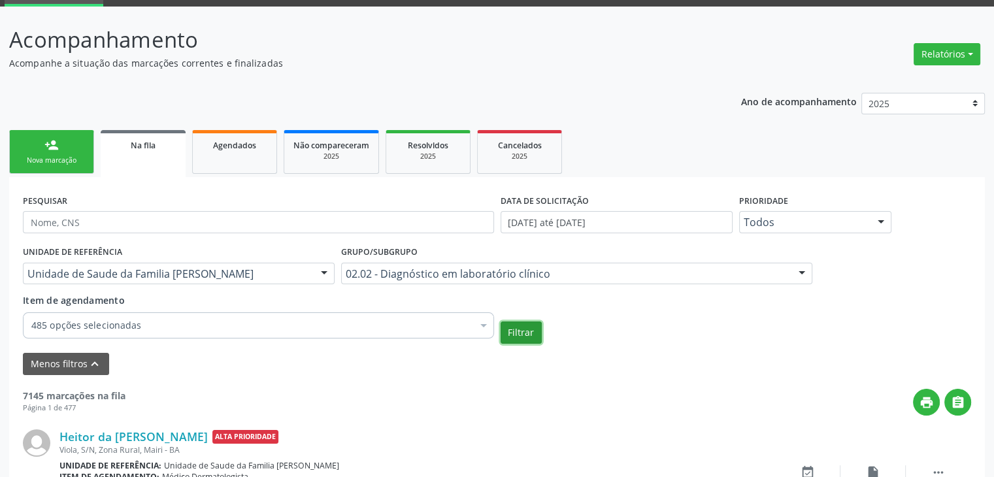
click at [508, 329] on button "Filtrar" at bounding box center [521, 333] width 41 height 22
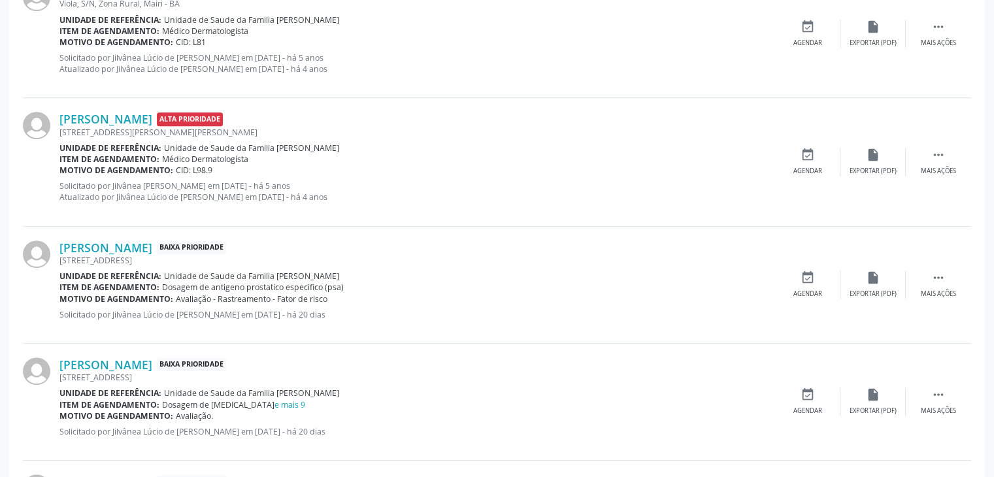
scroll to position [261, 0]
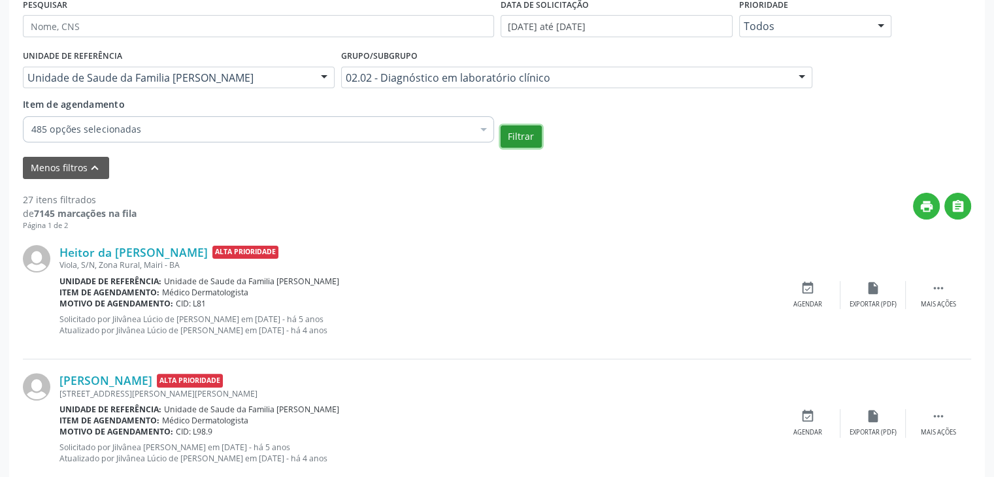
click at [525, 140] on button "Filtrar" at bounding box center [521, 137] width 41 height 22
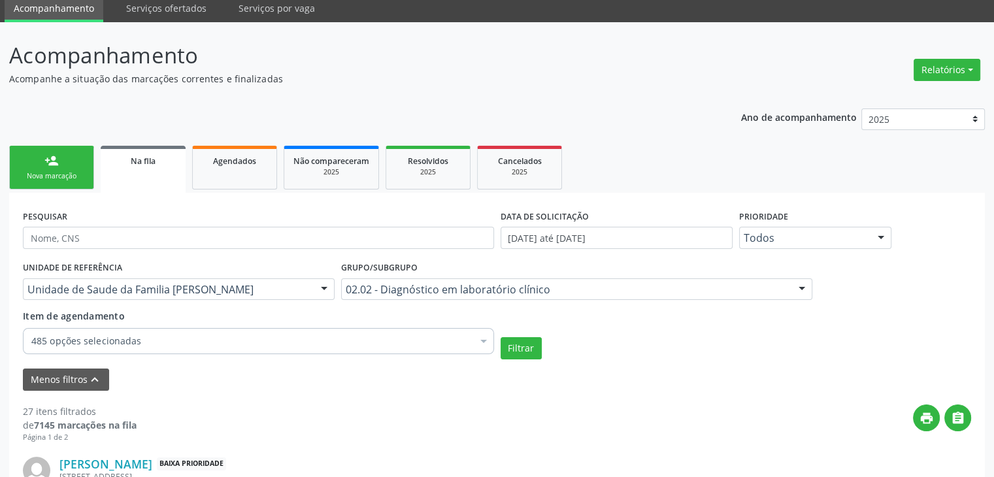
scroll to position [0, 0]
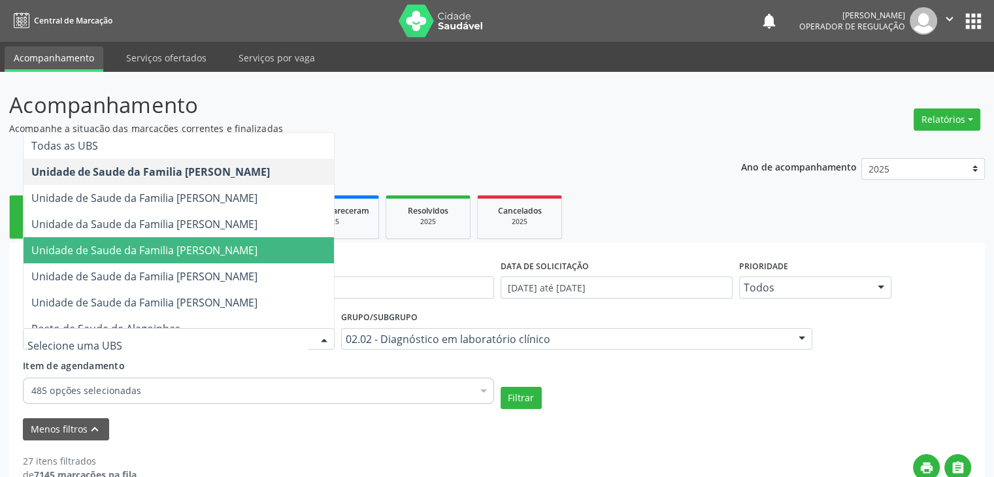
click at [207, 245] on span "Unidade de Saude da Familia [PERSON_NAME]" at bounding box center [144, 250] width 226 height 14
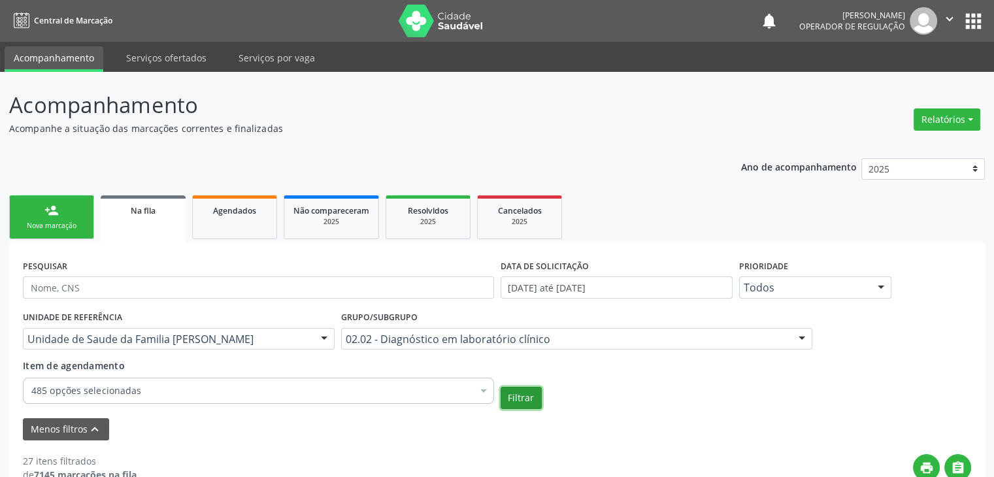
click at [535, 401] on button "Filtrar" at bounding box center [521, 398] width 41 height 22
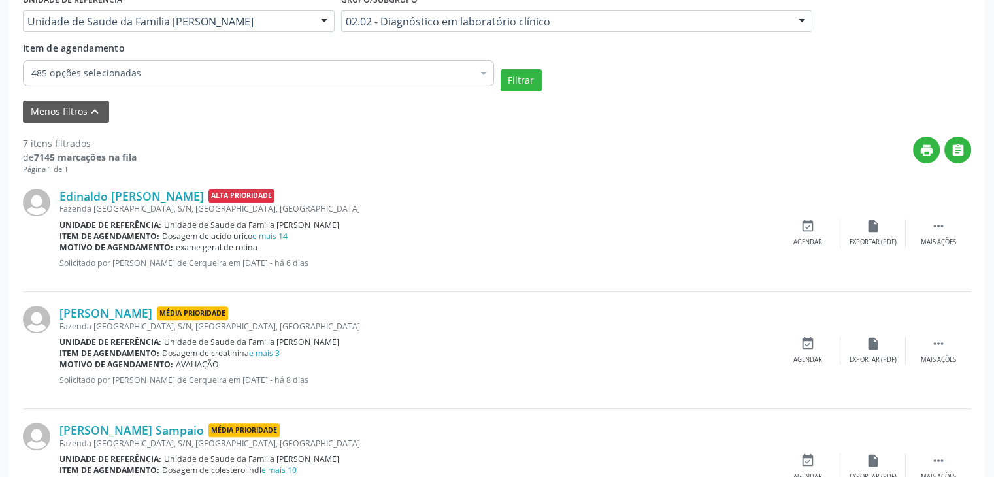
scroll to position [137, 0]
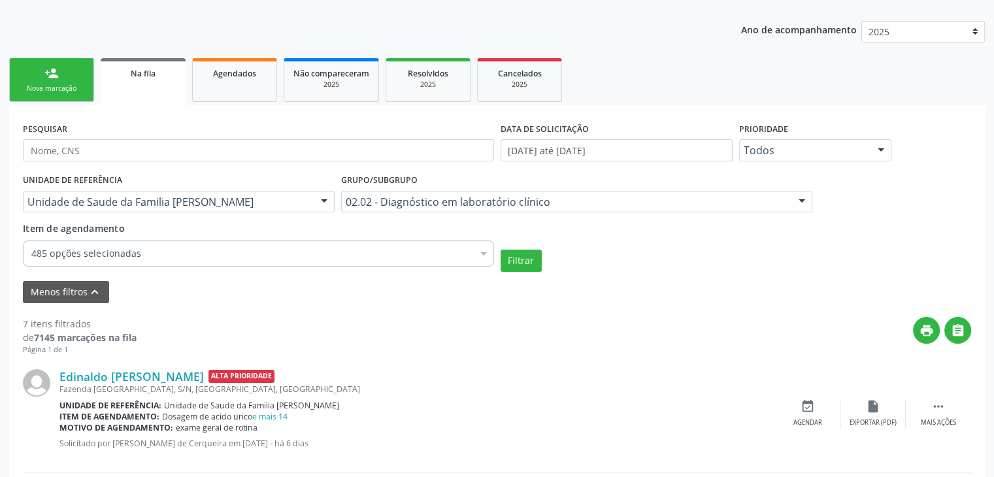
click at [424, 192] on div "02.02 - Diagnóstico em laboratório clínico" at bounding box center [576, 202] width 471 height 22
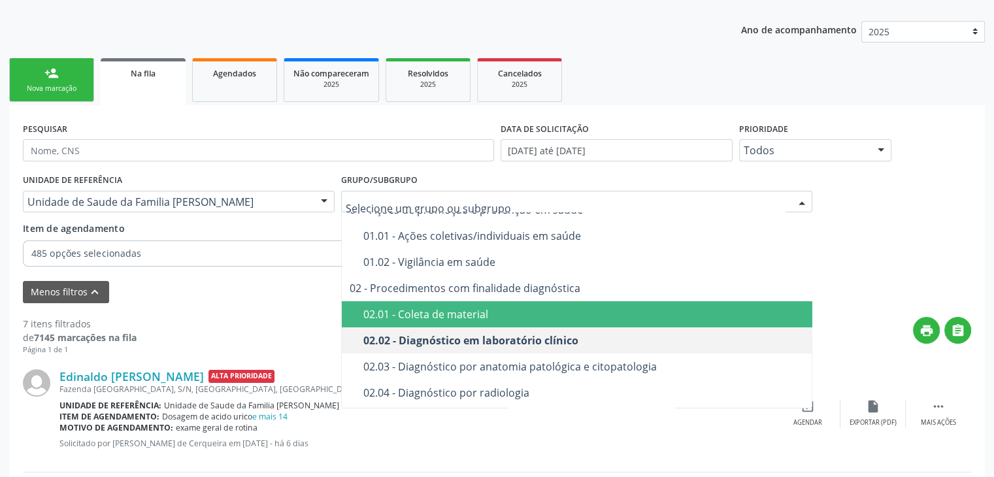
scroll to position [65, 0]
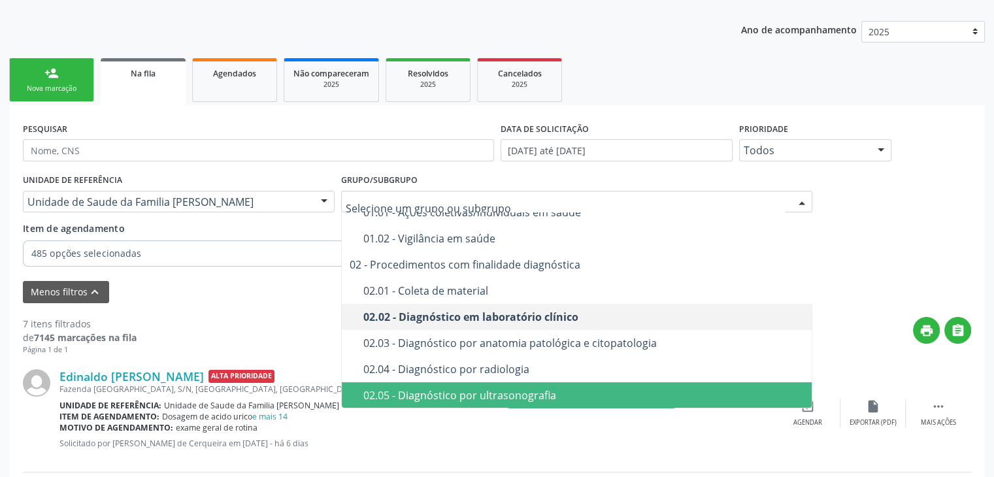
click at [456, 393] on div "02.05 - Diagnóstico por ultrasonografia" at bounding box center [584, 395] width 442 height 10
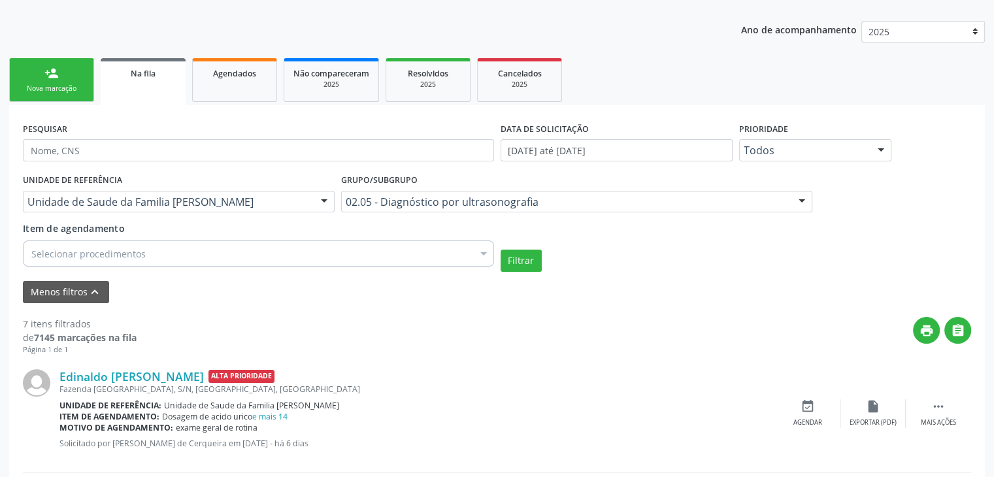
click at [246, 263] on div "Selecionar procedimentos" at bounding box center [258, 254] width 471 height 26
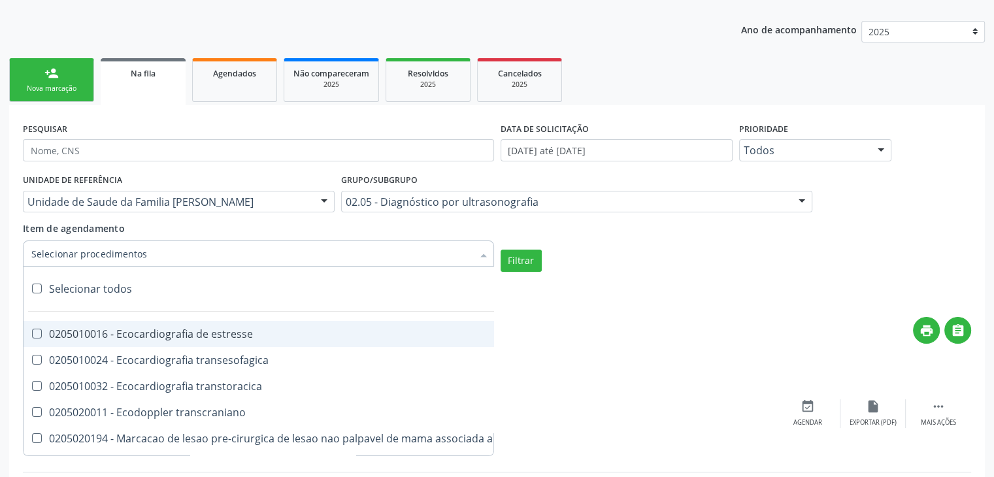
click at [126, 287] on div "Selecionar todos" at bounding box center [305, 289] width 562 height 26
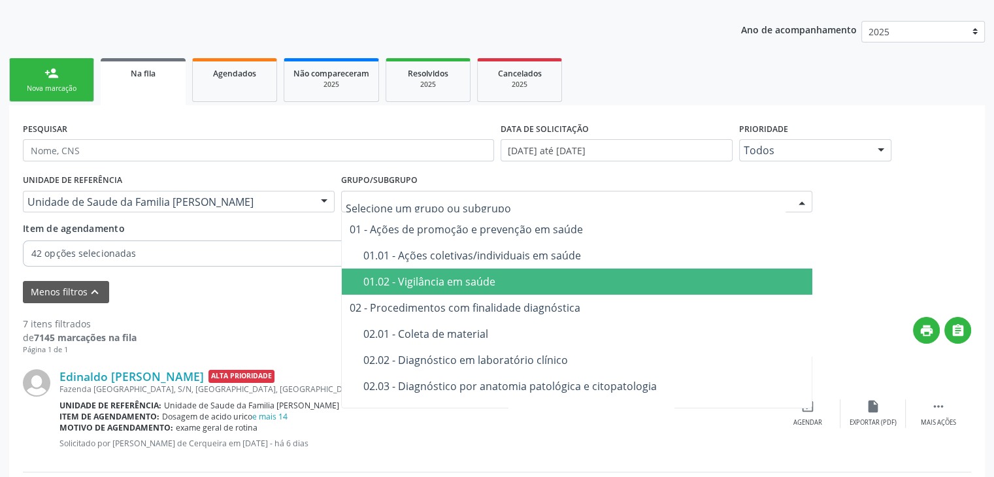
scroll to position [0, 0]
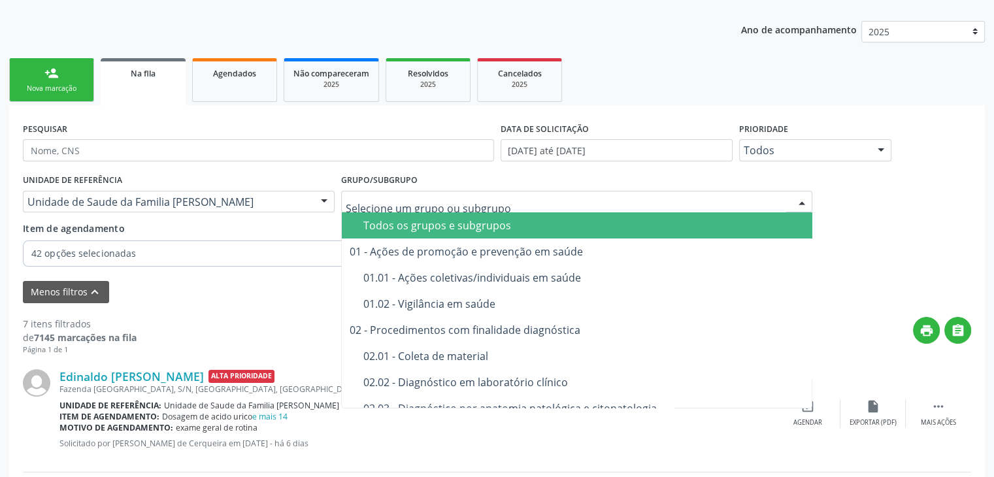
click at [443, 231] on span "Todos os grupos e subgrupos" at bounding box center [577, 225] width 471 height 26
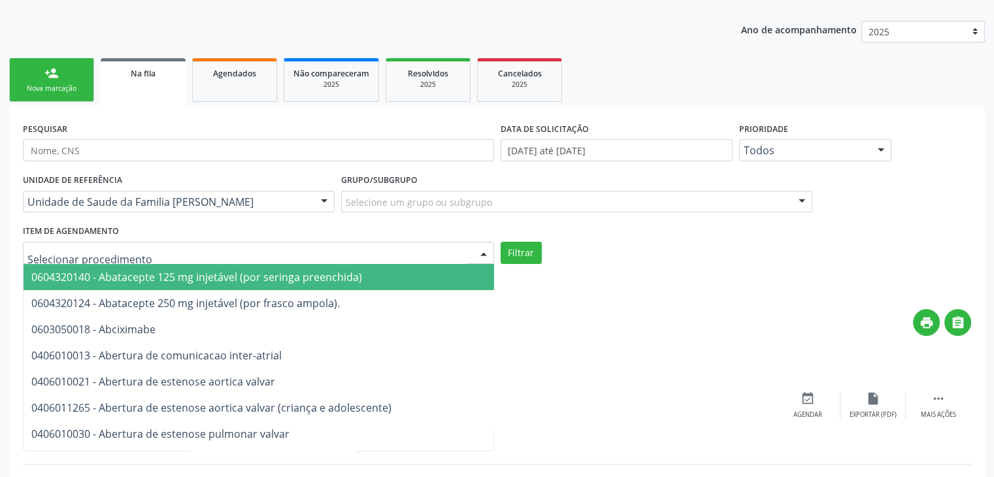
click at [154, 257] on div at bounding box center [258, 253] width 471 height 22
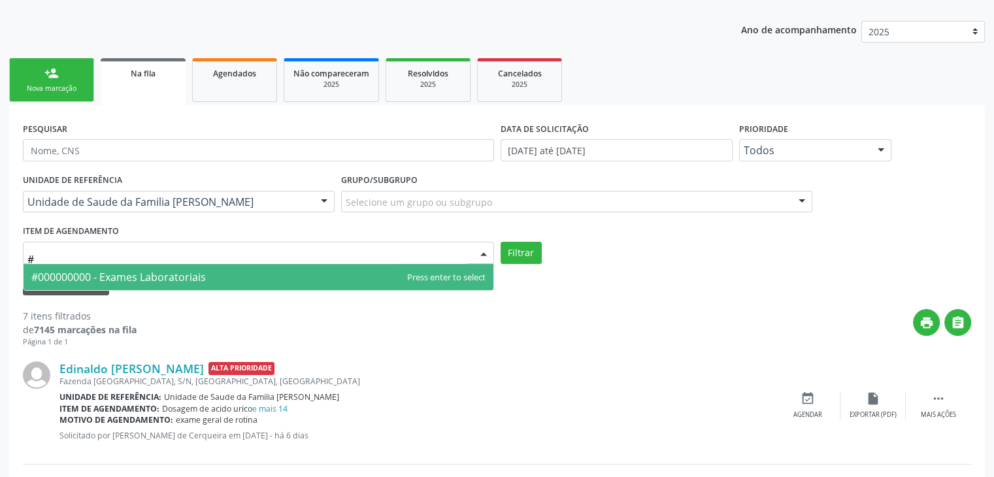
click at [149, 276] on span "#000000000 - Exames Laboratoriais" at bounding box center [118, 277] width 175 height 14
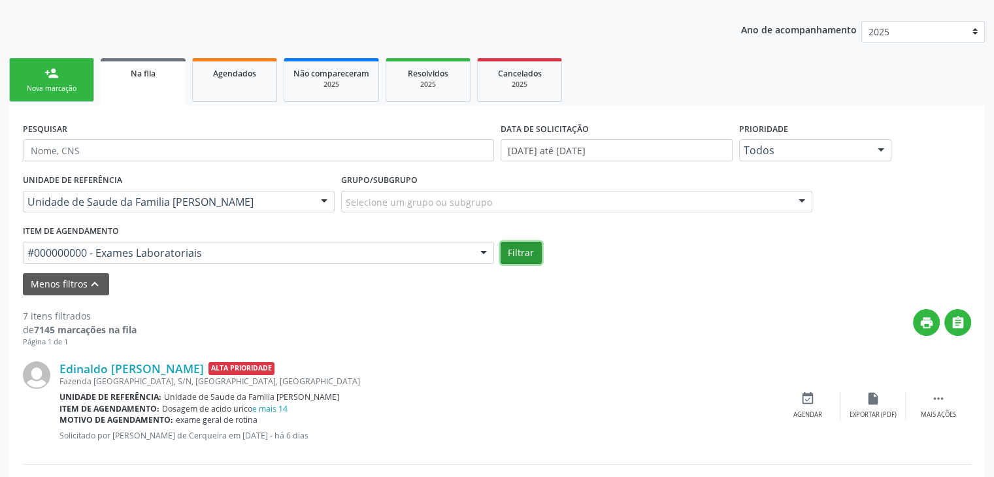
click at [513, 252] on button "Filtrar" at bounding box center [521, 253] width 41 height 22
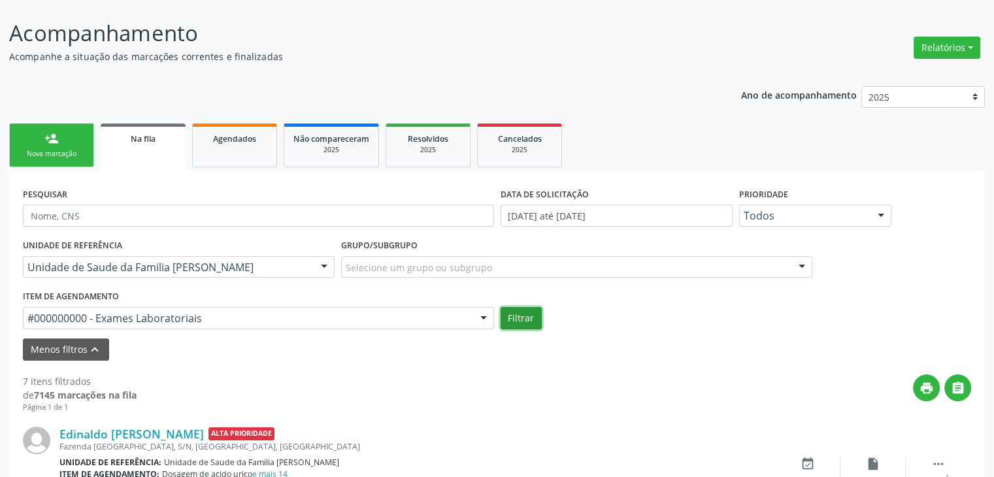
click at [510, 316] on button "Filtrar" at bounding box center [521, 318] width 41 height 22
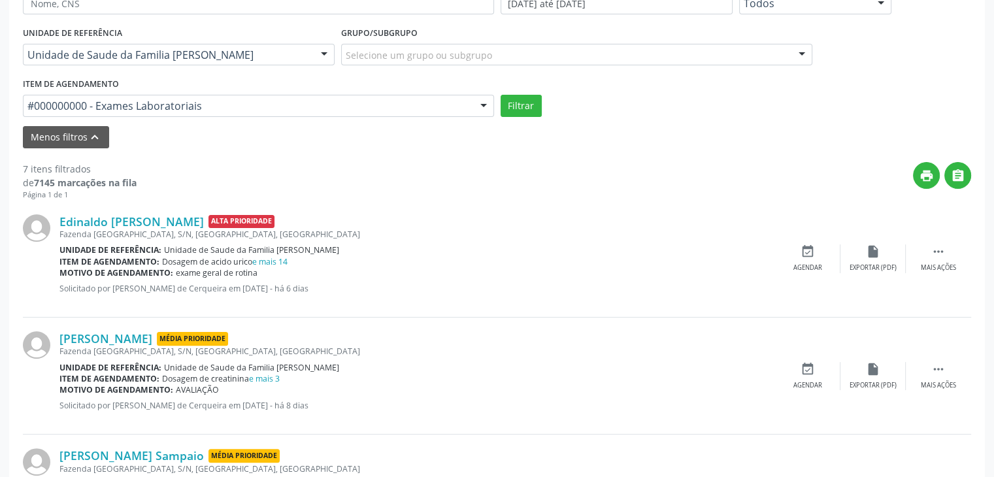
scroll to position [203, 0]
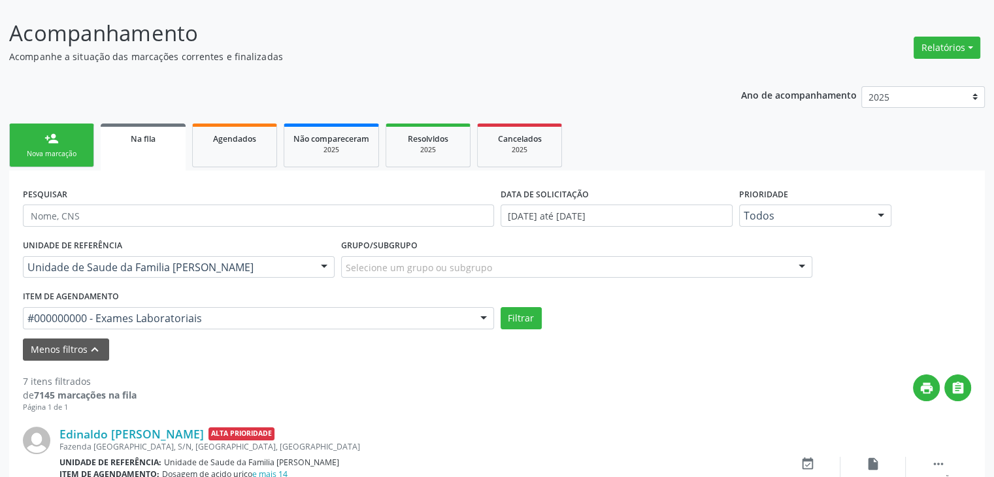
click at [168, 150] on link "Na fila" at bounding box center [143, 147] width 85 height 47
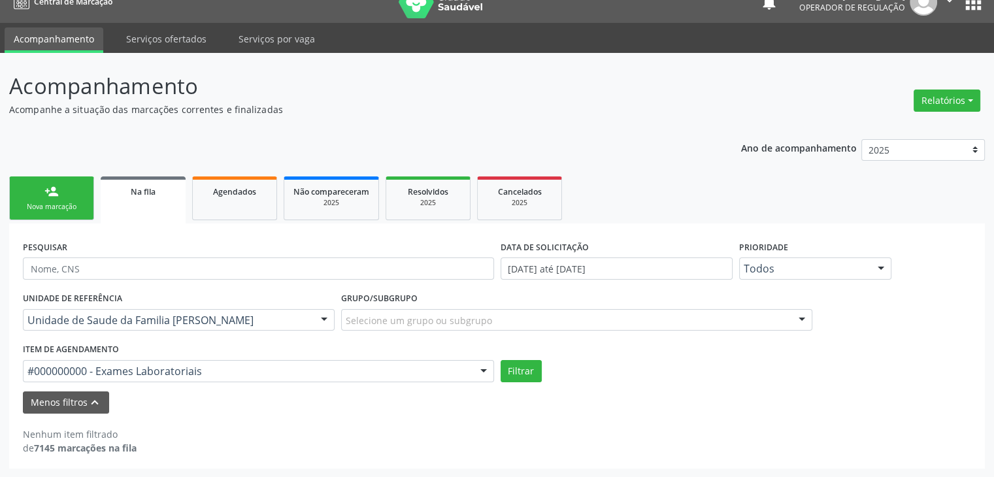
click at [148, 184] on div "Na fila" at bounding box center [143, 191] width 67 height 14
click at [135, 210] on link "Na fila" at bounding box center [143, 200] width 85 height 47
click at [232, 210] on link "Agendados" at bounding box center [234, 199] width 85 height 44
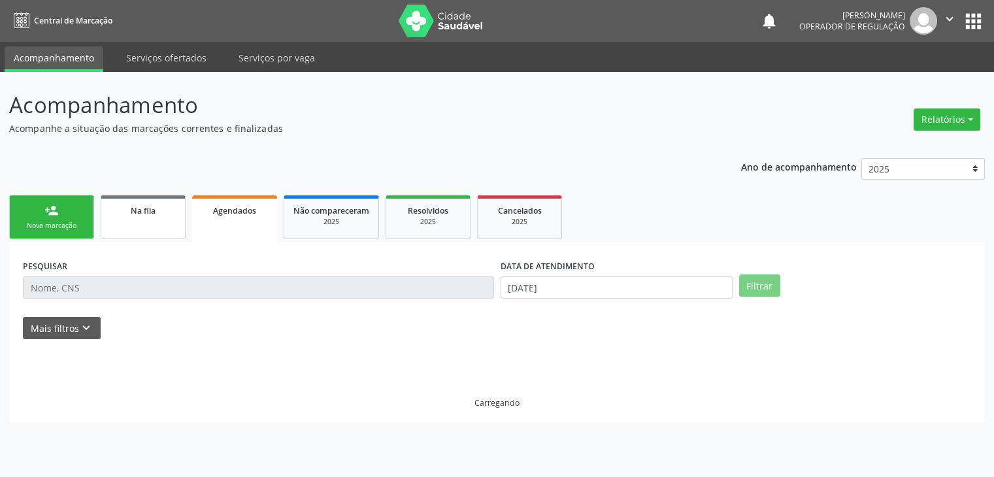
scroll to position [0, 0]
click at [133, 209] on span "Na fila" at bounding box center [143, 210] width 25 height 11
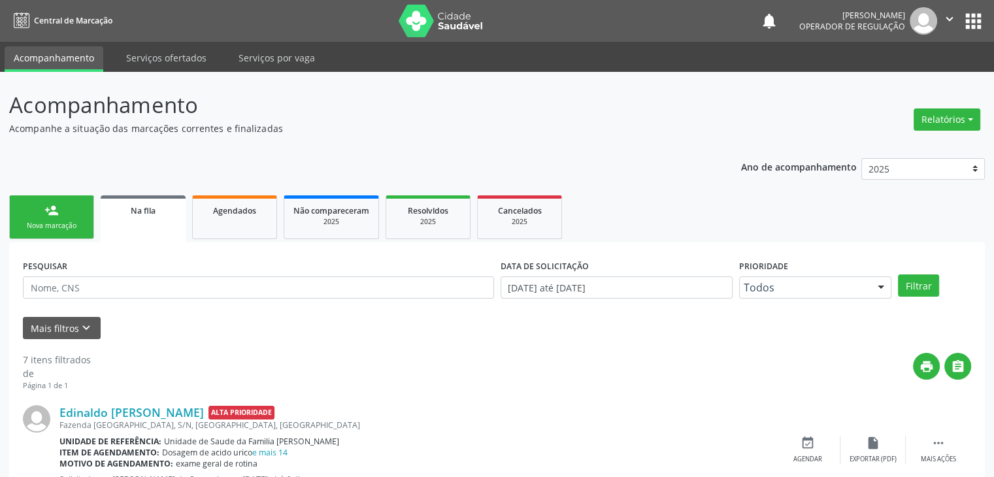
scroll to position [65, 0]
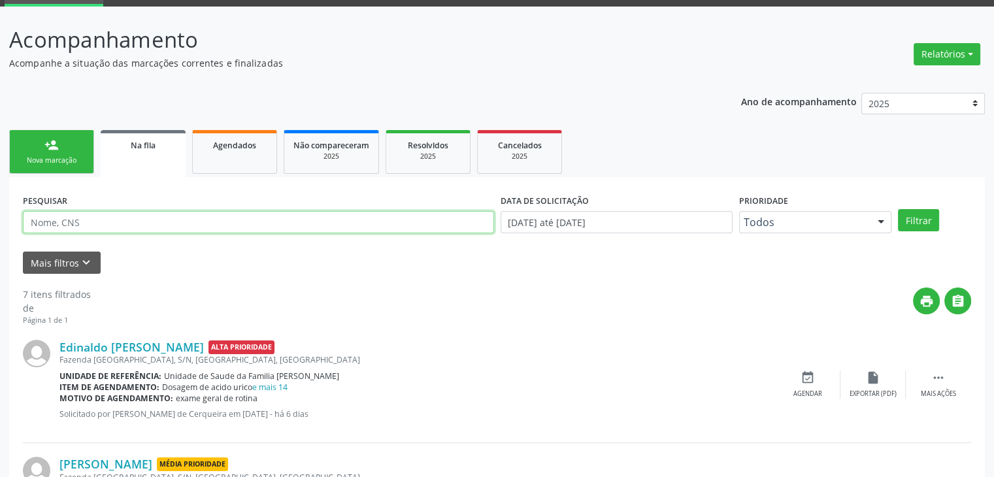
click at [155, 218] on input "text" at bounding box center [258, 222] width 471 height 22
click at [898, 209] on button "Filtrar" at bounding box center [918, 220] width 41 height 22
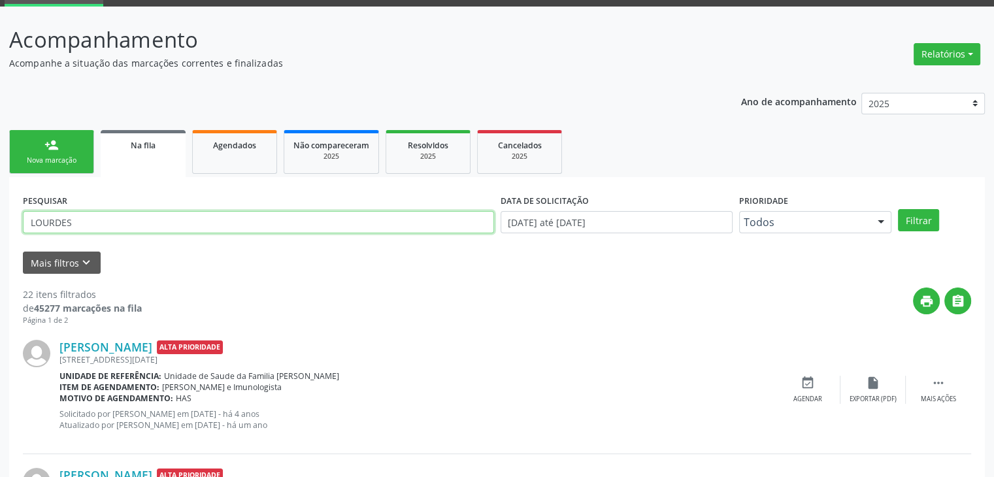
click at [157, 226] on input "LOURDES" at bounding box center [258, 222] width 471 height 22
click at [898, 209] on button "Filtrar" at bounding box center [918, 220] width 41 height 22
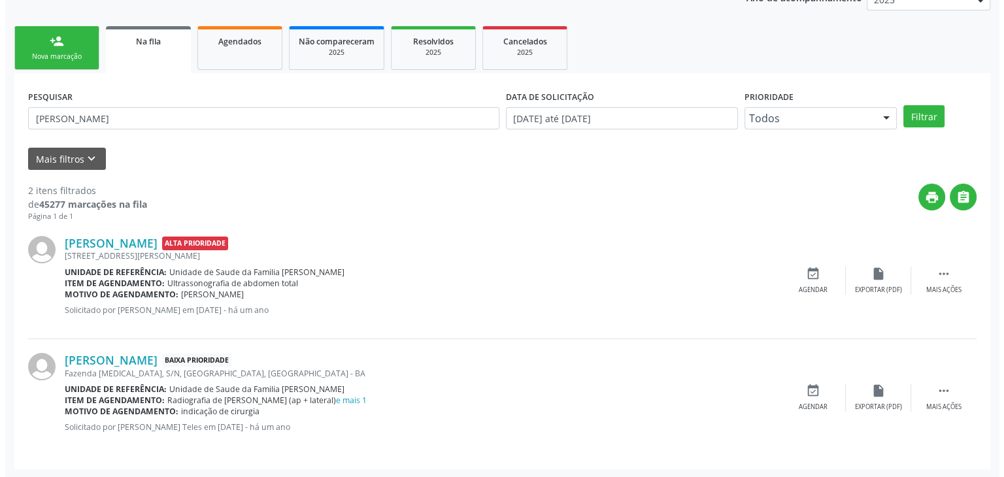
scroll to position [170, 0]
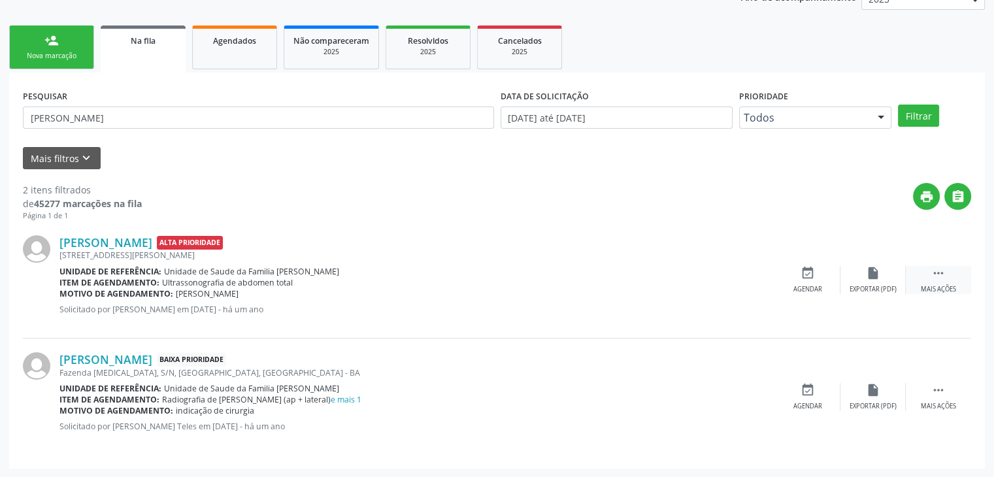
click at [933, 281] on div " Mais ações" at bounding box center [938, 280] width 65 height 28
click at [784, 290] on div "cancel Cancelar" at bounding box center [807, 280] width 65 height 28
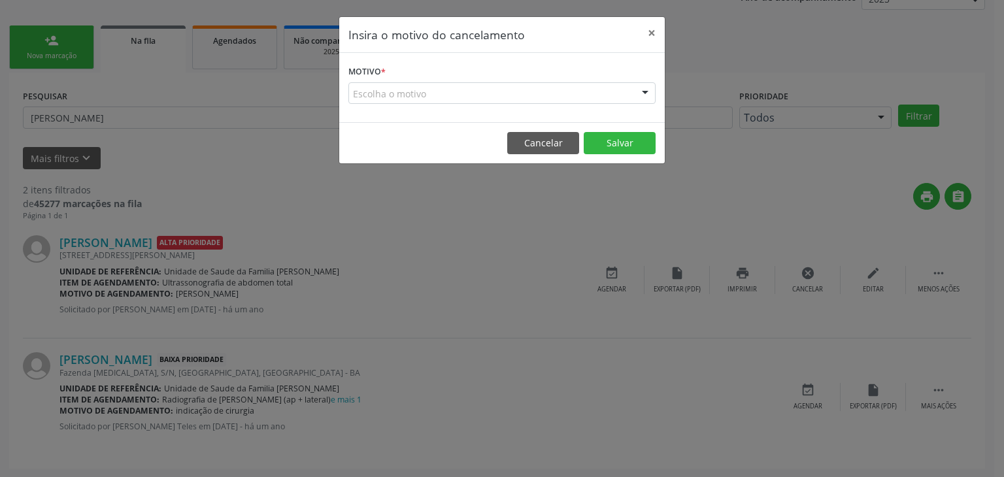
click at [402, 94] on div "Escolha o motivo" at bounding box center [501, 93] width 307 height 22
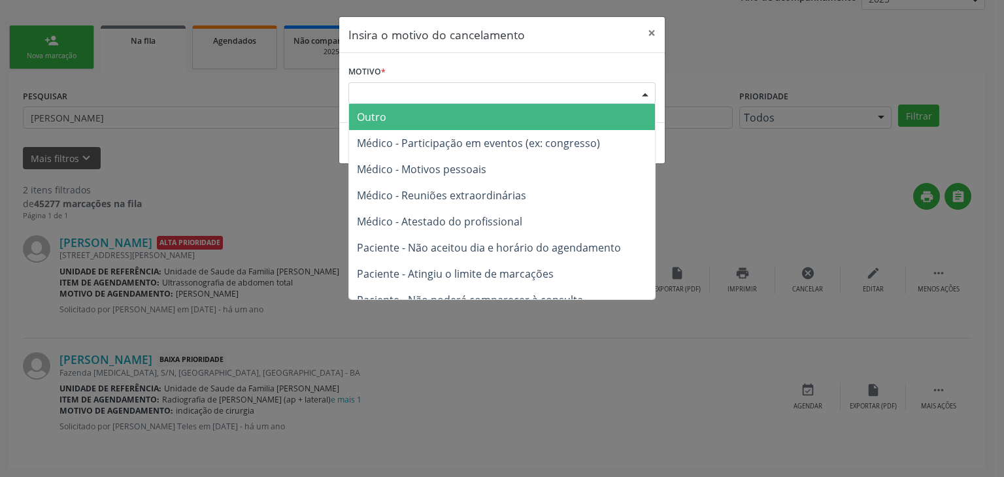
click at [394, 116] on span "Outro" at bounding box center [502, 117] width 306 height 26
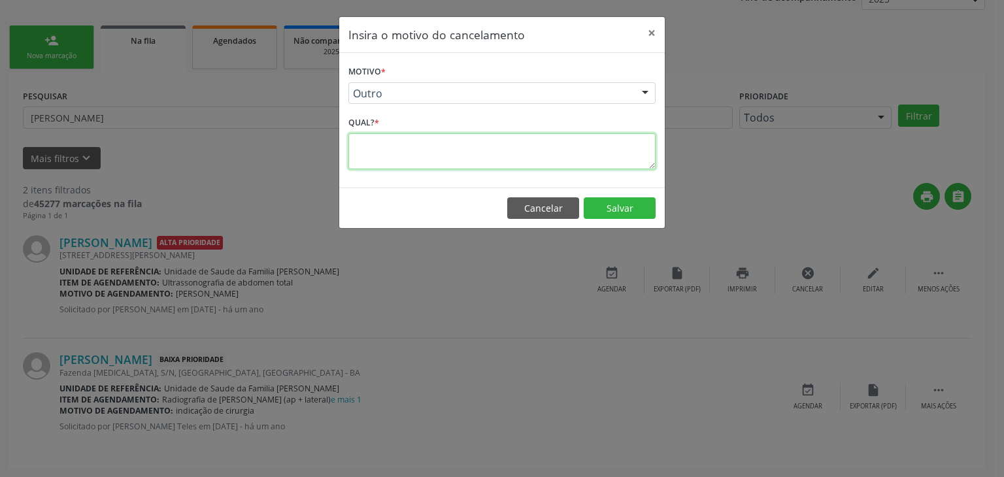
click at [373, 146] on textarea at bounding box center [501, 151] width 307 height 36
paste textarea "AUTORIZO AGENDAMENTO"
drag, startPoint x: 575, startPoint y: 147, endPoint x: 348, endPoint y: 161, distance: 227.3
click at [348, 161] on textarea "AUTORIZO AGENDAMENTO" at bounding box center [501, 151] width 307 height 36
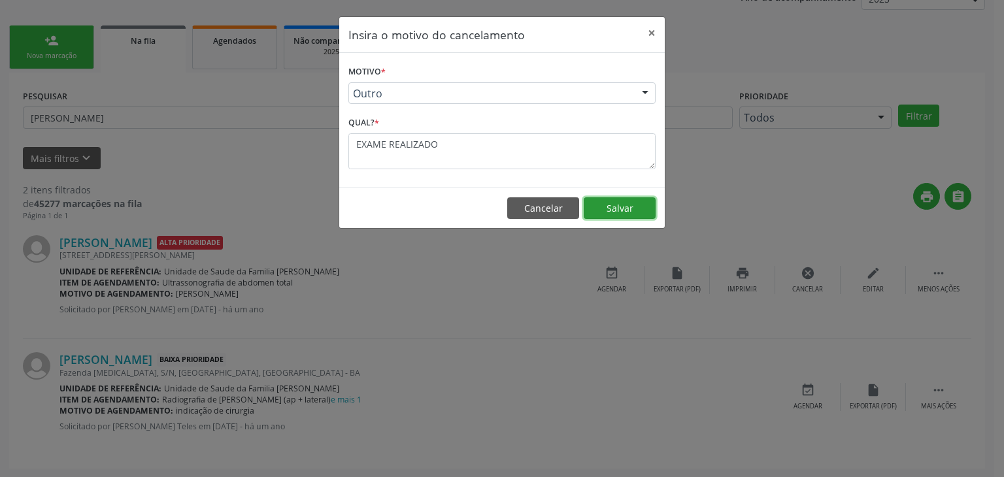
click at [601, 208] on button "Salvar" at bounding box center [620, 208] width 72 height 22
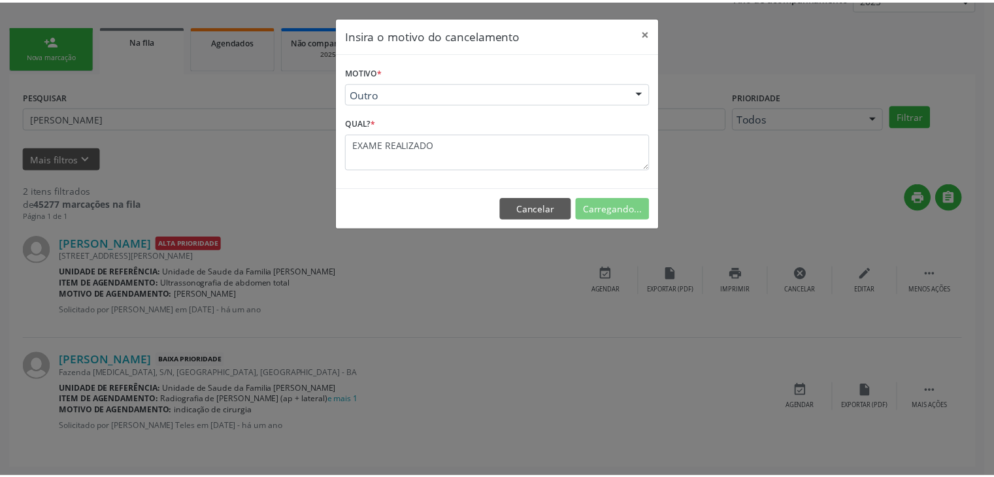
scroll to position [0, 0]
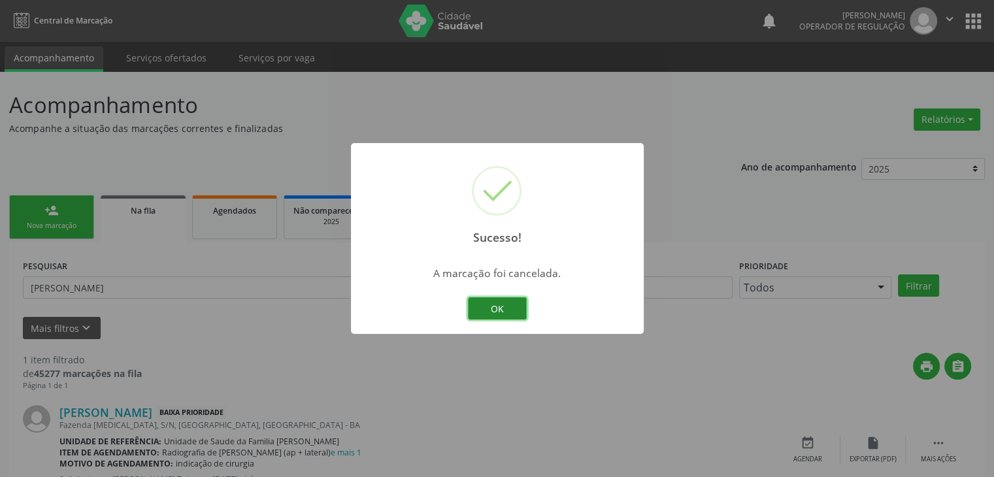
click at [485, 319] on button "OK" at bounding box center [497, 308] width 59 height 22
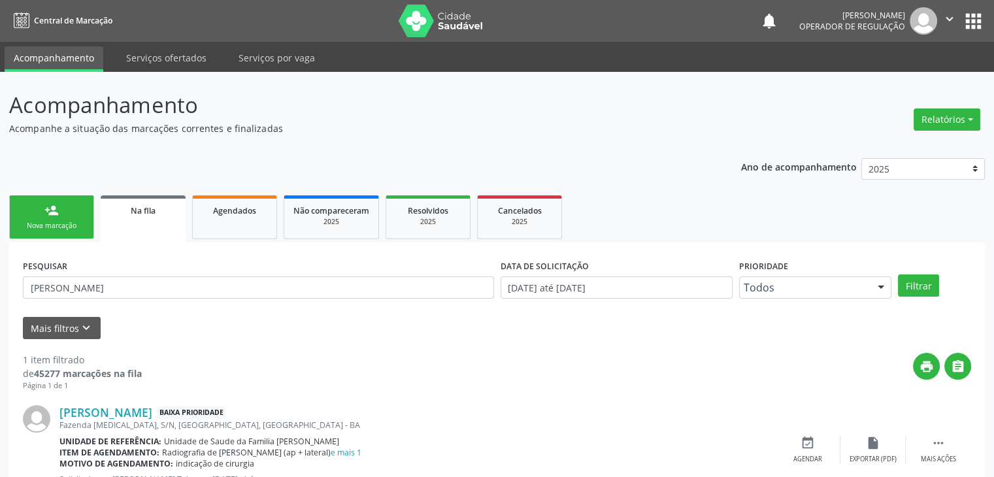
scroll to position [53, 0]
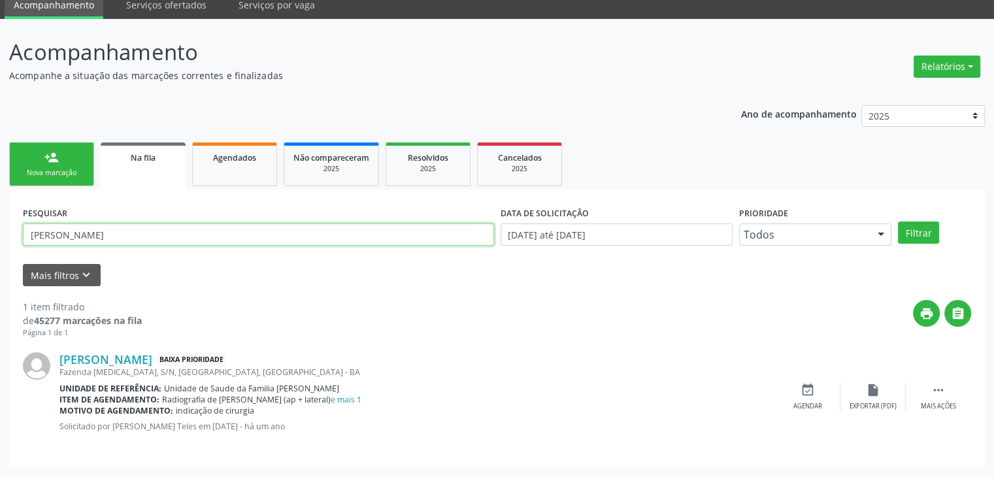
click at [178, 226] on input "[PERSON_NAME]" at bounding box center [258, 235] width 471 height 22
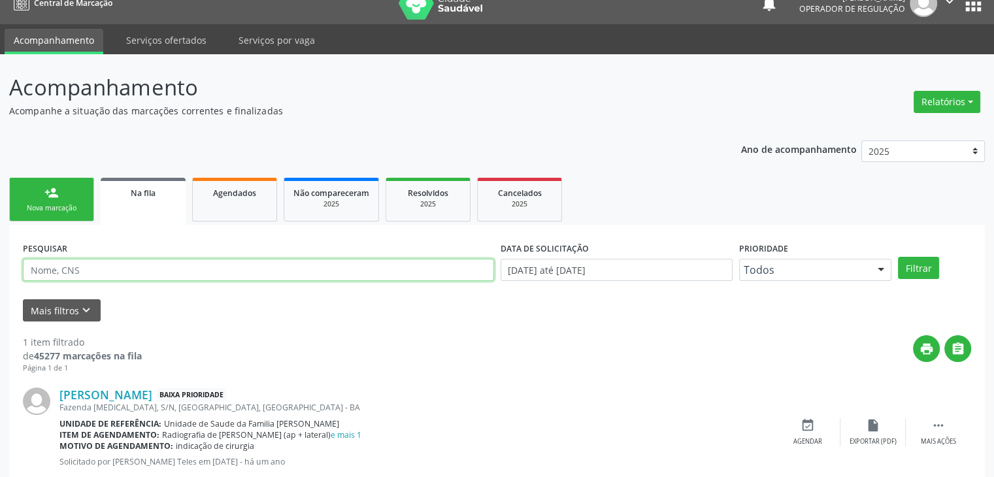
scroll to position [0, 0]
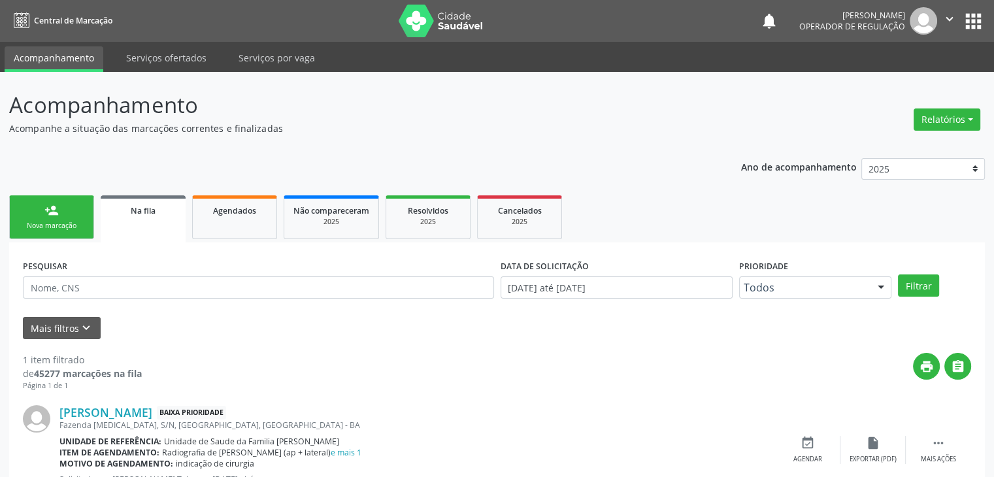
click at [978, 28] on button "apps" at bounding box center [973, 21] width 23 height 23
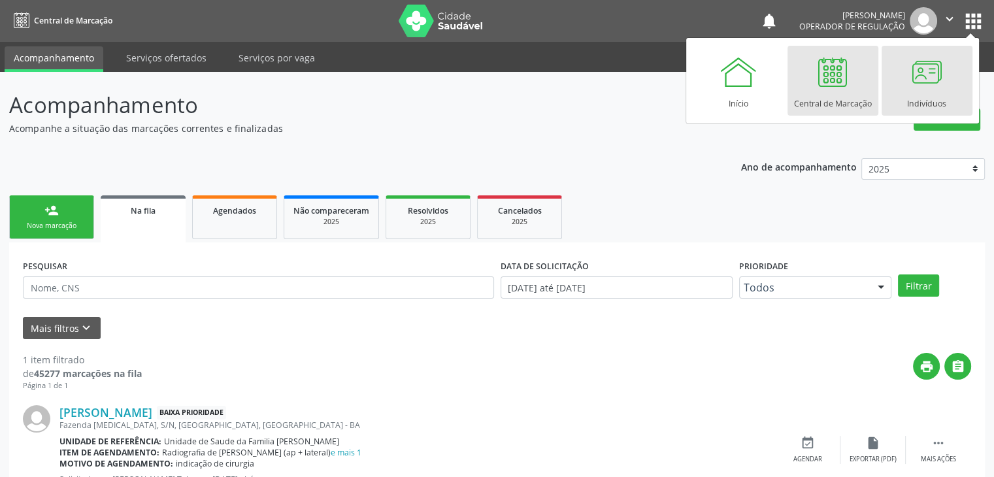
click at [907, 88] on div at bounding box center [926, 71] width 39 height 39
